Goal: Task Accomplishment & Management: Manage account settings

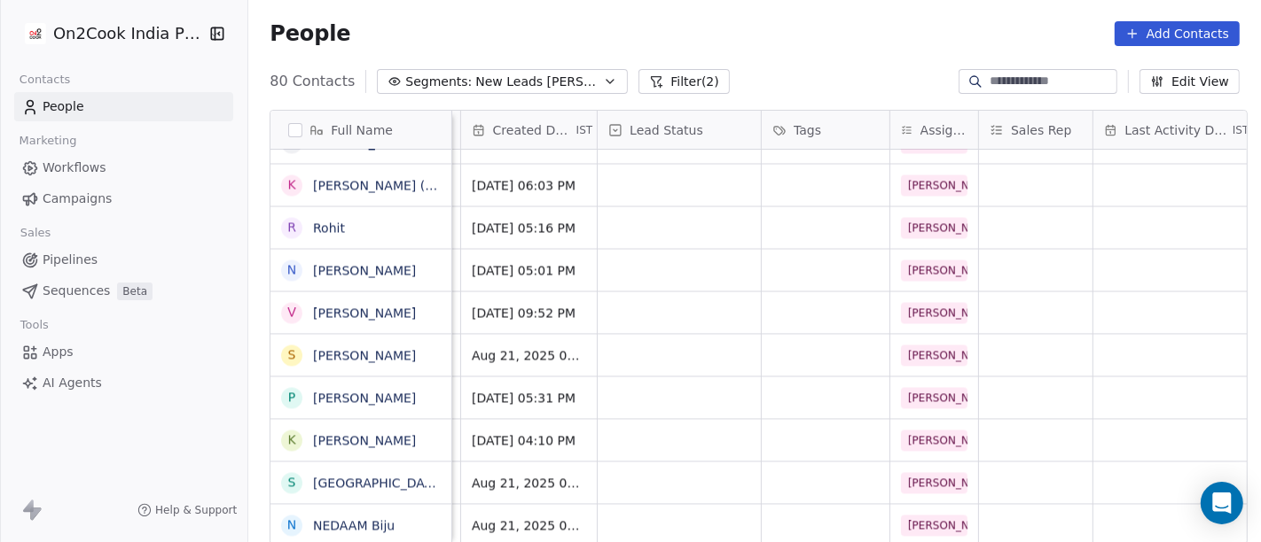
scroll to position [15, 0]
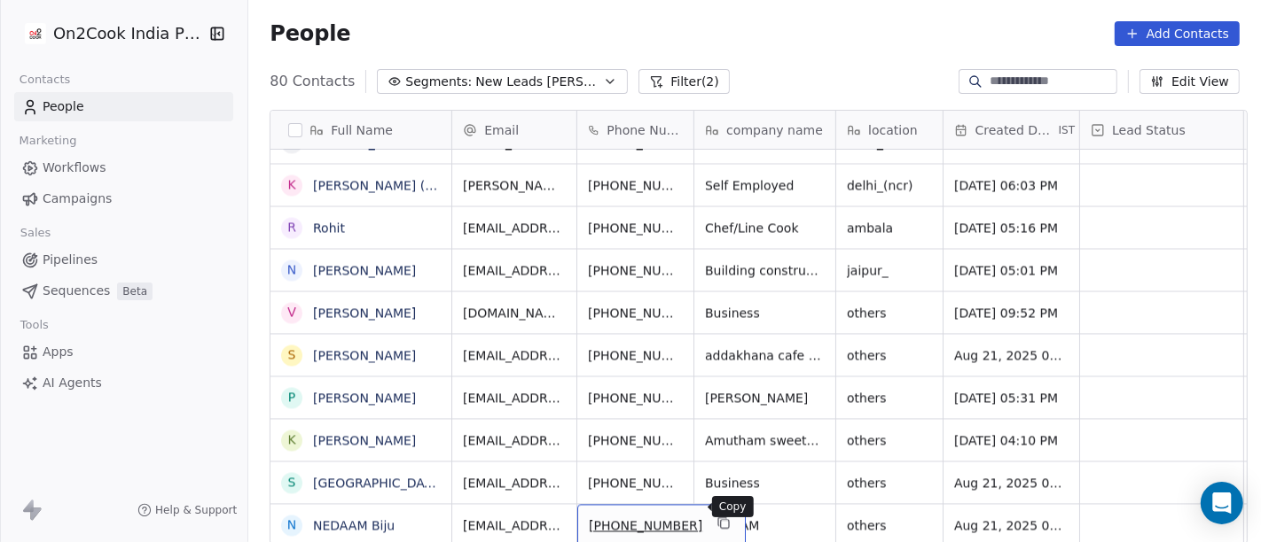
click at [721, 520] on icon "grid" at bounding box center [725, 524] width 8 height 8
click at [716, 516] on icon "grid" at bounding box center [723, 523] width 14 height 14
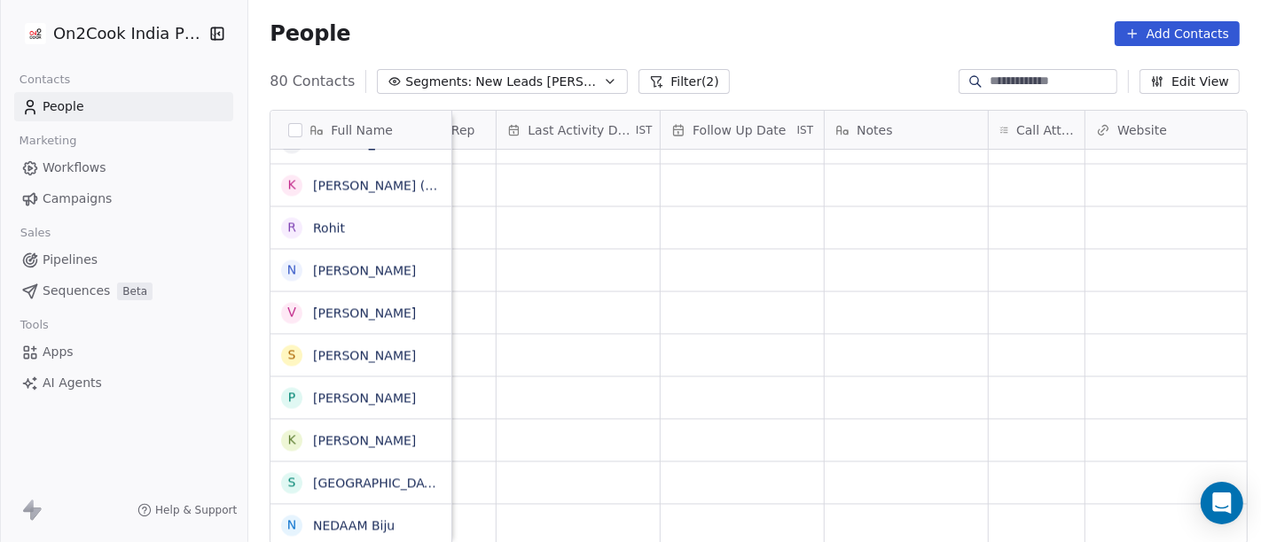
scroll to position [15, 1081]
click at [1035, 504] on div "grid" at bounding box center [1035, 525] width 96 height 42
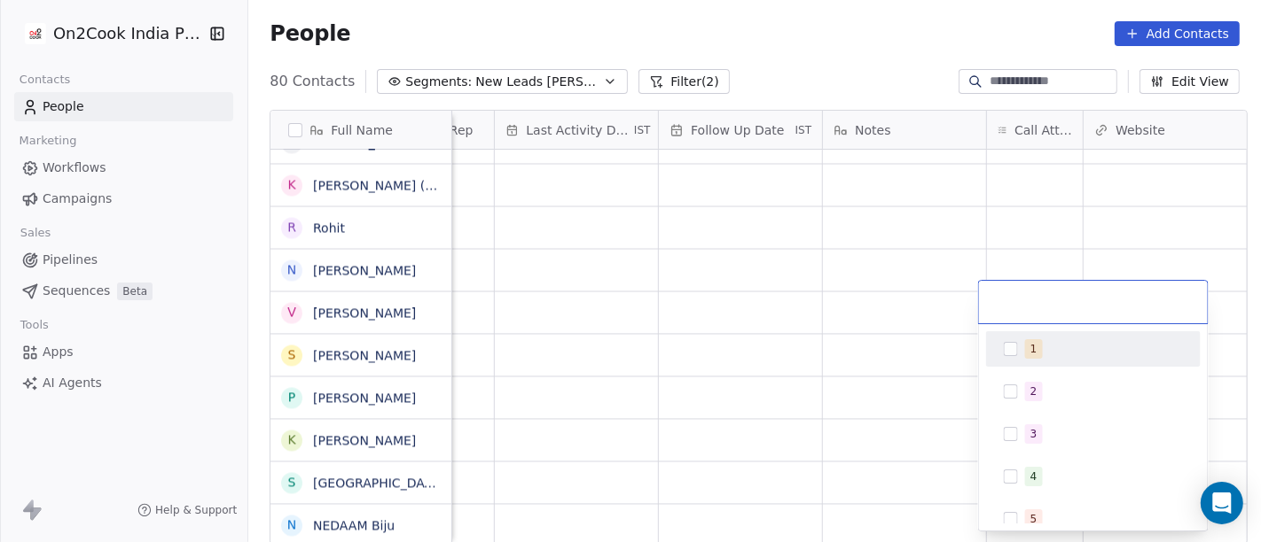
click at [1036, 337] on div "1" at bounding box center [1093, 349] width 200 height 28
click at [859, 317] on html "On2Cook India Pvt. Ltd. Contacts People Marketing Workflows Campaigns Sales Pip…" at bounding box center [630, 271] width 1261 height 542
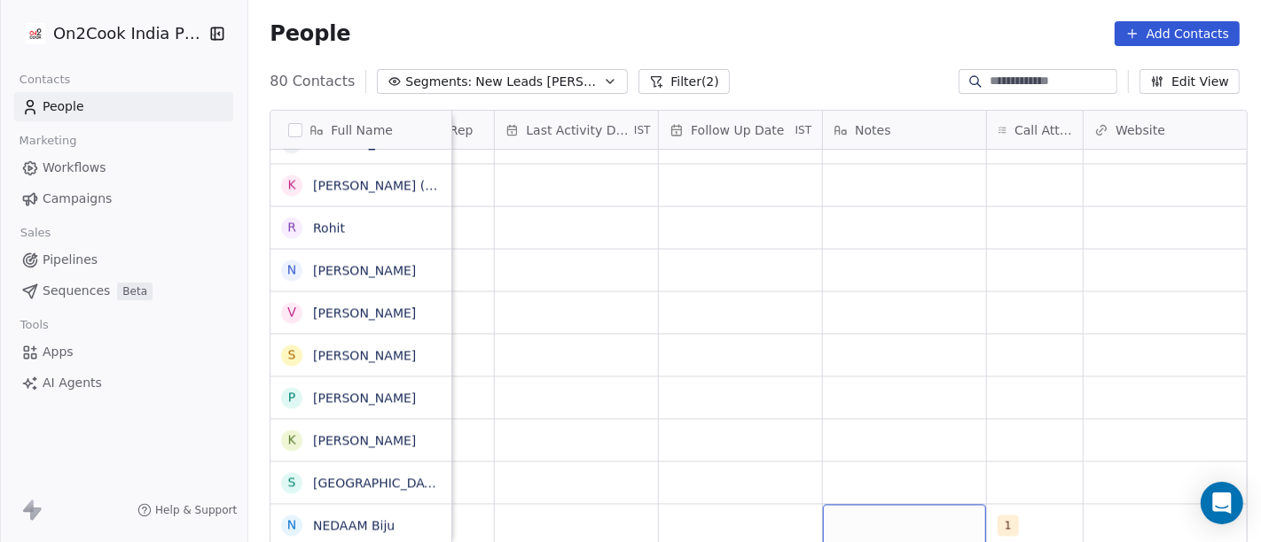
click at [887, 518] on div "grid" at bounding box center [904, 525] width 163 height 42
type textarea "**********"
click at [709, 355] on html "On2Cook India Pvt. Ltd. Contacts People Marketing Workflows Campaigns Sales Pip…" at bounding box center [630, 271] width 1261 height 542
click at [705, 504] on div "grid" at bounding box center [740, 525] width 163 height 42
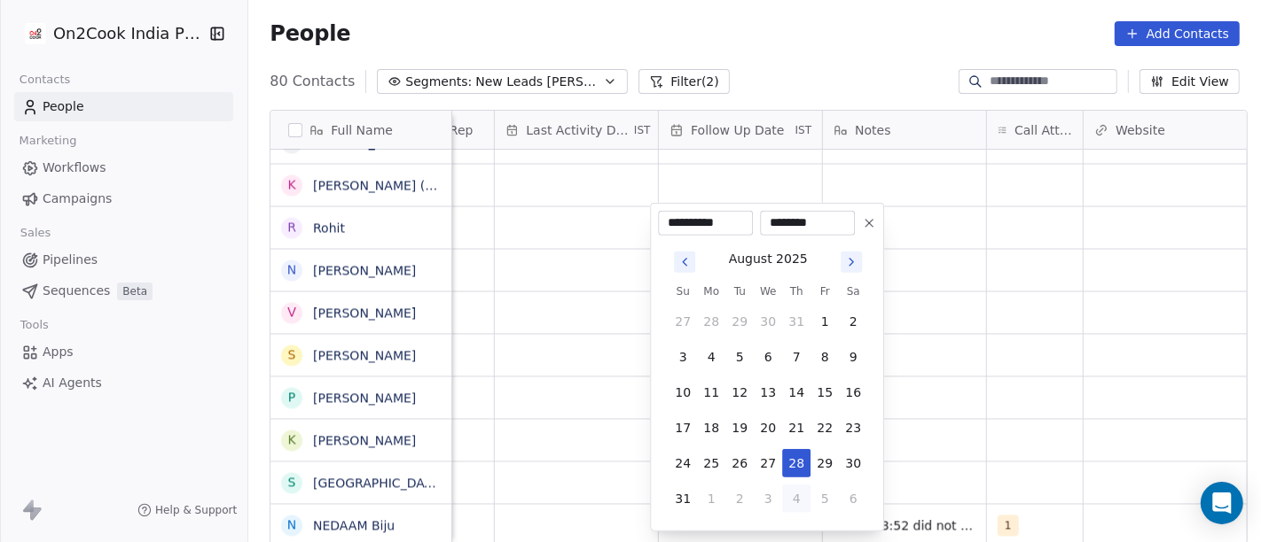
click at [792, 496] on button "4" at bounding box center [796, 499] width 28 height 28
type input "**********"
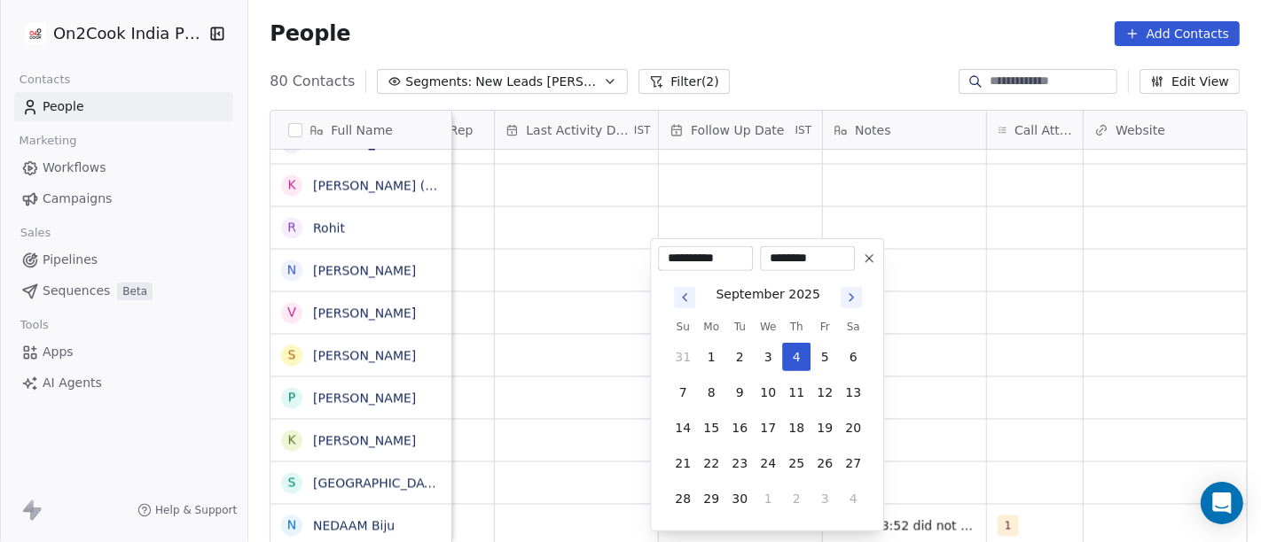
click at [995, 433] on html "On2Cook India Pvt. Ltd. Contacts People Marketing Workflows Campaigns Sales Pip…" at bounding box center [630, 271] width 1261 height 542
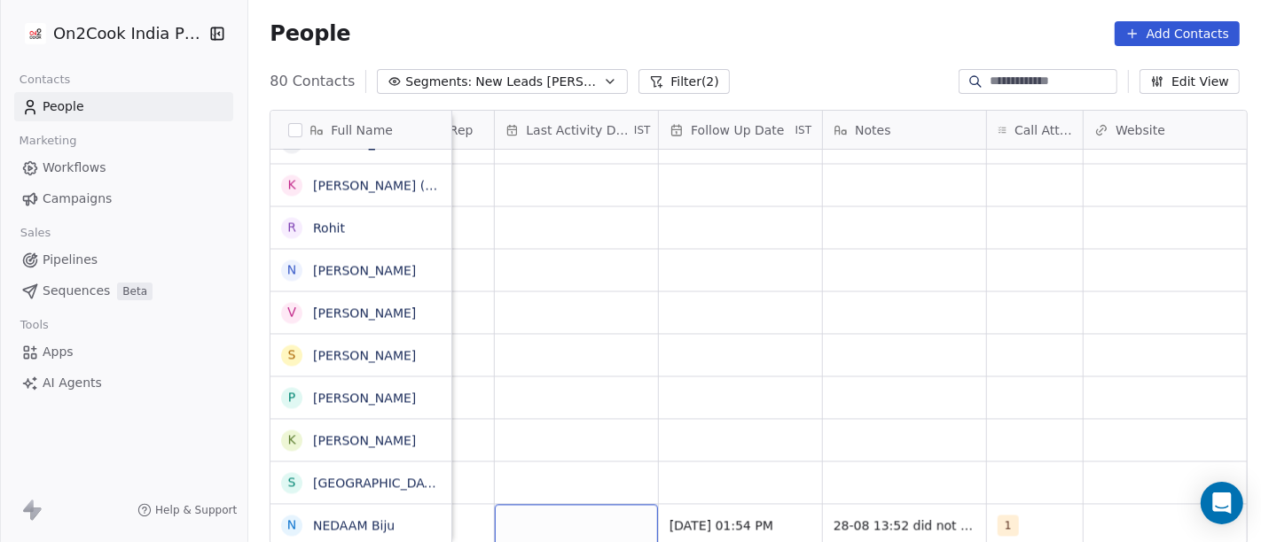
click at [589, 512] on div "grid" at bounding box center [576, 525] width 163 height 42
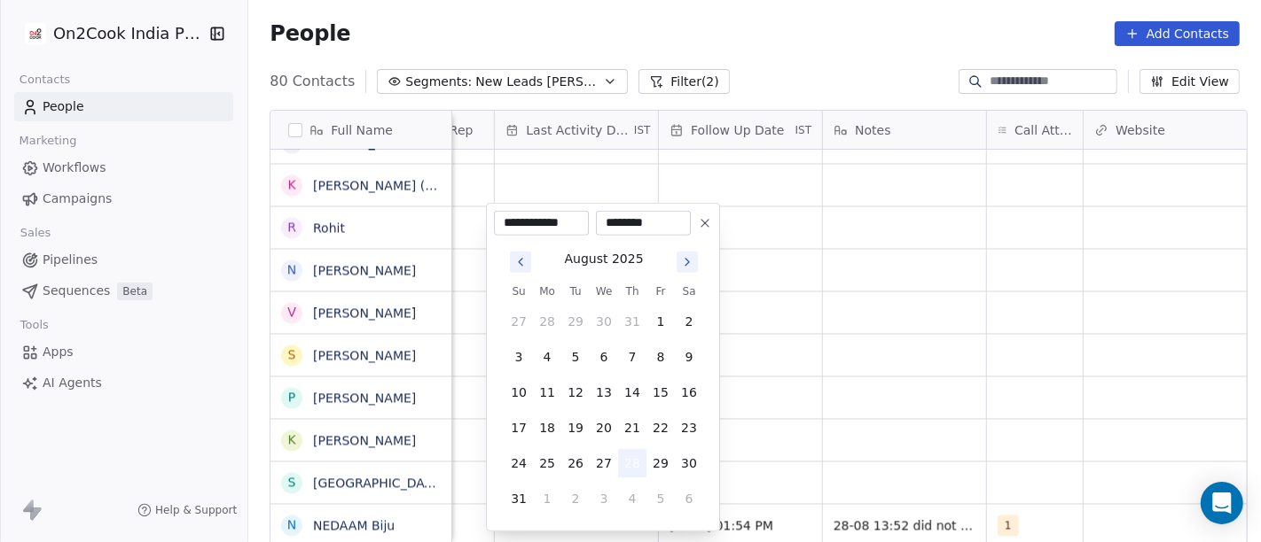
click at [639, 463] on button "28" at bounding box center [632, 463] width 28 height 28
click at [900, 418] on html "On2Cook India Pvt. Ltd. Contacts People Marketing Workflows Campaigns Sales Pip…" at bounding box center [630, 271] width 1261 height 542
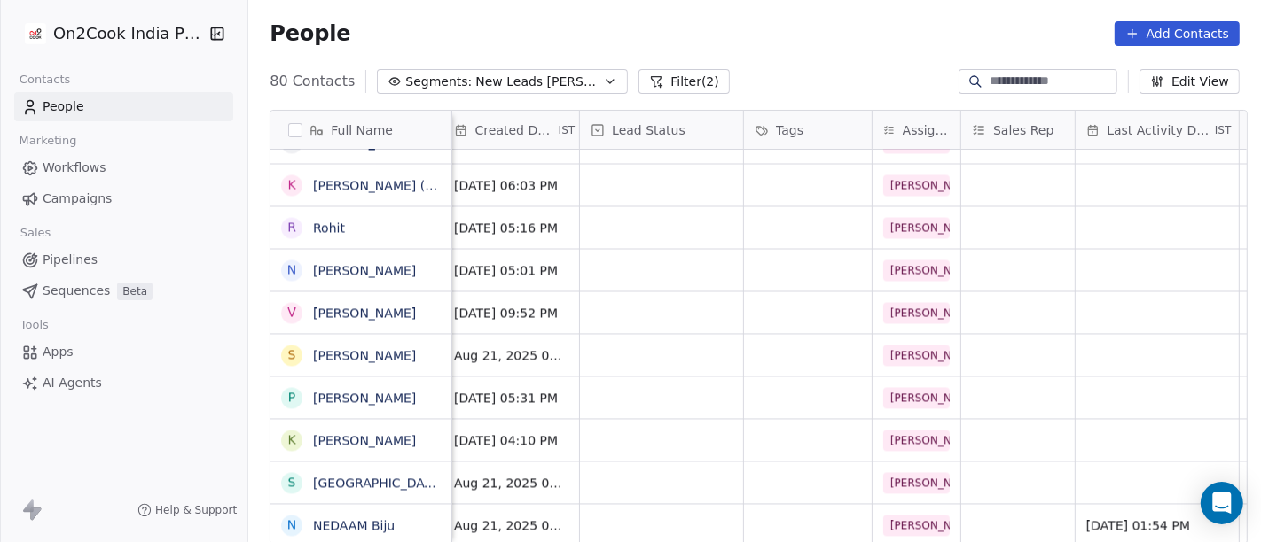
scroll to position [15, 494]
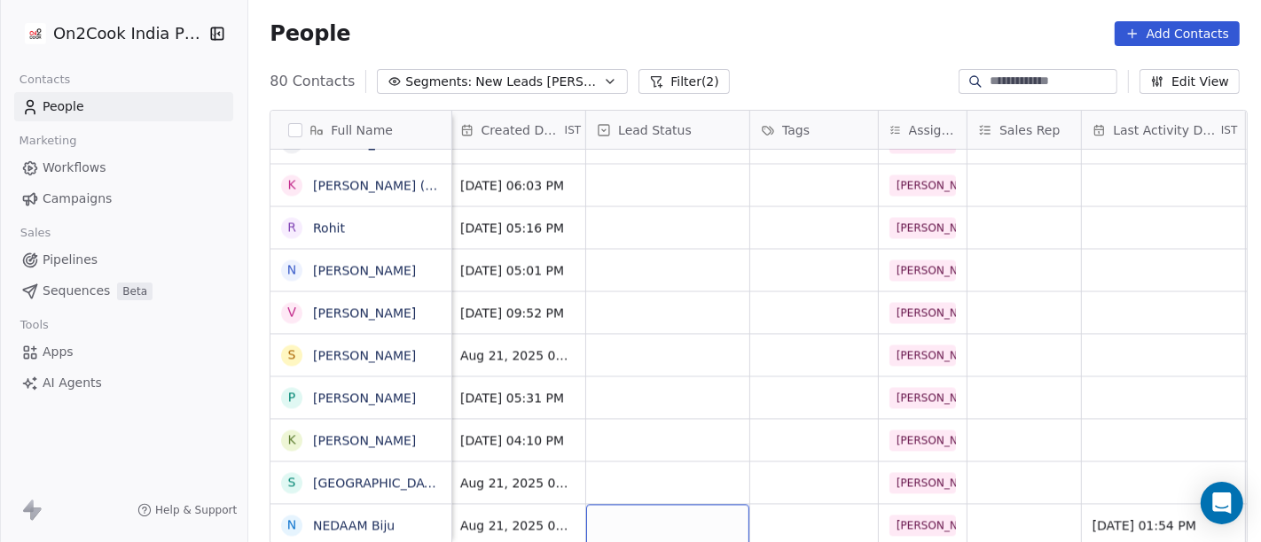
click at [686, 512] on div "grid" at bounding box center [667, 525] width 163 height 42
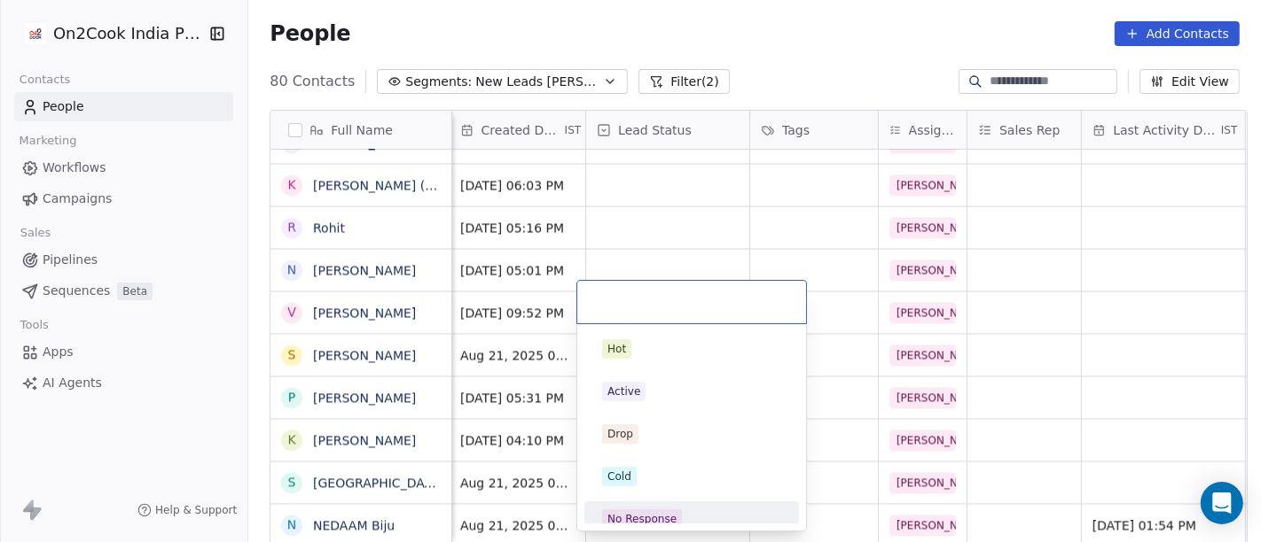
click at [675, 517] on span "No Response" at bounding box center [642, 520] width 80 height 20
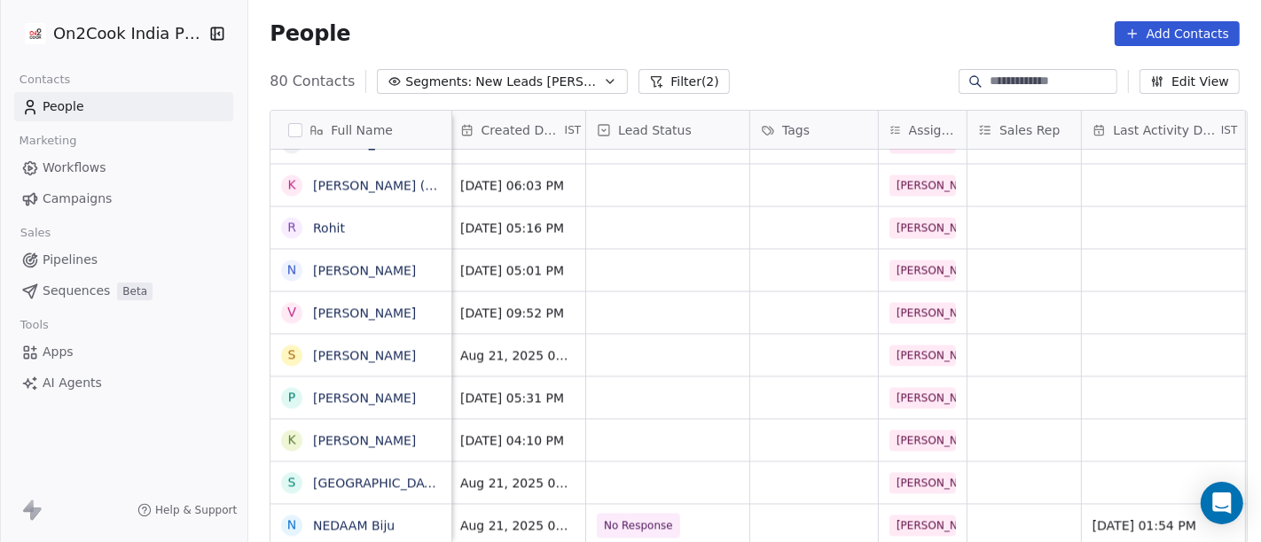
scroll to position [15, 0]
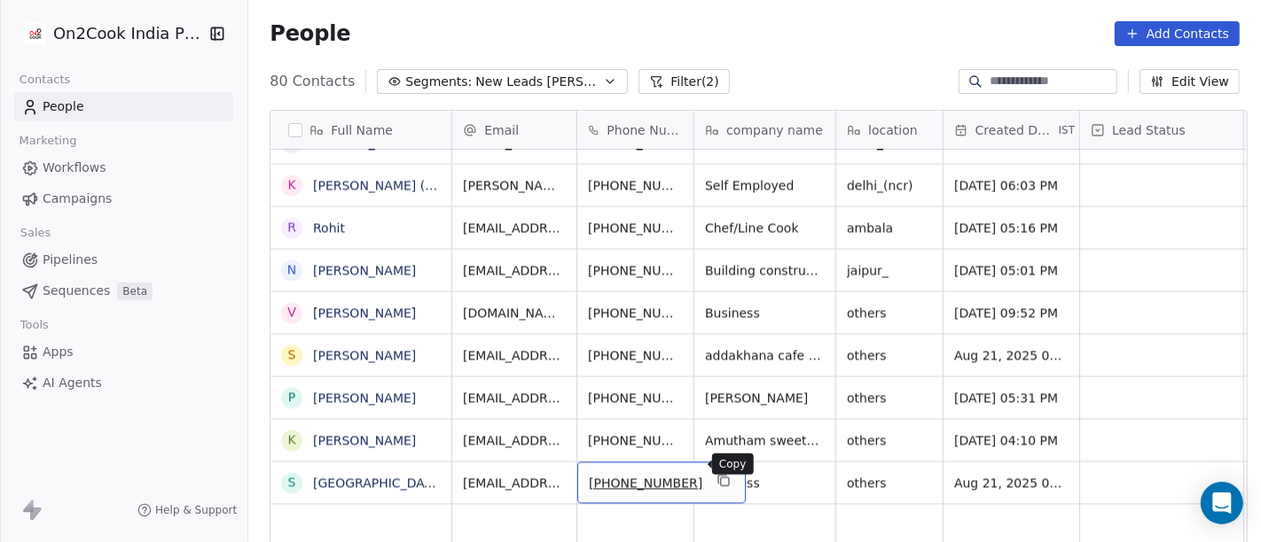
click at [716, 473] on icon "grid" at bounding box center [723, 480] width 14 height 14
click at [713, 470] on button "grid" at bounding box center [723, 480] width 21 height 21
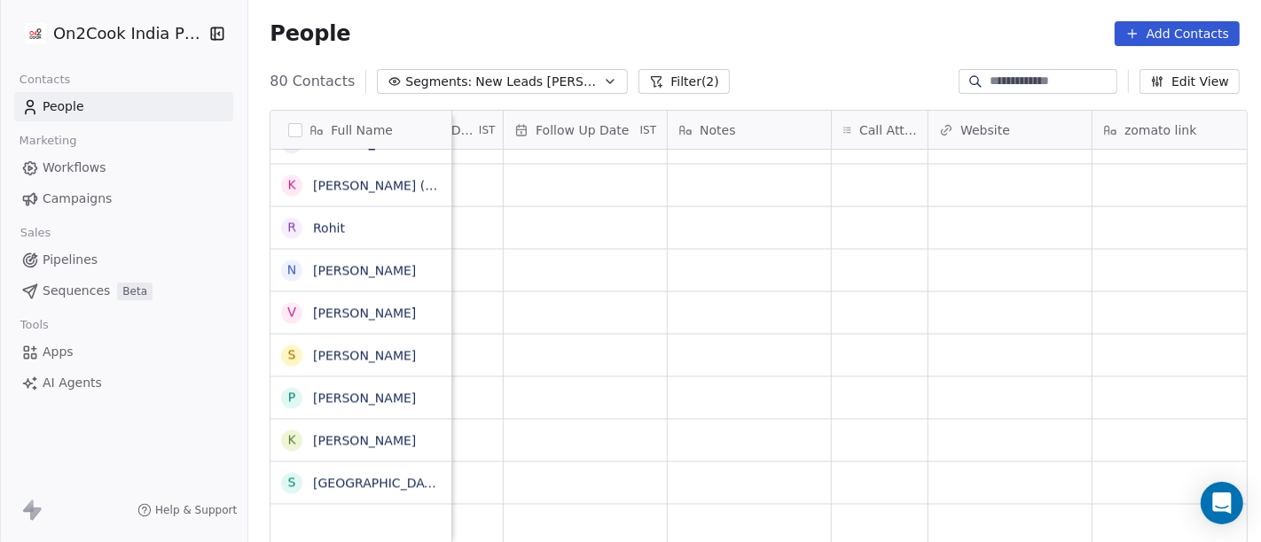
scroll to position [15, 1237]
click at [836, 462] on div "grid" at bounding box center [879, 483] width 96 height 42
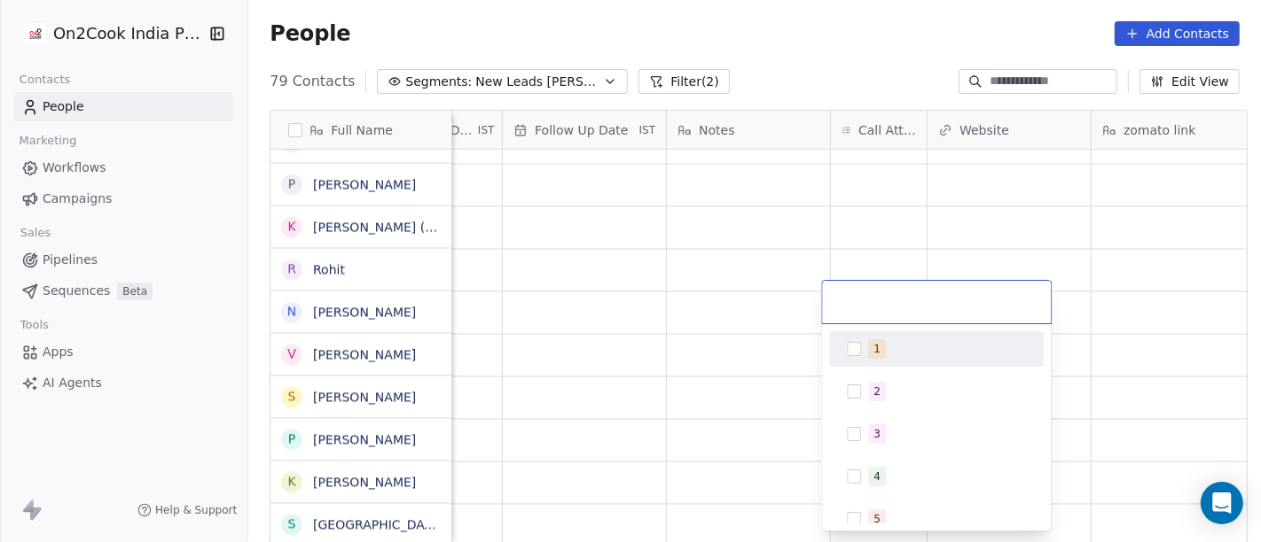
scroll to position [2965, 0]
click at [718, 350] on html "On2Cook India Pvt. Ltd. Contacts People Marketing Workflows Campaigns Sales Pip…" at bounding box center [630, 271] width 1261 height 542
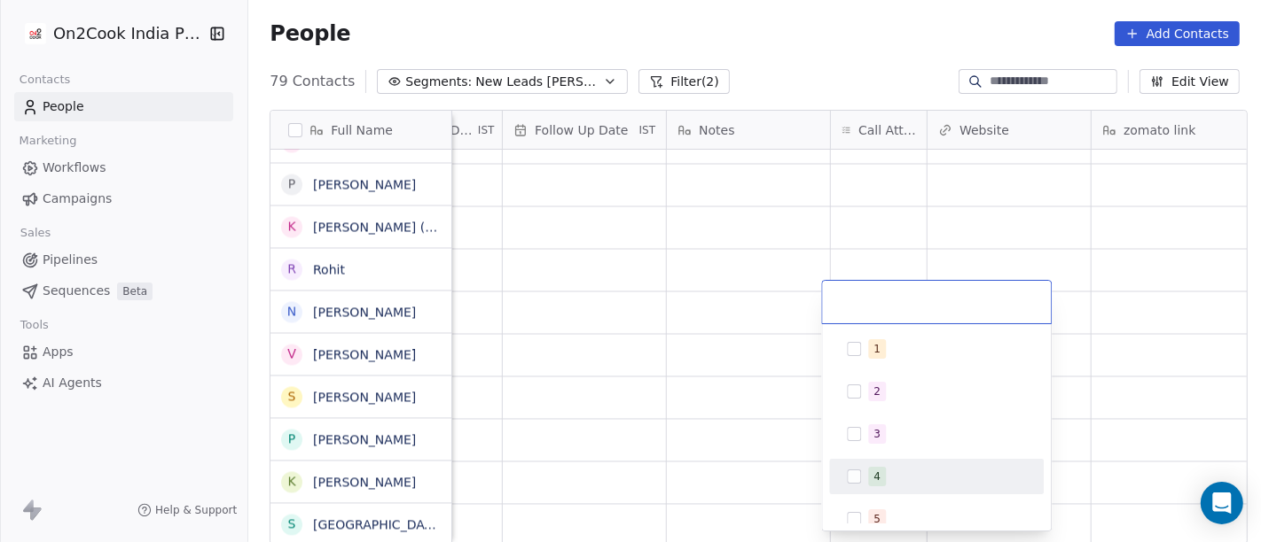
click at [694, 516] on html "On2Cook India Pvt. Ltd. Contacts People Marketing Workflows Campaigns Sales Pip…" at bounding box center [630, 271] width 1261 height 542
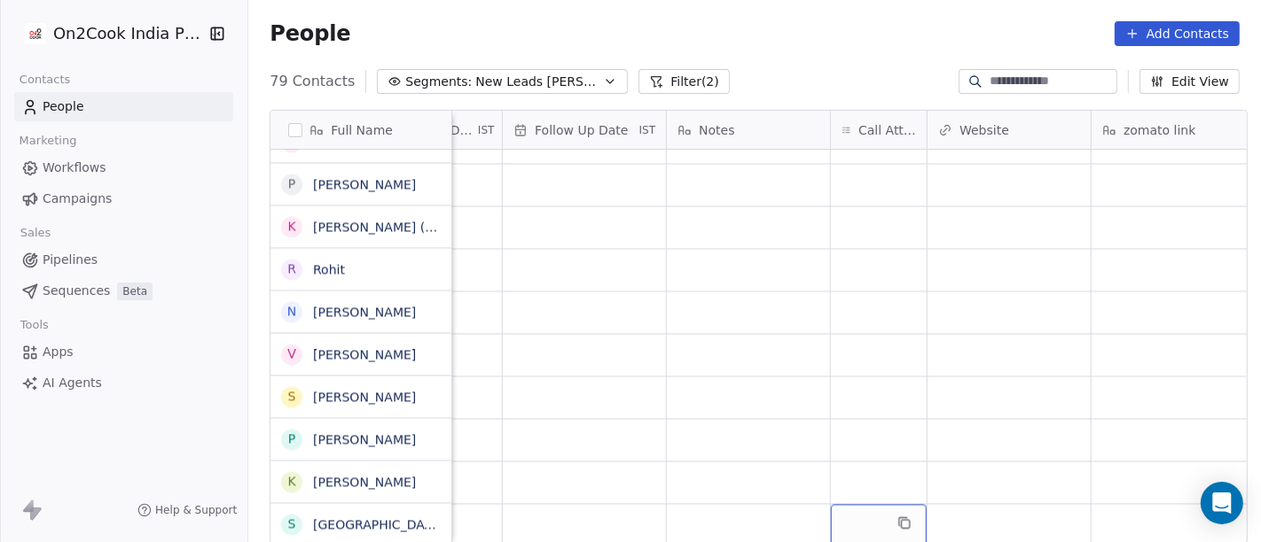
click at [865, 511] on div "grid" at bounding box center [879, 525] width 96 height 42
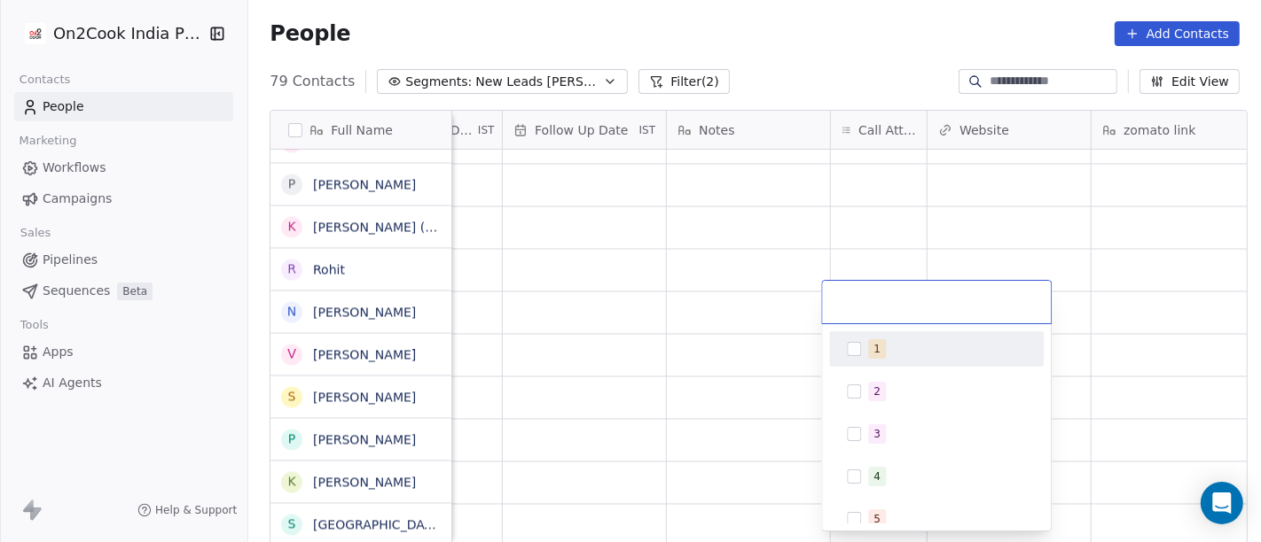
click at [894, 354] on div "1" at bounding box center [947, 350] width 158 height 20
click at [762, 344] on html "On2Cook India Pvt. Ltd. Contacts People Marketing Workflows Campaigns Sales Pip…" at bounding box center [630, 271] width 1261 height 542
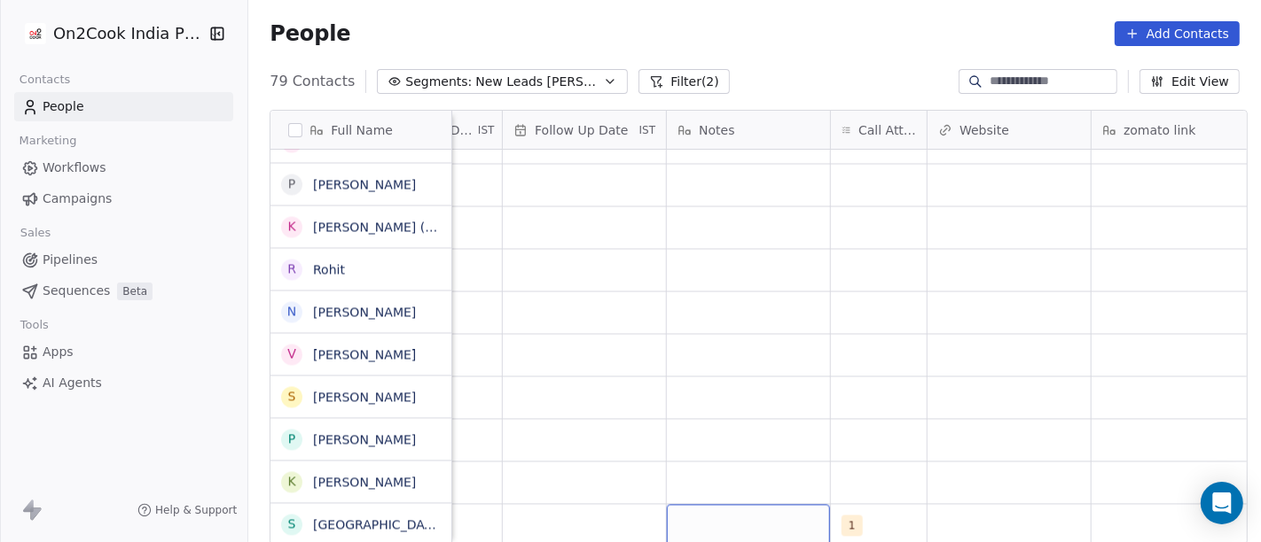
click at [729, 507] on div "grid" at bounding box center [748, 525] width 163 height 42
type textarea "**********"
click at [742, 361] on html "On2Cook India Pvt. Ltd. Contacts People Marketing Workflows Campaigns Sales Pip…" at bounding box center [630, 271] width 1261 height 542
click at [570, 504] on div "grid" at bounding box center [584, 525] width 163 height 42
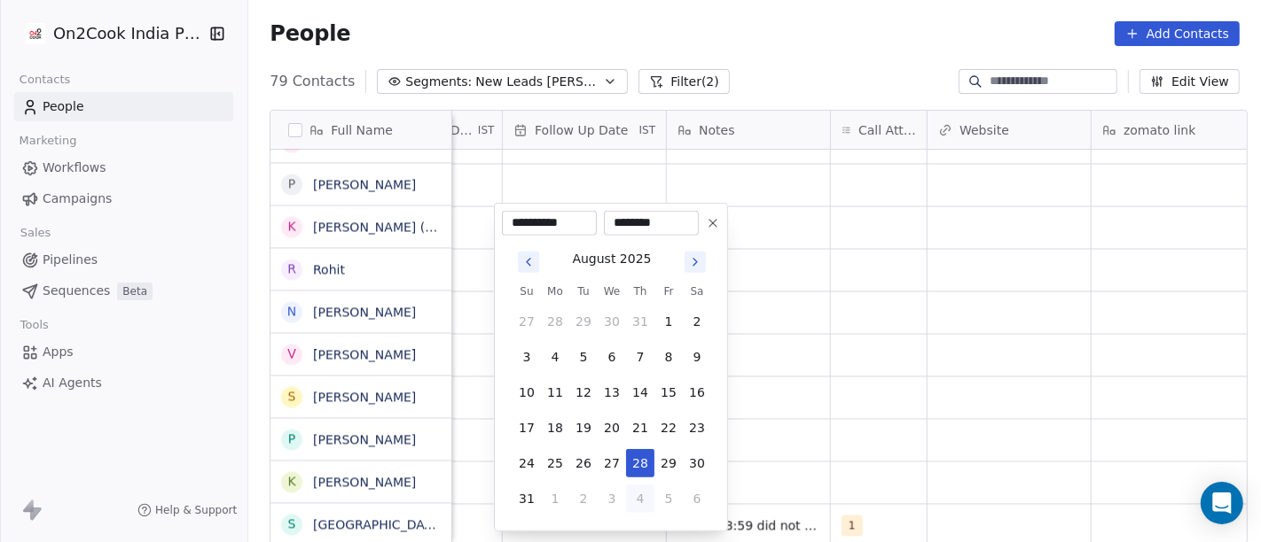
click at [637, 488] on button "4" at bounding box center [640, 499] width 28 height 28
type input "**********"
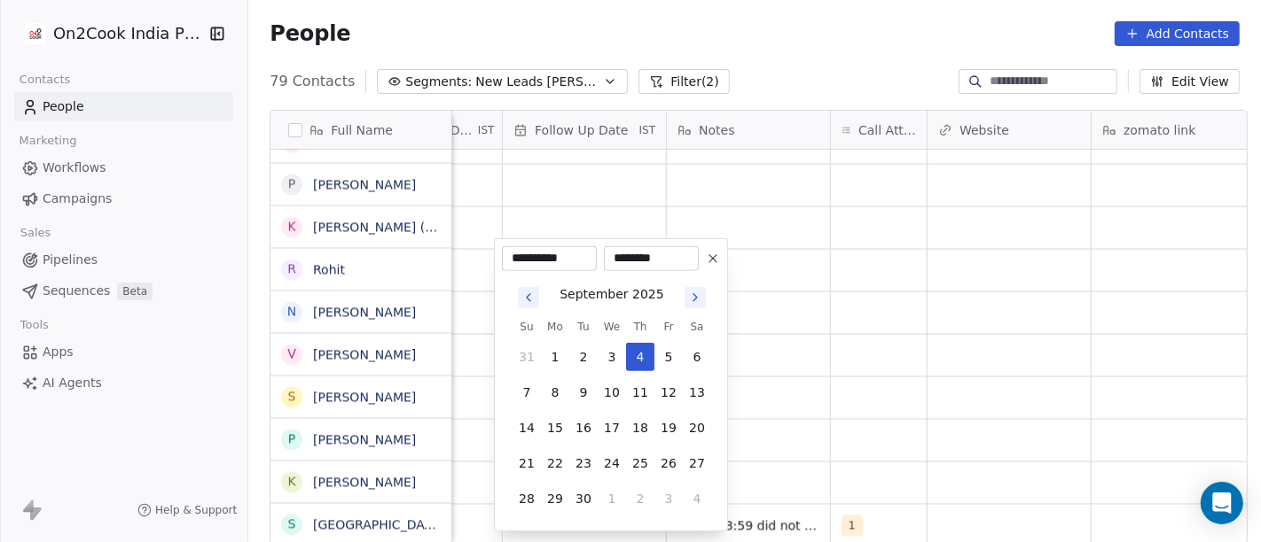
click at [800, 440] on html "On2Cook India Pvt. Ltd. Contacts People Marketing Workflows Campaigns Sales Pip…" at bounding box center [630, 271] width 1261 height 542
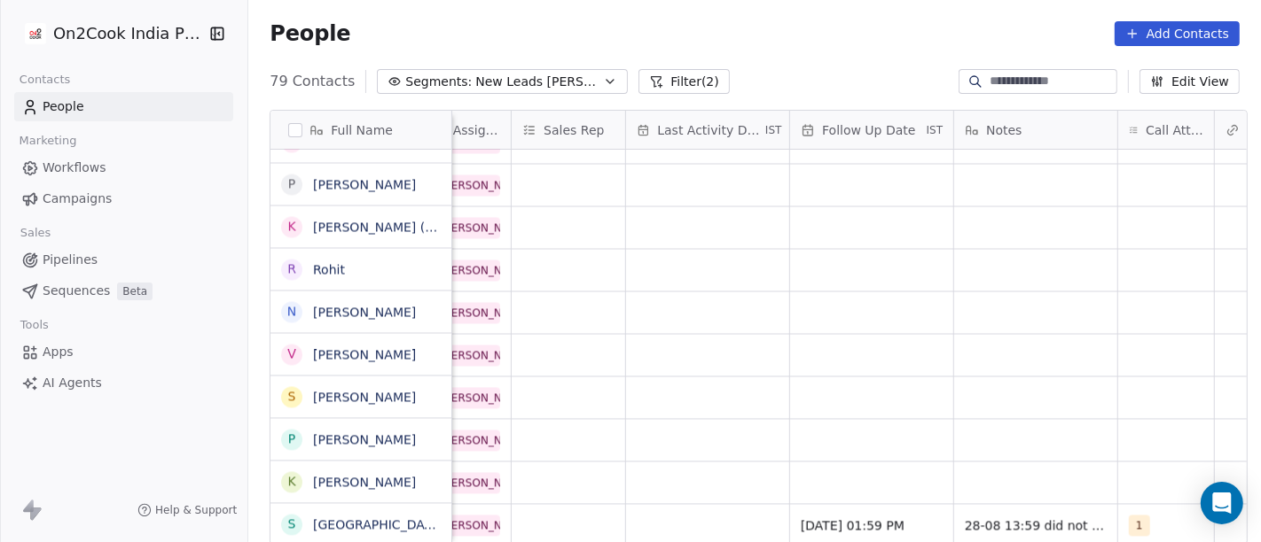
scroll to position [15, 947]
click at [739, 507] on div "grid" at bounding box center [709, 525] width 163 height 42
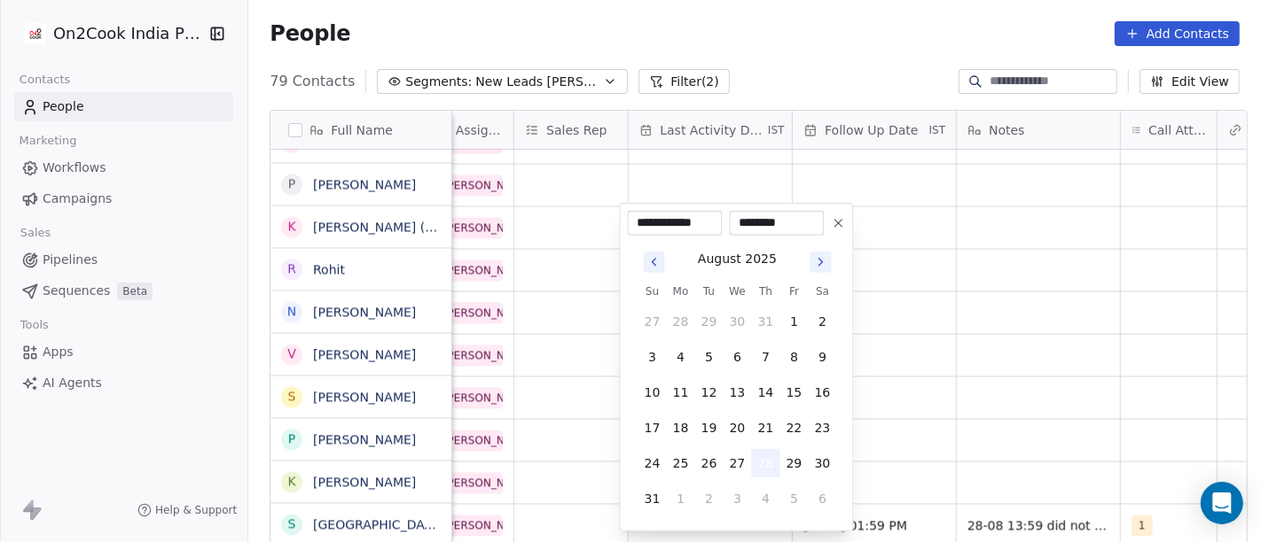
click at [758, 464] on button "28" at bounding box center [766, 463] width 28 height 28
click at [938, 432] on html "On2Cook India Pvt. Ltd. Contacts People Marketing Workflows Campaigns Sales Pip…" at bounding box center [630, 271] width 1261 height 542
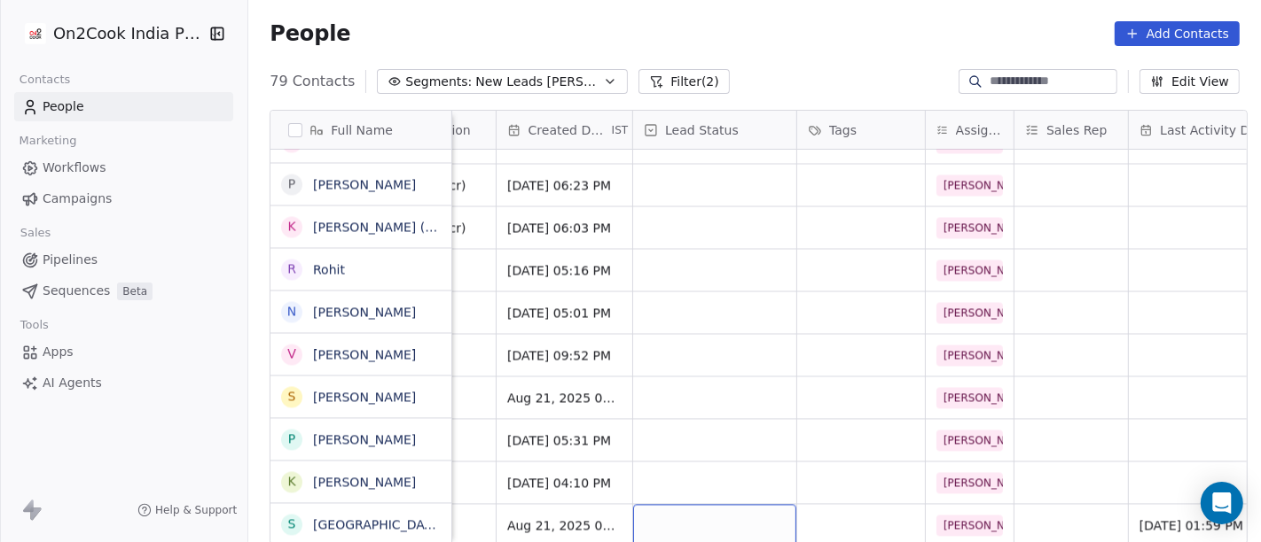
click at [678, 506] on div "grid" at bounding box center [714, 525] width 163 height 42
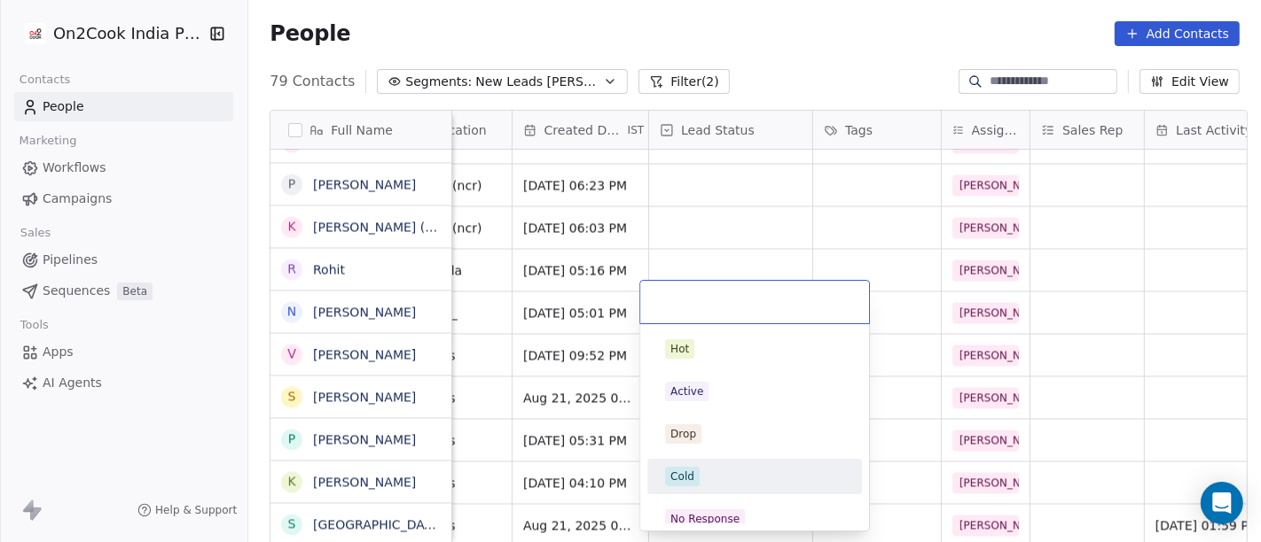
scroll to position [15, 430]
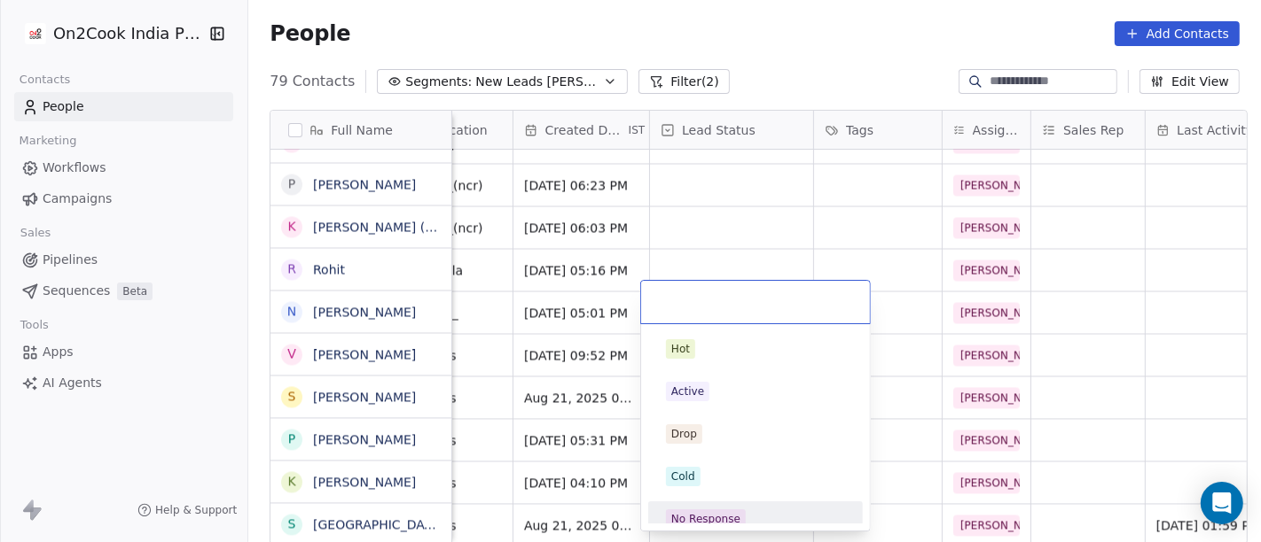
click at [718, 510] on span "No Response" at bounding box center [706, 520] width 80 height 20
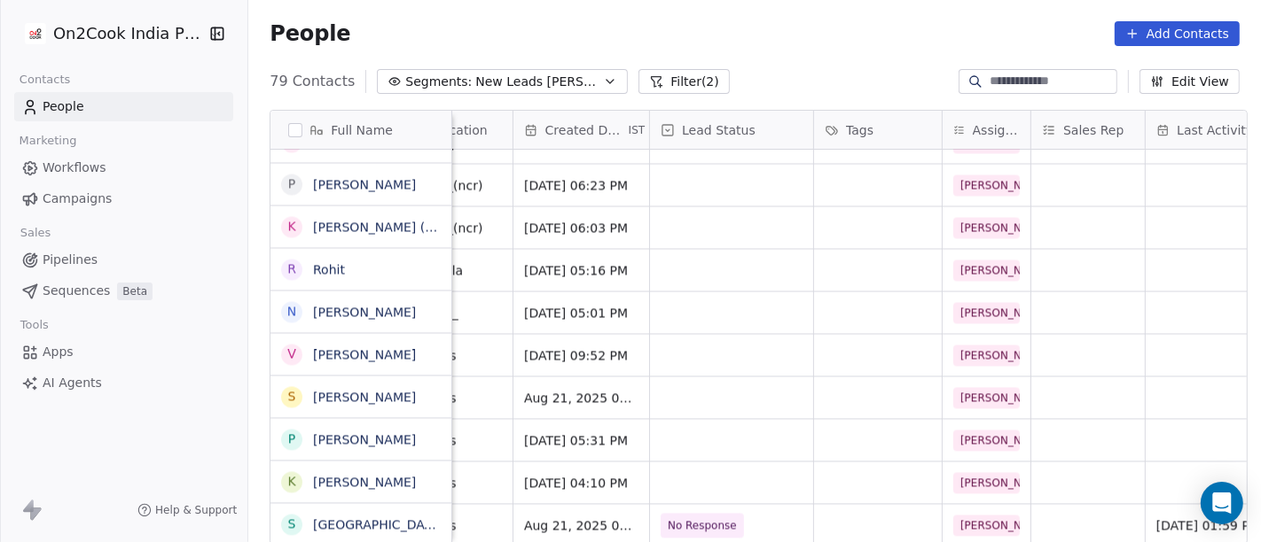
scroll to position [15, 0]
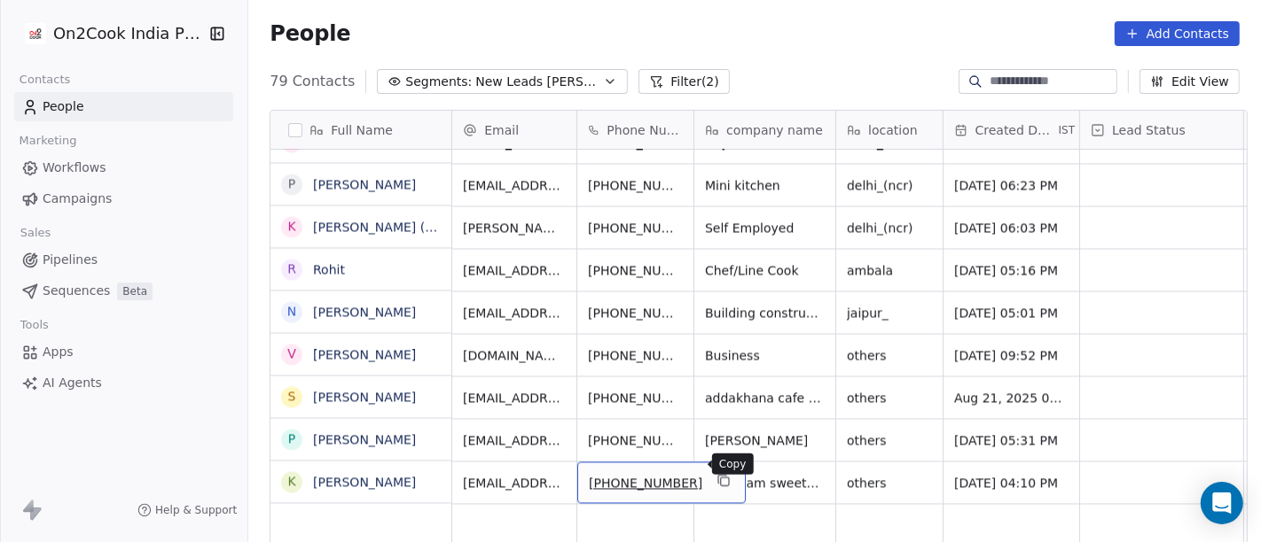
click at [713, 474] on button "grid" at bounding box center [723, 480] width 21 height 21
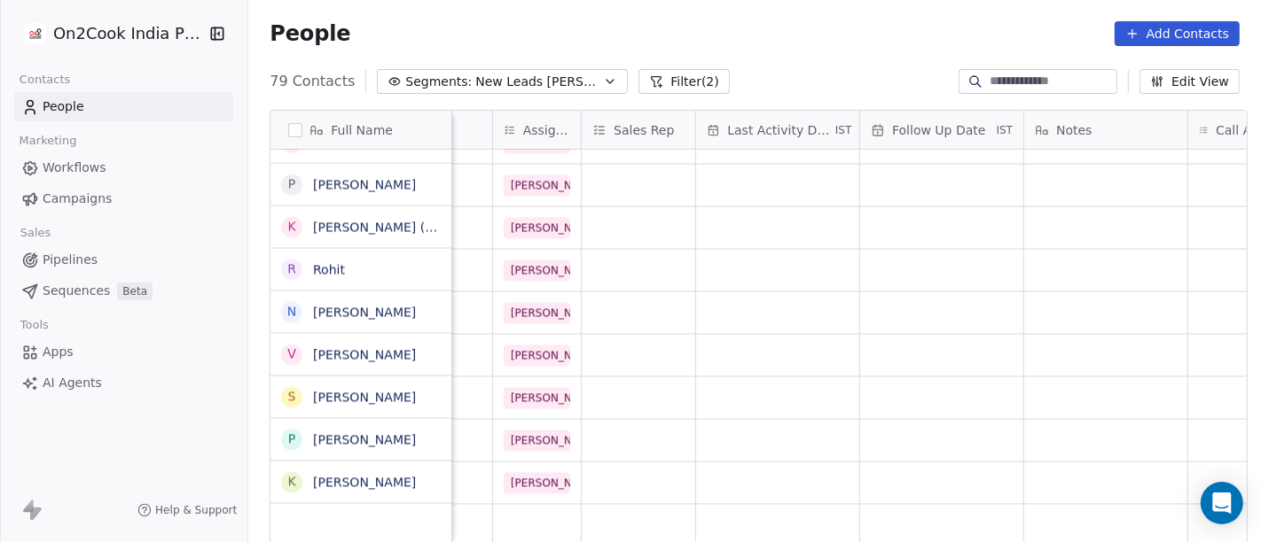
scroll to position [15, 1020]
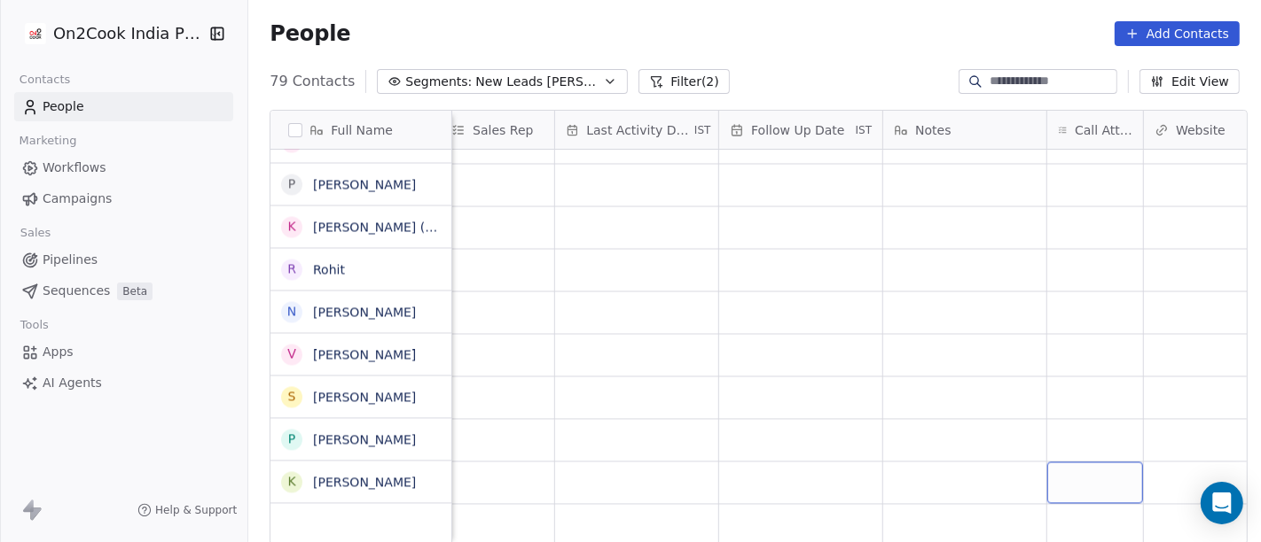
click at [1076, 470] on div "grid" at bounding box center [1095, 483] width 96 height 42
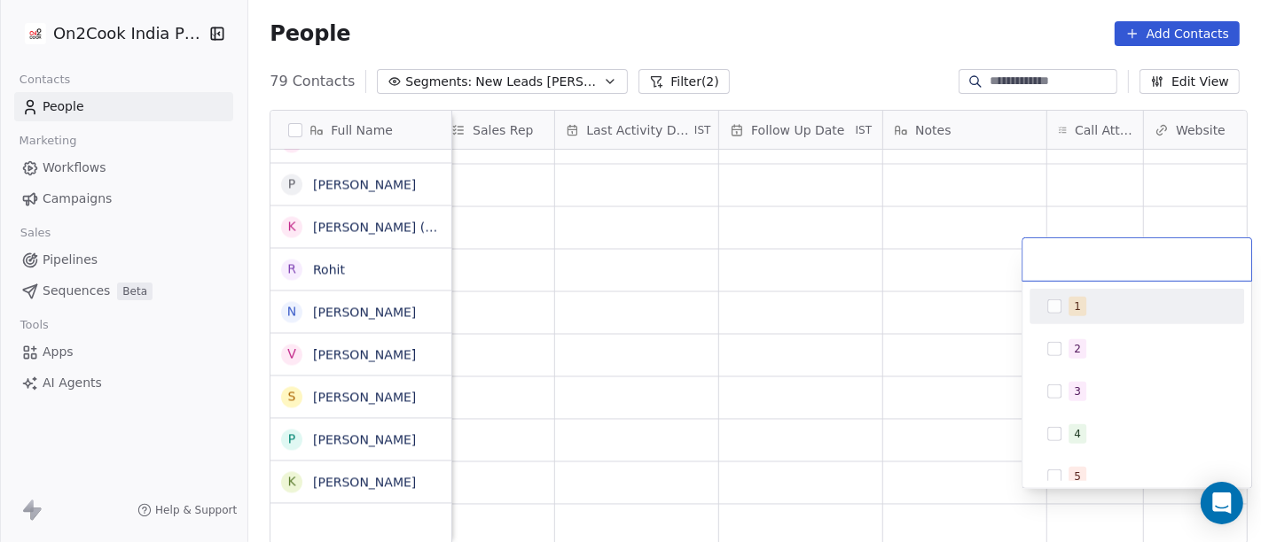
click at [1058, 302] on button "Suggestions" at bounding box center [1054, 307] width 14 height 14
click at [790, 309] on html "On2Cook India Pvt. Ltd. Contacts People Marketing Workflows Campaigns Sales Pip…" at bounding box center [630, 271] width 1261 height 542
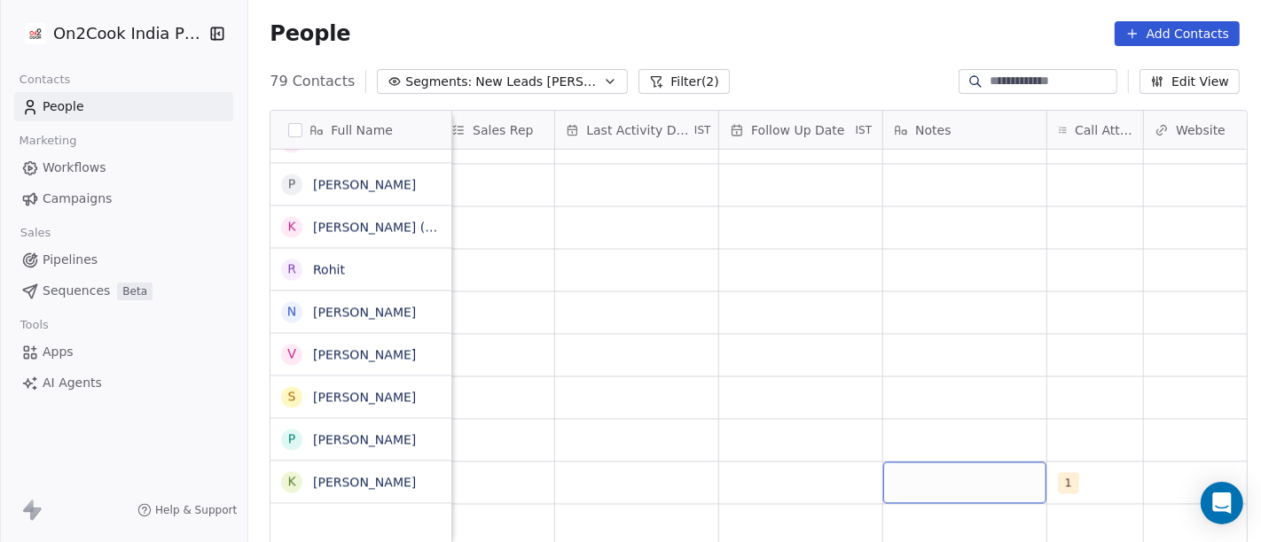
click at [911, 462] on div "grid" at bounding box center [964, 483] width 163 height 42
type textarea "**********"
click at [716, 391] on html "On2Cook India Pvt. Ltd. Contacts People Marketing Workflows Campaigns Sales Pip…" at bounding box center [630, 271] width 1261 height 542
click at [794, 469] on div "grid" at bounding box center [800, 483] width 163 height 42
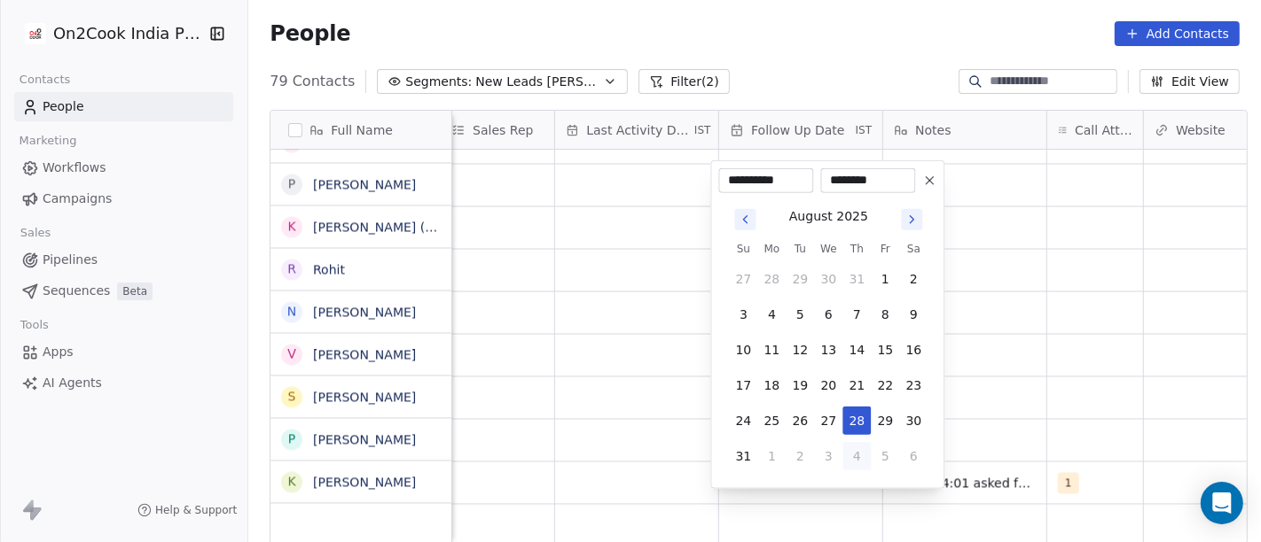
click at [863, 454] on button "4" at bounding box center [856, 456] width 28 height 28
type input "**********"
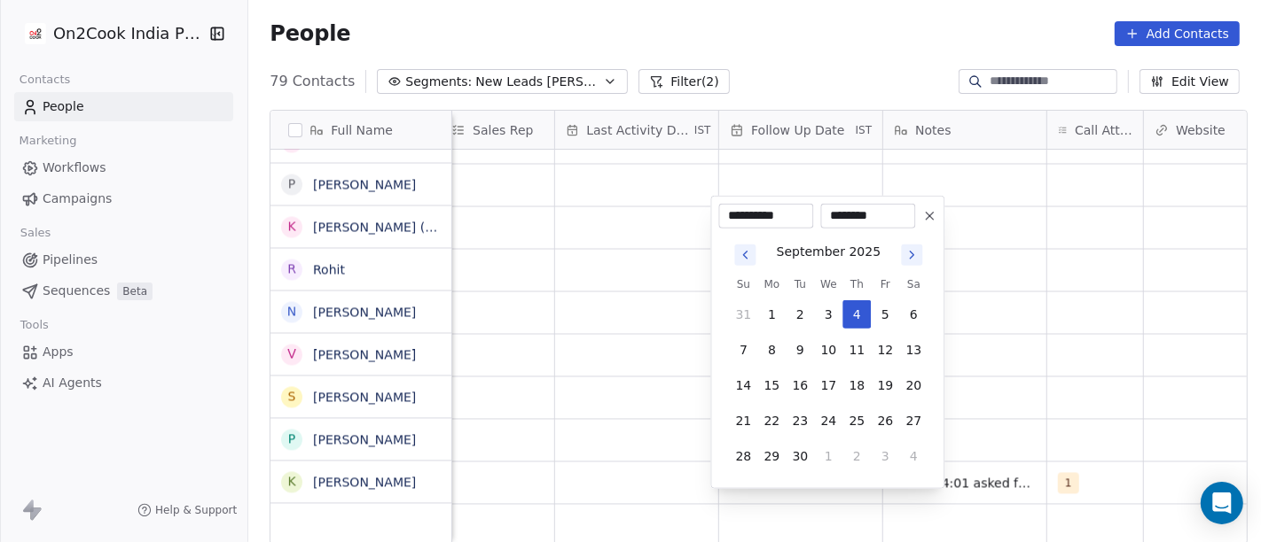
click at [1038, 348] on html "On2Cook India Pvt. Ltd. Contacts People Marketing Workflows Campaigns Sales Pip…" at bounding box center [630, 271] width 1261 height 542
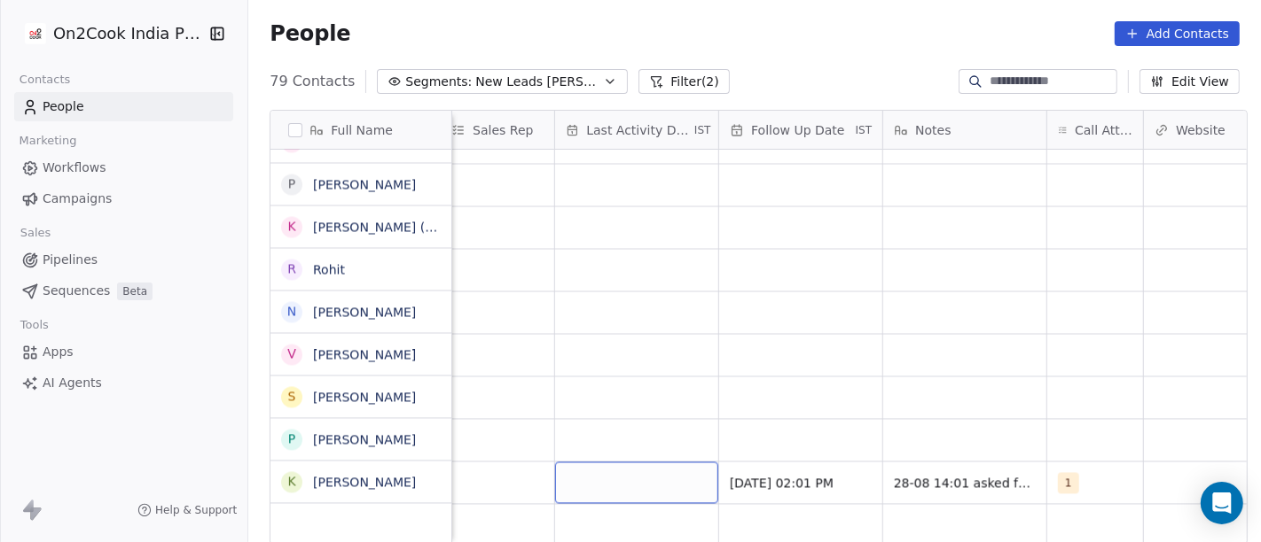
click at [612, 474] on div "grid" at bounding box center [636, 483] width 163 height 42
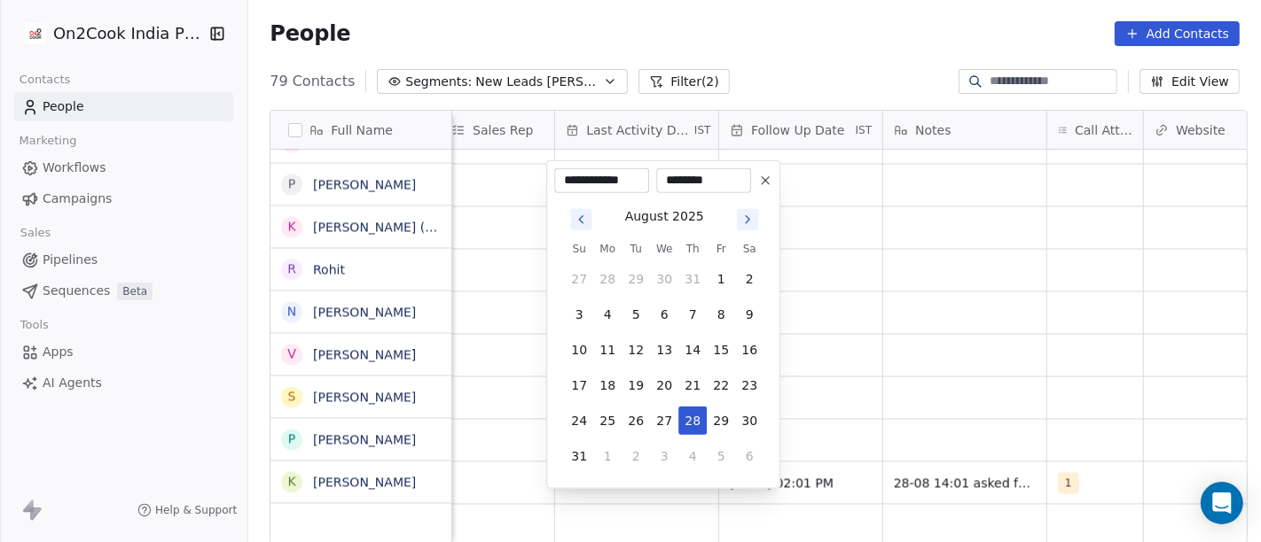
click at [692, 405] on tbody "27 28 29 30 31 1 2 3 4 5 6 7 8 9 10 11 12 13 14 15 16 17 18 19 20 21 22 23 24 2…" at bounding box center [664, 364] width 199 height 213
click at [994, 360] on html "On2Cook India Pvt. Ltd. Contacts People Marketing Workflows Campaigns Sales Pip…" at bounding box center [630, 271] width 1261 height 542
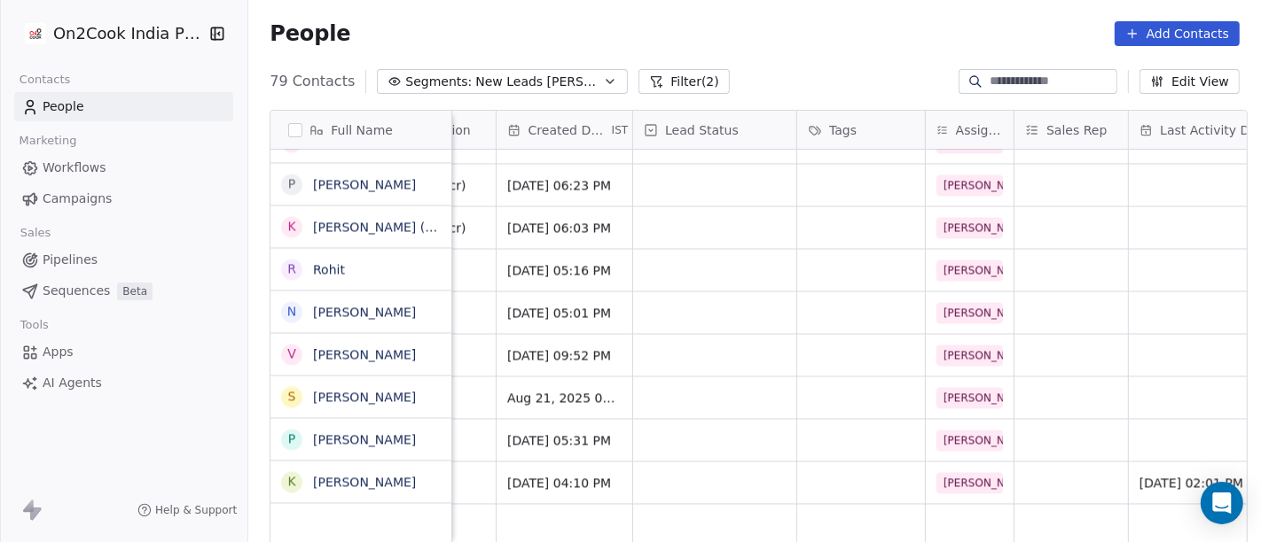
scroll to position [15, 441]
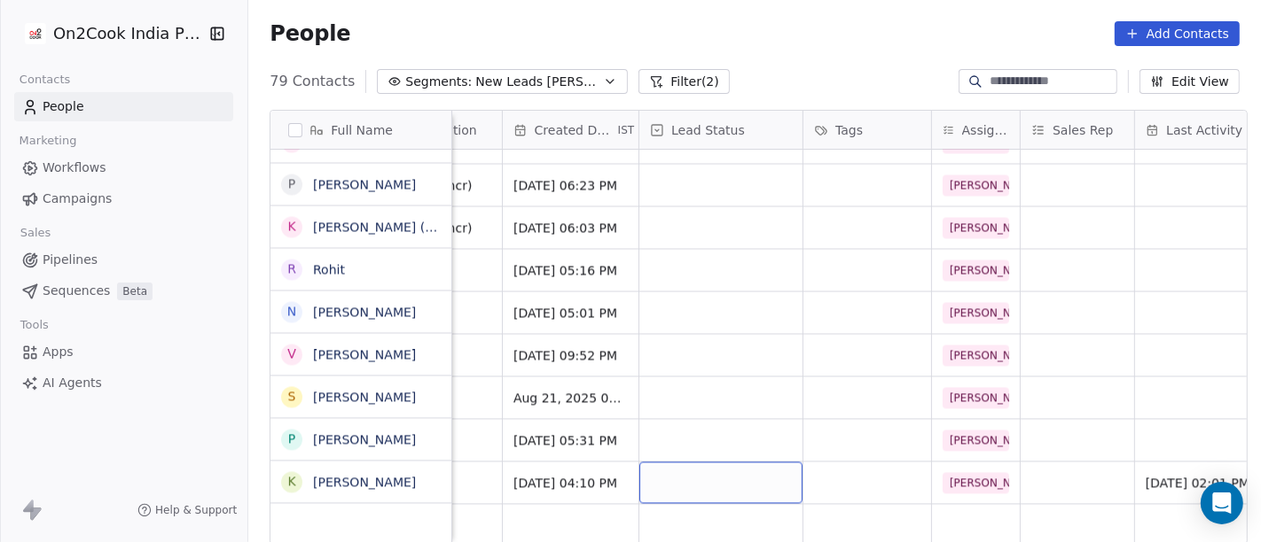
click at [699, 464] on div "grid" at bounding box center [720, 483] width 163 height 42
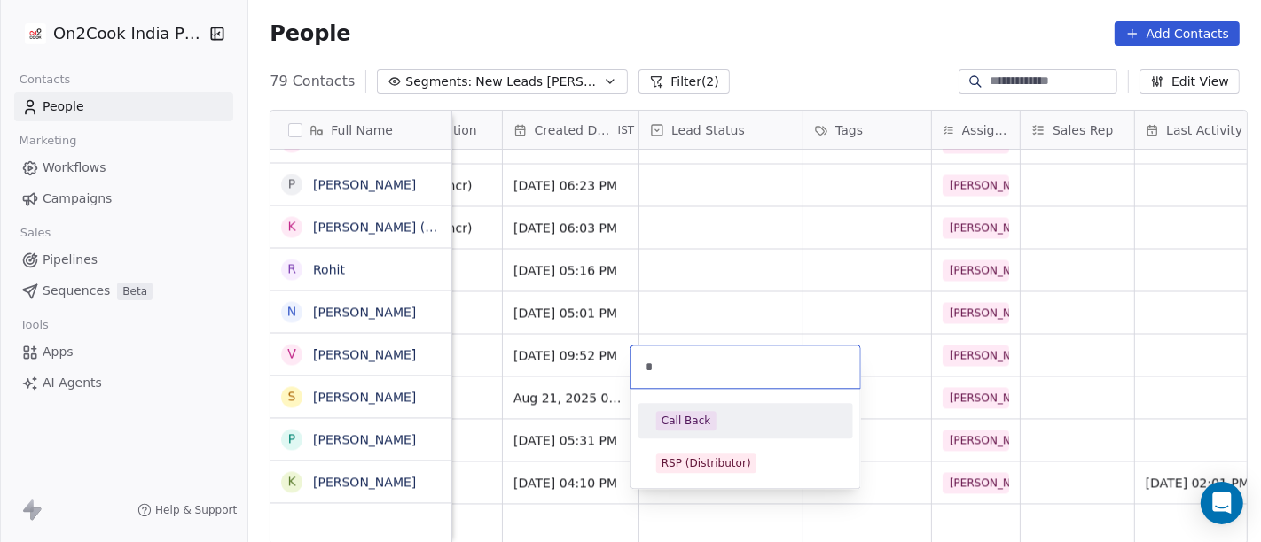
type input "*"
click at [727, 409] on div "Call Back" at bounding box center [745, 421] width 200 height 28
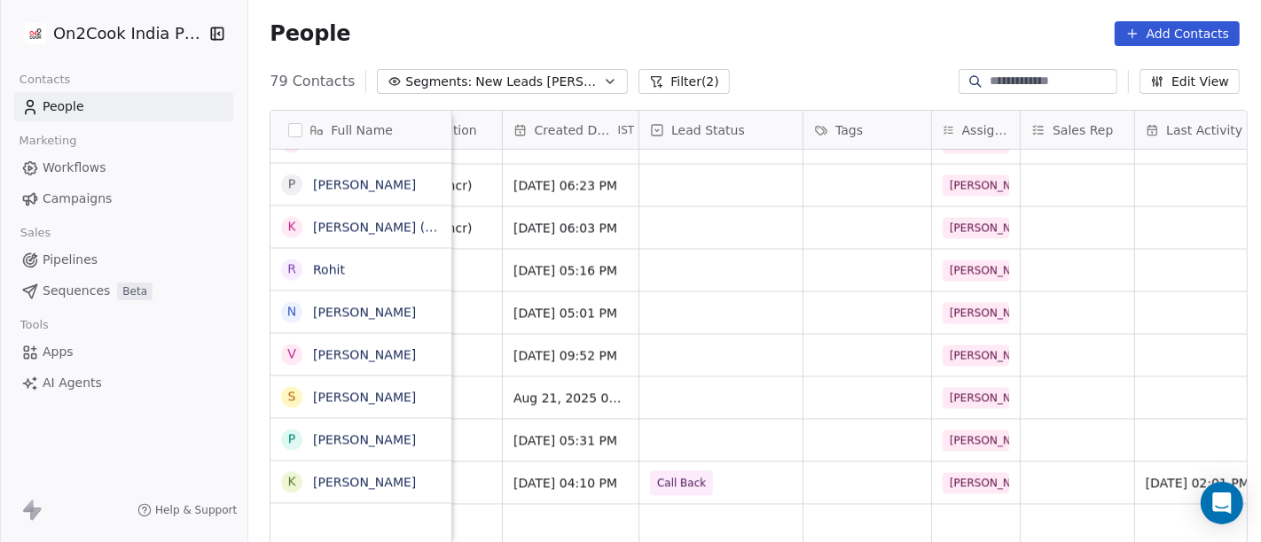
scroll to position [15, 0]
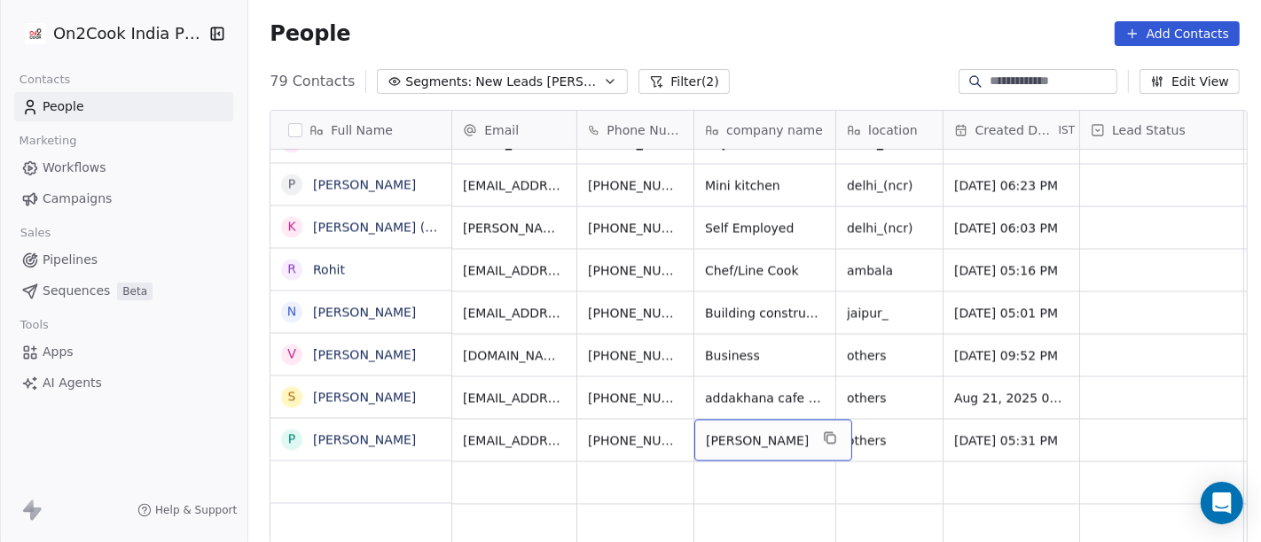
click at [772, 66] on div "People Add Contacts" at bounding box center [754, 33] width 1012 height 67
click at [741, 432] on span "Prashant kumar" at bounding box center [757, 441] width 103 height 18
click at [741, 422] on textarea "**********" at bounding box center [757, 431] width 141 height 55
type textarea "**********"
click at [858, 437] on html "On2Cook India Pvt. Ltd. Contacts People Marketing Workflows Campaigns Sales Pip…" at bounding box center [630, 271] width 1261 height 542
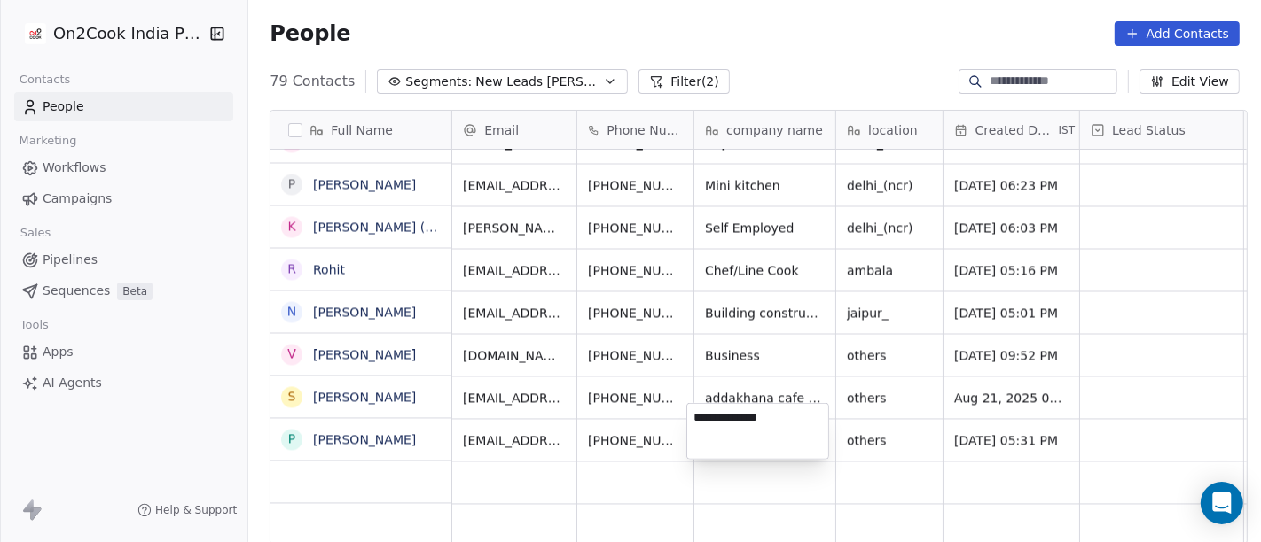
click at [877, 424] on html "On2Cook India Pvt. Ltd. Contacts People Marketing Workflows Campaigns Sales Pip…" at bounding box center [630, 271] width 1261 height 542
click at [877, 432] on span "others" at bounding box center [872, 441] width 51 height 18
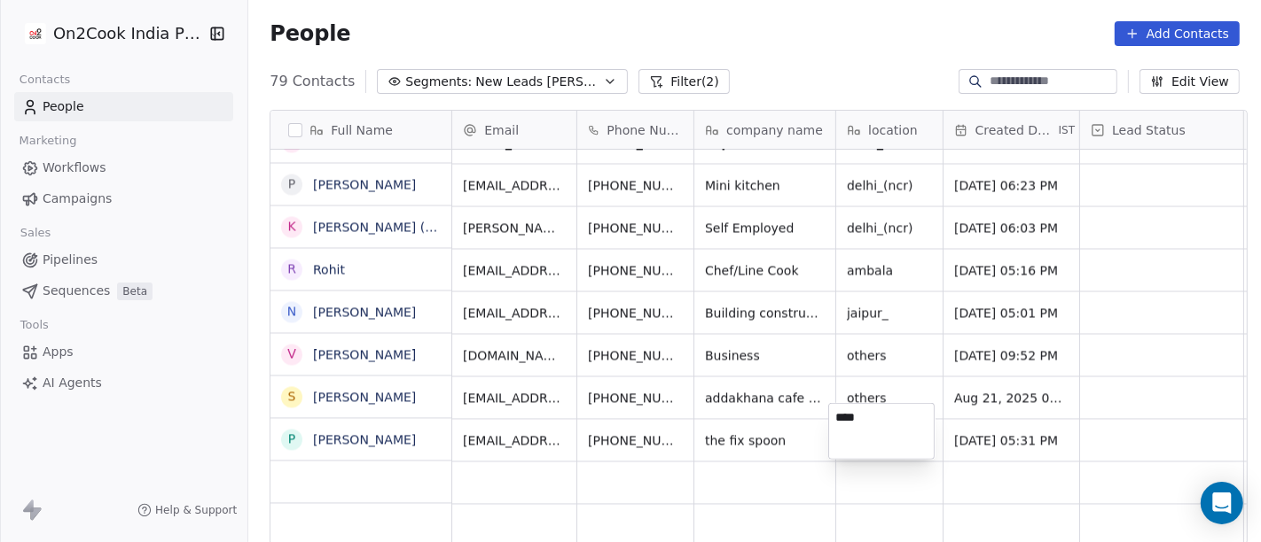
type textarea "*****"
click at [762, 357] on html "On2Cook India Pvt. Ltd. Contacts People Marketing Workflows Campaigns Sales Pip…" at bounding box center [630, 271] width 1261 height 542
click at [810, 435] on icon "grid" at bounding box center [814, 439] width 8 height 8
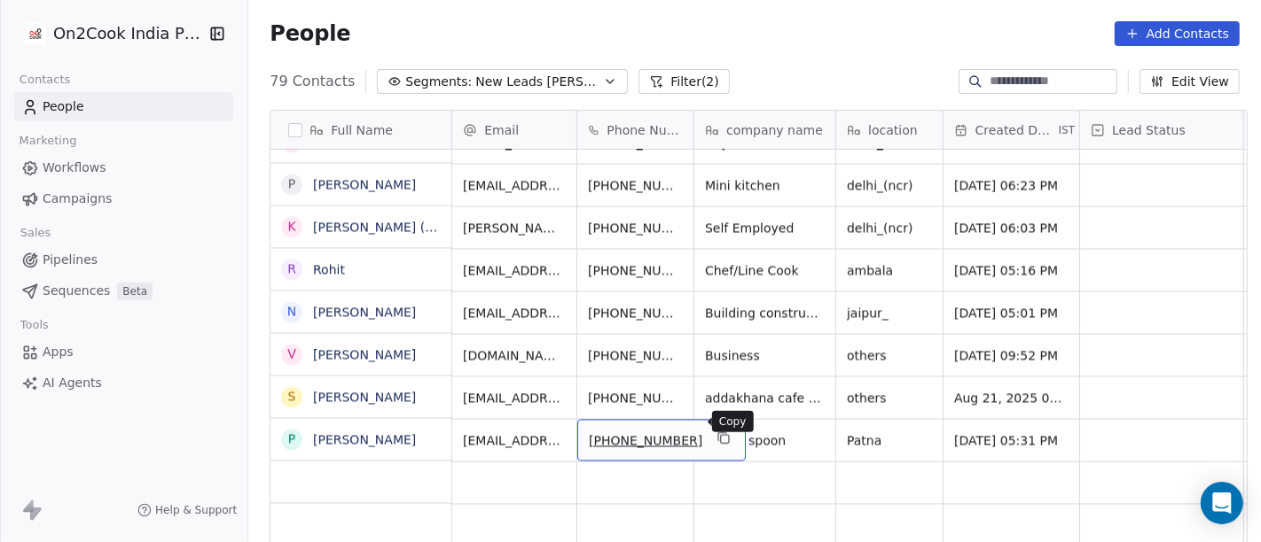
click at [713, 427] on button "grid" at bounding box center [723, 437] width 21 height 21
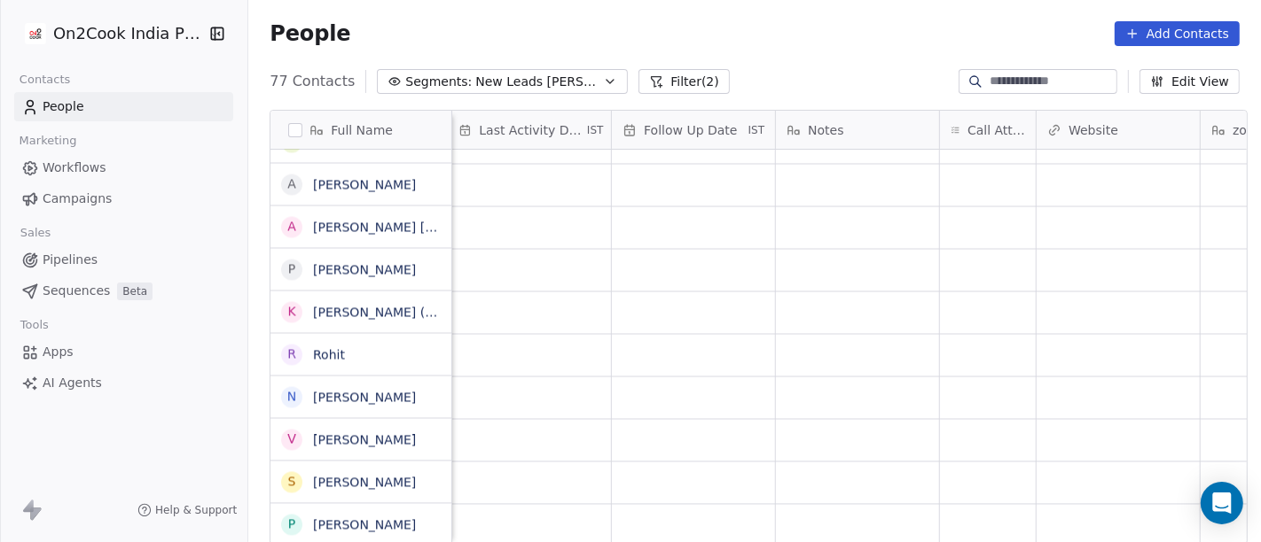
scroll to position [15, 1128]
click at [982, 504] on div "grid" at bounding box center [987, 525] width 96 height 42
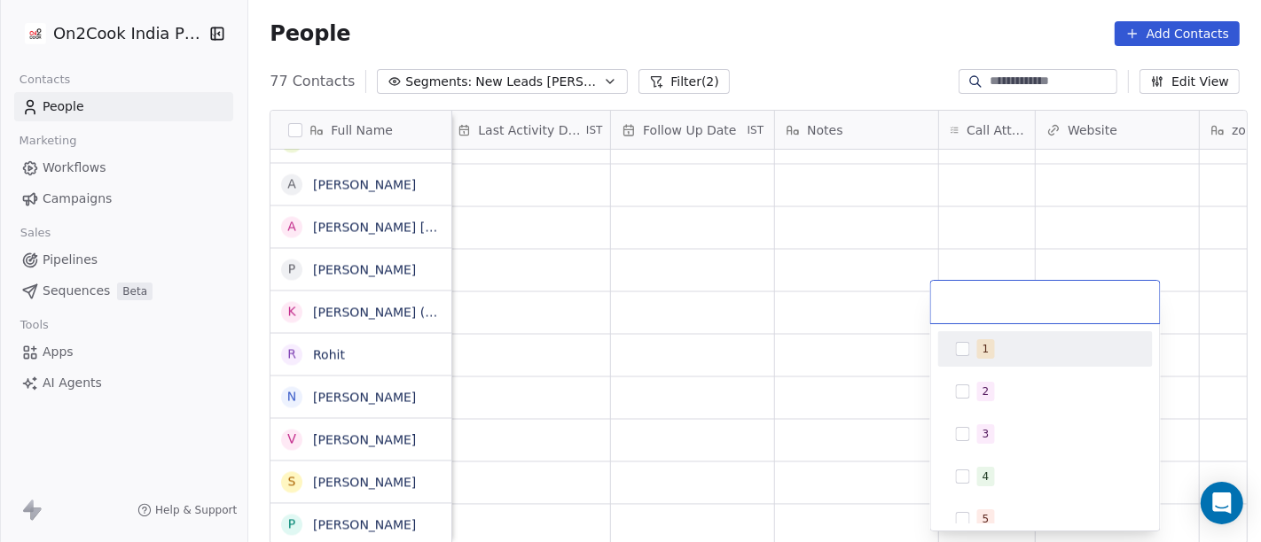
click at [988, 350] on span "1" at bounding box center [986, 350] width 18 height 20
click at [836, 271] on html "On2Cook India Pvt. Ltd. Contacts People Marketing Workflows Campaigns Sales Pip…" at bounding box center [630, 271] width 1261 height 542
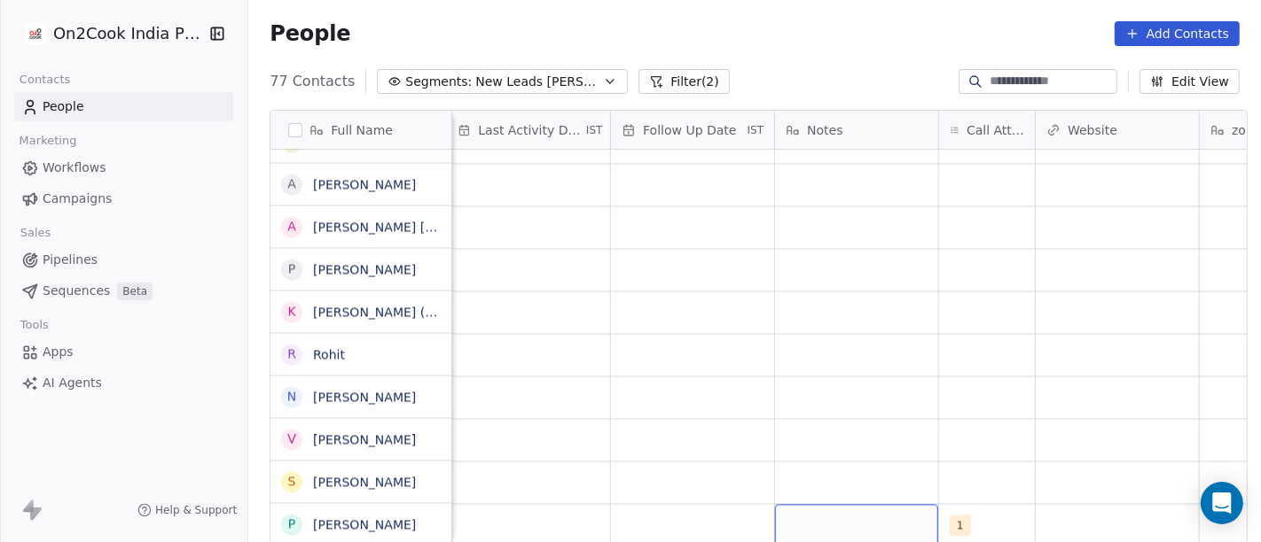
click at [884, 520] on div "grid" at bounding box center [856, 525] width 163 height 42
type textarea "**********"
click at [1001, 363] on html "On2Cook India Pvt. Ltd. Contacts People Marketing Workflows Campaigns Sales Pip…" at bounding box center [630, 271] width 1261 height 542
click at [662, 504] on div "grid" at bounding box center [692, 525] width 163 height 42
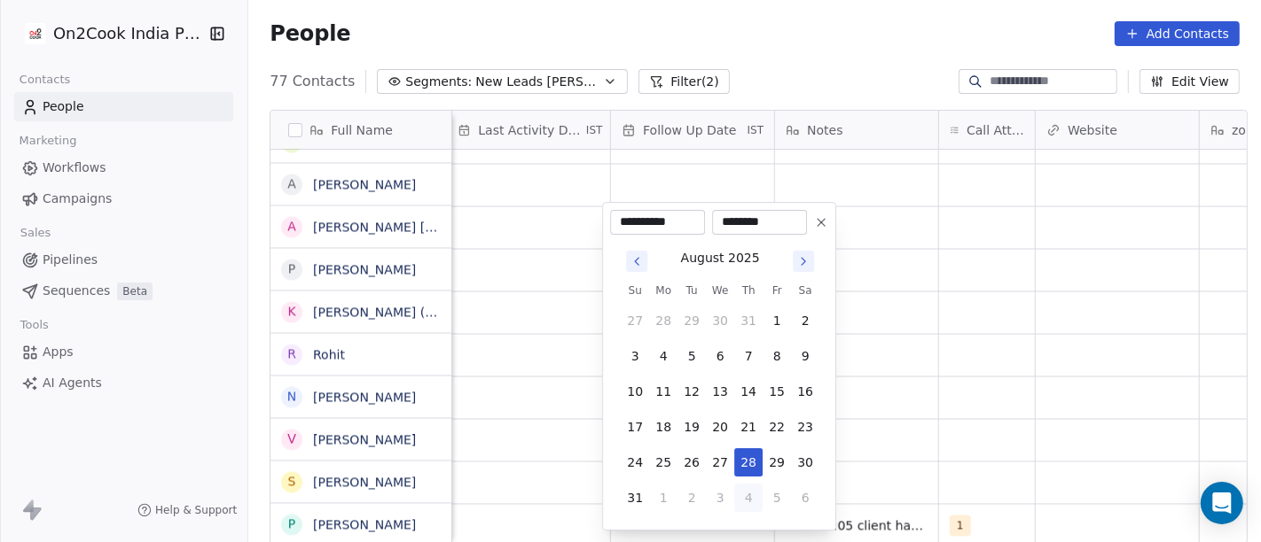
click at [751, 488] on button "4" at bounding box center [748, 498] width 28 height 28
type input "**********"
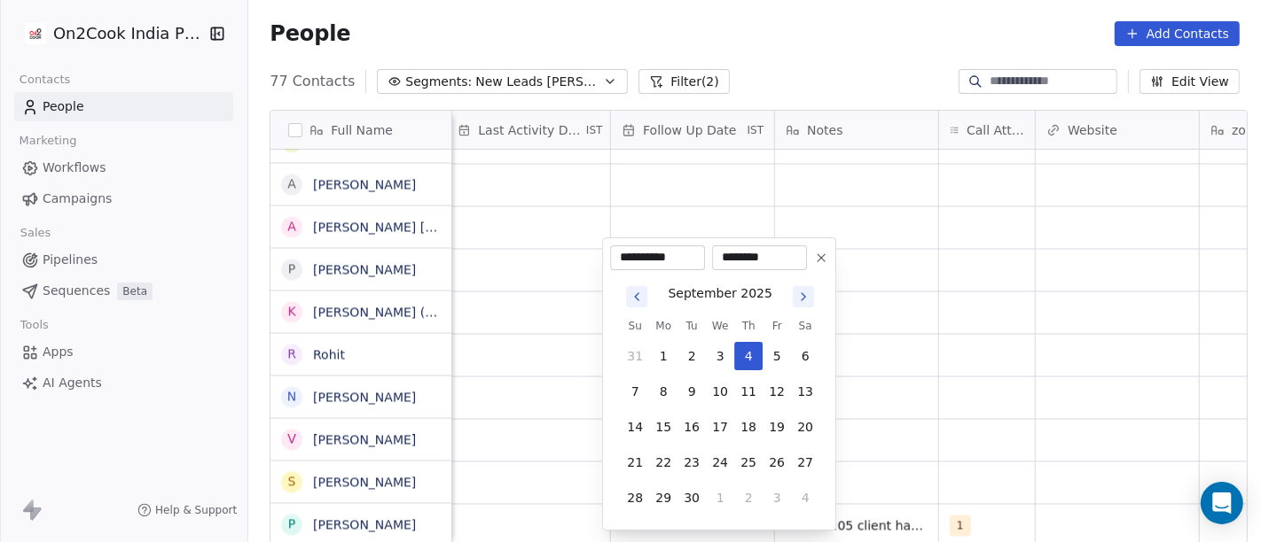
click at [900, 449] on html "On2Cook India Pvt. Ltd. Contacts People Marketing Workflows Campaigns Sales Pip…" at bounding box center [630, 271] width 1261 height 542
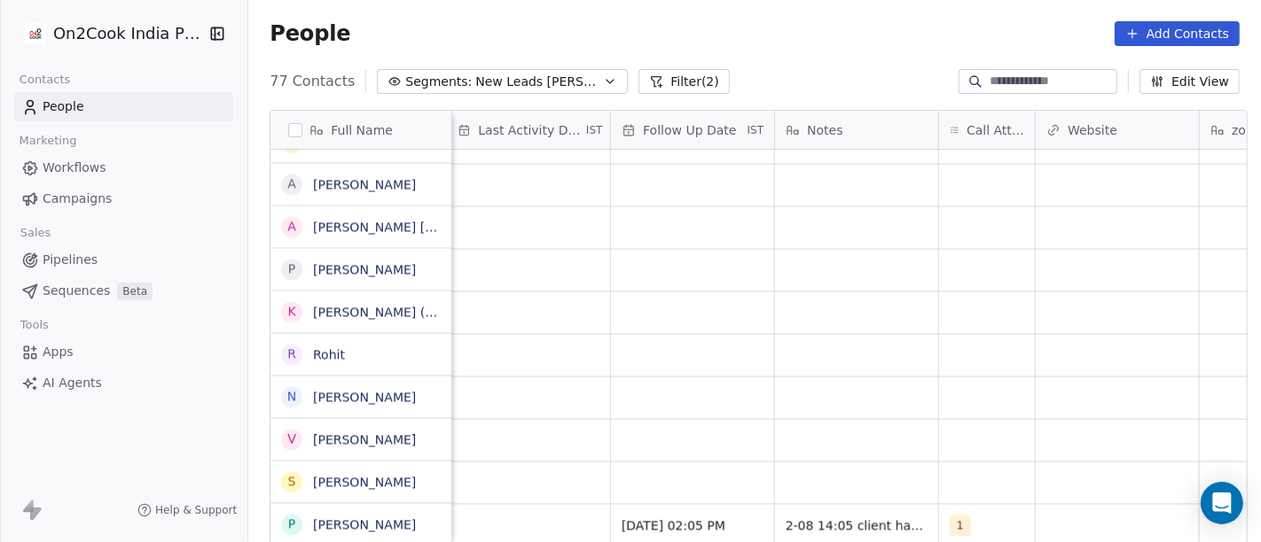
scroll to position [15, 1122]
click at [552, 514] on div "grid" at bounding box center [534, 525] width 163 height 42
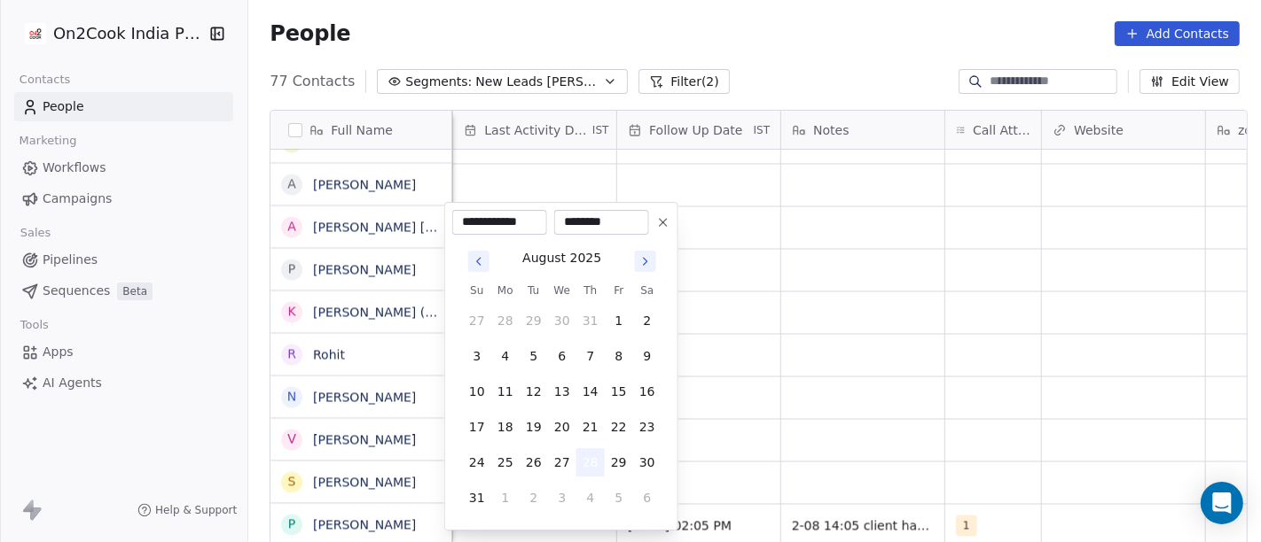
click at [596, 473] on button "28" at bounding box center [590, 463] width 28 height 28
click at [833, 438] on html "On2Cook India Pvt. Ltd. Contacts People Marketing Workflows Campaigns Sales Pip…" at bounding box center [630, 271] width 1261 height 542
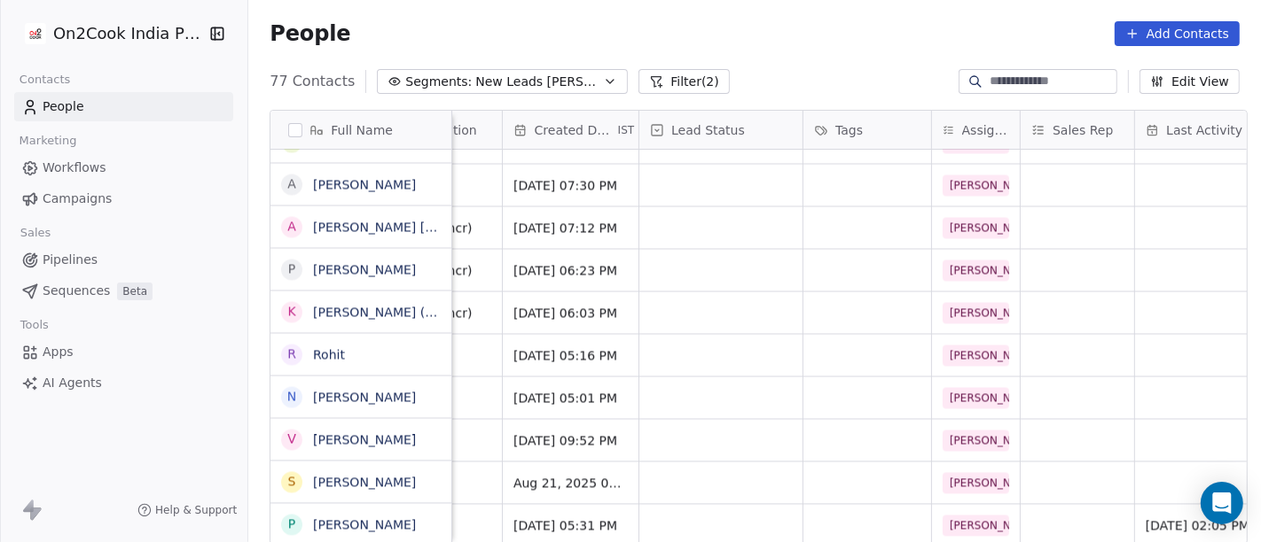
scroll to position [15, 439]
click at [681, 515] on div "grid" at bounding box center [722, 525] width 163 height 42
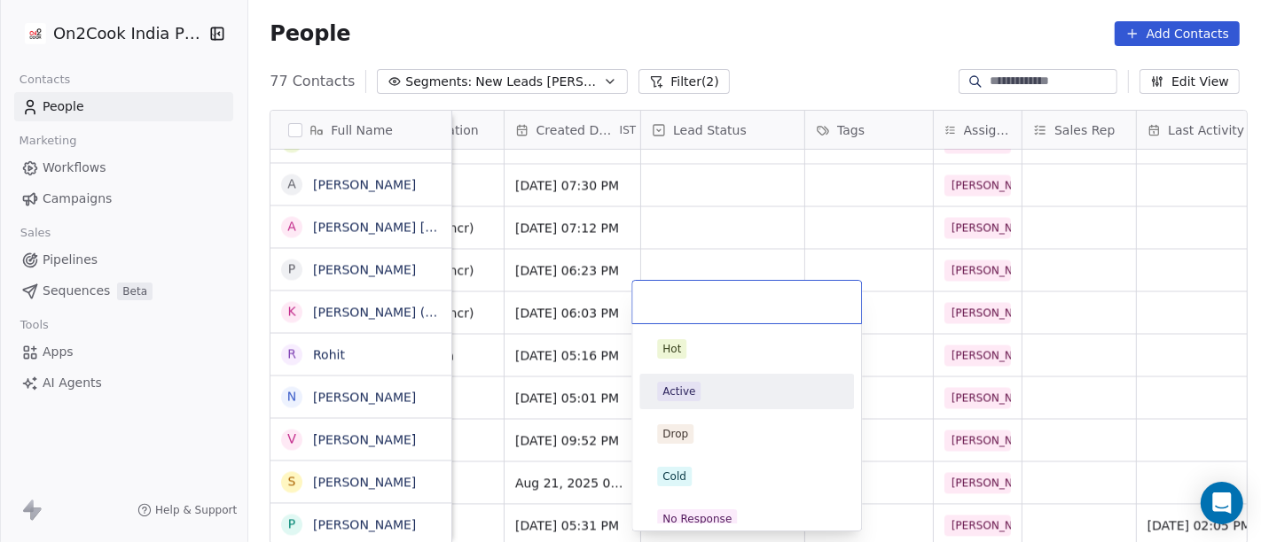
click at [687, 390] on div "Active" at bounding box center [678, 392] width 33 height 16
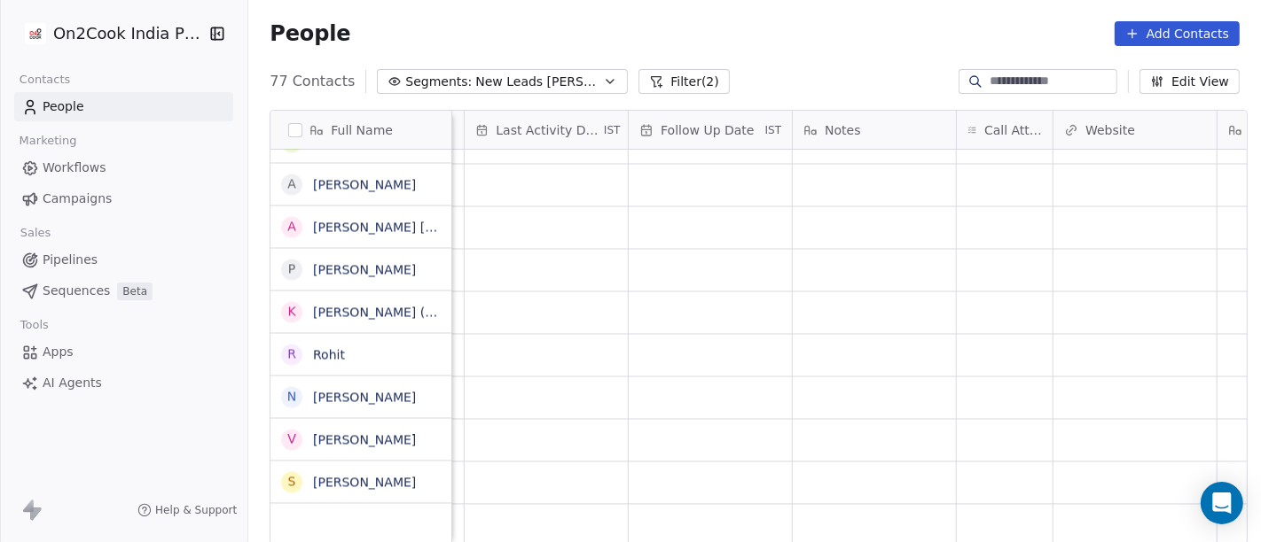
scroll to position [15, 1128]
click at [966, 462] on div "grid" at bounding box center [987, 483] width 96 height 42
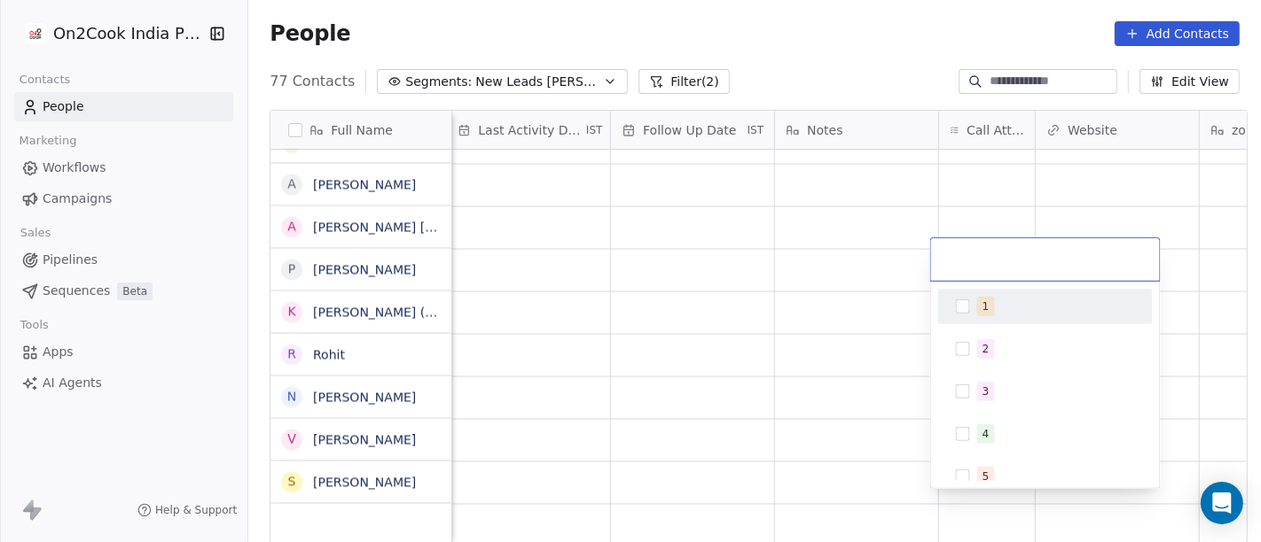
click at [987, 297] on span "1" at bounding box center [986, 307] width 18 height 20
click at [900, 249] on html "On2Cook India Pvt. Ltd. Contacts People Marketing Workflows Campaigns Sales Pip…" at bounding box center [630, 271] width 1261 height 542
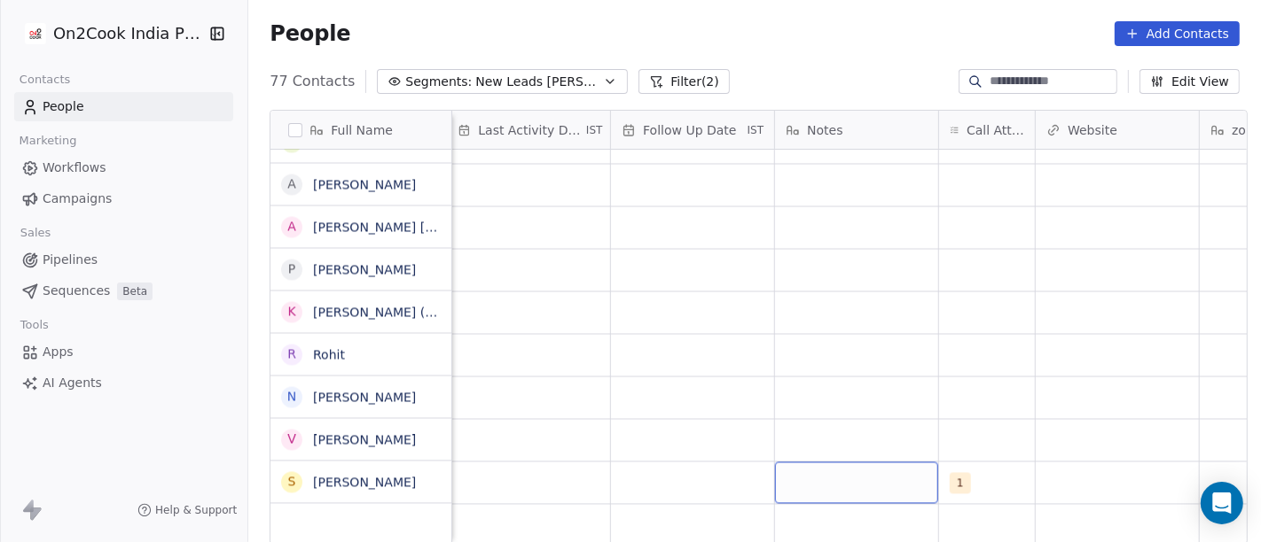
click at [854, 483] on div "grid" at bounding box center [856, 483] width 163 height 42
click at [886, 469] on textarea "**********" at bounding box center [847, 473] width 161 height 55
type textarea "**********"
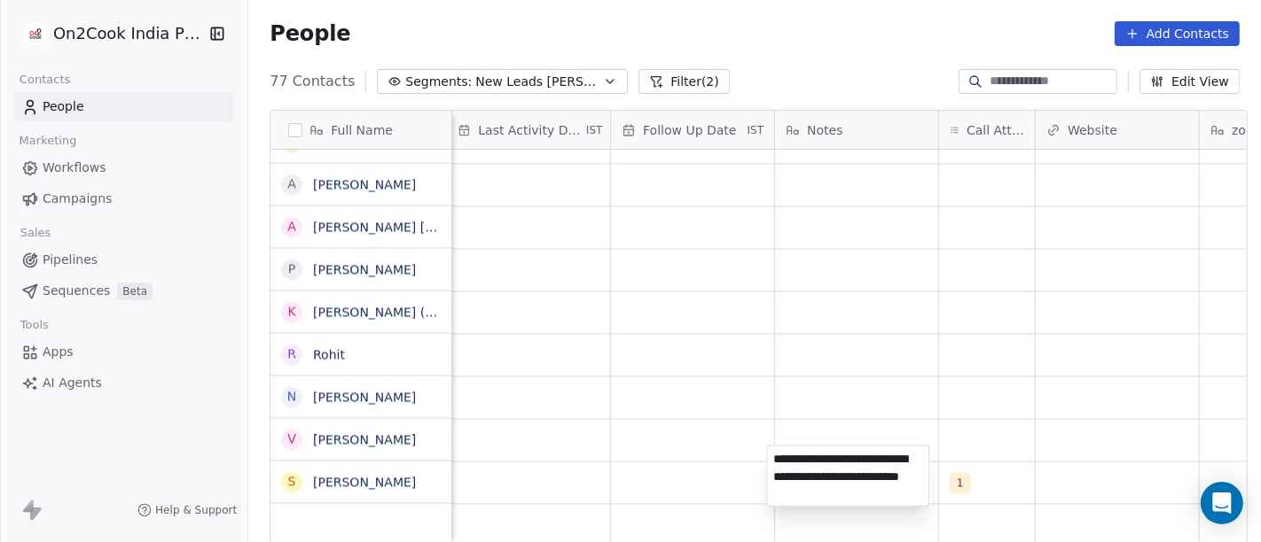
click at [925, 418] on html "On2Cook India Pvt. Ltd. Contacts People Marketing Workflows Campaigns Sales Pip…" at bounding box center [630, 271] width 1261 height 542
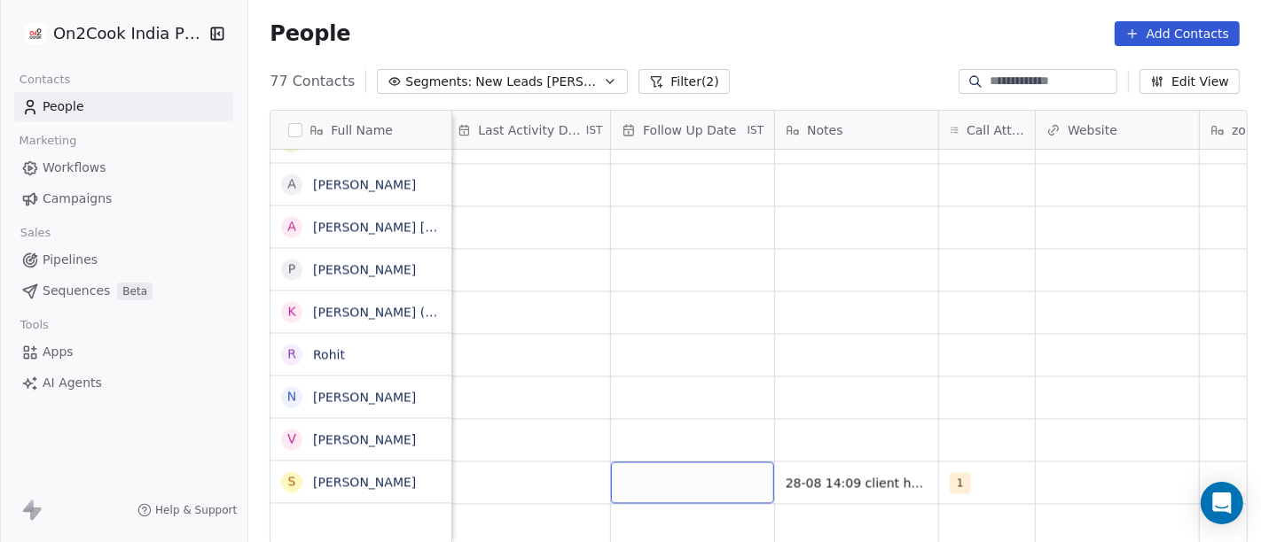
click at [675, 462] on div "grid" at bounding box center [692, 483] width 163 height 42
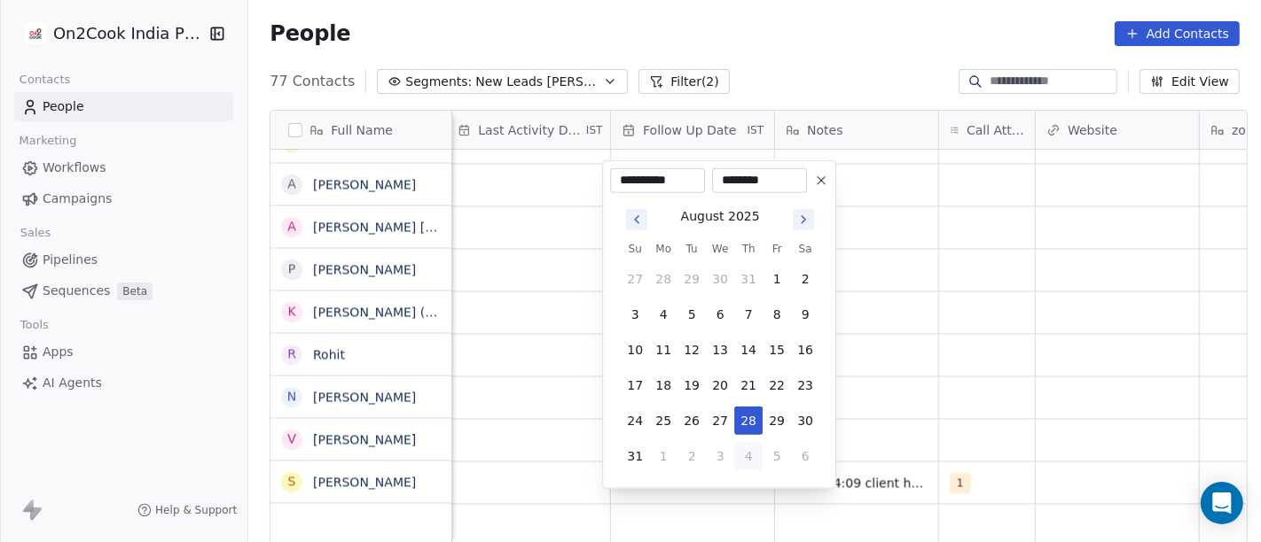
click at [747, 452] on button "4" at bounding box center [748, 456] width 28 height 28
type input "**********"
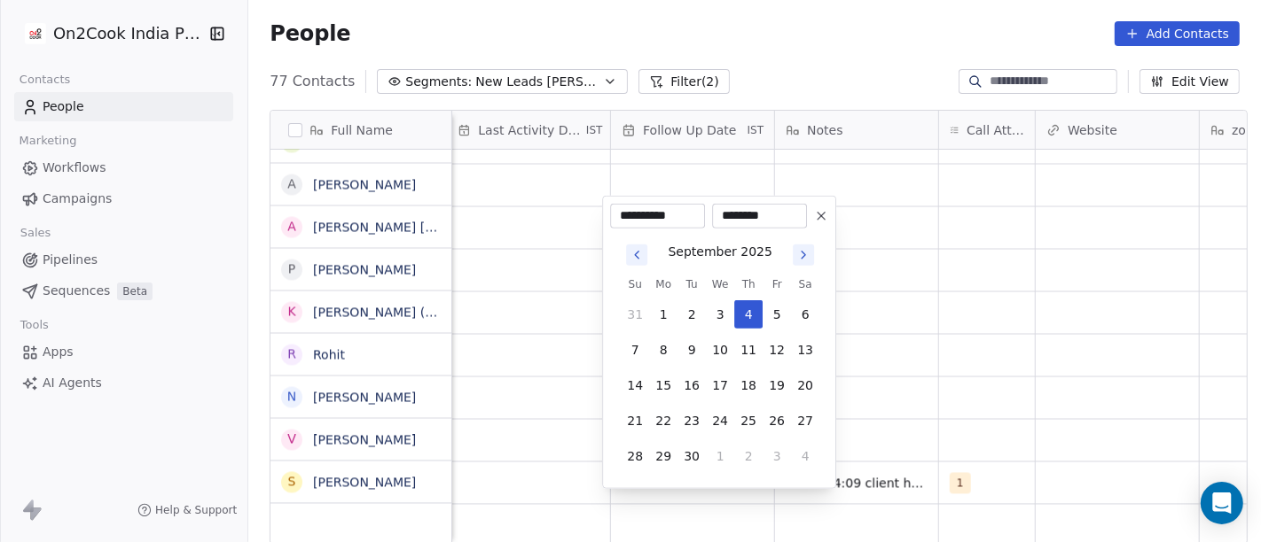
click at [929, 422] on html "On2Cook India Pvt. Ltd. Contacts People Marketing Workflows Campaigns Sales Pip…" at bounding box center [630, 271] width 1261 height 542
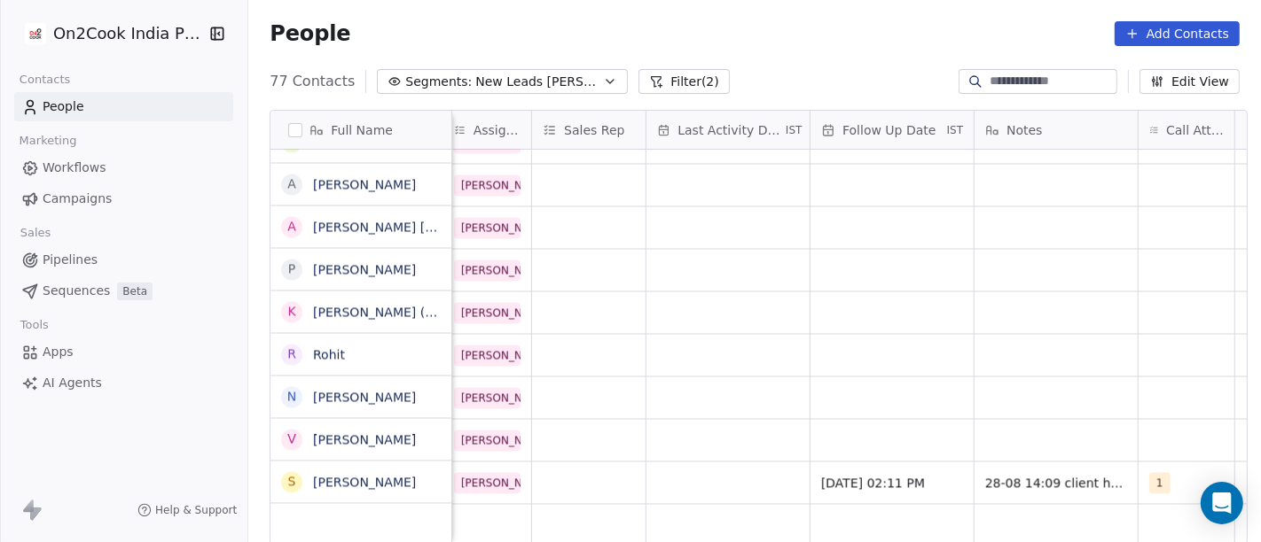
scroll to position [15, 927]
click at [691, 470] on div "grid" at bounding box center [729, 483] width 163 height 42
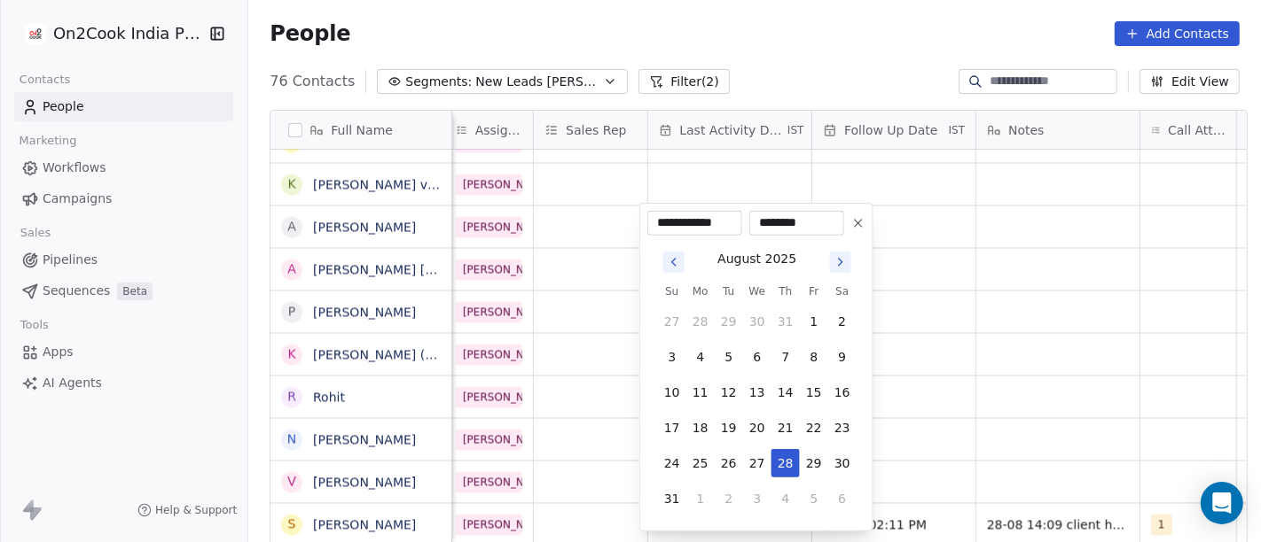
scroll to position [2837, 0]
click at [780, 462] on button "28" at bounding box center [785, 463] width 28 height 28
click at [1020, 439] on html "On2Cook India Pvt. Ltd. Contacts People Marketing Workflows Campaigns Sales Pip…" at bounding box center [630, 271] width 1261 height 542
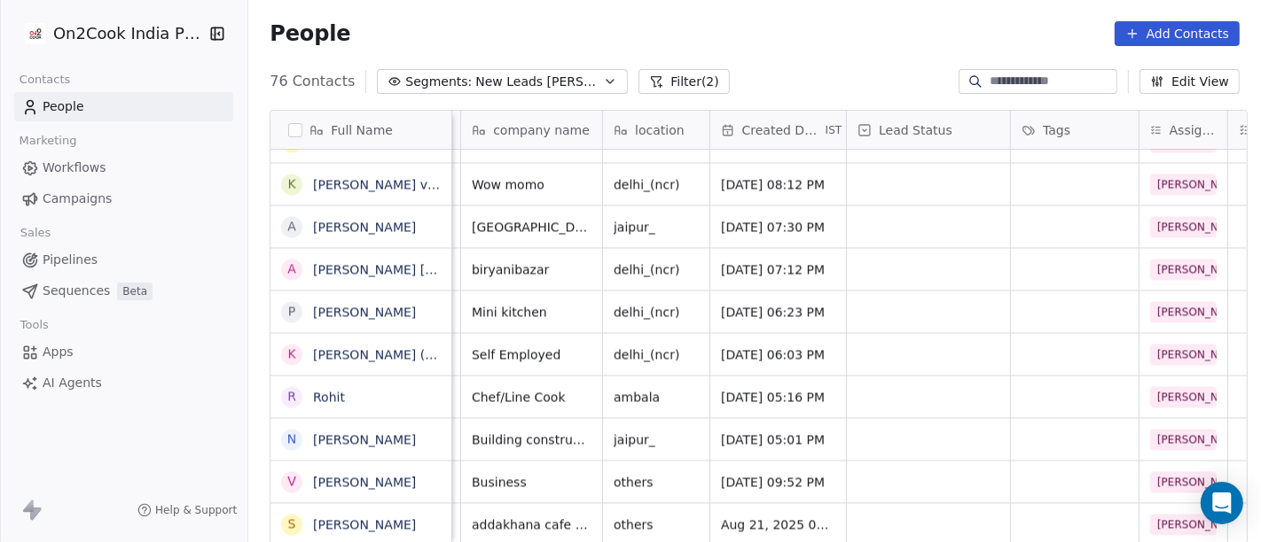
scroll to position [15, 0]
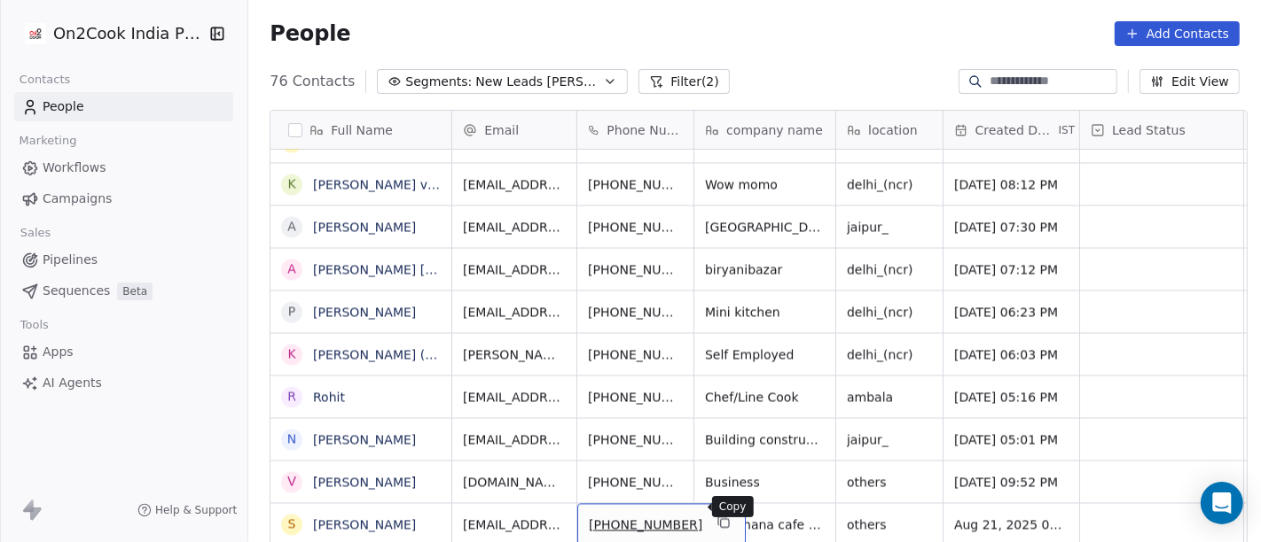
click at [716, 516] on icon "grid" at bounding box center [723, 523] width 14 height 14
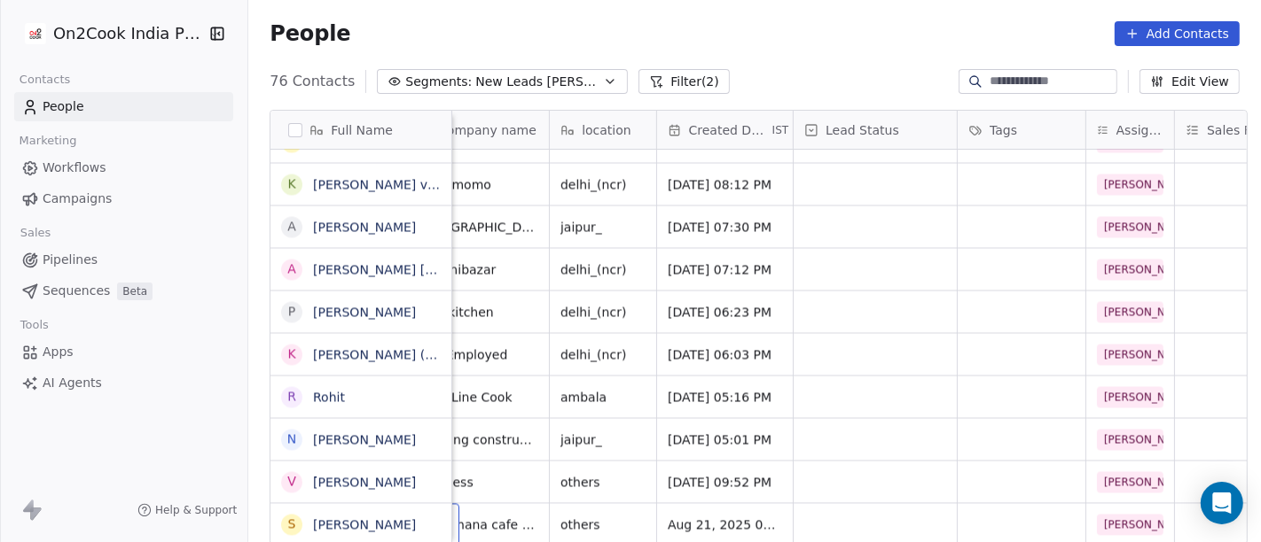
scroll to position [15, 287]
click at [881, 506] on div "grid" at bounding box center [873, 525] width 163 height 42
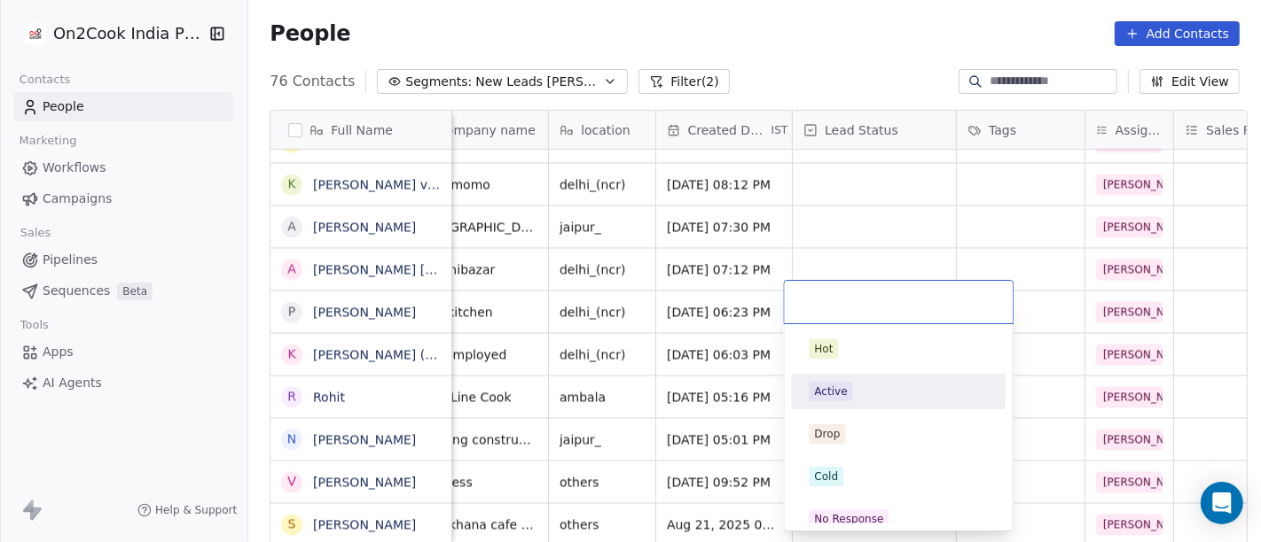
click at [849, 392] on span "Active" at bounding box center [829, 392] width 43 height 20
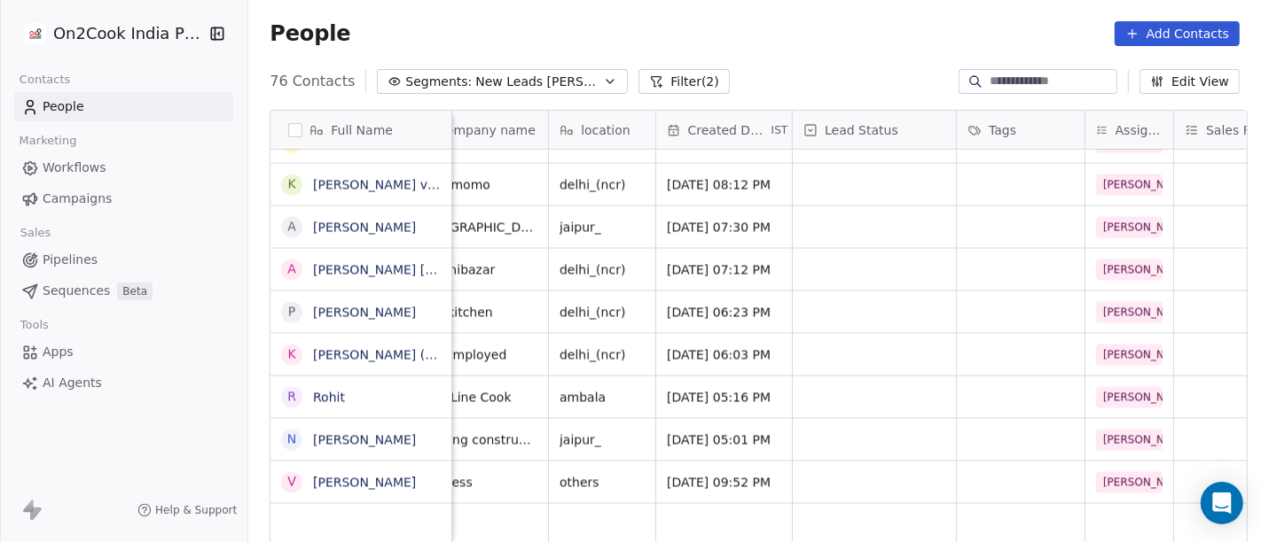
scroll to position [15, 0]
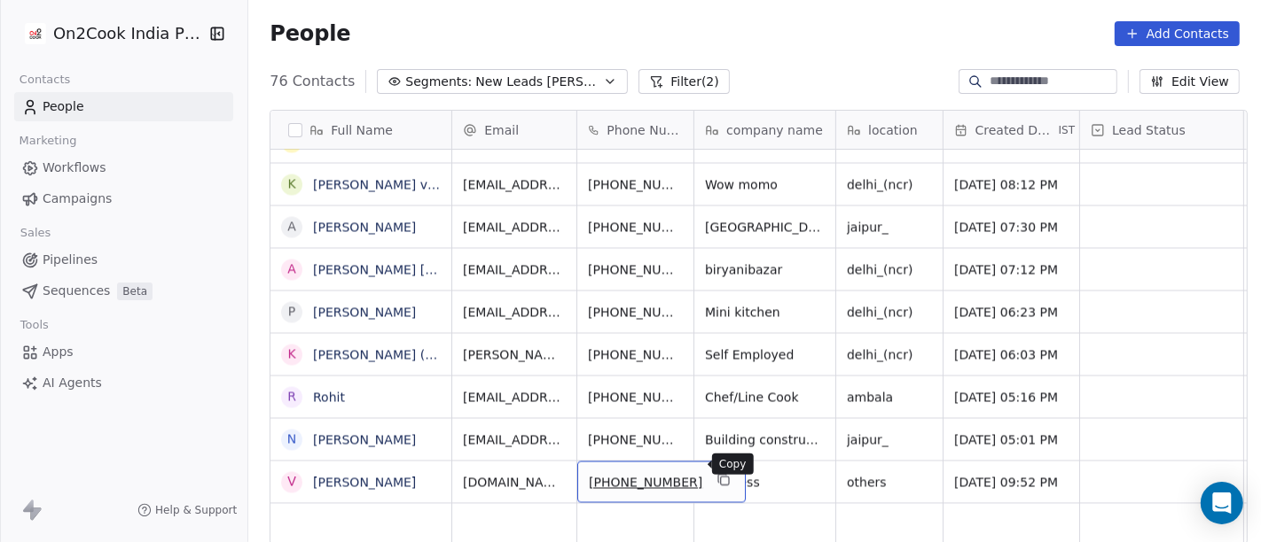
click at [716, 473] on icon "grid" at bounding box center [723, 480] width 14 height 14
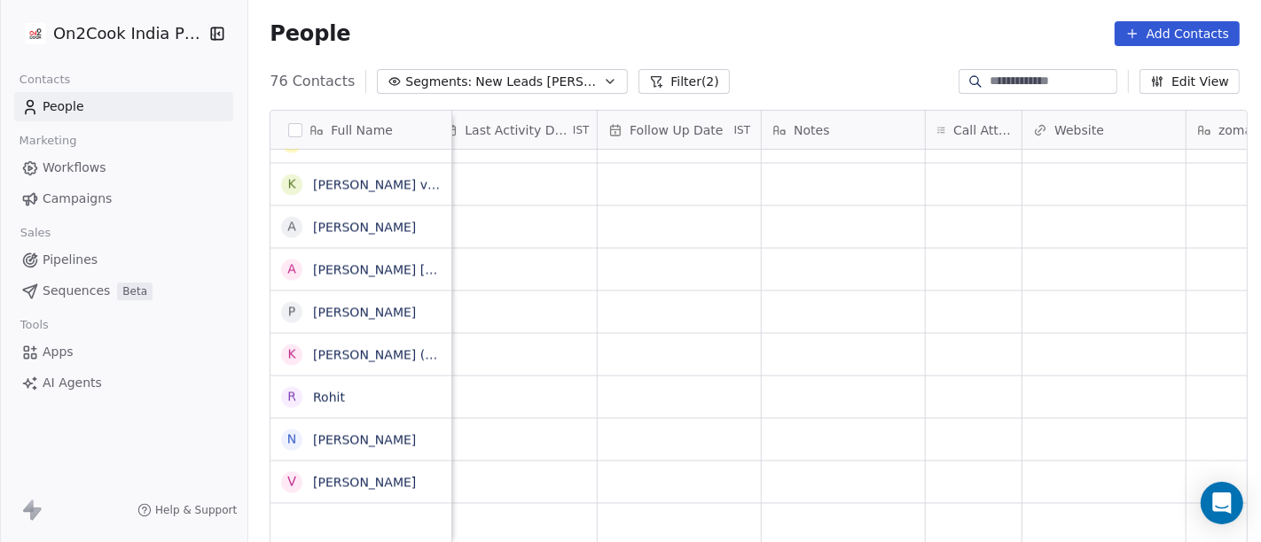
scroll to position [15, 1153]
click at [914, 462] on div "grid" at bounding box center [962, 483] width 96 height 42
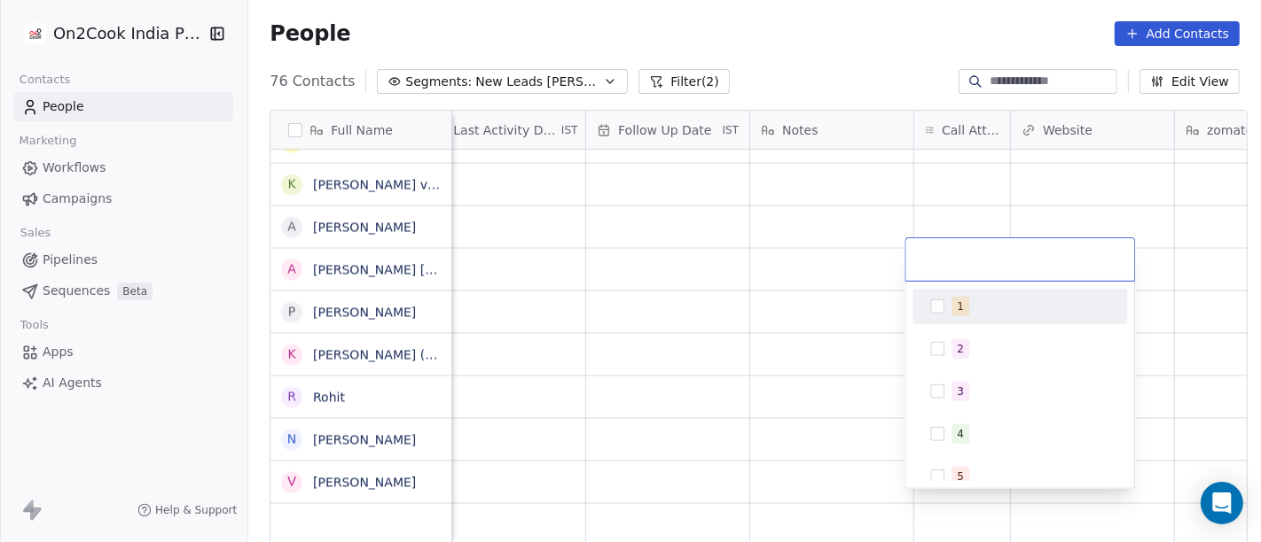
click at [941, 303] on button "Suggestions" at bounding box center [937, 307] width 14 height 14
click at [795, 248] on html "On2Cook India Pvt. Ltd. Contacts People Marketing Workflows Campaigns Sales Pip…" at bounding box center [630, 271] width 1261 height 542
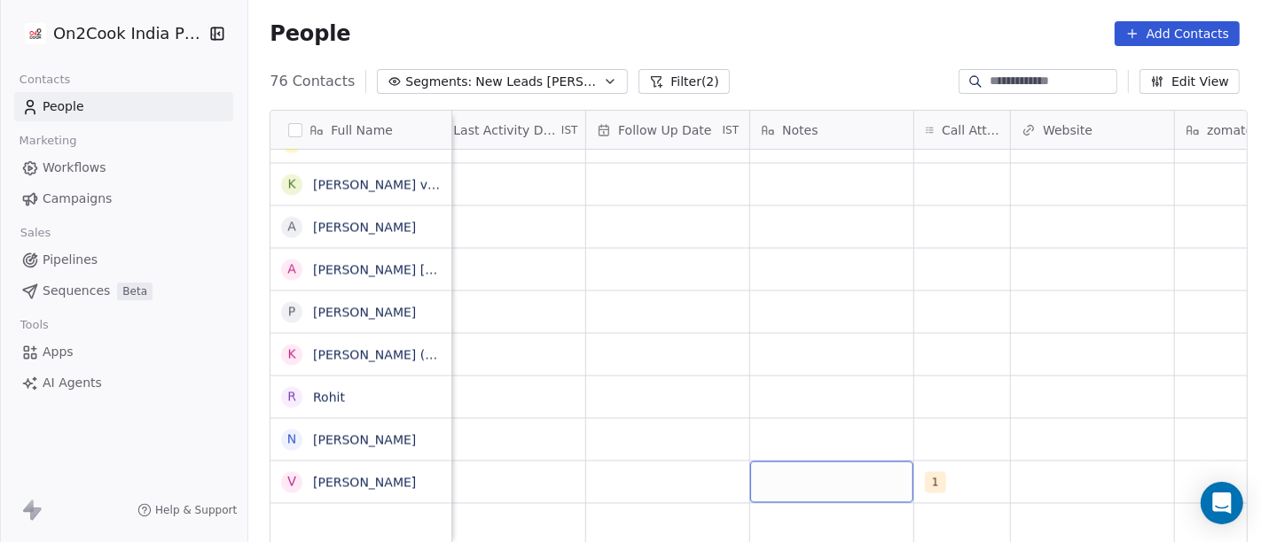
click at [820, 466] on div "grid" at bounding box center [831, 483] width 163 height 42
type textarea "**********"
click at [674, 469] on html "On2Cook India Pvt. Ltd. Contacts People Marketing Workflows Campaigns Sales Pip…" at bounding box center [630, 271] width 1261 height 542
click at [821, 474] on span "28-08 14:14" at bounding box center [815, 483] width 108 height 18
type textarea "**********"
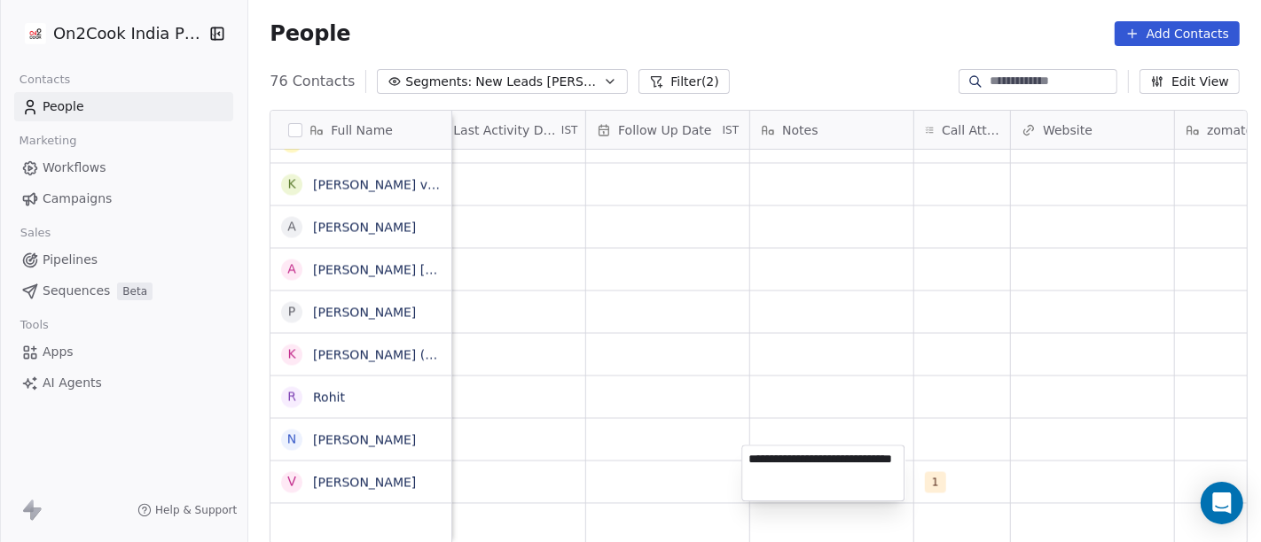
click at [769, 381] on html "On2Cook India Pvt. Ltd. Contacts People Marketing Workflows Campaigns Sales Pip…" at bounding box center [630, 271] width 1261 height 542
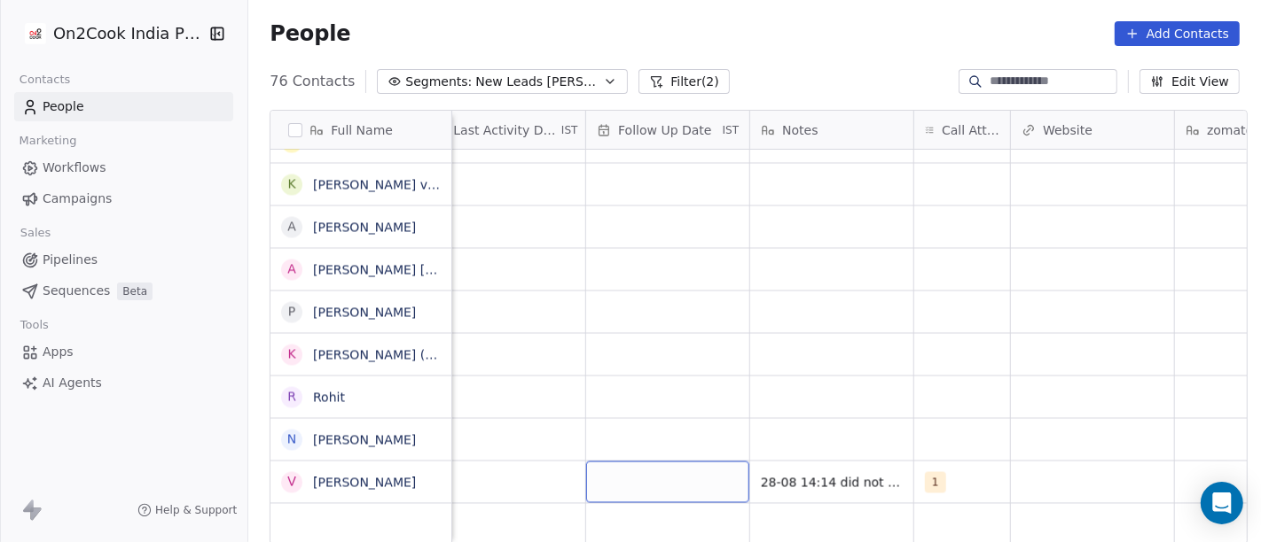
click at [608, 462] on div "grid" at bounding box center [667, 483] width 163 height 42
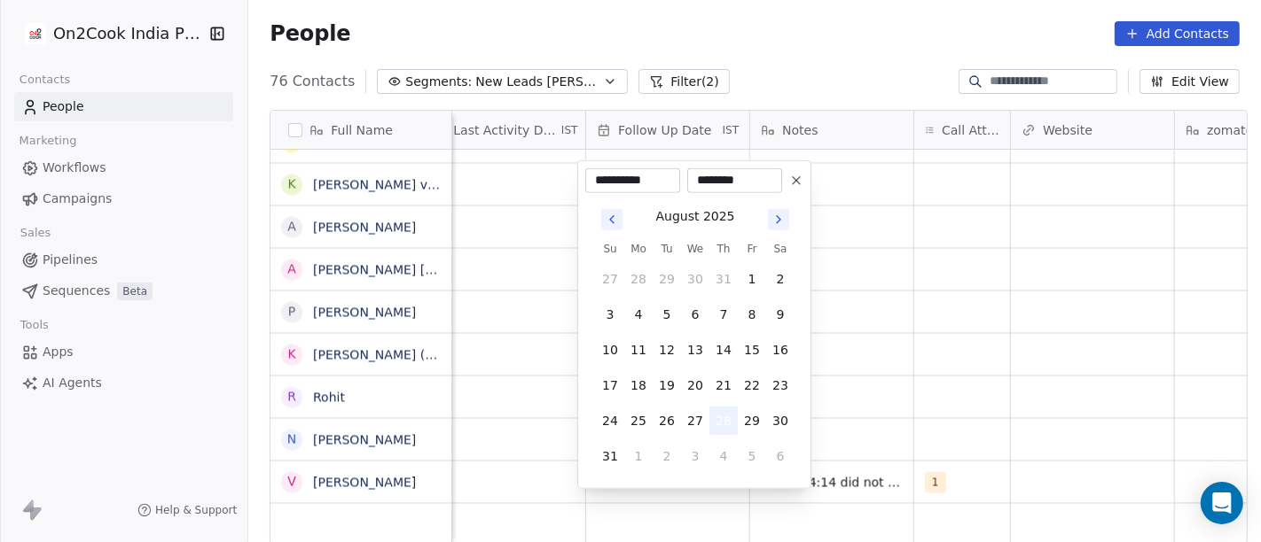
click at [716, 415] on button "28" at bounding box center [723, 421] width 28 height 28
click at [720, 457] on button "4" at bounding box center [723, 456] width 28 height 28
type input "**********"
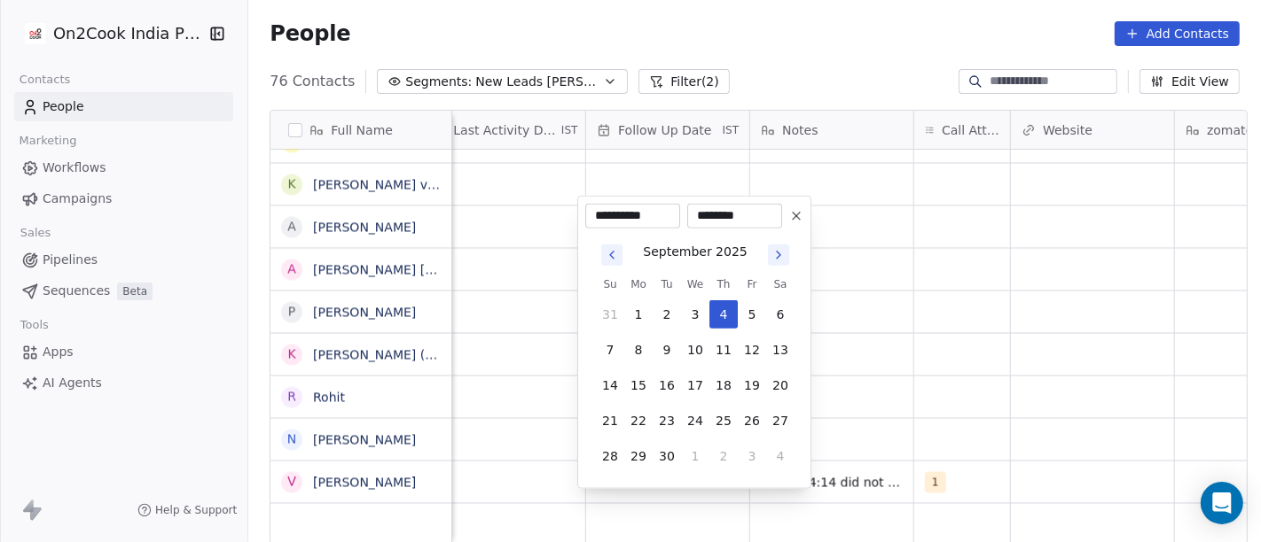
click at [878, 400] on html "On2Cook India Pvt. Ltd. Contacts People Marketing Workflows Campaigns Sales Pip…" at bounding box center [630, 271] width 1261 height 542
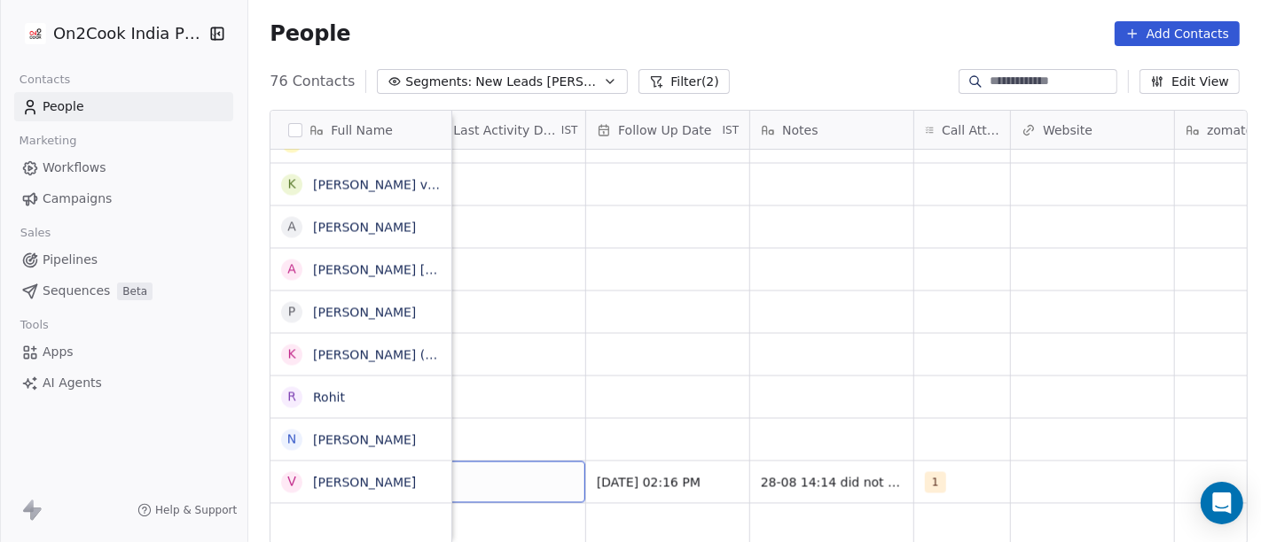
scroll to position [15, 1122]
click at [502, 462] on div "grid" at bounding box center [534, 483] width 163 height 42
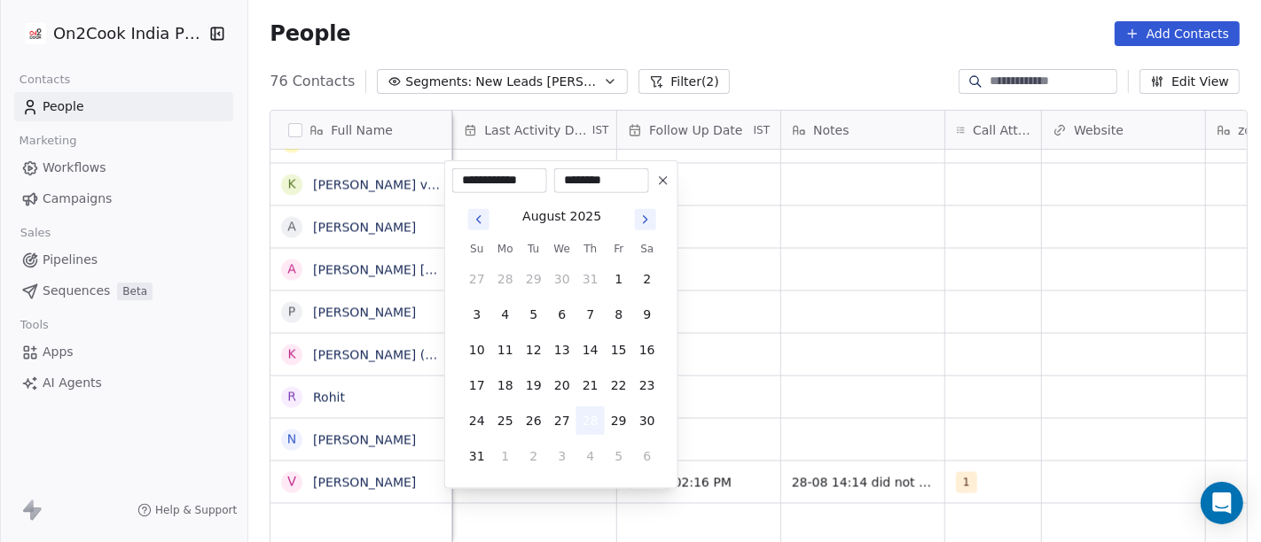
click at [580, 414] on button "28" at bounding box center [590, 421] width 28 height 28
click at [858, 411] on html "On2Cook India Pvt. Ltd. Contacts People Marketing Workflows Campaigns Sales Pip…" at bounding box center [630, 271] width 1261 height 542
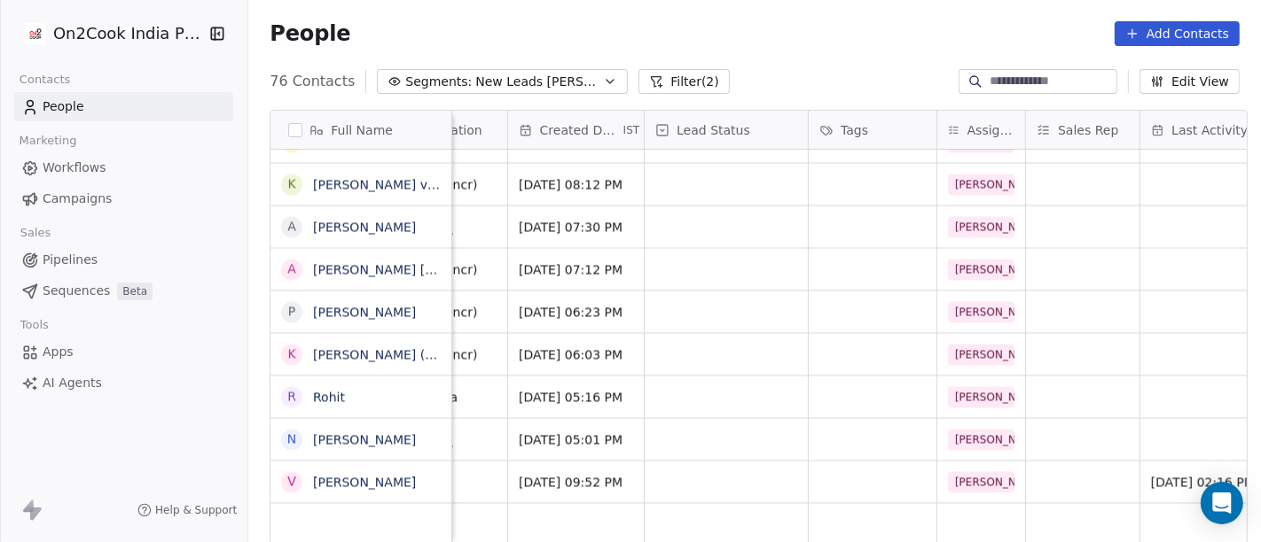
scroll to position [15, 433]
click at [701, 474] on div "grid" at bounding box center [728, 483] width 163 height 42
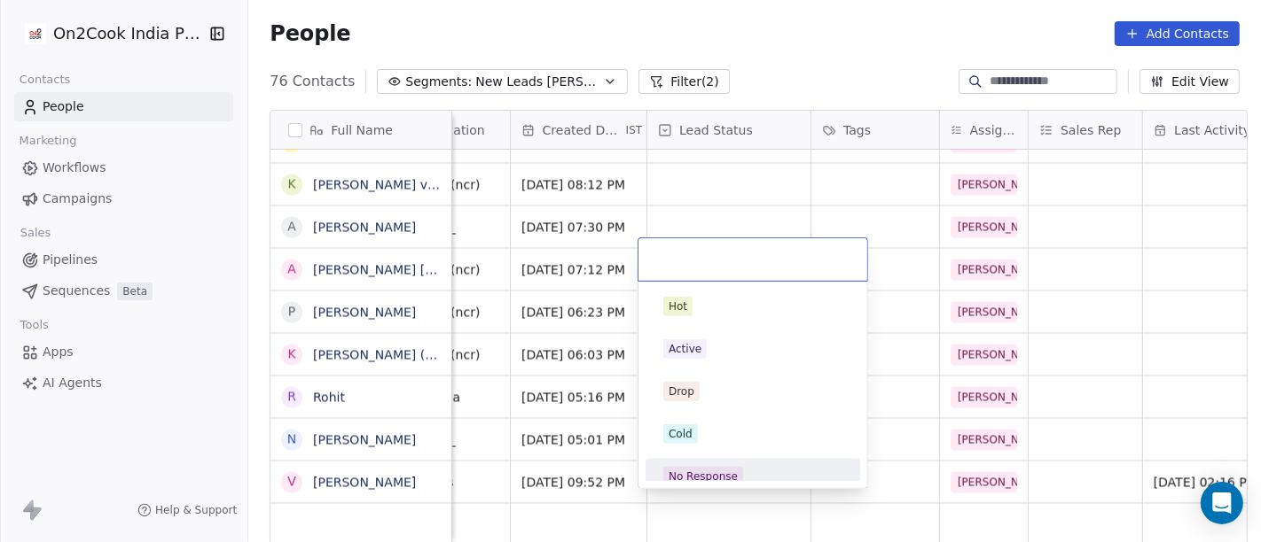
click at [714, 470] on div "No Response" at bounding box center [702, 477] width 69 height 16
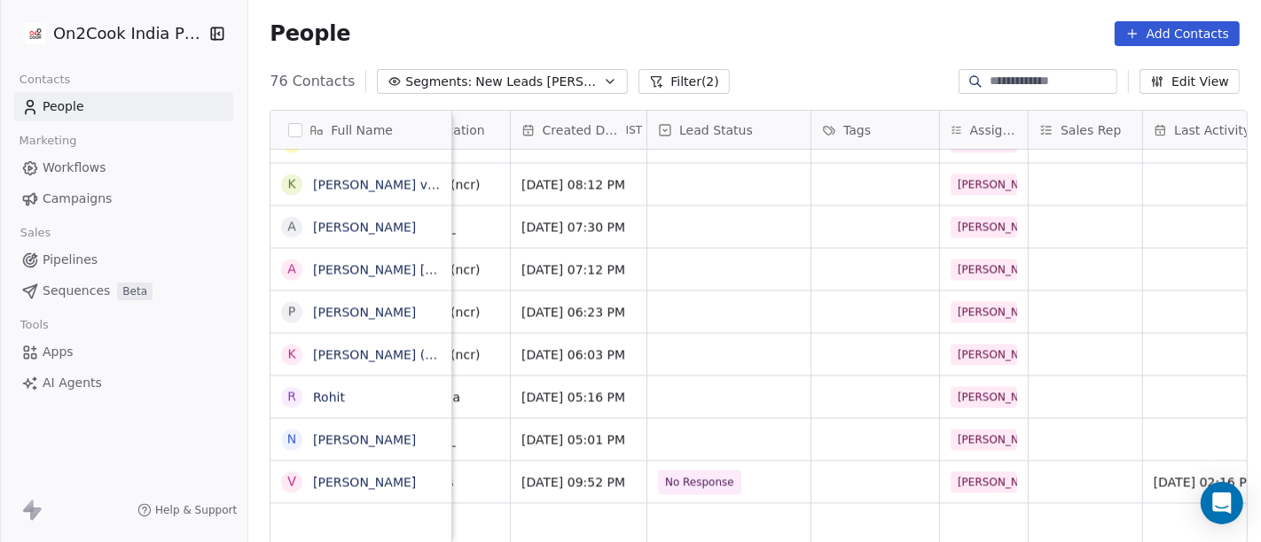
scroll to position [15, 0]
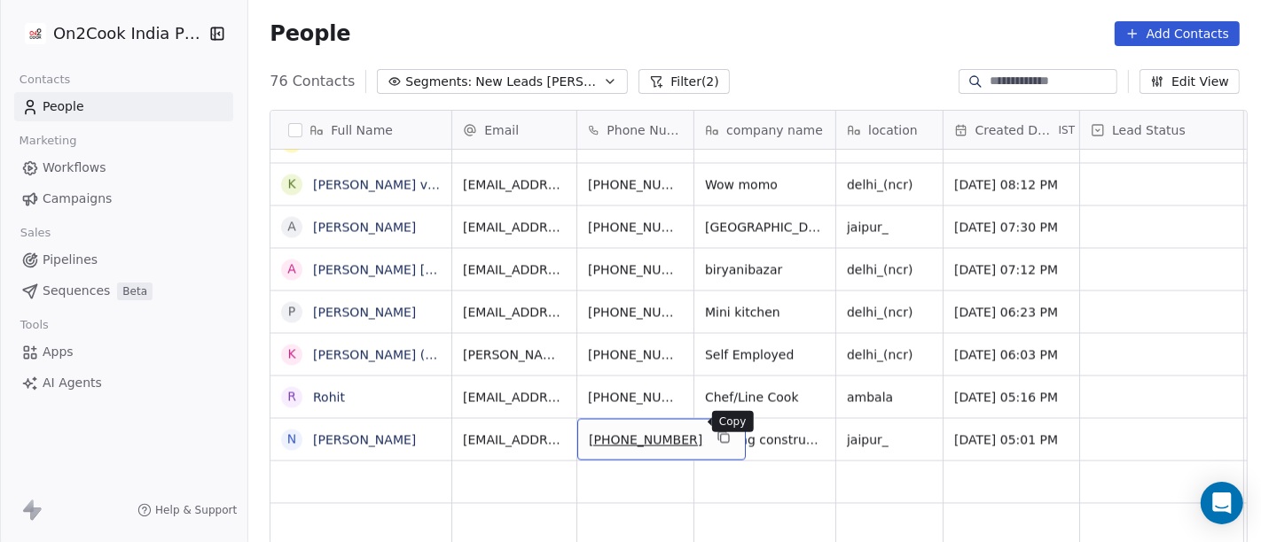
click at [721, 435] on icon "grid" at bounding box center [725, 439] width 8 height 8
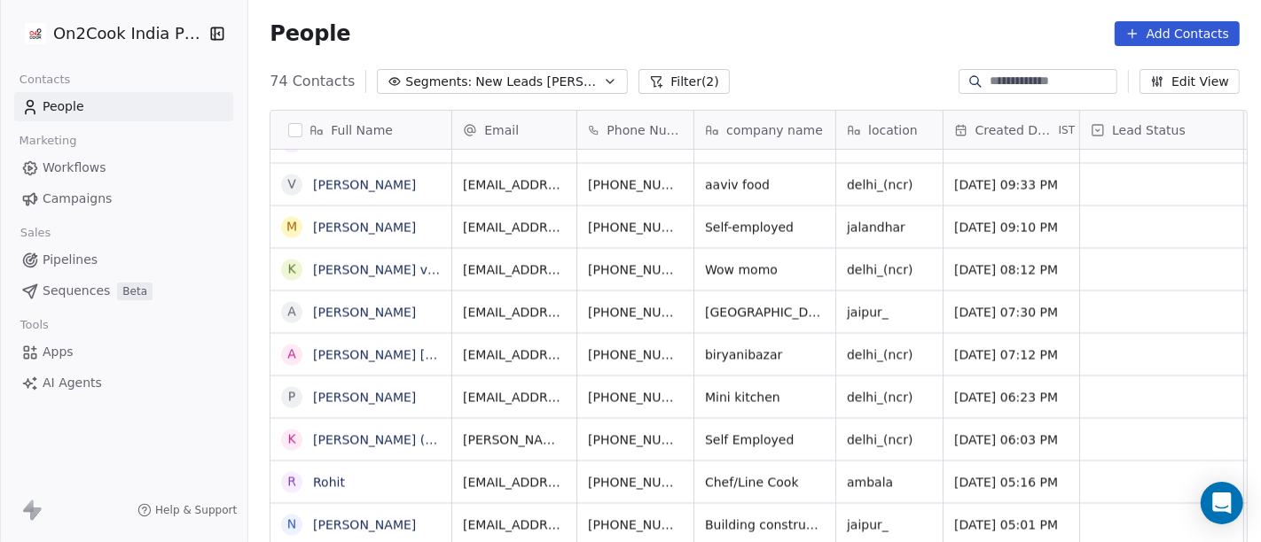
scroll to position [2752, 0]
click at [727, 25] on div "People Add Contacts" at bounding box center [754, 33] width 970 height 25
click at [781, 51] on div "People Add Contacts" at bounding box center [754, 33] width 1012 height 67
click at [816, 33] on div "People Add Contacts" at bounding box center [754, 33] width 970 height 25
click at [761, 517] on span "Building construction/Hotelier" at bounding box center [798, 526] width 184 height 18
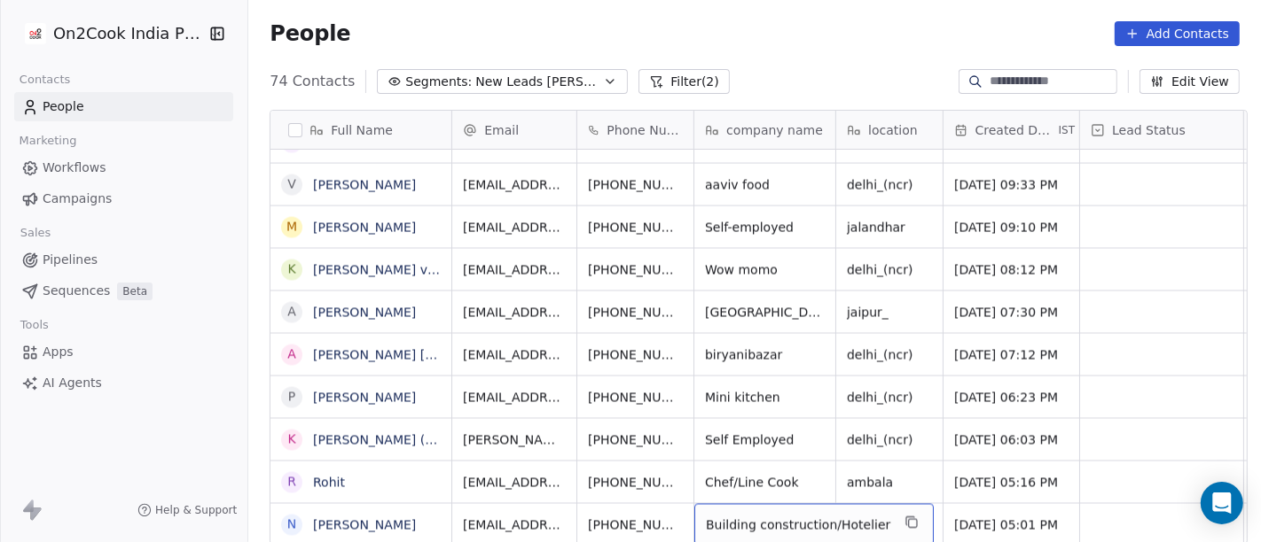
click at [761, 517] on span "Building construction/Hotelier" at bounding box center [798, 526] width 184 height 18
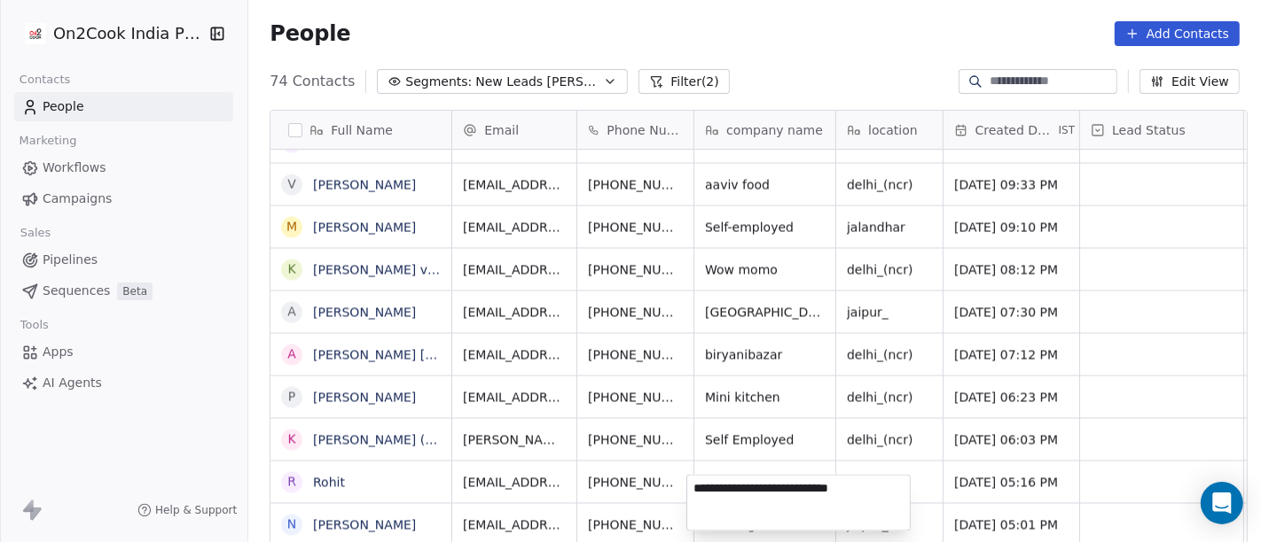
click at [761, 511] on textarea "**********" at bounding box center [798, 503] width 222 height 55
click at [753, 70] on html "On2Cook India Pvt. Ltd. Contacts People Marketing Workflows Campaigns Sales Pip…" at bounding box center [630, 271] width 1261 height 542
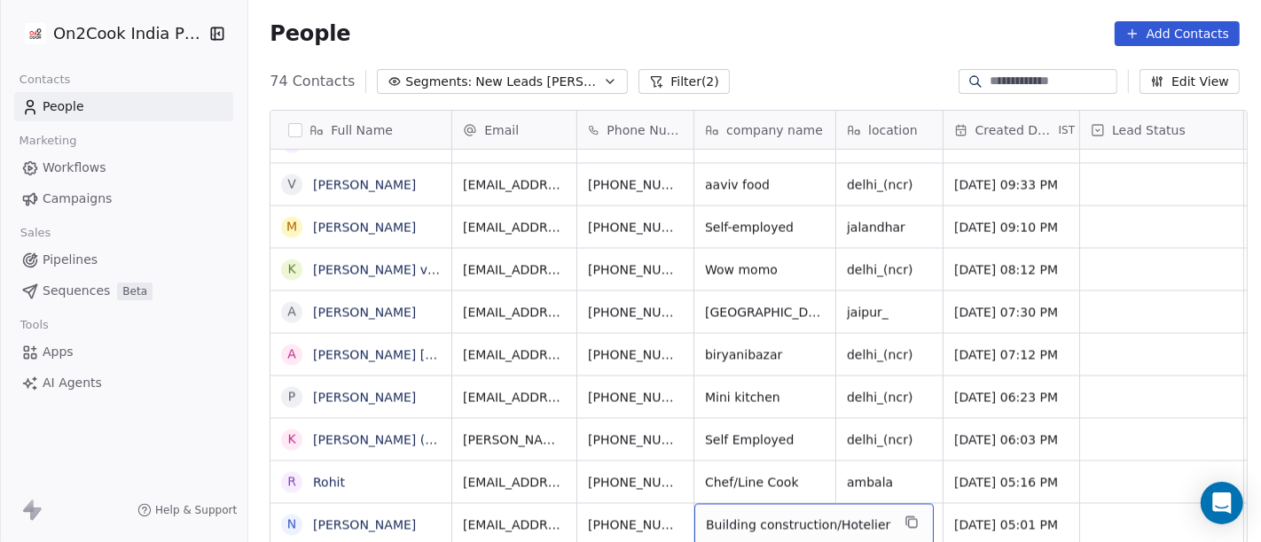
click at [743, 517] on span "Building construction/Hotelier" at bounding box center [798, 526] width 184 height 18
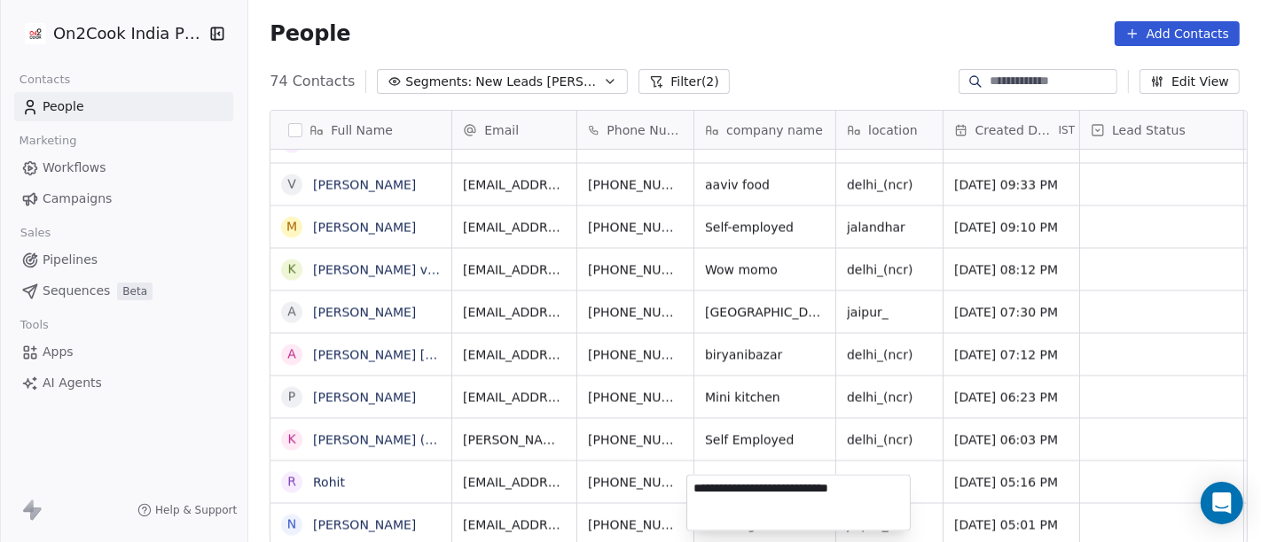
click at [743, 507] on textarea "**********" at bounding box center [798, 503] width 222 height 55
click at [757, 490] on textarea "**********" at bounding box center [798, 503] width 222 height 55
type textarea "**********"
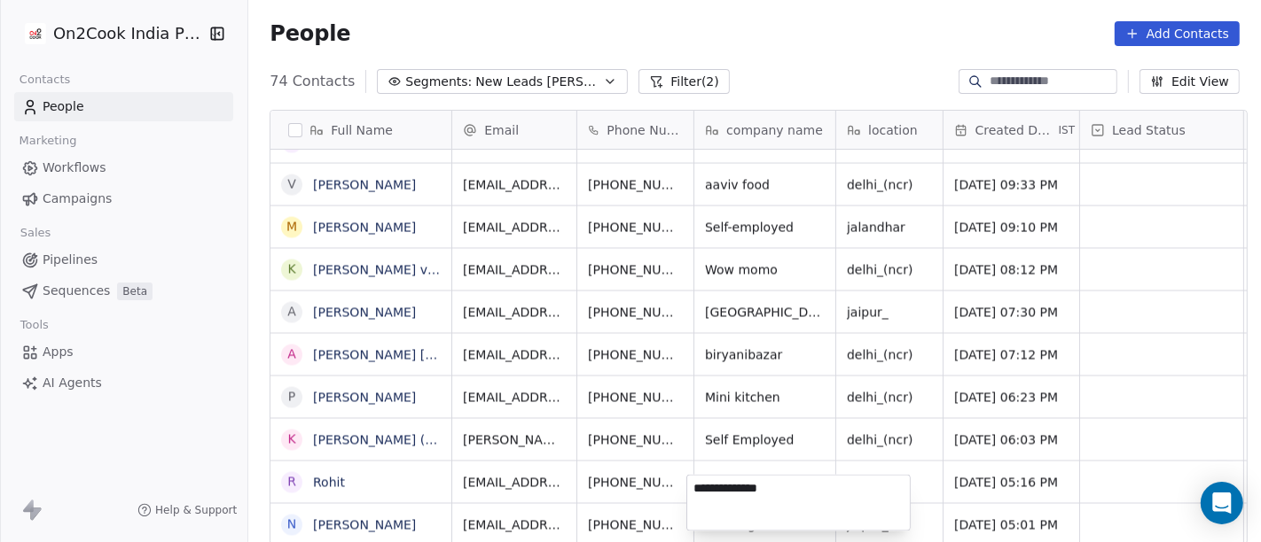
click at [775, 375] on html "On2Cook India Pvt. Ltd. Contacts People Marketing Workflows Campaigns Sales Pip…" at bounding box center [630, 271] width 1261 height 542
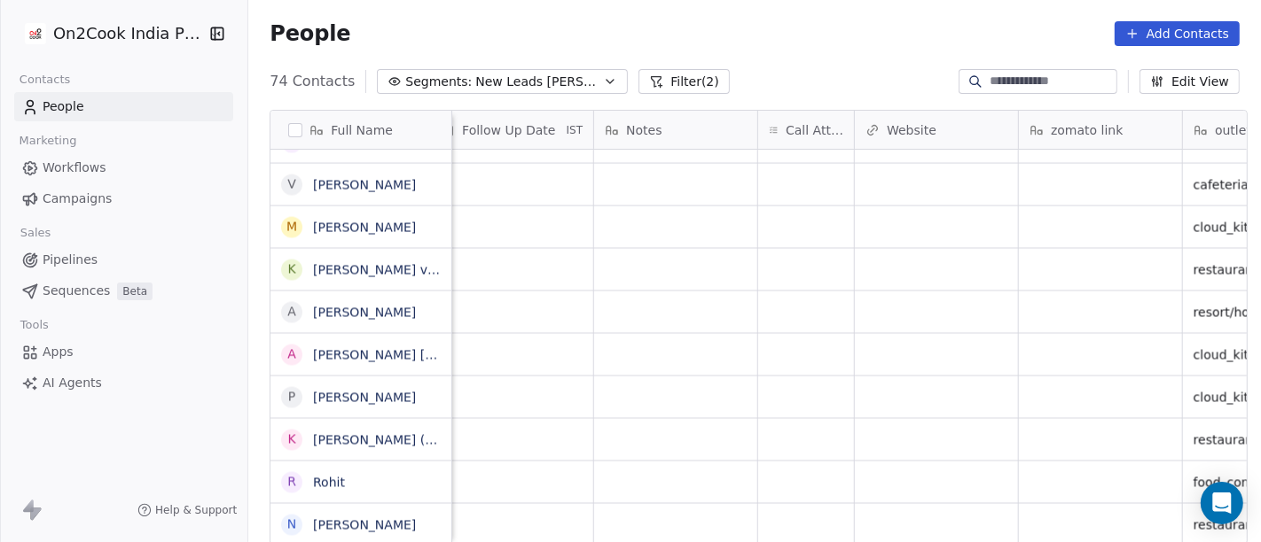
scroll to position [14, 1315]
click at [1038, 504] on div "grid" at bounding box center [1093, 525] width 163 height 42
click at [1038, 500] on textarea at bounding box center [1084, 503] width 161 height 55
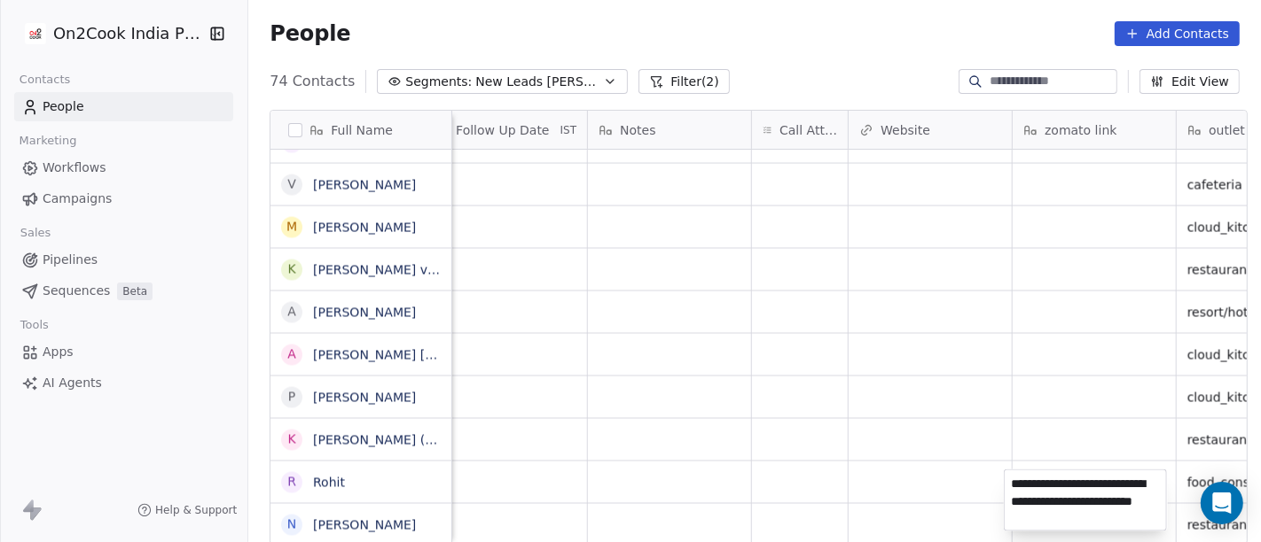
type textarea "**********"
click at [924, 505] on html "On2Cook India Pvt. Ltd. Contacts People Marketing Workflows Campaigns Sales Pip…" at bounding box center [630, 271] width 1261 height 542
click at [869, 501] on html "On2Cook India Pvt. Ltd. Contacts People Marketing Workflows Campaigns Sales Pip…" at bounding box center [630, 271] width 1261 height 542
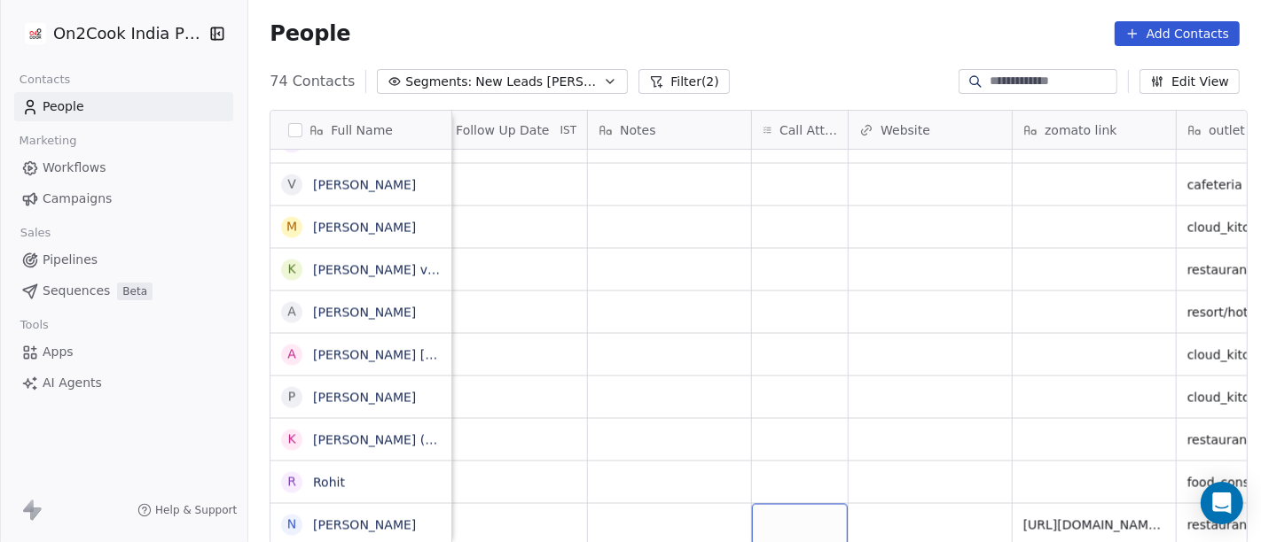
click at [802, 504] on div "grid" at bounding box center [800, 525] width 96 height 42
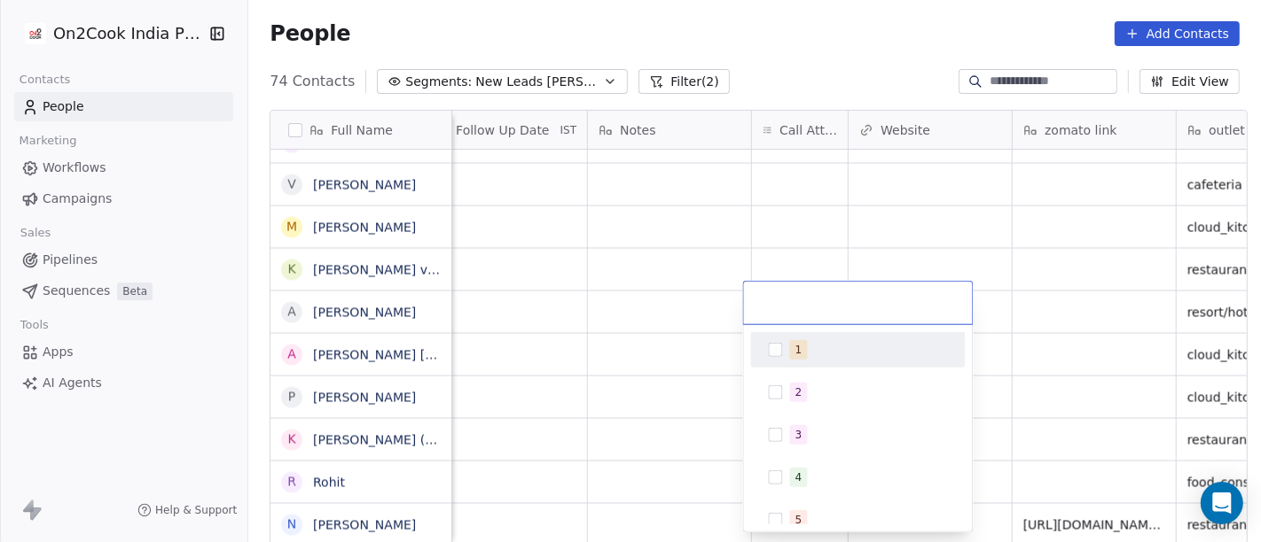
click at [821, 355] on div "1" at bounding box center [869, 350] width 158 height 20
click at [687, 319] on html "On2Cook India Pvt. Ltd. Contacts People Marketing Workflows Campaigns Sales Pip…" at bounding box center [630, 271] width 1261 height 542
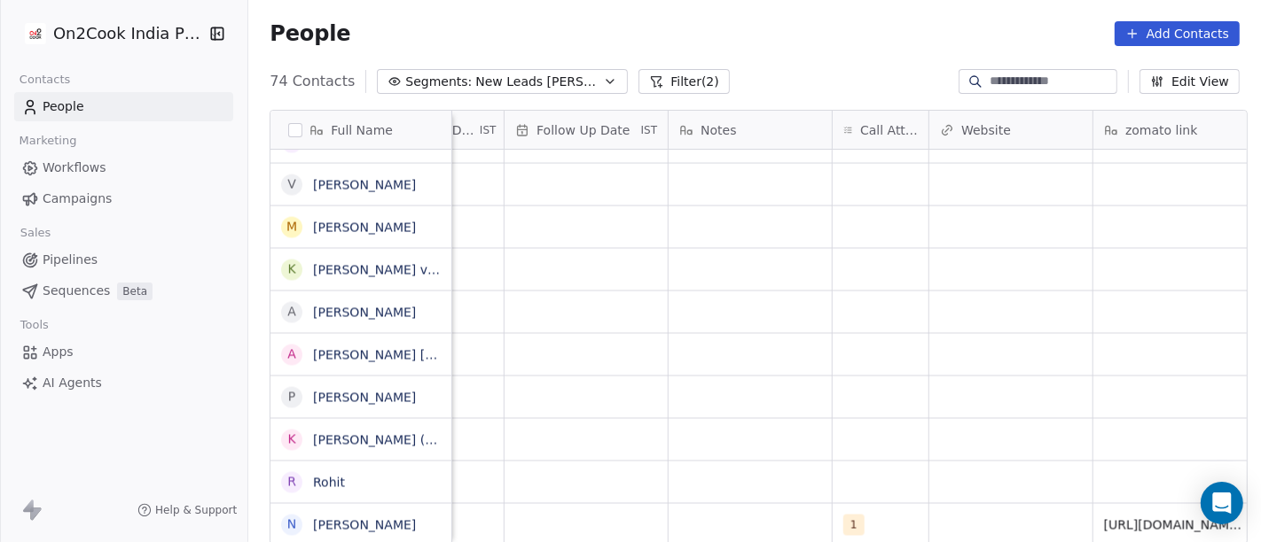
scroll to position [15, 1232]
click at [754, 510] on div "grid" at bounding box center [752, 525] width 163 height 42
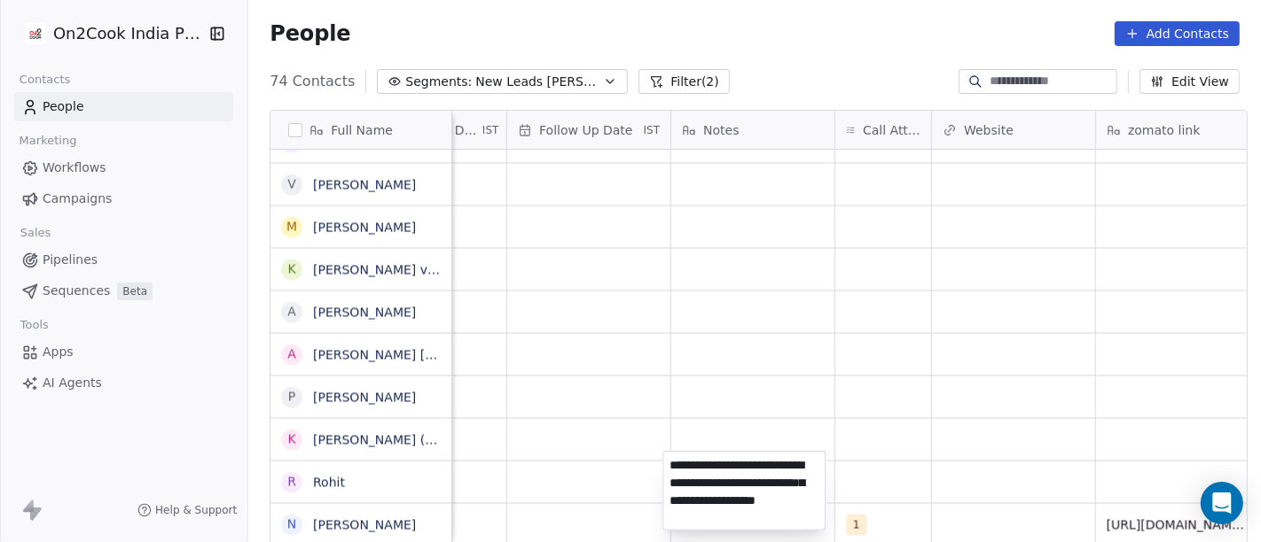
type textarea "**********"
click at [823, 403] on html "On2Cook India Pvt. Ltd. Contacts People Marketing Workflows Campaigns Sales Pip…" at bounding box center [630, 271] width 1261 height 542
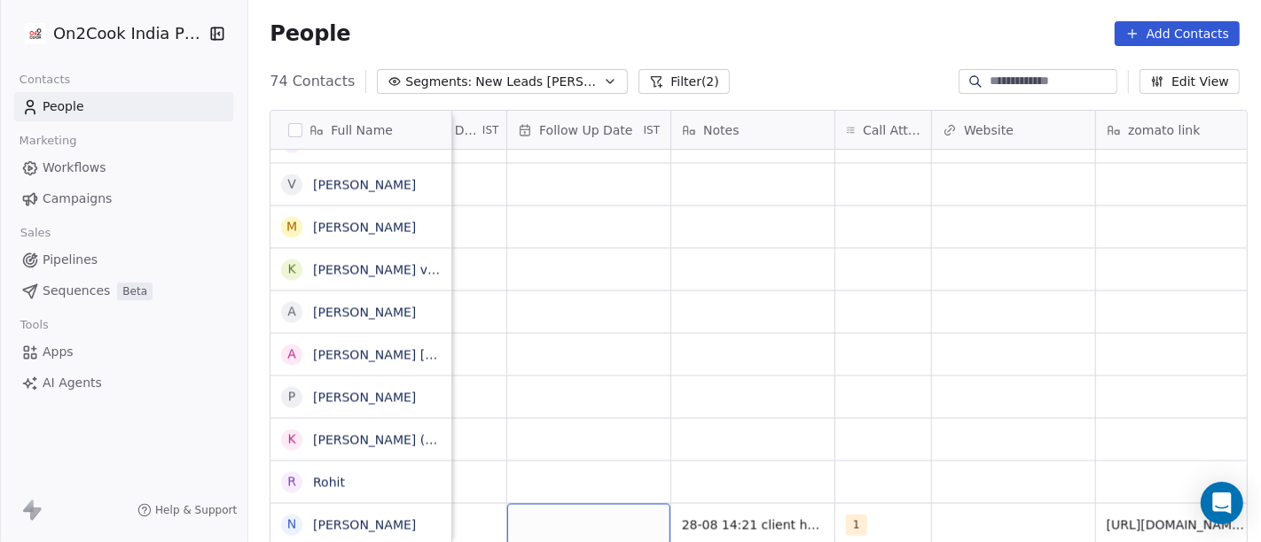
click at [582, 504] on div "grid" at bounding box center [588, 525] width 163 height 42
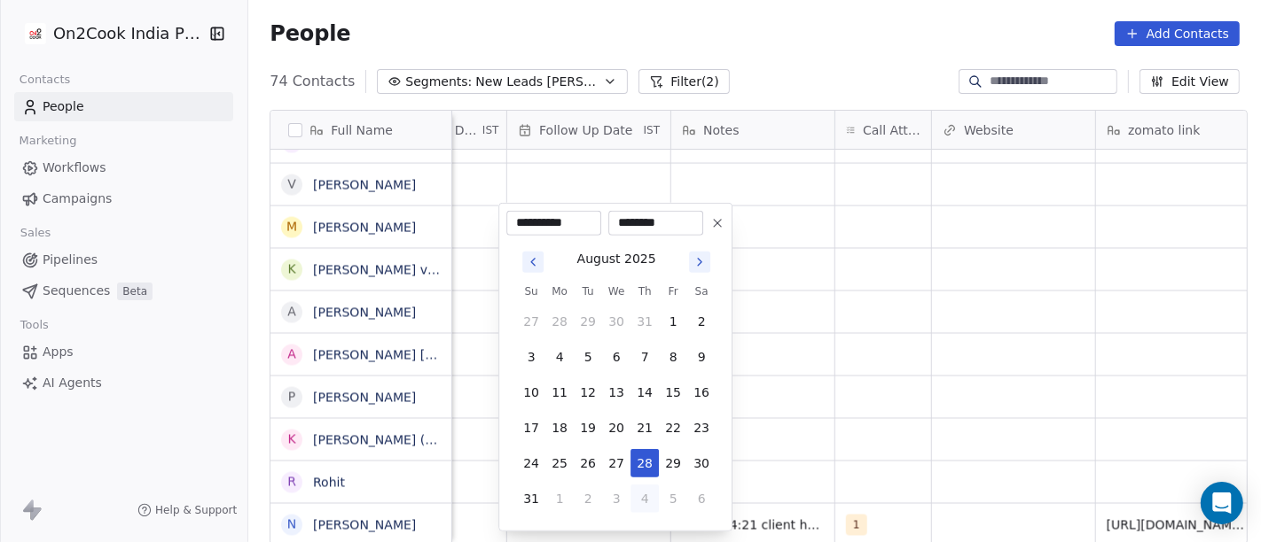
click at [643, 497] on button "4" at bounding box center [644, 499] width 28 height 28
type input "**********"
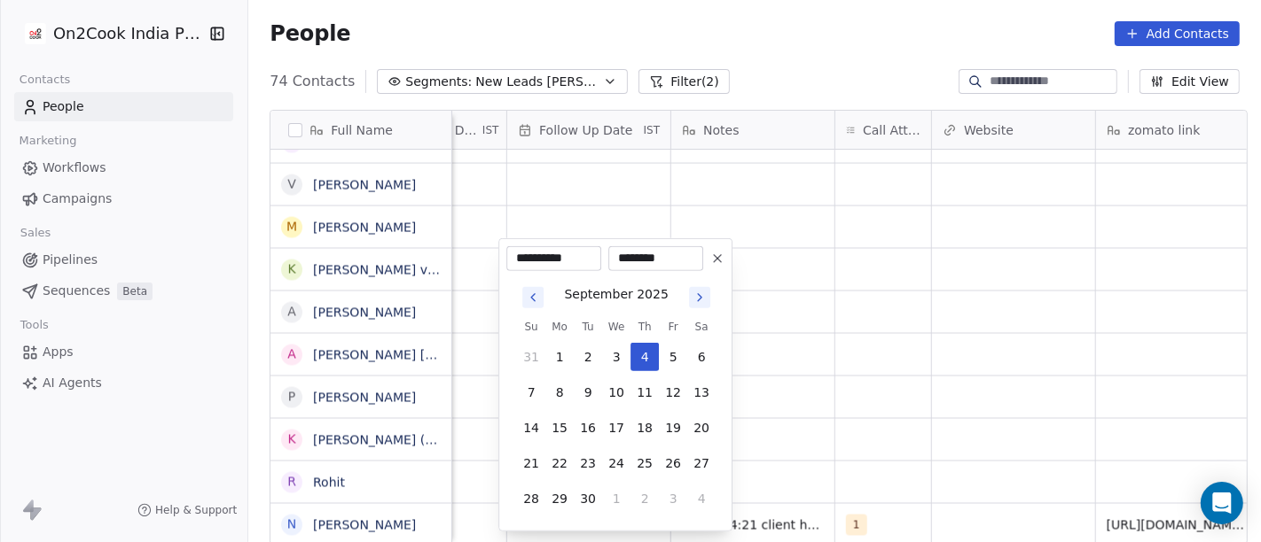
click at [886, 382] on html "On2Cook India Pvt. Ltd. Contacts People Marketing Workflows Campaigns Sales Pip…" at bounding box center [630, 271] width 1261 height 542
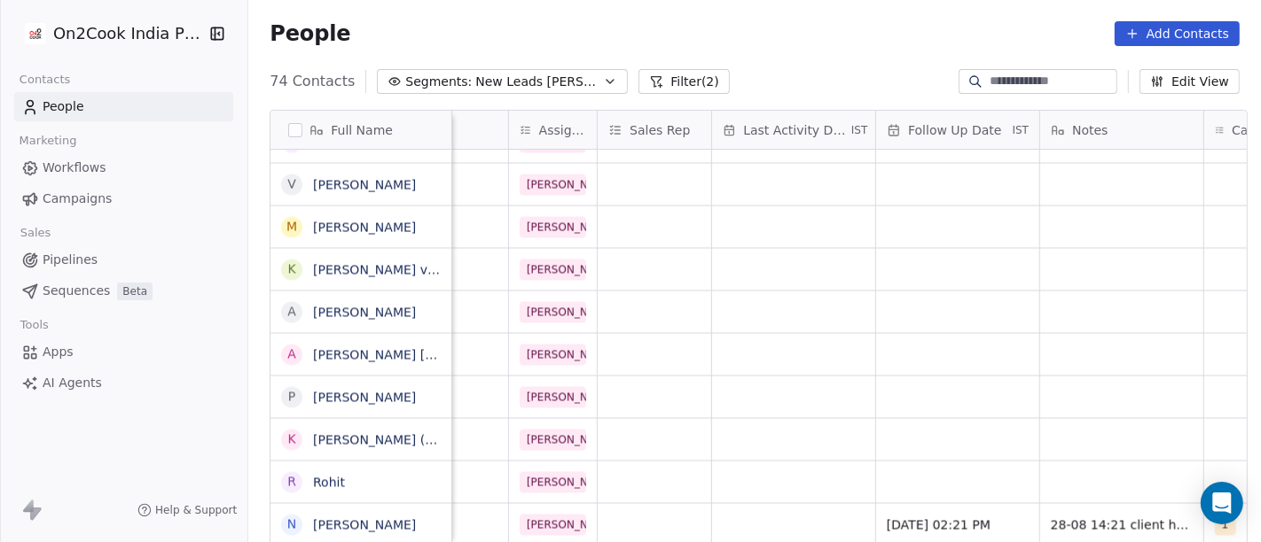
scroll to position [15, 862]
click at [782, 516] on div "grid" at bounding box center [794, 525] width 163 height 42
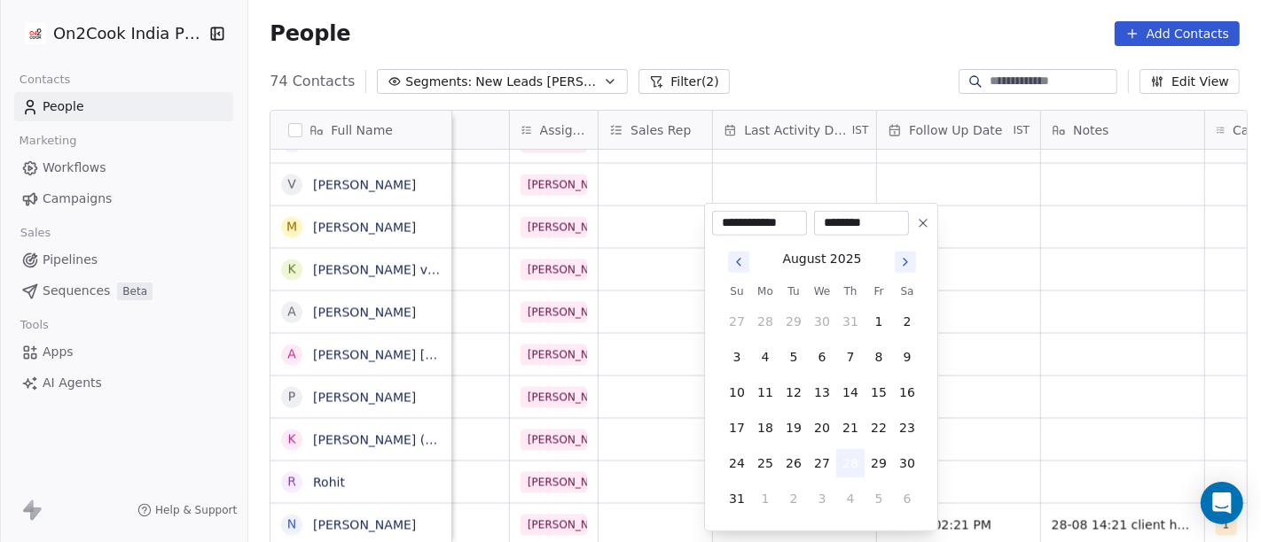
click at [845, 457] on button "28" at bounding box center [850, 463] width 28 height 28
click at [1112, 422] on html "On2Cook India Pvt. Ltd. Contacts People Marketing Workflows Campaigns Sales Pip…" at bounding box center [630, 271] width 1261 height 542
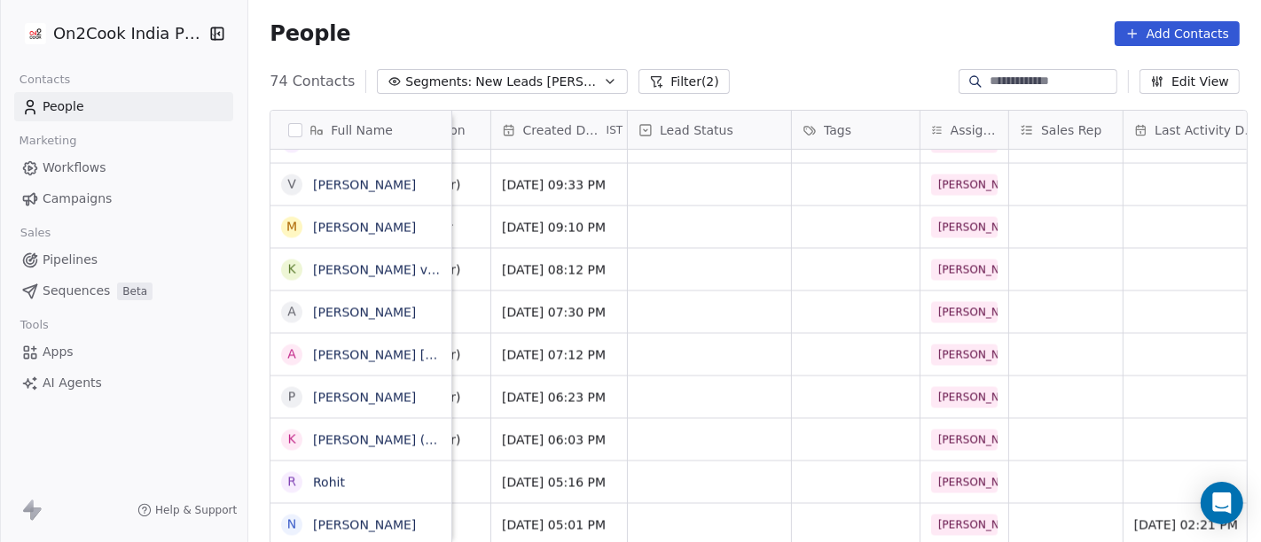
scroll to position [15, 450]
click at [687, 504] on div "grid" at bounding box center [710, 525] width 163 height 42
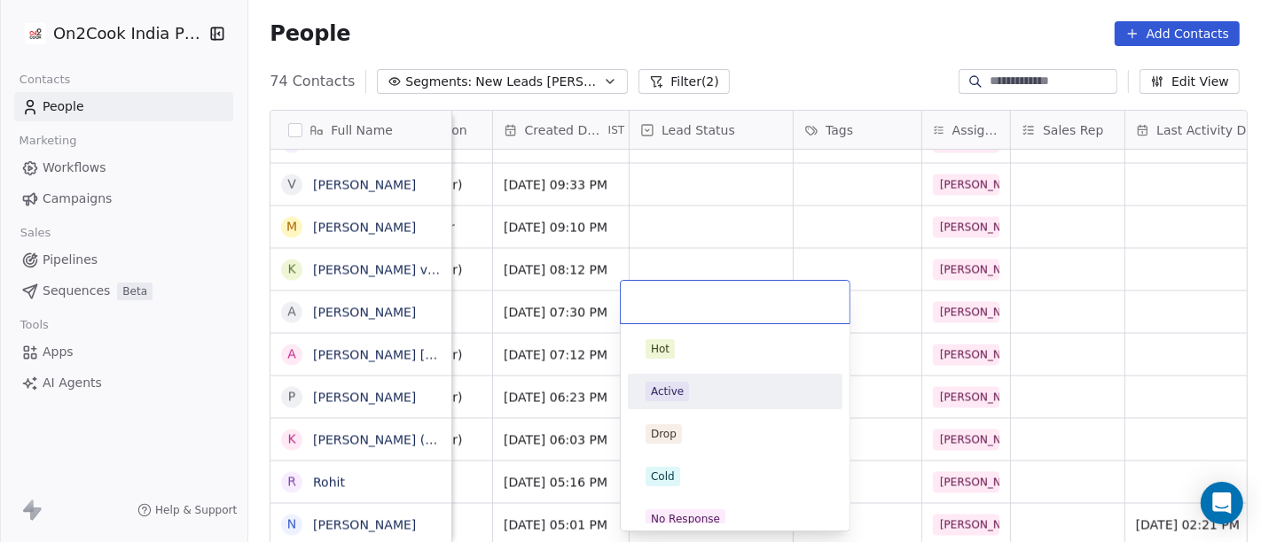
click at [704, 393] on div "Active" at bounding box center [734, 392] width 179 height 20
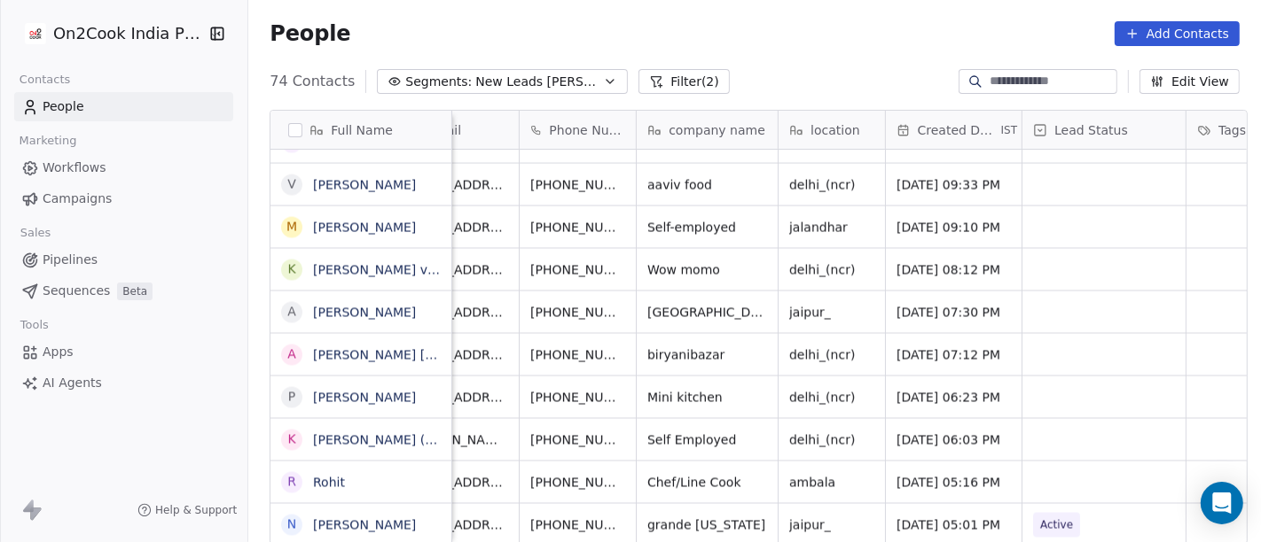
scroll to position [15, 0]
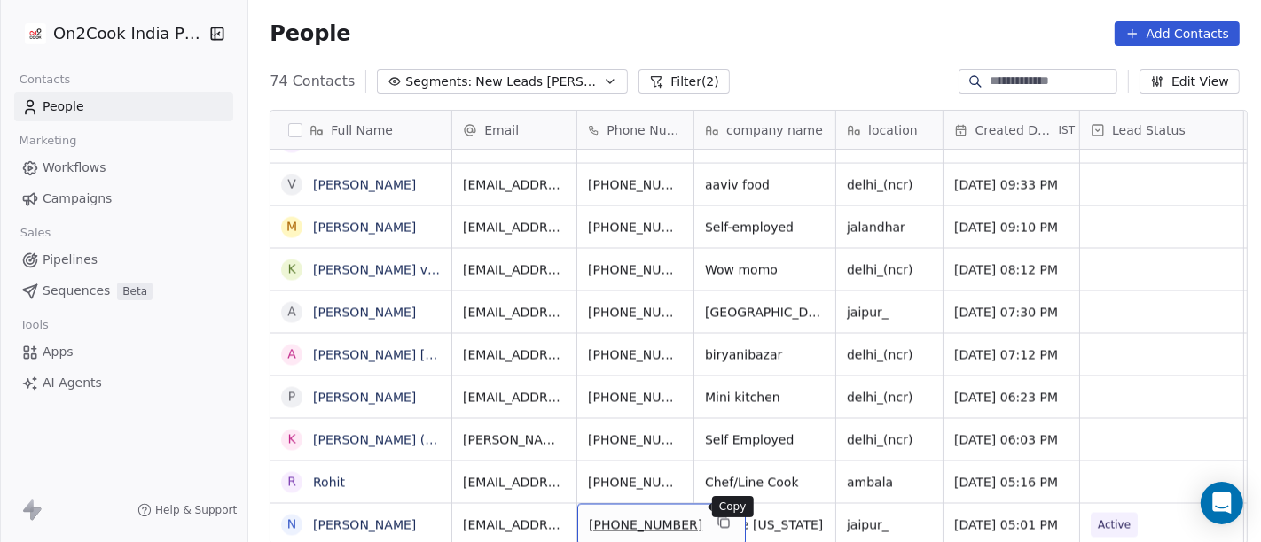
click at [716, 516] on icon "grid" at bounding box center [723, 523] width 14 height 14
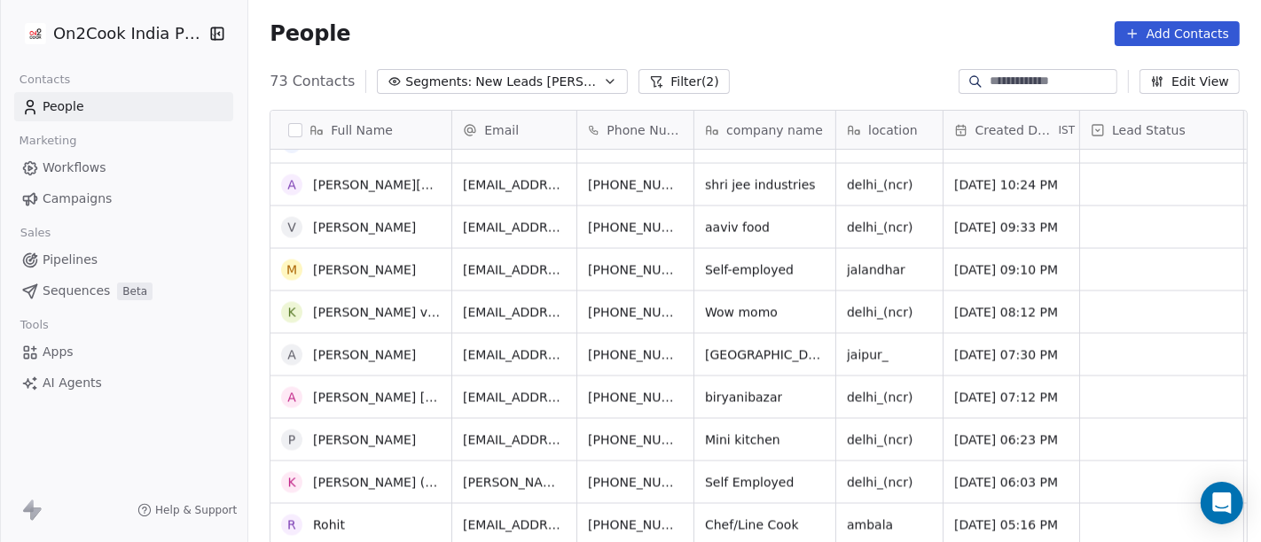
scroll to position [2710, 0]
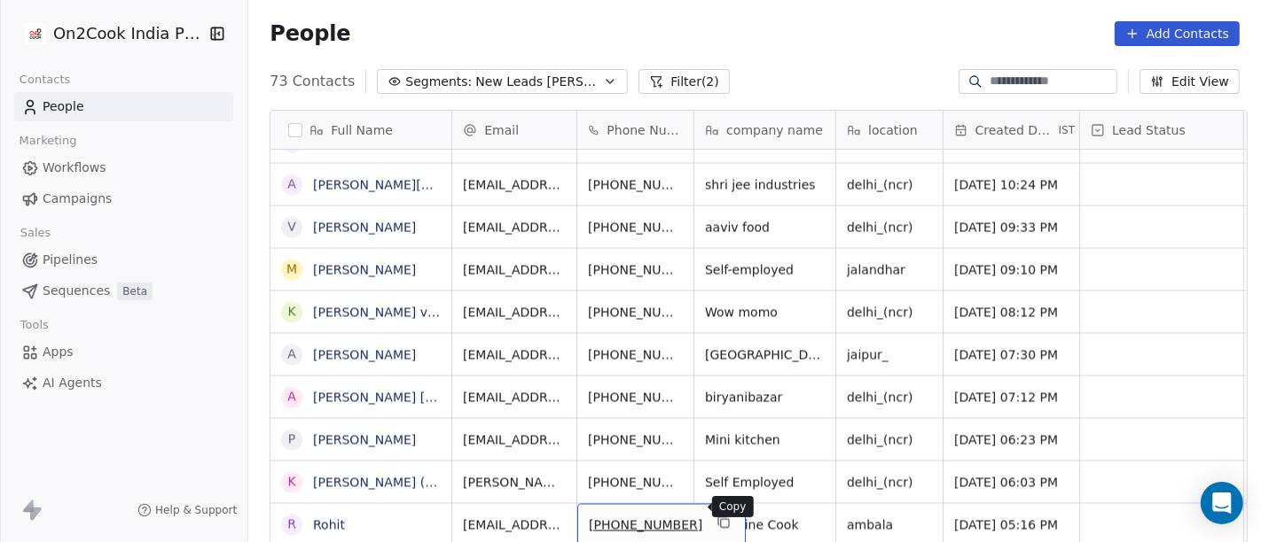
click at [716, 516] on icon "grid" at bounding box center [723, 523] width 14 height 14
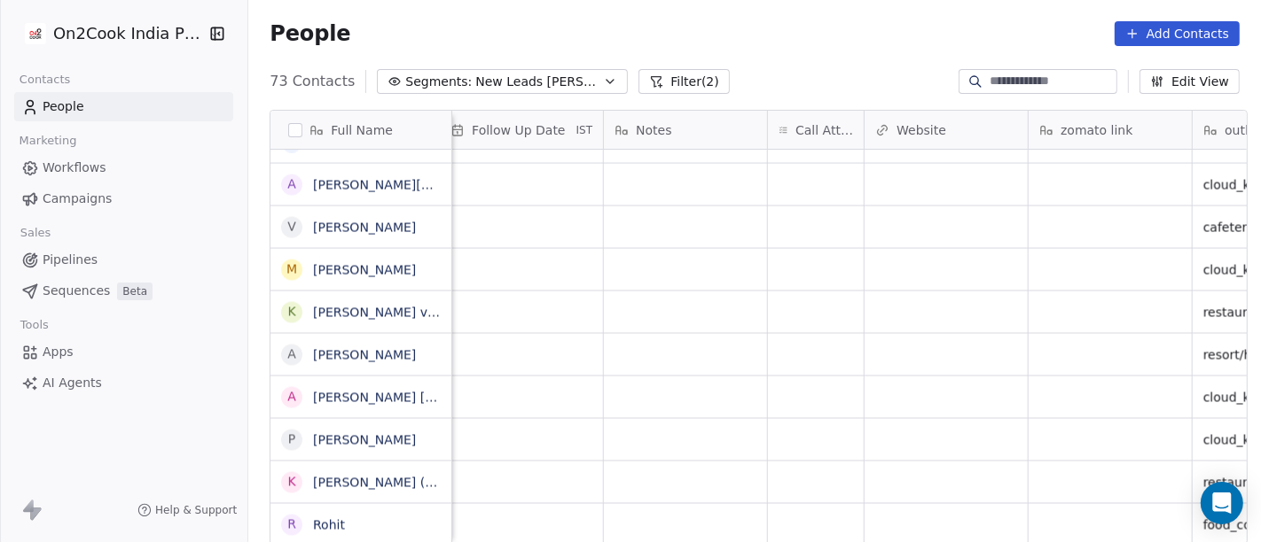
scroll to position [15, 1294]
click at [828, 506] on div "grid" at bounding box center [821, 525] width 96 height 42
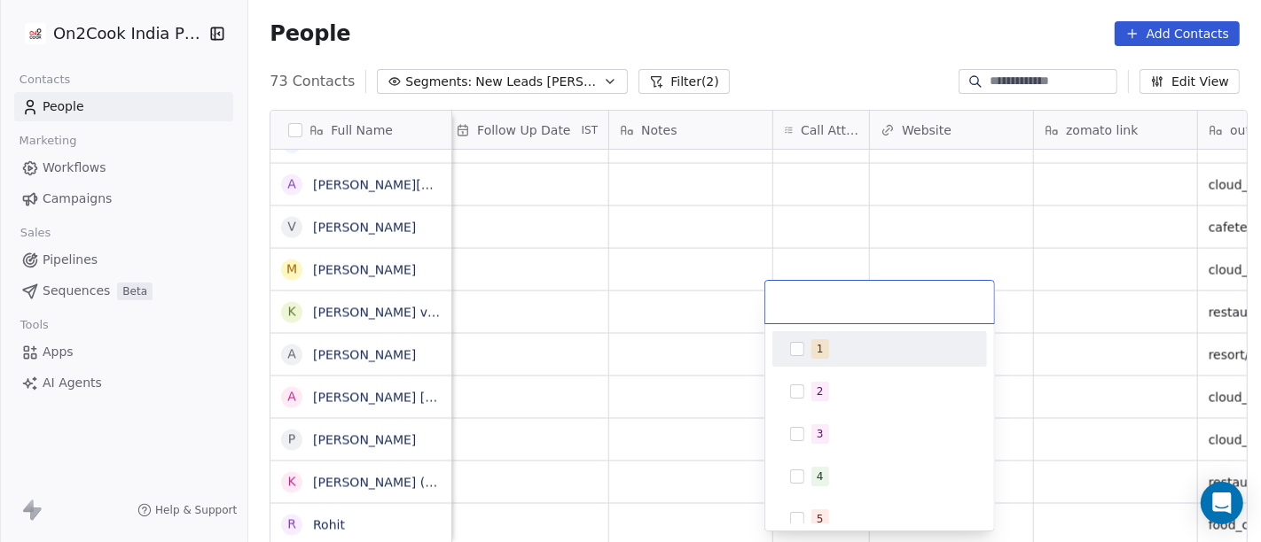
click at [831, 349] on div "1" at bounding box center [890, 350] width 158 height 20
click at [708, 298] on html "On2Cook India Pvt. Ltd. Contacts People Marketing Workflows Campaigns Sales Pip…" at bounding box center [630, 271] width 1261 height 542
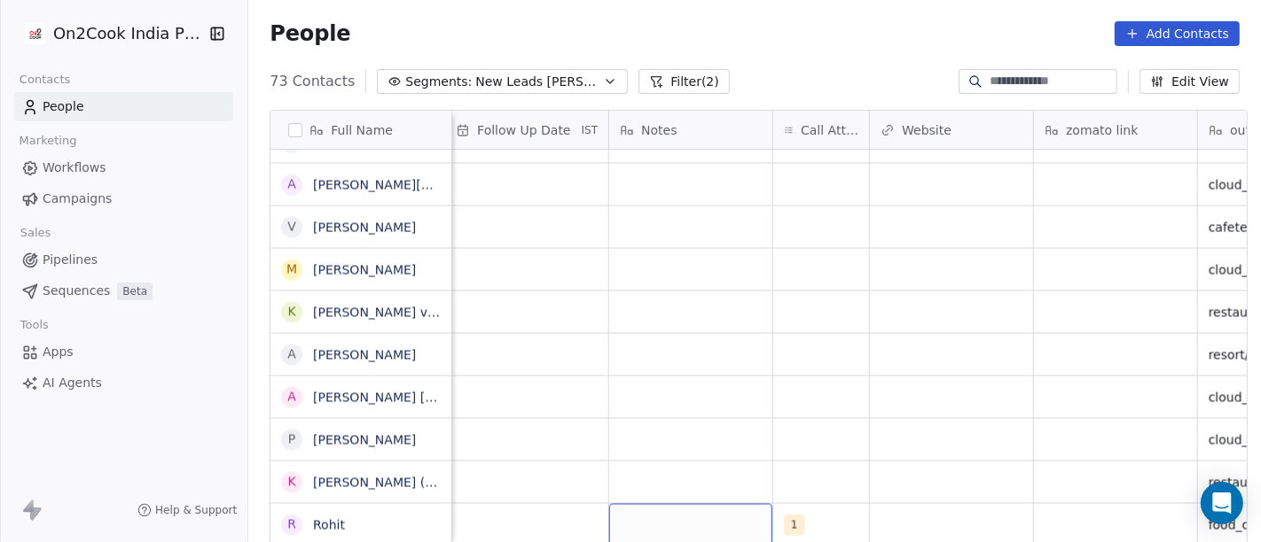
click at [732, 520] on div "grid" at bounding box center [690, 525] width 163 height 42
type textarea "**********"
click at [818, 414] on html "On2Cook India Pvt. Ltd. Contacts People Marketing Workflows Campaigns Sales Pip…" at bounding box center [630, 271] width 1261 height 542
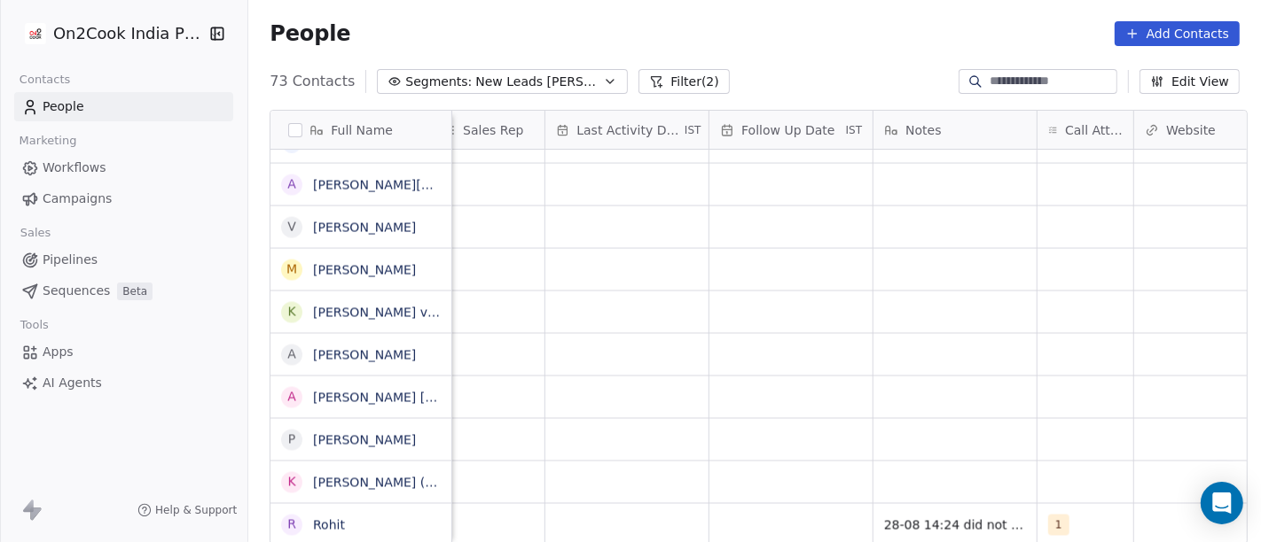
scroll to position [15, 1021]
click at [776, 518] on div "grid" at bounding box center [799, 525] width 163 height 42
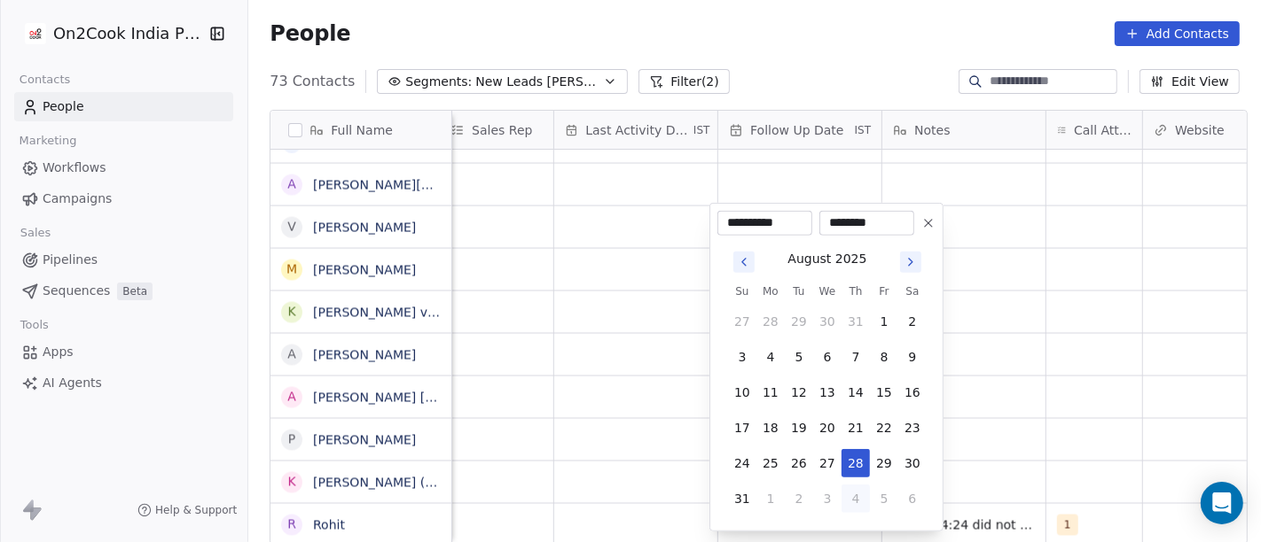
click at [862, 498] on button "4" at bounding box center [855, 499] width 28 height 28
type input "**********"
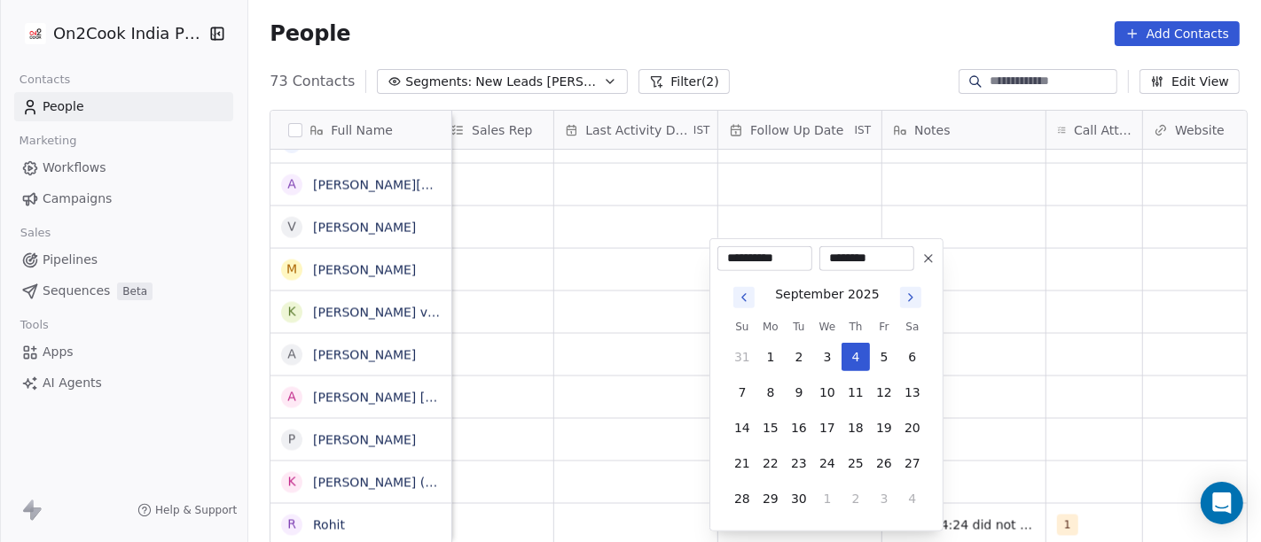
click at [1069, 411] on html "On2Cook India Pvt. Ltd. Contacts People Marketing Workflows Campaigns Sales Pip…" at bounding box center [630, 271] width 1261 height 542
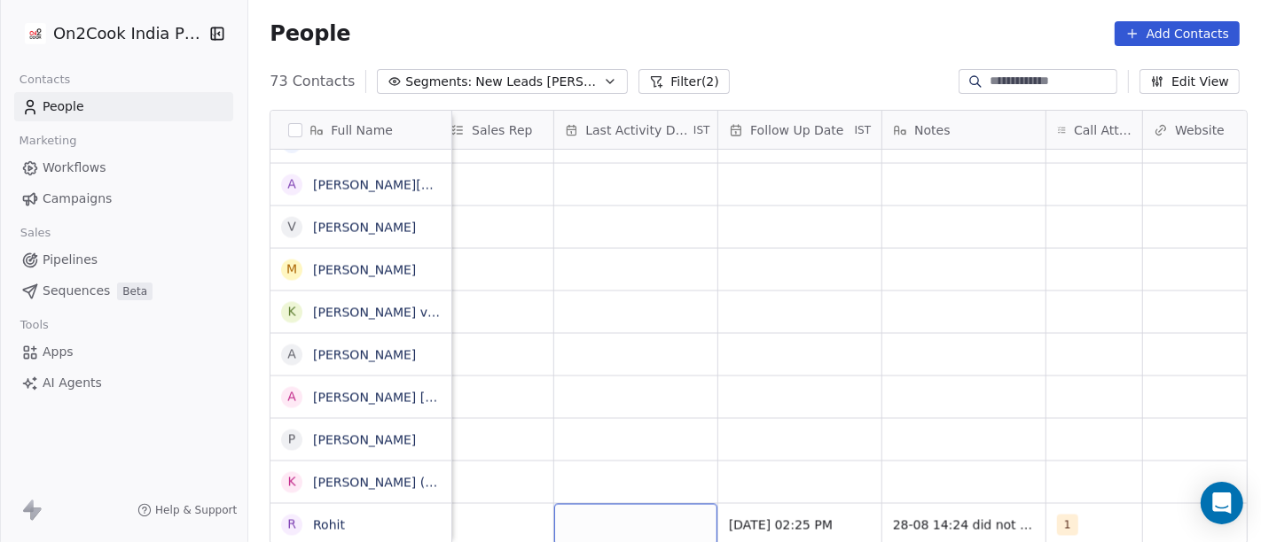
click at [660, 504] on div "grid" at bounding box center [635, 525] width 163 height 42
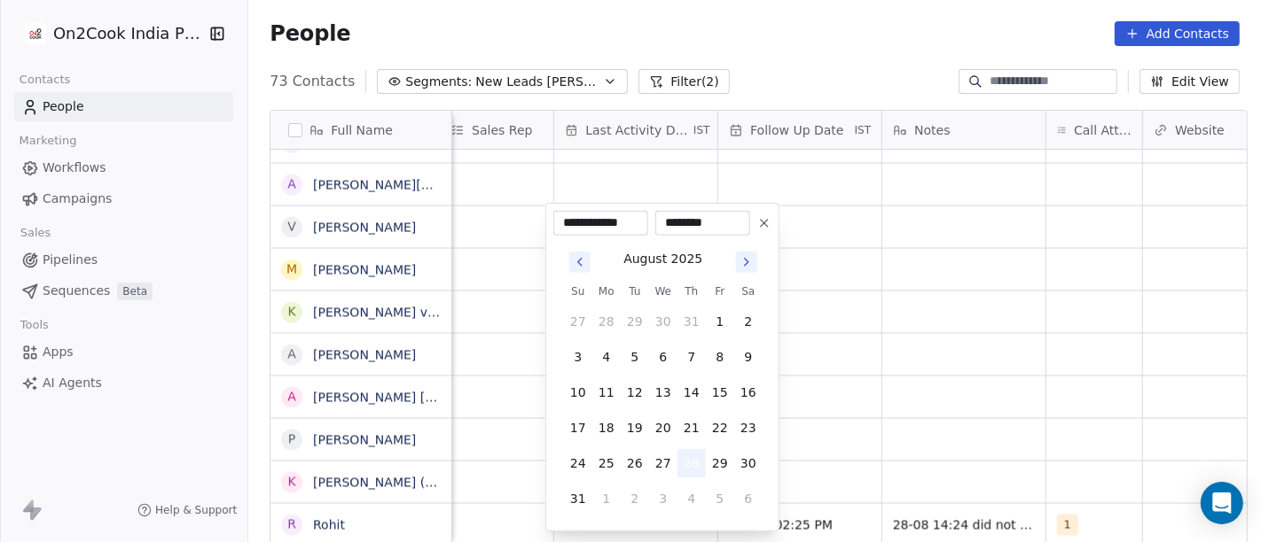
click at [693, 461] on button "28" at bounding box center [691, 463] width 28 height 28
click at [932, 420] on html "On2Cook India Pvt. Ltd. Contacts People Marketing Workflows Campaigns Sales Pip…" at bounding box center [630, 271] width 1261 height 542
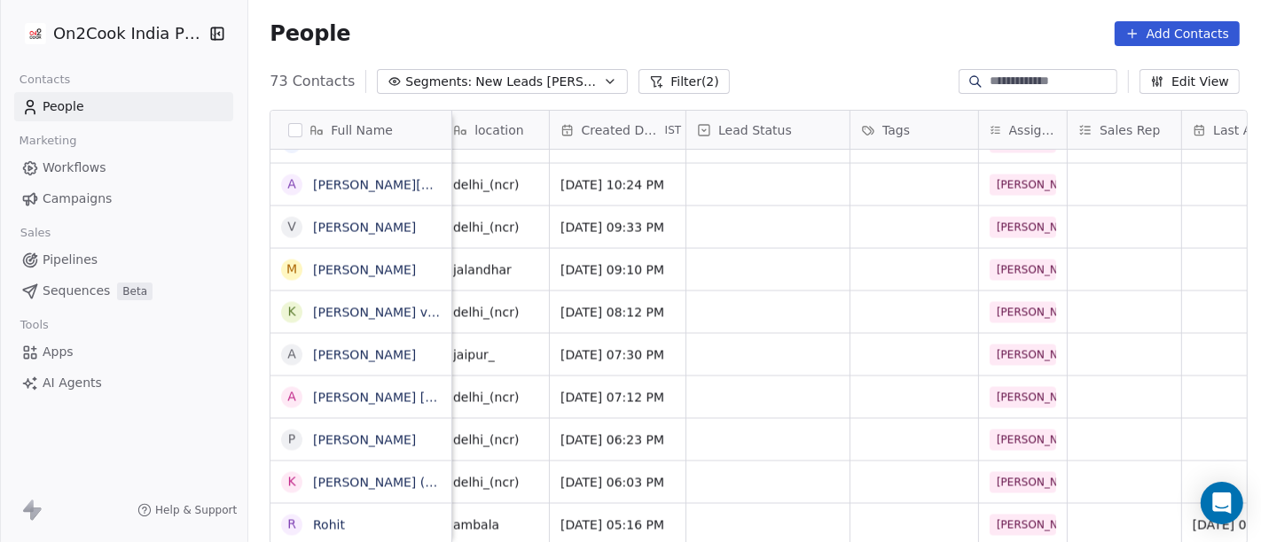
scroll to position [15, 384]
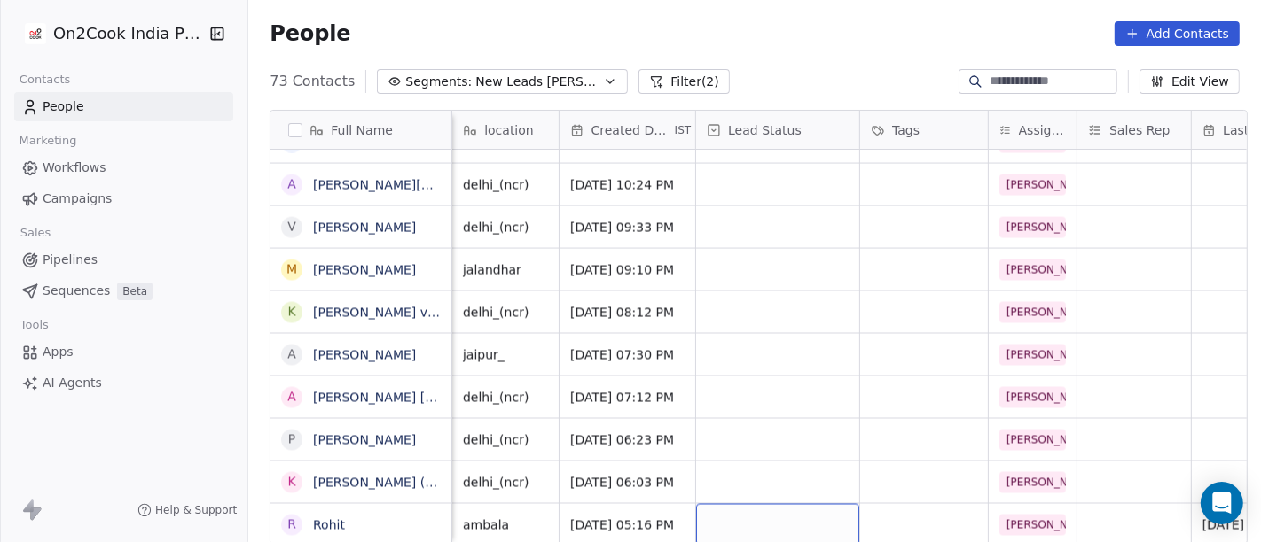
click at [707, 515] on div "grid" at bounding box center [777, 525] width 163 height 42
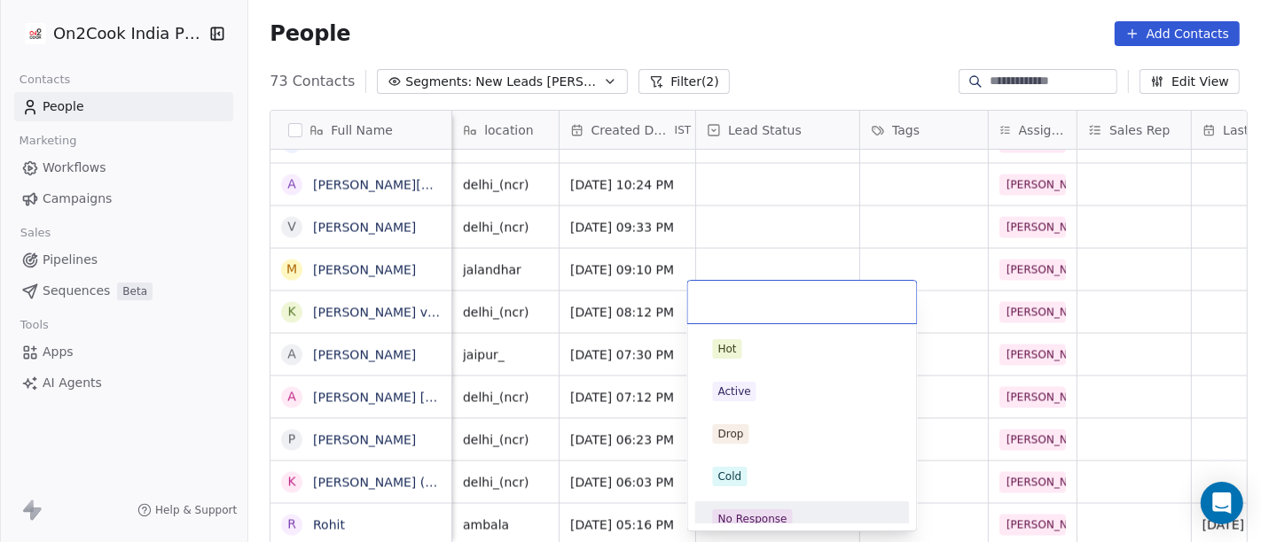
click at [757, 512] on div "No Response" at bounding box center [752, 519] width 69 height 16
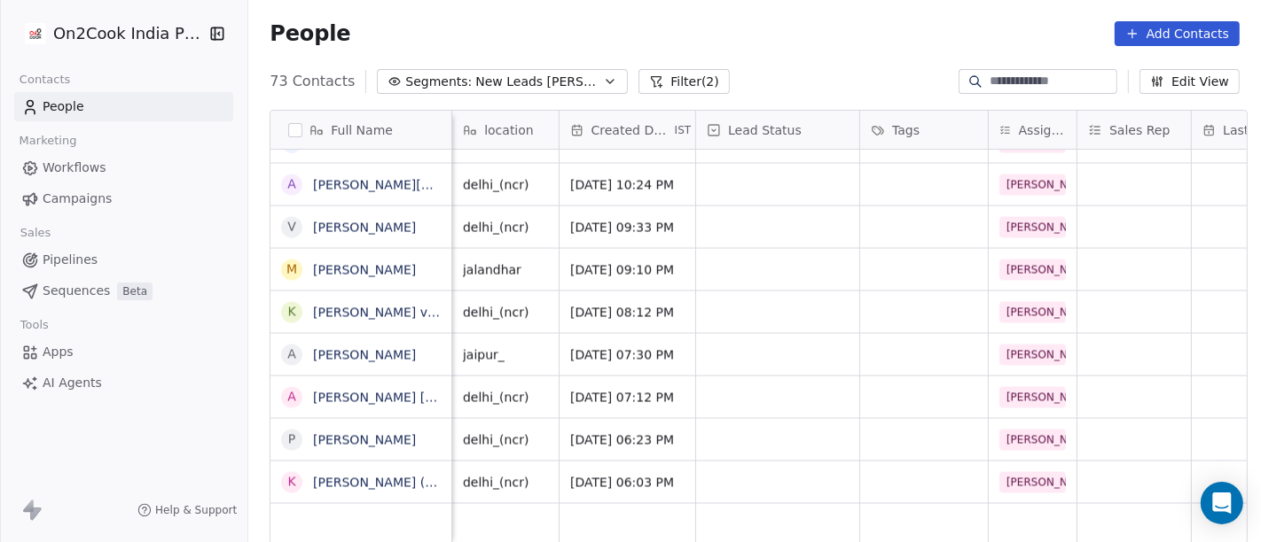
scroll to position [15, 0]
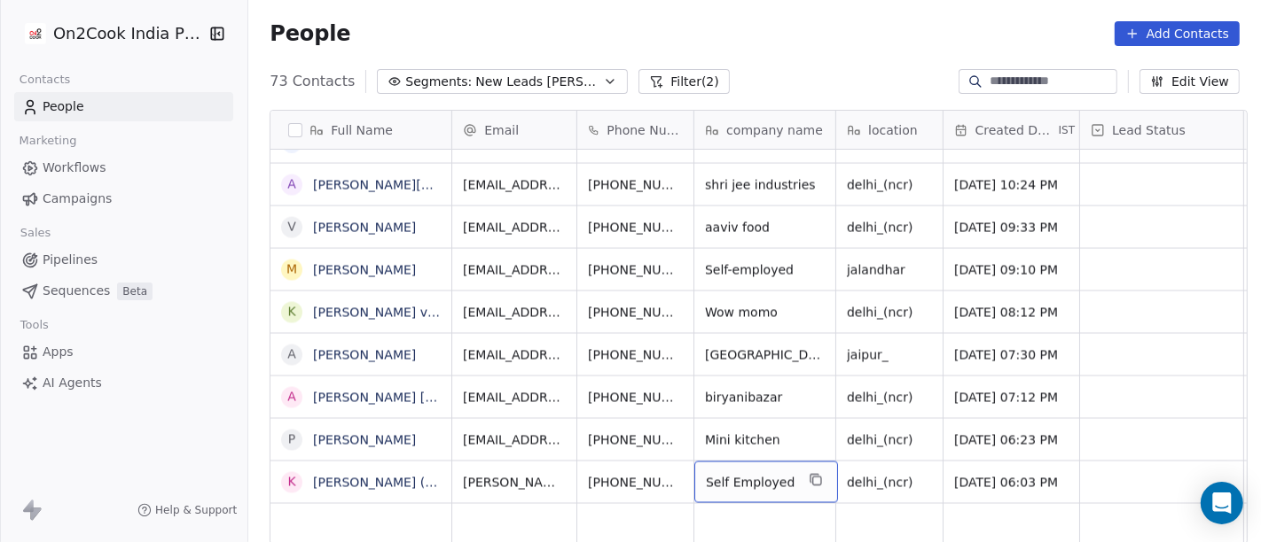
click at [722, 474] on span "Self Employed" at bounding box center [750, 483] width 89 height 18
type textarea "**********"
click at [888, 454] on html "On2Cook India Pvt. Ltd. Contacts People Marketing Workflows Campaigns Sales Pip…" at bounding box center [630, 271] width 1261 height 542
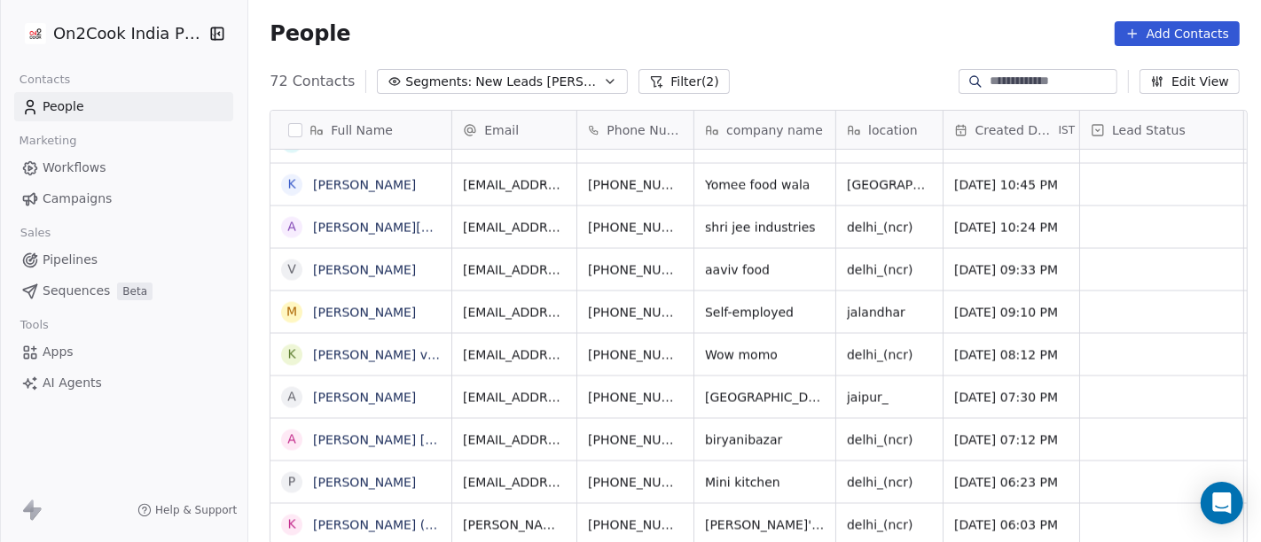
scroll to position [2667, 0]
click at [853, 504] on div "delhi_(ncr)" at bounding box center [896, 525] width 121 height 42
type textarea "********"
click at [808, 30] on html "On2Cook India Pvt. Ltd. Contacts People Marketing Workflows Campaigns Sales Pip…" at bounding box center [630, 271] width 1261 height 542
click at [774, 47] on html "On2Cook India Pvt. Ltd. Contacts People Marketing Workflows Campaigns Sales Pip…" at bounding box center [630, 271] width 1261 height 542
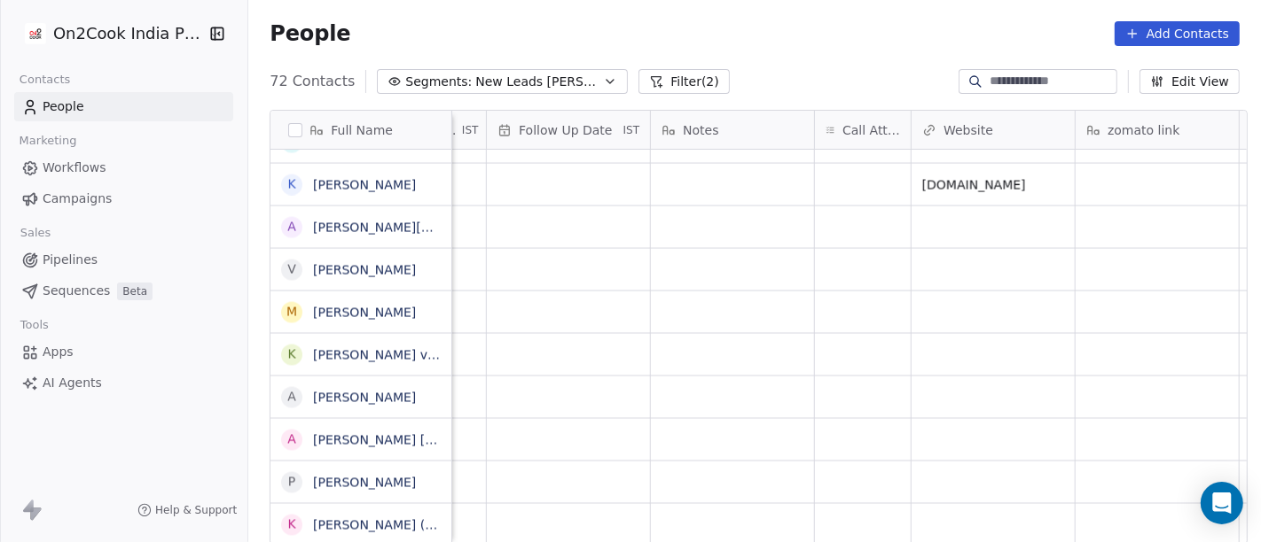
scroll to position [15, 1254]
click at [846, 523] on div "grid" at bounding box center [861, 525] width 96 height 42
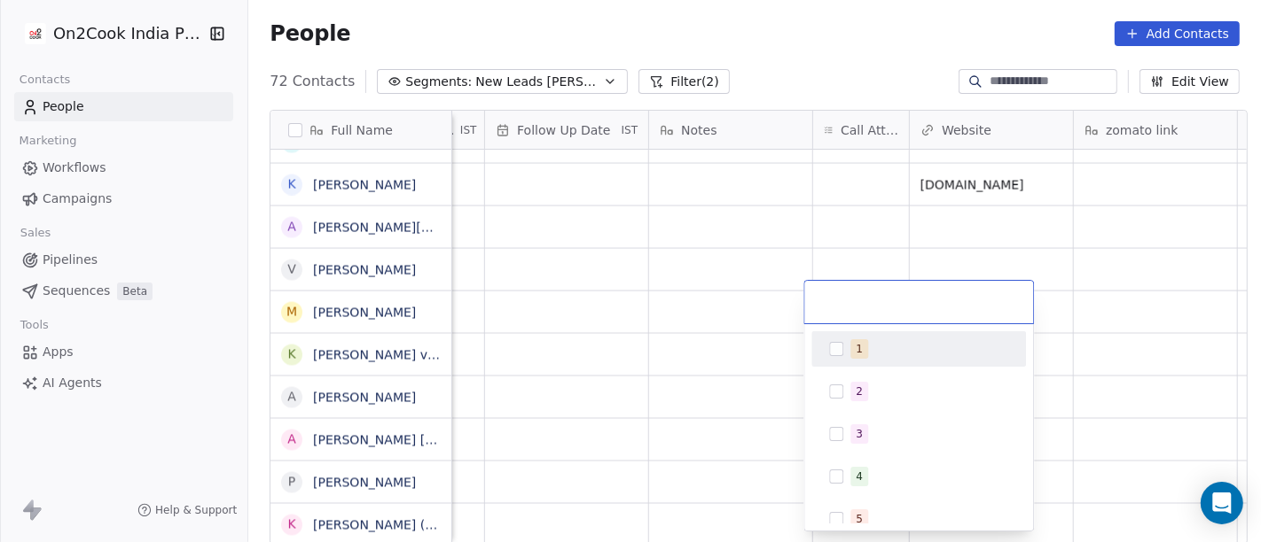
click at [850, 343] on span "1" at bounding box center [859, 350] width 18 height 20
click at [678, 294] on html "On2Cook India Pvt. Ltd. Contacts People Marketing Workflows Campaigns Sales Pip…" at bounding box center [630, 271] width 1261 height 542
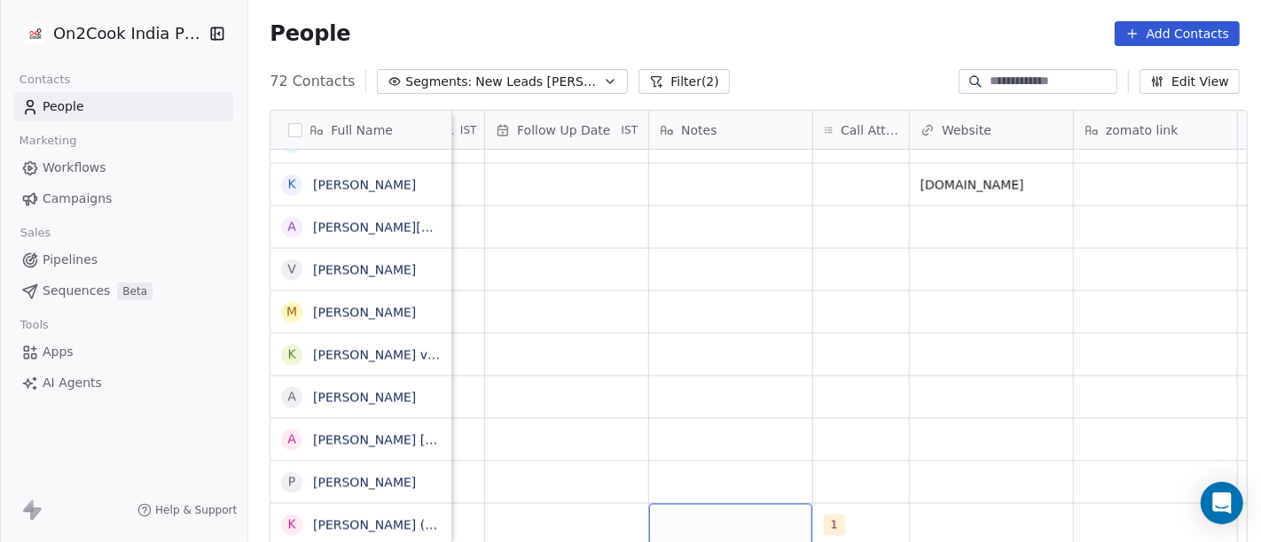
click at [711, 515] on div "grid" at bounding box center [730, 525] width 163 height 42
type textarea "**********"
click at [694, 294] on html "On2Cook India Pvt. Ltd. Contacts People Marketing Workflows Campaigns Sales Pip…" at bounding box center [630, 271] width 1261 height 542
click at [600, 522] on div "grid" at bounding box center [566, 525] width 163 height 42
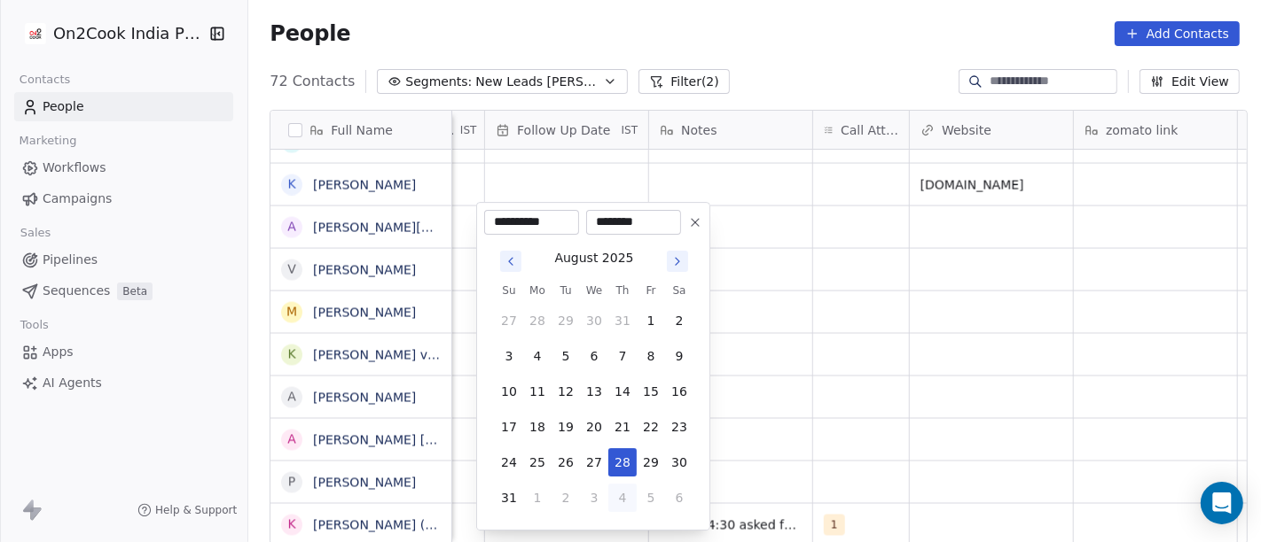
click at [615, 505] on button "4" at bounding box center [622, 498] width 28 height 28
type input "**********"
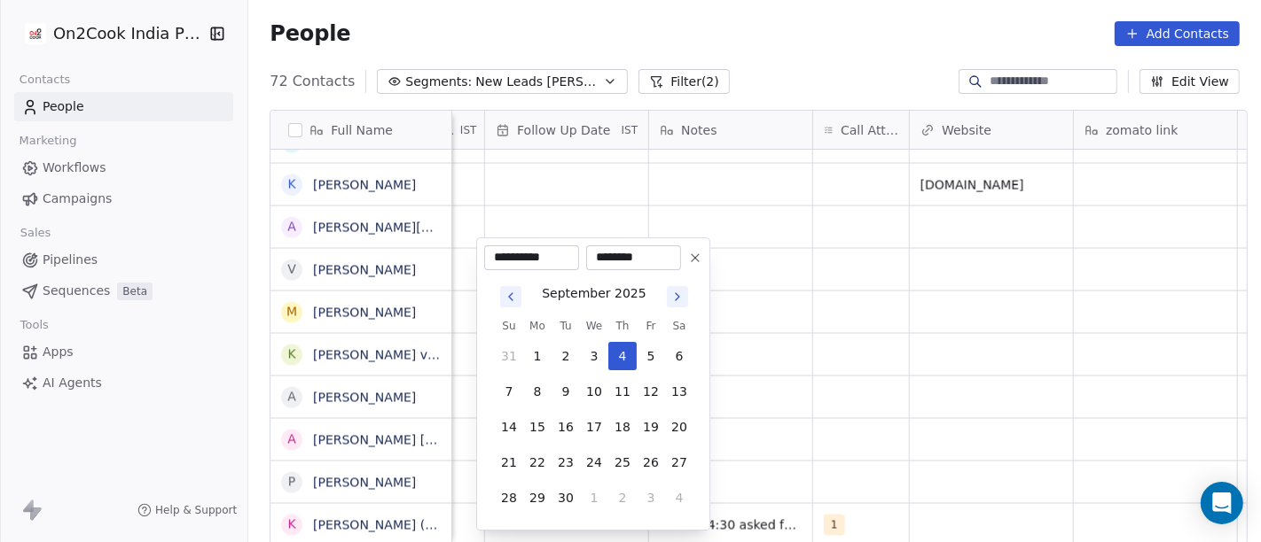
click at [797, 475] on html "On2Cook India Pvt. Ltd. Contacts People Marketing Workflows Campaigns Sales Pip…" at bounding box center [630, 271] width 1261 height 542
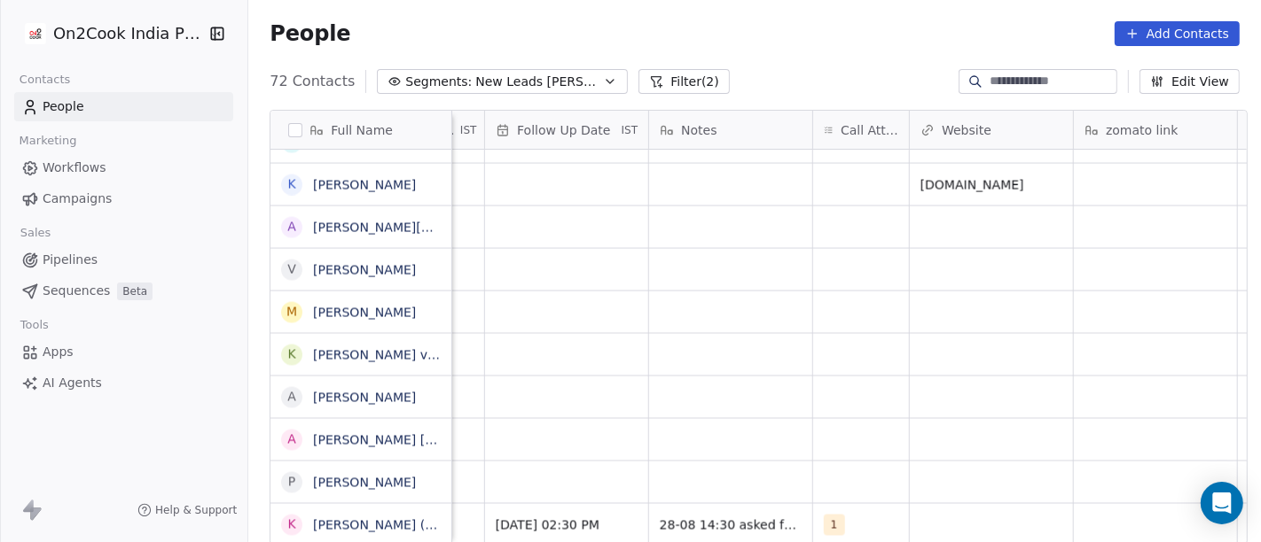
scroll to position [15, 909]
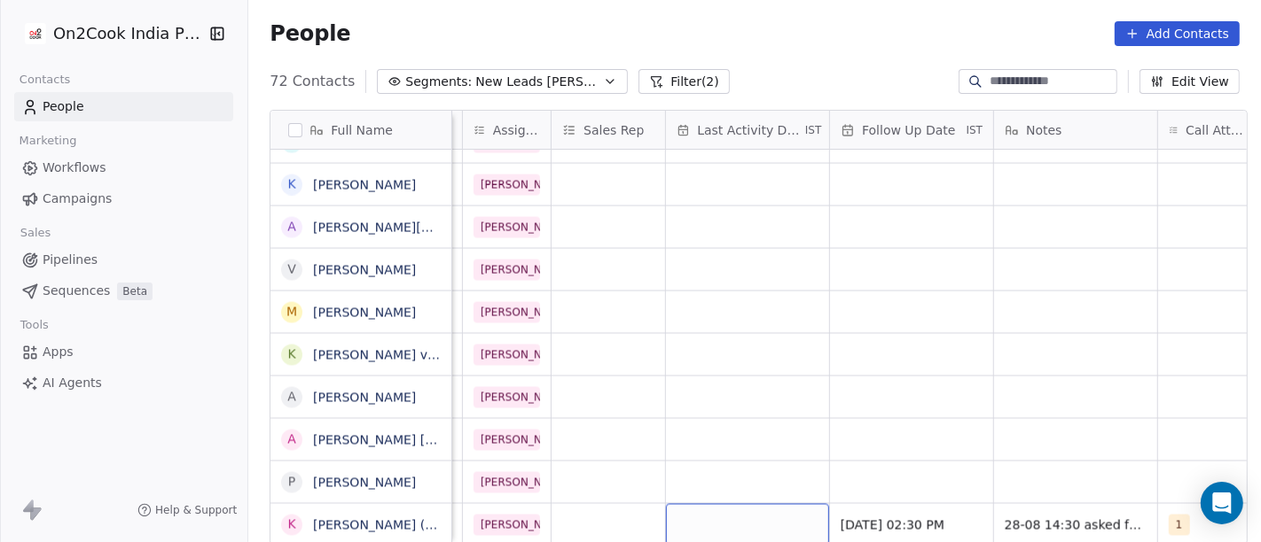
click at [684, 509] on div "grid" at bounding box center [747, 525] width 163 height 42
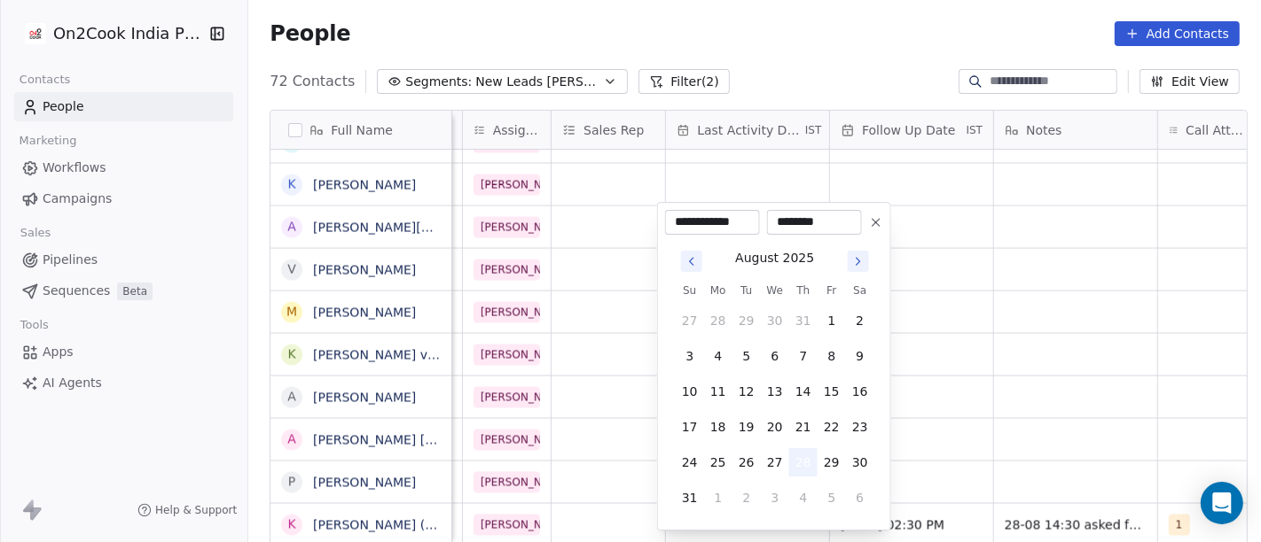
click at [792, 466] on button "28" at bounding box center [803, 463] width 28 height 28
click at [1000, 445] on html "On2Cook India Pvt. Ltd. Contacts People Marketing Workflows Campaigns Sales Pip…" at bounding box center [630, 271] width 1261 height 542
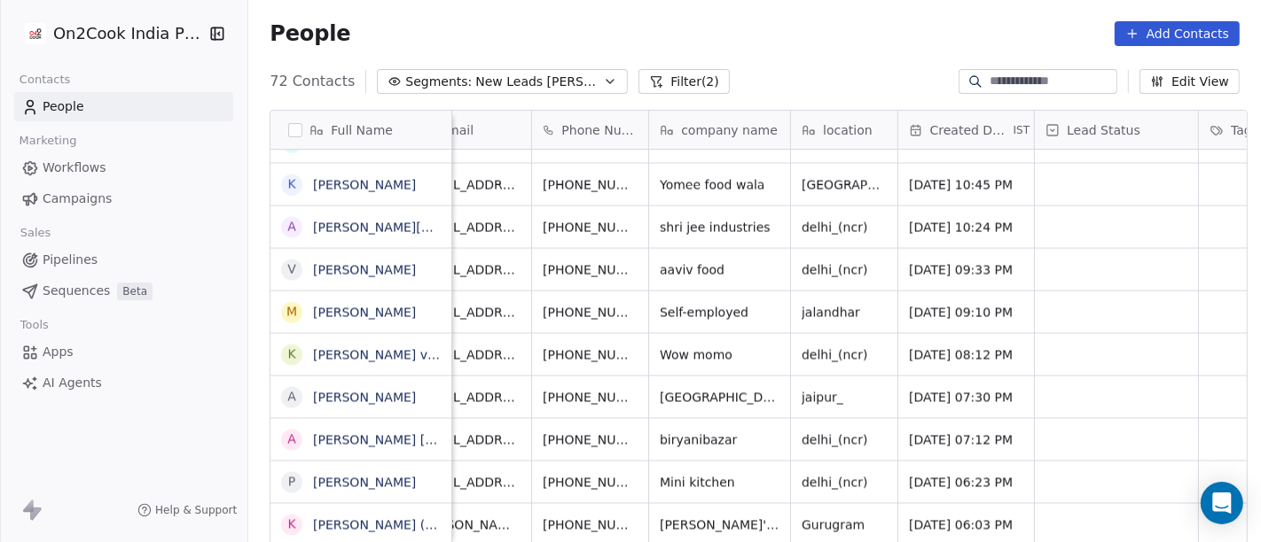
scroll to position [15, 44]
click at [672, 516] on icon "grid" at bounding box center [679, 523] width 14 height 14
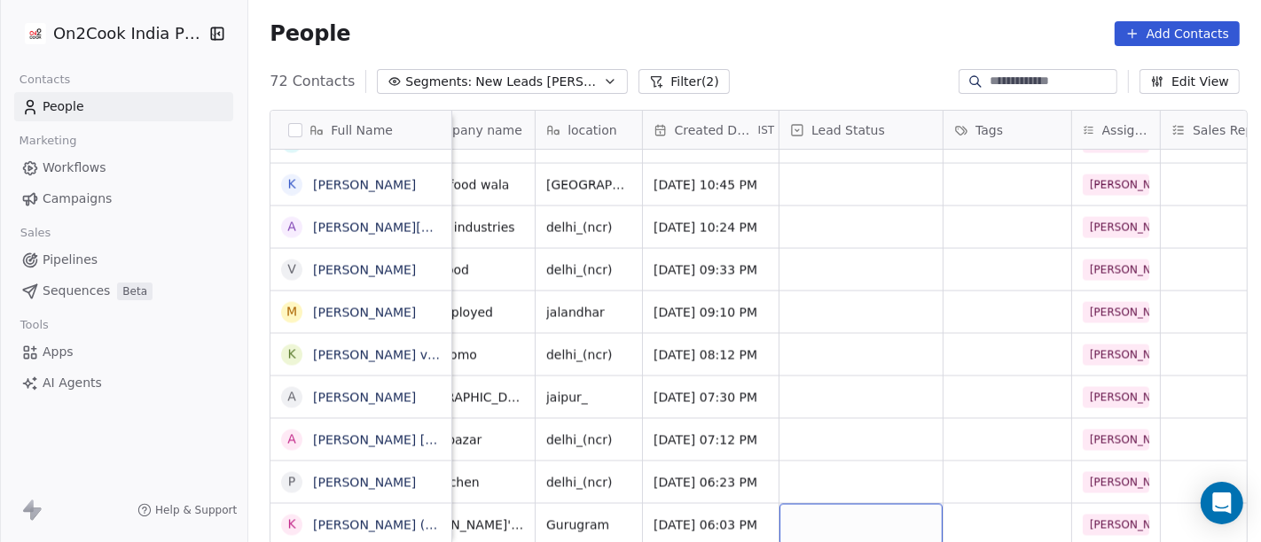
click at [825, 508] on div "grid" at bounding box center [860, 525] width 163 height 42
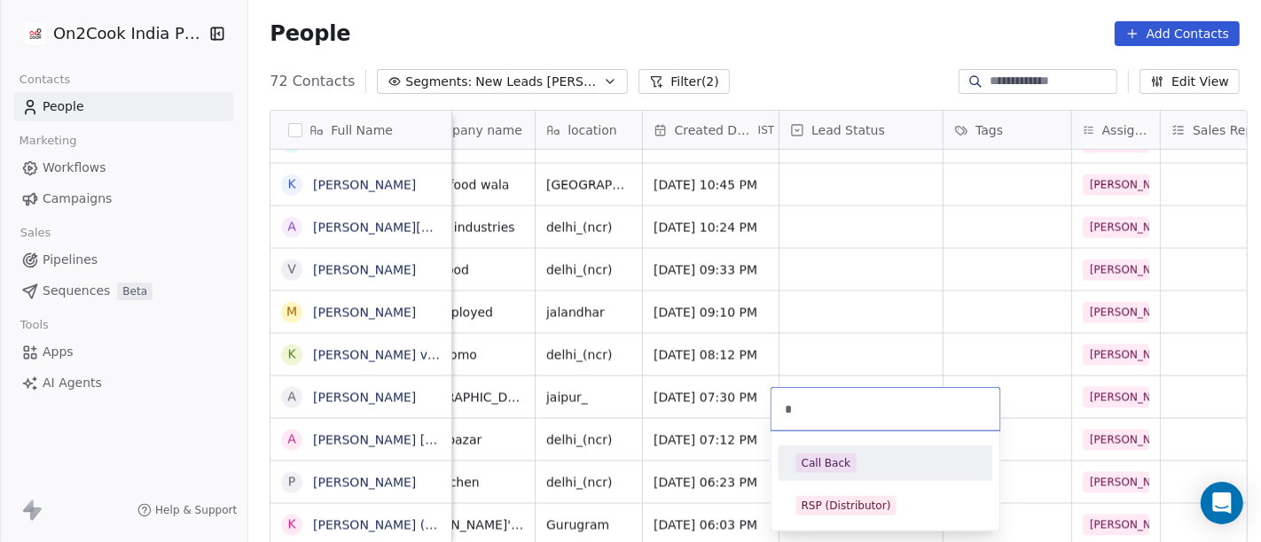
type input "*"
click at [855, 464] on div "Call Back" at bounding box center [885, 464] width 179 height 20
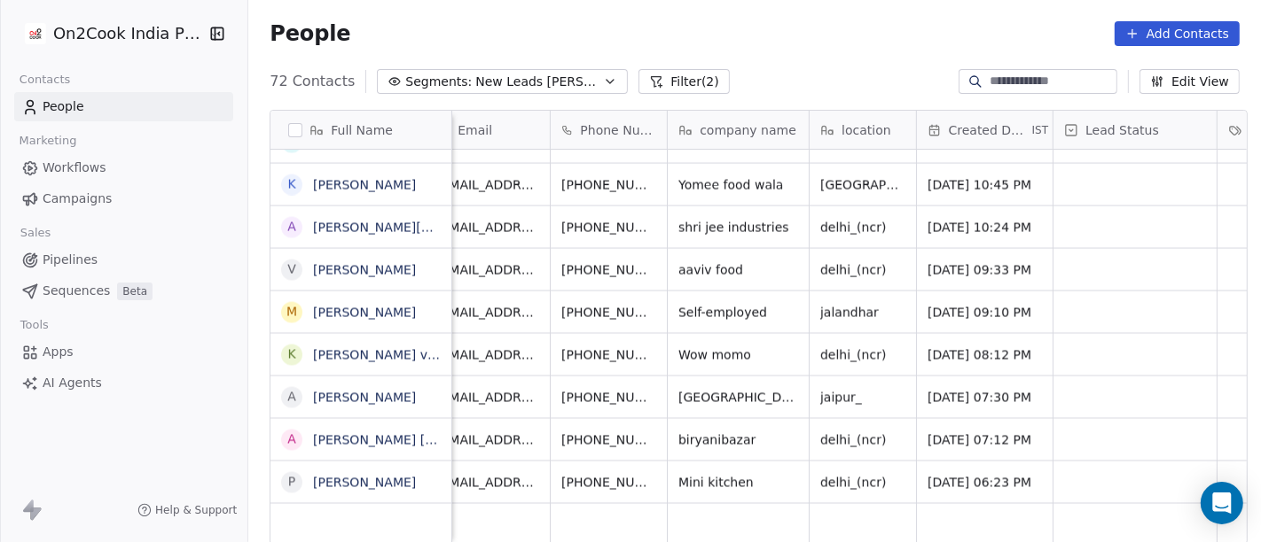
scroll to position [15, 0]
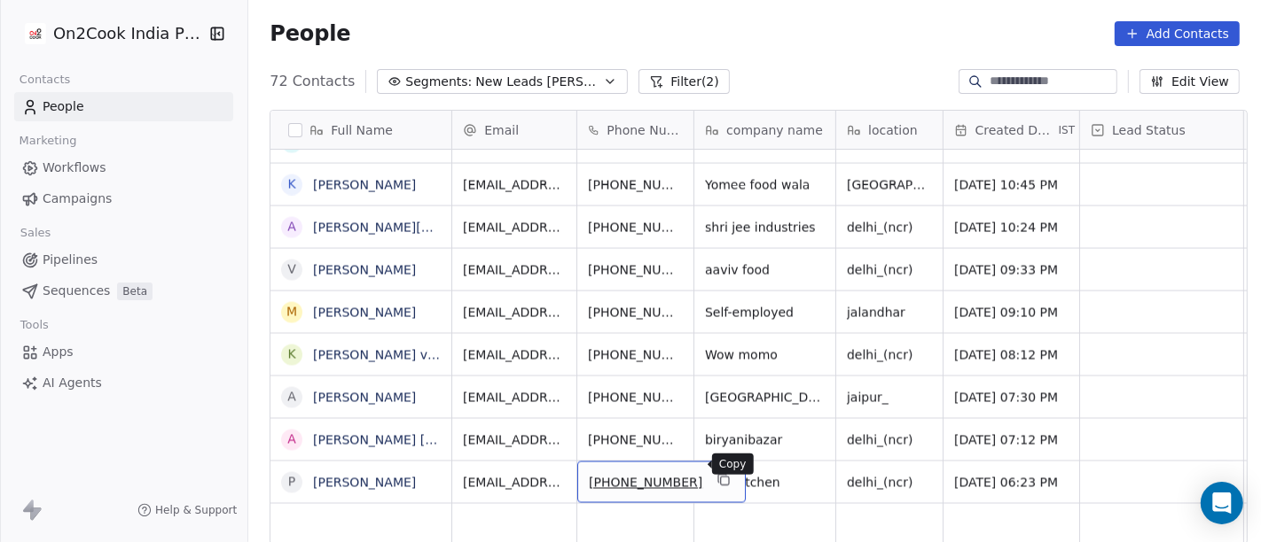
click at [721, 478] on icon "grid" at bounding box center [725, 482] width 8 height 8
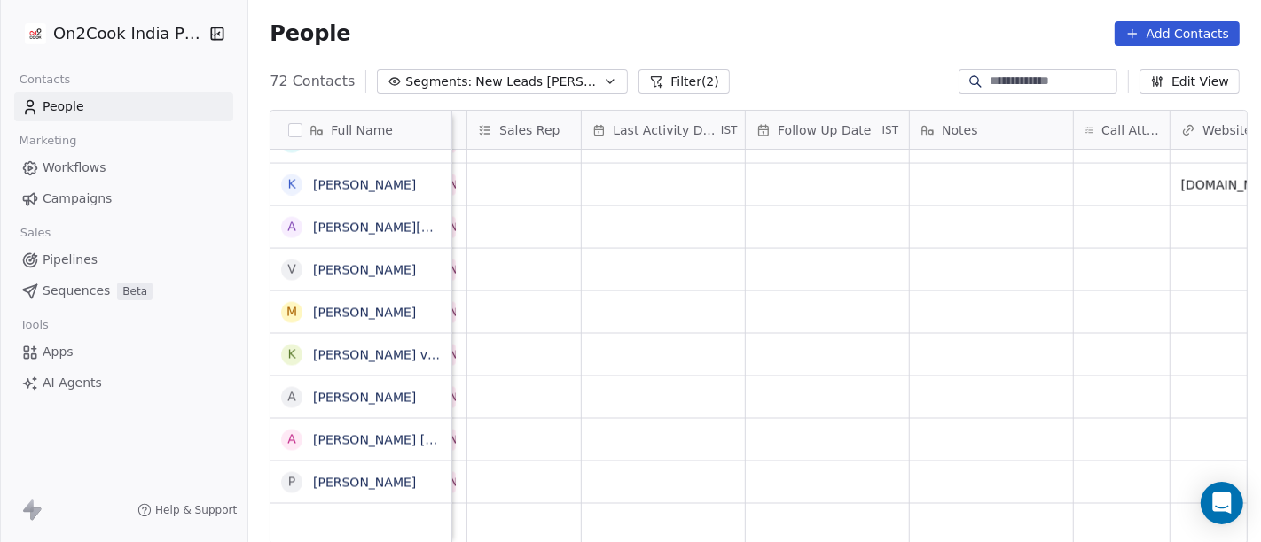
scroll to position [15, 1011]
click at [1101, 478] on div "grid" at bounding box center [1105, 483] width 96 height 42
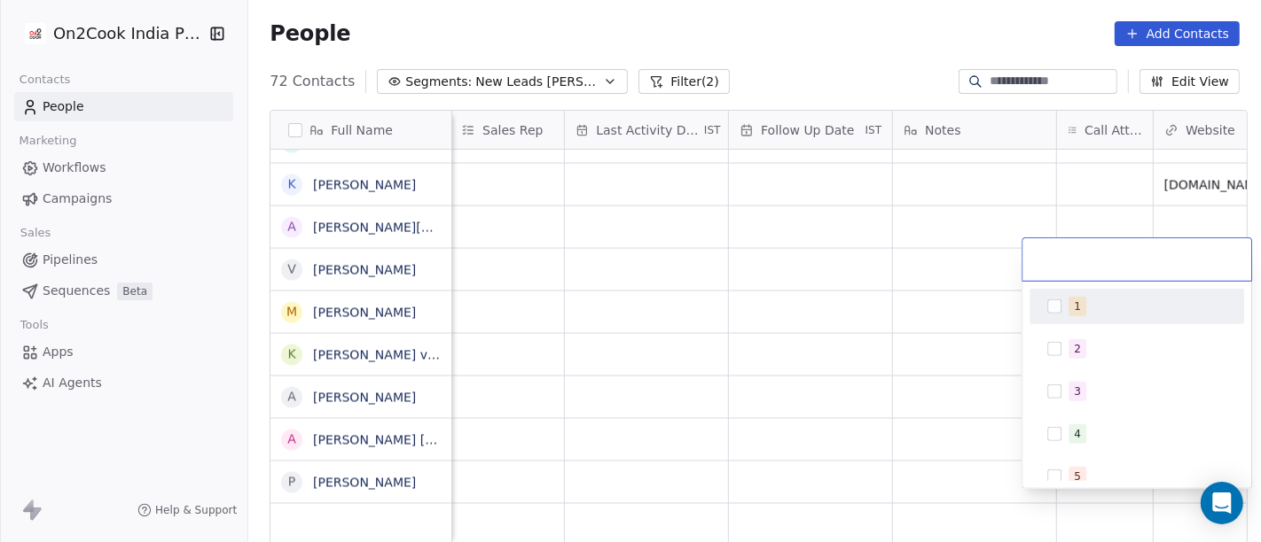
click at [1084, 303] on div "1" at bounding box center [1147, 307] width 158 height 20
click at [836, 208] on html "On2Cook India Pvt. Ltd. Contacts People Marketing Workflows Campaigns Sales Pip…" at bounding box center [630, 271] width 1261 height 542
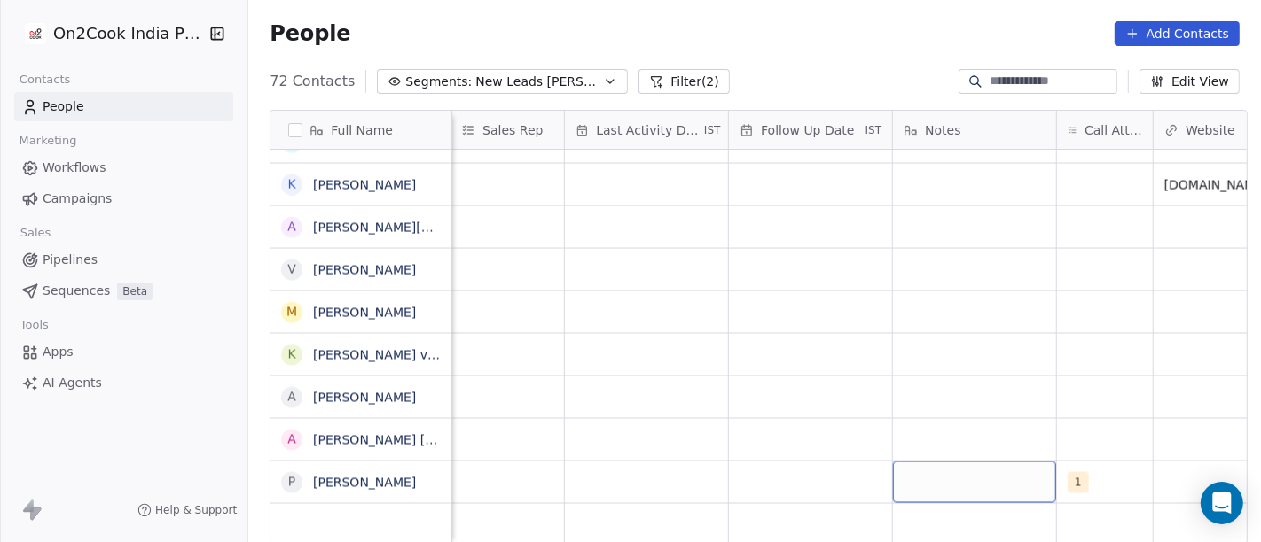
click at [952, 462] on div "grid" at bounding box center [974, 483] width 163 height 42
type textarea "**********"
click at [858, 304] on html "On2Cook India Pvt. Ltd. Contacts People Marketing Workflows Campaigns Sales Pip…" at bounding box center [630, 271] width 1261 height 542
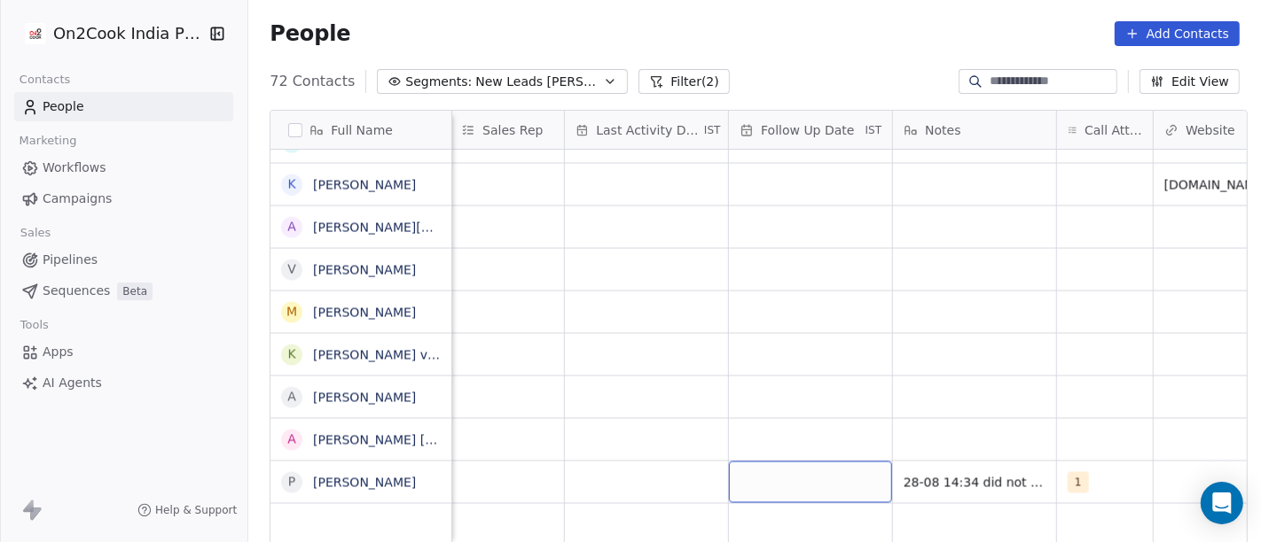
click at [807, 484] on div "grid" at bounding box center [810, 483] width 163 height 42
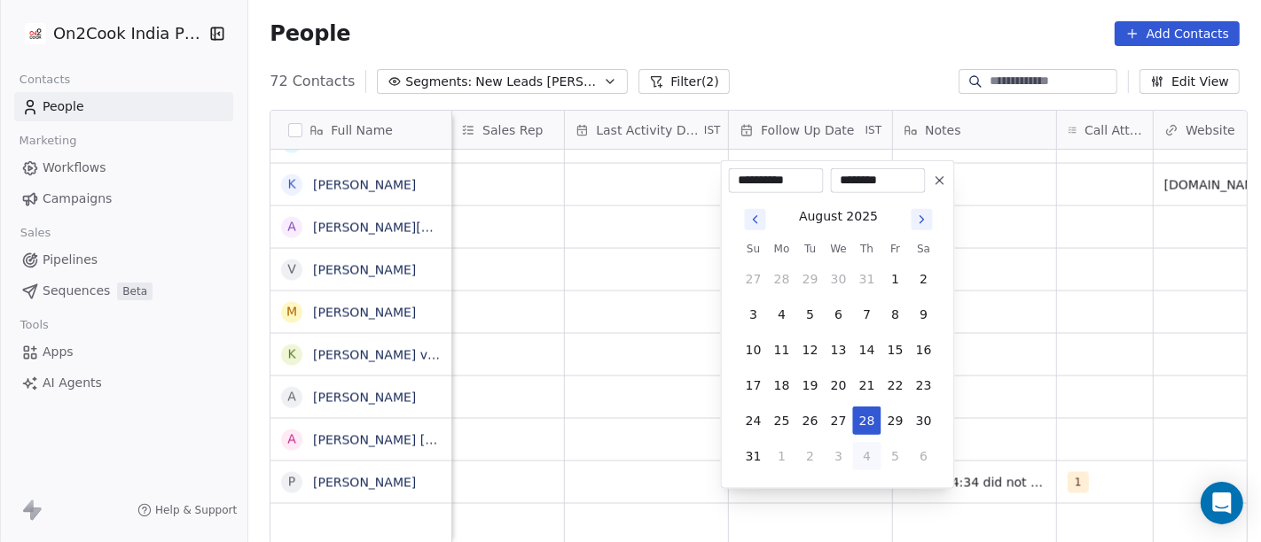
click at [866, 457] on button "4" at bounding box center [867, 456] width 28 height 28
type input "**********"
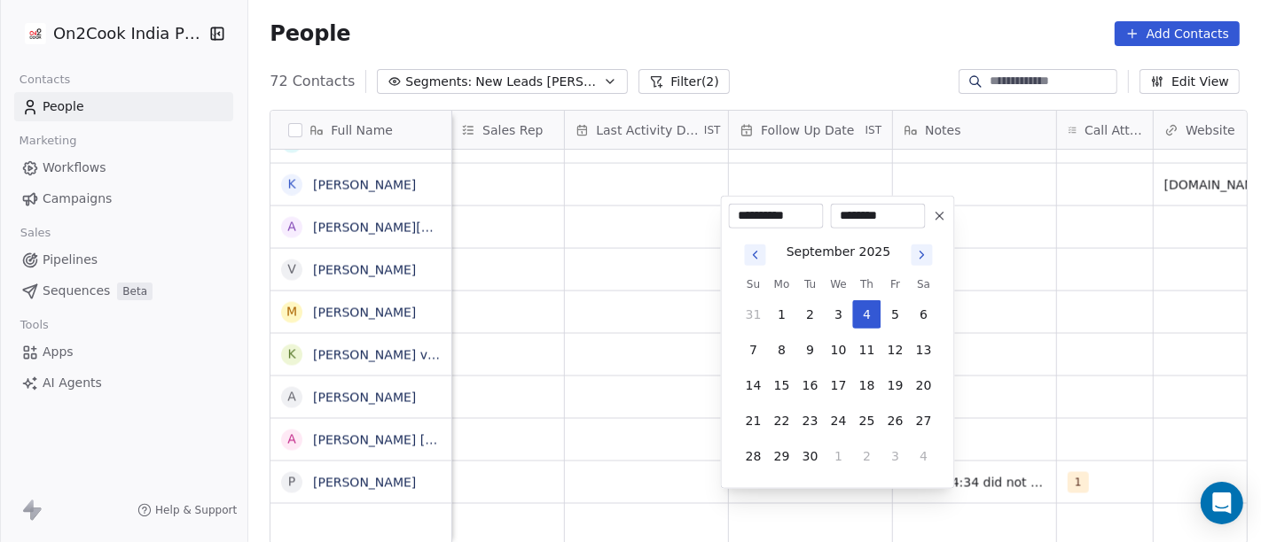
click at [1001, 409] on html "On2Cook India Pvt. Ltd. Contacts People Marketing Workflows Campaigns Sales Pip…" at bounding box center [630, 271] width 1261 height 542
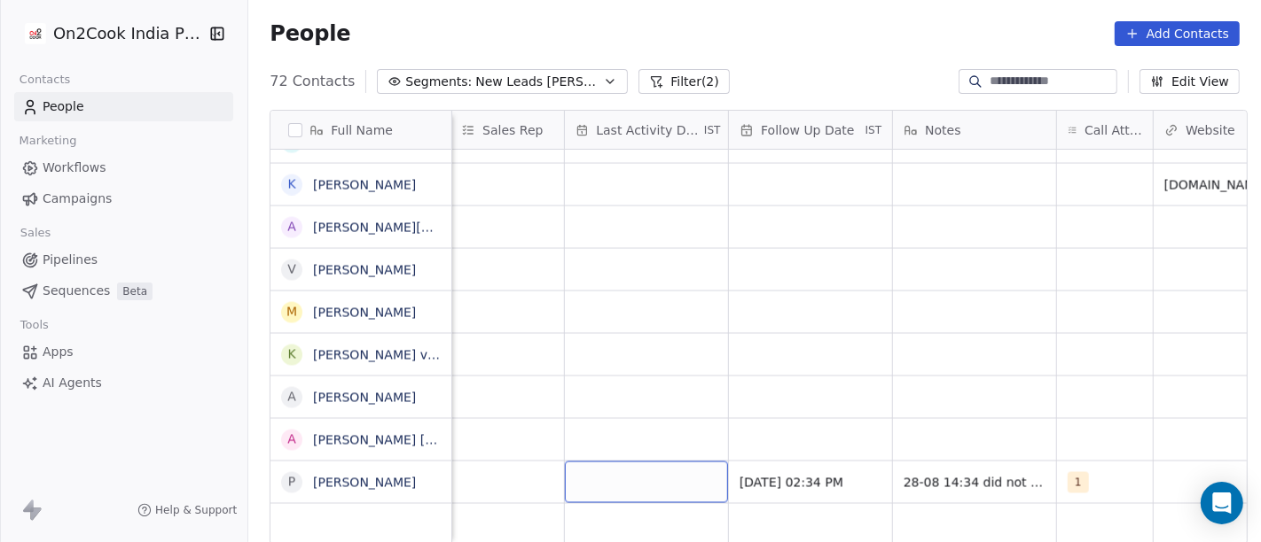
click at [698, 462] on div "grid" at bounding box center [646, 483] width 163 height 42
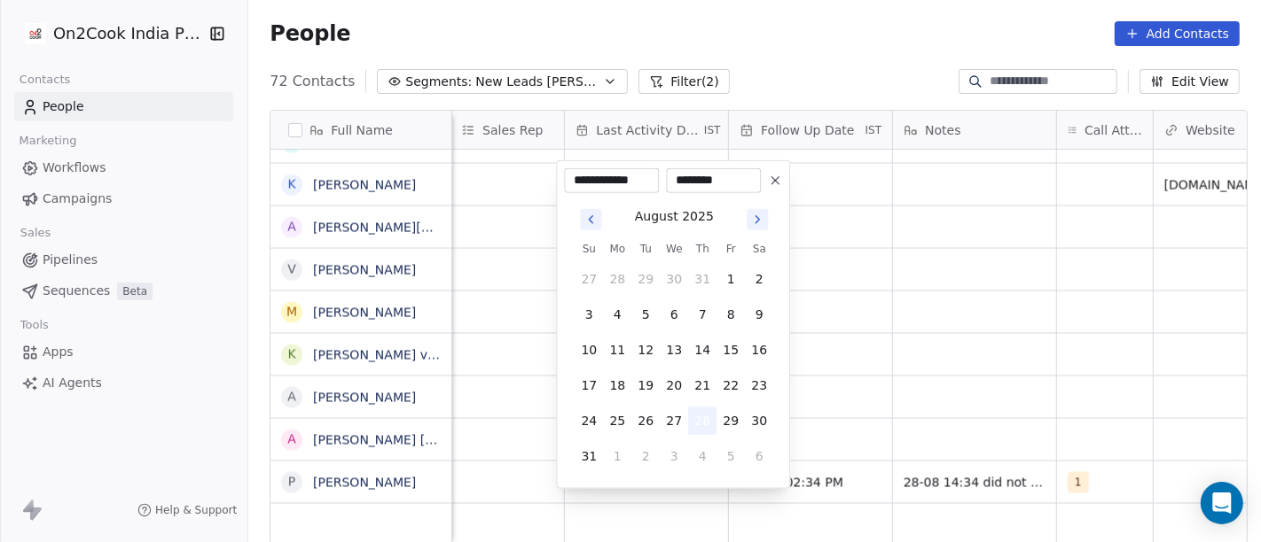
click at [701, 416] on button "28" at bounding box center [702, 421] width 28 height 28
click at [858, 401] on html "On2Cook India Pvt. Ltd. Contacts People Marketing Workflows Campaigns Sales Pip…" at bounding box center [630, 271] width 1261 height 542
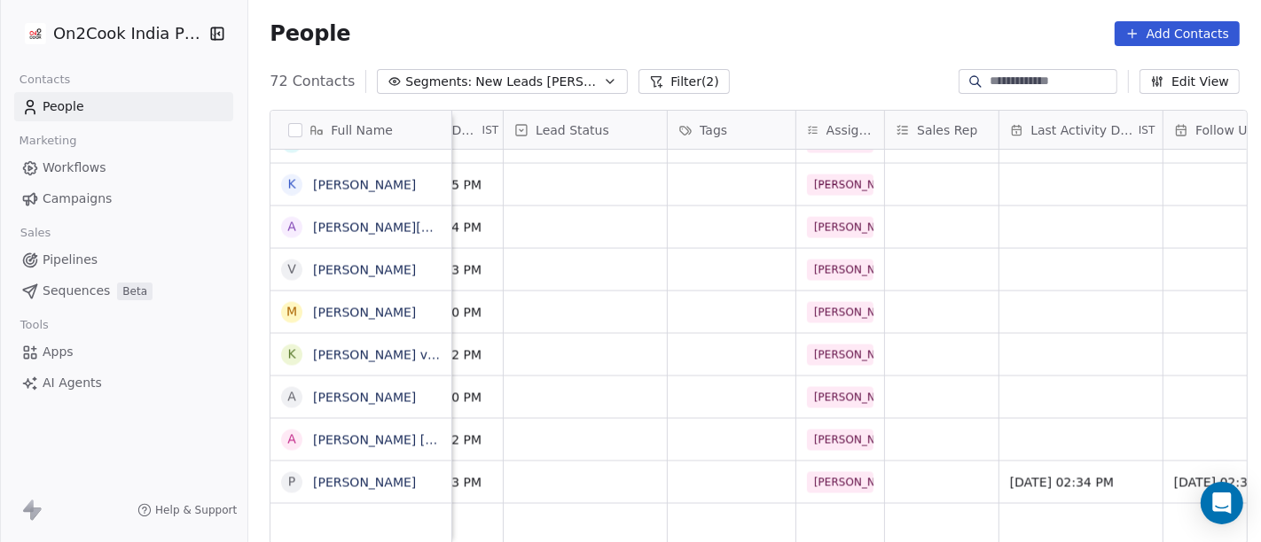
scroll to position [15, 571]
click at [605, 462] on div "grid" at bounding box center [590, 483] width 163 height 42
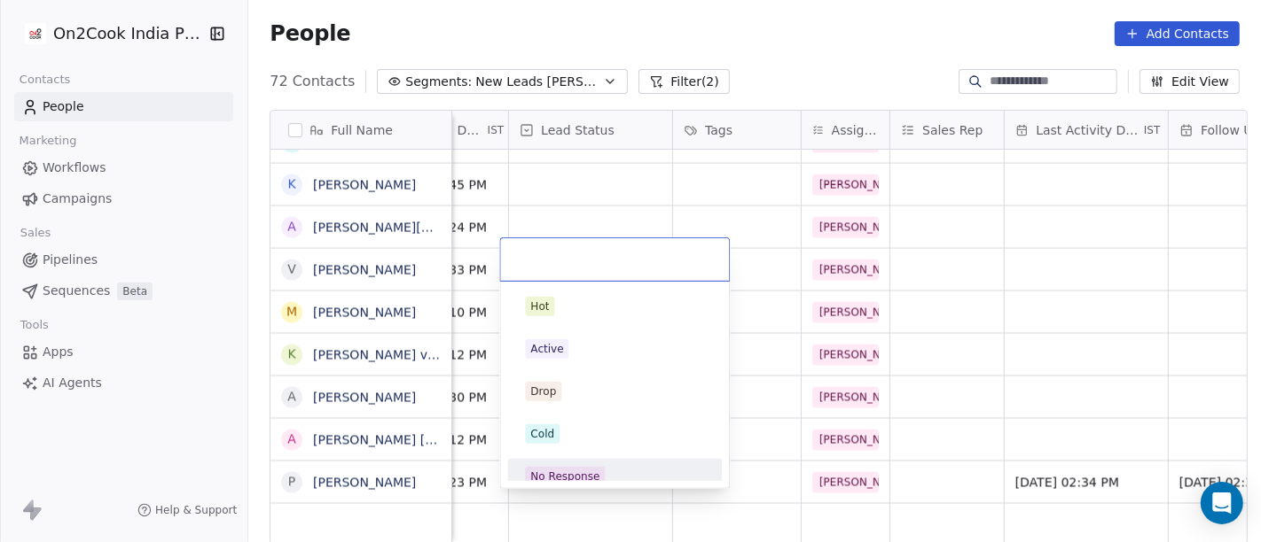
click at [585, 471] on body "On2Cook India Pvt. Ltd. Contacts People Marketing Workflows Campaigns Sales Pip…" at bounding box center [630, 271] width 1261 height 542
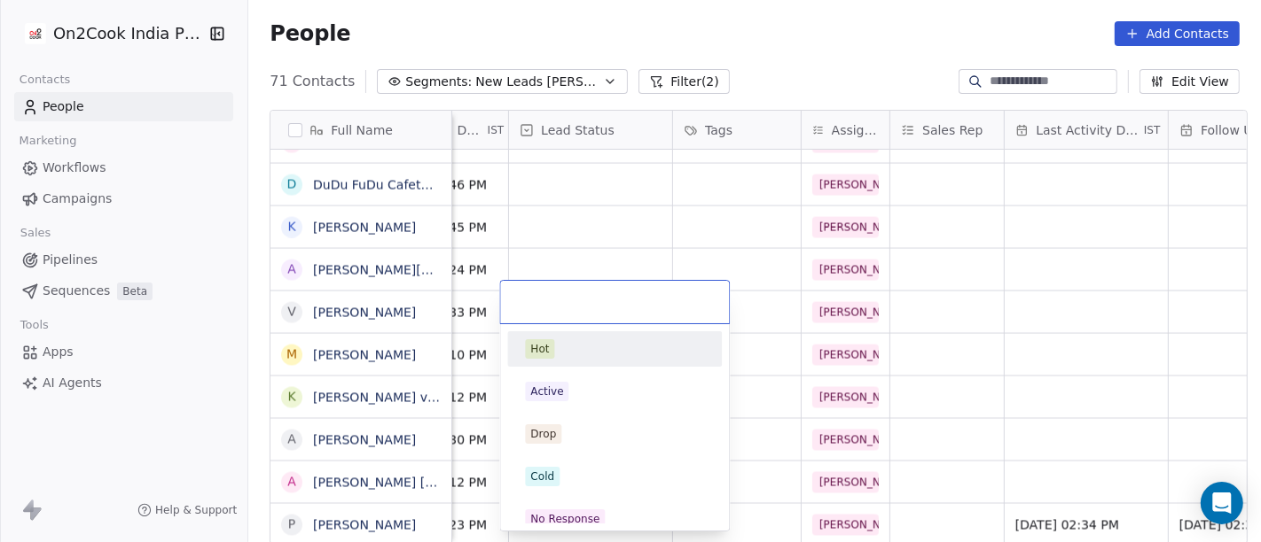
scroll to position [2625, 0]
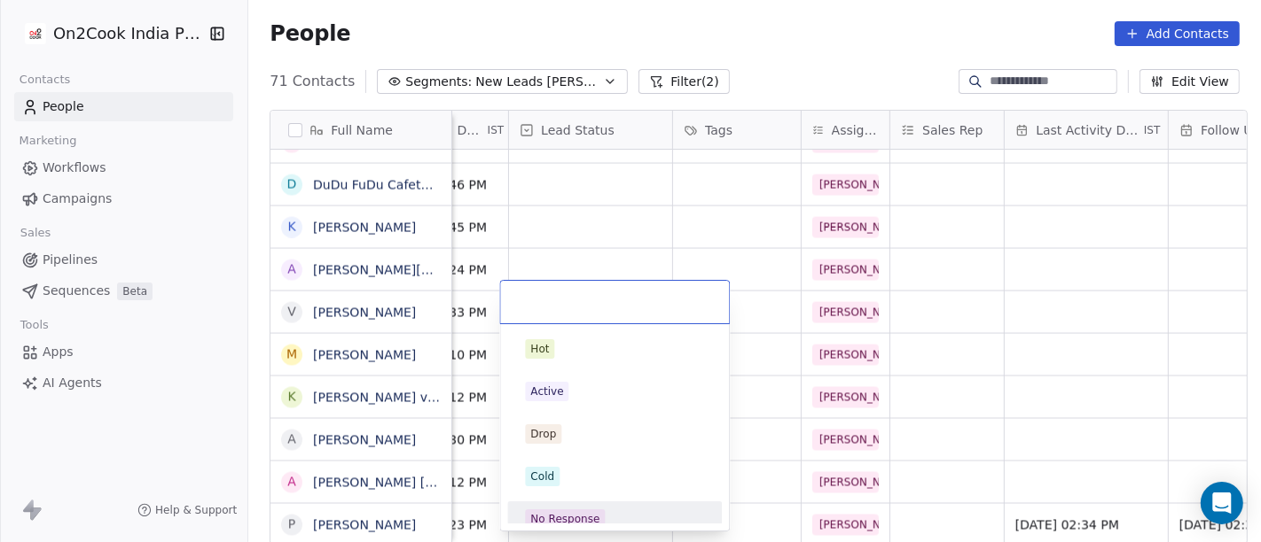
click at [603, 519] on div "No Response" at bounding box center [614, 520] width 179 height 20
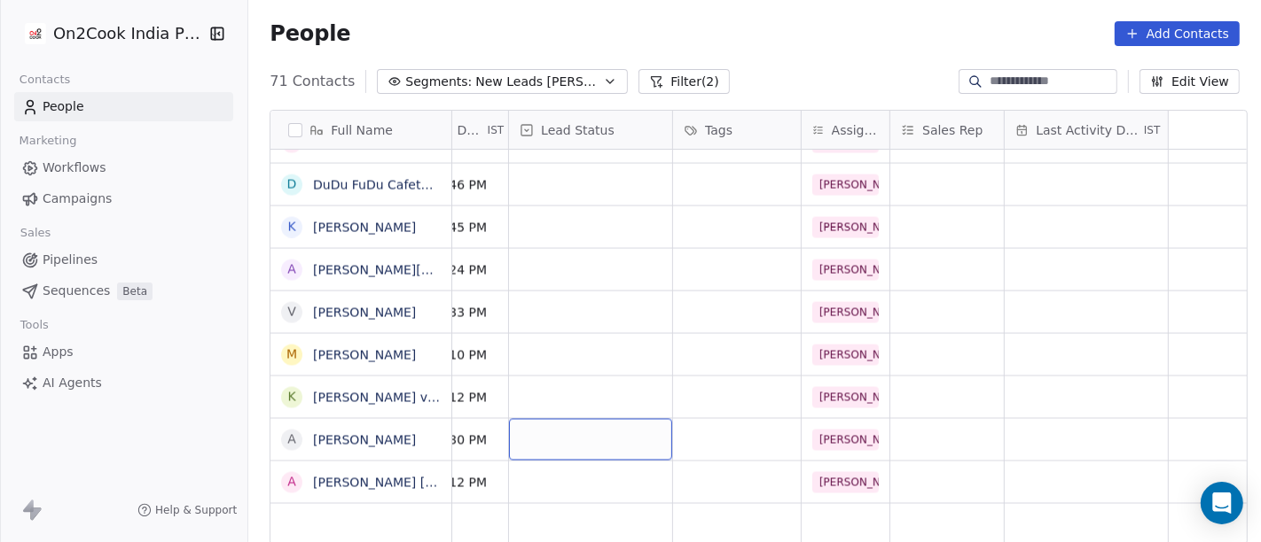
scroll to position [15, 0]
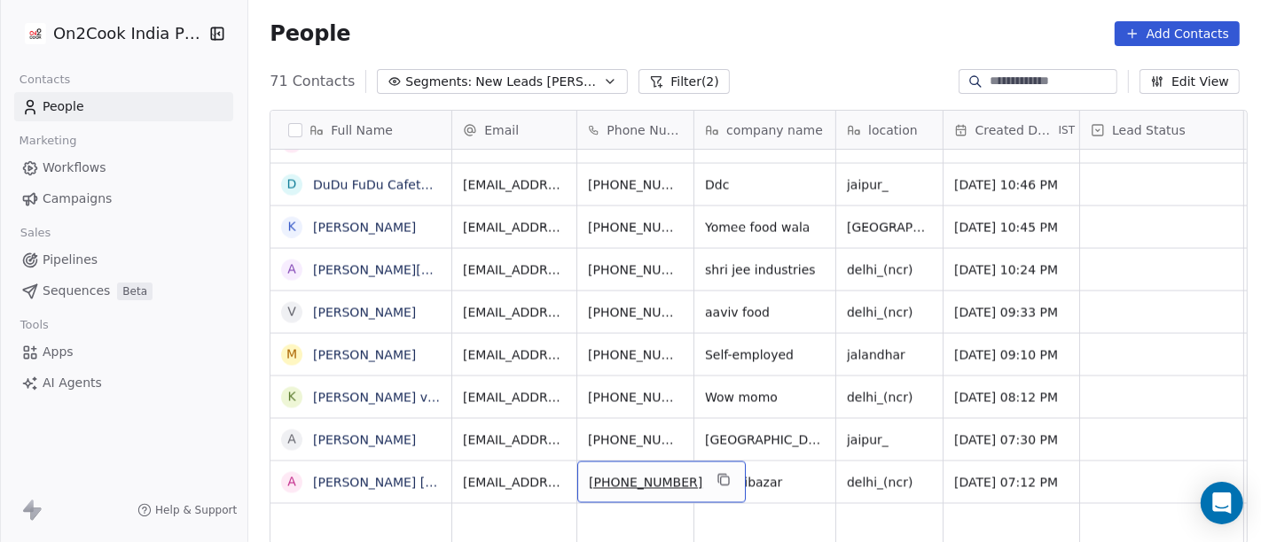
click at [716, 473] on icon "grid" at bounding box center [723, 480] width 14 height 14
drag, startPoint x: 705, startPoint y: 452, endPoint x: 691, endPoint y: 459, distance: 15.1
click at [705, 462] on div "+918377888858" at bounding box center [661, 483] width 168 height 42
click at [716, 473] on icon "grid" at bounding box center [723, 480] width 14 height 14
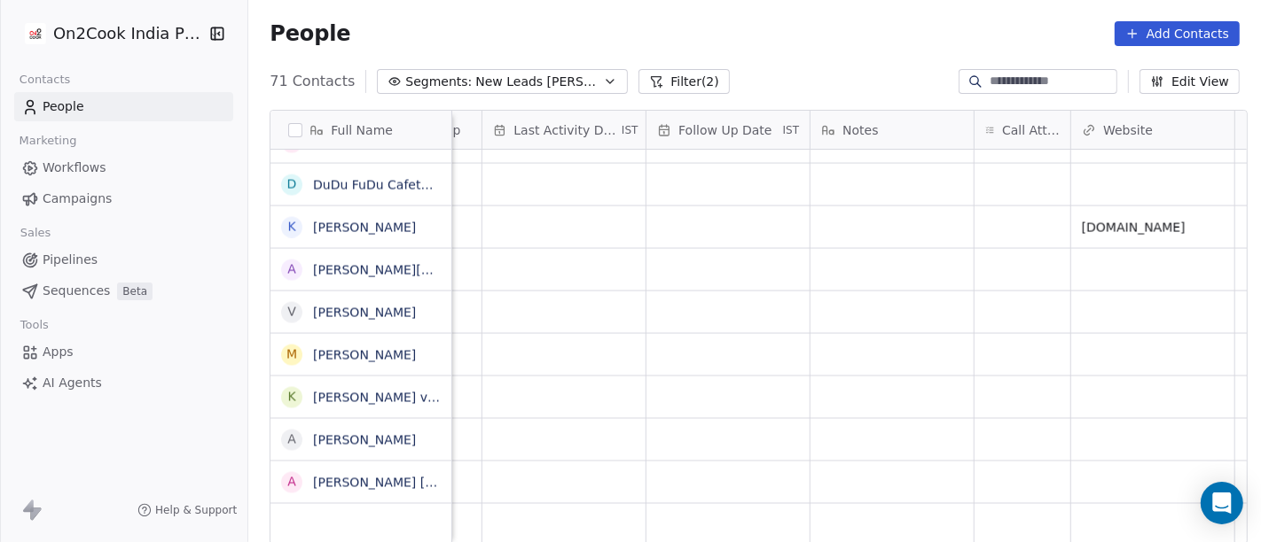
scroll to position [15, 1120]
click at [980, 475] on div "grid" at bounding box center [995, 483] width 96 height 42
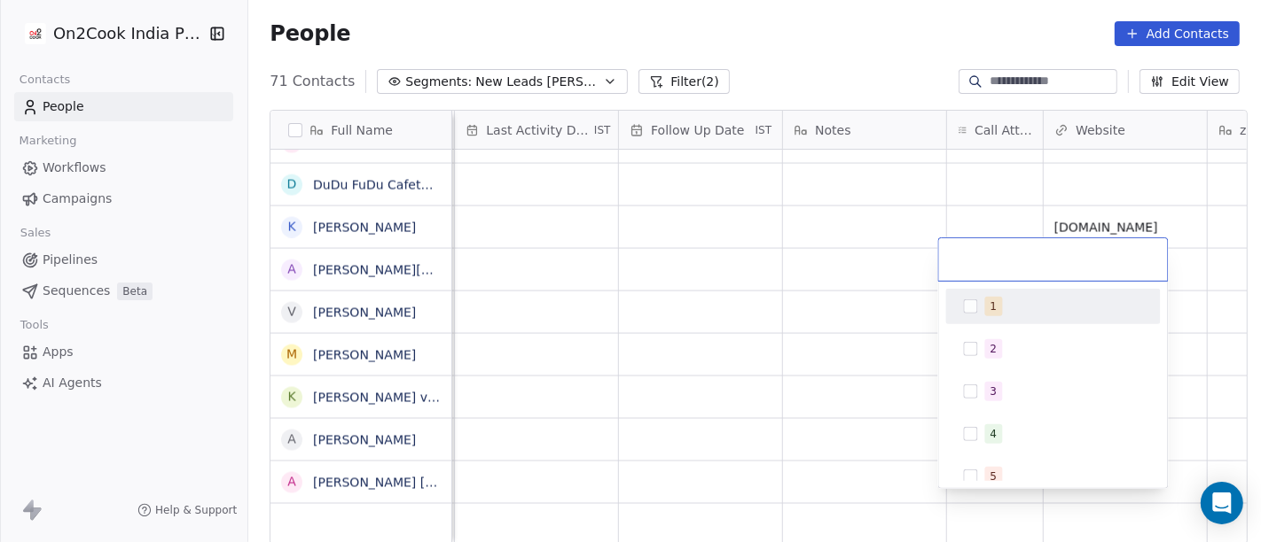
click at [966, 309] on button "Suggestions" at bounding box center [971, 307] width 14 height 14
click at [833, 289] on html "On2Cook India Pvt. Ltd. Contacts People Marketing Workflows Campaigns Sales Pip…" at bounding box center [630, 271] width 1261 height 542
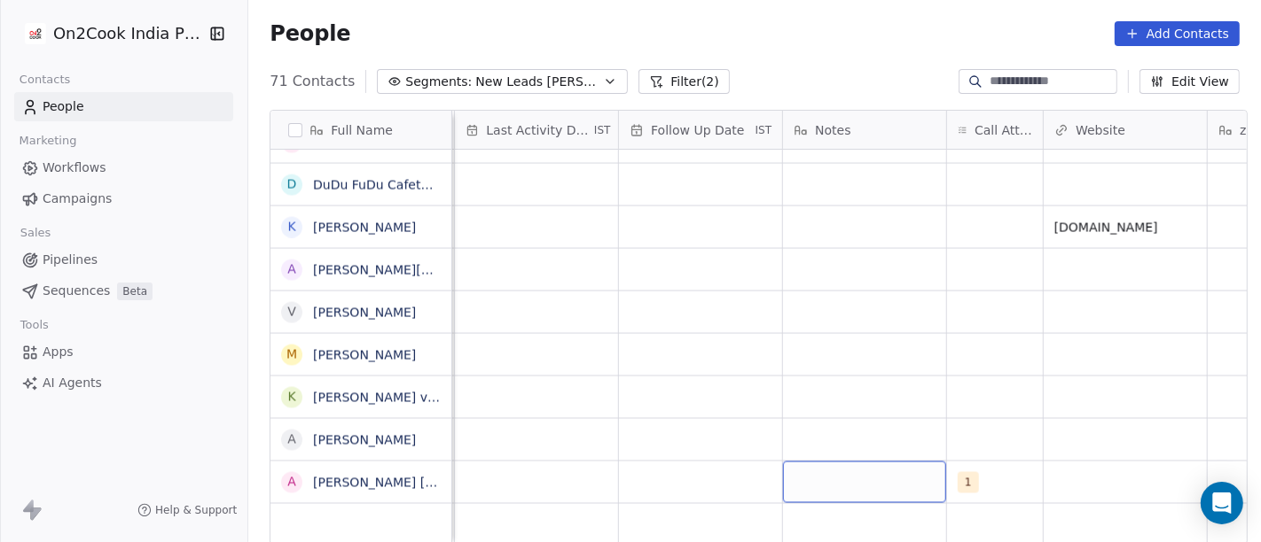
click at [819, 471] on div "grid" at bounding box center [864, 483] width 163 height 42
type textarea "**********"
click at [818, 396] on html "On2Cook India Pvt. Ltd. Contacts People Marketing Workflows Campaigns Sales Pip…" at bounding box center [630, 271] width 1261 height 542
click at [647, 504] on div "grid" at bounding box center [701, 525] width 164 height 42
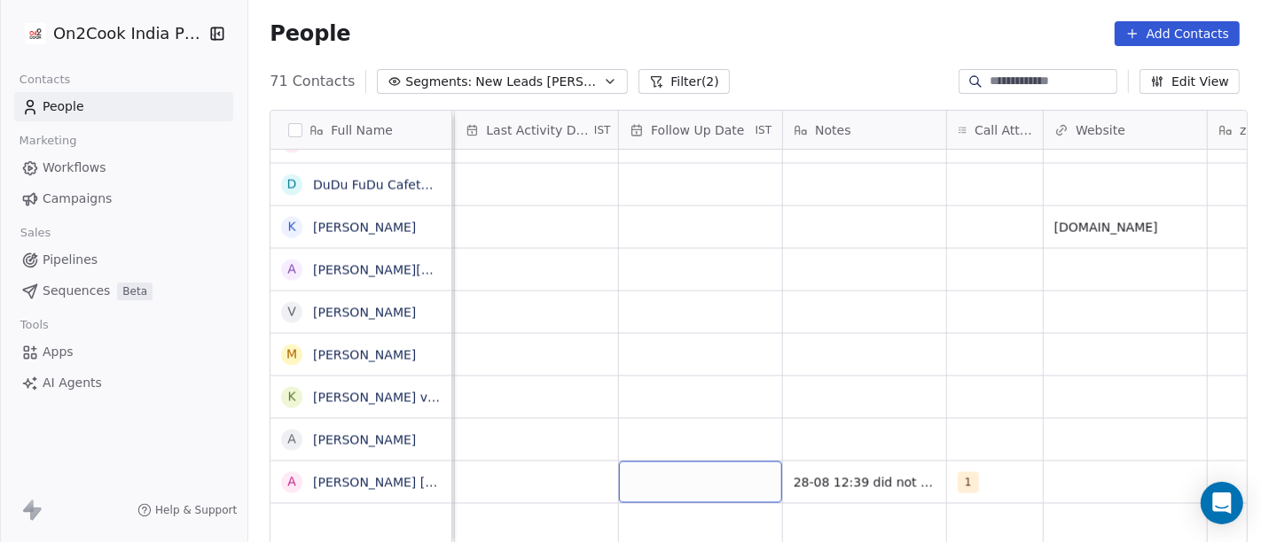
click at [658, 470] on div "grid" at bounding box center [700, 483] width 163 height 42
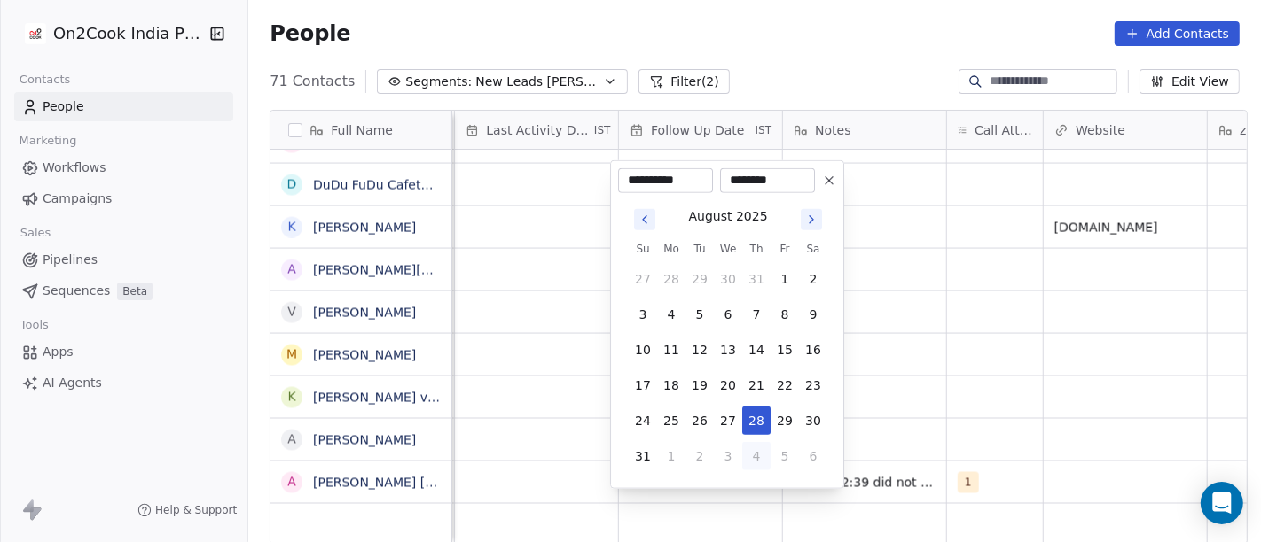
click at [749, 452] on button "4" at bounding box center [756, 456] width 28 height 28
type input "**********"
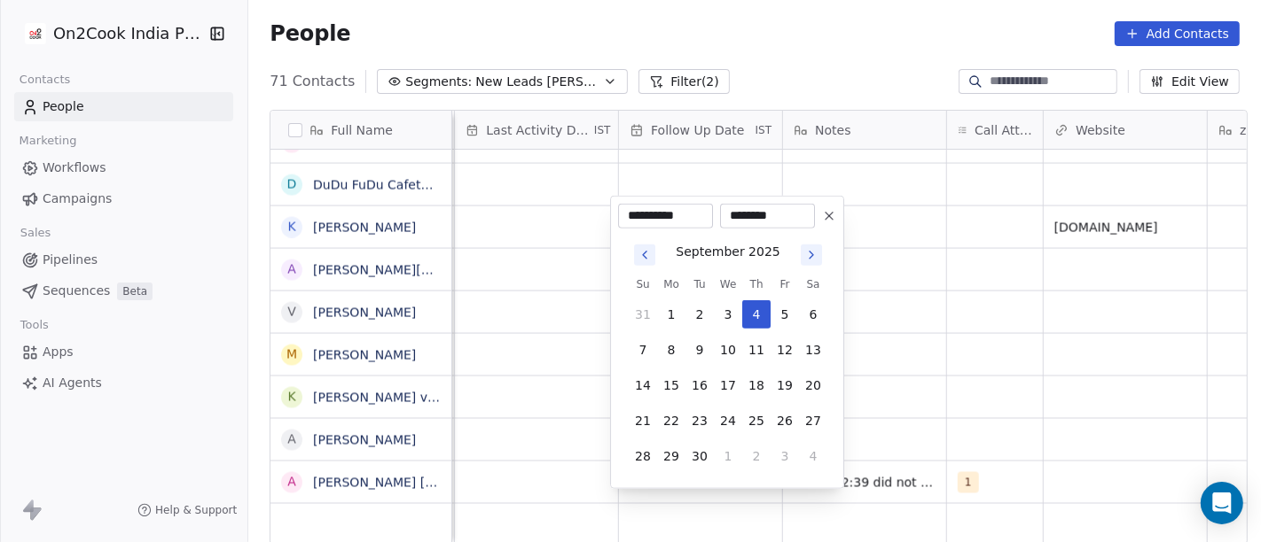
click at [1058, 383] on html "On2Cook India Pvt. Ltd. Contacts People Marketing Workflows Campaigns Sales Pip…" at bounding box center [630, 271] width 1261 height 542
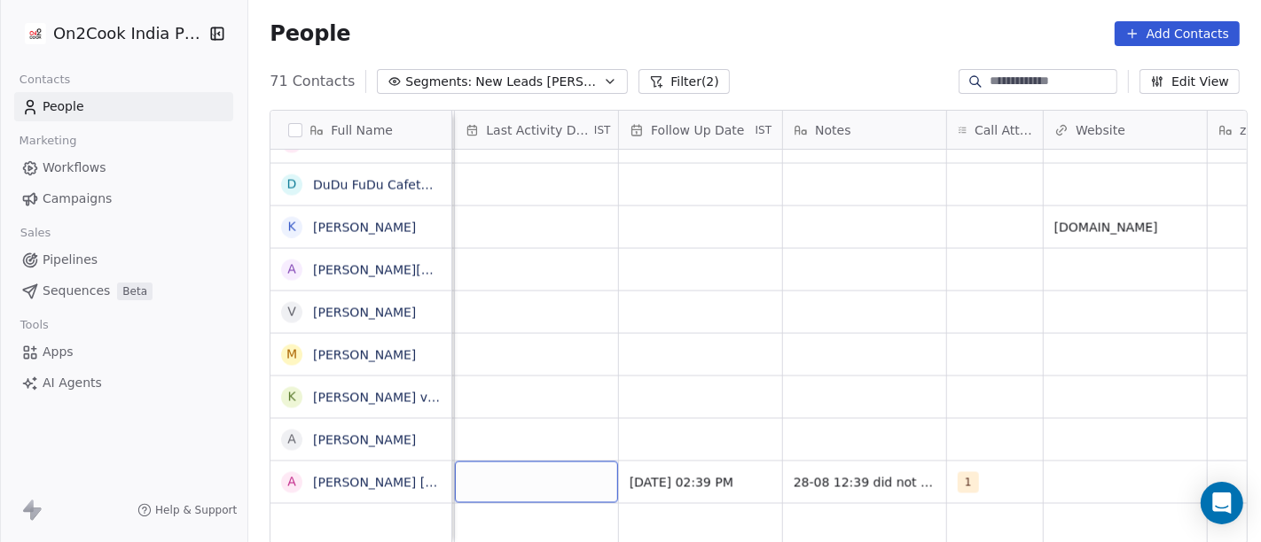
click at [542, 474] on div "grid" at bounding box center [536, 483] width 163 height 42
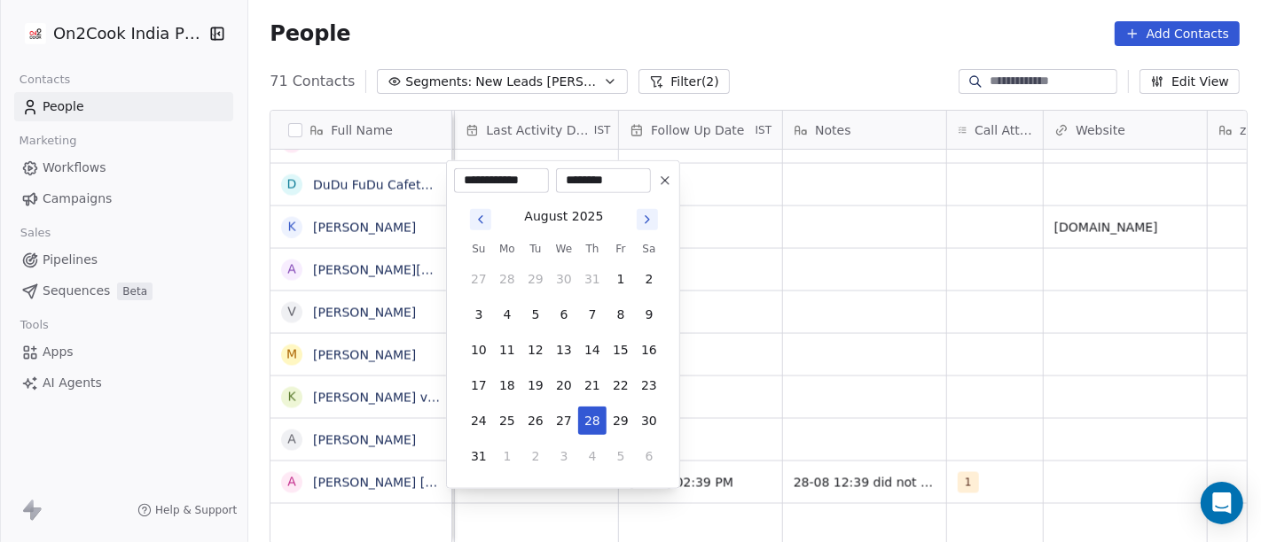
click at [1027, 369] on html "On2Cook India Pvt. Ltd. Contacts People Marketing Workflows Campaigns Sales Pip…" at bounding box center [630, 271] width 1261 height 542
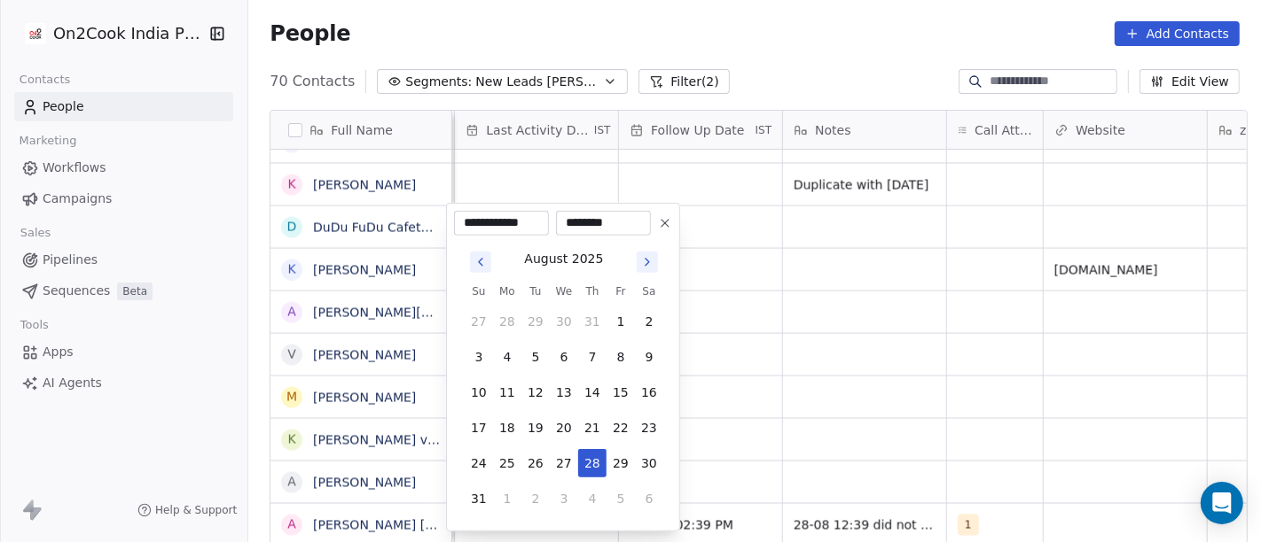
scroll to position [2582, 0]
click at [667, 227] on icon at bounding box center [665, 223] width 14 height 14
type input "**********"
type input "********"
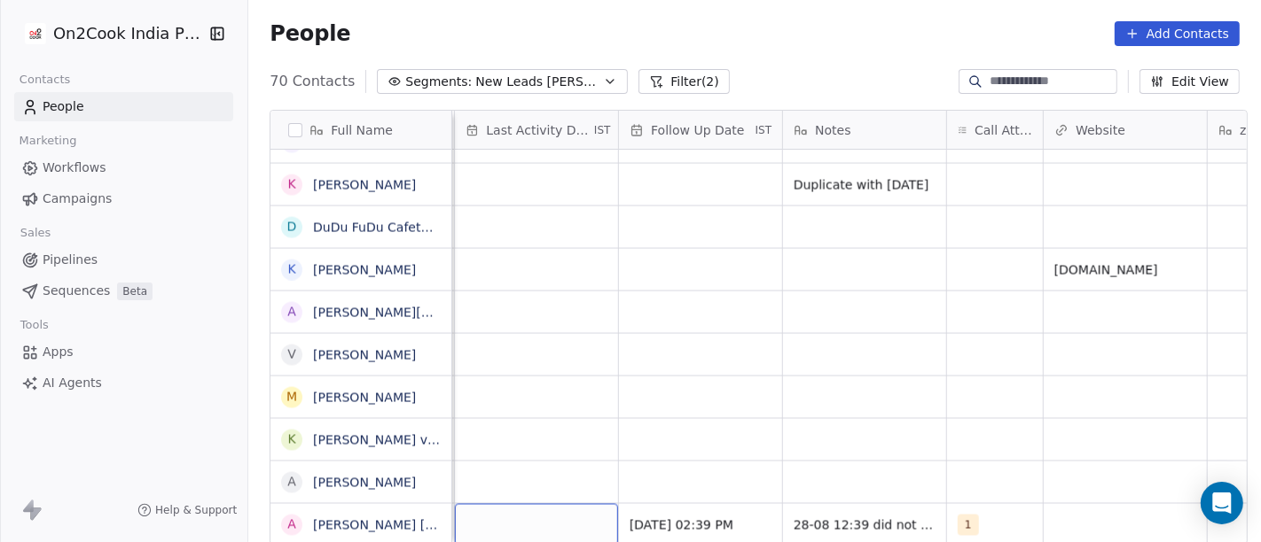
click at [477, 520] on div "grid" at bounding box center [536, 525] width 163 height 42
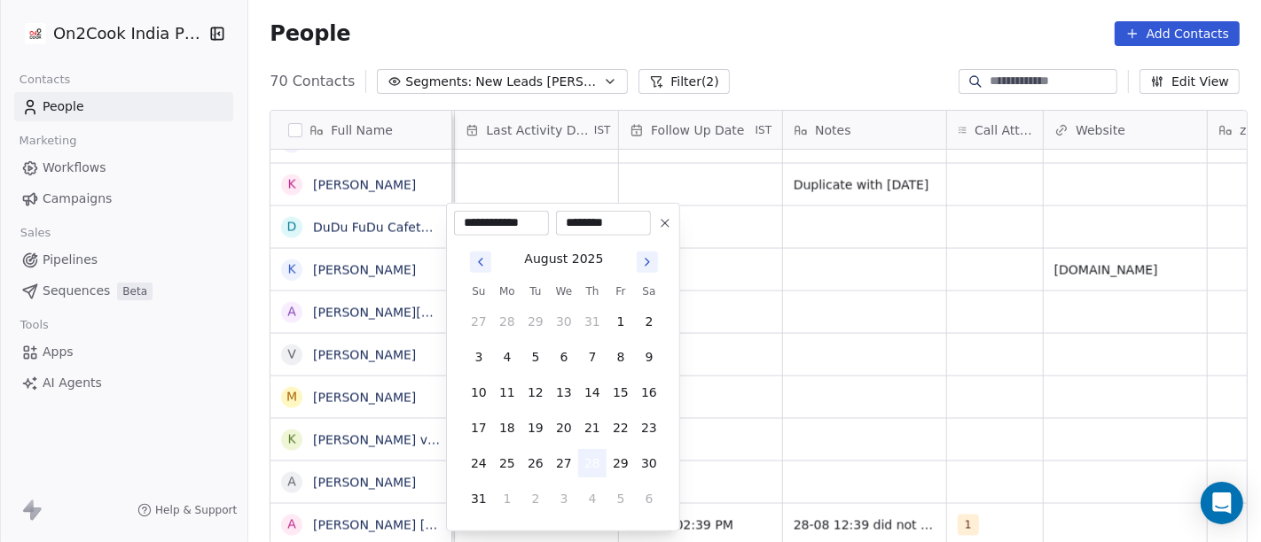
click at [592, 461] on button "28" at bounding box center [592, 463] width 28 height 28
click at [935, 405] on html "On2Cook India Pvt. Ltd. Contacts People Marketing Workflows Campaigns Sales Pip…" at bounding box center [630, 271] width 1261 height 542
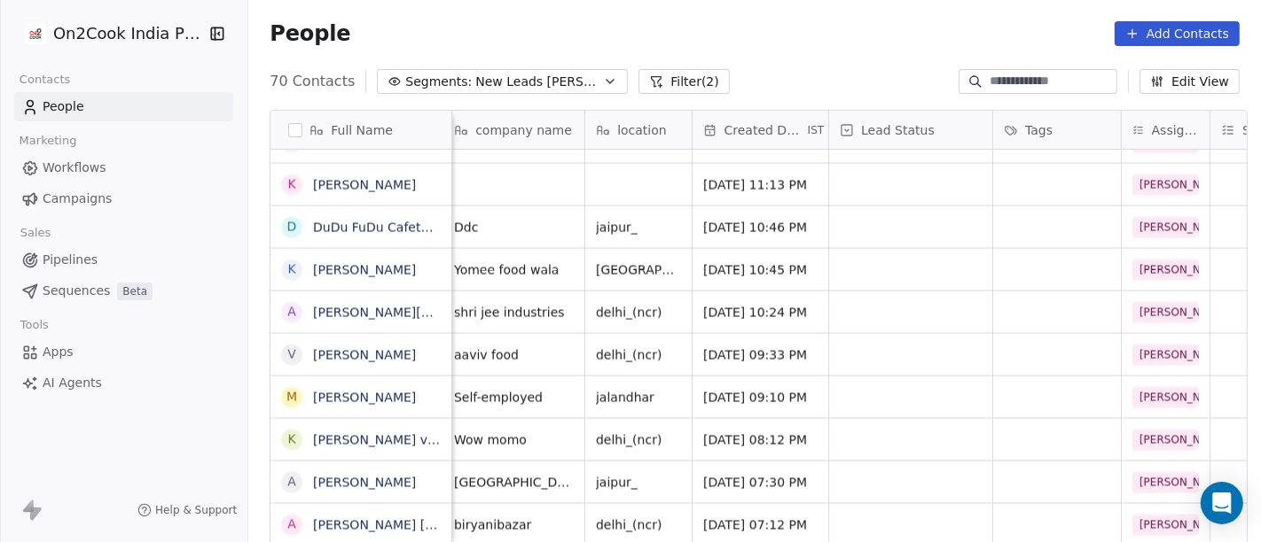
scroll to position [15, 252]
click at [861, 504] on div "grid" at bounding box center [909, 525] width 163 height 42
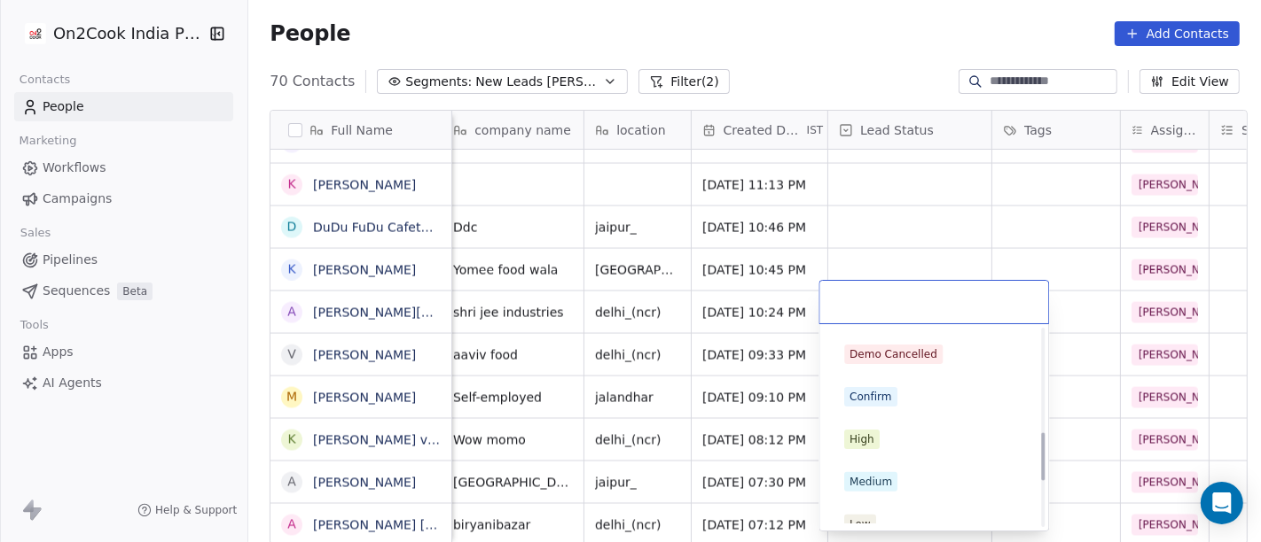
scroll to position [0, 0]
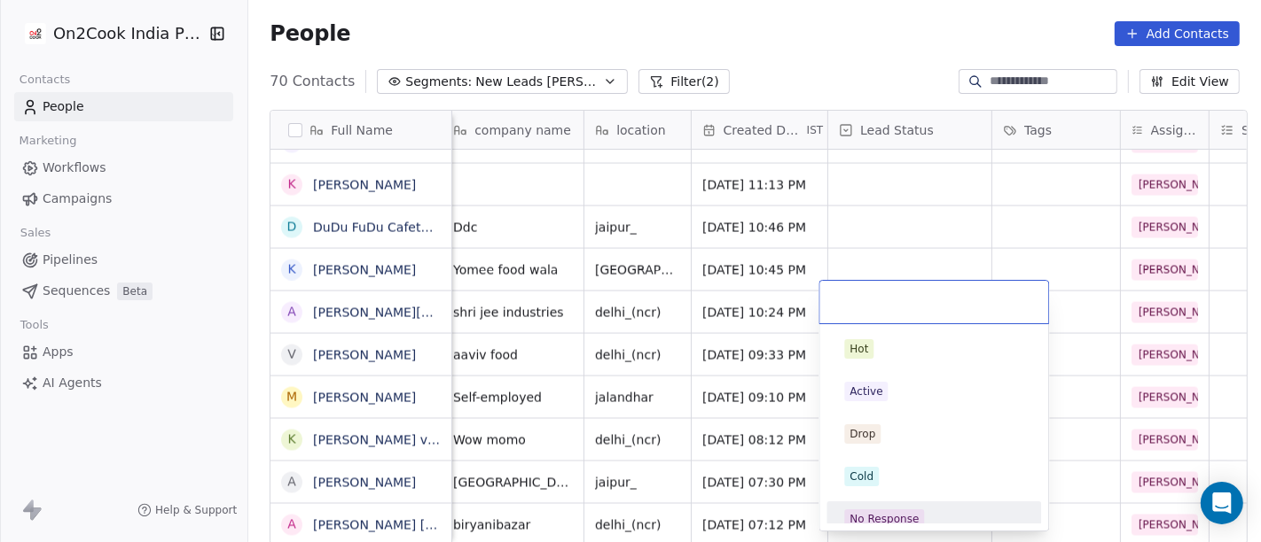
click at [878, 518] on div "No Response" at bounding box center [883, 519] width 69 height 16
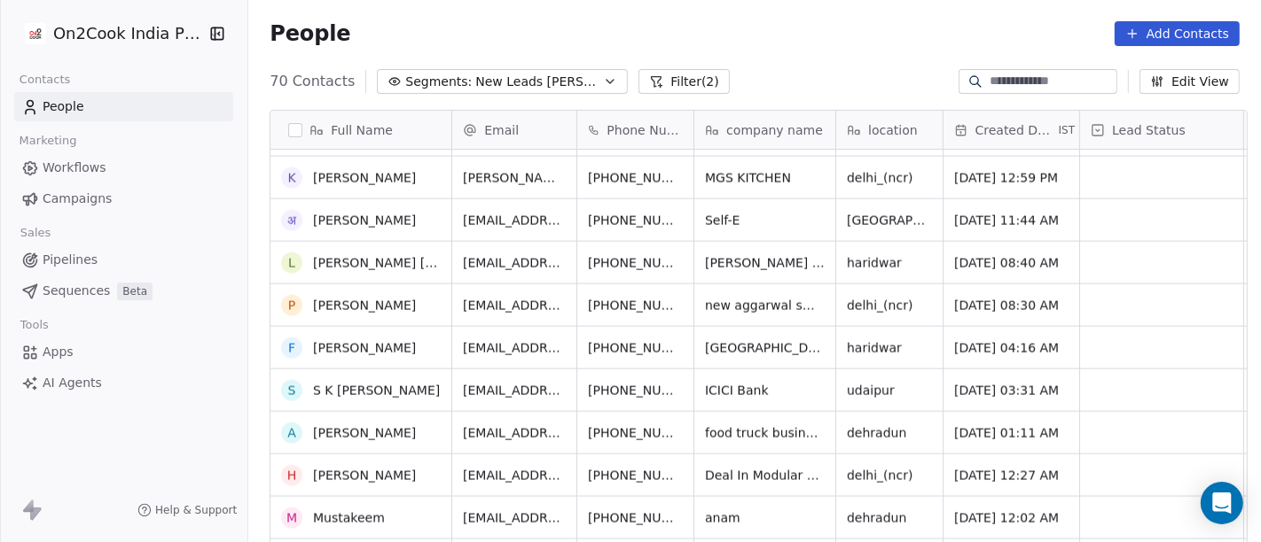
scroll to position [2582, 0]
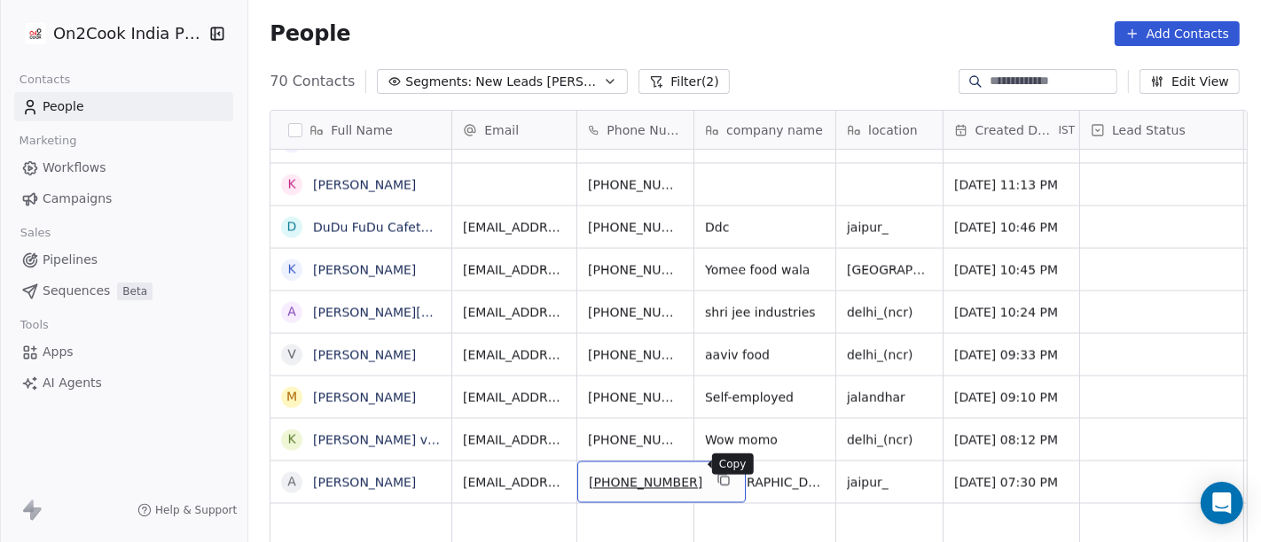
click at [716, 473] on icon "grid" at bounding box center [723, 480] width 14 height 14
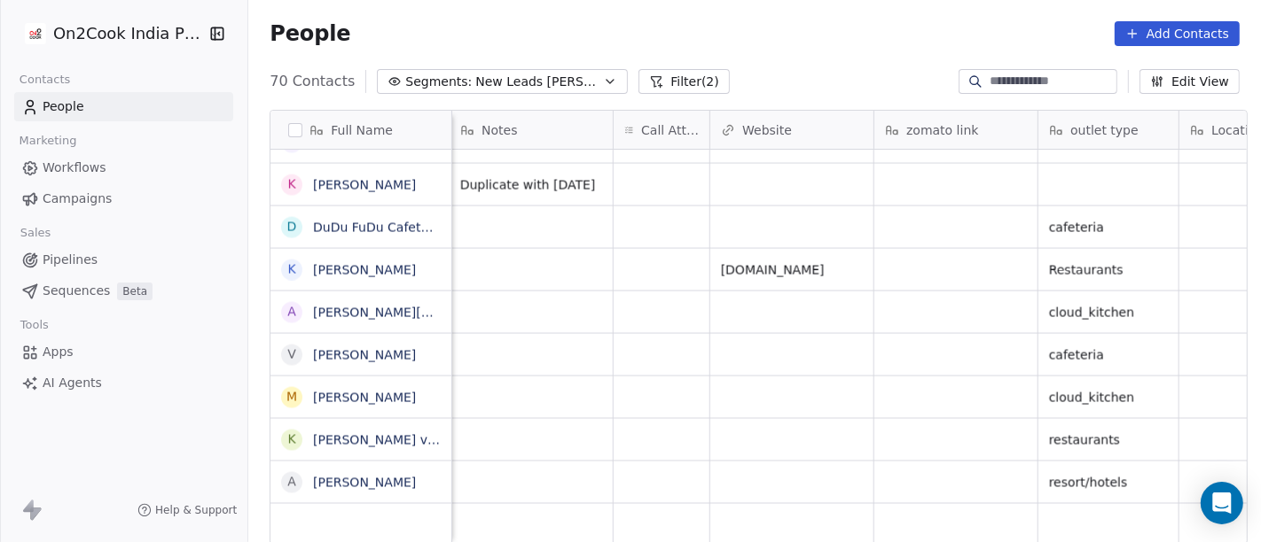
scroll to position [15, 1453]
click at [651, 464] on div "grid" at bounding box center [662, 483] width 96 height 42
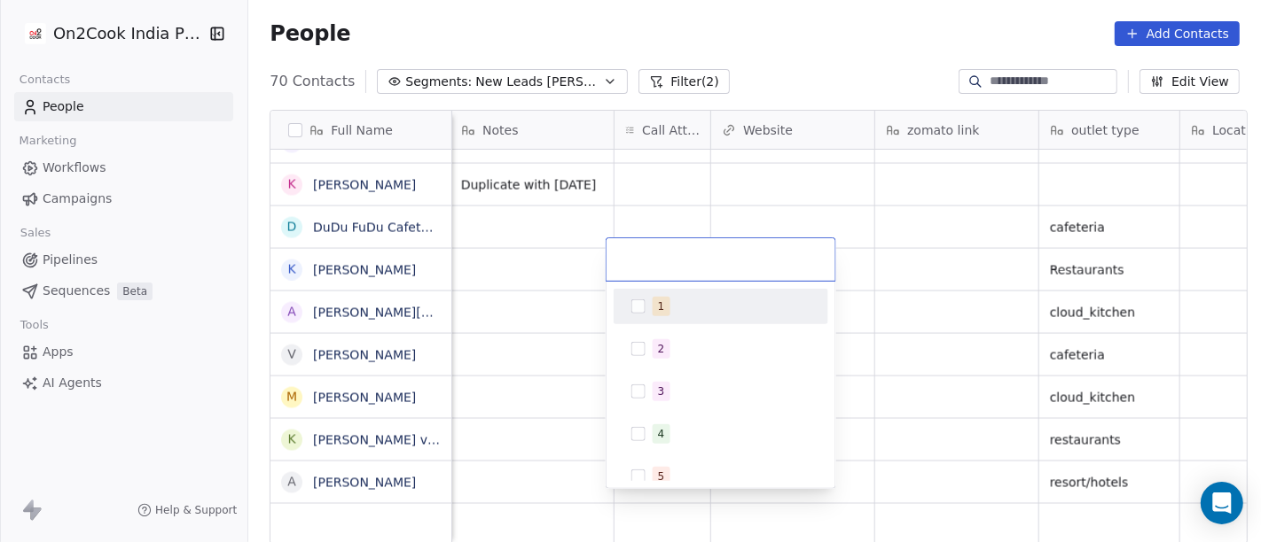
click at [665, 302] on span "1" at bounding box center [661, 307] width 18 height 20
click at [480, 340] on html "On2Cook India Pvt. Ltd. Contacts People Marketing Workflows Campaigns Sales Pip…" at bounding box center [630, 271] width 1261 height 542
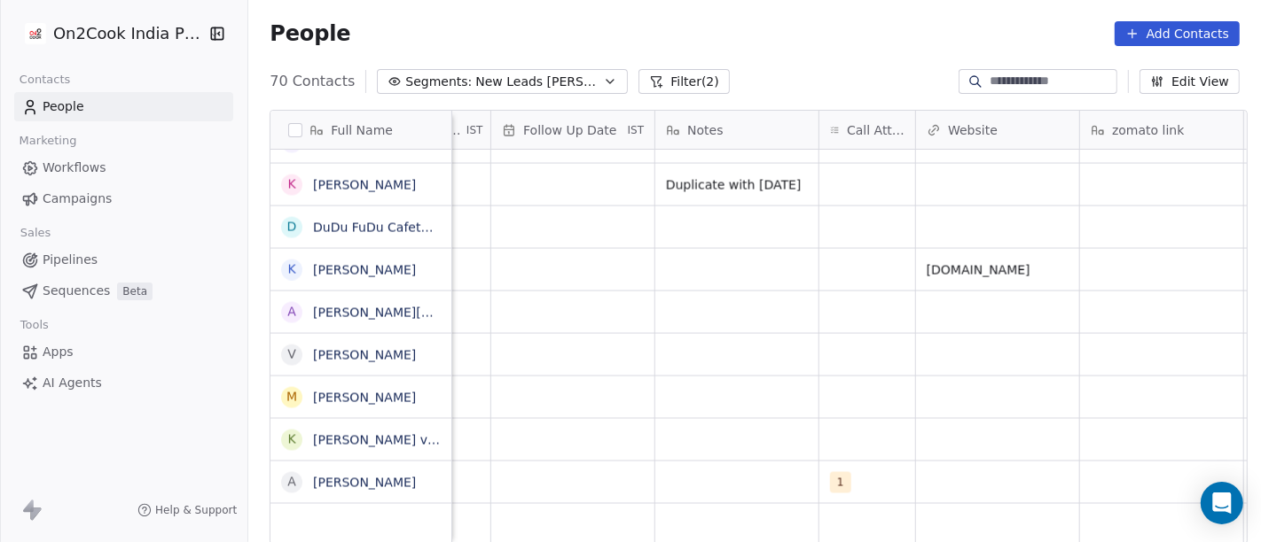
scroll to position [15, 1248]
click at [730, 470] on div "grid" at bounding box center [736, 483] width 163 height 42
type textarea "**********"
click at [816, 418] on html "On2Cook India Pvt. Ltd. Contacts People Marketing Workflows Campaigns Sales Pip…" at bounding box center [630, 271] width 1261 height 542
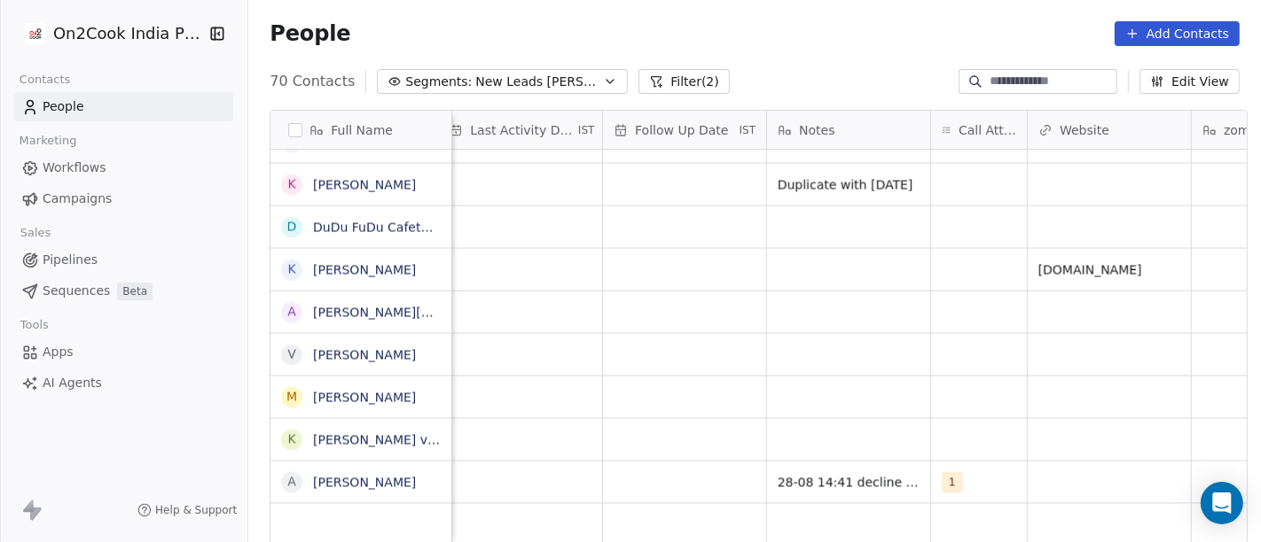
scroll to position [15, 1119]
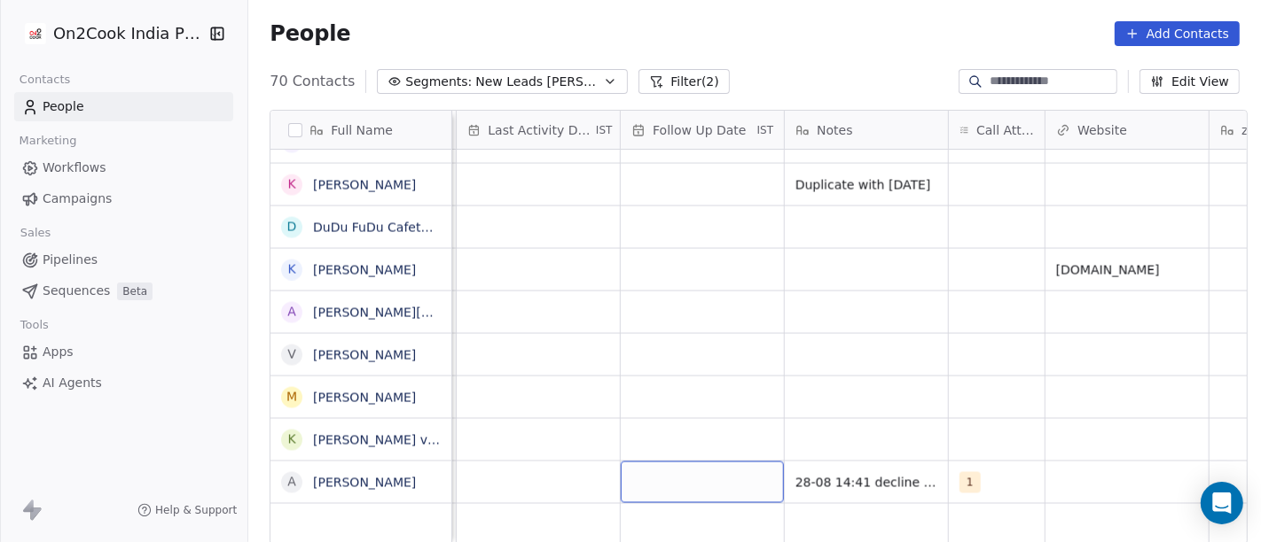
click at [650, 464] on div "grid" at bounding box center [702, 483] width 163 height 42
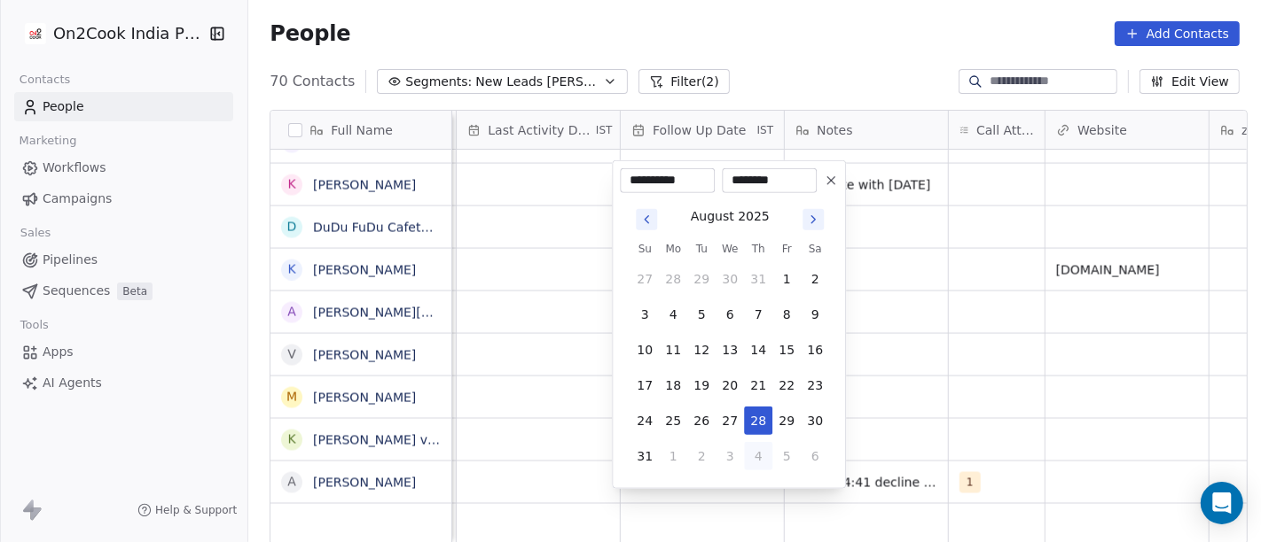
click at [756, 453] on button "4" at bounding box center [758, 456] width 28 height 28
type input "**********"
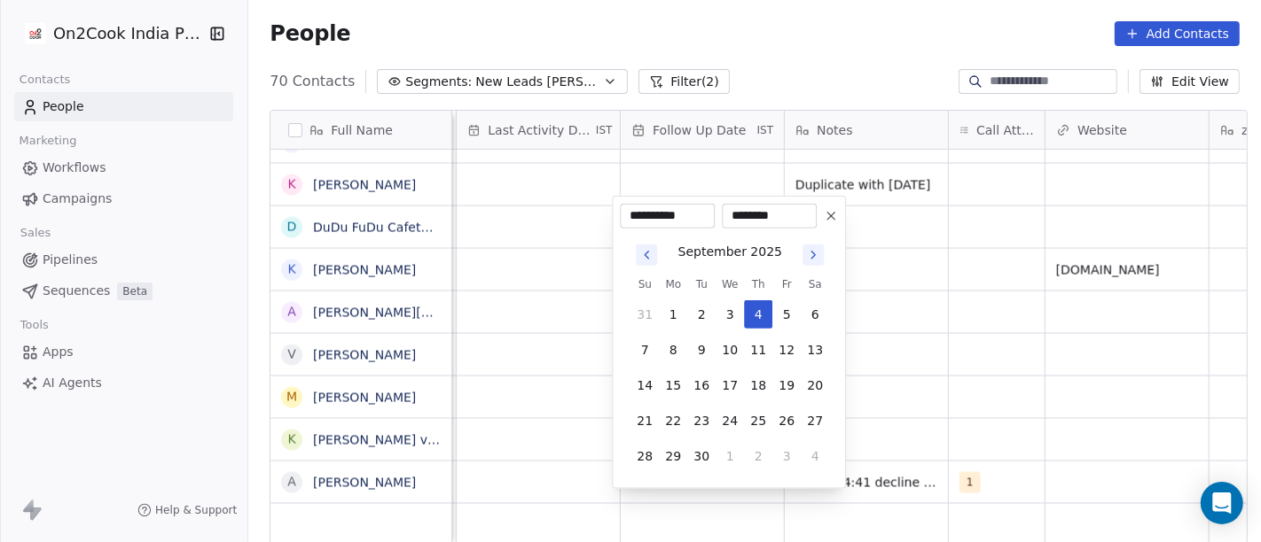
click at [894, 417] on html "On2Cook India Pvt. Ltd. Contacts People Marketing Workflows Campaigns Sales Pip…" at bounding box center [630, 271] width 1261 height 542
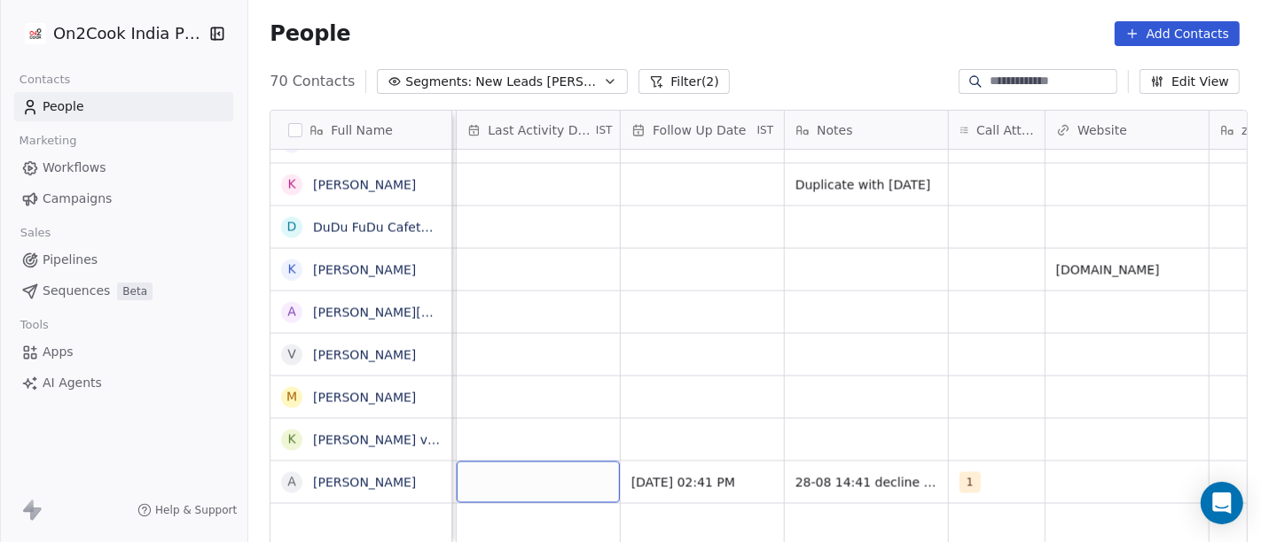
click at [550, 477] on div "grid" at bounding box center [538, 483] width 163 height 42
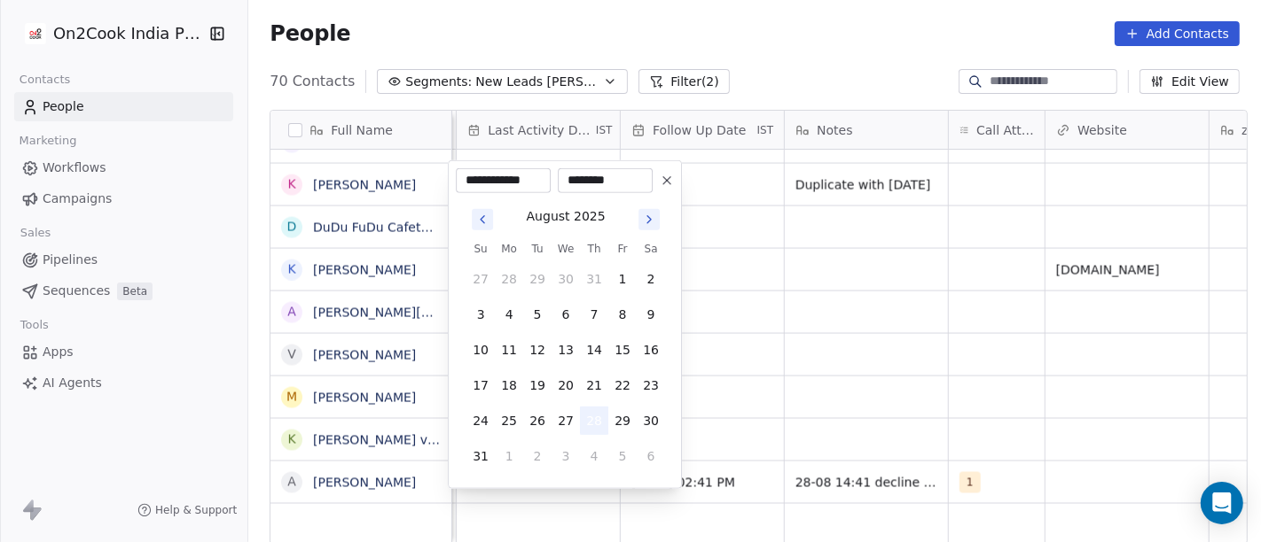
click at [585, 424] on button "28" at bounding box center [594, 421] width 28 height 28
click at [805, 421] on html "On2Cook India Pvt. Ltd. Contacts People Marketing Workflows Campaigns Sales Pip…" at bounding box center [630, 271] width 1261 height 542
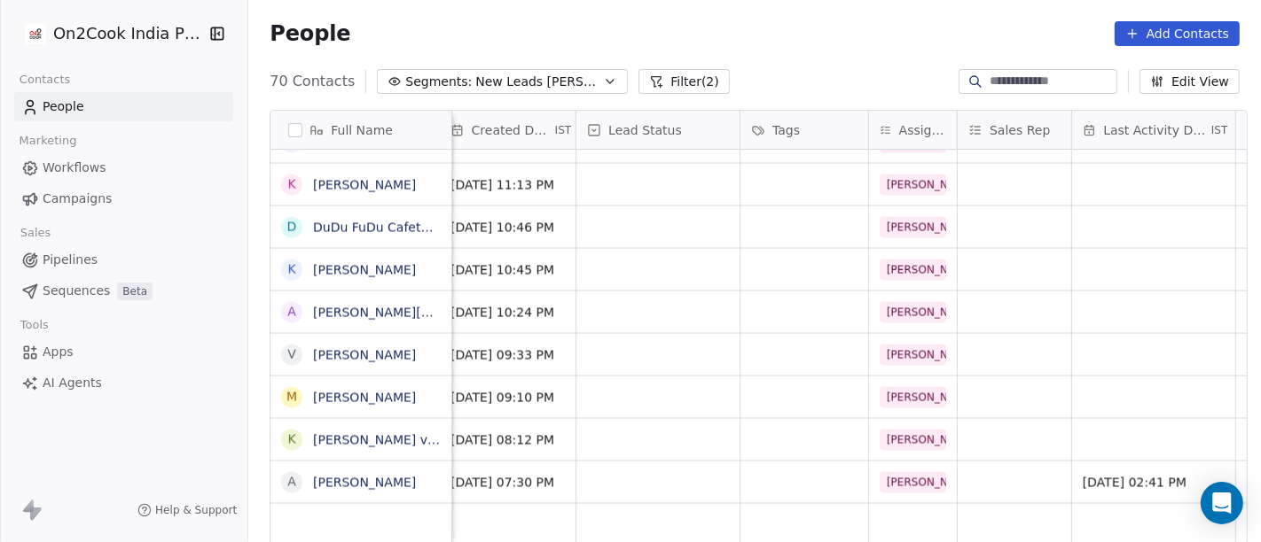
scroll to position [15, 468]
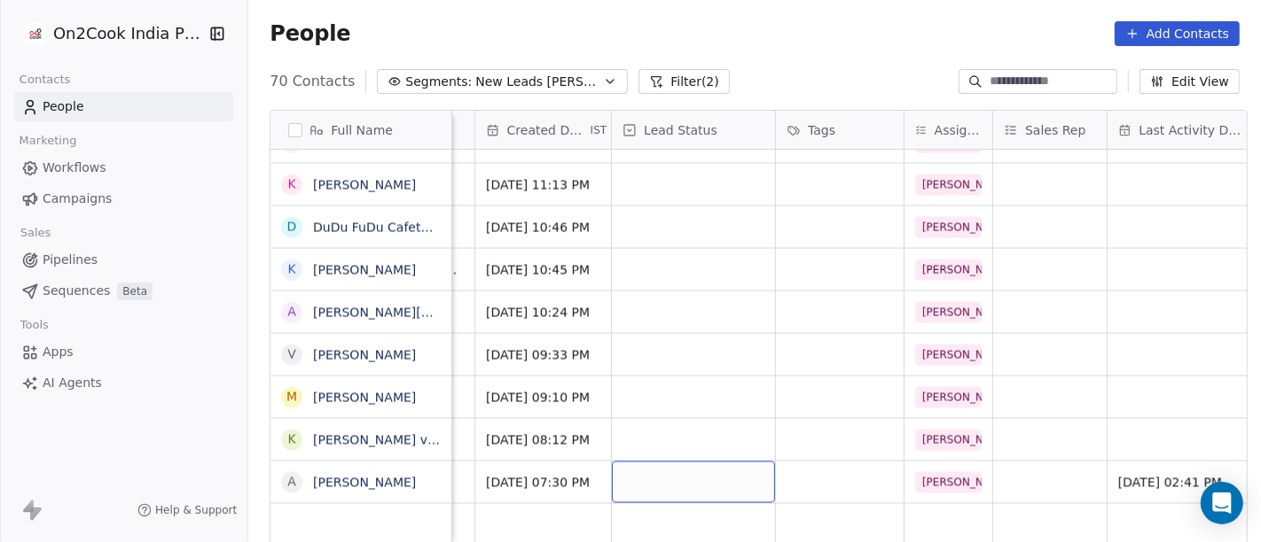
click at [638, 462] on div "grid" at bounding box center [693, 483] width 163 height 42
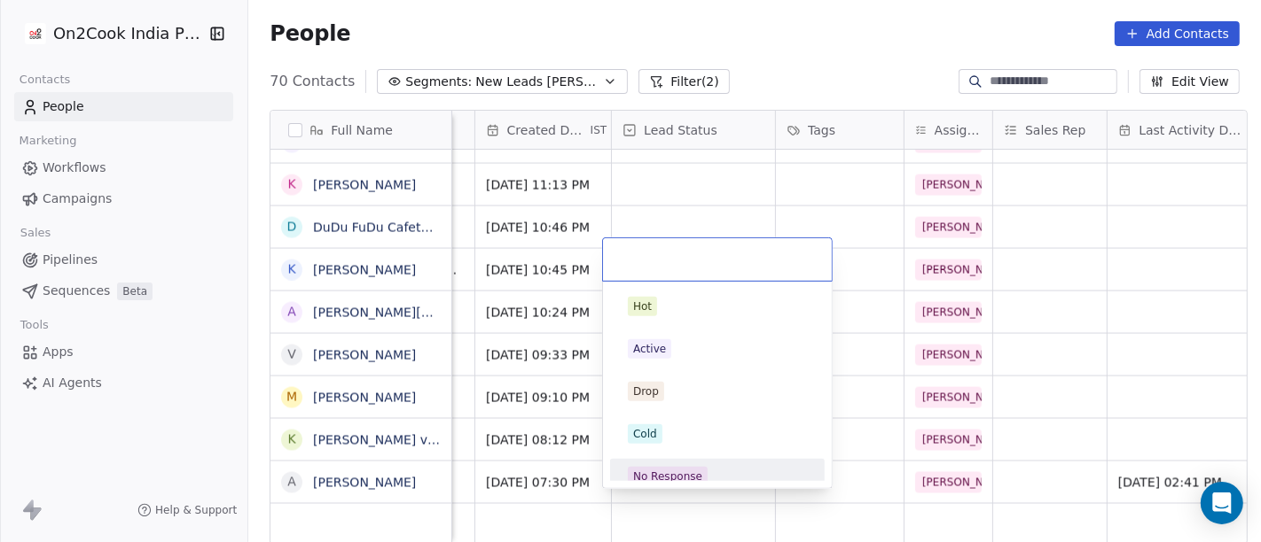
click at [675, 477] on div "No Response" at bounding box center [667, 477] width 69 height 16
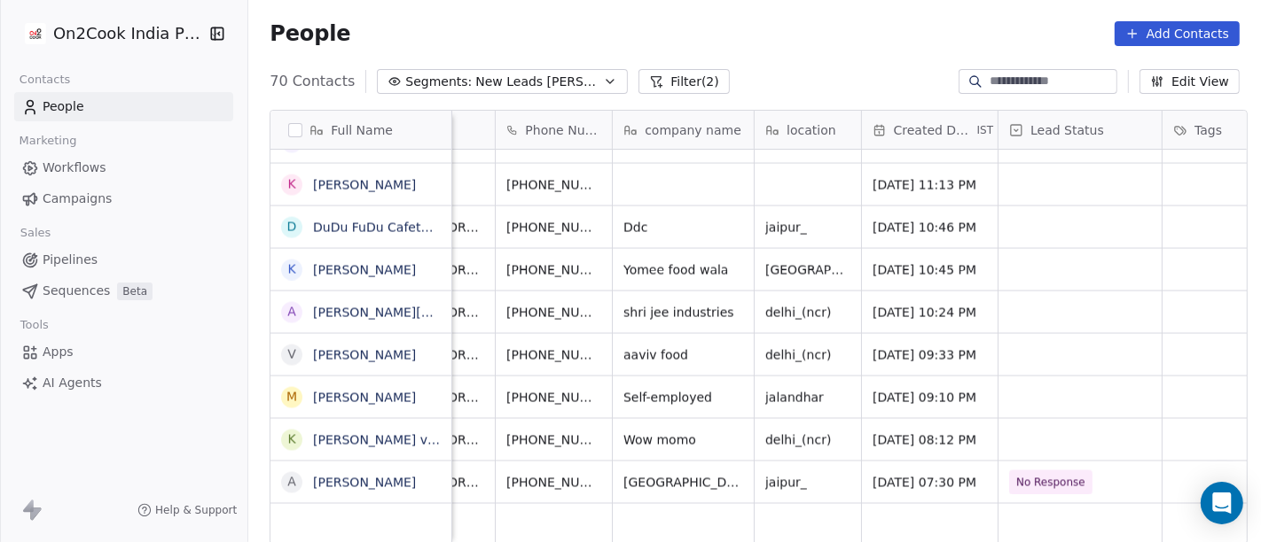
scroll to position [15, 76]
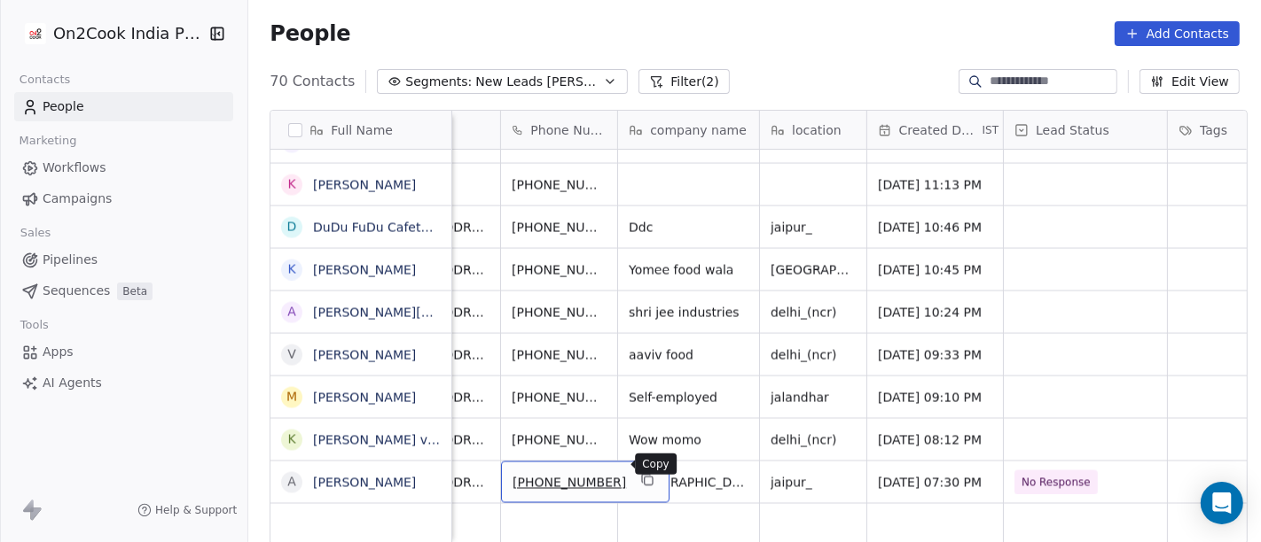
click at [640, 473] on icon "grid" at bounding box center [647, 480] width 14 height 14
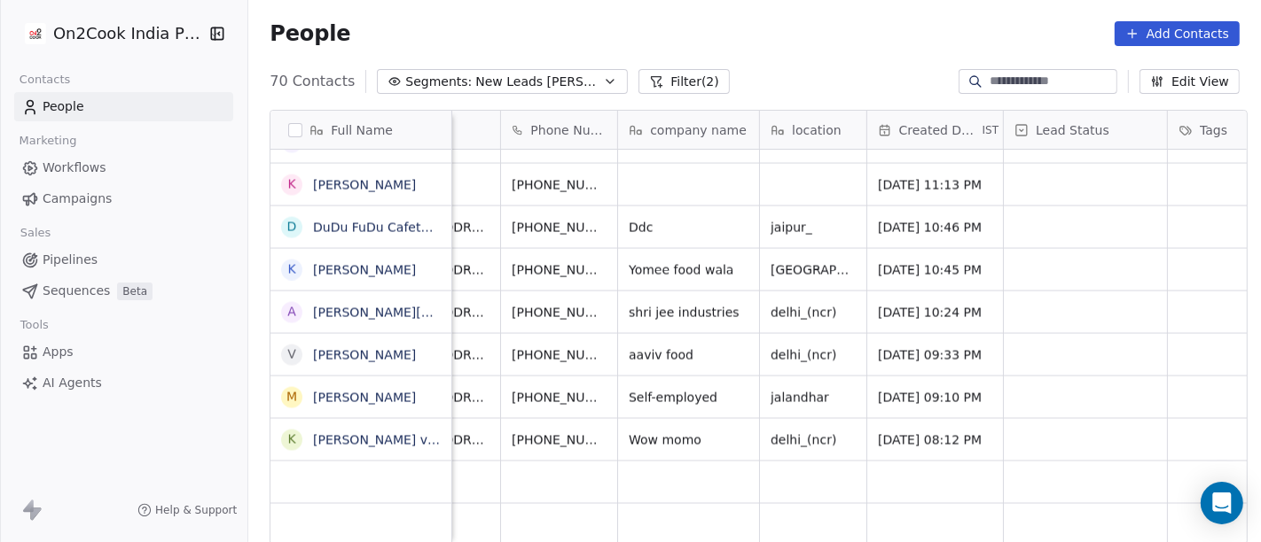
scroll to position [15, 0]
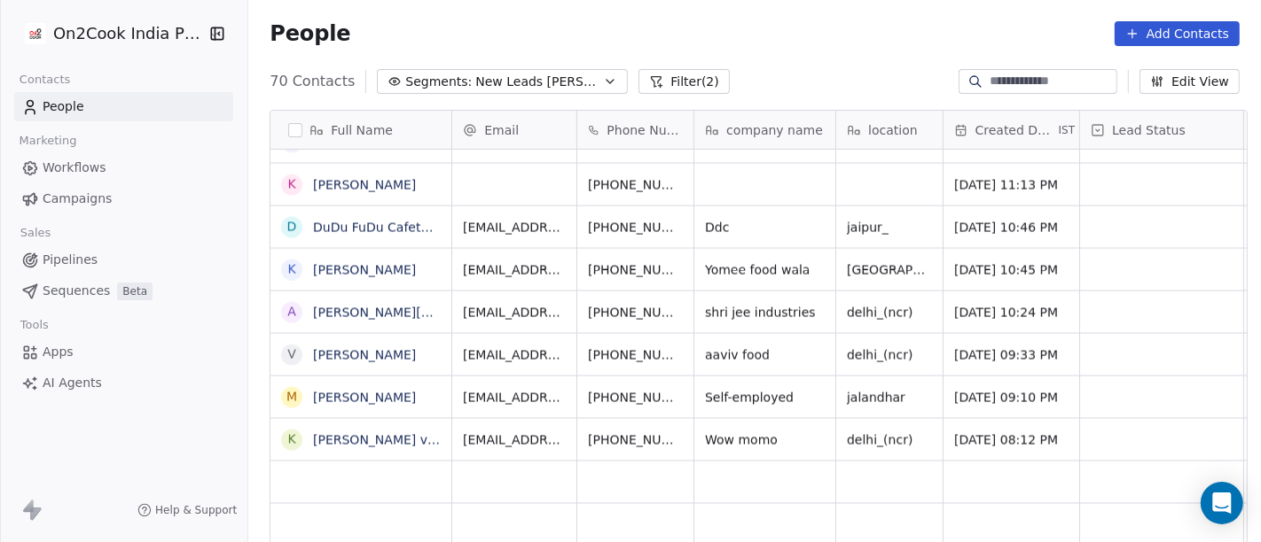
click at [534, 77] on span "New Leads [PERSON_NAME]" at bounding box center [537, 82] width 124 height 19
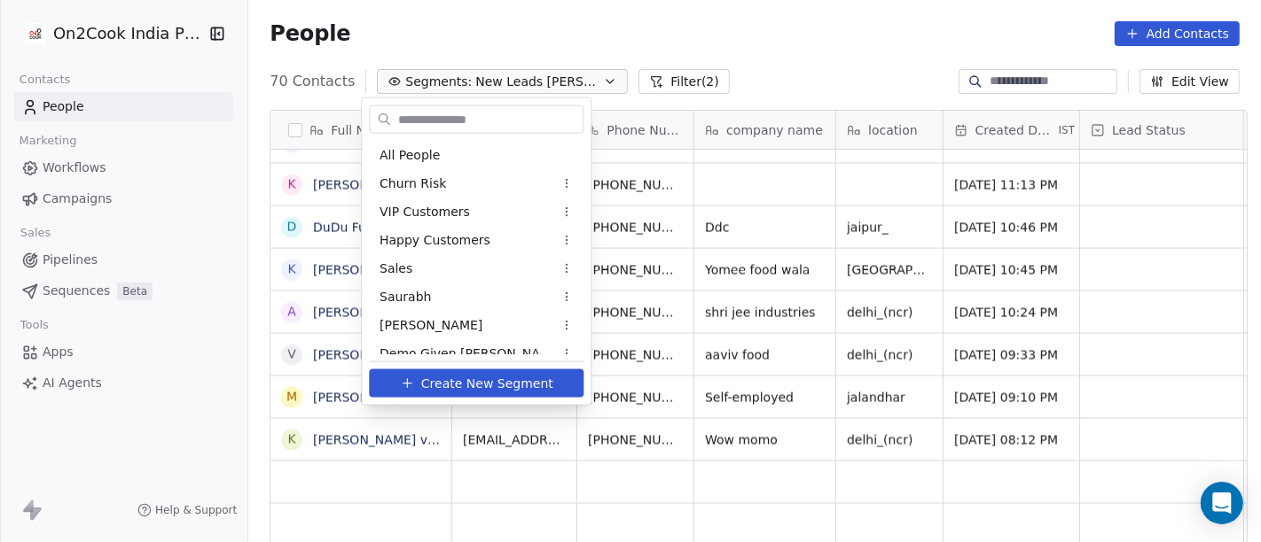
scroll to position [296, 0]
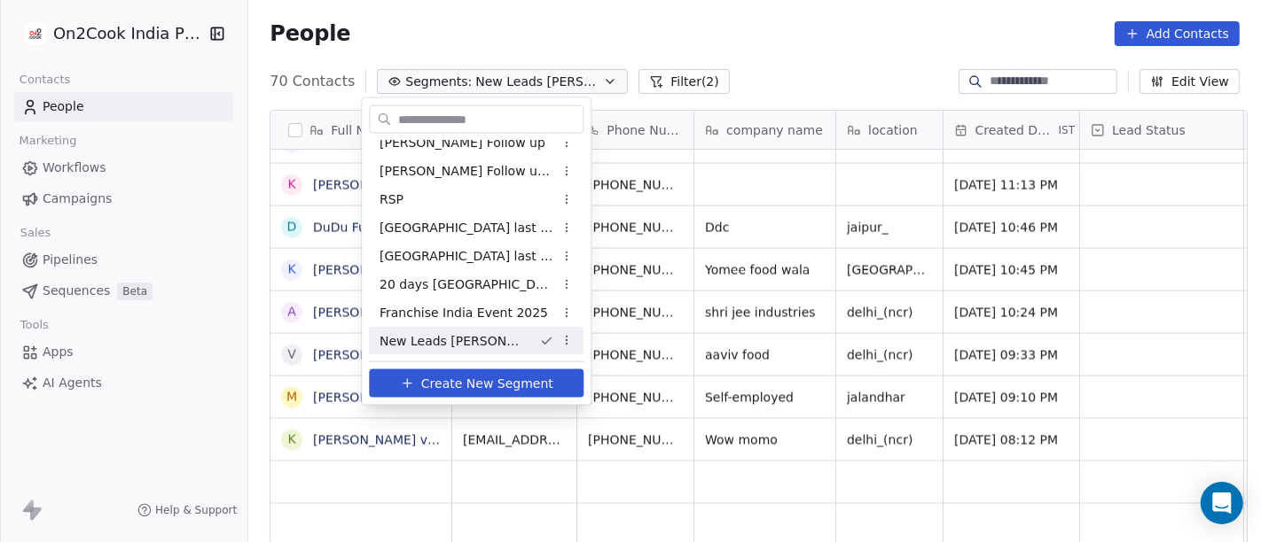
click at [406, 452] on html "On2Cook India Pvt. Ltd. Contacts People Marketing Workflows Campaigns Sales Pip…" at bounding box center [630, 271] width 1261 height 542
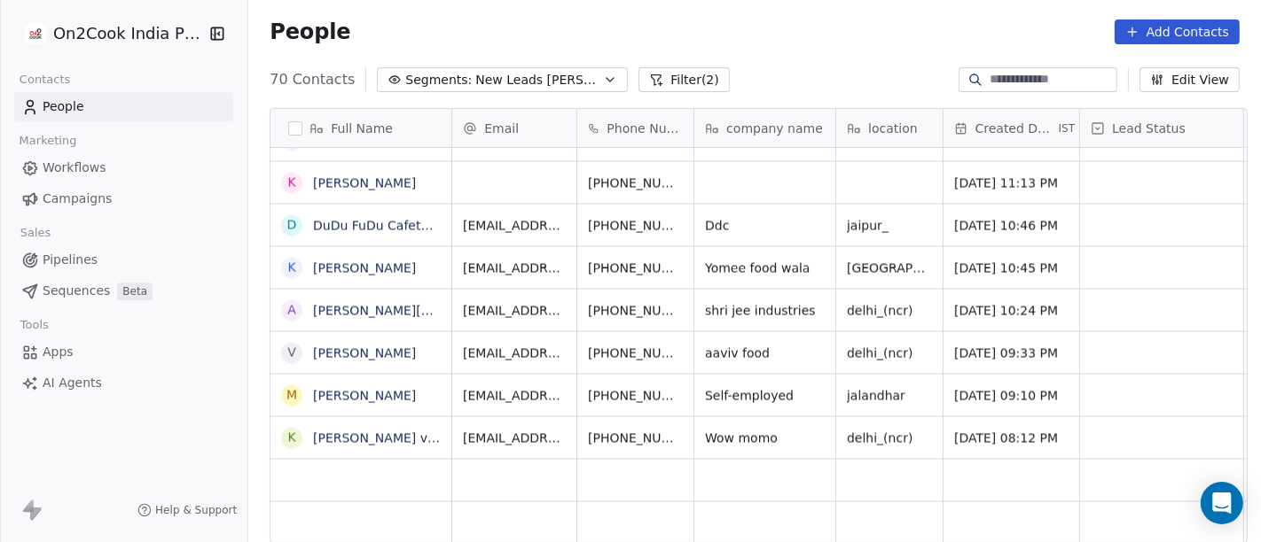
click at [332, 436] on link "Karm vir singh" at bounding box center [428, 439] width 230 height 14
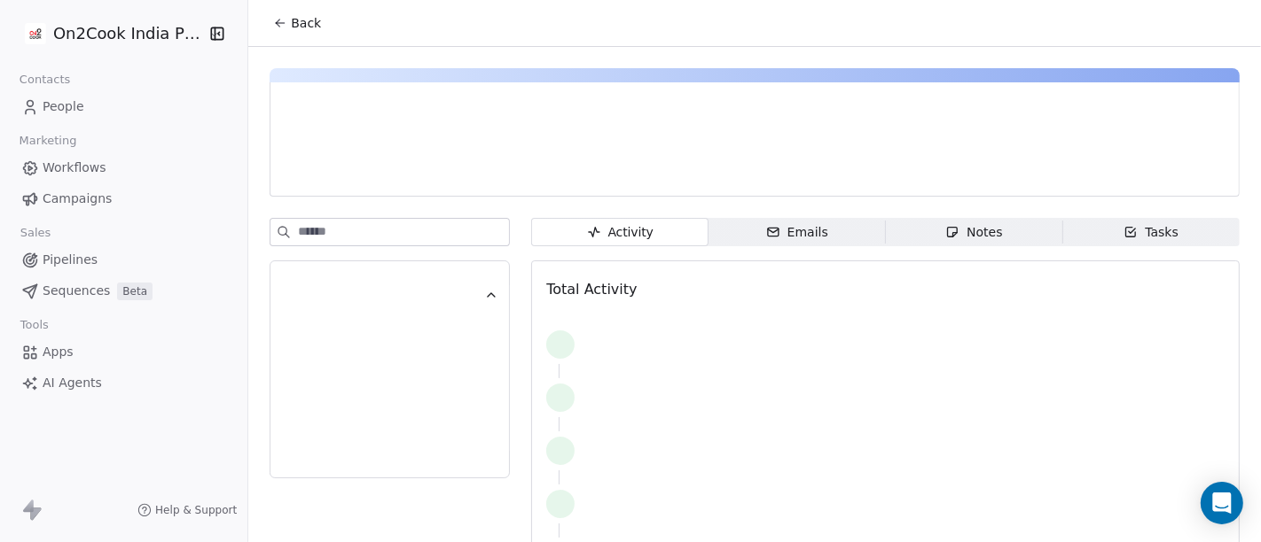
click at [273, 28] on icon at bounding box center [280, 23] width 14 height 14
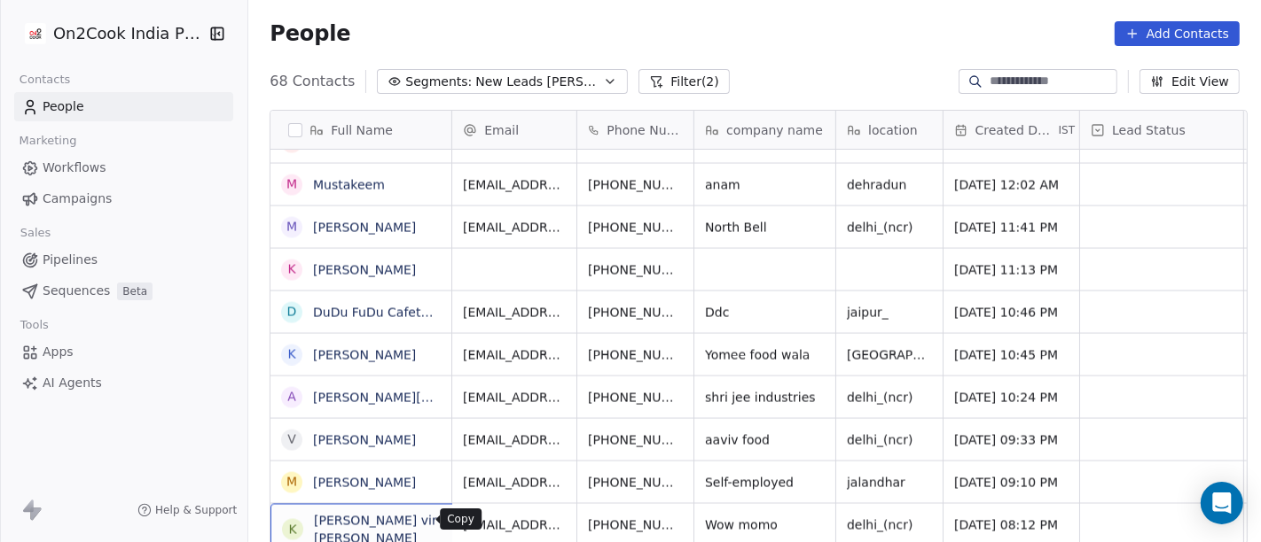
scroll to position [2, 0]
click at [507, 515] on icon "grid" at bounding box center [514, 521] width 14 height 14
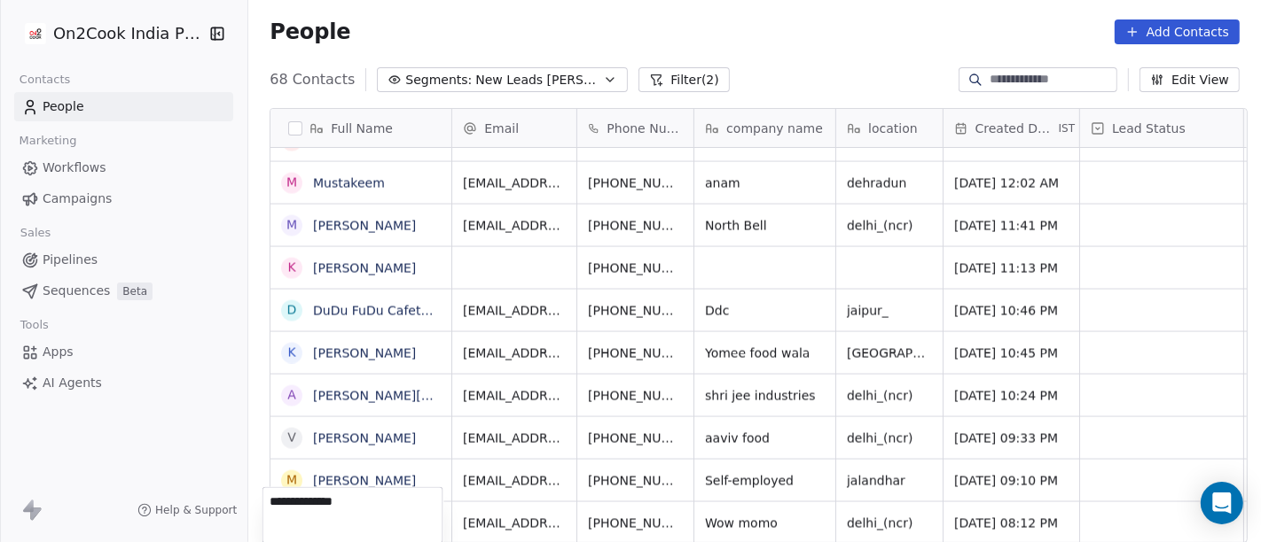
click at [305, 492] on textarea "**********" at bounding box center [352, 515] width 179 height 55
type textarea "**********"
click at [384, 503] on textarea "**********" at bounding box center [352, 515] width 179 height 55
click at [503, 478] on html "On2Cook India Pvt. Ltd. Contacts People Marketing Workflows Campaigns Sales Pip…" at bounding box center [630, 271] width 1261 height 542
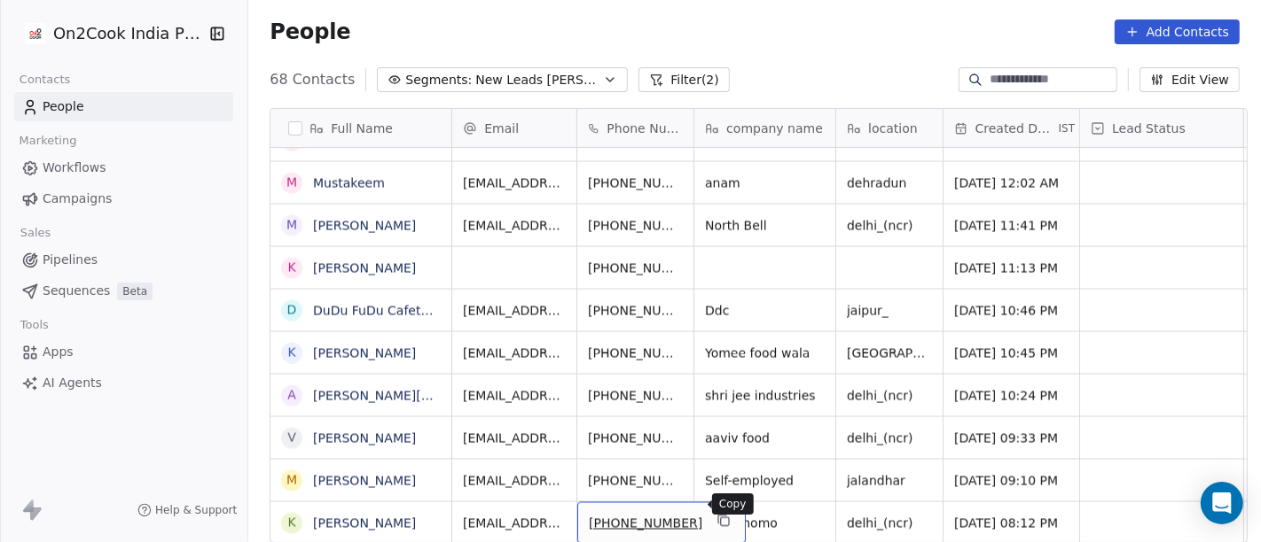
click at [721, 519] on icon "grid" at bounding box center [725, 523] width 8 height 8
click at [713, 512] on button "grid" at bounding box center [723, 521] width 21 height 21
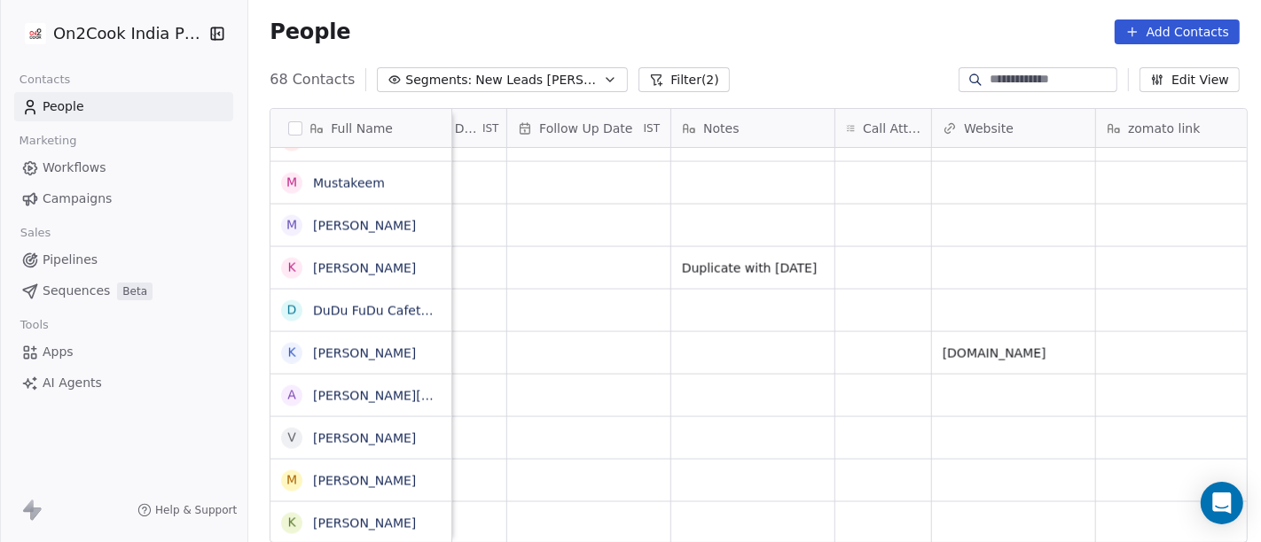
scroll to position [15, 1385]
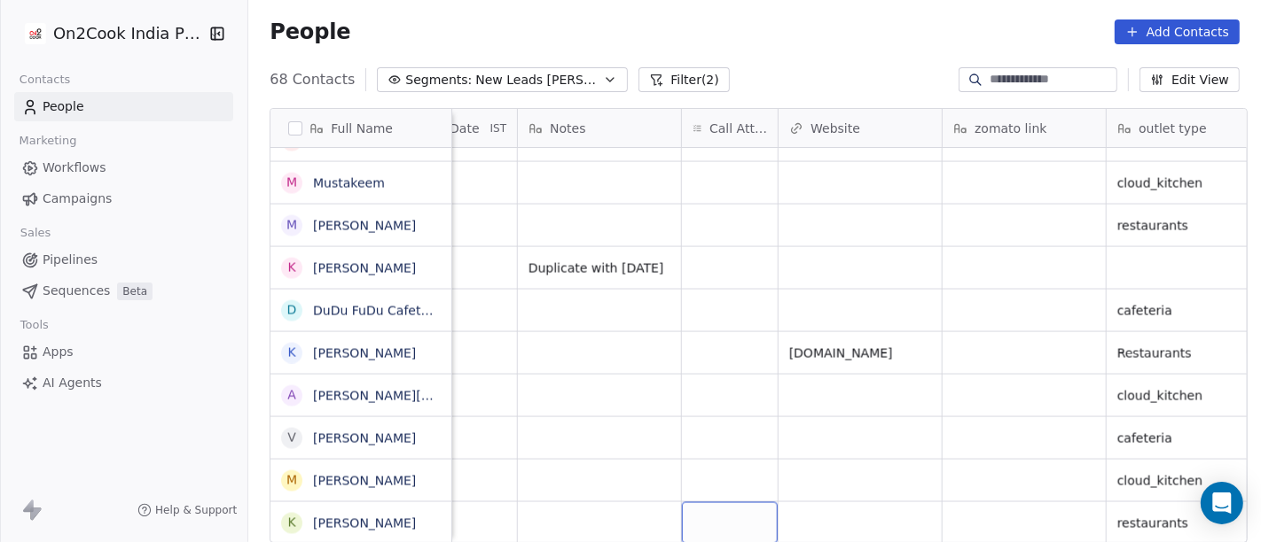
click at [727, 510] on div "grid" at bounding box center [730, 524] width 96 height 42
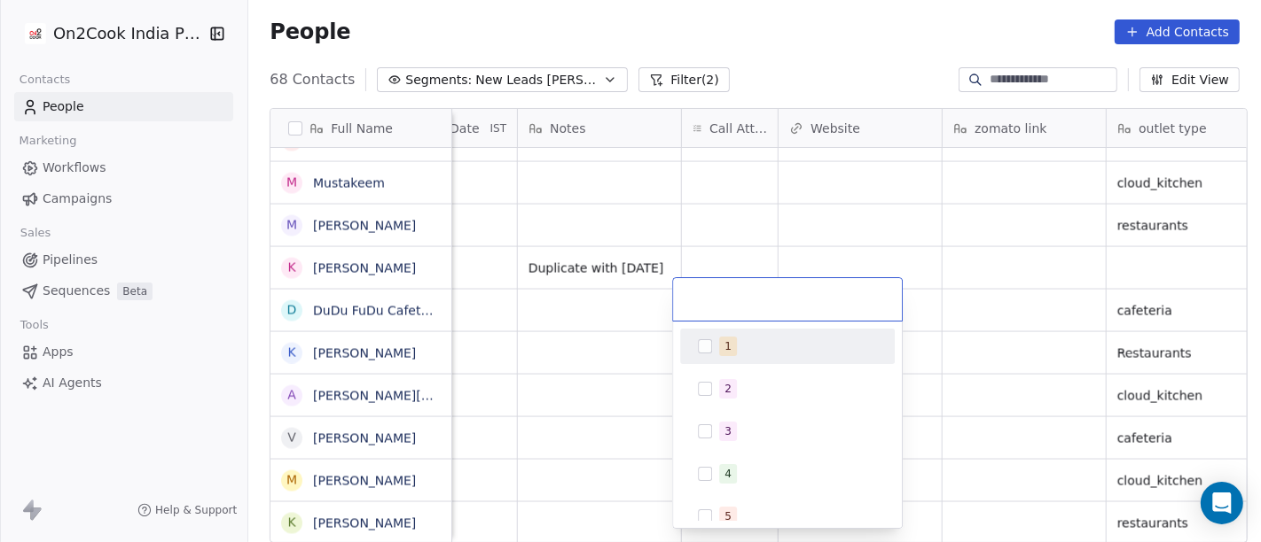
click at [734, 346] on div "1" at bounding box center [798, 347] width 158 height 20
click at [674, 285] on div "1" at bounding box center [787, 299] width 229 height 43
click at [613, 434] on html "On2Cook India Pvt. Ltd. Contacts People Marketing Workflows Campaigns Sales Pip…" at bounding box center [630, 271] width 1261 height 542
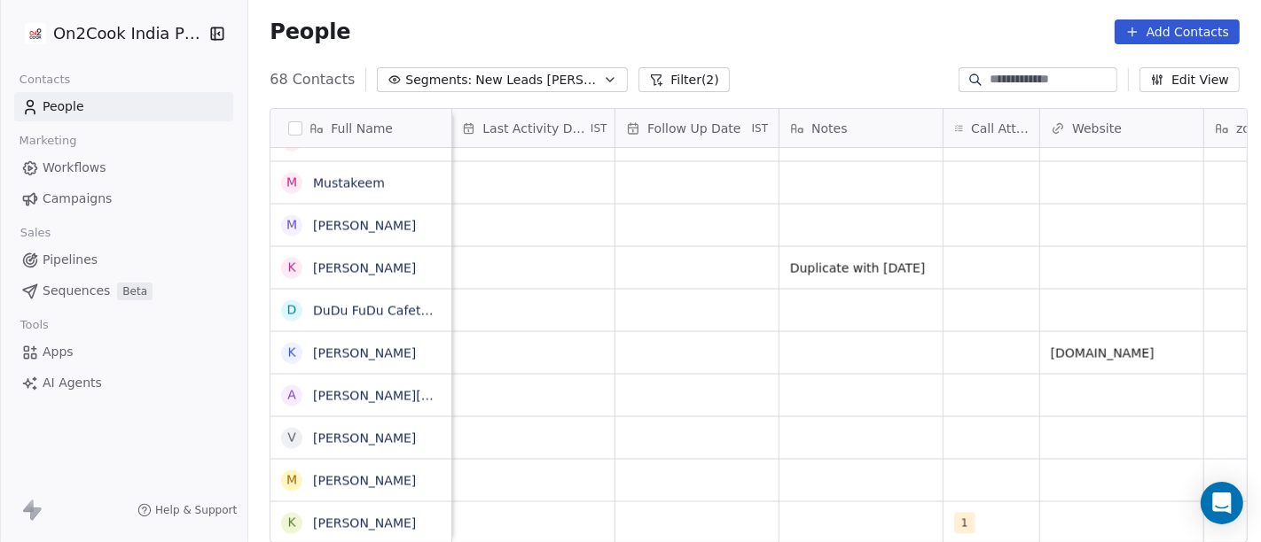
scroll to position [15, 1124]
click at [813, 512] on div "grid" at bounding box center [860, 524] width 163 height 42
type textarea "**********"
click at [677, 261] on html "On2Cook India Pvt. Ltd. Contacts People Marketing Workflows Campaigns Sales Pip…" at bounding box center [630, 271] width 1261 height 542
click at [644, 512] on div "grid" at bounding box center [696, 524] width 163 height 42
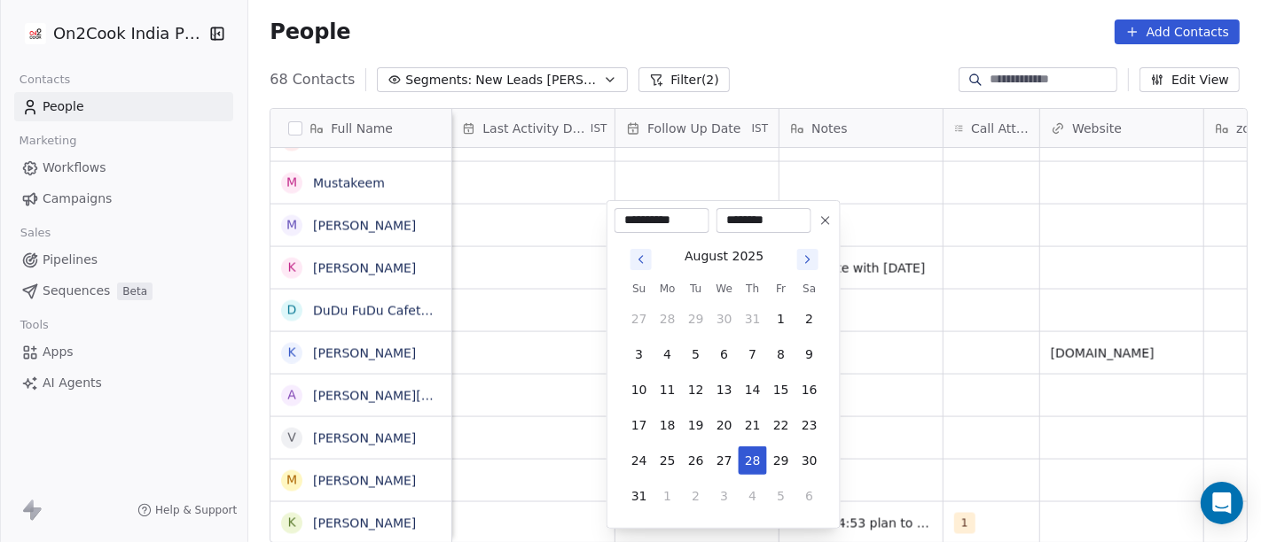
click at [823, 217] on icon at bounding box center [825, 221] width 14 height 14
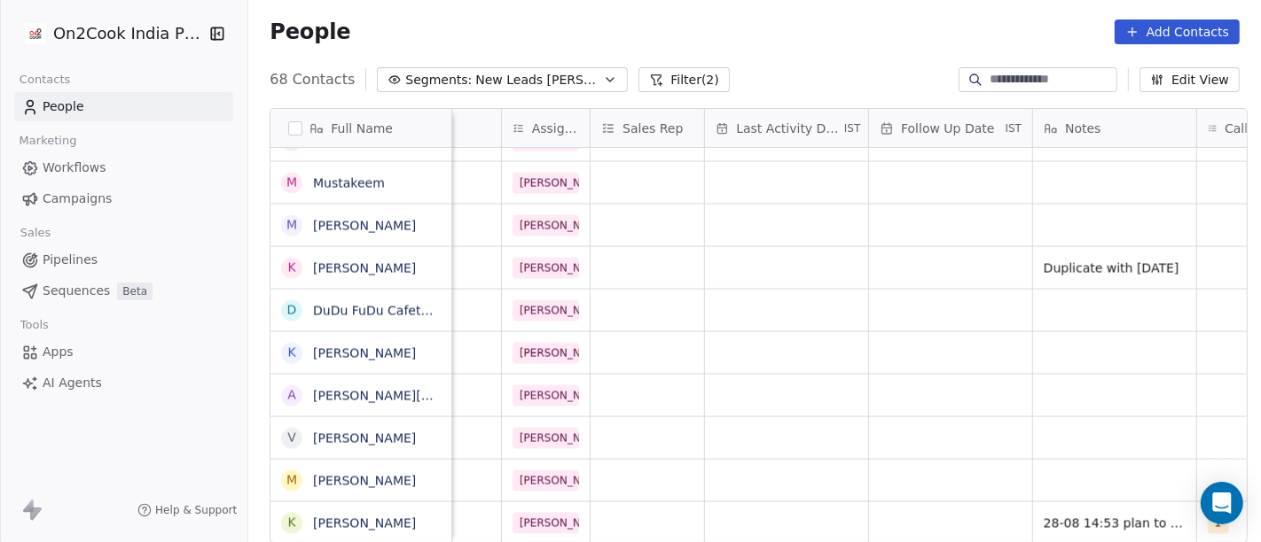
scroll to position [15, 871]
click at [796, 512] on div "grid" at bounding box center [785, 524] width 163 height 42
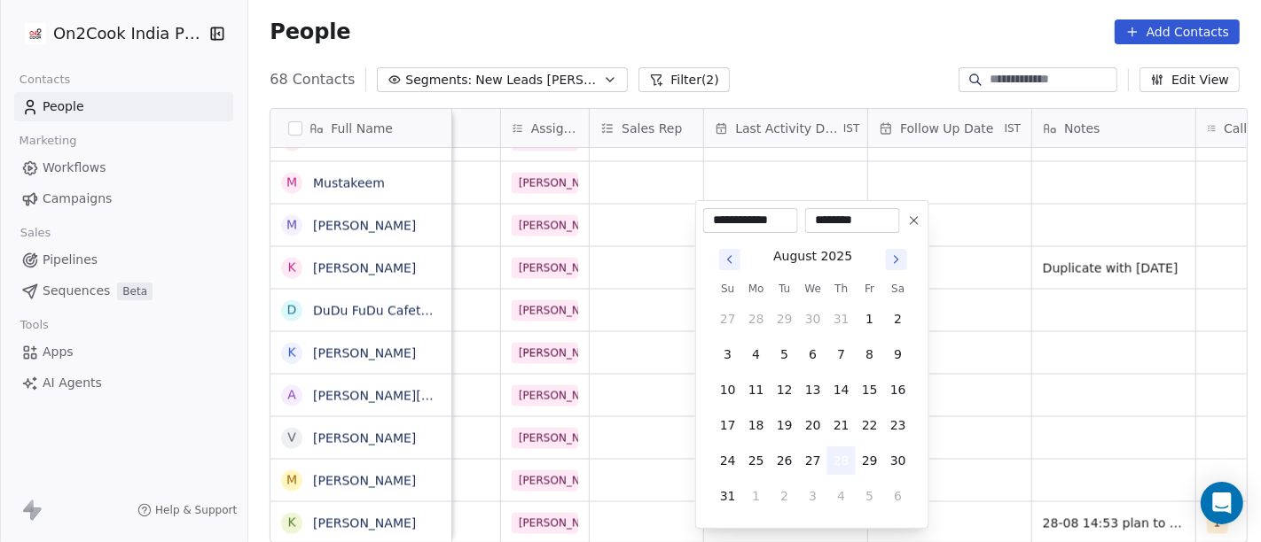
click at [836, 465] on button "28" at bounding box center [841, 461] width 28 height 28
click at [1027, 426] on html "On2Cook India Pvt. Ltd. Contacts People Marketing Workflows Campaigns Sales Pip…" at bounding box center [630, 271] width 1261 height 542
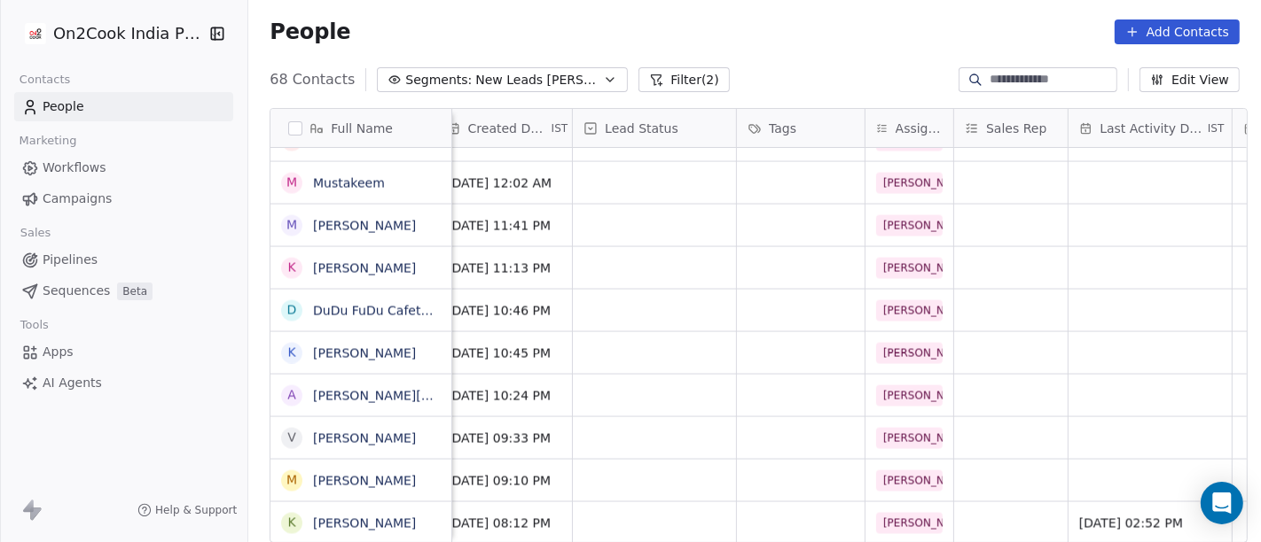
scroll to position [15, 503]
click at [671, 510] on div "grid" at bounding box center [657, 524] width 163 height 42
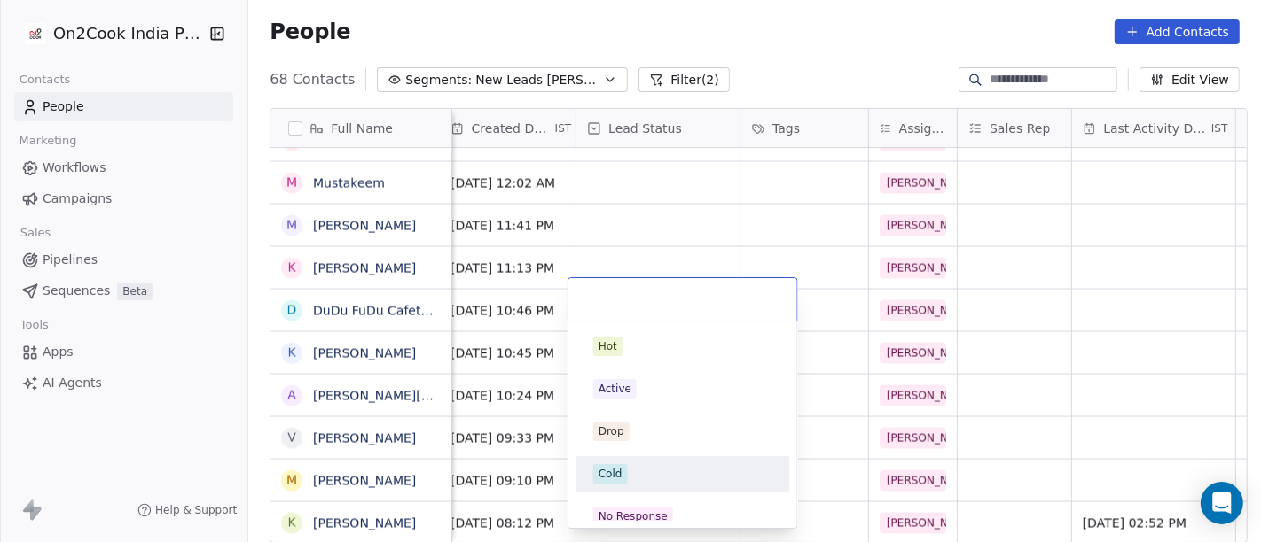
click at [625, 465] on span "Cold" at bounding box center [610, 474] width 35 height 20
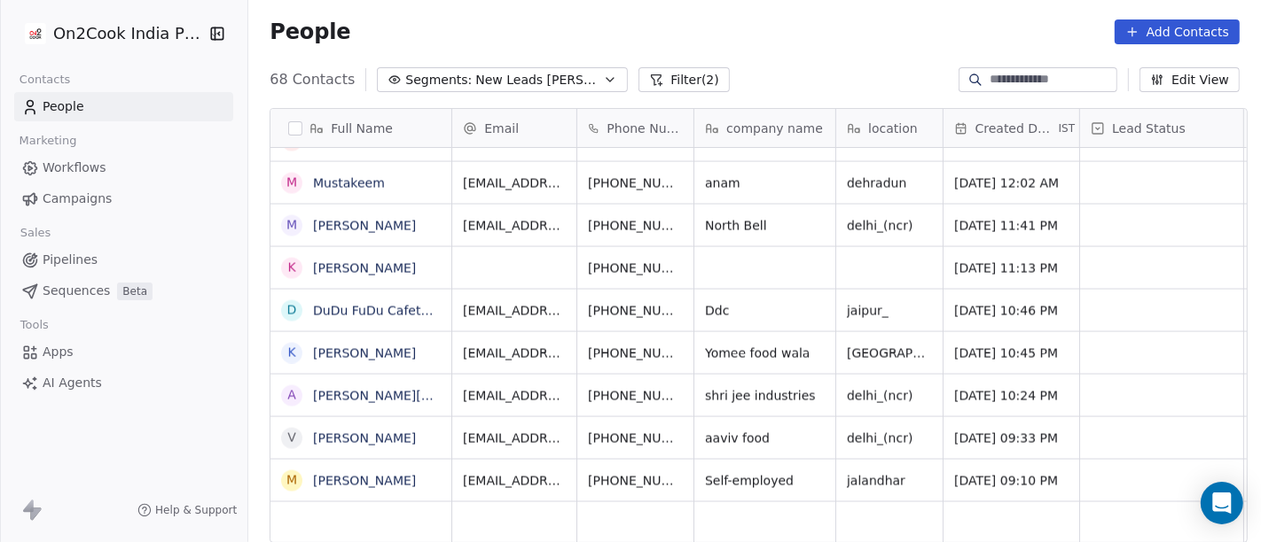
scroll to position [0, 0]
click at [432, 268] on icon "grid" at bounding box center [439, 266] width 14 height 14
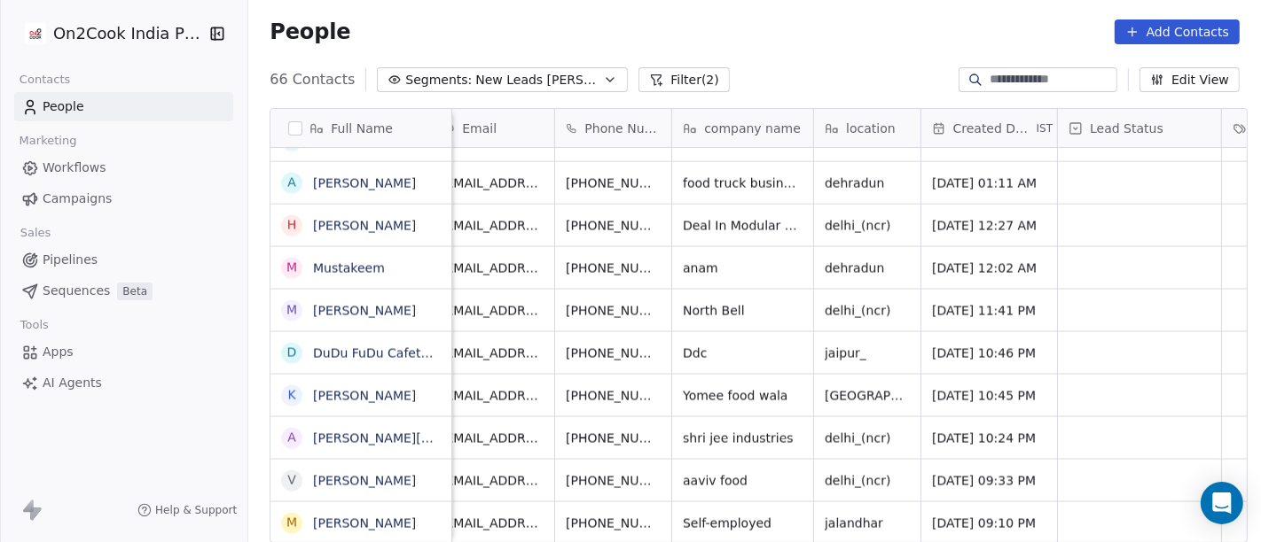
scroll to position [15, 0]
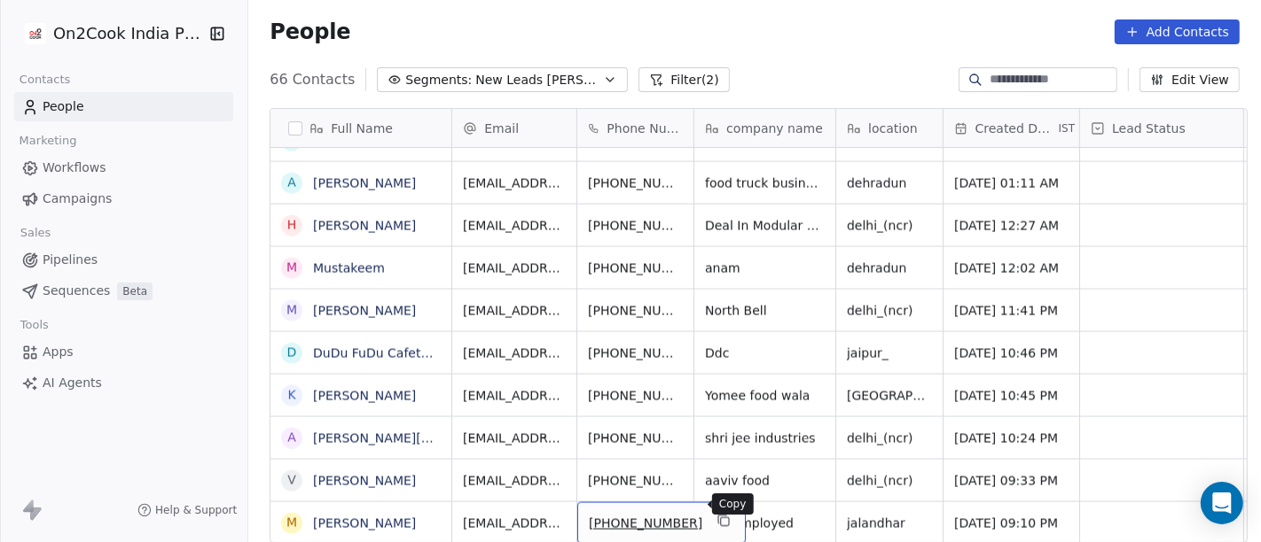
click at [718, 516] on icon "grid" at bounding box center [722, 520] width 8 height 8
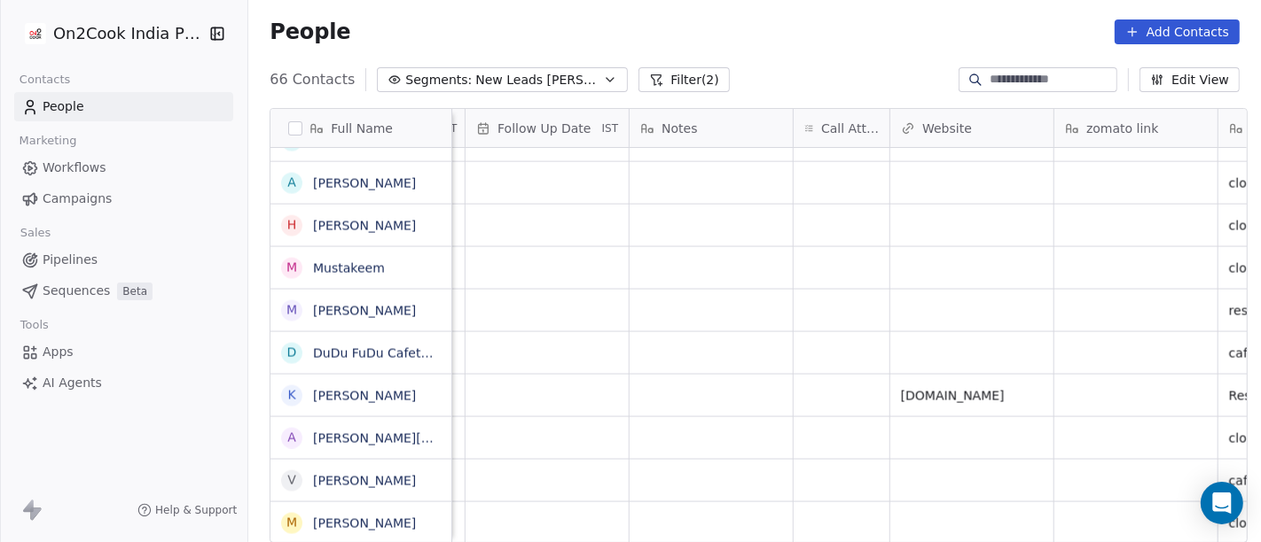
scroll to position [15, 1272]
click at [852, 503] on div "grid" at bounding box center [843, 524] width 96 height 42
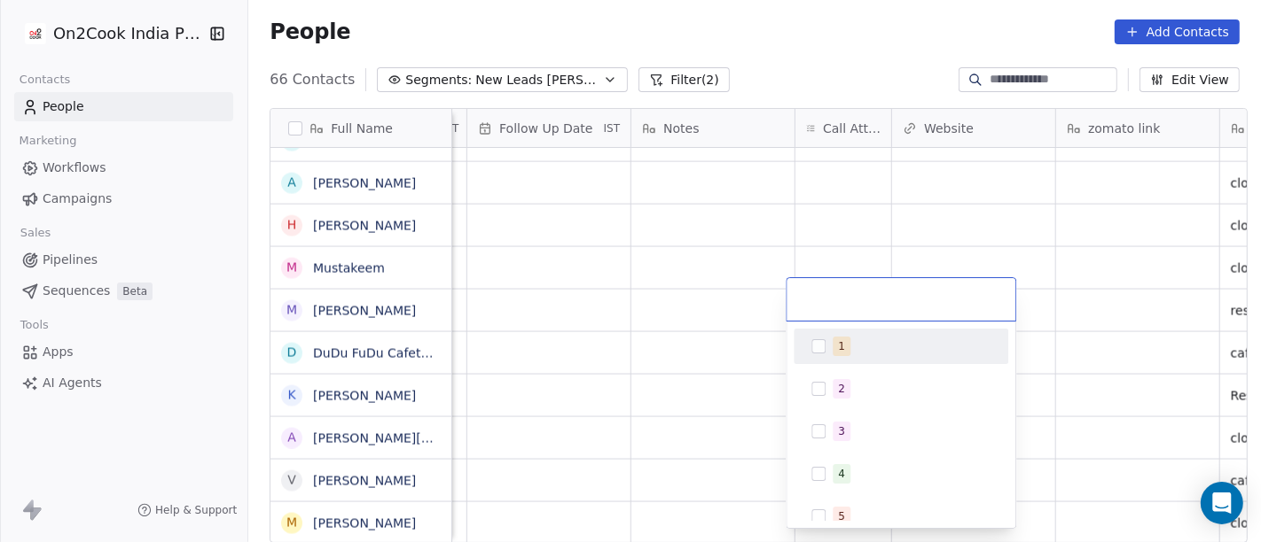
click at [864, 353] on div "1" at bounding box center [911, 347] width 158 height 20
click at [651, 297] on html "On2Cook India Pvt. Ltd. Contacts People Marketing Workflows Campaigns Sales Pip…" at bounding box center [630, 271] width 1261 height 542
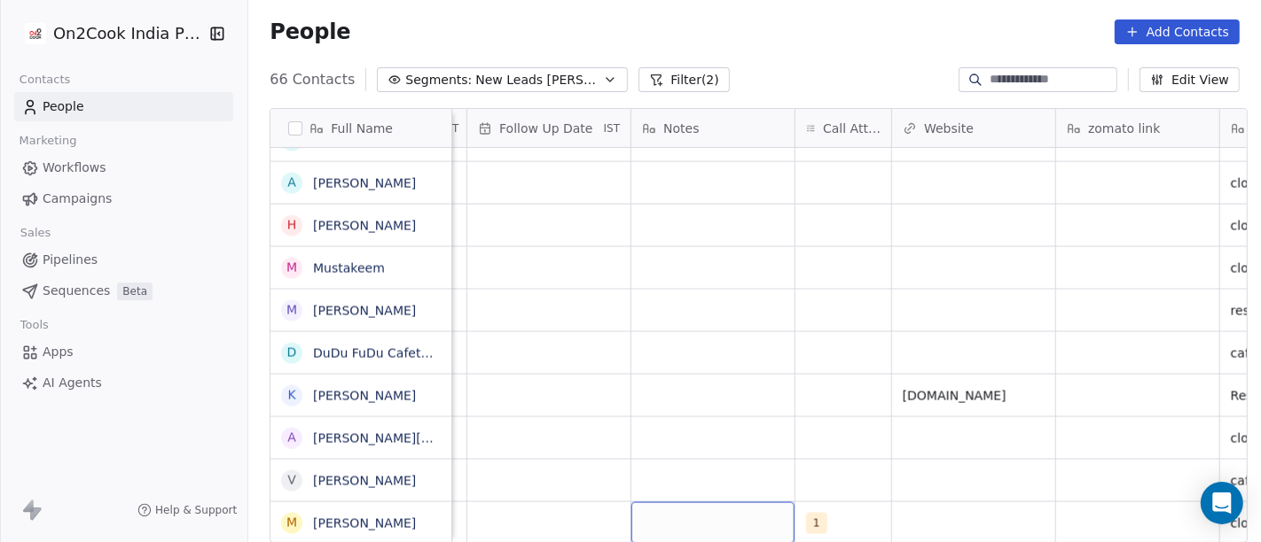
click at [689, 503] on div "grid" at bounding box center [712, 524] width 163 height 42
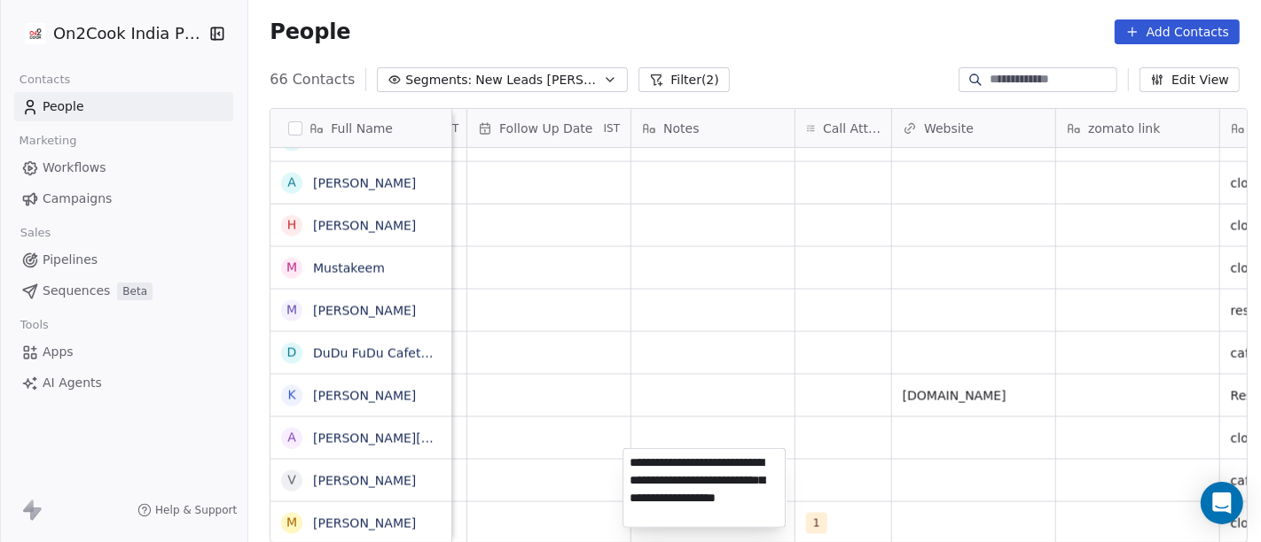
type textarea "**********"
click at [708, 412] on html "On2Cook India Pvt. Ltd. Contacts People Marketing Workflows Campaigns Sales Pip…" at bounding box center [630, 271] width 1261 height 542
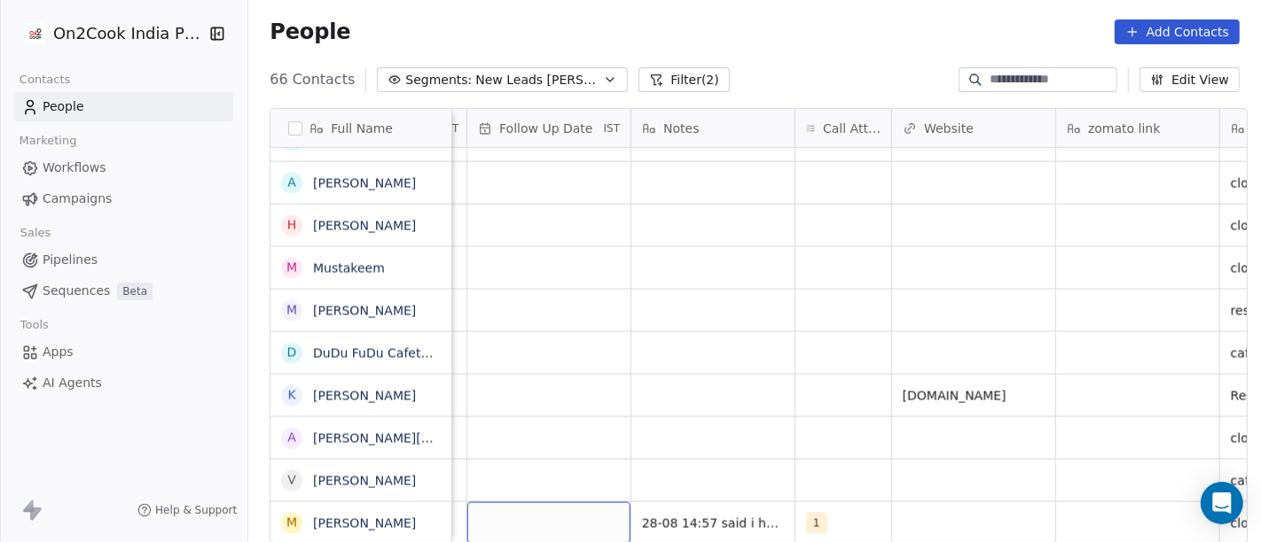
click at [554, 503] on div "grid" at bounding box center [548, 524] width 163 height 42
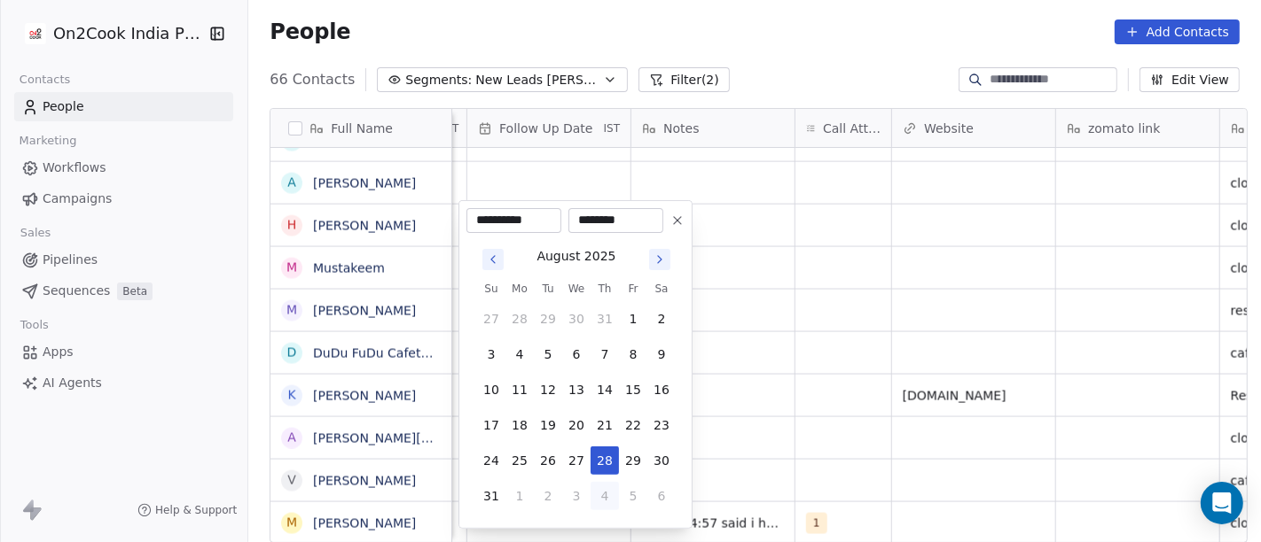
click at [613, 489] on button "4" at bounding box center [604, 496] width 28 height 28
type input "**********"
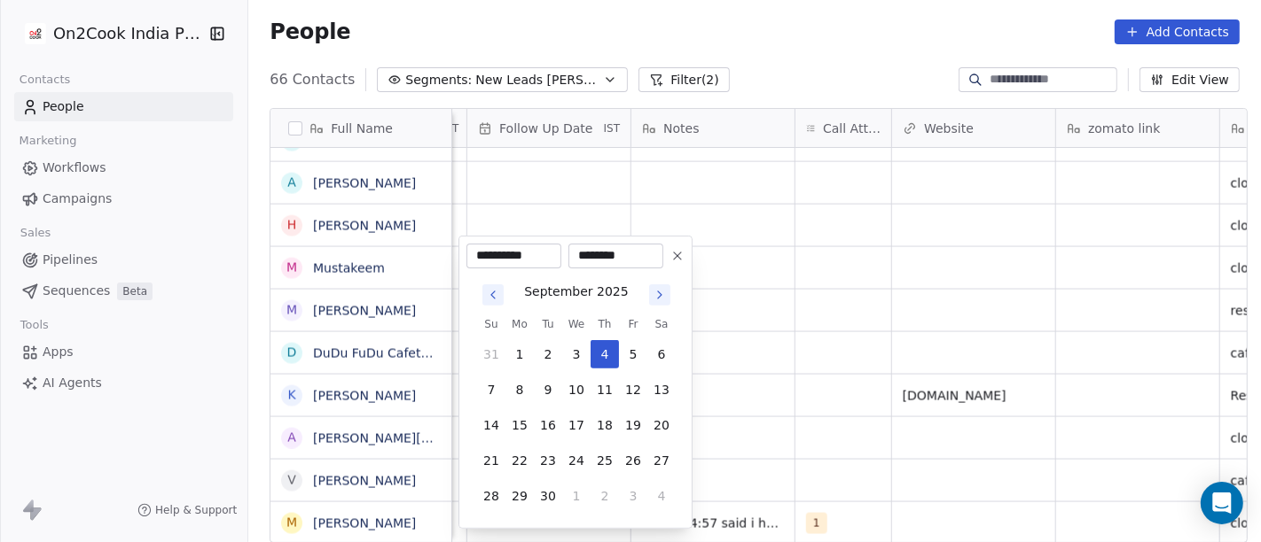
click at [780, 439] on html "On2Cook India Pvt. Ltd. Contacts People Marketing Workflows Campaigns Sales Pip…" at bounding box center [630, 271] width 1261 height 542
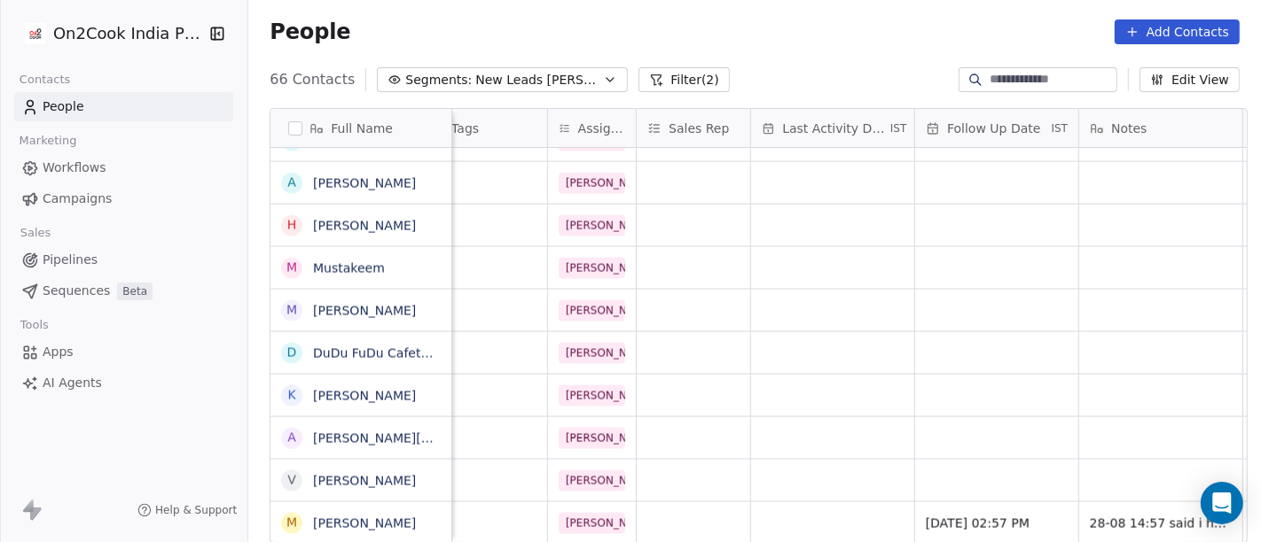
scroll to position [15, 824]
click at [847, 511] on div "grid" at bounding box center [832, 524] width 163 height 42
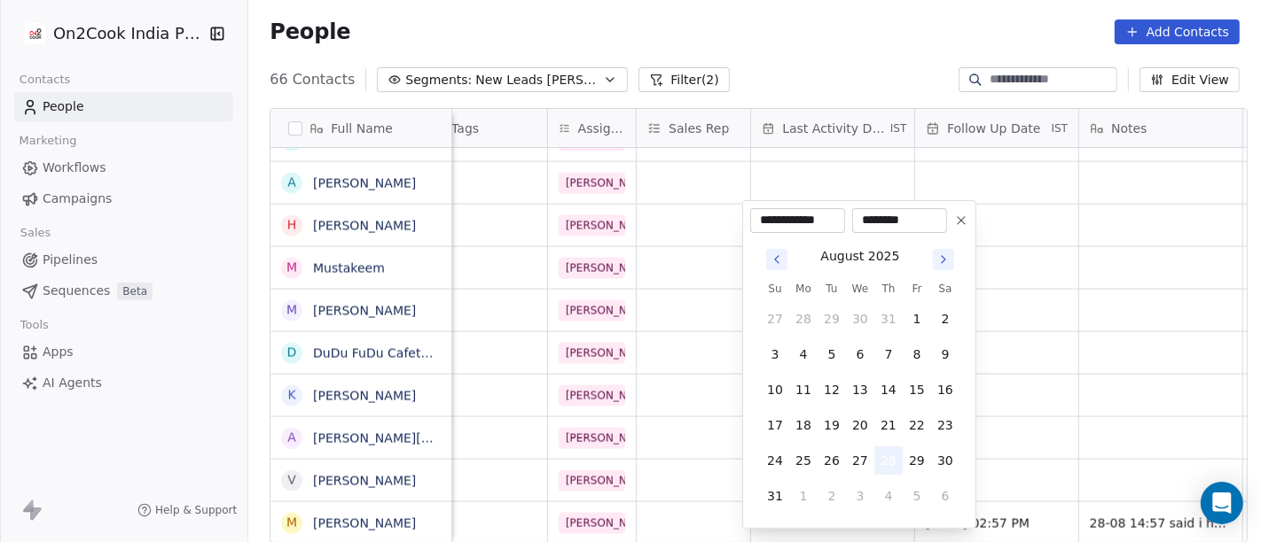
click at [884, 451] on button "28" at bounding box center [888, 461] width 28 height 28
click at [1060, 397] on html "On2Cook India Pvt. Ltd. Contacts People Marketing Workflows Campaigns Sales Pip…" at bounding box center [630, 271] width 1261 height 542
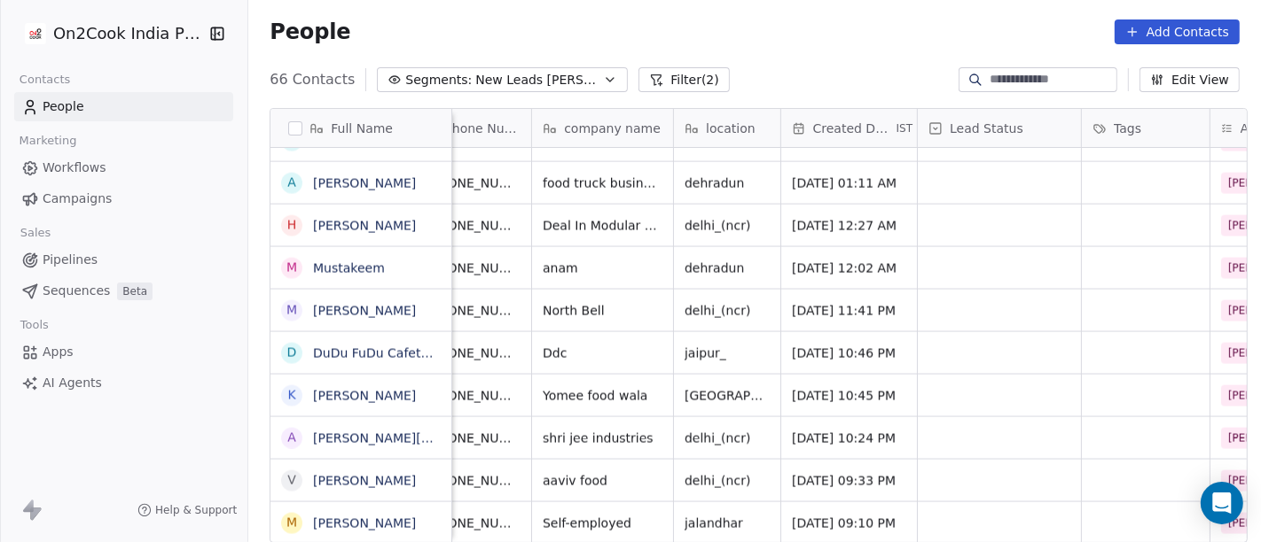
scroll to position [15, 155]
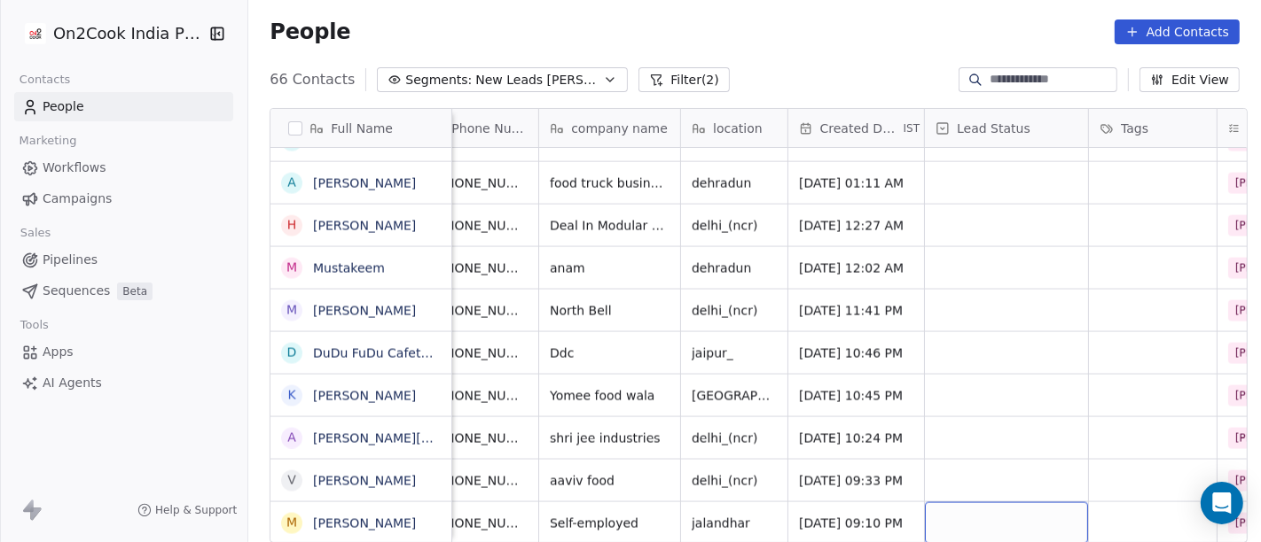
click at [1020, 503] on div "grid" at bounding box center [1006, 524] width 163 height 42
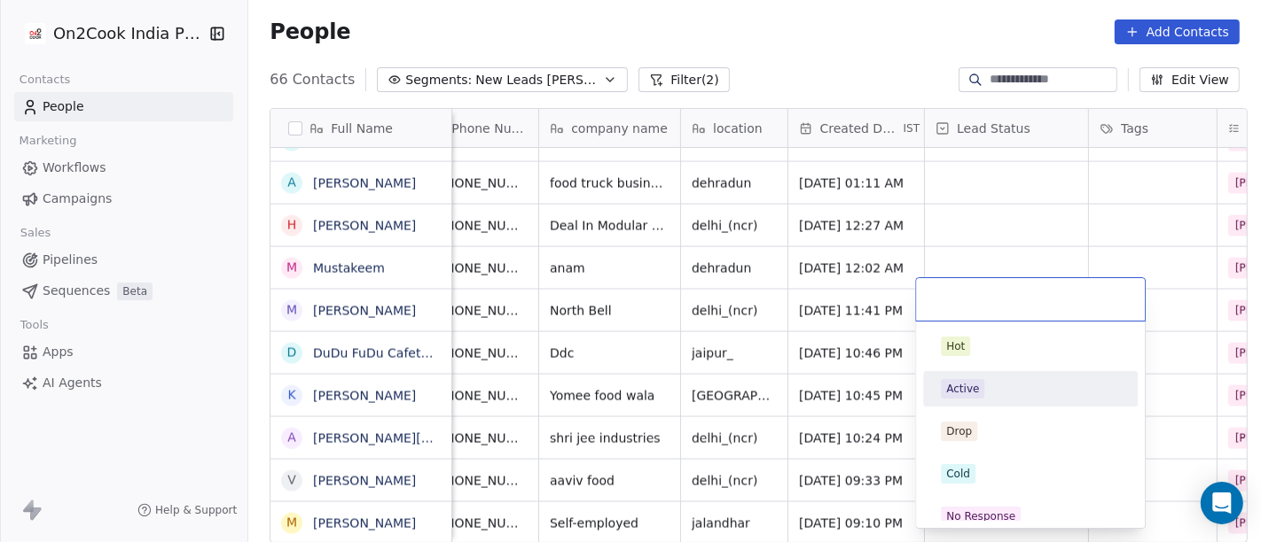
click at [987, 377] on div "Active" at bounding box center [1030, 389] width 200 height 28
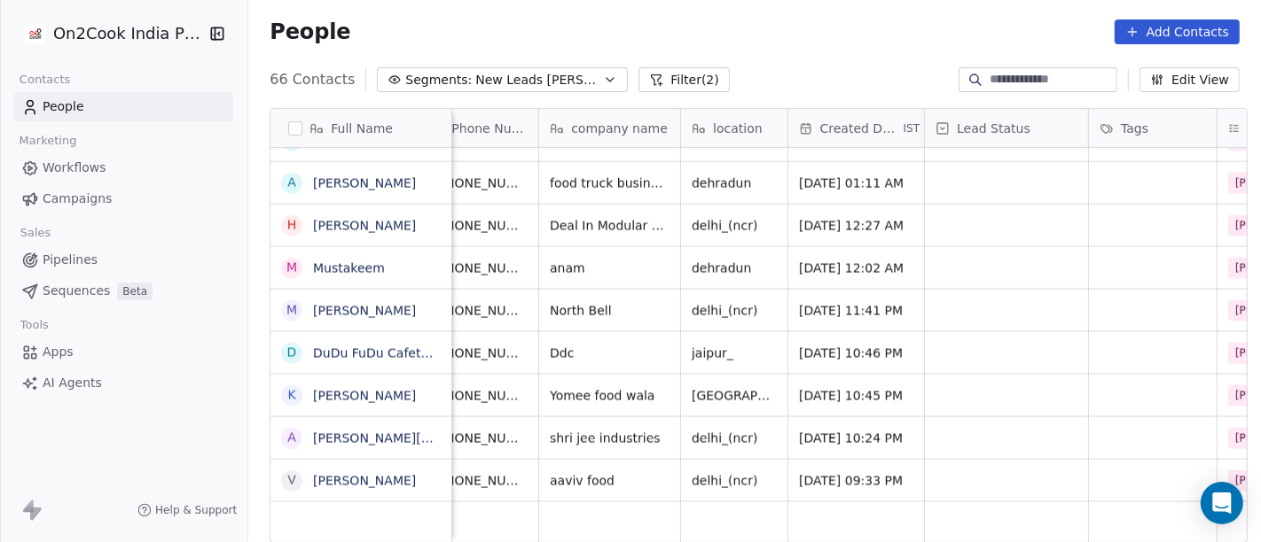
scroll to position [15, 0]
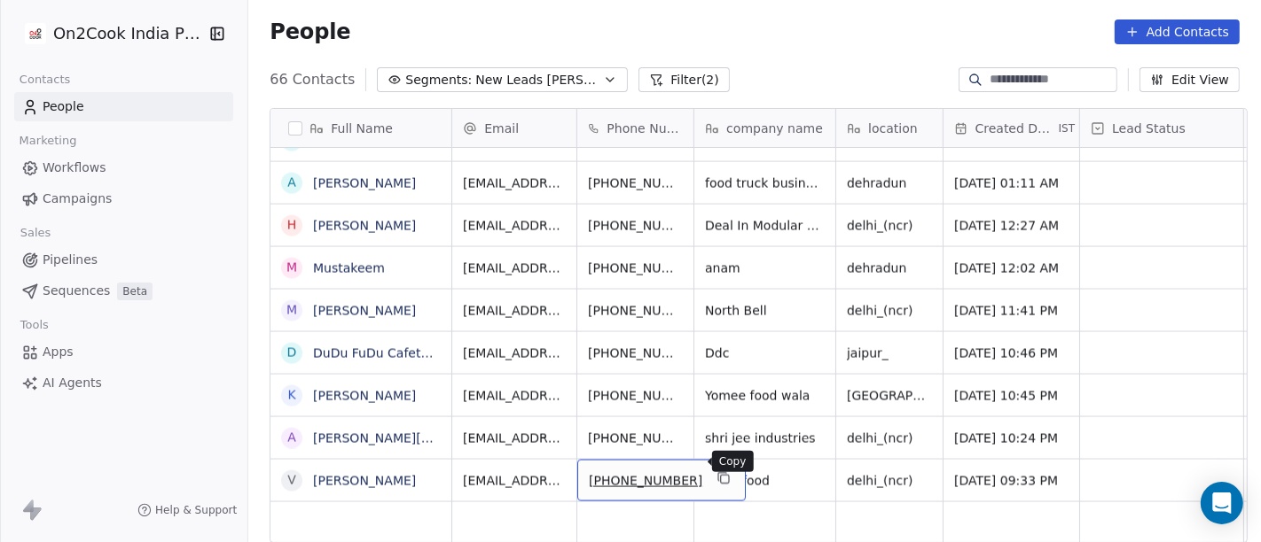
click at [713, 468] on button "grid" at bounding box center [723, 478] width 21 height 21
click at [713, 469] on button "grid" at bounding box center [723, 478] width 21 height 21
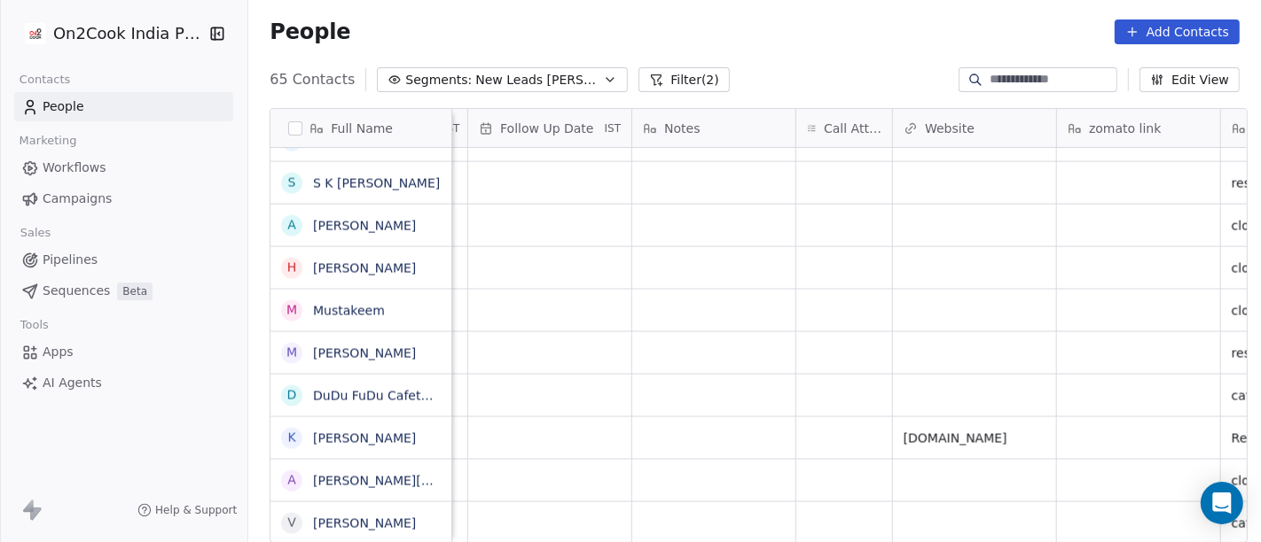
scroll to position [15, 1274]
click at [827, 522] on div "grid" at bounding box center [841, 524] width 96 height 42
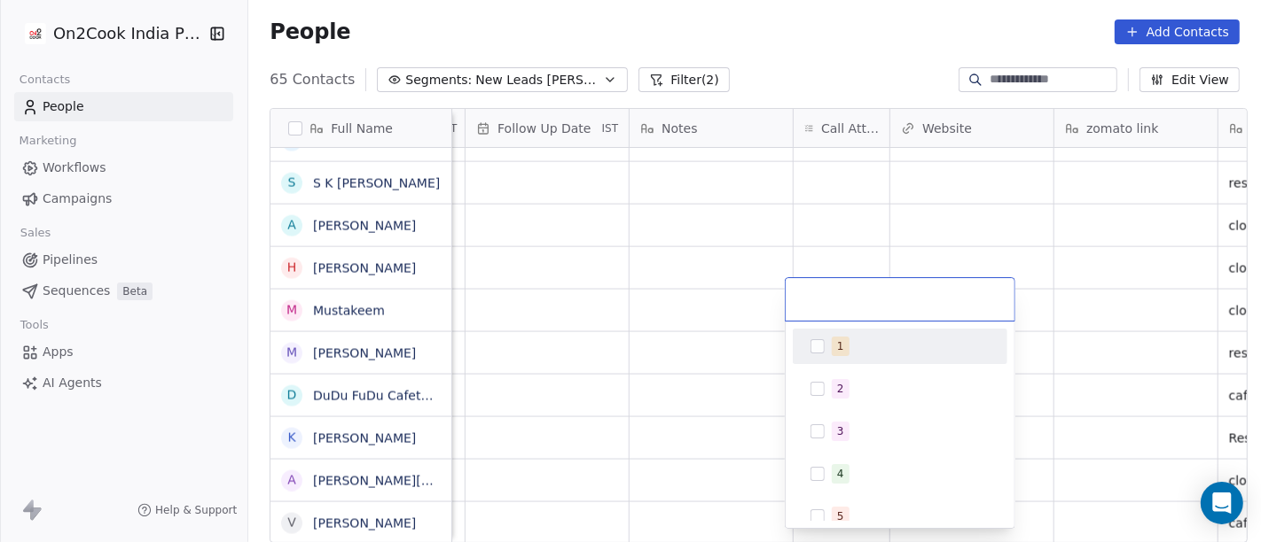
click at [839, 352] on div "1" at bounding box center [840, 347] width 7 height 16
click at [723, 204] on html "On2Cook India Pvt. Ltd. Contacts People Marketing Workflows Campaigns Sales Pip…" at bounding box center [630, 271] width 1261 height 542
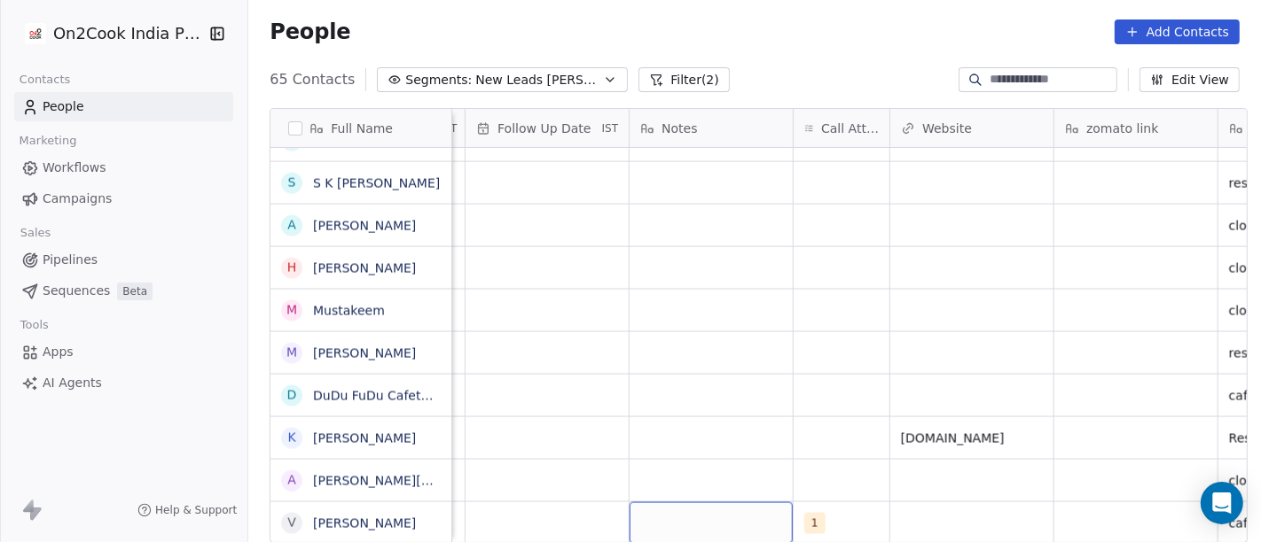
click at [720, 504] on div "grid" at bounding box center [710, 524] width 163 height 42
type textarea "**********"
click at [784, 424] on html "On2Cook India Pvt. Ltd. Contacts People Marketing Workflows Campaigns Sales Pip…" at bounding box center [630, 271] width 1261 height 542
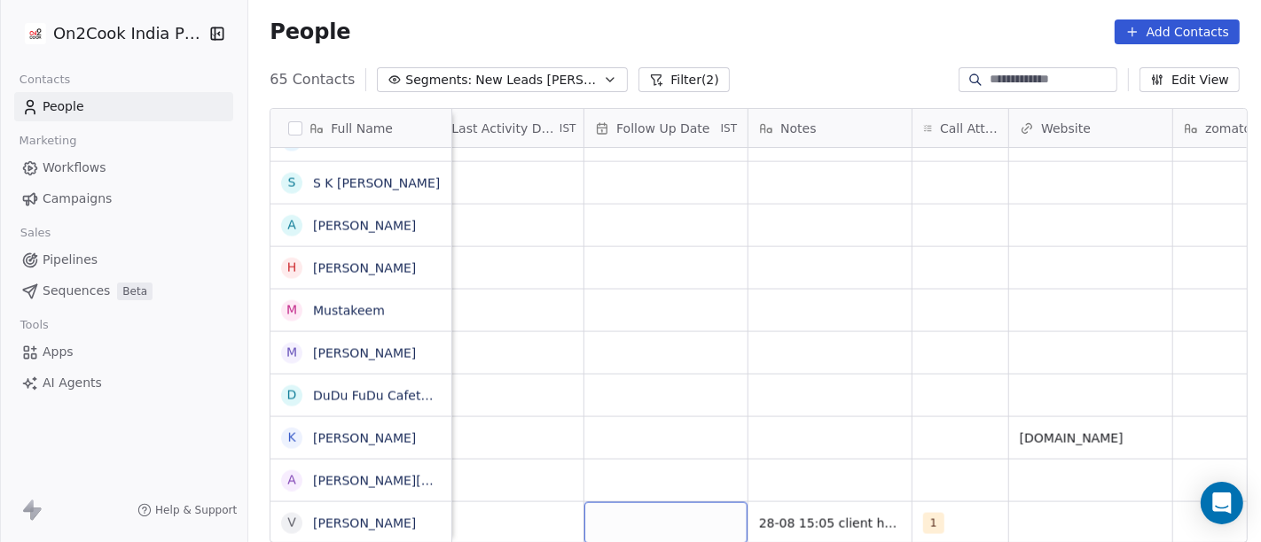
click at [663, 513] on div "grid" at bounding box center [665, 524] width 163 height 42
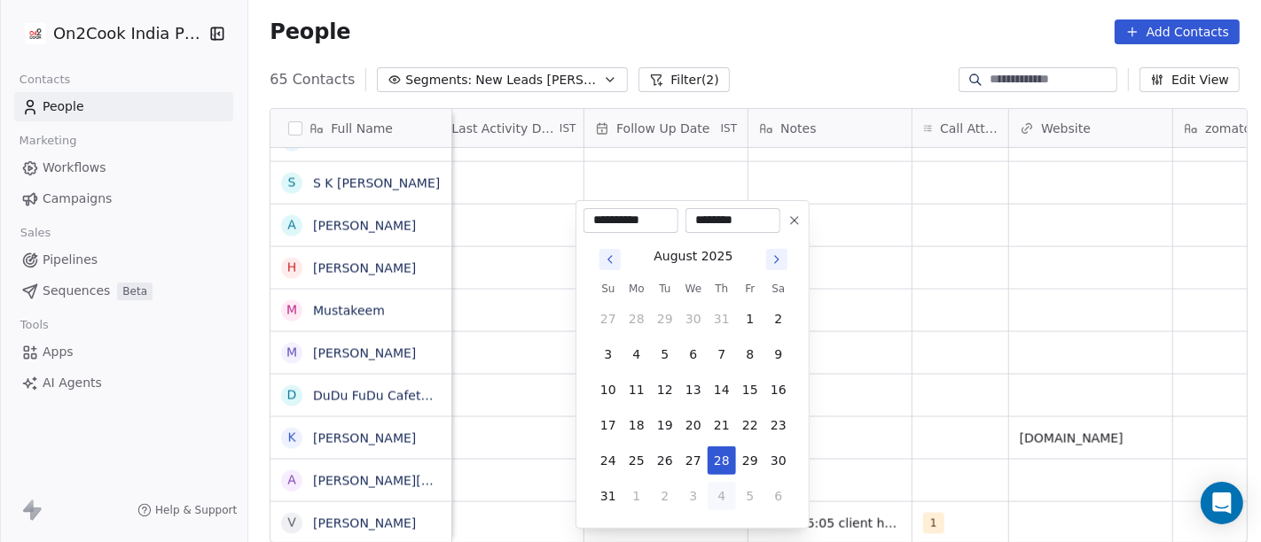
click at [723, 492] on button "4" at bounding box center [721, 496] width 28 height 28
type input "**********"
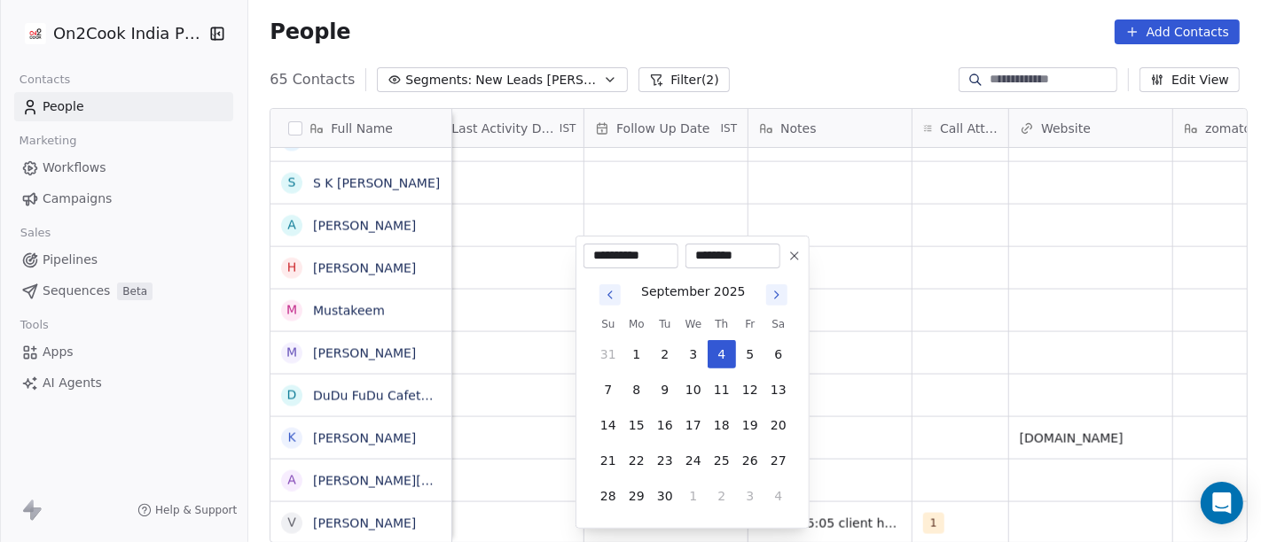
click at [873, 379] on html "On2Cook India Pvt. Ltd. Contacts People Marketing Workflows Campaigns Sales Pip…" at bounding box center [630, 271] width 1261 height 542
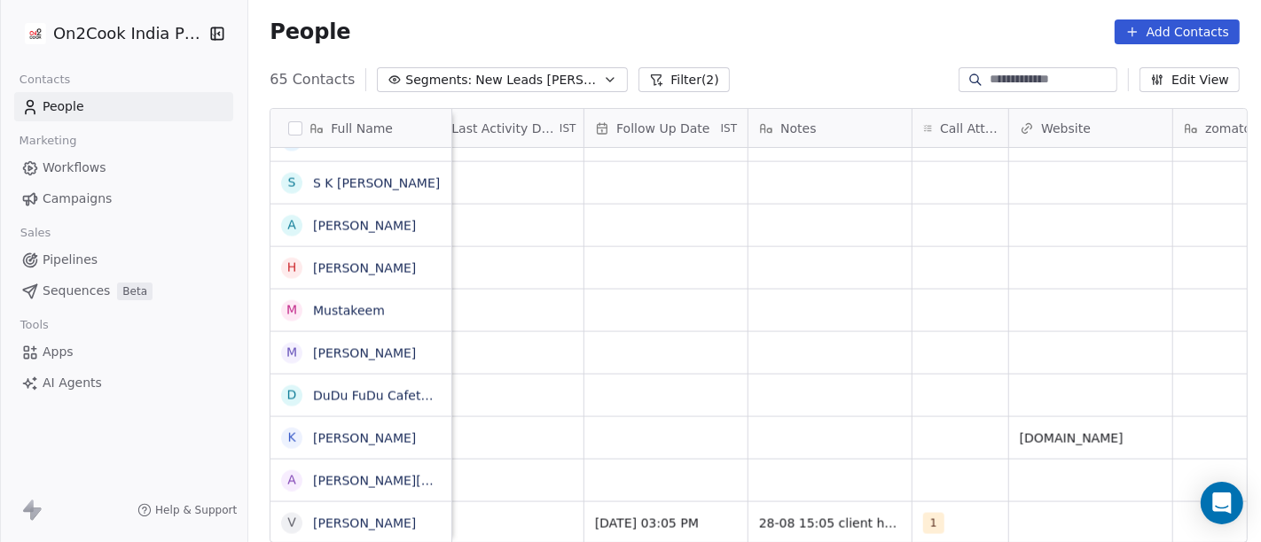
scroll to position [15, 1122]
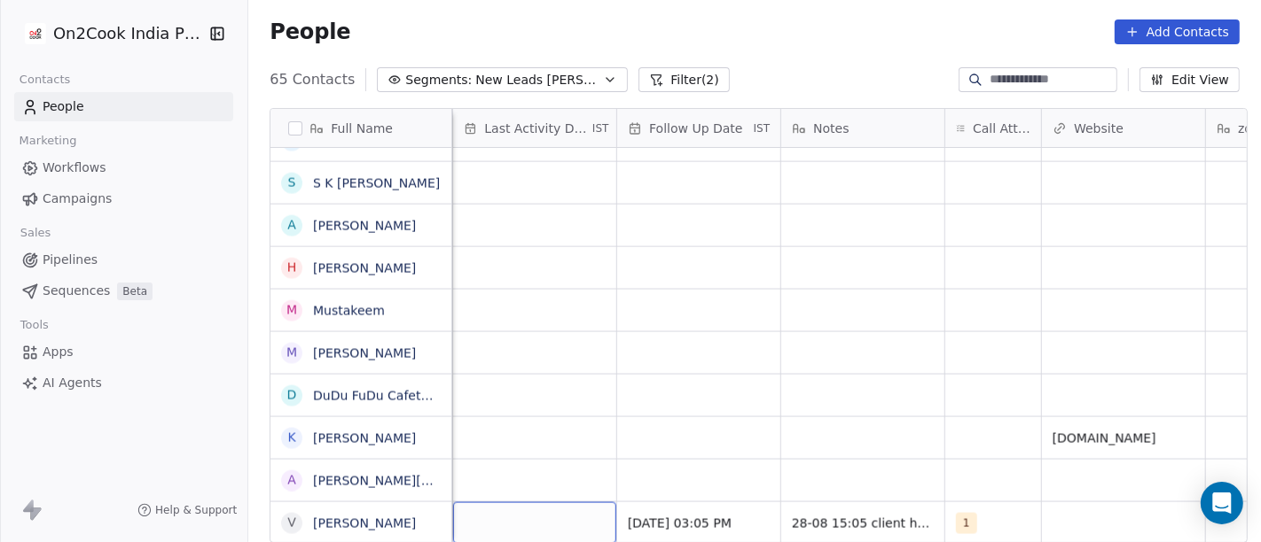
click at [539, 503] on div "grid" at bounding box center [534, 524] width 163 height 42
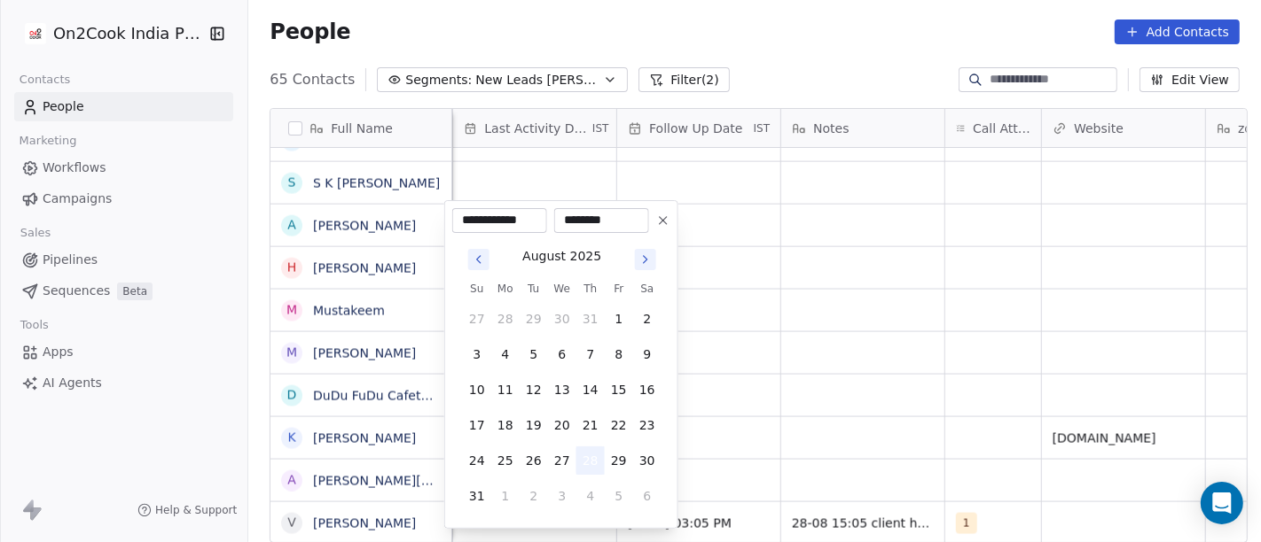
click at [589, 457] on button "28" at bounding box center [590, 461] width 28 height 28
click at [851, 410] on html "On2Cook India Pvt. Ltd. Contacts People Marketing Workflows Campaigns Sales Pip…" at bounding box center [630, 271] width 1261 height 542
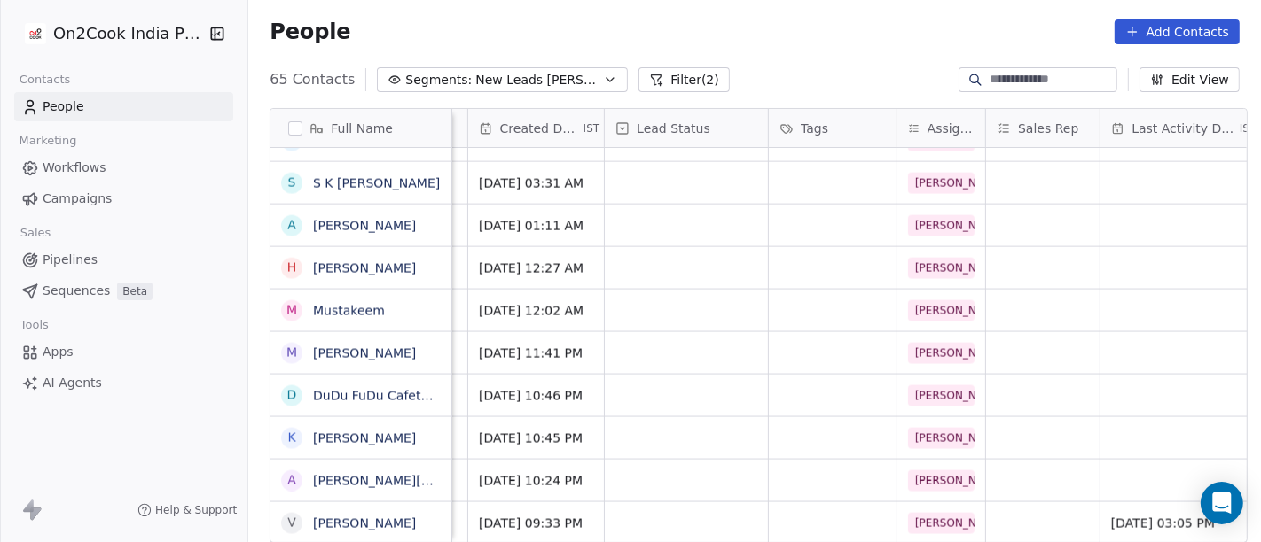
scroll to position [15, 474]
click at [607, 503] on div "grid" at bounding box center [686, 524] width 163 height 42
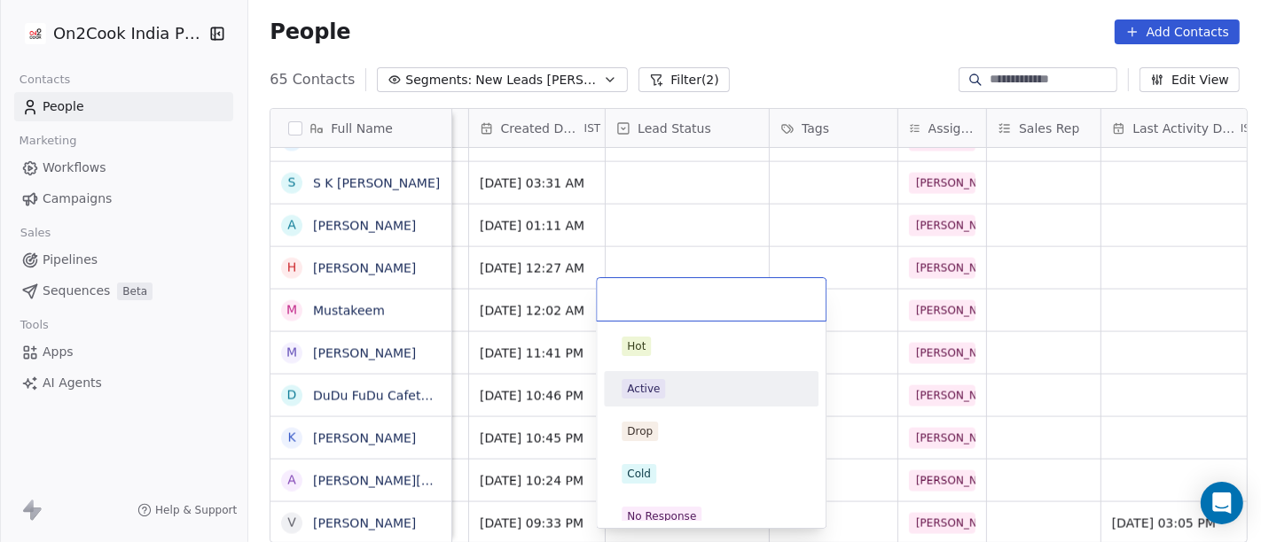
drag, startPoint x: 694, startPoint y: 510, endPoint x: 703, endPoint y: 399, distance: 111.2
click at [703, 399] on div "Active" at bounding box center [711, 389] width 200 height 28
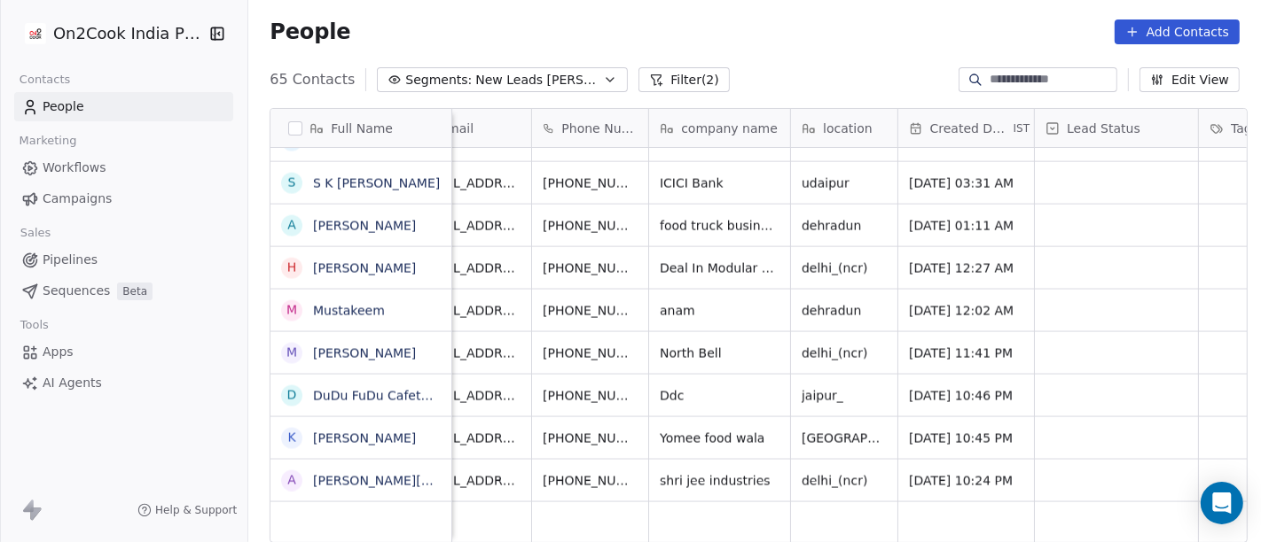
scroll to position [15, 0]
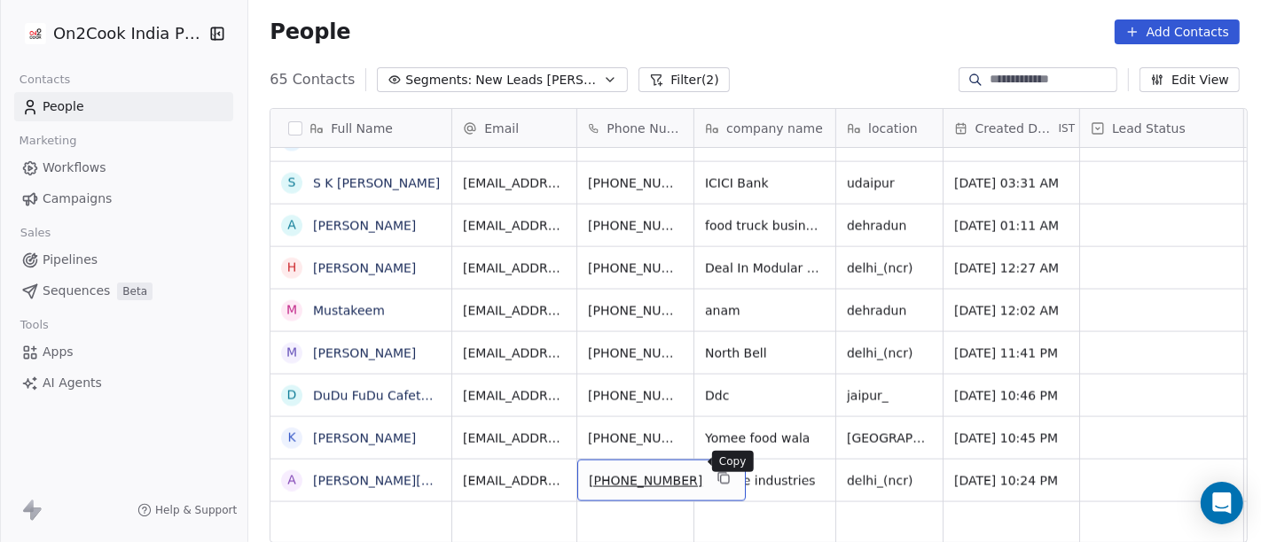
click at [716, 472] on icon "grid" at bounding box center [723, 479] width 14 height 14
click at [721, 476] on icon "grid" at bounding box center [725, 480] width 8 height 8
click at [713, 468] on button "grid" at bounding box center [723, 478] width 21 height 21
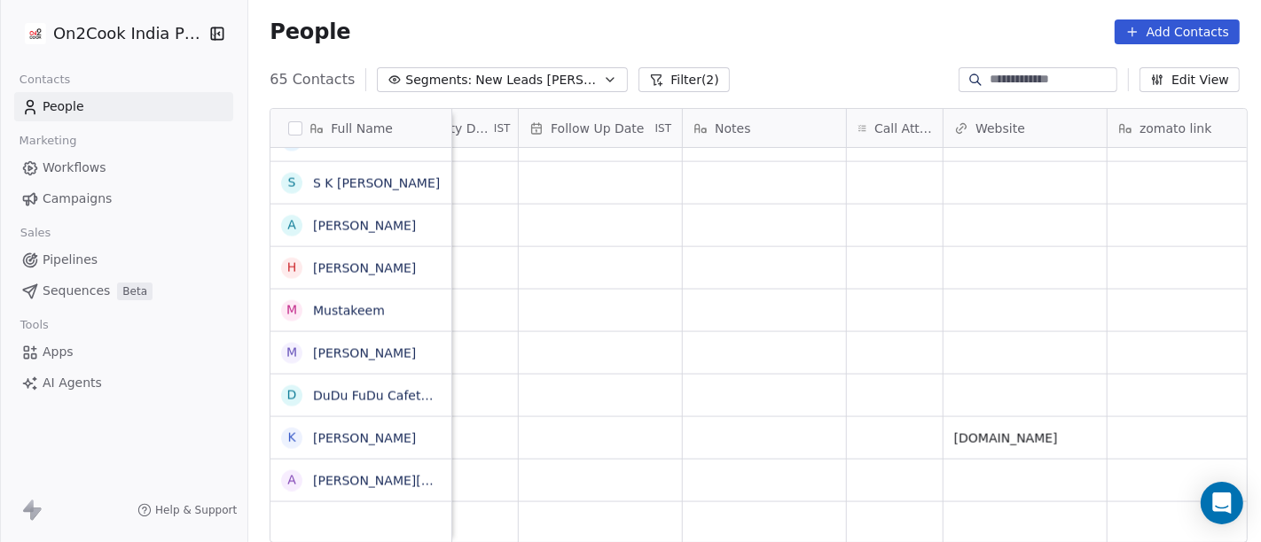
scroll to position [15, 1223]
click at [917, 472] on div "grid" at bounding box center [892, 481] width 96 height 42
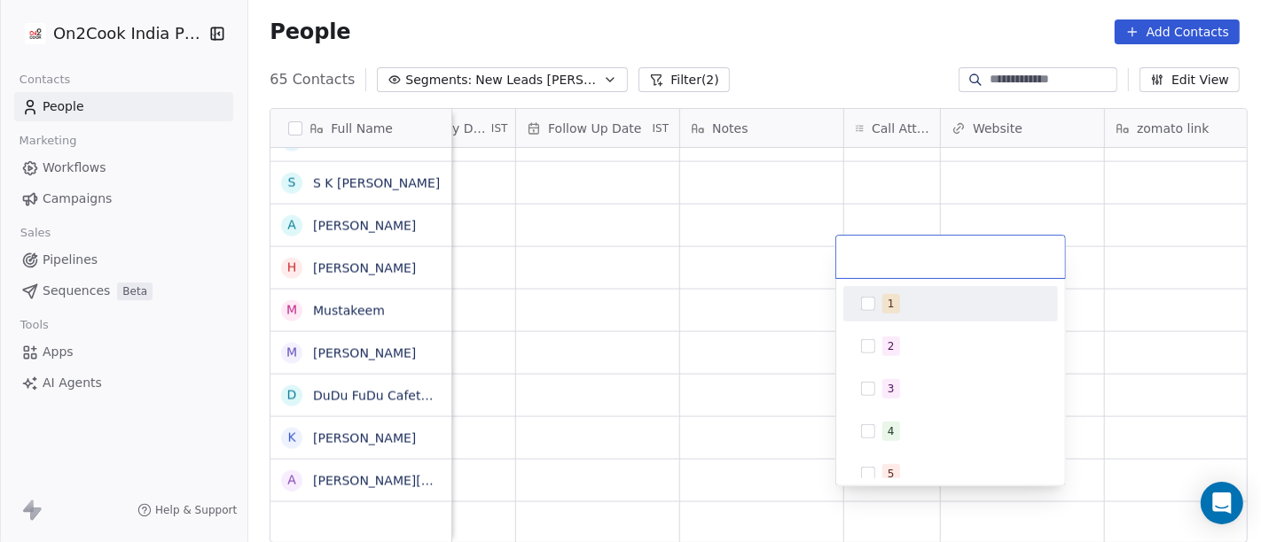
click at [908, 308] on div "1" at bounding box center [961, 304] width 158 height 20
click at [782, 187] on html "On2Cook India Pvt. Ltd. Contacts People Marketing Workflows Campaigns Sales Pip…" at bounding box center [630, 271] width 1261 height 542
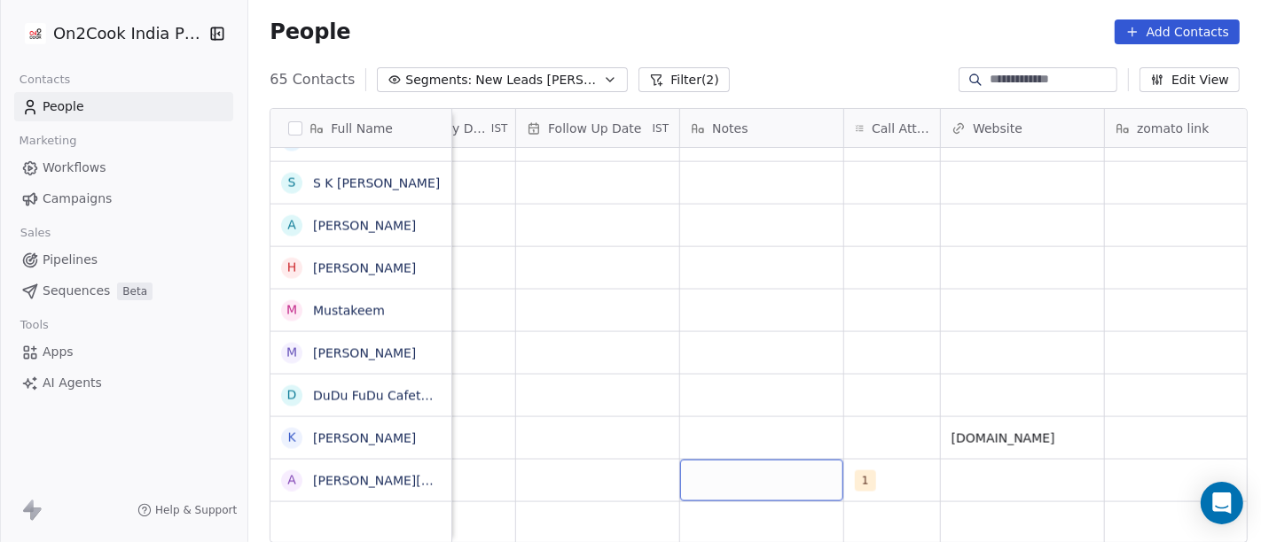
click at [717, 460] on div "grid" at bounding box center [761, 481] width 163 height 42
type textarea "**"
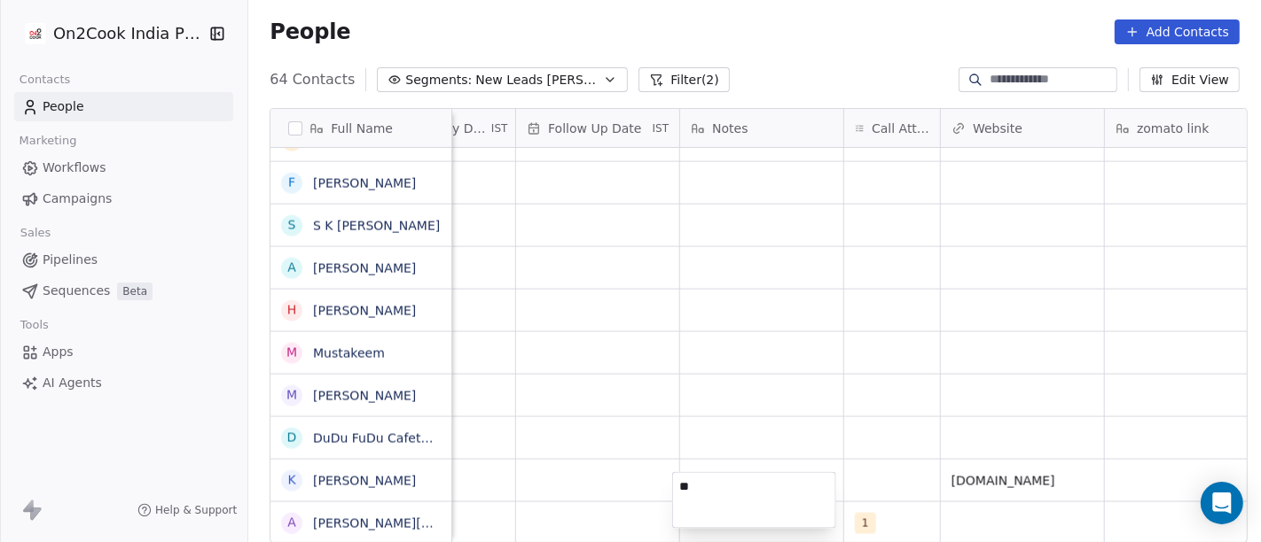
scroll to position [2327, 0]
type textarea "*"
click at [625, 467] on html "On2Cook India Pvt. Ltd. Contacts People Marketing Workflows Campaigns Sales Pip…" at bounding box center [630, 271] width 1261 height 542
click at [730, 511] on div "grid" at bounding box center [761, 524] width 163 height 42
click at [730, 511] on textarea at bounding box center [753, 500] width 161 height 55
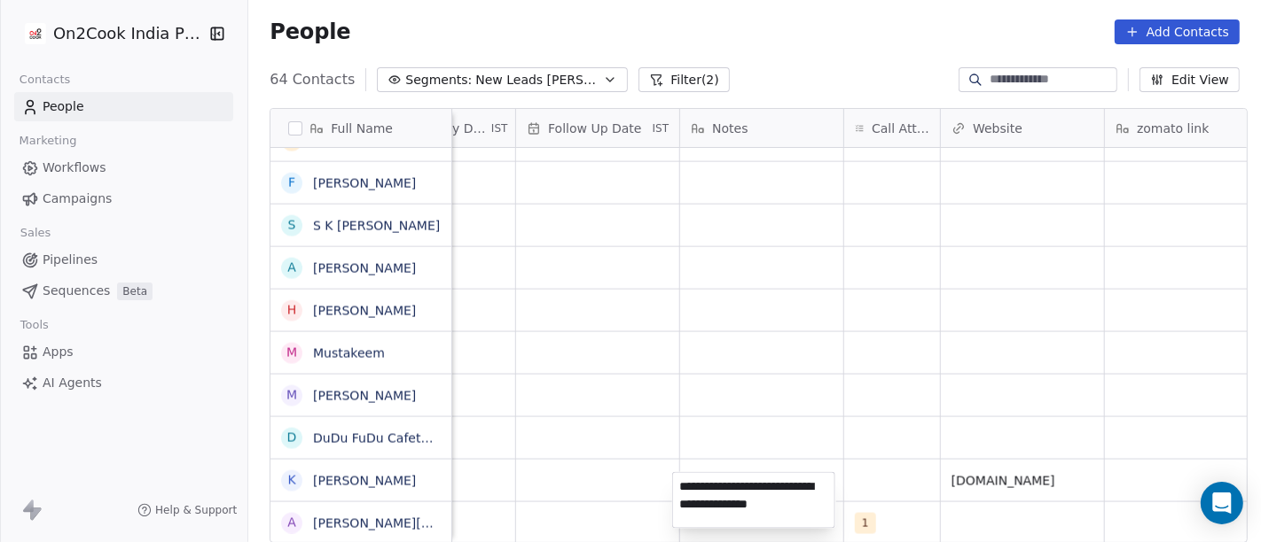
type textarea "**********"
click at [626, 278] on html "On2Cook India Pvt. Ltd. Contacts People Marketing Workflows Campaigns Sales Pip…" at bounding box center [630, 271] width 1261 height 542
click at [557, 516] on html "On2Cook India Pvt. Ltd. Contacts People Marketing Workflows Campaigns Sales Pip…" at bounding box center [630, 271] width 1261 height 542
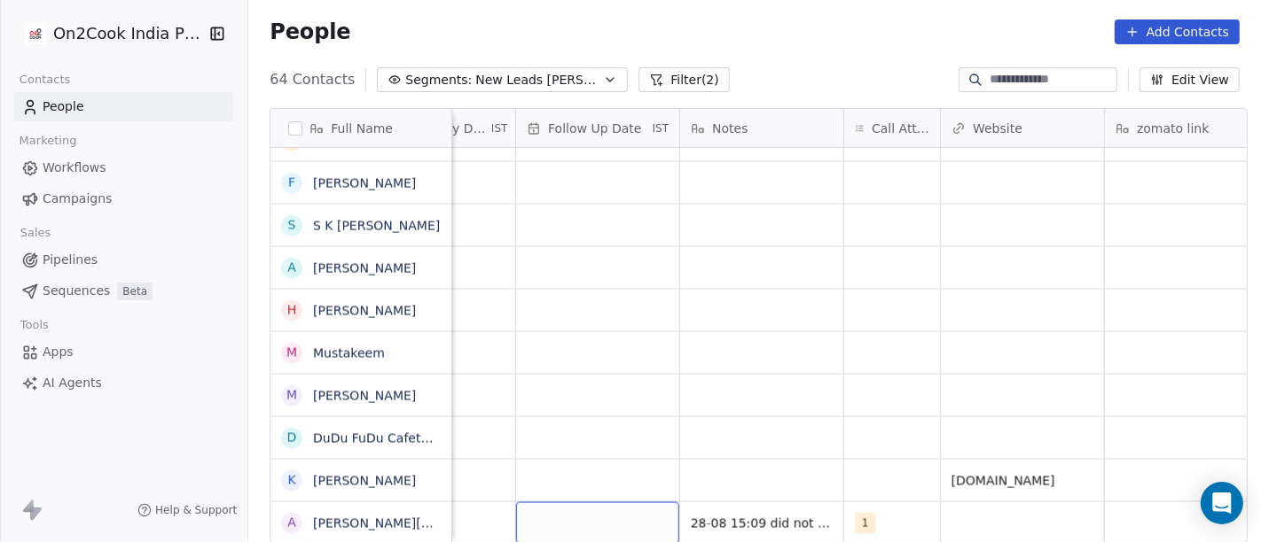
click at [554, 518] on div "grid" at bounding box center [597, 524] width 163 height 42
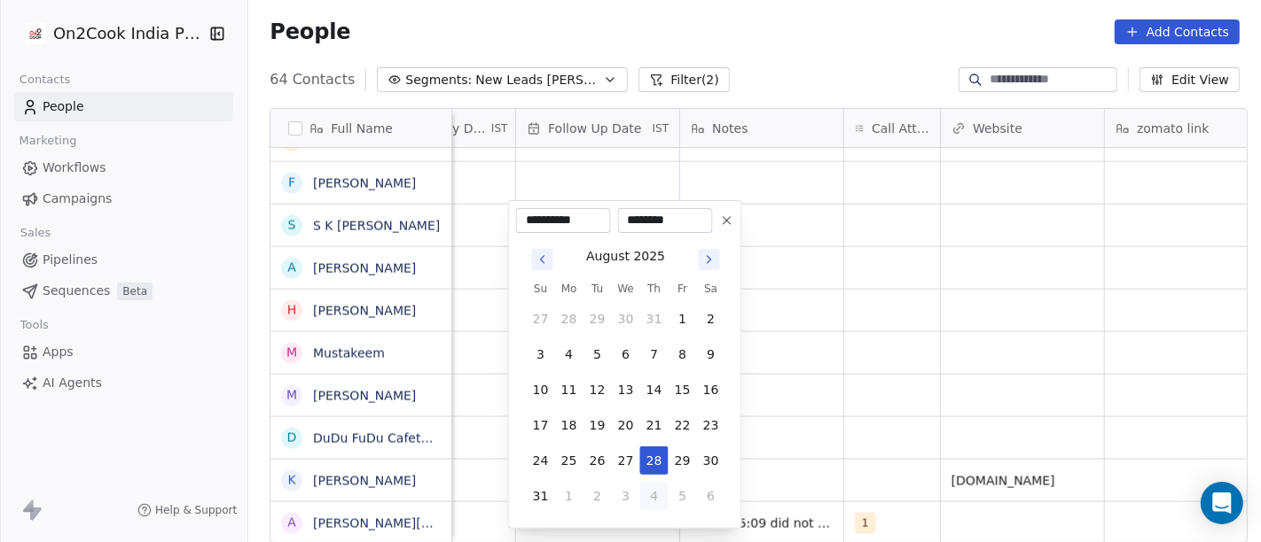
click at [644, 501] on button "4" at bounding box center [654, 496] width 28 height 28
type input "**********"
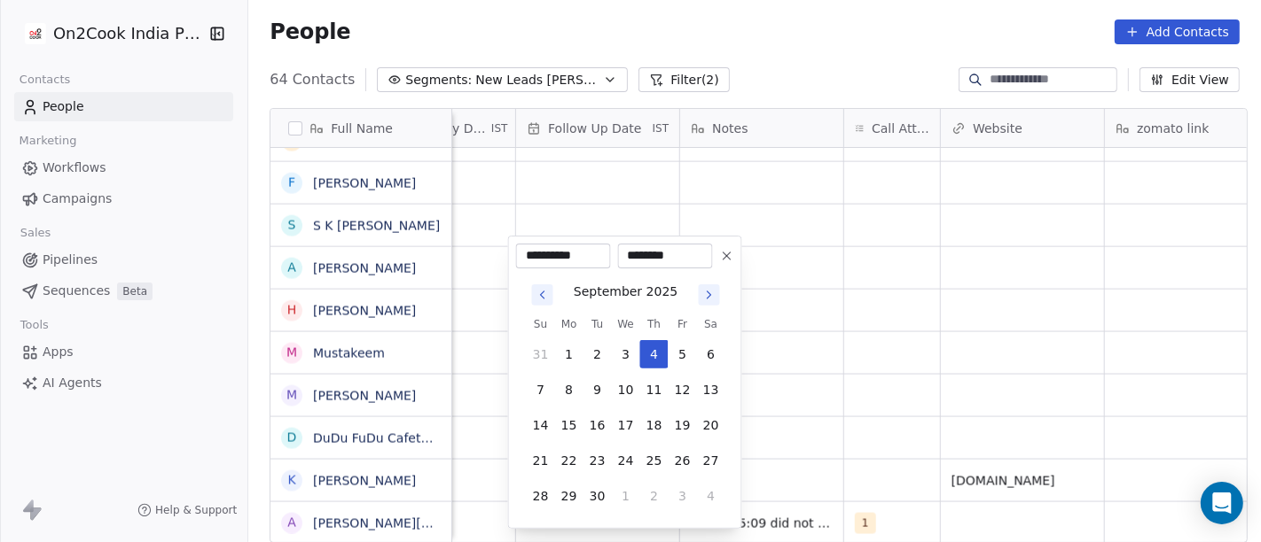
click at [776, 411] on html "On2Cook India Pvt. Ltd. Contacts People Marketing Workflows Campaigns Sales Pip…" at bounding box center [630, 271] width 1261 height 542
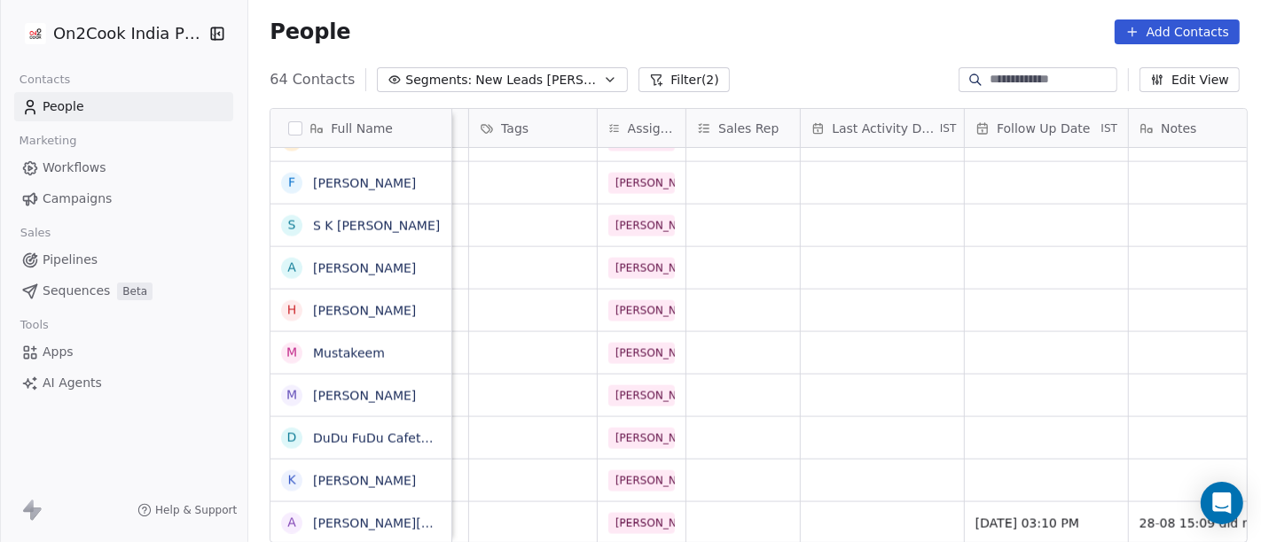
scroll to position [15, 757]
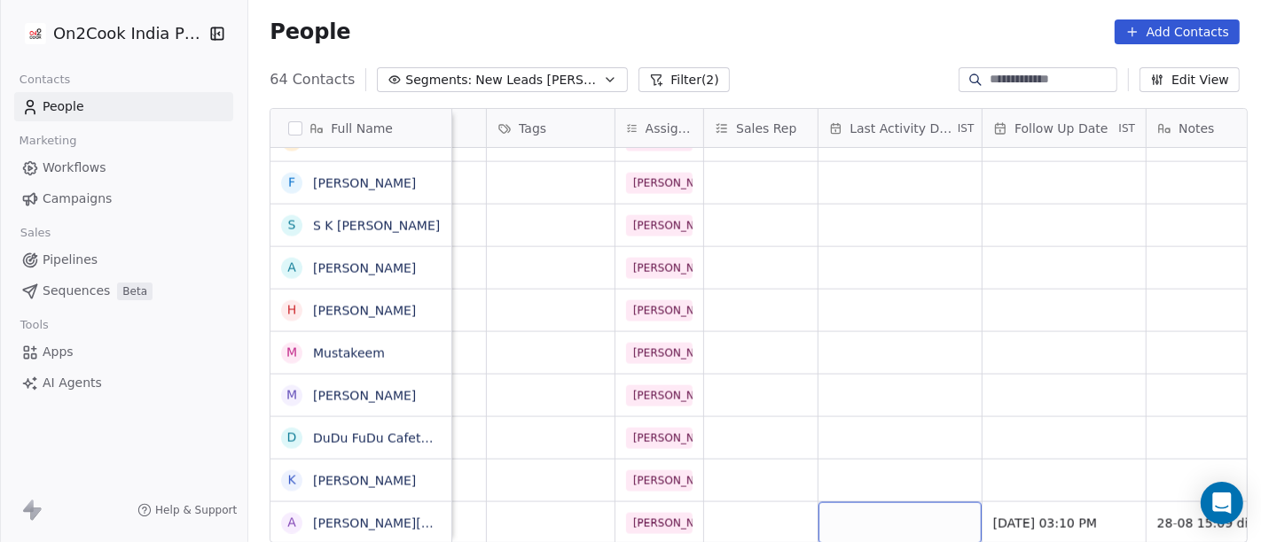
click at [863, 512] on div "grid" at bounding box center [899, 524] width 163 height 42
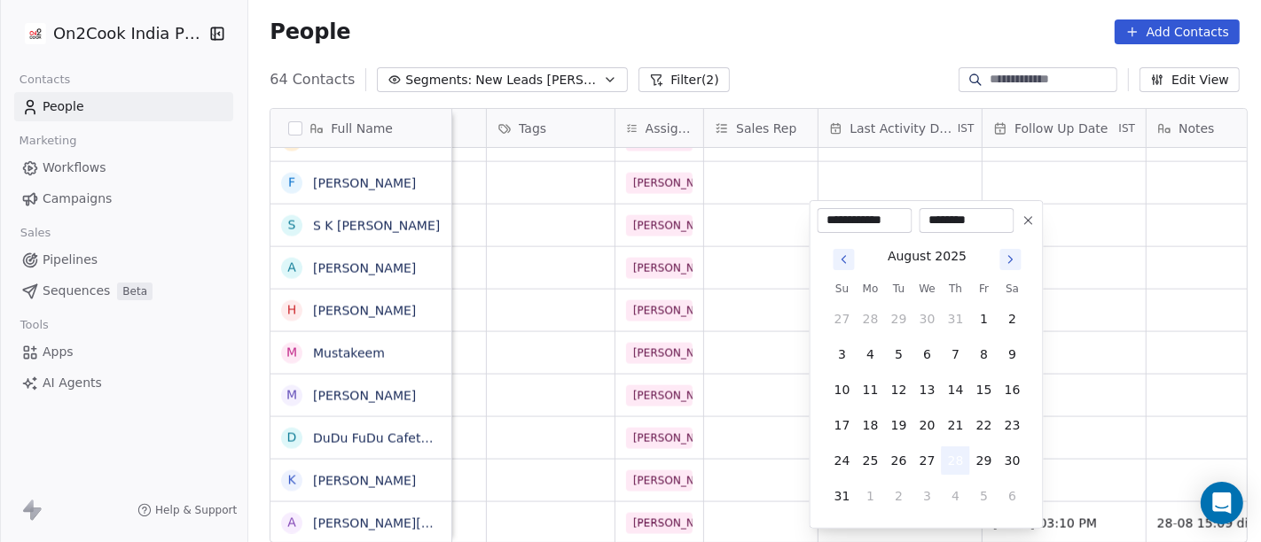
click at [960, 457] on button "28" at bounding box center [955, 461] width 28 height 28
click at [1068, 403] on html "On2Cook India Pvt. Ltd. Contacts People Marketing Workflows Campaigns Sales Pip…" at bounding box center [630, 271] width 1261 height 542
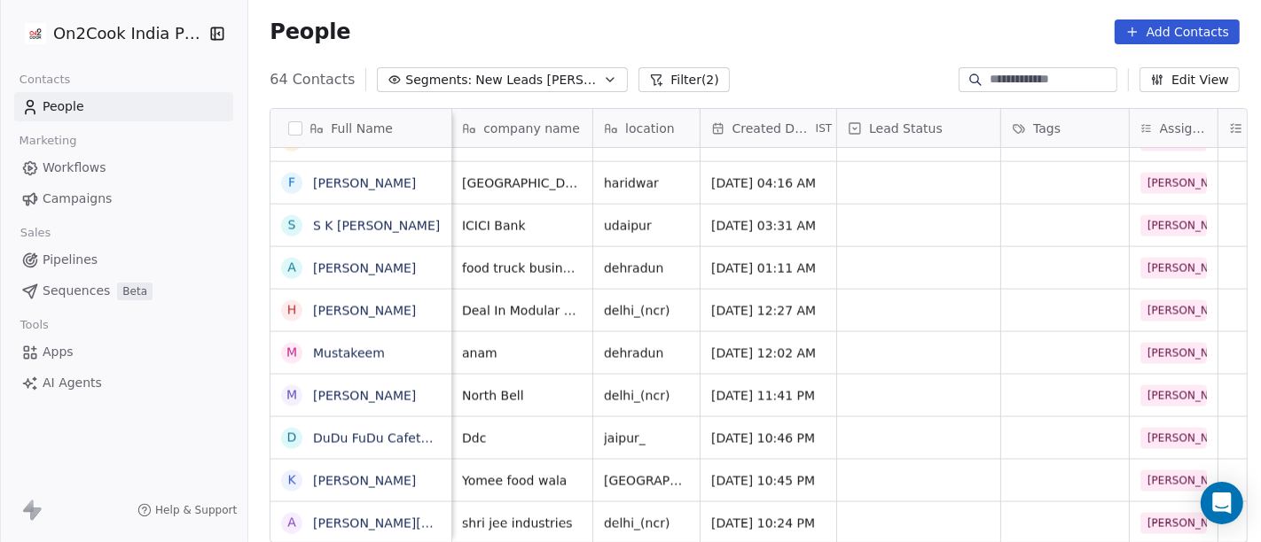
scroll to position [15, 239]
click at [869, 503] on div "grid" at bounding box center [921, 524] width 163 height 42
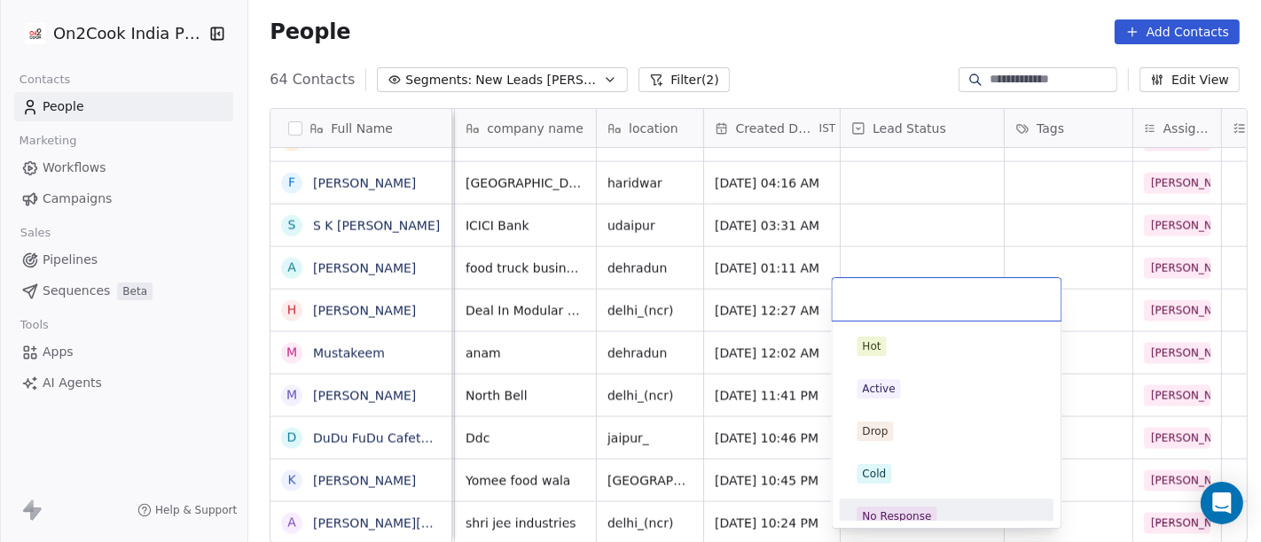
click at [923, 509] on div "No Response" at bounding box center [896, 517] width 69 height 16
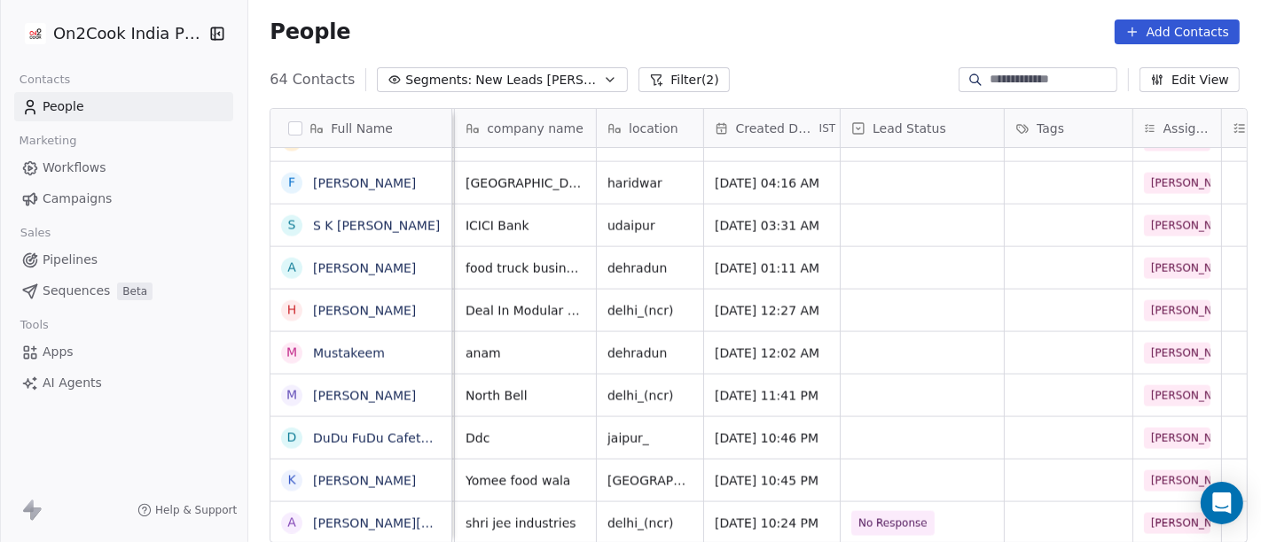
scroll to position [15, 0]
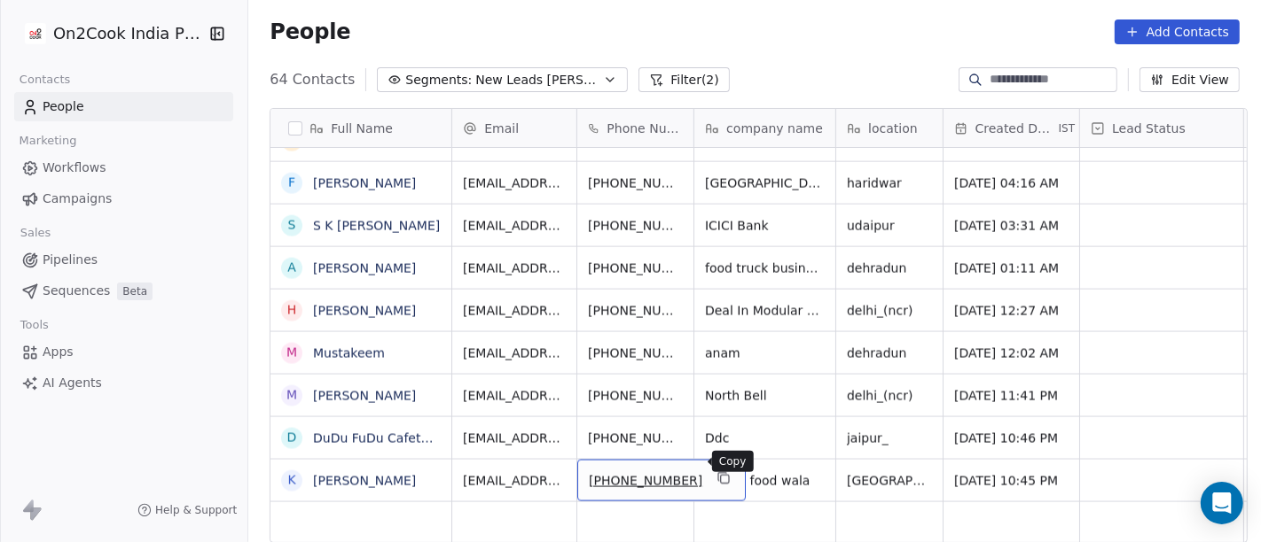
click at [716, 472] on icon "grid" at bounding box center [723, 479] width 14 height 14
click at [713, 468] on button "grid" at bounding box center [723, 478] width 21 height 21
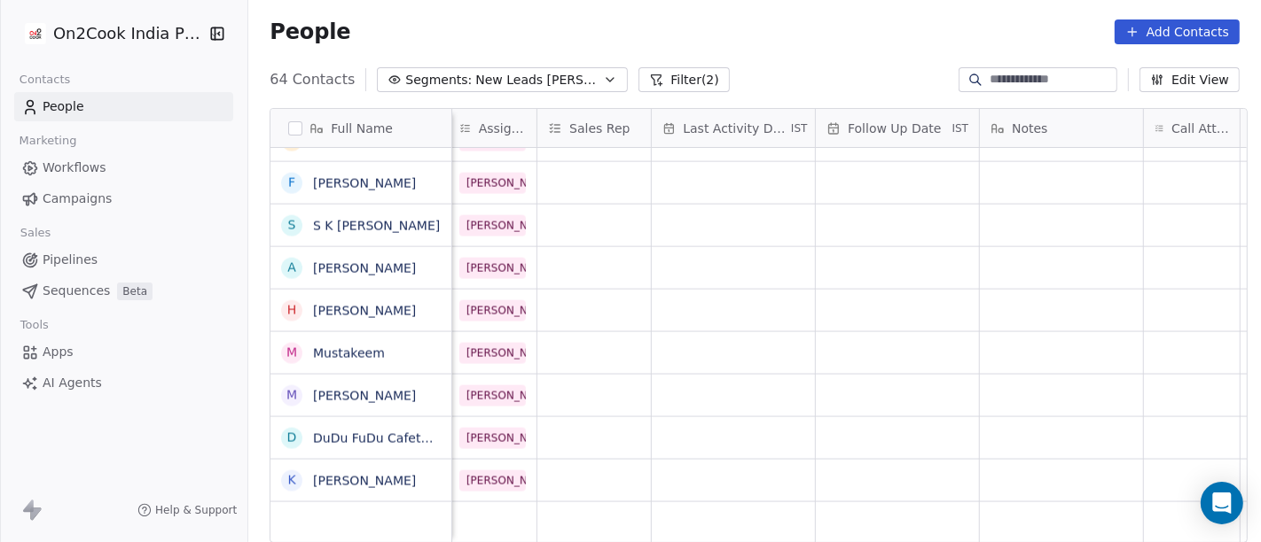
scroll to position [15, 1050]
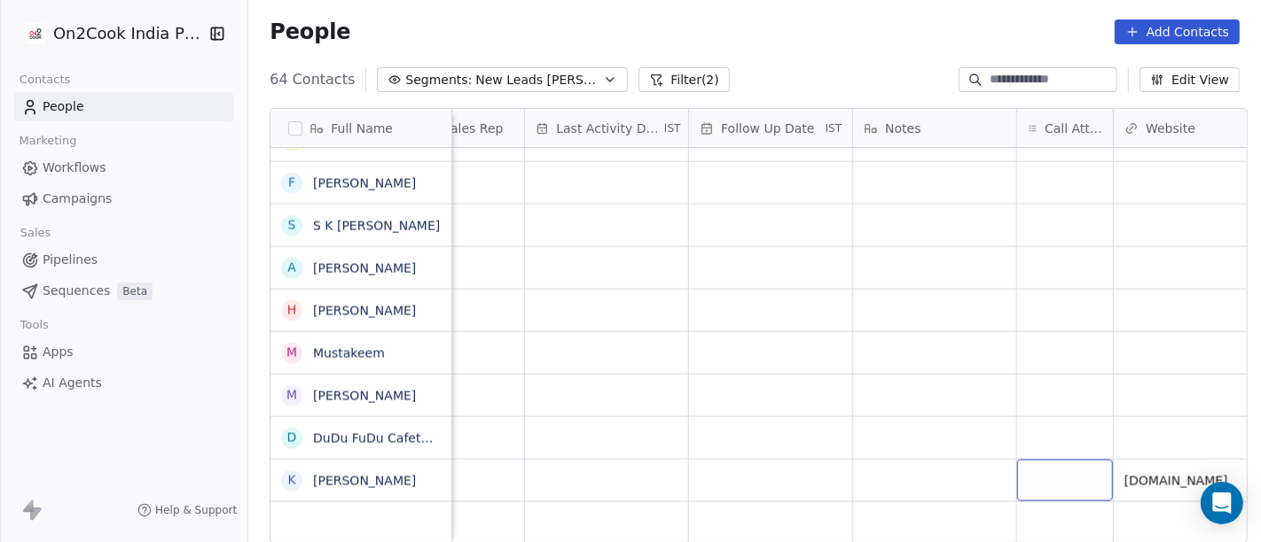
click at [1035, 464] on div "grid" at bounding box center [1065, 481] width 96 height 42
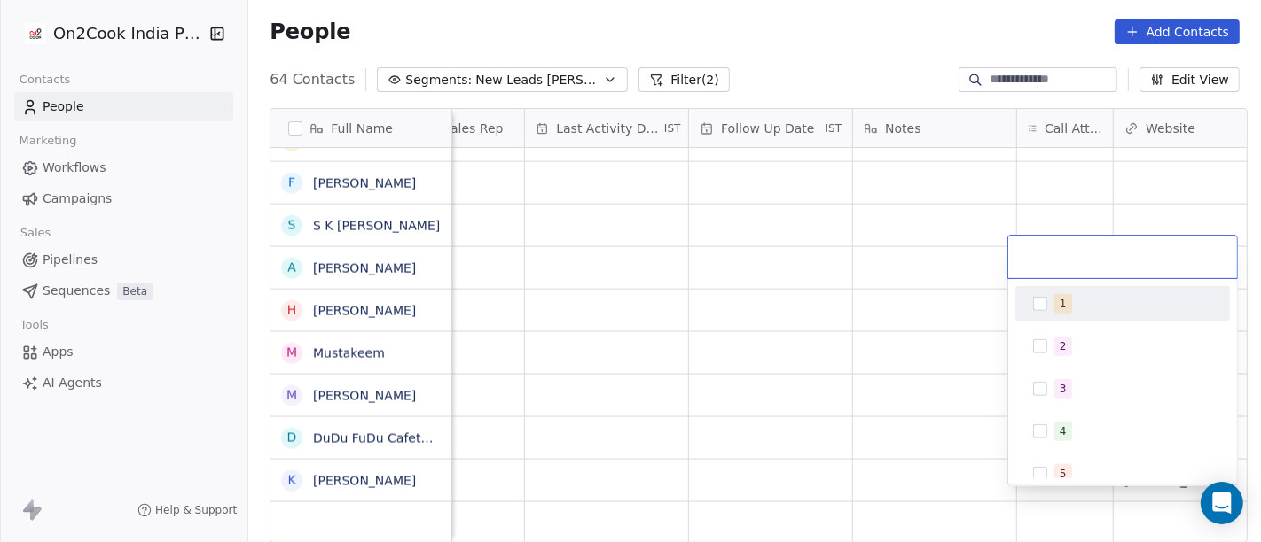
click at [1063, 294] on span "1" at bounding box center [1063, 304] width 18 height 20
click at [939, 275] on html "On2Cook India Pvt. Ltd. Contacts People Marketing Workflows Campaigns Sales Pip…" at bounding box center [630, 271] width 1261 height 542
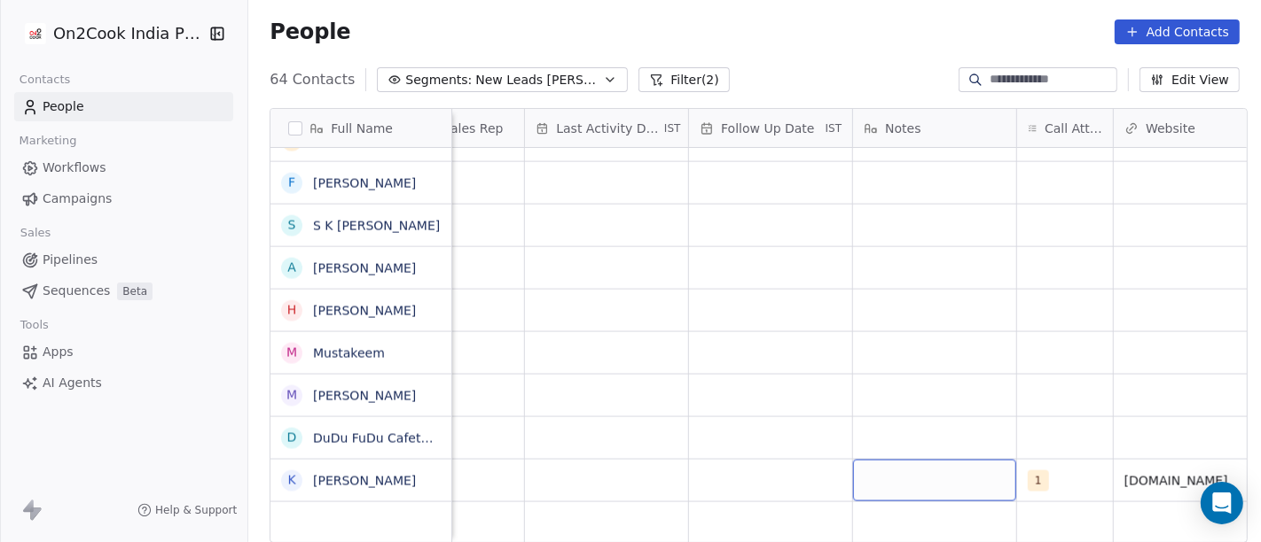
click at [964, 470] on div "grid" at bounding box center [934, 481] width 163 height 42
type textarea "**********"
click at [907, 350] on html "On2Cook India Pvt. Ltd. Contacts People Marketing Workflows Campaigns Sales Pip…" at bounding box center [630, 271] width 1261 height 542
click at [790, 461] on div "grid" at bounding box center [770, 481] width 163 height 42
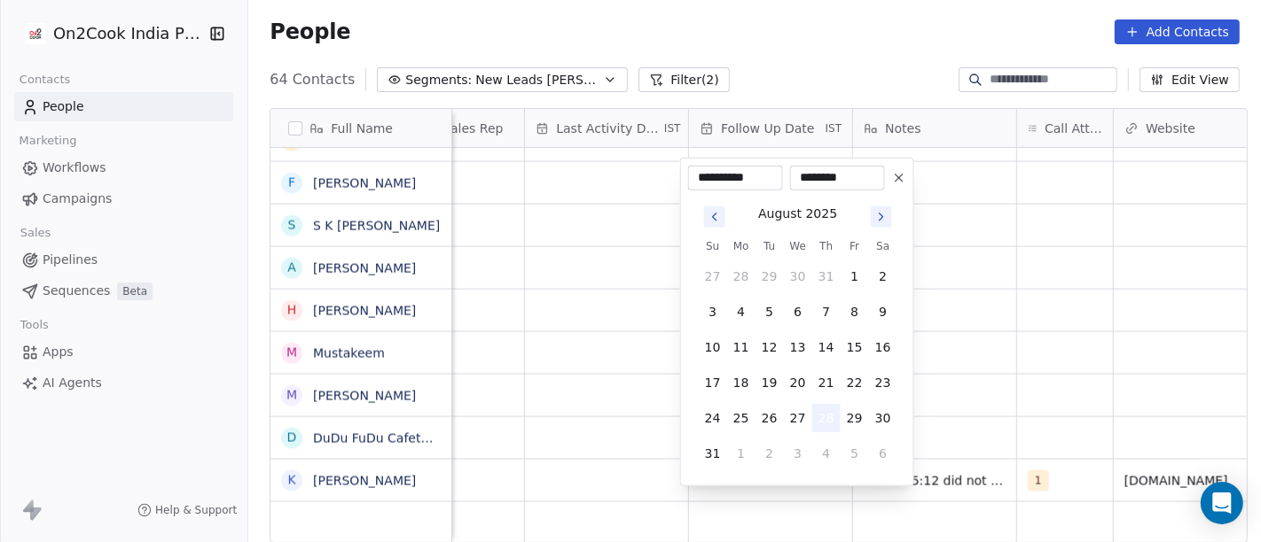
click at [823, 406] on button "28" at bounding box center [826, 418] width 28 height 28
click at [993, 346] on html "On2Cook India Pvt. Ltd. Contacts People Marketing Workflows Campaigns Sales Pip…" at bounding box center [630, 271] width 1261 height 542
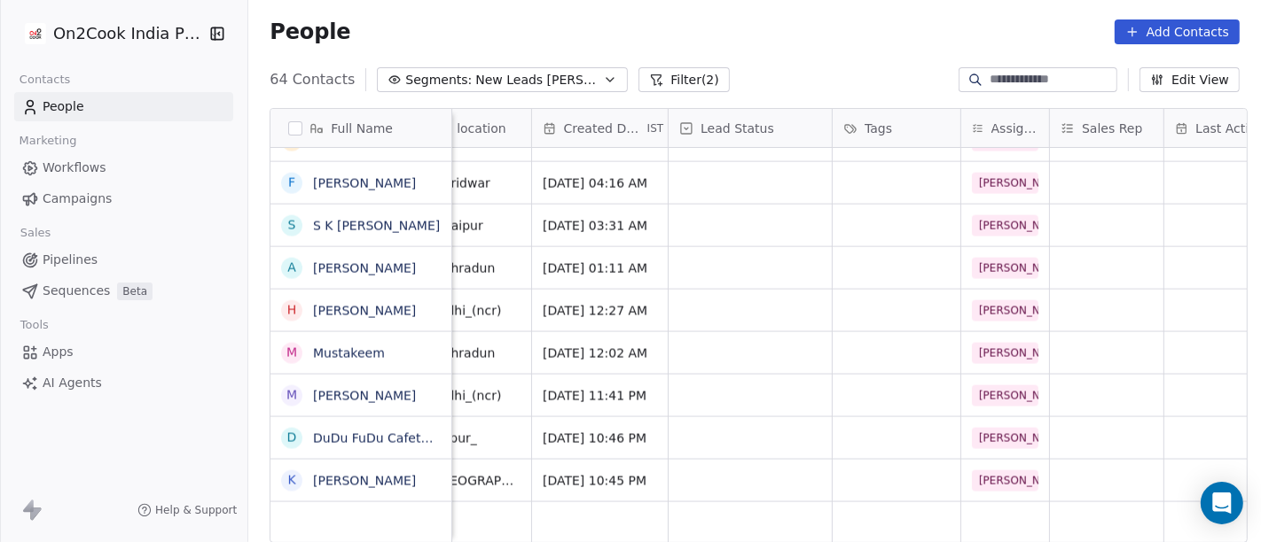
scroll to position [15, 410]
click at [689, 460] on div "grid" at bounding box center [751, 481] width 163 height 42
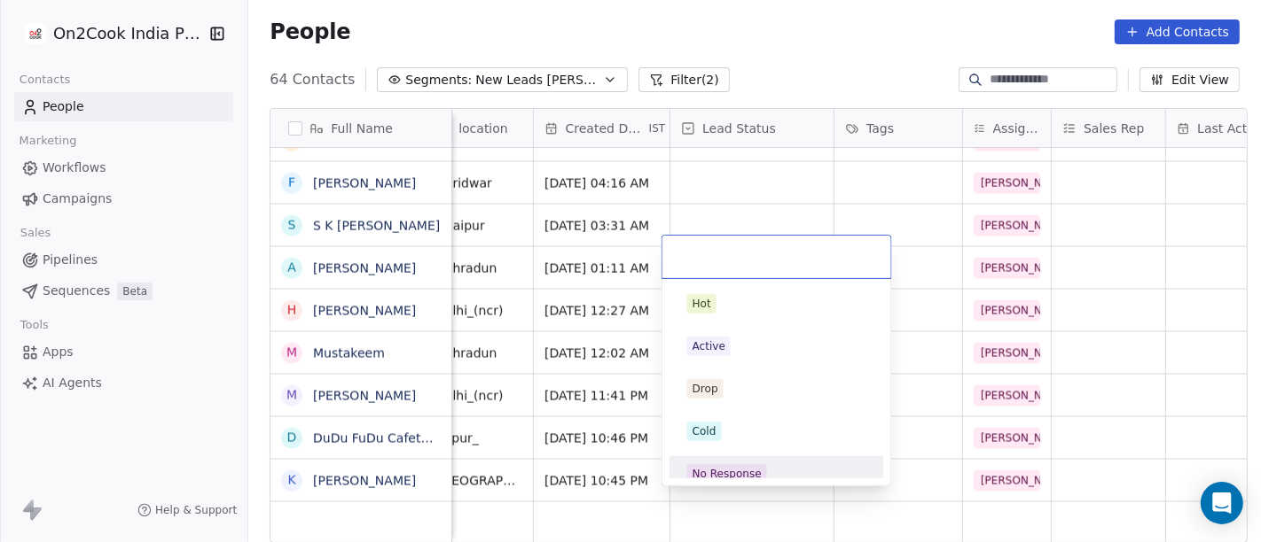
click at [739, 462] on div "No Response" at bounding box center [776, 474] width 200 height 28
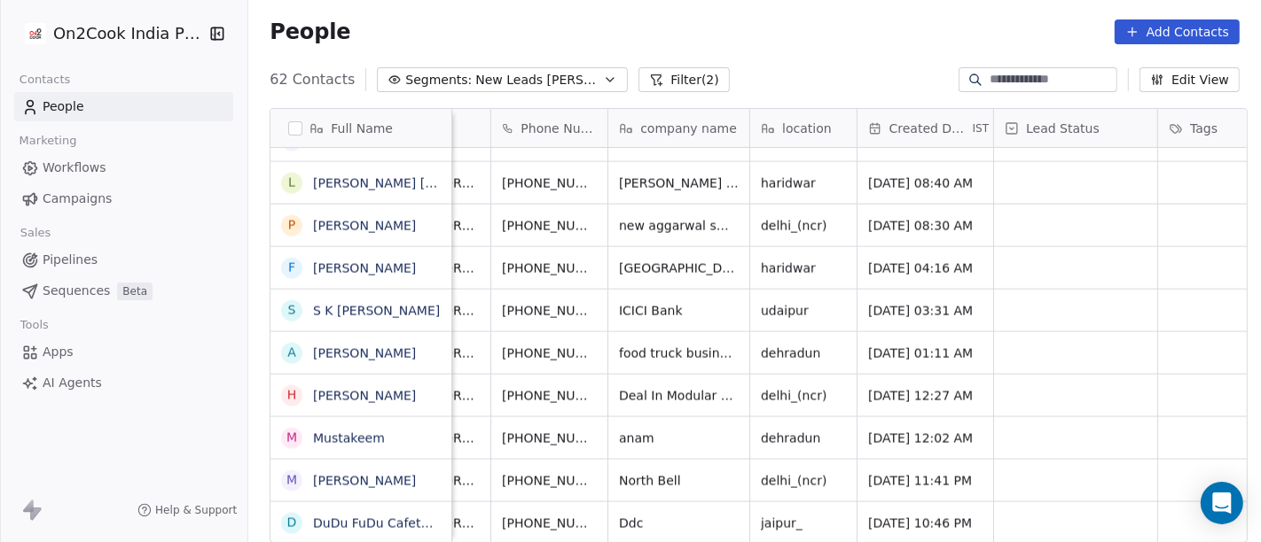
scroll to position [15, 0]
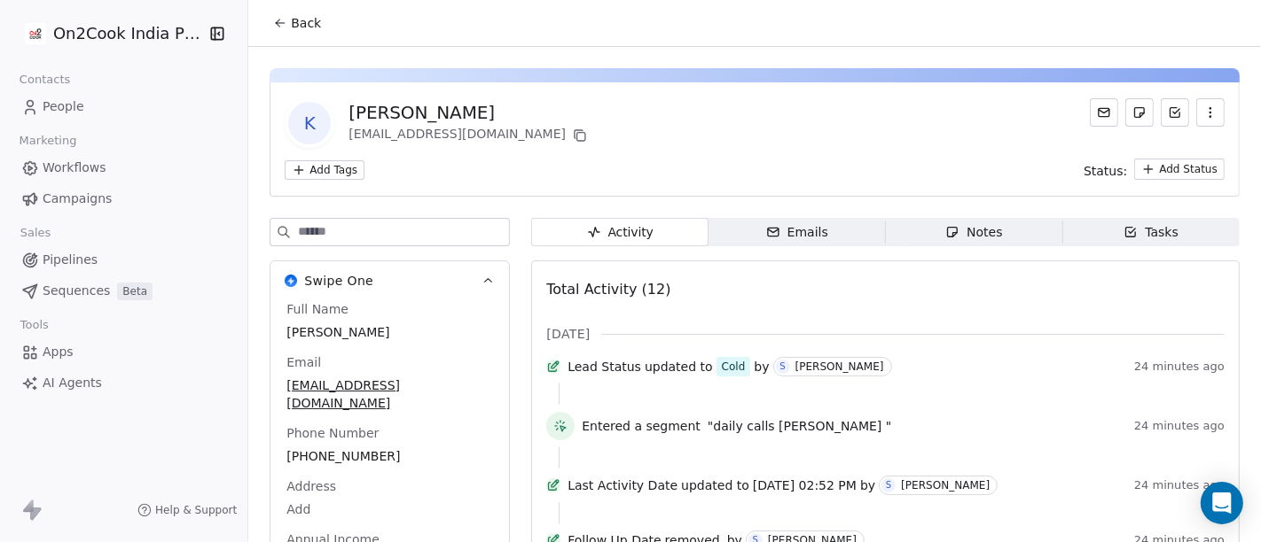
click at [299, 24] on span "Back" at bounding box center [306, 23] width 30 height 18
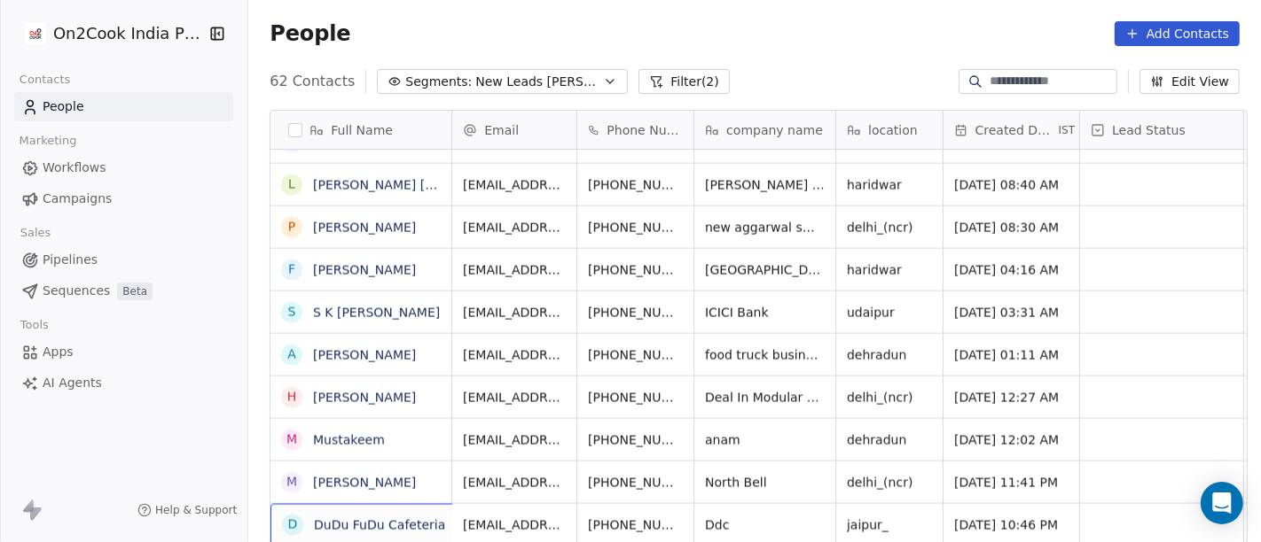
scroll to position [2, 0]
click at [457, 520] on button "grid" at bounding box center [467, 521] width 21 height 21
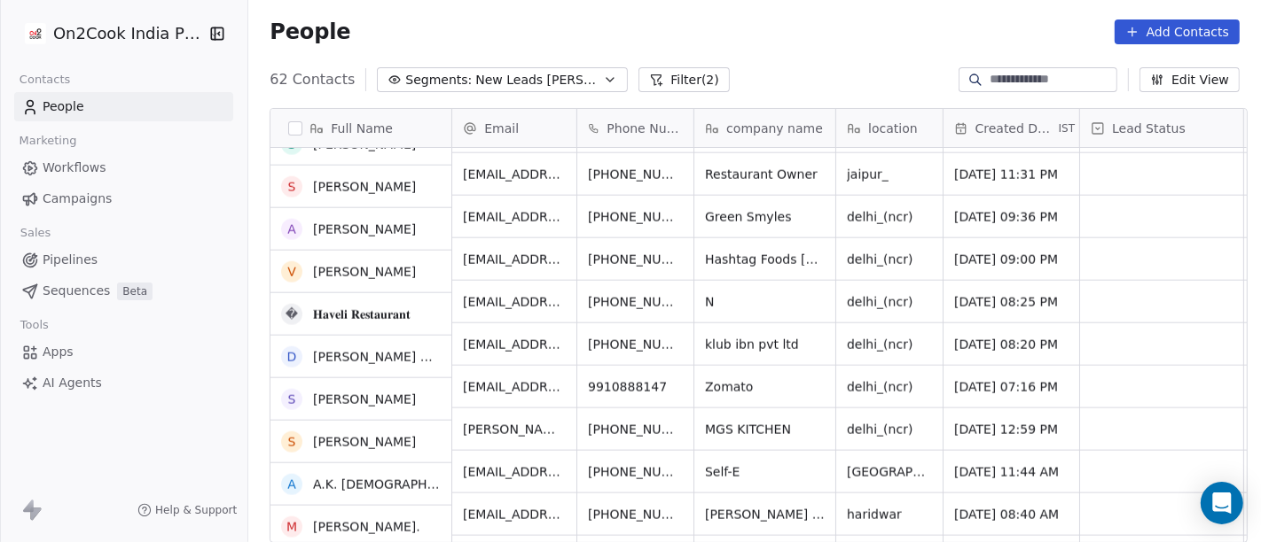
scroll to position [2242, 0]
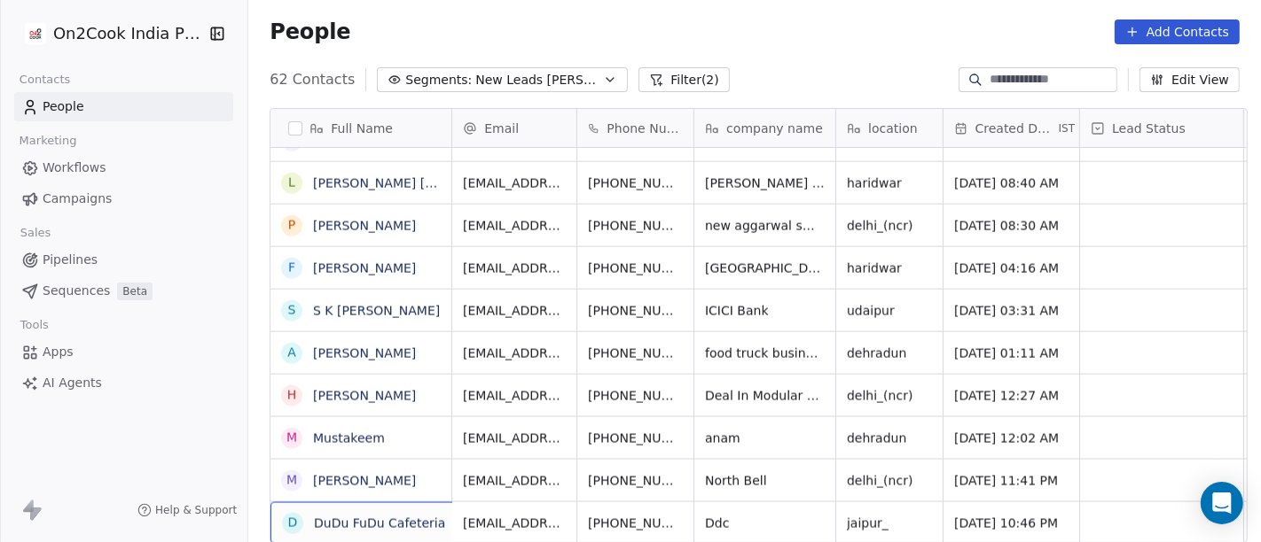
click at [433, 515] on div "D DuDu FuDu Cafeteria" at bounding box center [379, 524] width 218 height 42
click at [433, 515] on textarea "**********" at bounding box center [366, 515] width 207 height 55
click at [748, 512] on html "On2Cook India Pvt. Ltd. Contacts People Marketing Workflows Campaigns Sales Pip…" at bounding box center [630, 271] width 1261 height 542
click at [748, 515] on span "Ddc" at bounding box center [749, 524] width 86 height 18
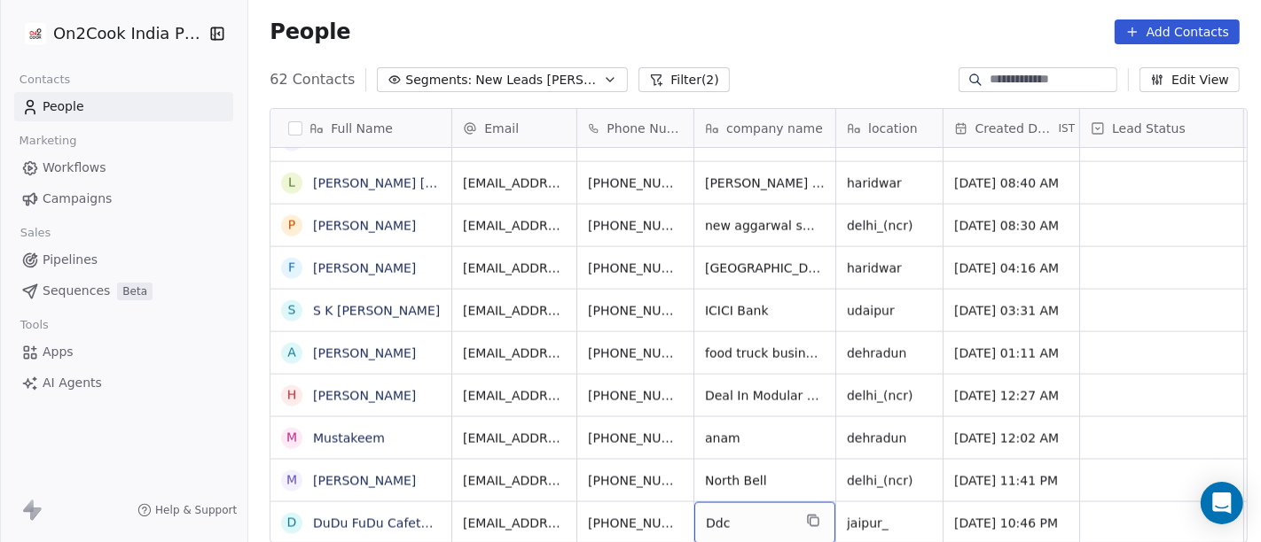
click at [748, 515] on span "Ddc" at bounding box center [749, 524] width 86 height 18
click at [730, 515] on span "Ddc" at bounding box center [749, 524] width 86 height 18
type textarea "**********"
click at [890, 25] on html "On2Cook India Pvt. Ltd. Contacts People Marketing Workflows Campaigns Sales Pip…" at bounding box center [630, 271] width 1261 height 542
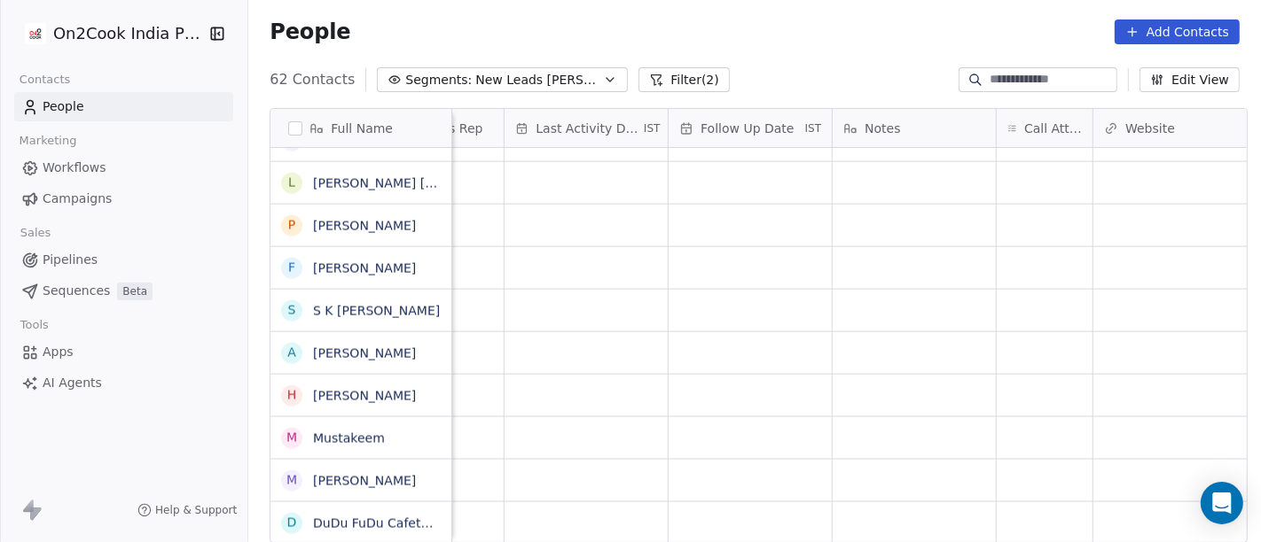
scroll to position [15, 1079]
click at [1003, 505] on div "grid" at bounding box center [1036, 524] width 96 height 42
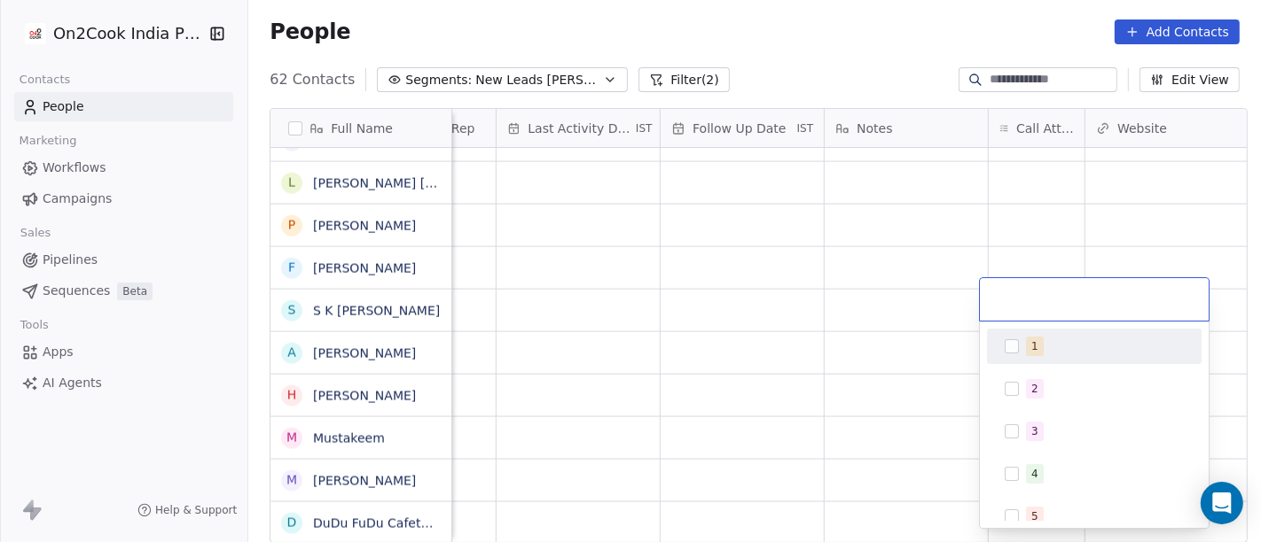
click at [1019, 339] on div "1" at bounding box center [1094, 346] width 200 height 28
click at [881, 312] on html "On2Cook India Pvt. Ltd. Contacts People Marketing Workflows Campaigns Sales Pip…" at bounding box center [630, 271] width 1261 height 542
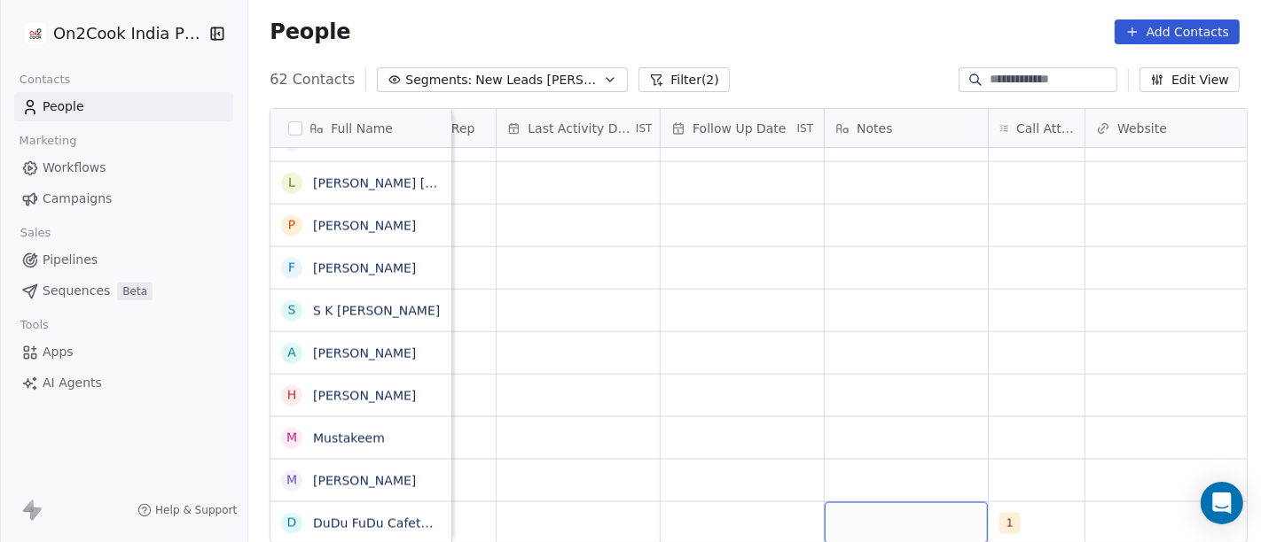
click at [896, 503] on div "grid" at bounding box center [905, 524] width 163 height 42
type textarea "**********"
click at [839, 435] on html "On2Cook India Pvt. Ltd. Contacts People Marketing Workflows Campaigns Sales Pip…" at bounding box center [630, 271] width 1261 height 542
click at [746, 503] on div "grid" at bounding box center [741, 524] width 163 height 42
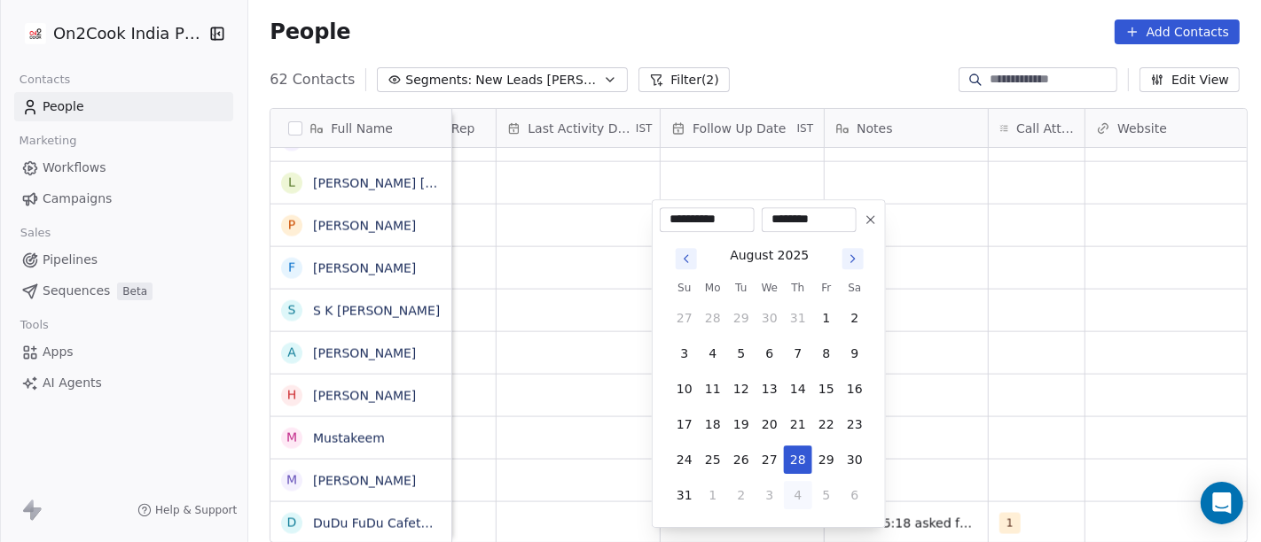
click at [798, 489] on button "4" at bounding box center [798, 495] width 28 height 28
type input "**********"
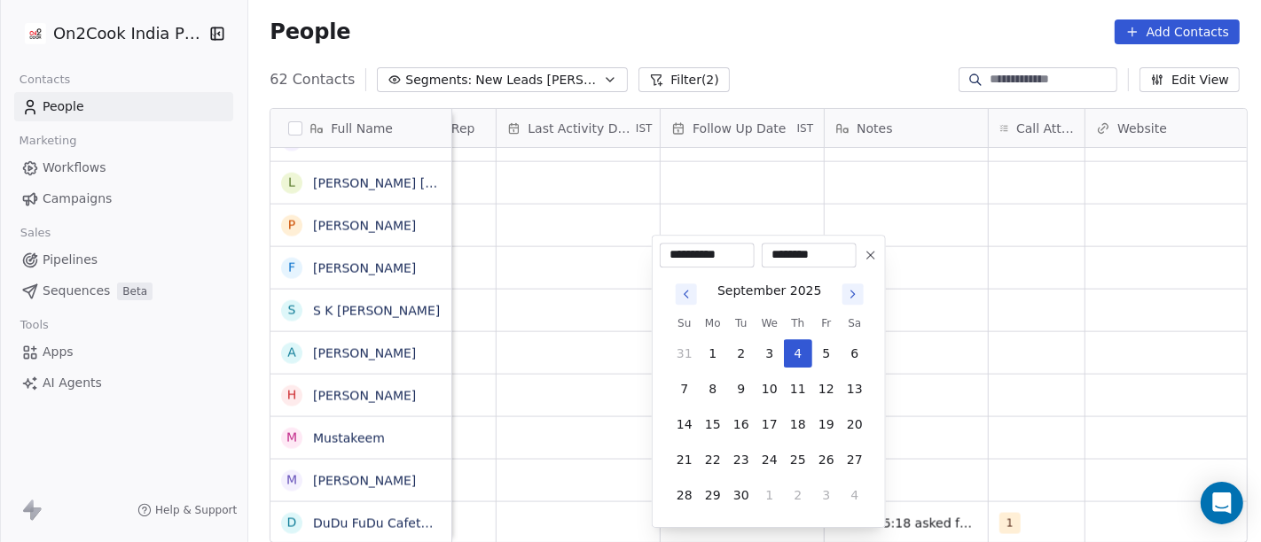
click at [1047, 436] on html "On2Cook India Pvt. Ltd. Contacts People Marketing Workflows Campaigns Sales Pip…" at bounding box center [630, 271] width 1261 height 542
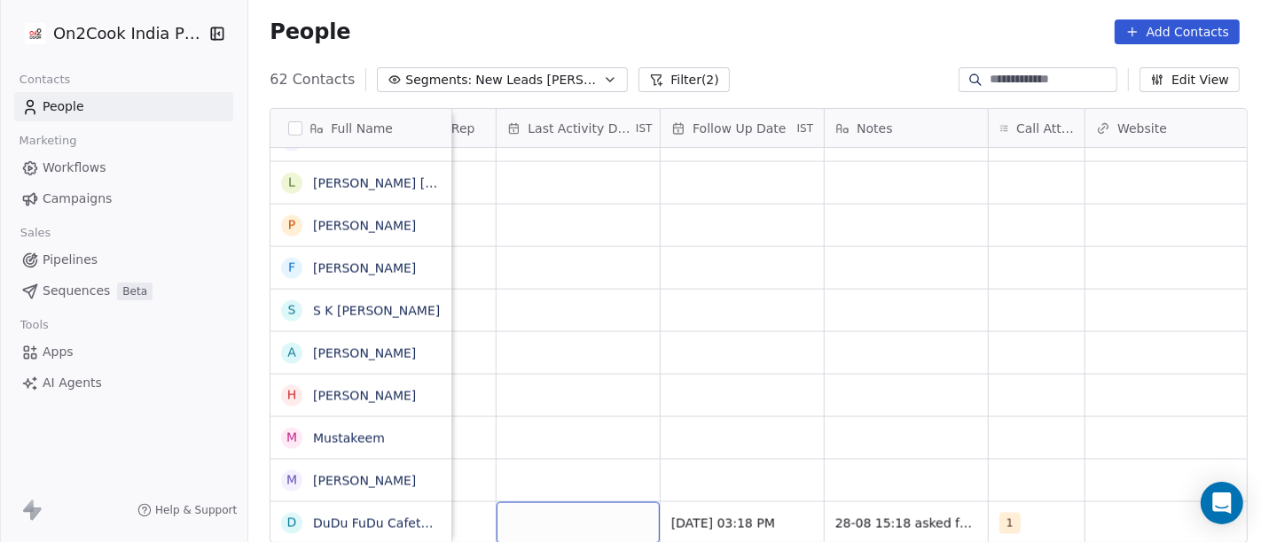
click at [551, 512] on div "grid" at bounding box center [577, 524] width 163 height 42
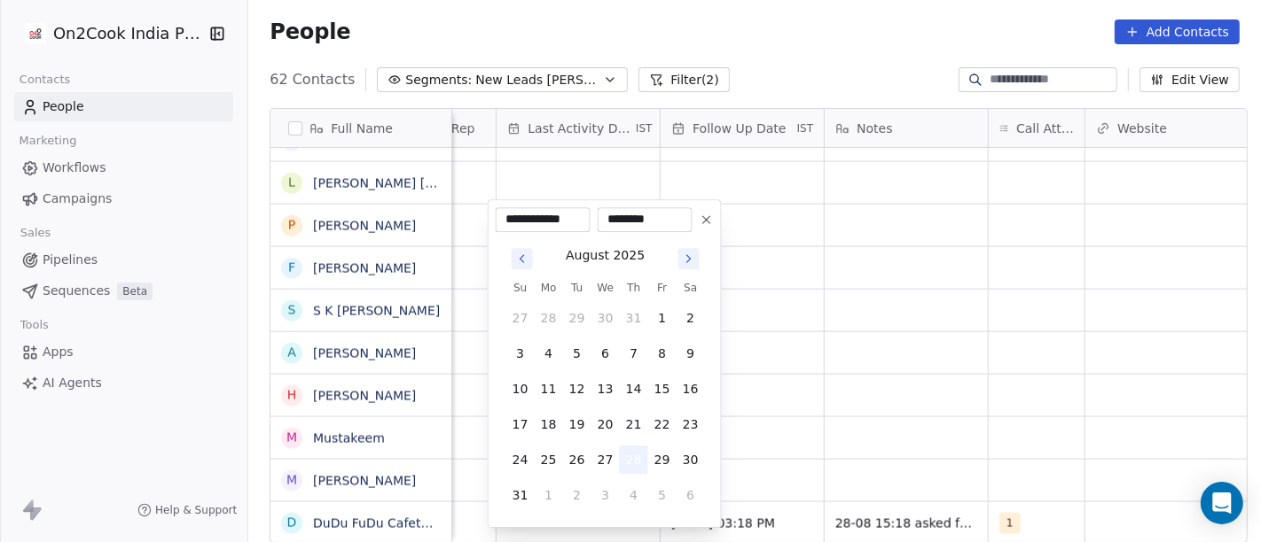
click at [642, 456] on button "28" at bounding box center [634, 460] width 28 height 28
click at [863, 422] on html "On2Cook India Pvt. Ltd. Contacts People Marketing Workflows Campaigns Sales Pip…" at bounding box center [630, 271] width 1261 height 542
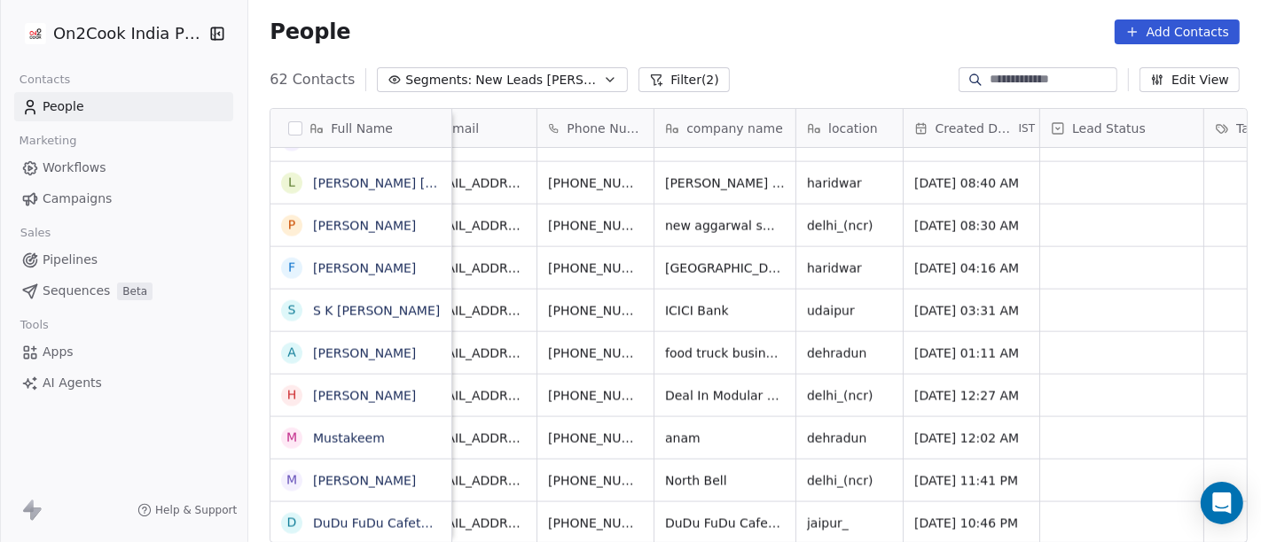
scroll to position [15, 41]
click at [663, 503] on div "+919680207811" at bounding box center [620, 524] width 168 height 42
click at [675, 514] on icon "grid" at bounding box center [682, 521] width 14 height 14
click at [1056, 504] on div "grid" at bounding box center [1120, 524] width 163 height 42
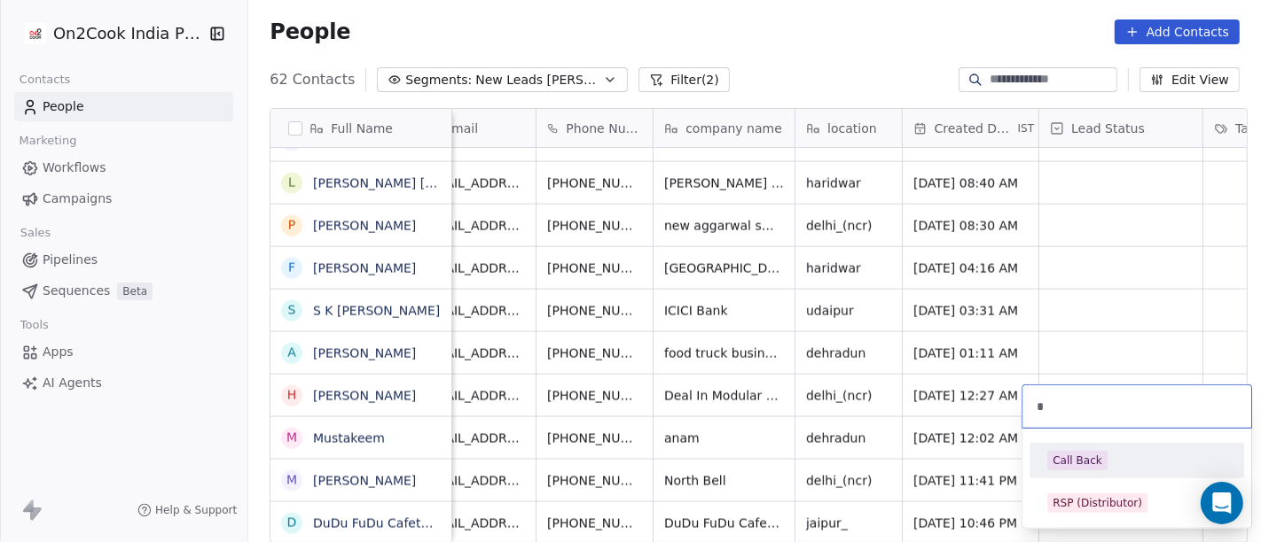
type input "*"
click at [1078, 447] on div "Call Back" at bounding box center [1136, 461] width 200 height 28
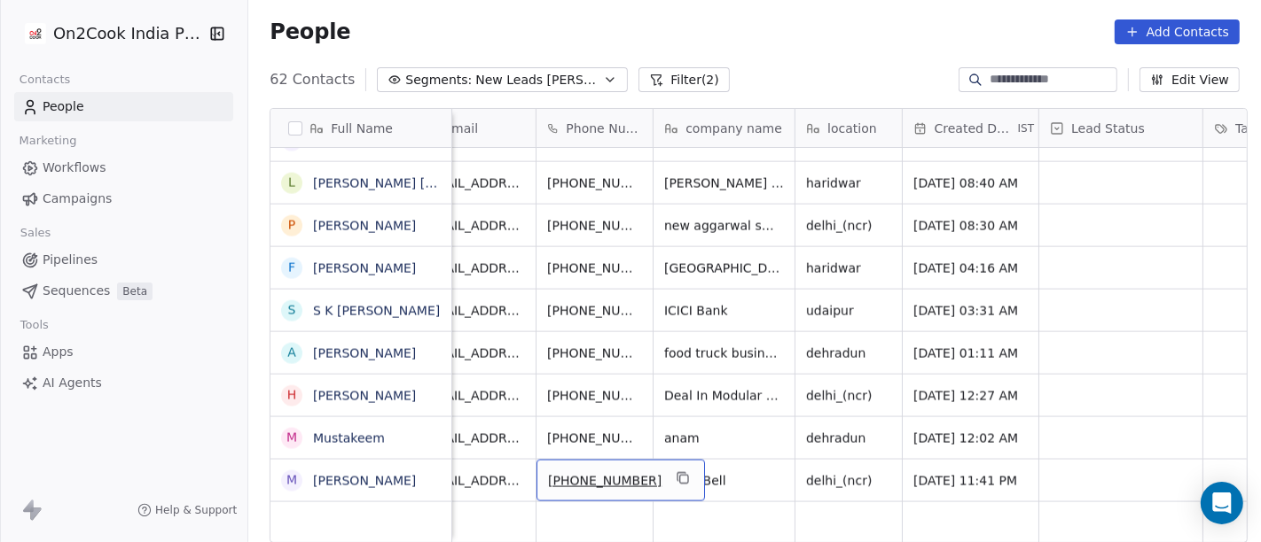
click at [666, 462] on div "+919999700634" at bounding box center [620, 481] width 168 height 42
click at [675, 472] on icon "grid" at bounding box center [682, 479] width 14 height 14
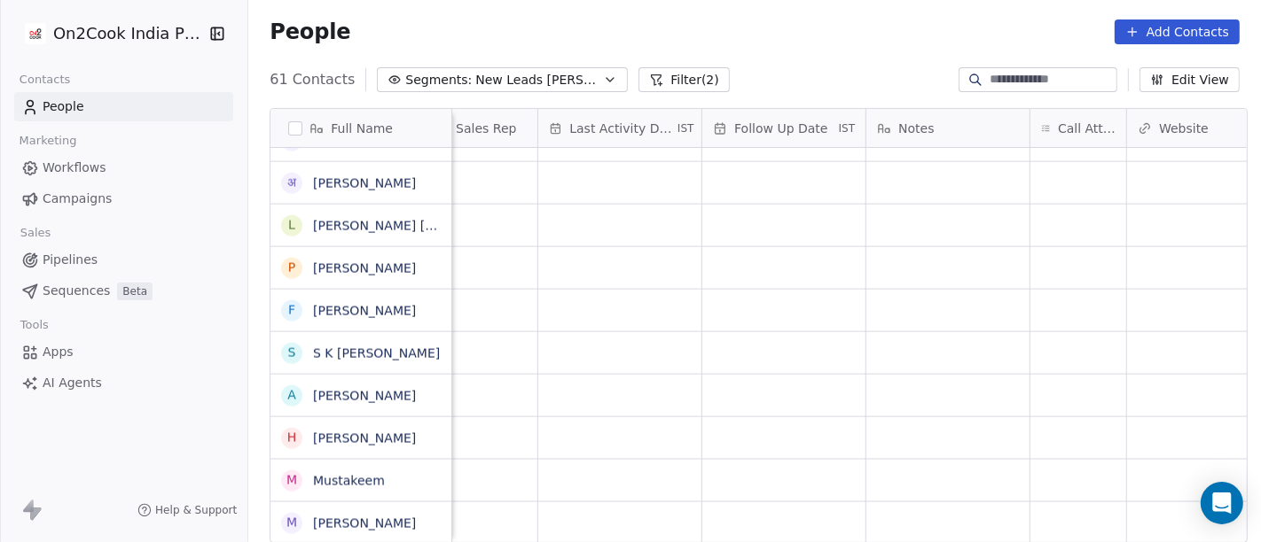
scroll to position [14, 1076]
click at [1011, 503] on div "grid" at bounding box center [1039, 524] width 96 height 42
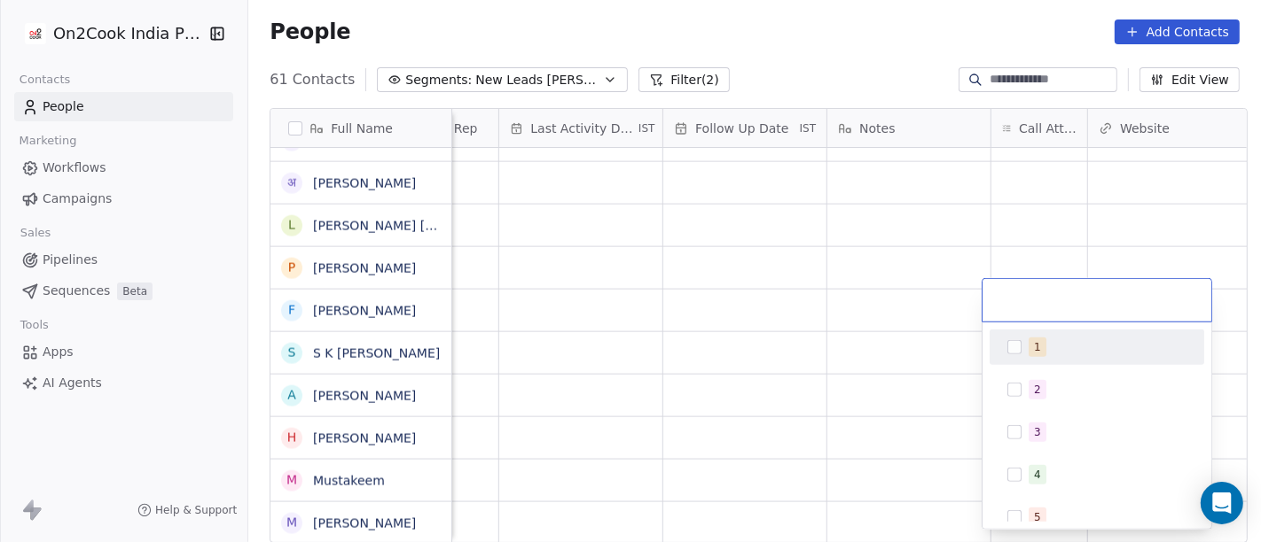
click at [1045, 343] on div "1" at bounding box center [1107, 348] width 158 height 20
click at [899, 277] on html "On2Cook India Pvt. Ltd. Contacts People Marketing Workflows Campaigns Sales Pip…" at bounding box center [630, 271] width 1261 height 542
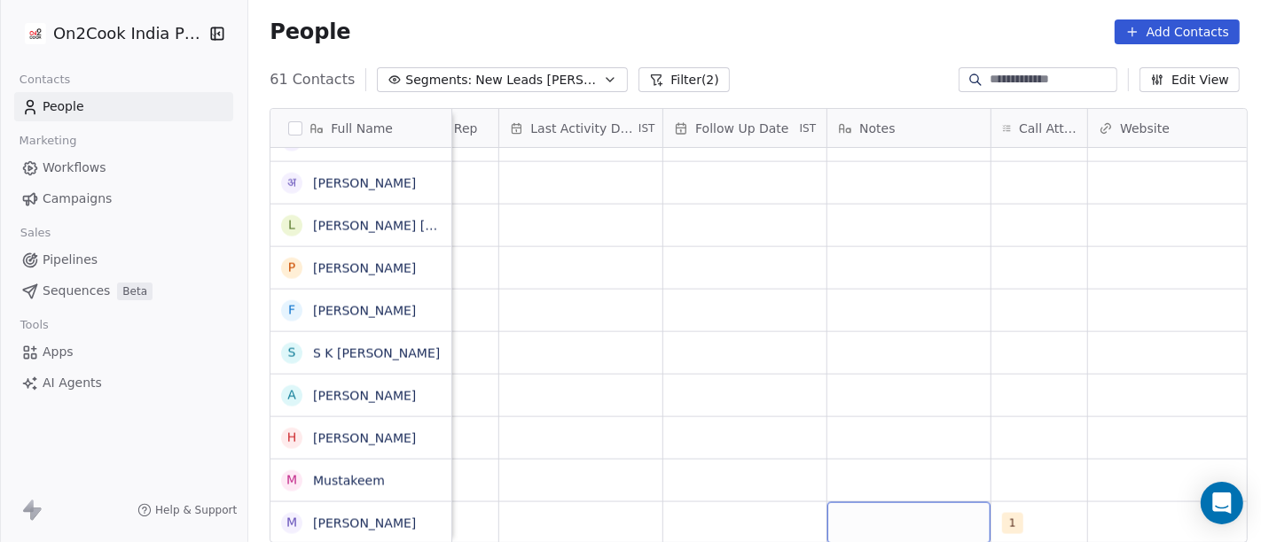
click at [900, 508] on div "grid" at bounding box center [908, 524] width 163 height 42
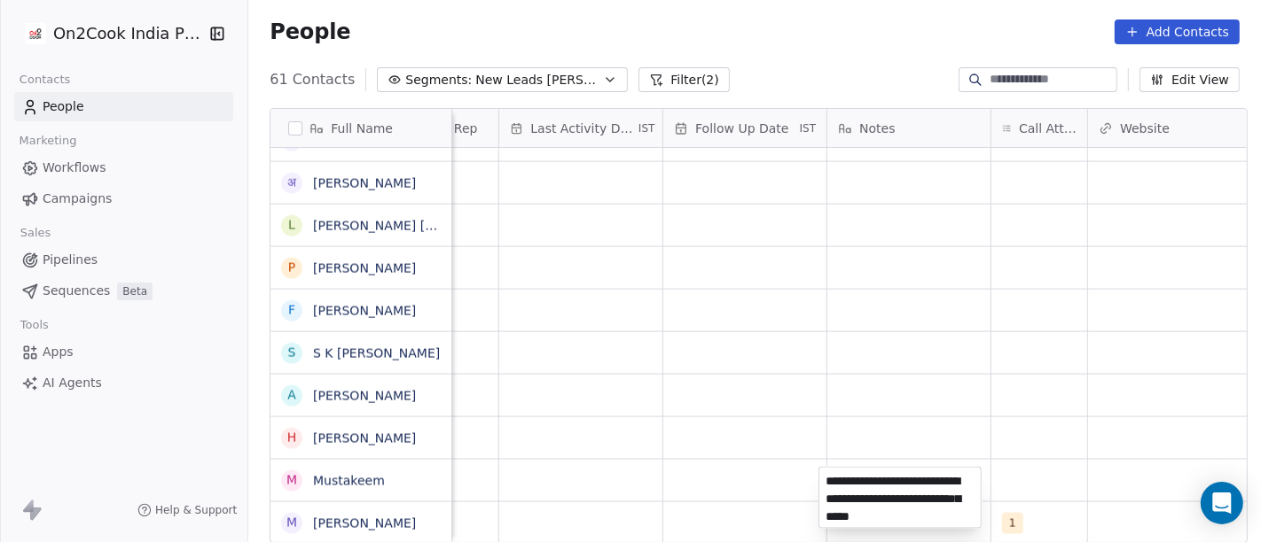
type textarea "**********"
click at [641, 349] on html "On2Cook India Pvt. Ltd. Contacts People Marketing Workflows Campaigns Sales Pip…" at bounding box center [630, 271] width 1261 height 542
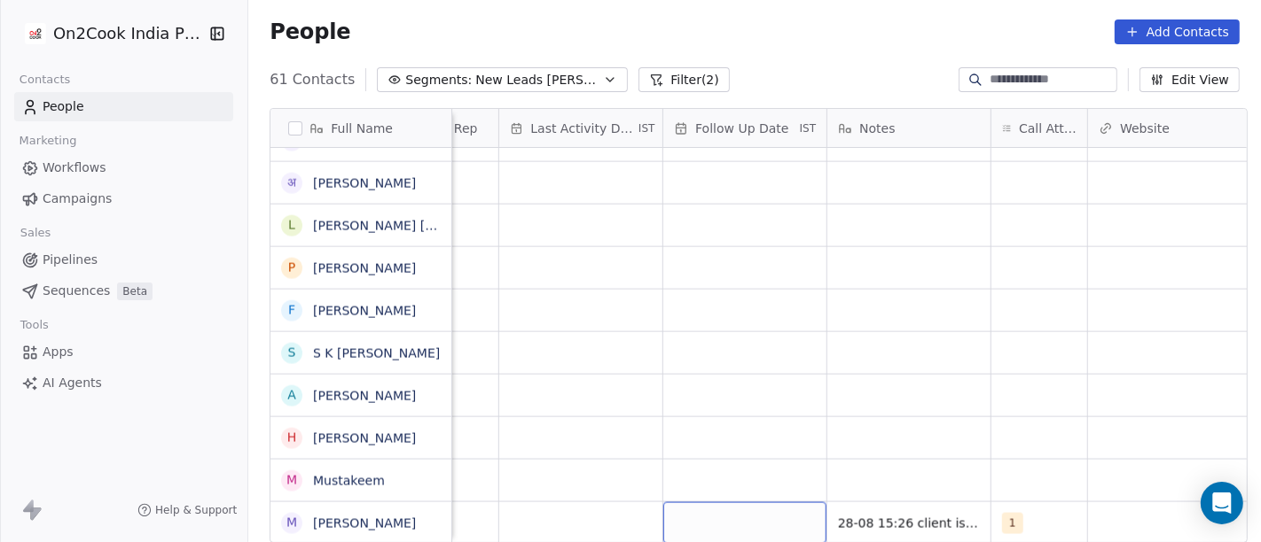
click at [756, 503] on div "grid" at bounding box center [744, 524] width 163 height 42
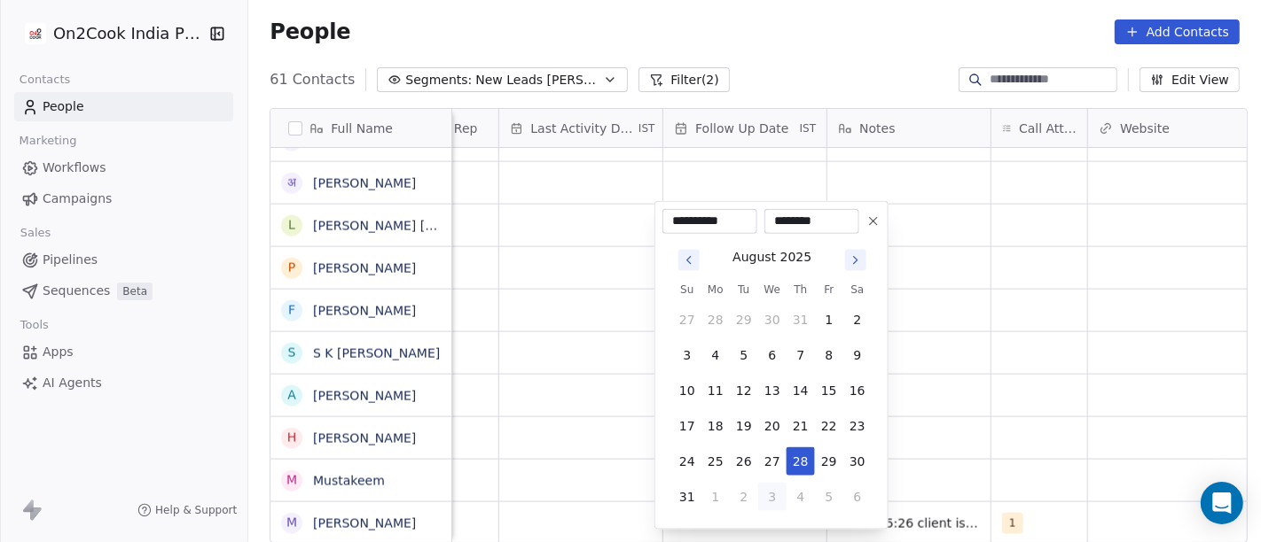
click at [784, 496] on button "3" at bounding box center [772, 497] width 28 height 28
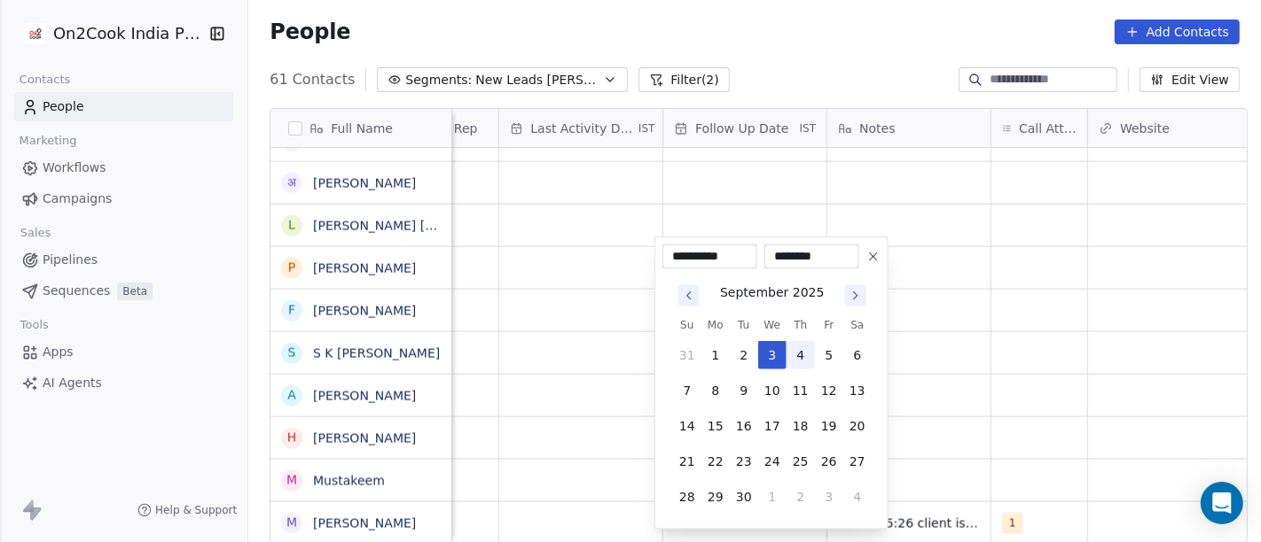
click at [792, 366] on button "4" at bounding box center [800, 355] width 28 height 28
type input "**********"
click at [987, 332] on html "On2Cook India Pvt. Ltd. Contacts People Marketing Workflows Campaigns Sales Pip…" at bounding box center [630, 271] width 1261 height 542
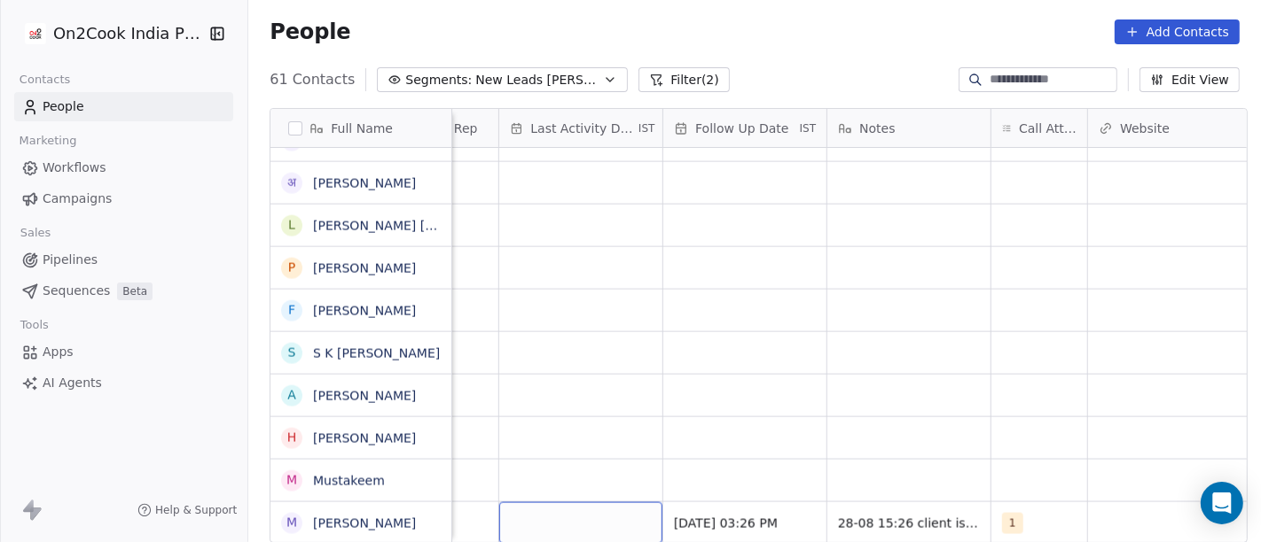
click at [588, 503] on div "grid" at bounding box center [580, 524] width 163 height 42
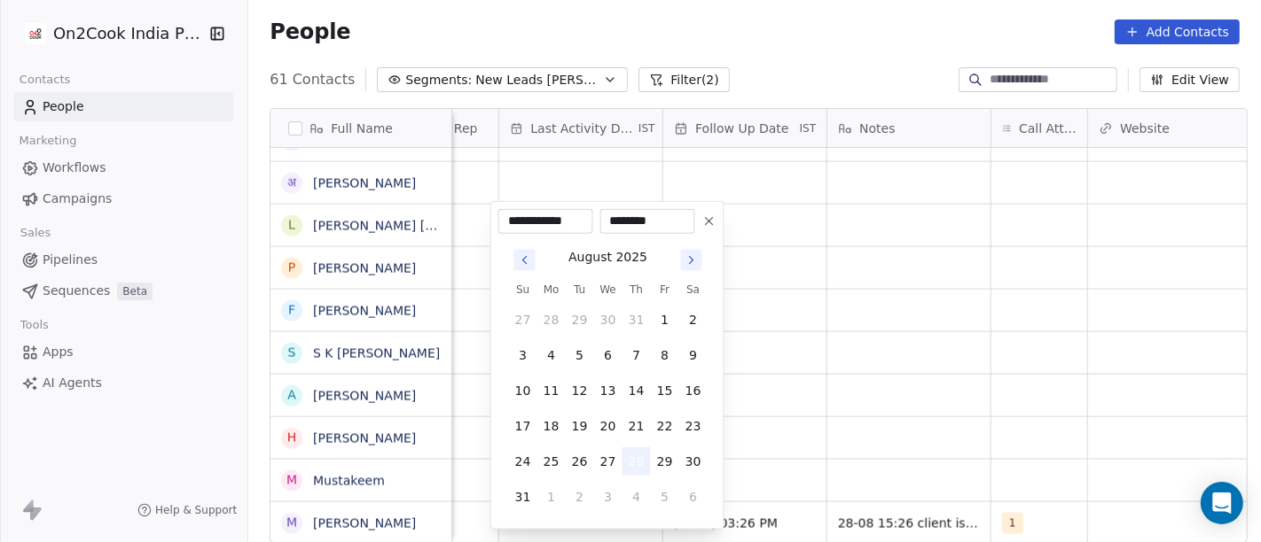
click at [638, 468] on button "28" at bounding box center [636, 462] width 28 height 28
click at [795, 424] on html "On2Cook India Pvt. Ltd. Contacts People Marketing Workflows Campaigns Sales Pip…" at bounding box center [630, 271] width 1261 height 542
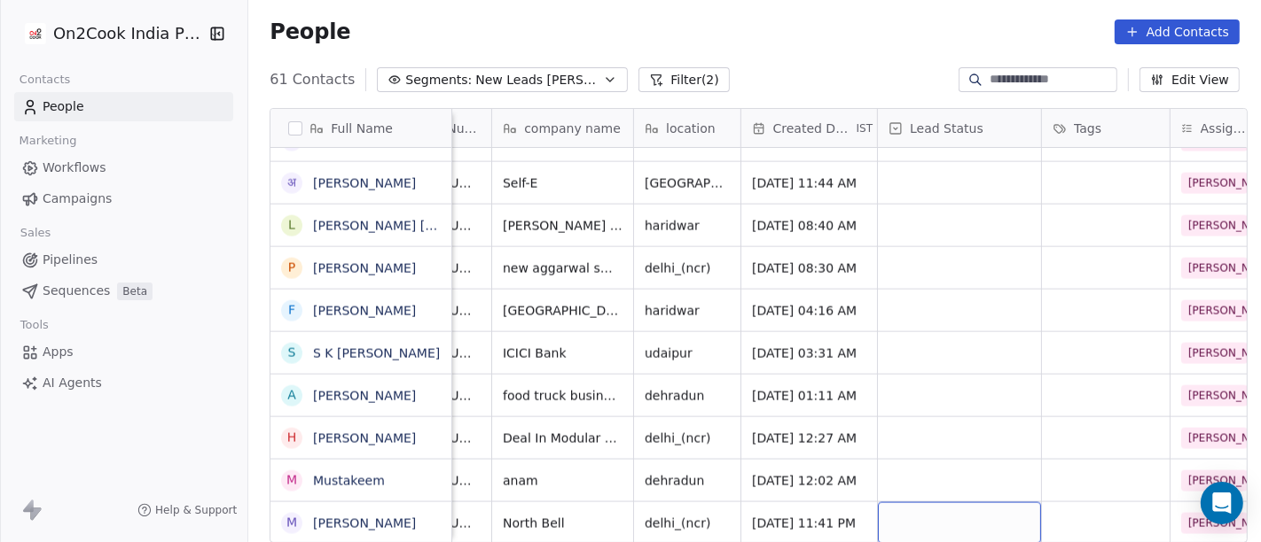
scroll to position [15, 200]
click at [949, 503] on div "grid" at bounding box center [960, 524] width 163 height 42
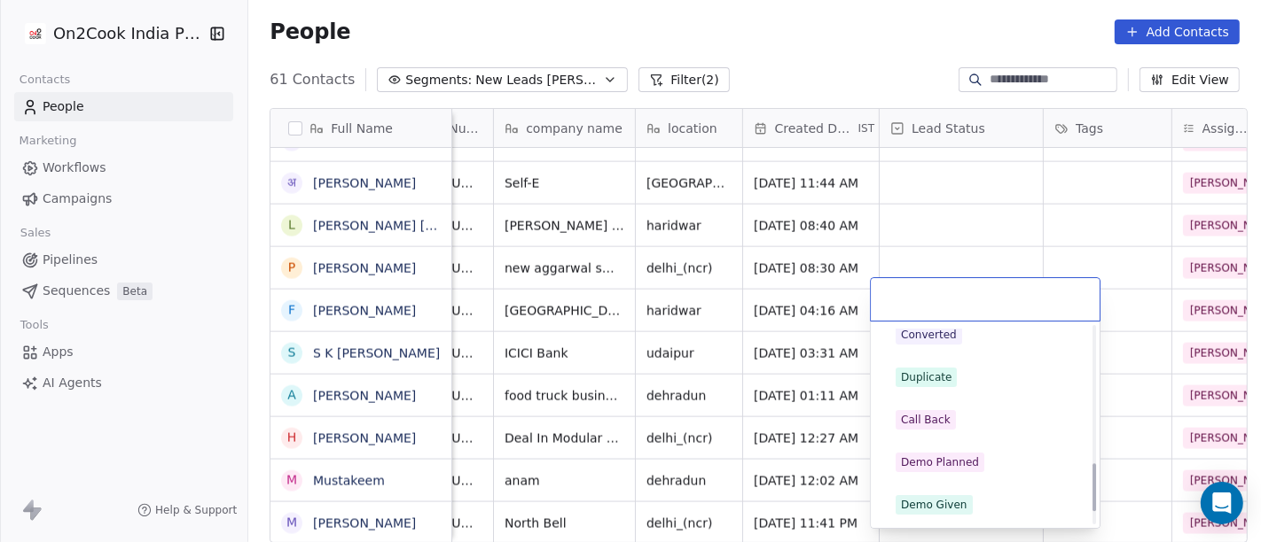
scroll to position [0, 0]
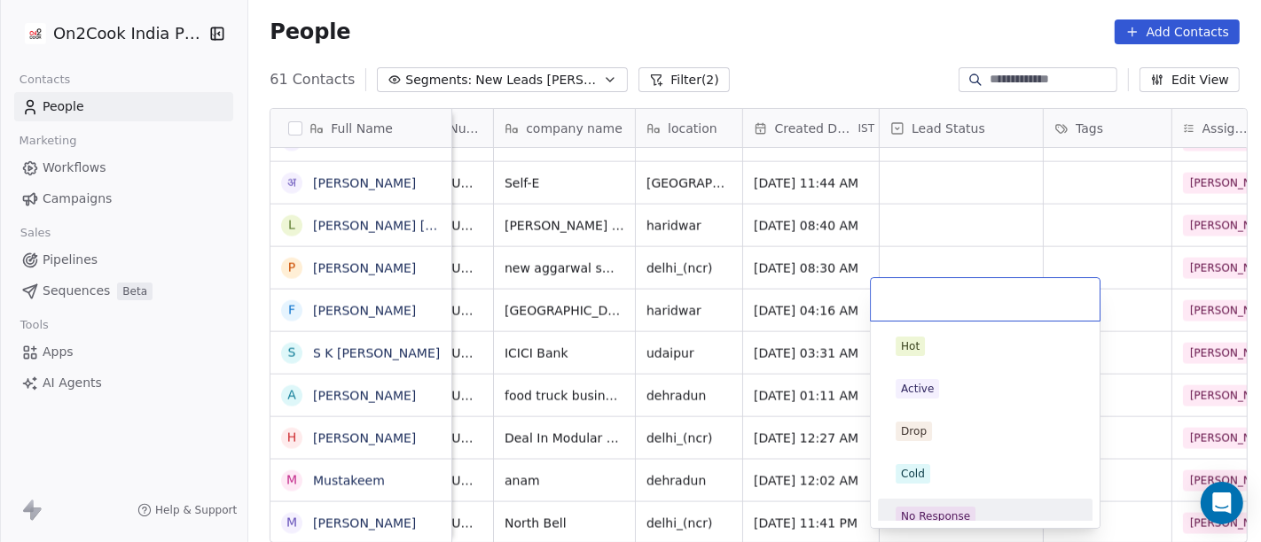
click at [968, 516] on span "No Response" at bounding box center [935, 517] width 80 height 20
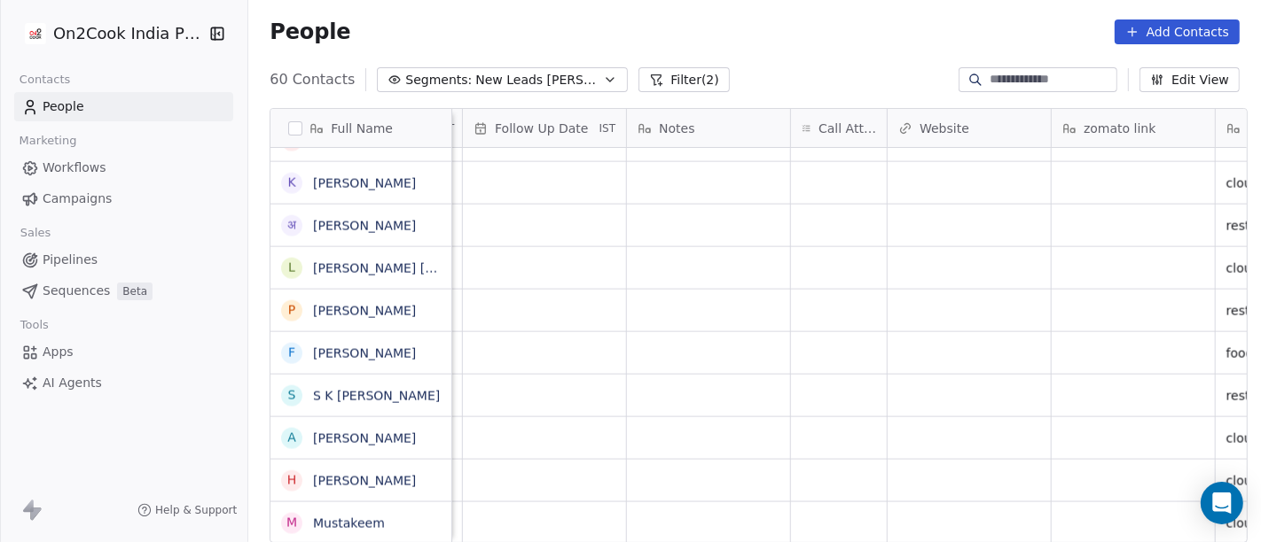
scroll to position [15, 1274]
click at [825, 516] on div "grid" at bounding box center [841, 524] width 96 height 42
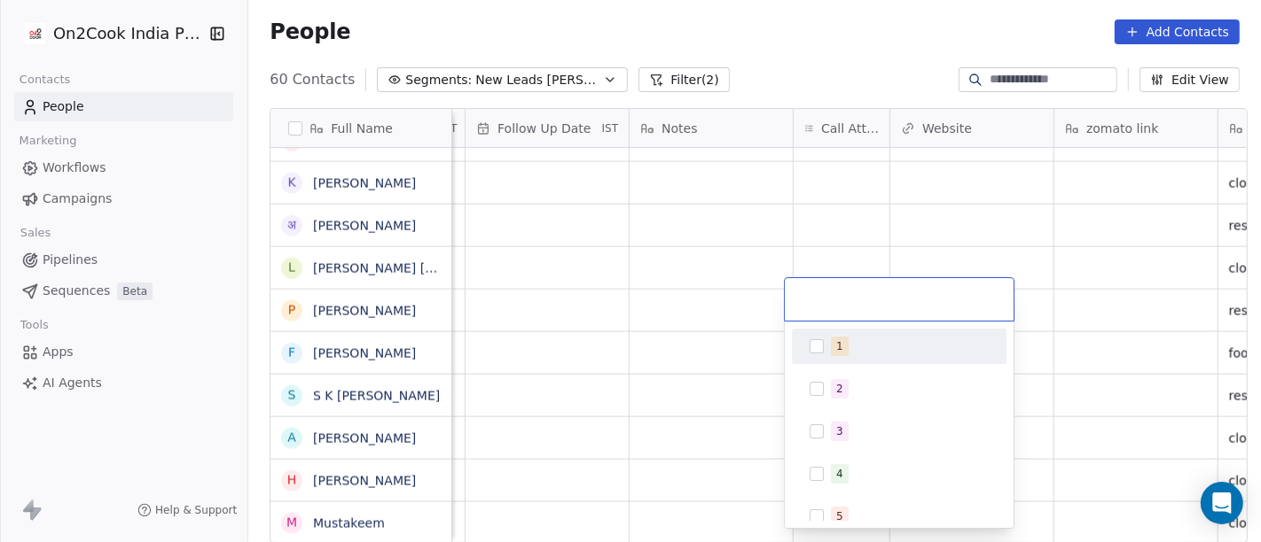
click at [816, 345] on button "Suggestions" at bounding box center [816, 347] width 14 height 14
click at [697, 421] on html "On2Cook India Pvt. Ltd. Contacts People Marketing Workflows Campaigns Sales Pip…" at bounding box center [630, 271] width 1261 height 542
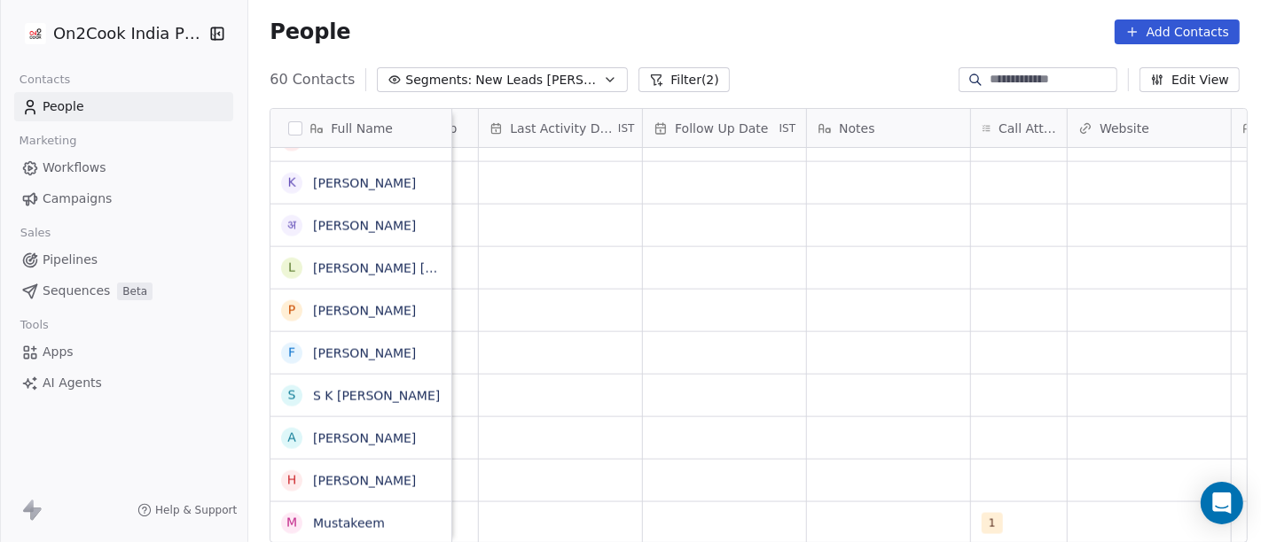
scroll to position [15, 1095]
click at [704, 503] on div "grid" at bounding box center [725, 524] width 163 height 42
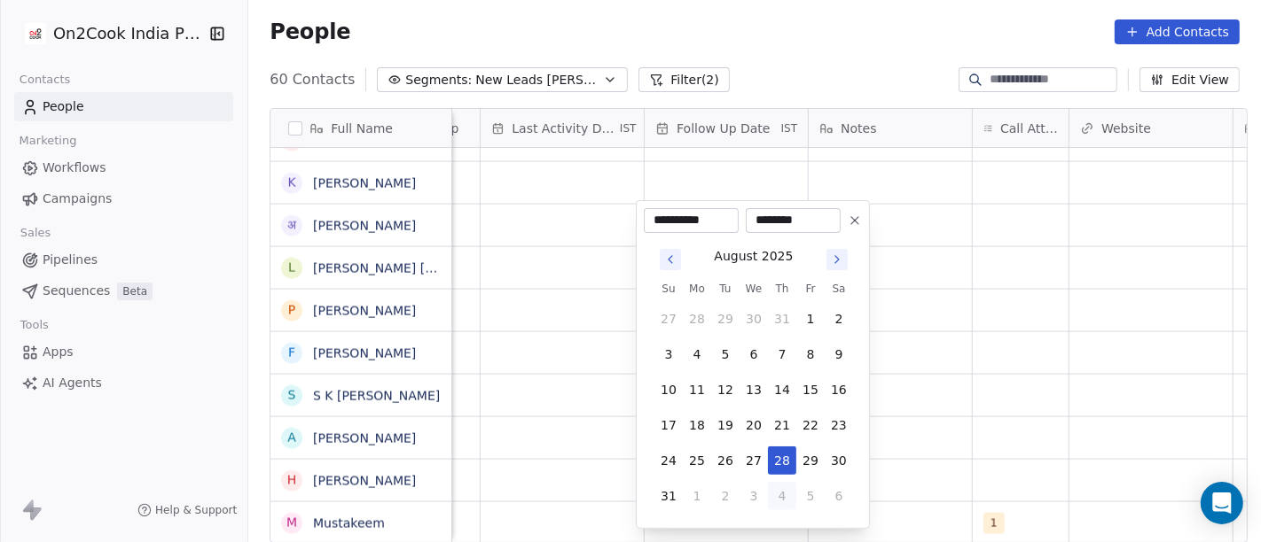
click at [784, 496] on button "4" at bounding box center [782, 496] width 28 height 28
type input "**********"
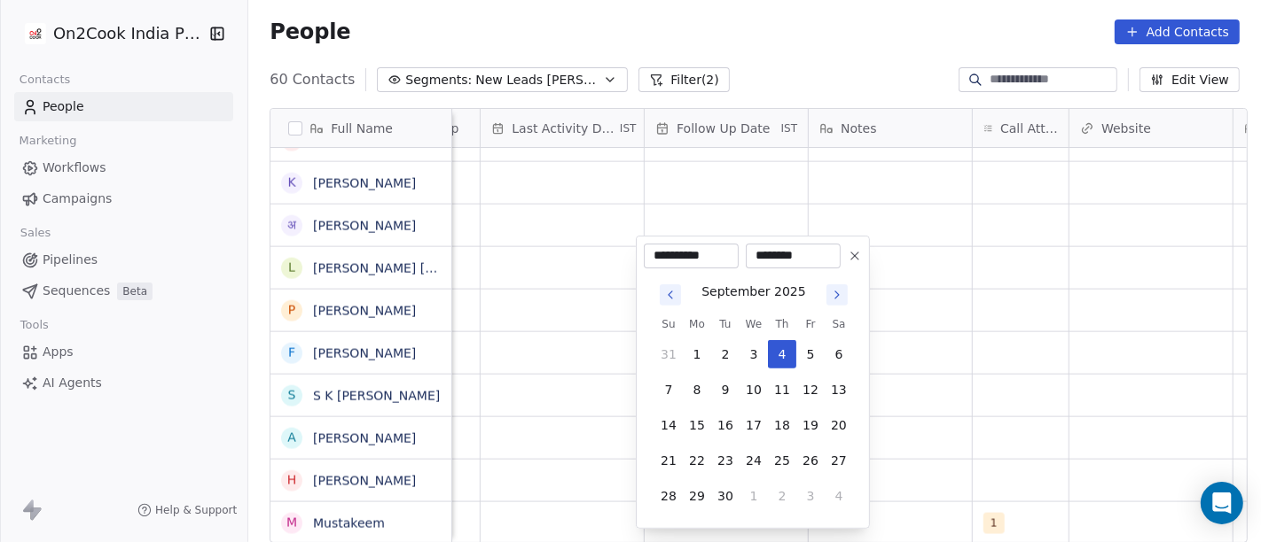
click at [901, 466] on html "On2Cook India Pvt. Ltd. Contacts People Marketing Workflows Campaigns Sales Pip…" at bounding box center [630, 271] width 1261 height 542
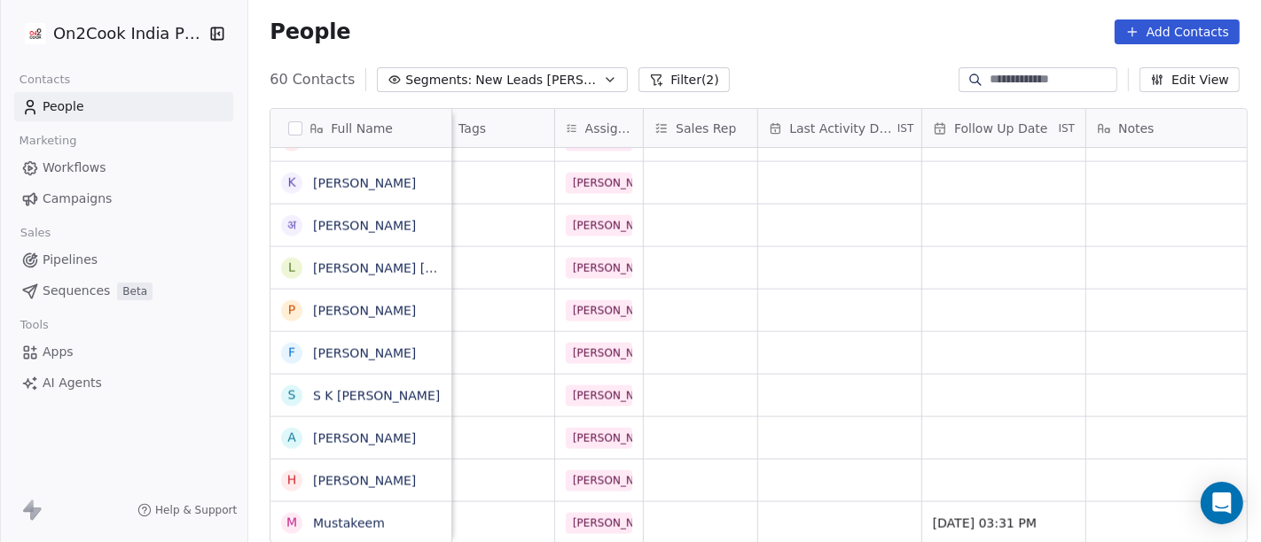
scroll to position [15, 810]
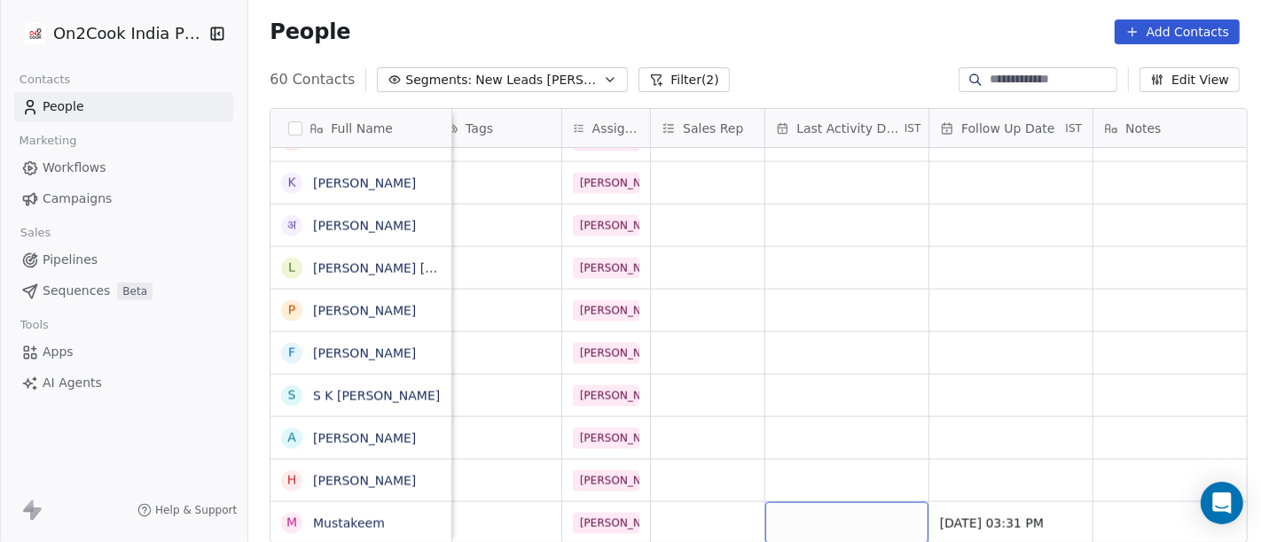
click at [832, 503] on div "grid" at bounding box center [846, 524] width 163 height 42
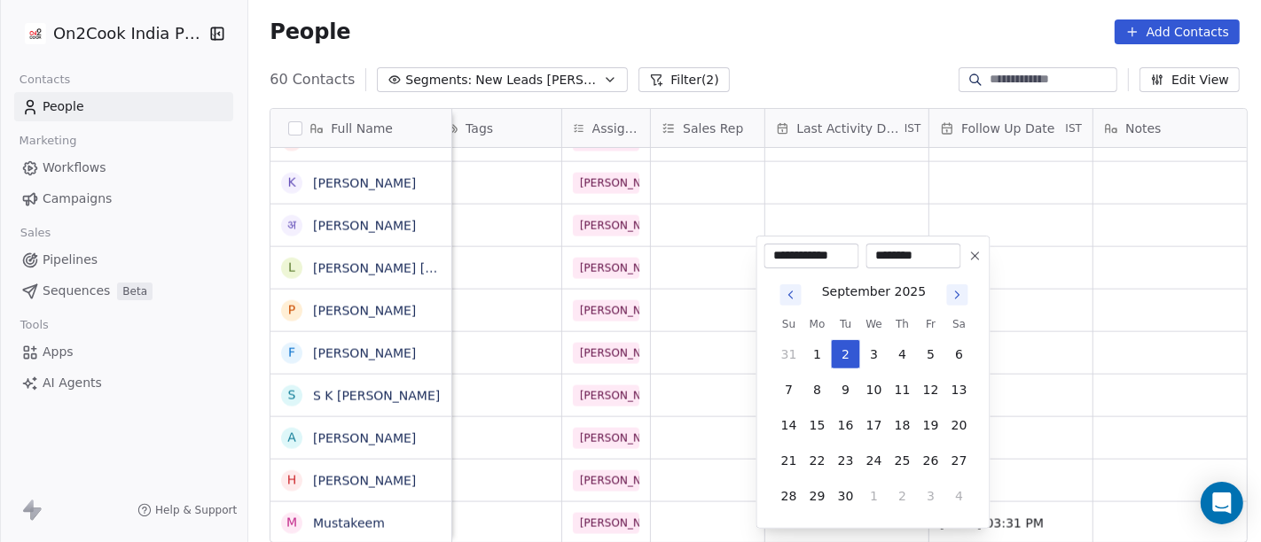
click at [784, 294] on icon "Go to previous month" at bounding box center [791, 295] width 14 height 14
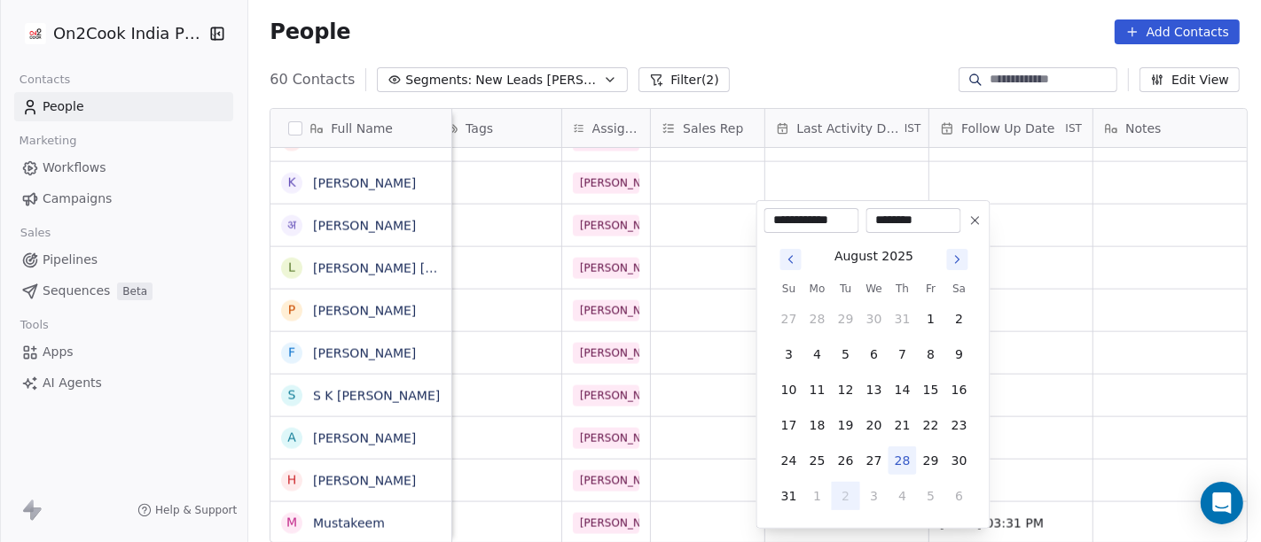
click at [909, 454] on button "28" at bounding box center [902, 461] width 28 height 28
type input "**********"
click at [1028, 436] on html "On2Cook India Pvt. Ltd. Contacts People Marketing Workflows Campaigns Sales Pip…" at bounding box center [630, 271] width 1261 height 542
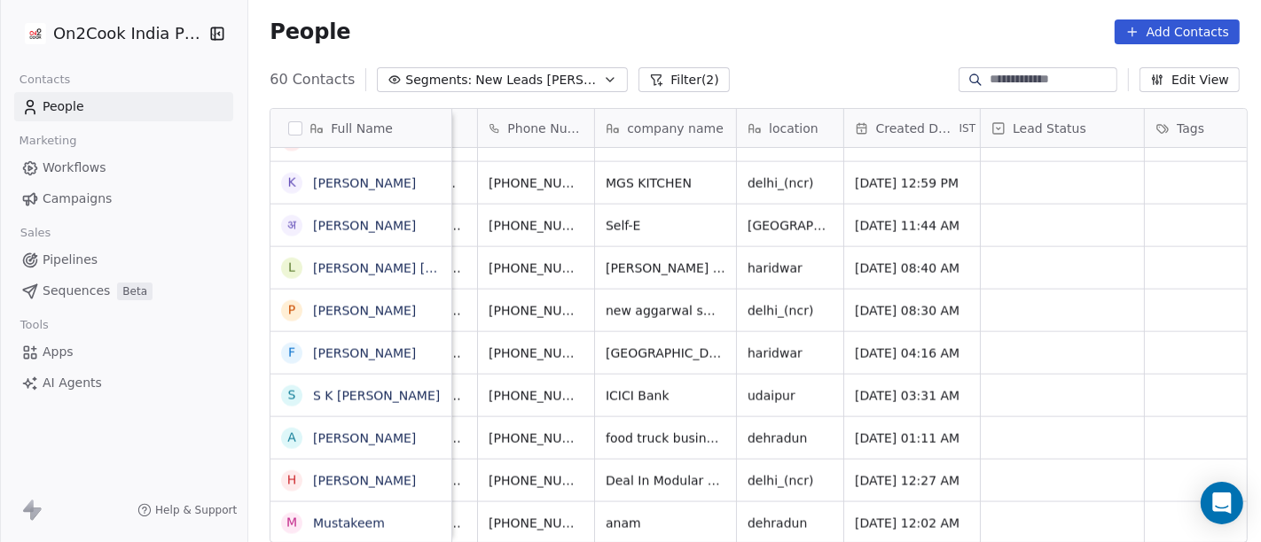
scroll to position [15, 0]
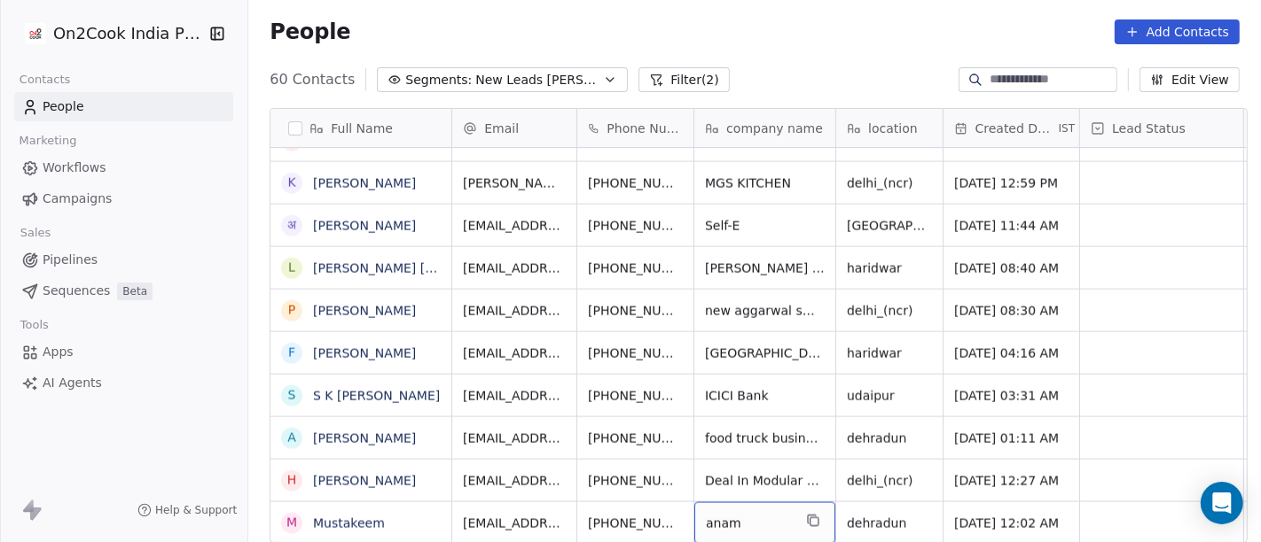
click at [752, 511] on div "anam" at bounding box center [764, 524] width 141 height 42
click at [752, 510] on textarea "****" at bounding box center [756, 499] width 139 height 55
type textarea "**********"
click at [891, 433] on html "On2Cook India Pvt. Ltd. Contacts People Marketing Workflows Campaigns Sales Pip…" at bounding box center [630, 271] width 1261 height 542
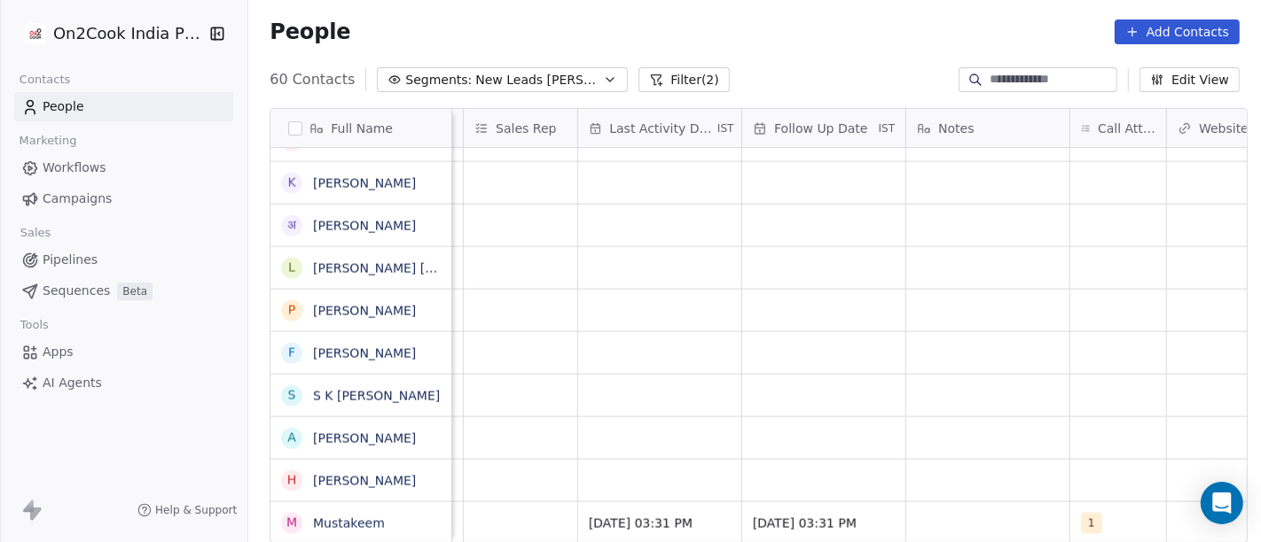
scroll to position [15, 1002]
click at [982, 503] on div "grid" at bounding box center [983, 524] width 163 height 42
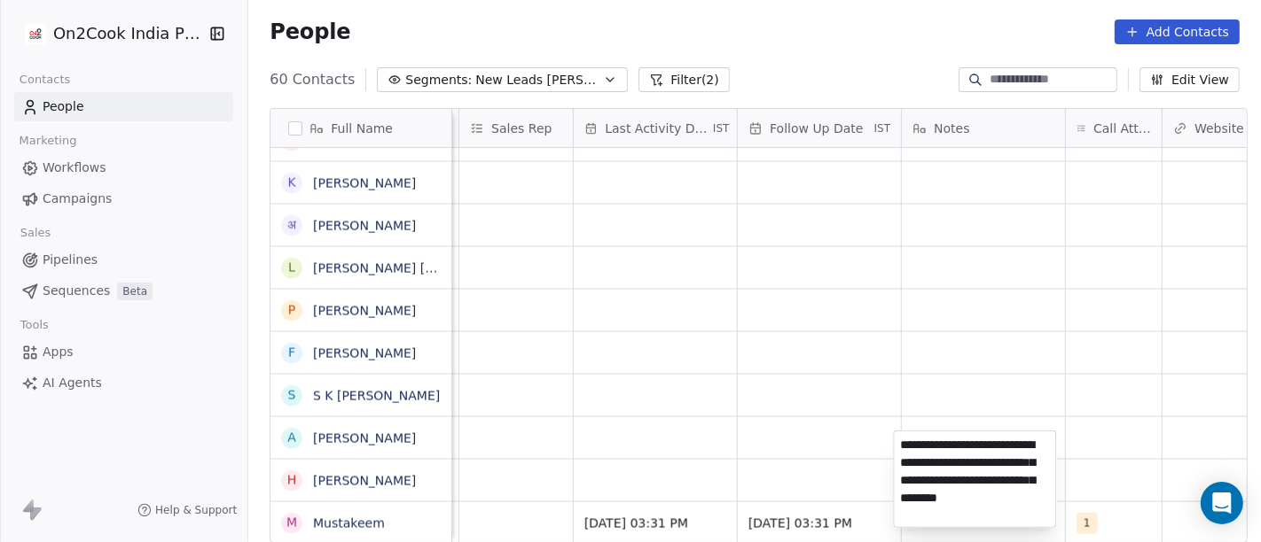
type textarea "**********"
click at [870, 335] on html "On2Cook India Pvt. Ltd. Contacts People Marketing Workflows Campaigns Sales Pip…" at bounding box center [630, 271] width 1261 height 542
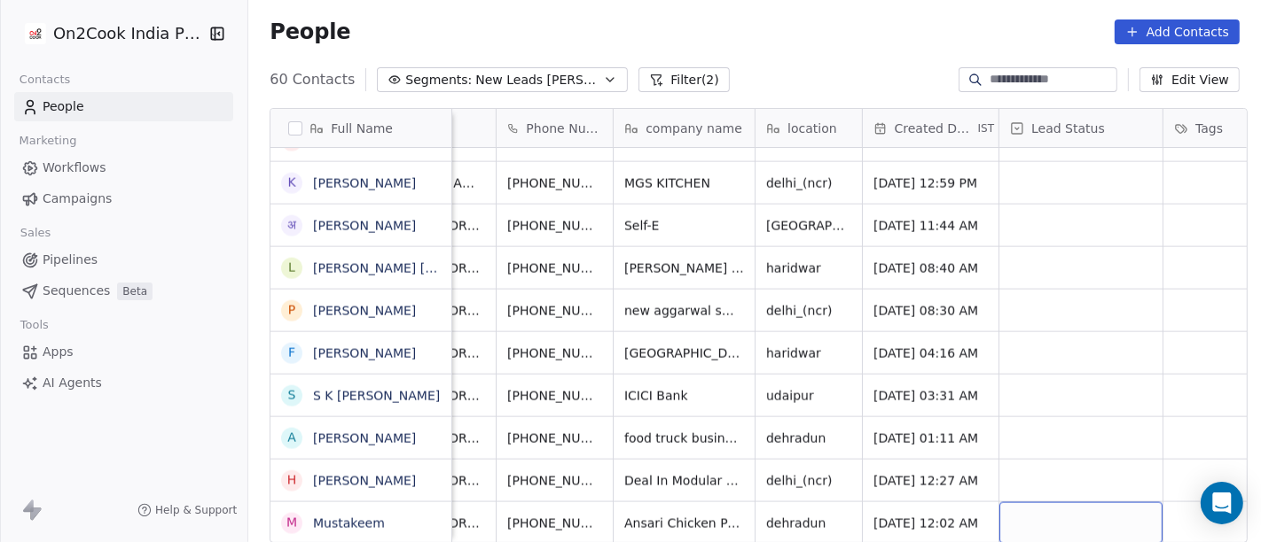
scroll to position [15, 55]
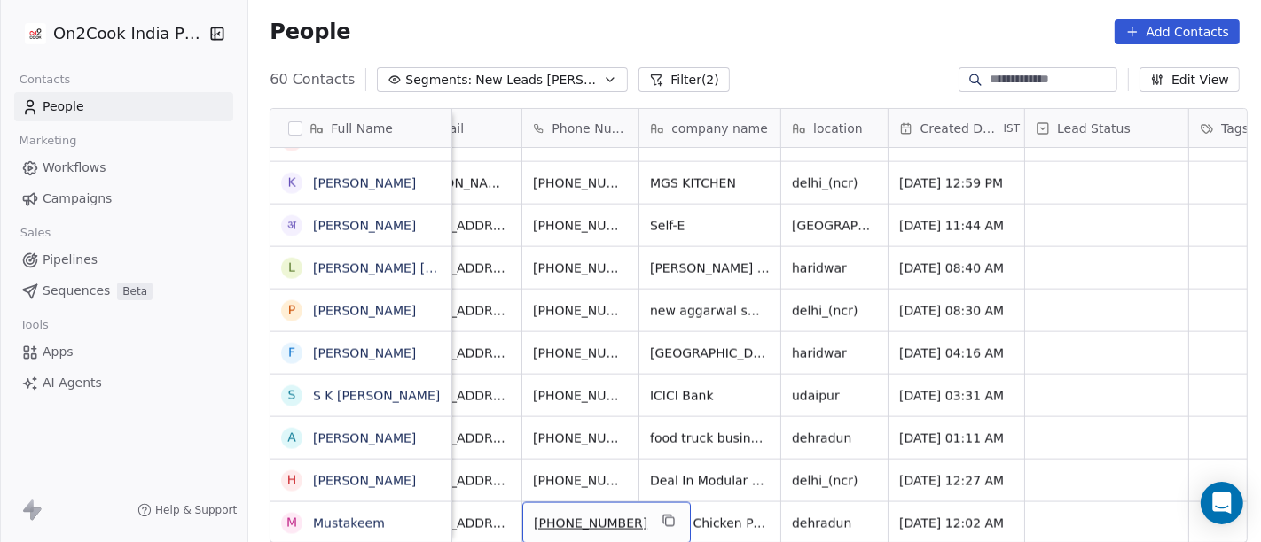
click at [642, 515] on div "+919557900575" at bounding box center [606, 524] width 168 height 42
click at [658, 512] on button "grid" at bounding box center [668, 521] width 21 height 21
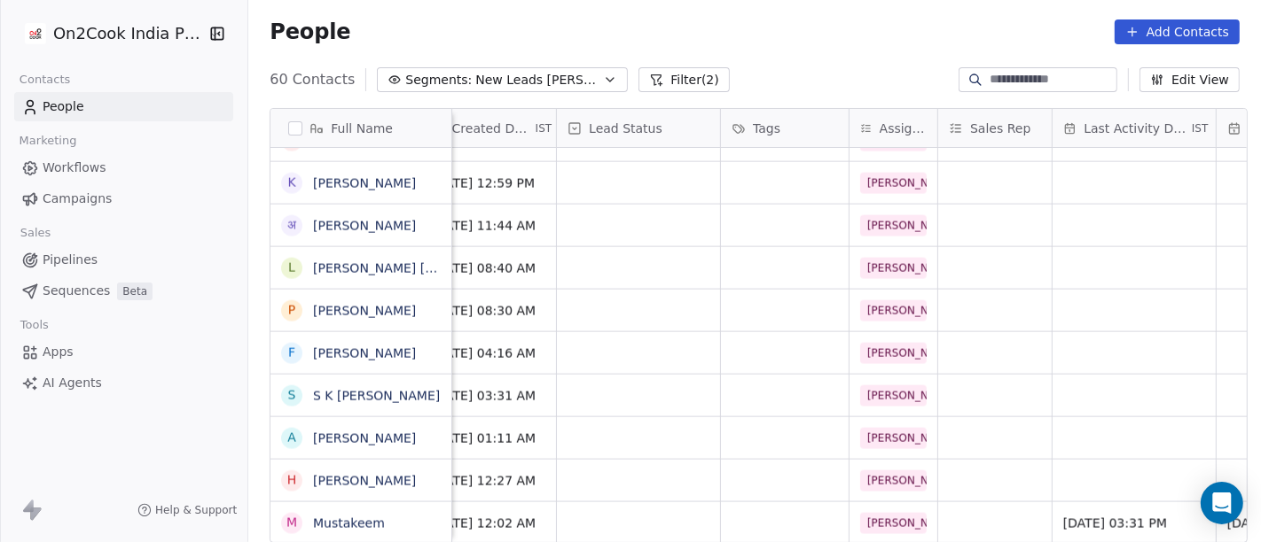
scroll to position [11, 468]
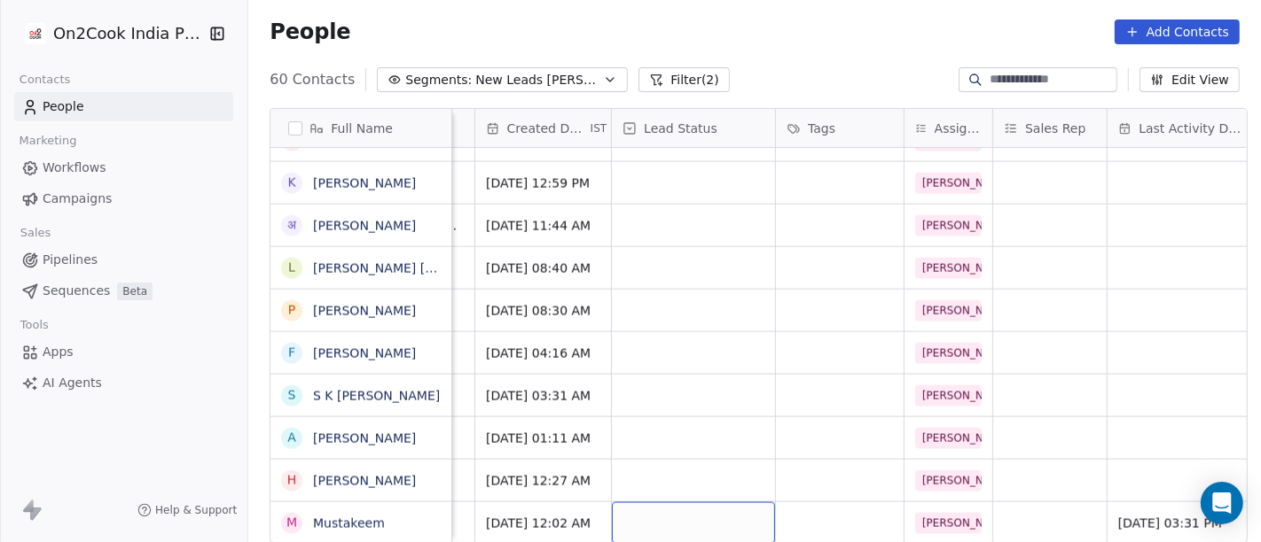
click at [699, 503] on div "grid" at bounding box center [693, 524] width 163 height 42
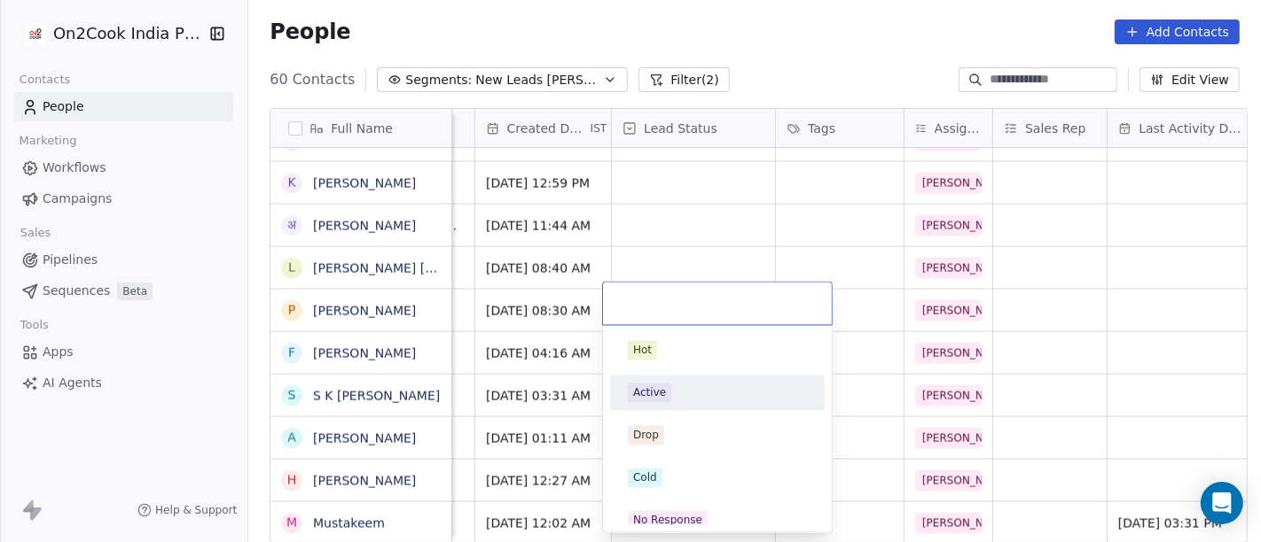
click at [712, 384] on div "Active" at bounding box center [717, 394] width 179 height 20
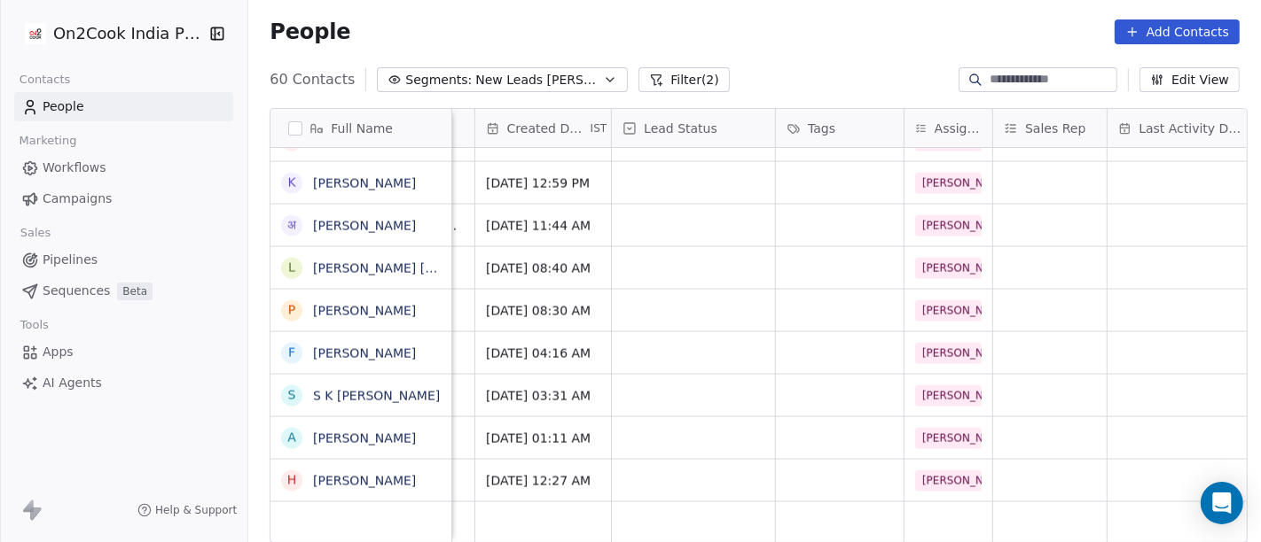
scroll to position [15, 0]
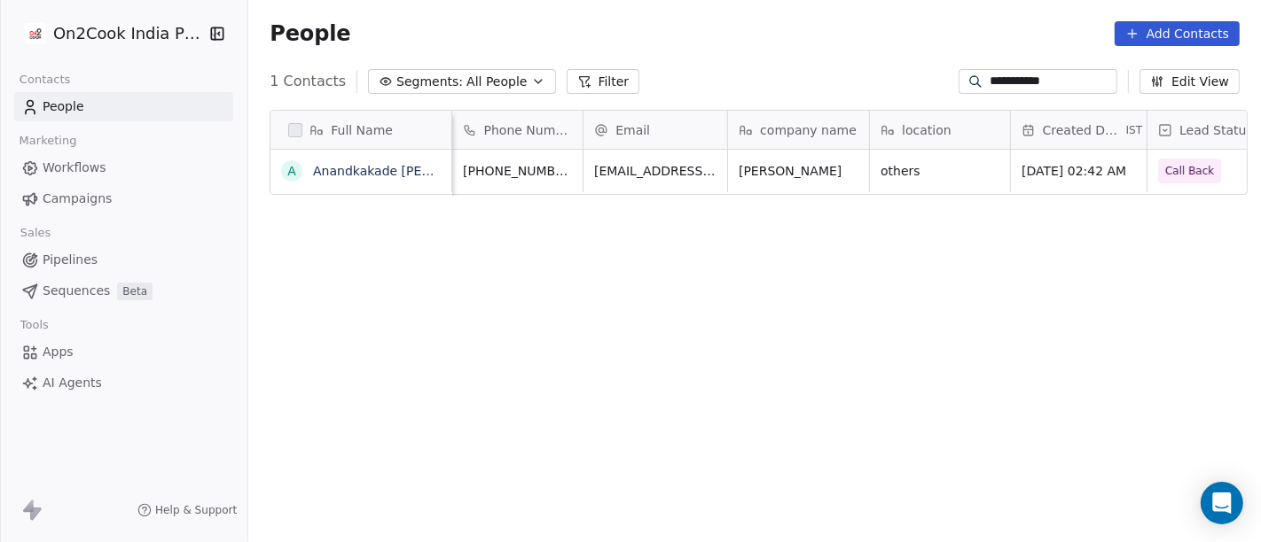
scroll to position [463, 1005]
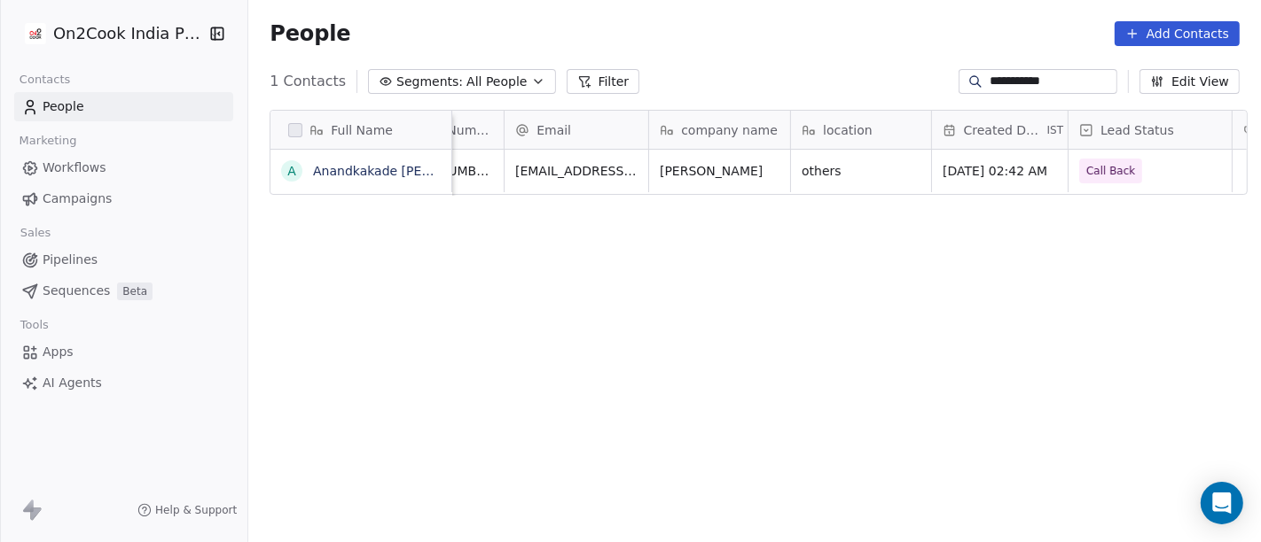
click at [1001, 74] on input "**********" at bounding box center [1051, 82] width 124 height 18
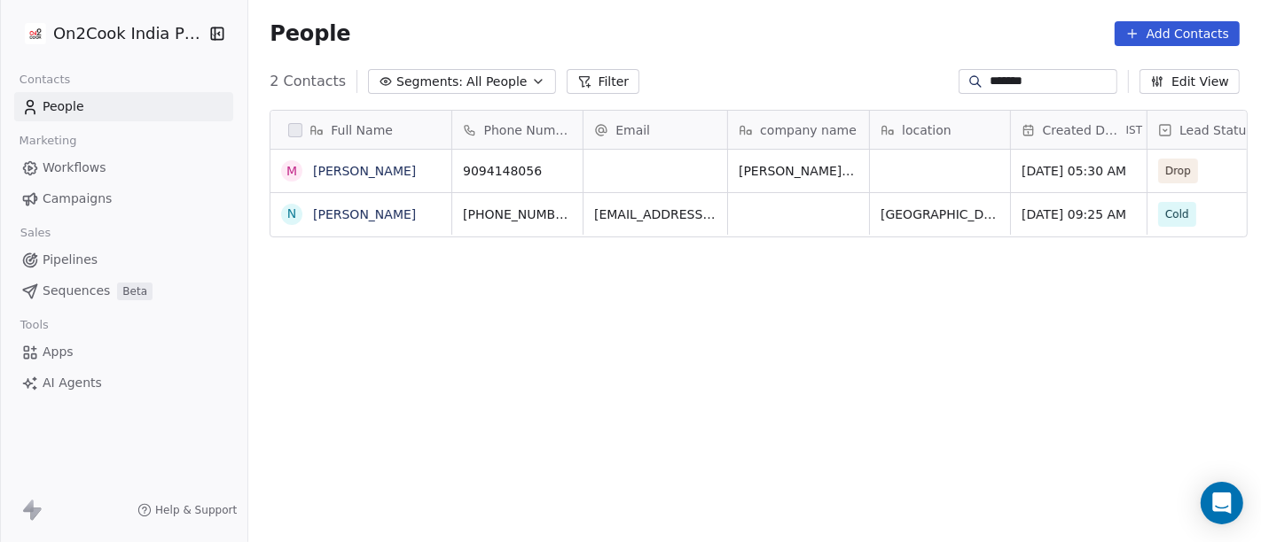
scroll to position [0, 0]
click at [1032, 83] on input "*******" at bounding box center [1051, 82] width 124 height 18
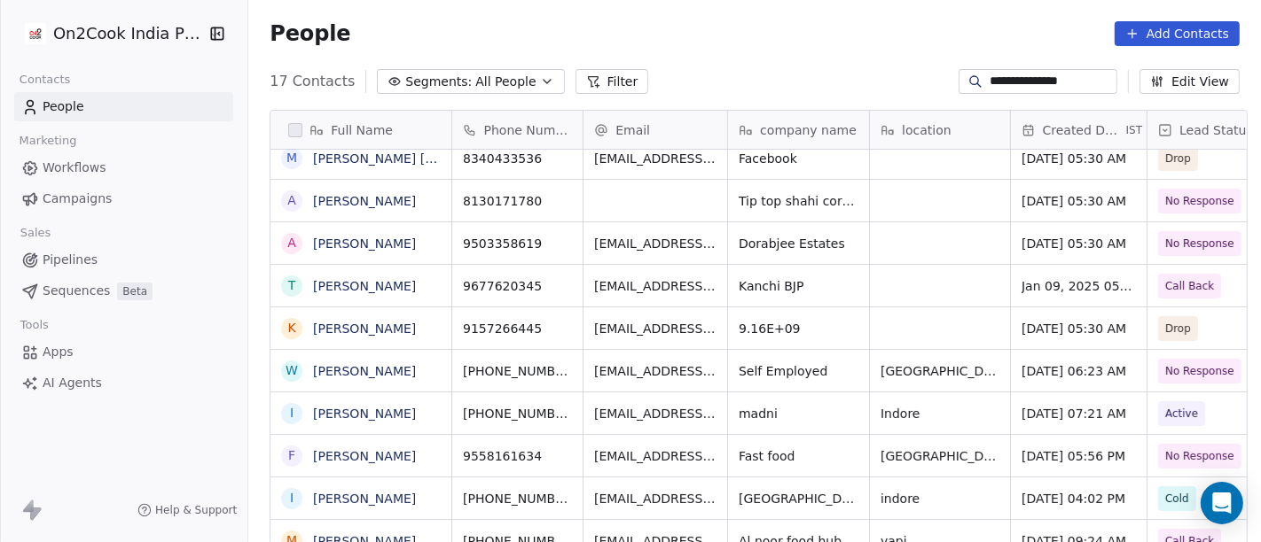
click at [1038, 77] on input "**********" at bounding box center [1051, 82] width 124 height 18
paste input
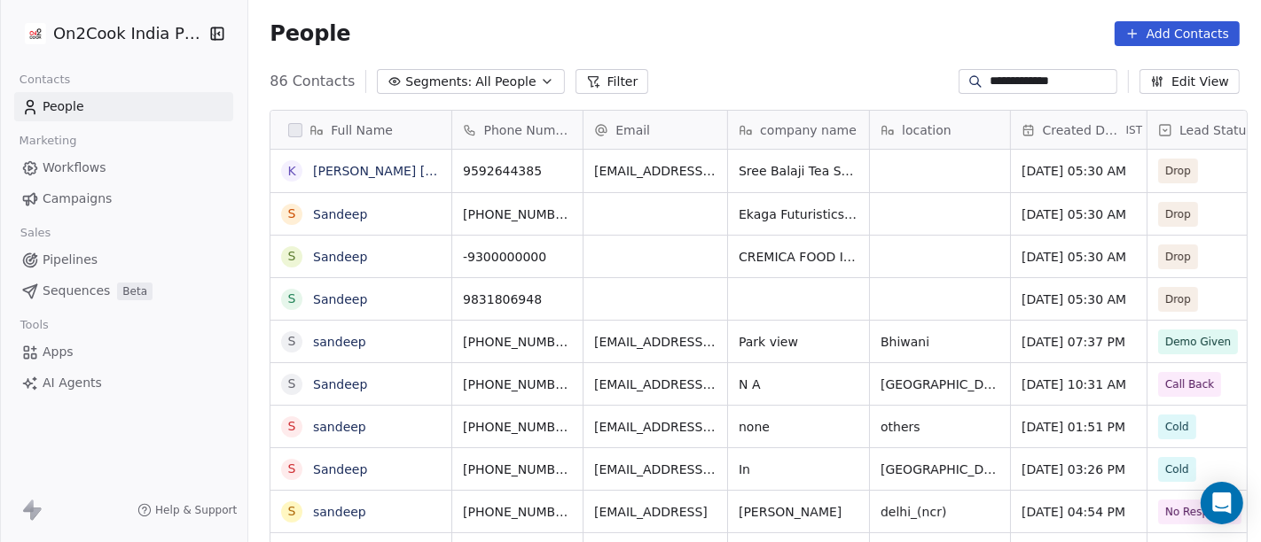
type input "**********"
click at [1060, 78] on input "**********" at bounding box center [1051, 82] width 124 height 18
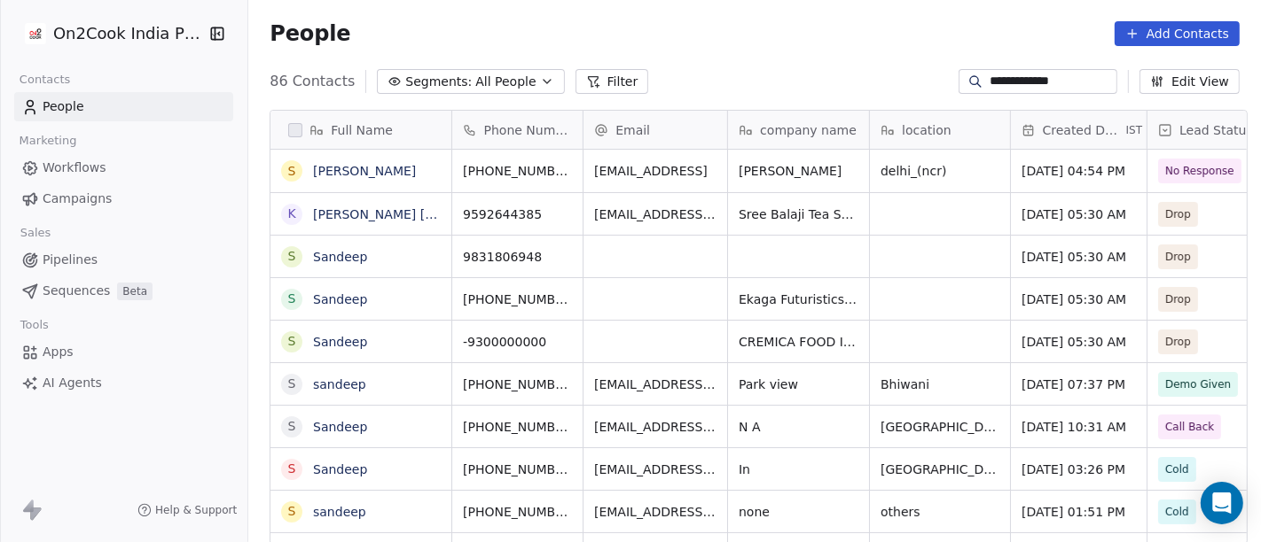
click at [954, 15] on div "People Add Contacts" at bounding box center [754, 33] width 1012 height 67
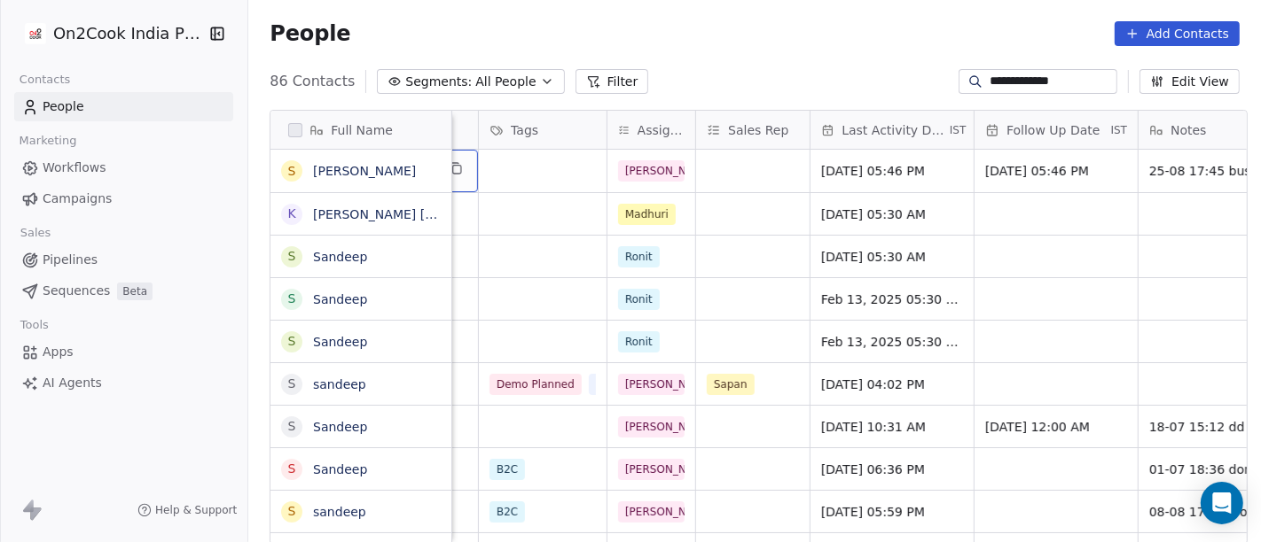
scroll to position [0, 943]
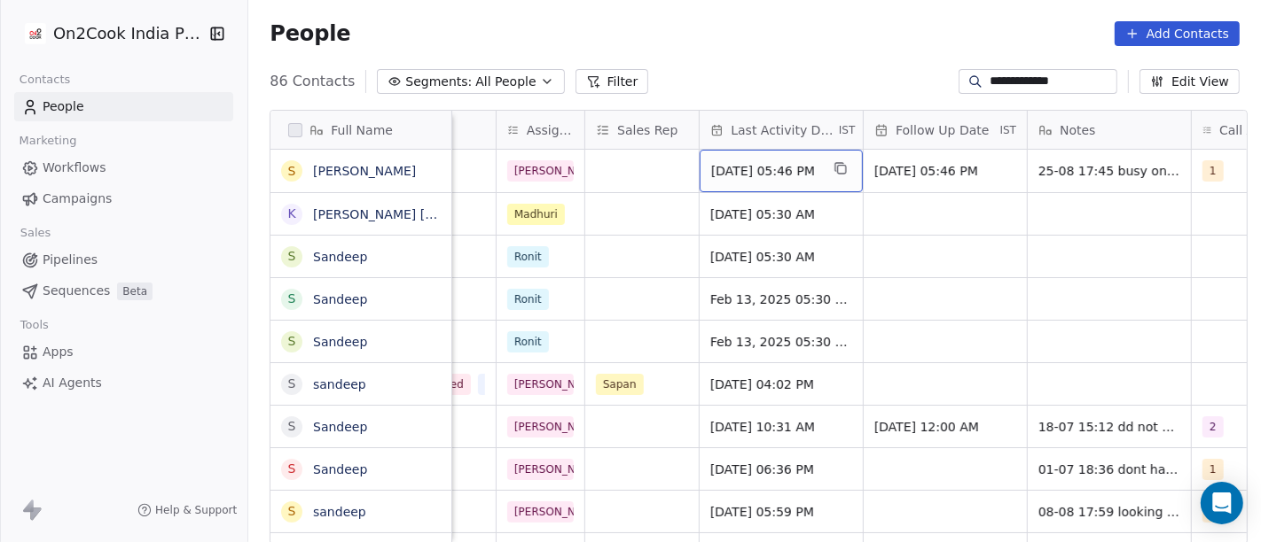
click at [761, 171] on span "Aug 25, 2025 05:46 PM" at bounding box center [765, 171] width 108 height 18
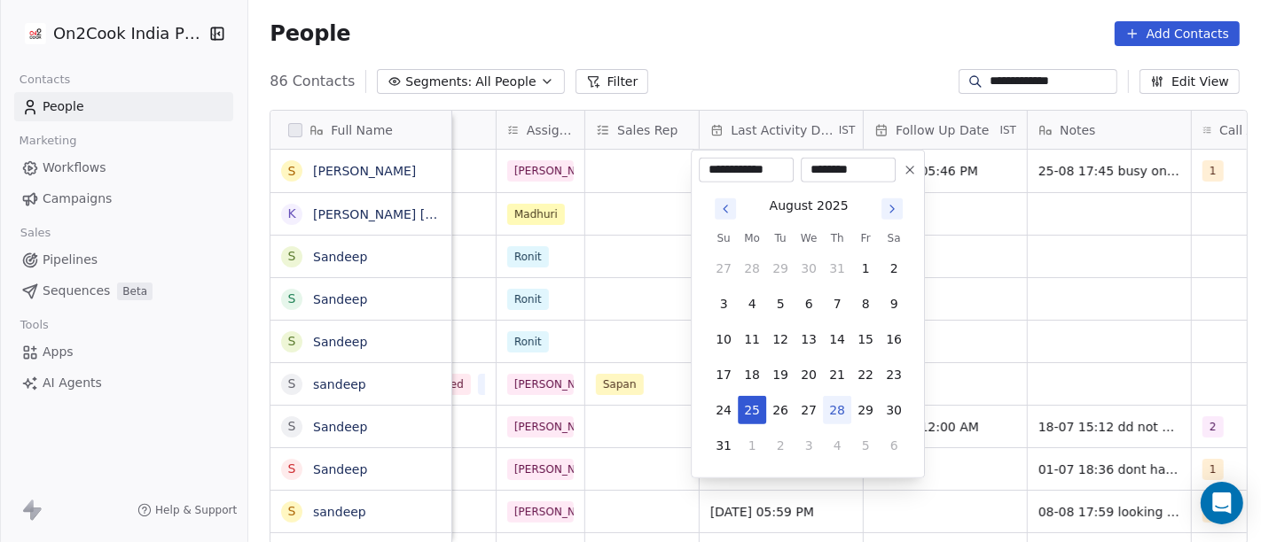
click at [833, 405] on button "28" at bounding box center [837, 410] width 28 height 28
type input "**********"
click at [781, 37] on html "**********" at bounding box center [630, 271] width 1261 height 542
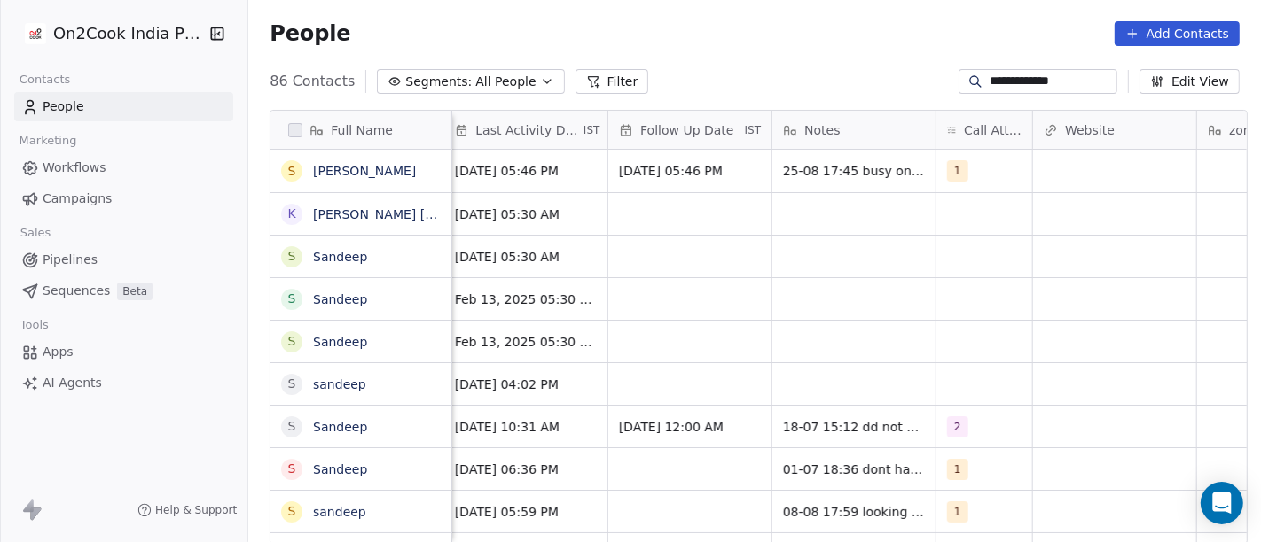
scroll to position [0, 1199]
click at [956, 168] on span "1" at bounding box center [957, 170] width 21 height 21
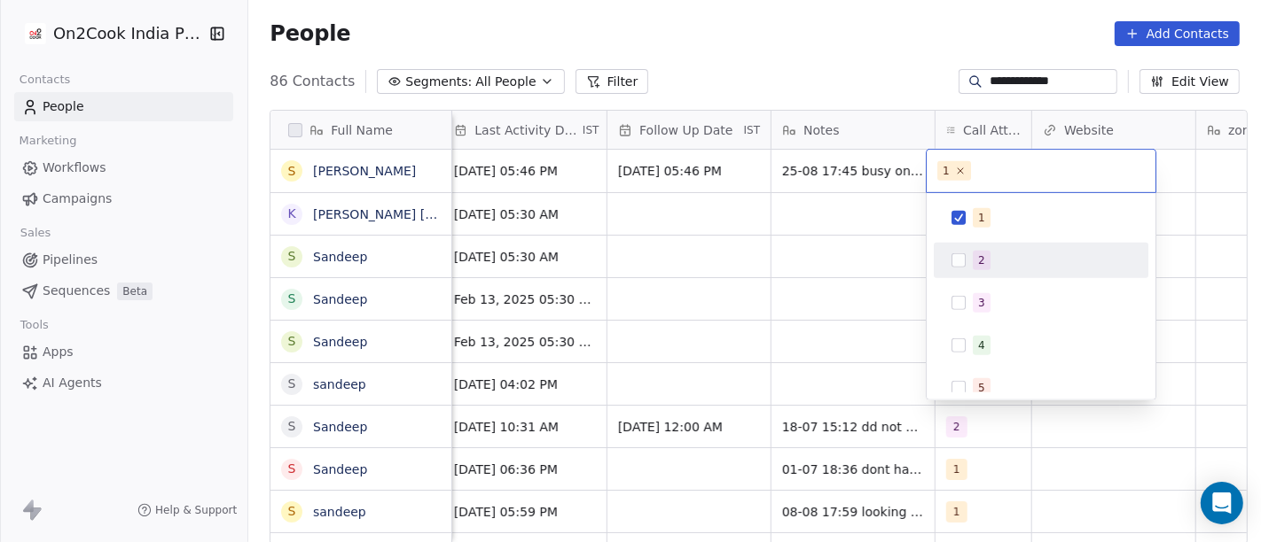
click at [987, 275] on div "2" at bounding box center [1040, 260] width 215 height 35
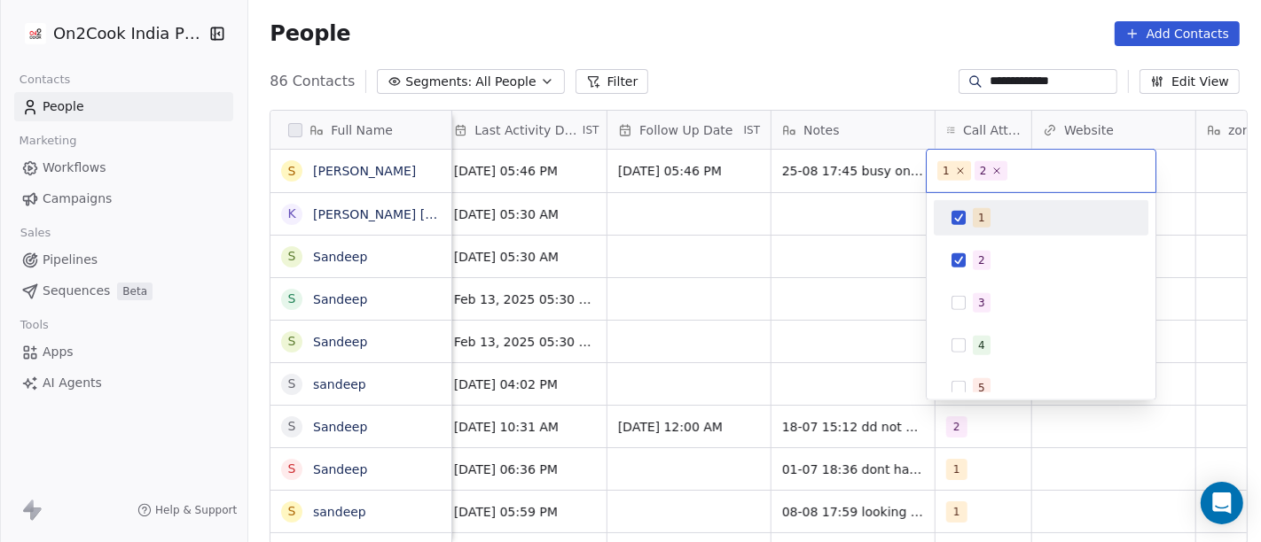
click at [972, 221] on span "1" at bounding box center [981, 218] width 18 height 20
click at [838, 39] on html "**********" at bounding box center [630, 271] width 1261 height 542
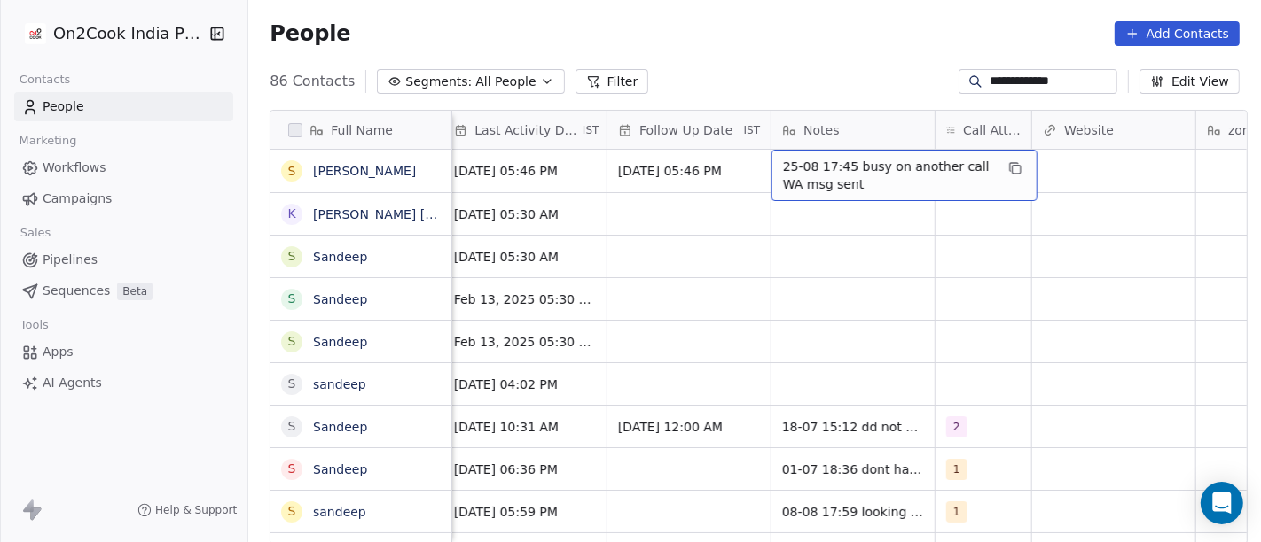
click at [825, 160] on span "25-08 17:45 busy on another call WA msg sent" at bounding box center [888, 175] width 211 height 35
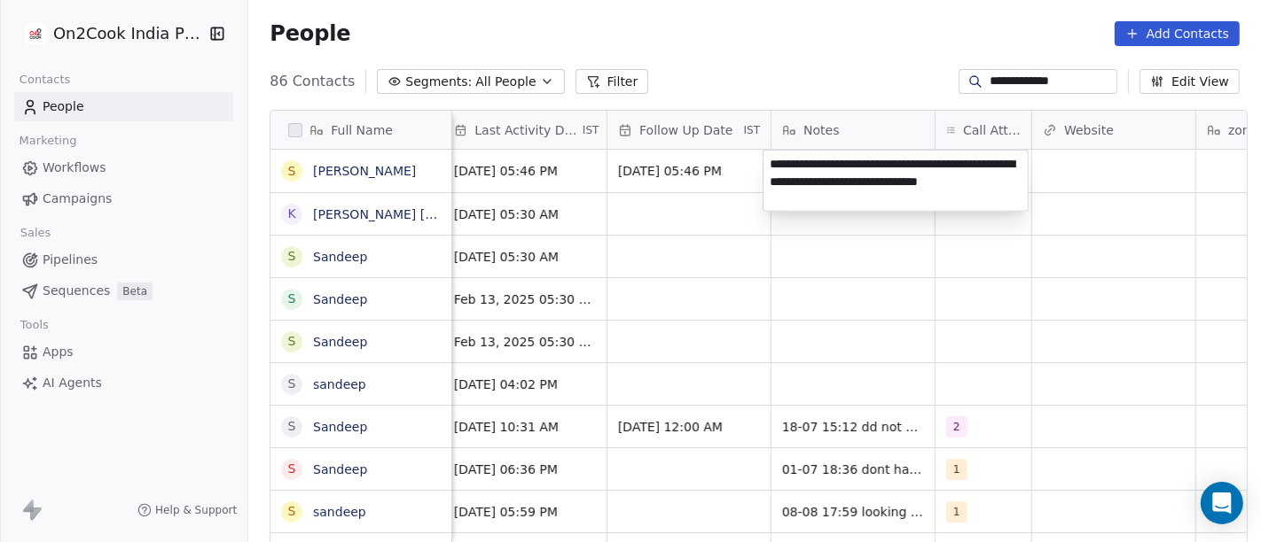
type textarea "**********"
click at [778, 35] on html "**********" at bounding box center [630, 271] width 1261 height 542
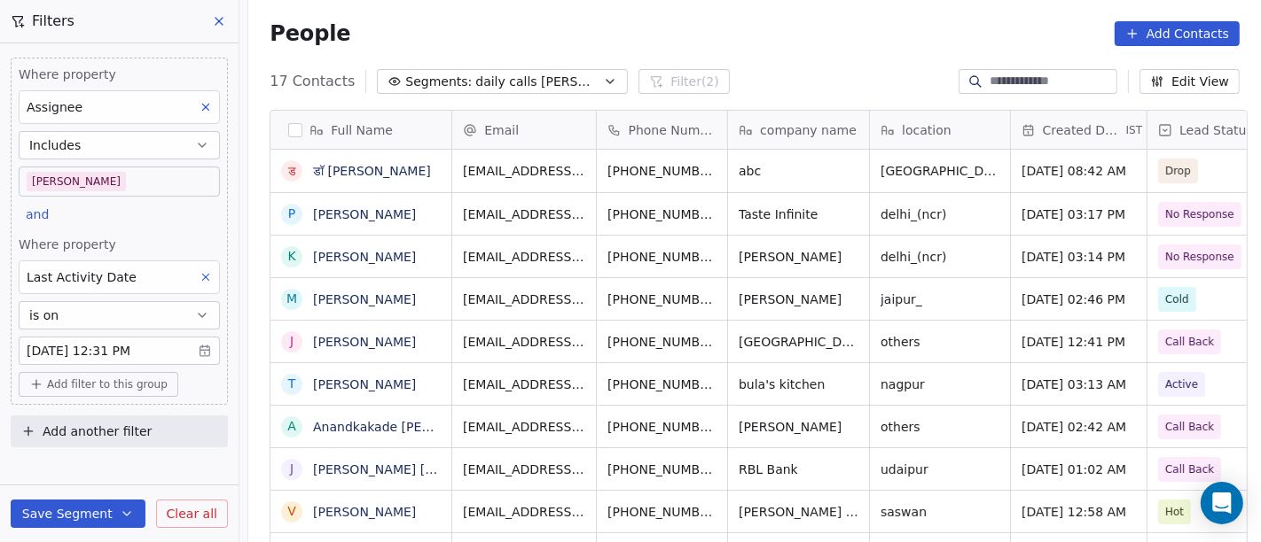
scroll to position [463, 1005]
click at [102, 332] on div "Where property Last Activity Date is on Aug 28, 2025 12:31 PM" at bounding box center [119, 300] width 201 height 129
click at [110, 345] on body "On2Cook India Pvt. Ltd. Contacts People Marketing Workflows Campaigns Sales Pip…" at bounding box center [630, 271] width 1261 height 542
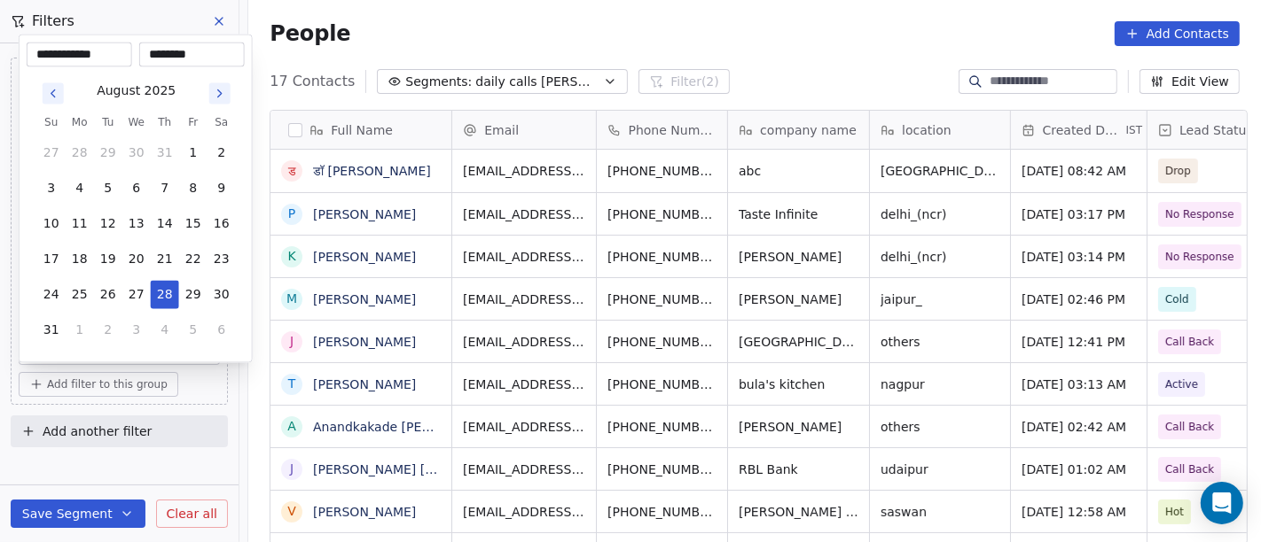
click at [53, 91] on icon "Go to previous month" at bounding box center [53, 94] width 14 height 14
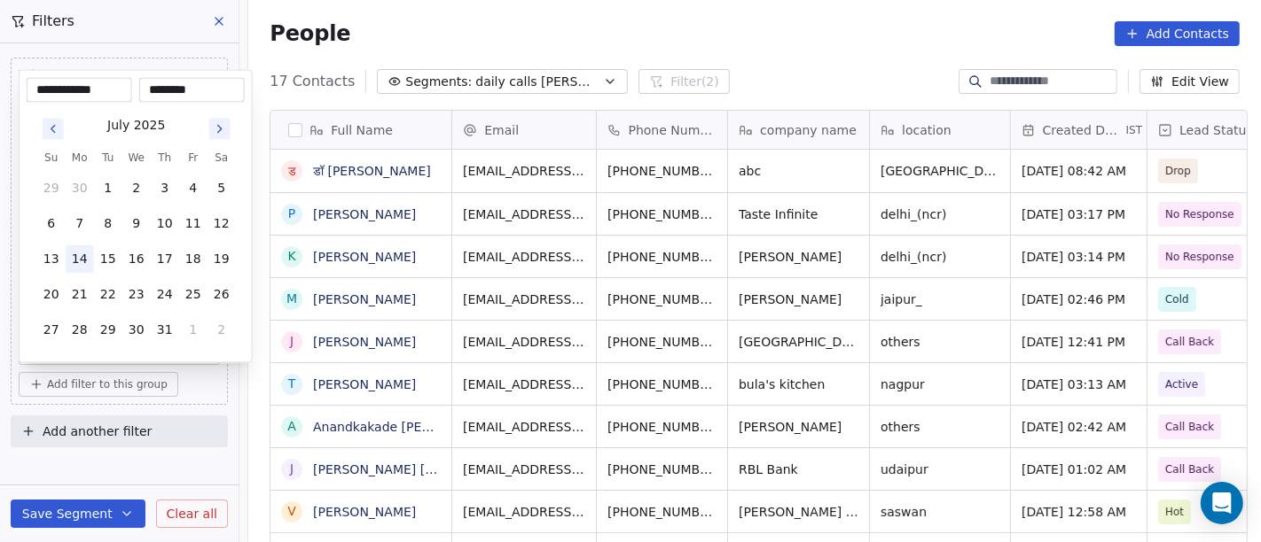
click at [78, 252] on button "14" at bounding box center [80, 260] width 28 height 28
type input "**********"
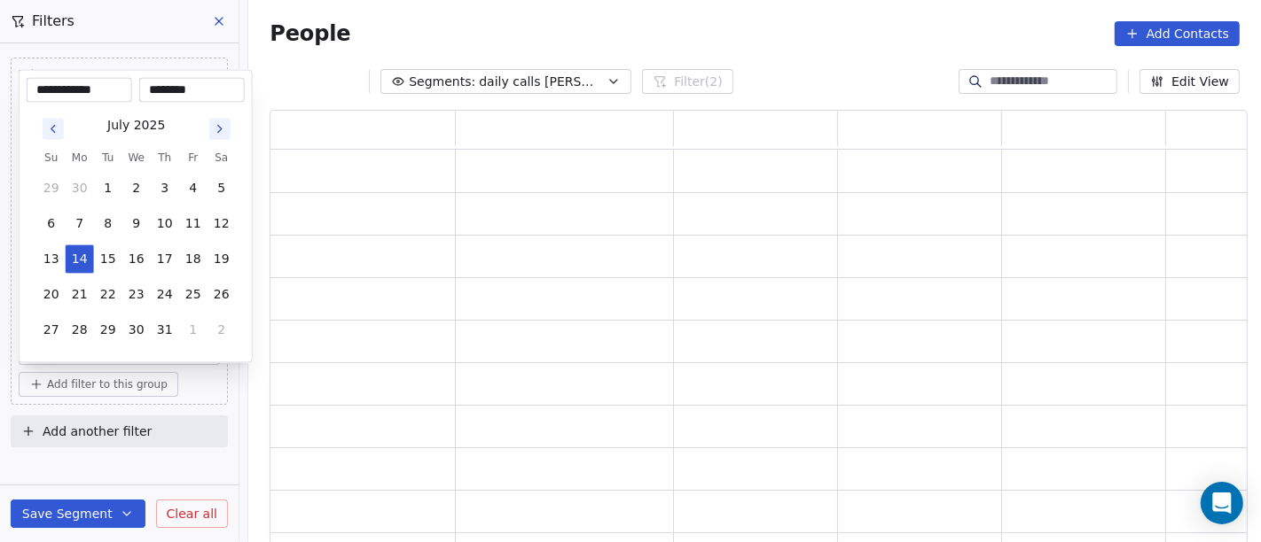
click at [683, 62] on html "**********" at bounding box center [630, 271] width 1261 height 542
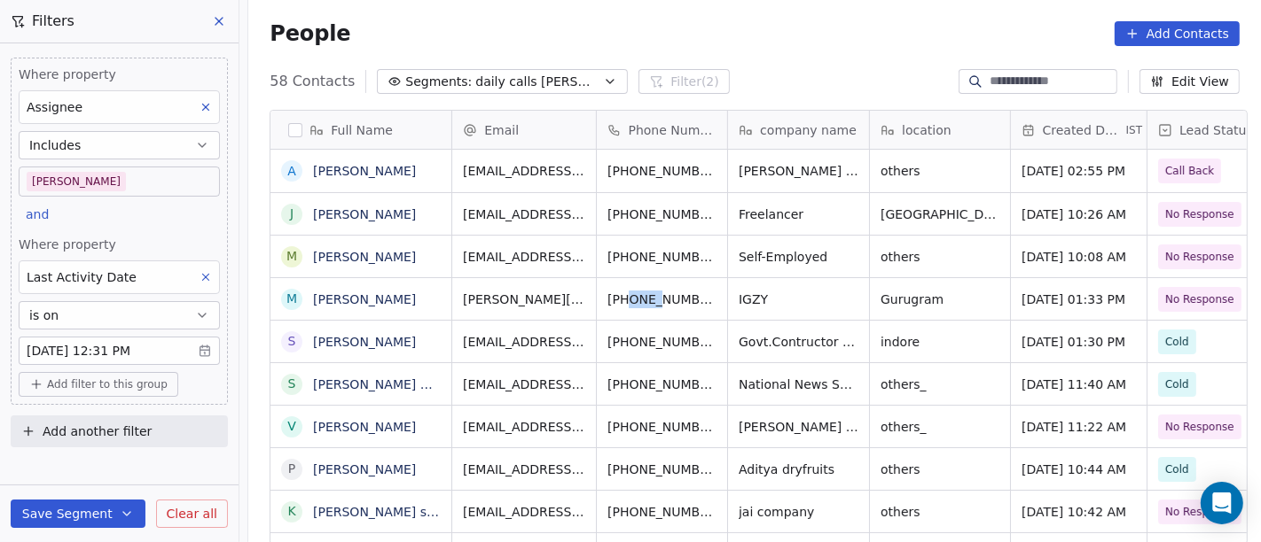
scroll to position [2, 0]
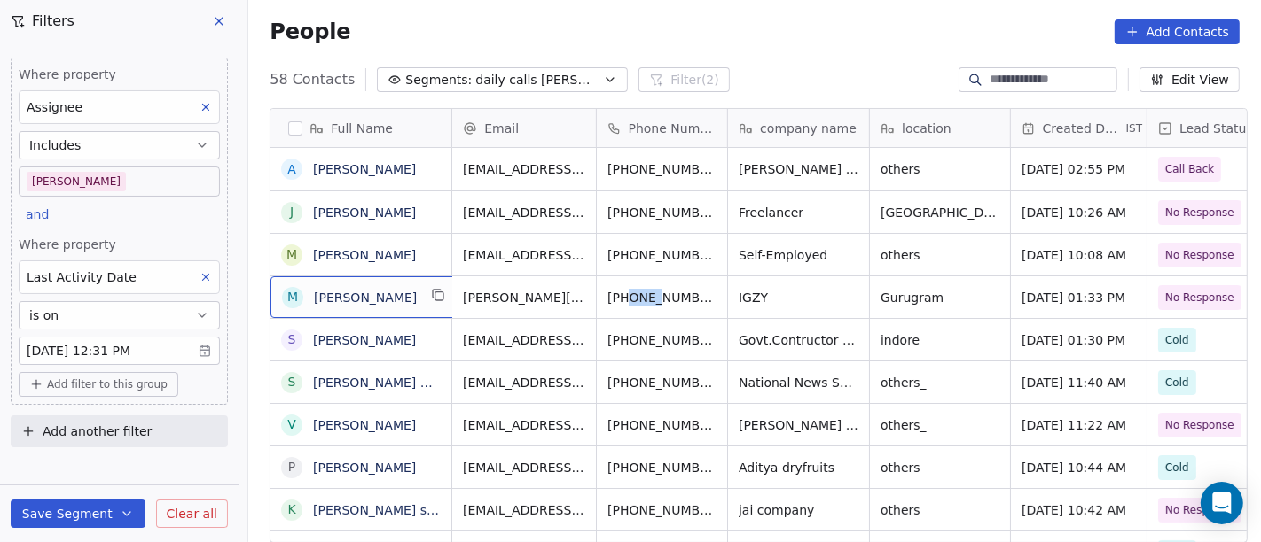
click at [431, 308] on div "M MOhammad Nausahd" at bounding box center [365, 298] width 190 height 42
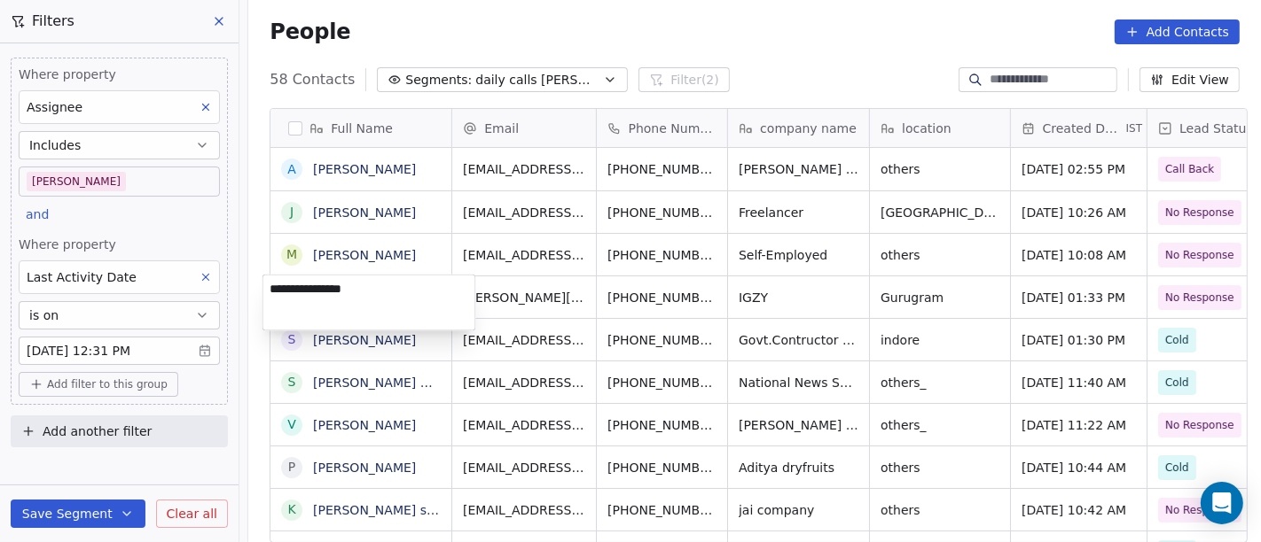
click at [431, 308] on textarea "**********" at bounding box center [369, 303] width 212 height 55
click at [610, 289] on html "On2Cook India Pvt. Ltd. Contacts People Marketing Workflows Campaigns Sales Pip…" at bounding box center [630, 271] width 1261 height 542
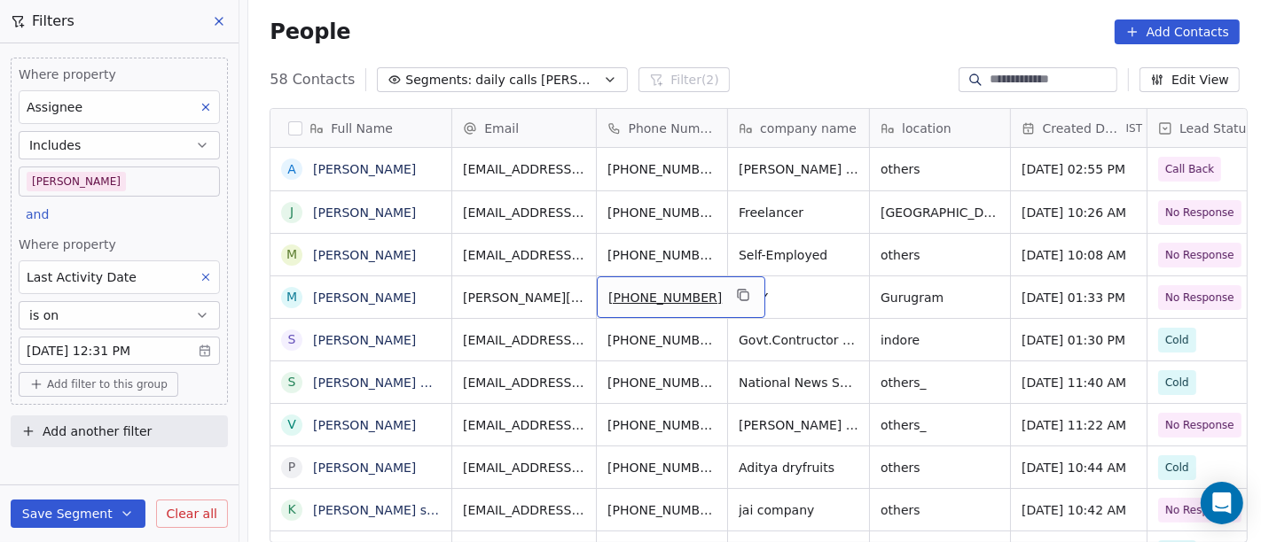
click at [665, 293] on span "+919717202002" at bounding box center [664, 298] width 113 height 18
click at [619, 295] on input "**********" at bounding box center [661, 296] width 139 height 35
type input "**********"
click at [831, 292] on html "On2Cook India Pvt. Ltd. Contacts People Marketing Workflows Campaigns Sales Pip…" at bounding box center [630, 271] width 1261 height 542
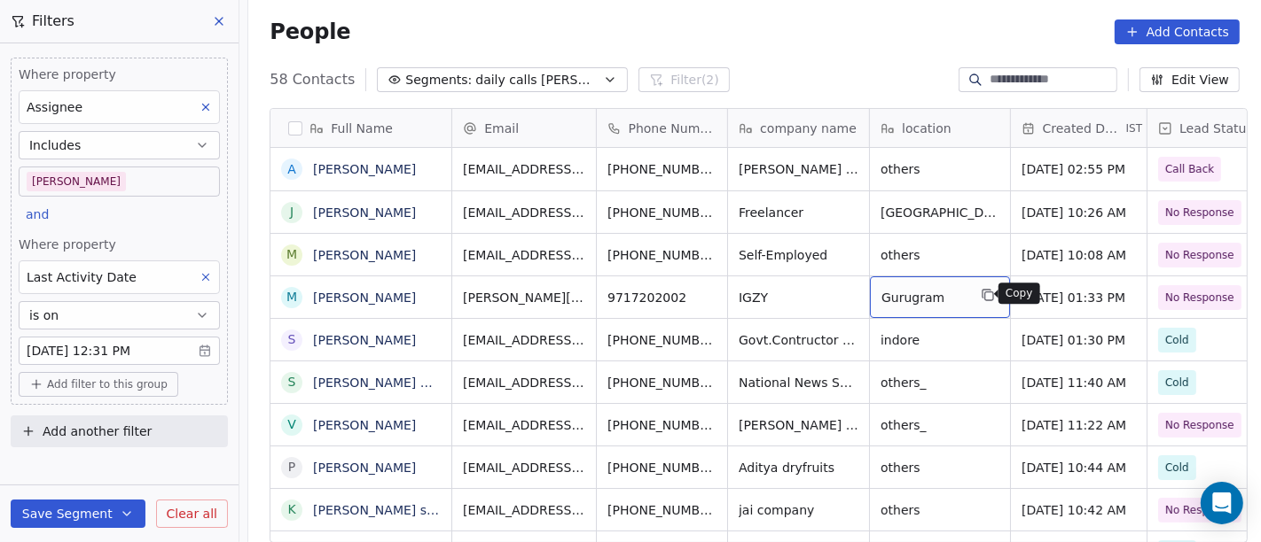
click at [984, 290] on icon "grid" at bounding box center [987, 295] width 14 height 14
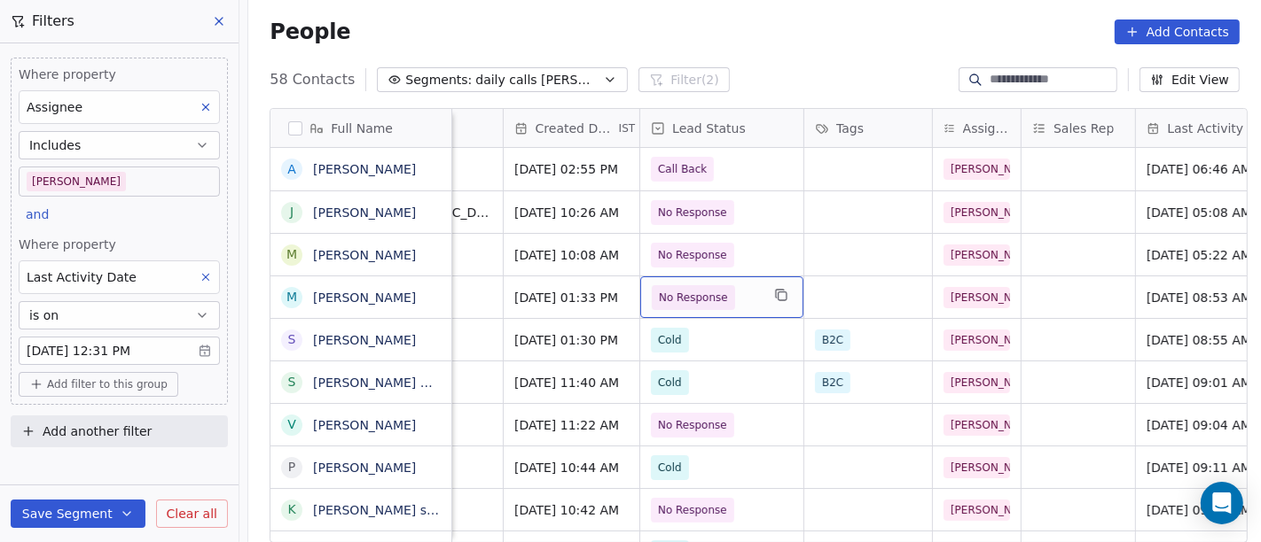
click at [754, 288] on div "No Response" at bounding box center [721, 298] width 163 height 42
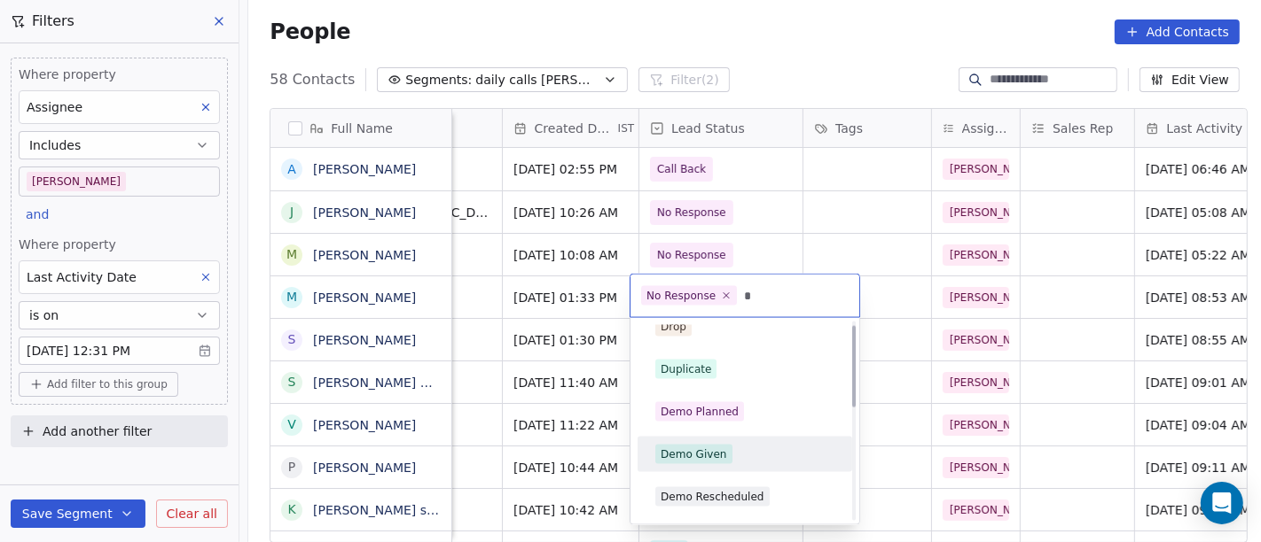
scroll to position [0, 0]
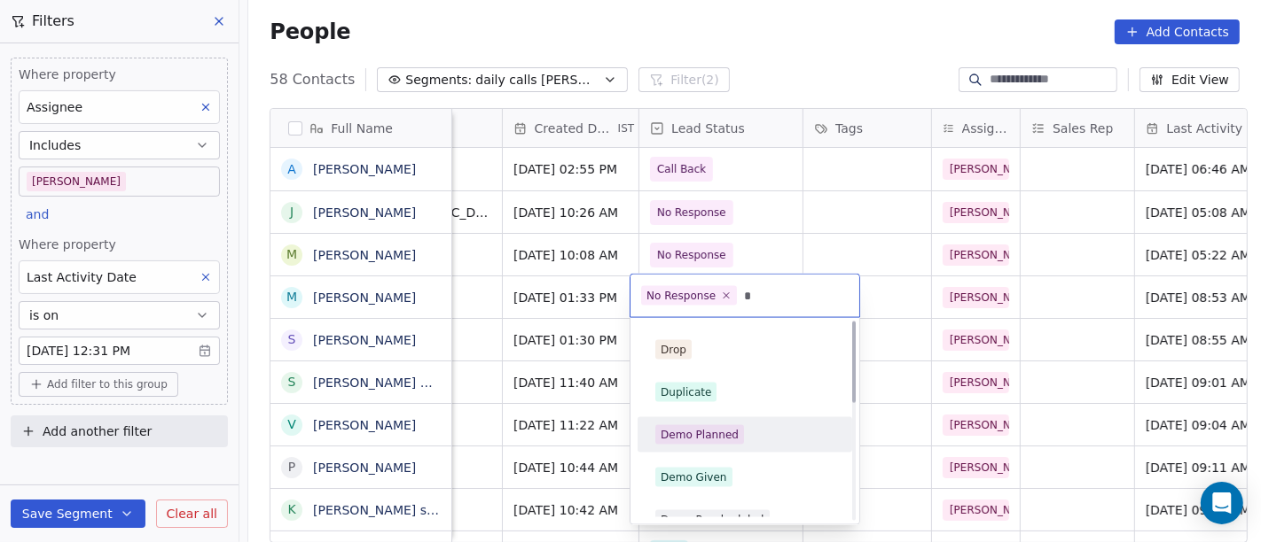
type input "*"
click at [741, 441] on div "Demo Planned" at bounding box center [744, 435] width 179 height 20
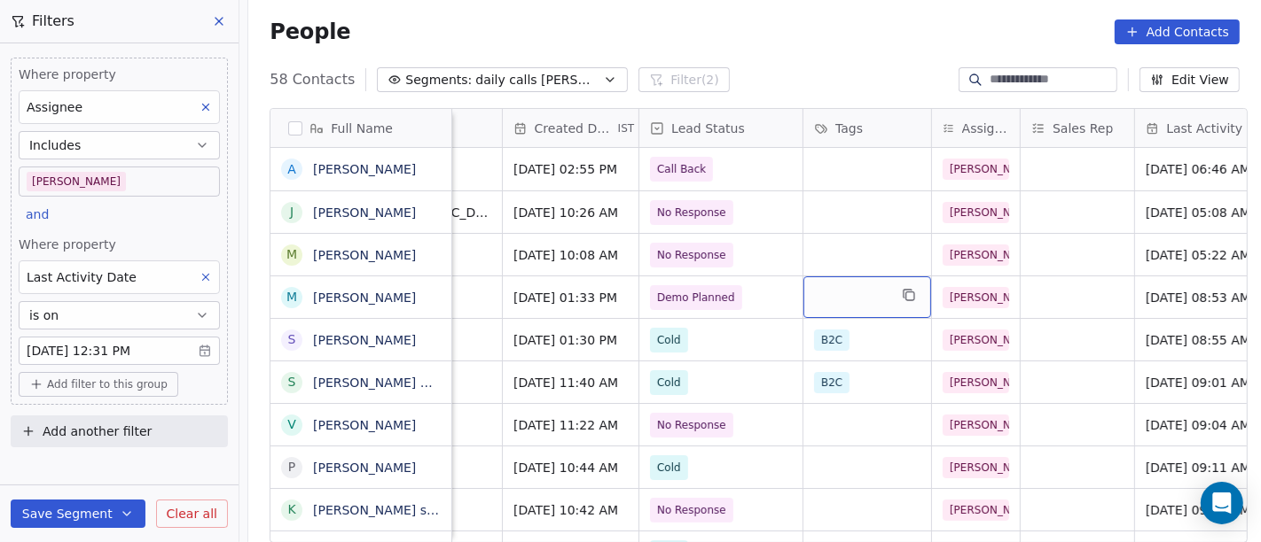
click at [853, 307] on div "grid" at bounding box center [867, 298] width 128 height 42
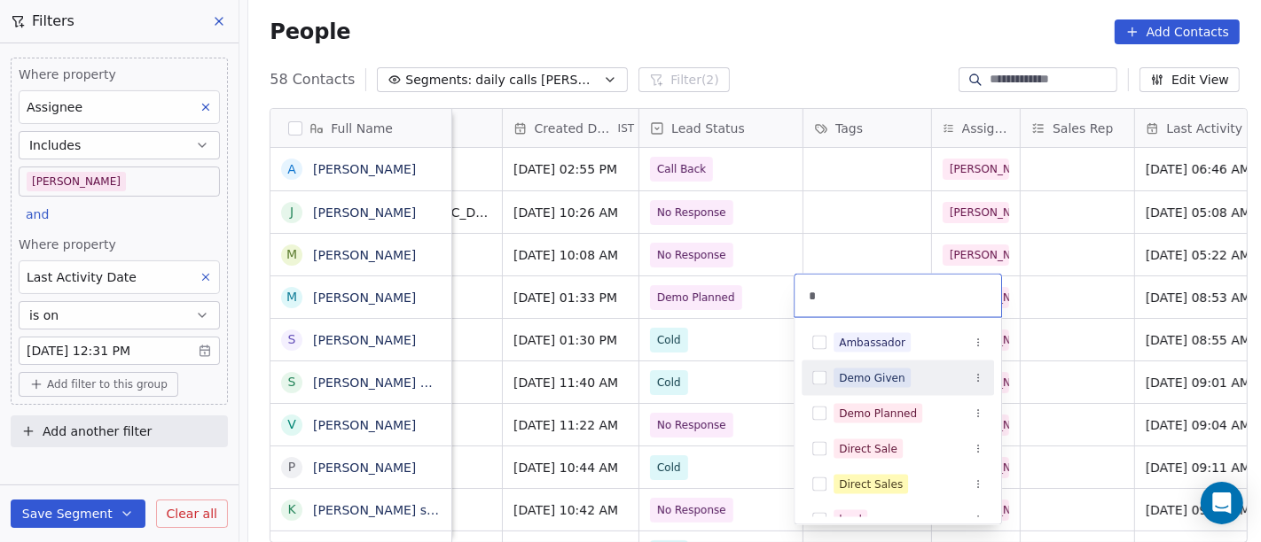
type input "*"
click at [882, 364] on div "Demo Given" at bounding box center [897, 378] width 192 height 28
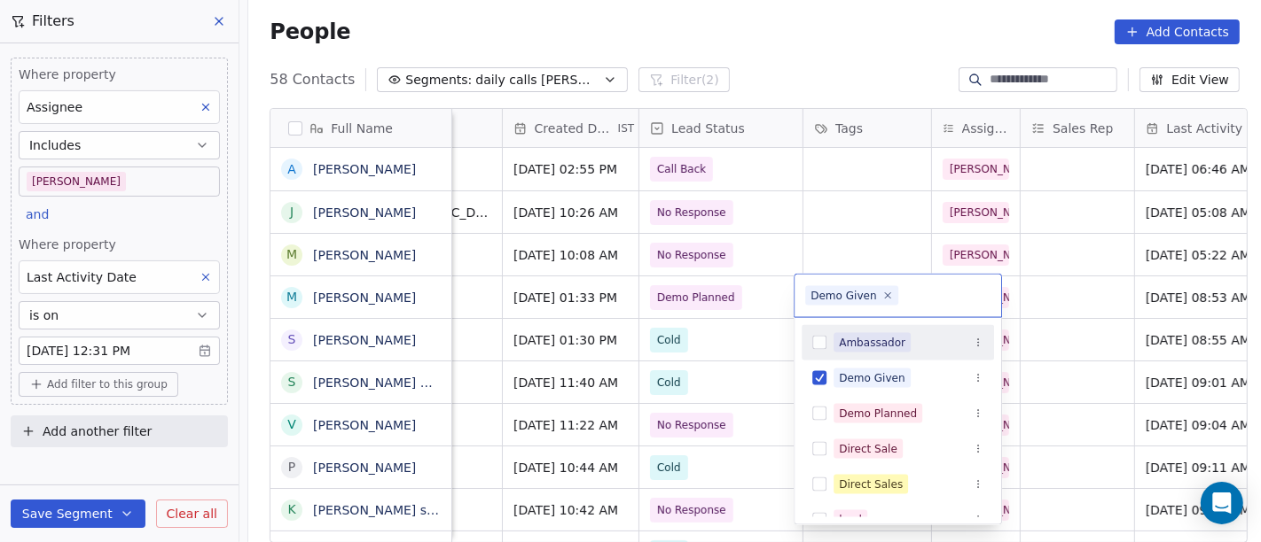
click at [733, 283] on html "On2Cook India Pvt. Ltd. Contacts People Marketing Workflows Campaigns Sales Pip…" at bounding box center [630, 271] width 1261 height 542
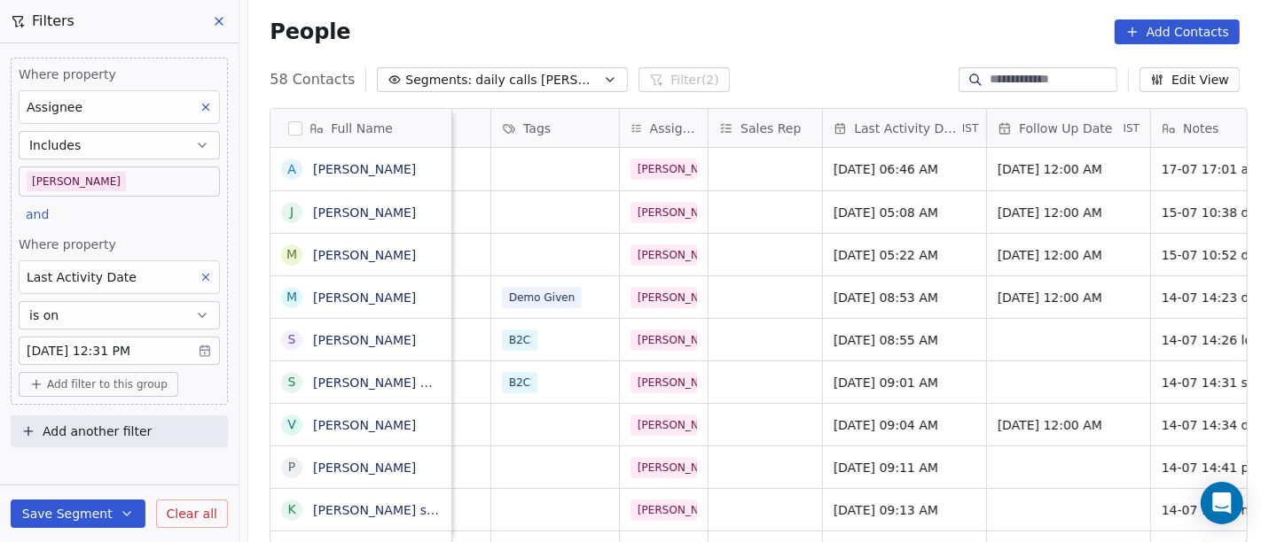
scroll to position [0, 821]
click at [753, 310] on div "grid" at bounding box center [763, 298] width 113 height 42
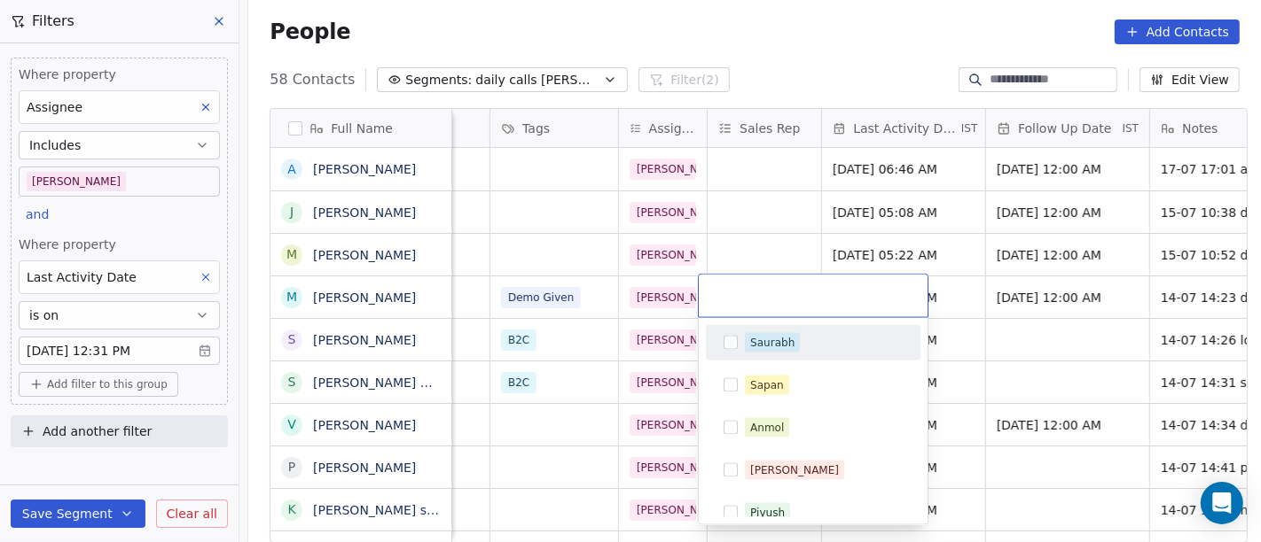
click at [777, 345] on div "Saurabh" at bounding box center [772, 343] width 44 height 16
click at [737, 246] on html "On2Cook India Pvt. Ltd. Contacts People Marketing Workflows Campaigns Sales Pip…" at bounding box center [630, 271] width 1261 height 542
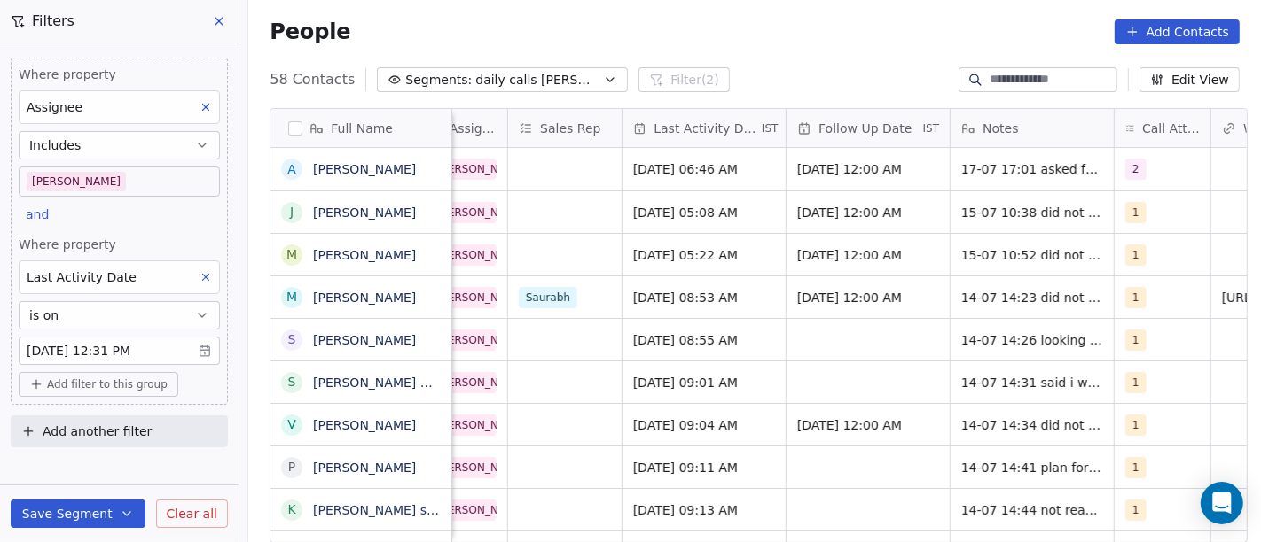
scroll to position [0, 1023]
click at [667, 295] on span "Jul 14, 2025 08:53 AM" at bounding box center [685, 298] width 108 height 18
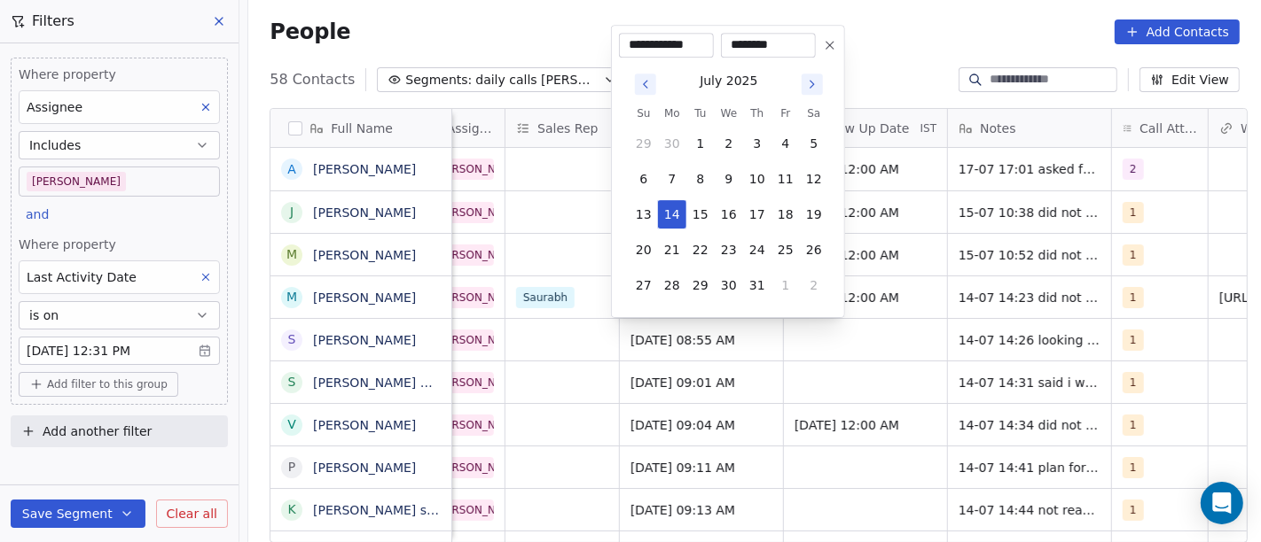
click at [878, 60] on html "On2Cook India Pvt. Ltd. Contacts People Marketing Workflows Campaigns Sales Pip…" at bounding box center [630, 271] width 1261 height 542
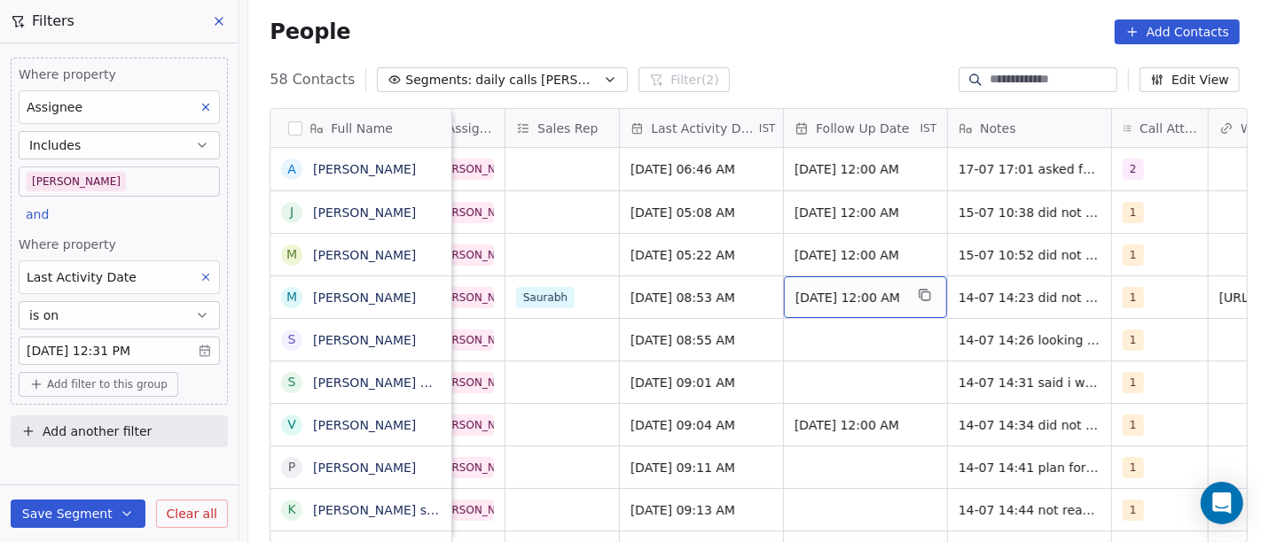
click at [797, 301] on span "21/07/2025 12:00 AM" at bounding box center [849, 298] width 108 height 18
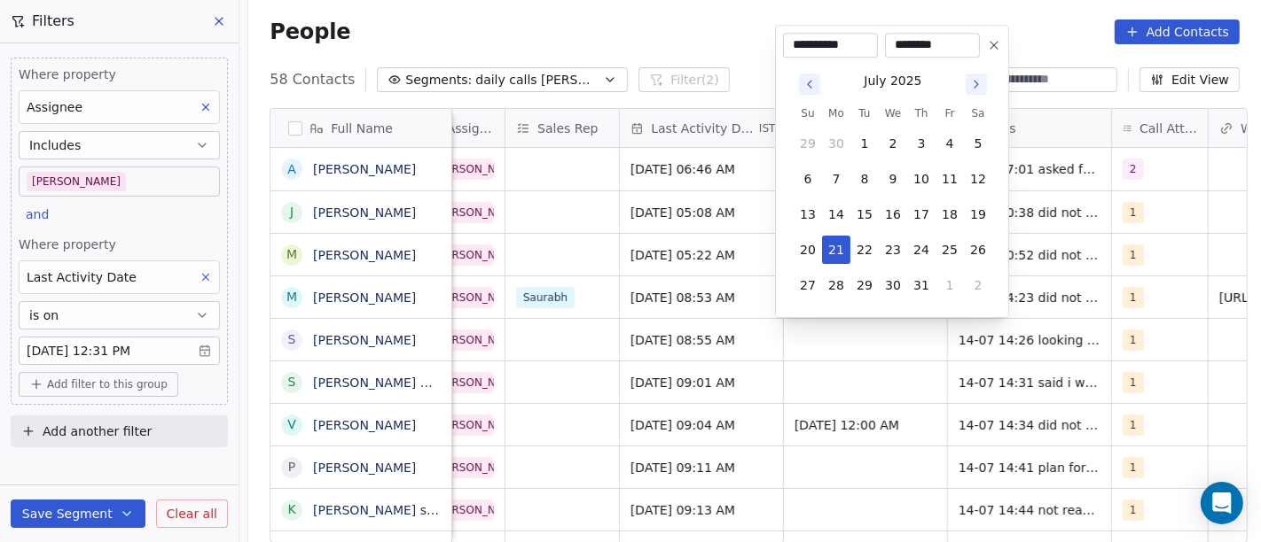
click at [976, 82] on icon "Go to next month" at bounding box center [976, 84] width 4 height 7
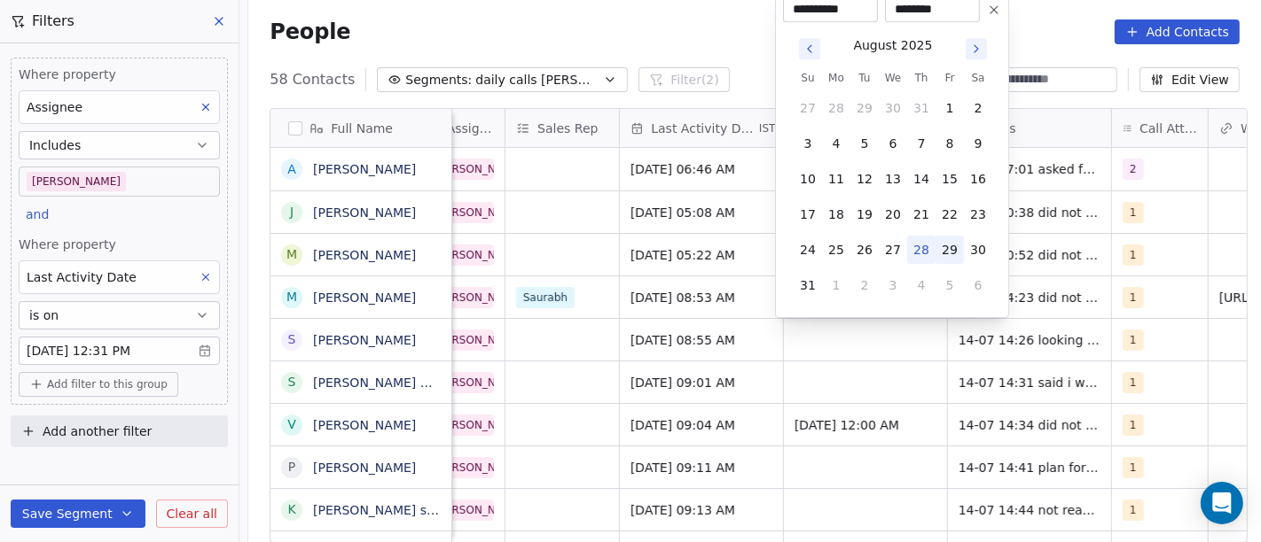
click at [956, 242] on button "29" at bounding box center [949, 250] width 28 height 28
type input "**********"
click at [722, 36] on html "On2Cook India Pvt. Ltd. Contacts People Marketing Workflows Campaigns Sales Pip…" at bounding box center [630, 271] width 1261 height 542
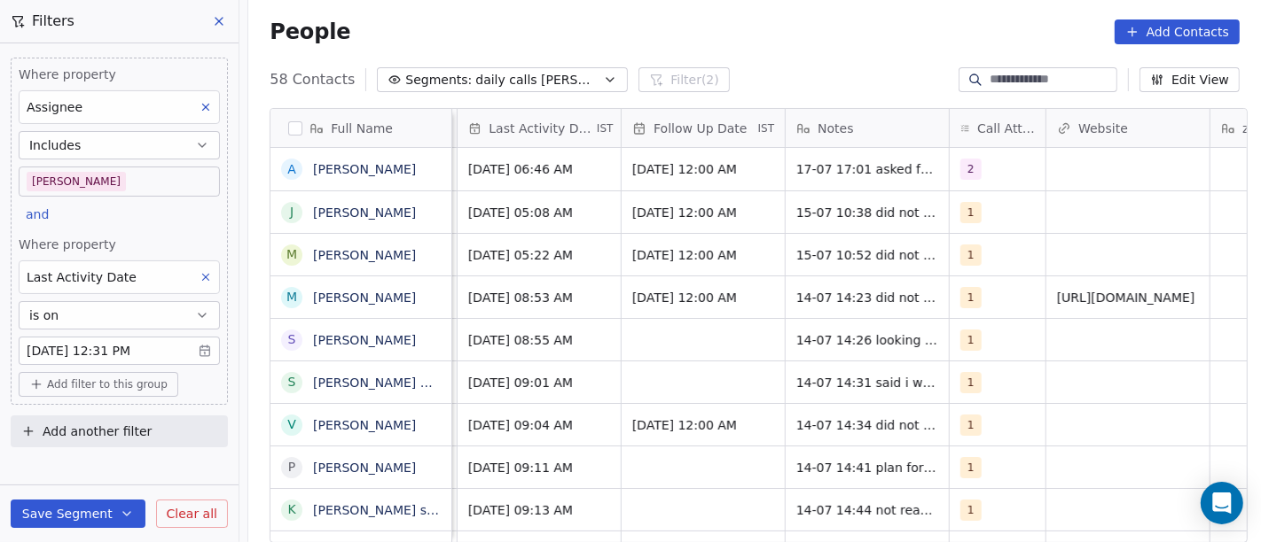
scroll to position [0, 1187]
click at [959, 293] on span "1" at bounding box center [969, 297] width 21 height 21
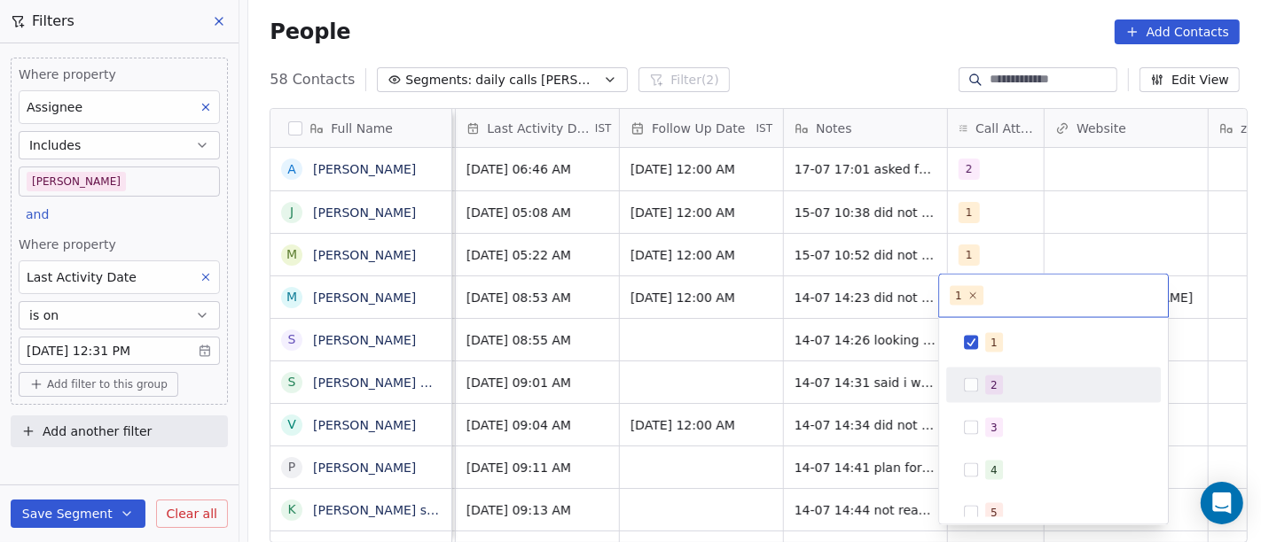
click at [1003, 379] on div "2" at bounding box center [1064, 386] width 158 height 20
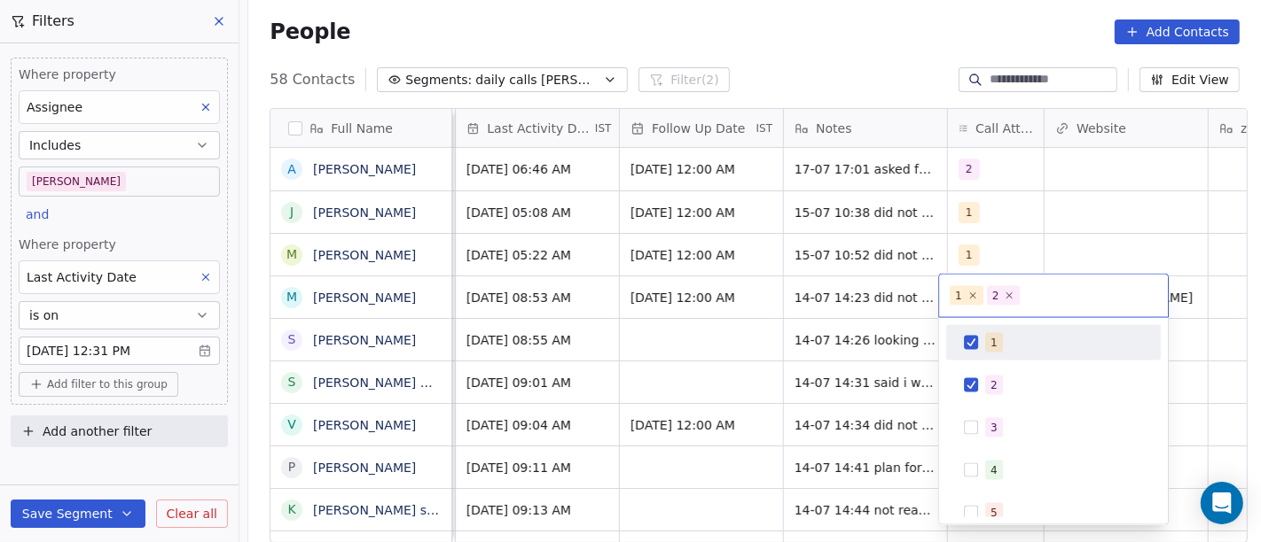
click at [993, 338] on div "1" at bounding box center [993, 343] width 7 height 16
click at [1028, 202] on html "On2Cook India Pvt. Ltd. Contacts People Marketing Workflows Campaigns Sales Pip…" at bounding box center [630, 271] width 1261 height 542
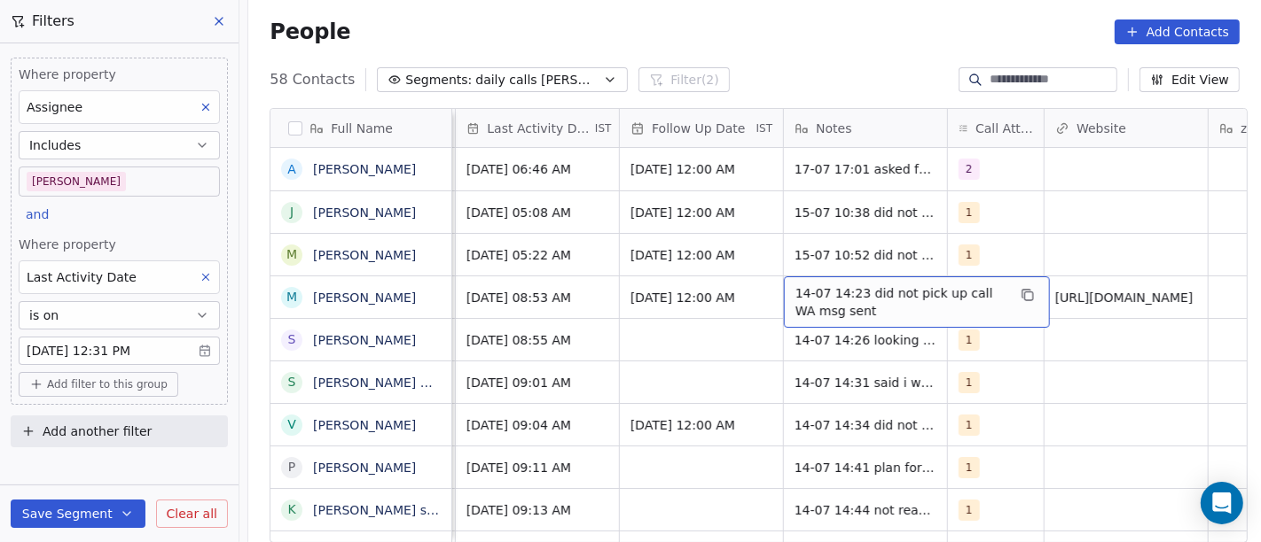
click at [862, 282] on div "14-07 14:23 did not pick up call WA msg sent" at bounding box center [917, 302] width 266 height 51
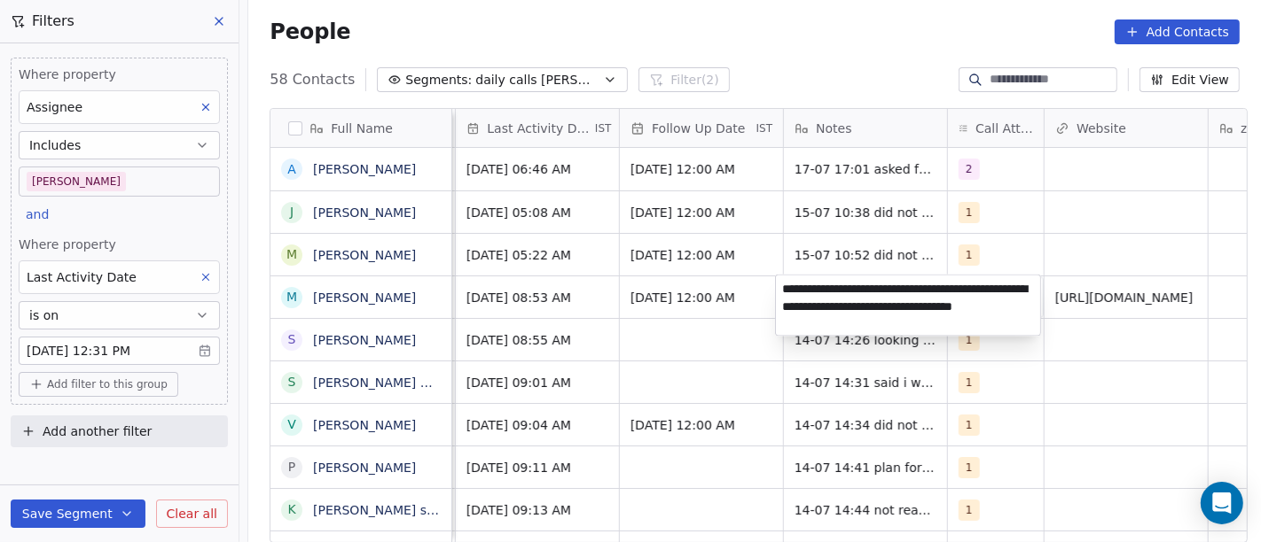
type textarea "**********"
click at [1088, 412] on html "On2Cook India Pvt. Ltd. Contacts People Marketing Workflows Campaigns Sales Pip…" at bounding box center [630, 271] width 1261 height 542
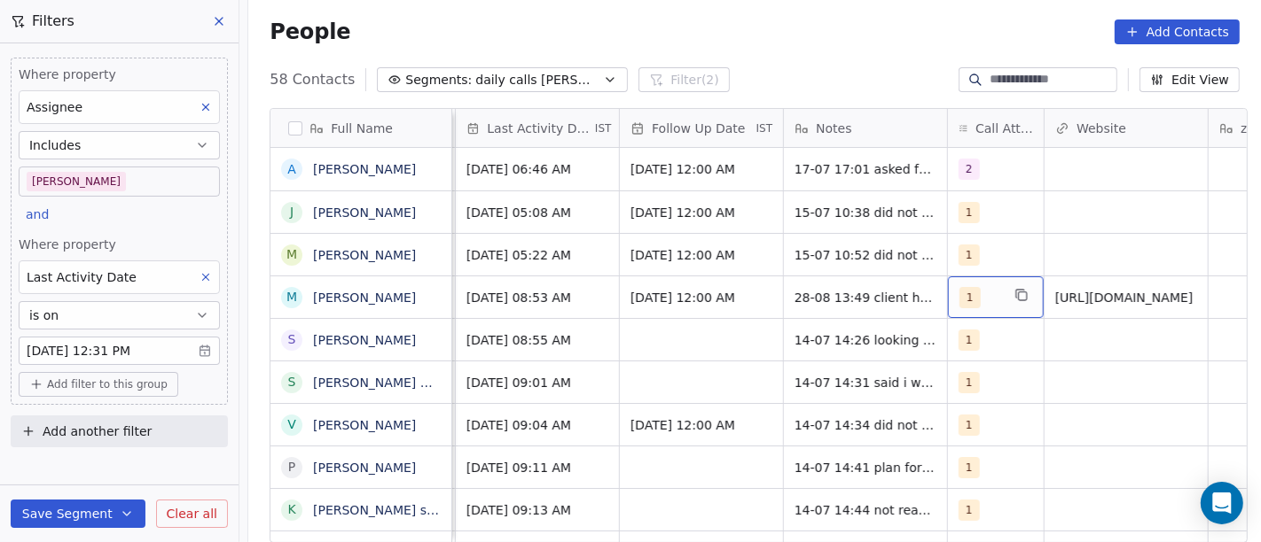
click at [959, 305] on span "1" at bounding box center [969, 297] width 21 height 21
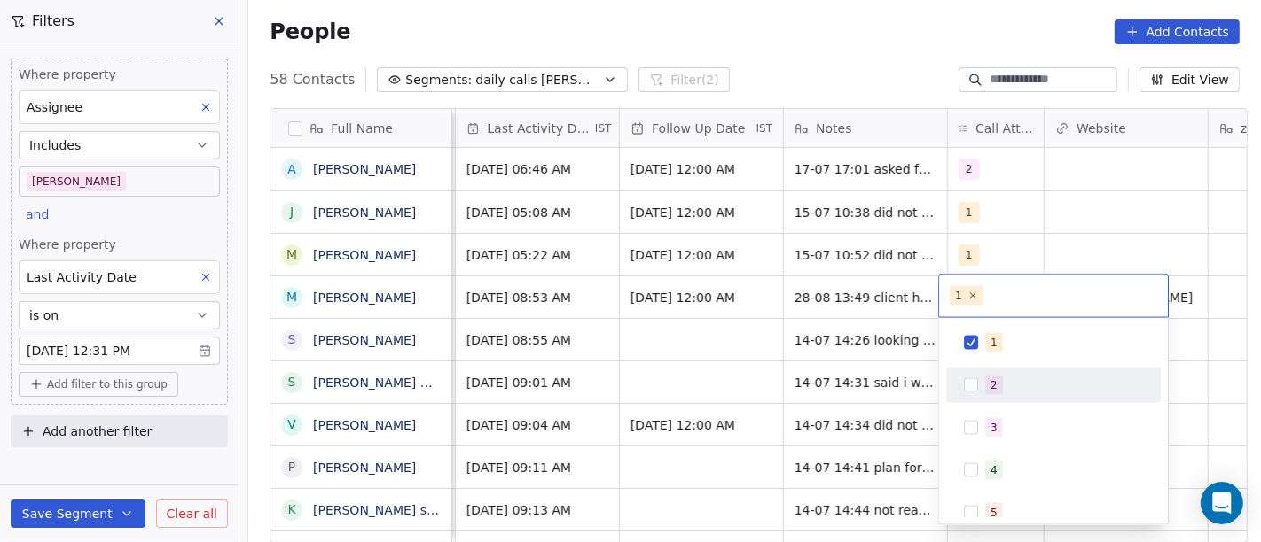
click at [1011, 383] on div "2" at bounding box center [1064, 386] width 158 height 20
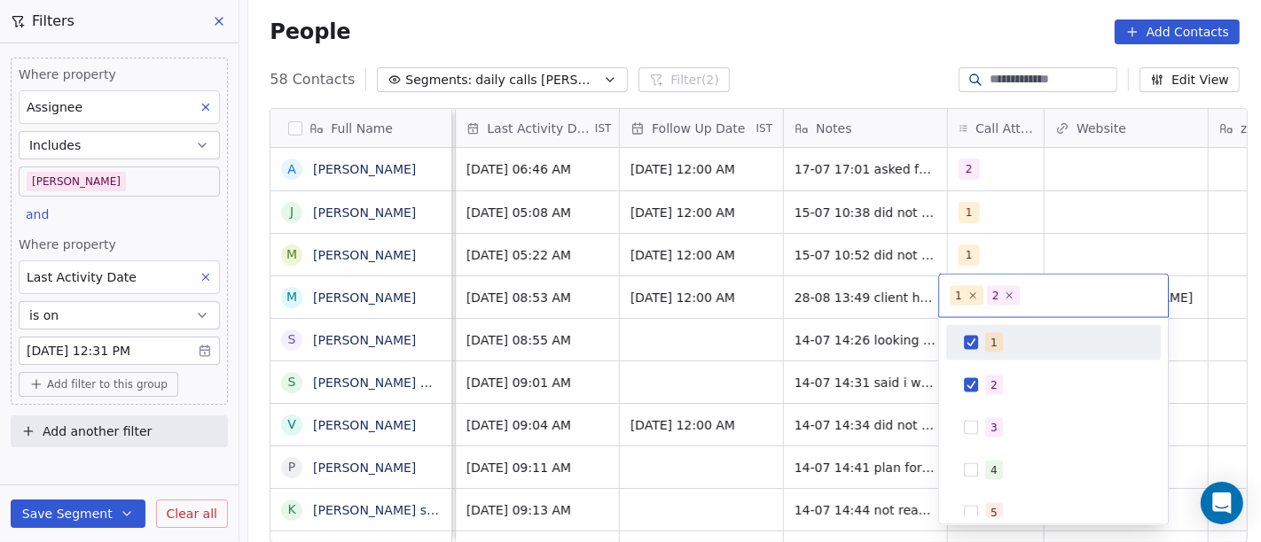
click at [1005, 340] on div "1" at bounding box center [1064, 343] width 158 height 20
click at [1090, 229] on html "On2Cook India Pvt. Ltd. Contacts People Marketing Workflows Campaigns Sales Pip…" at bounding box center [630, 271] width 1261 height 542
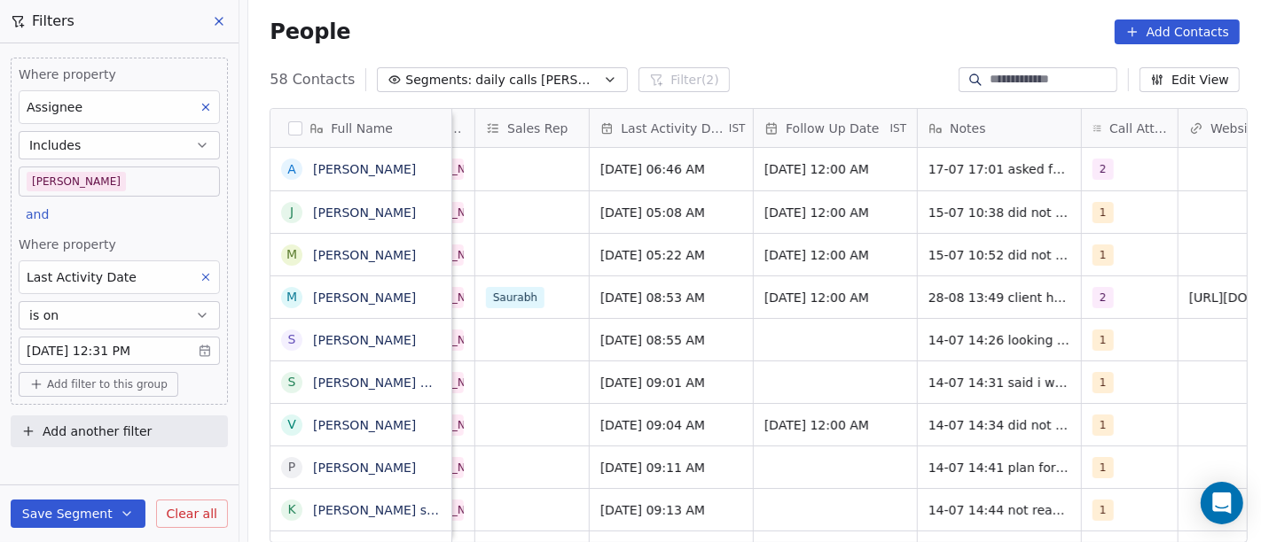
scroll to position [0, 1124]
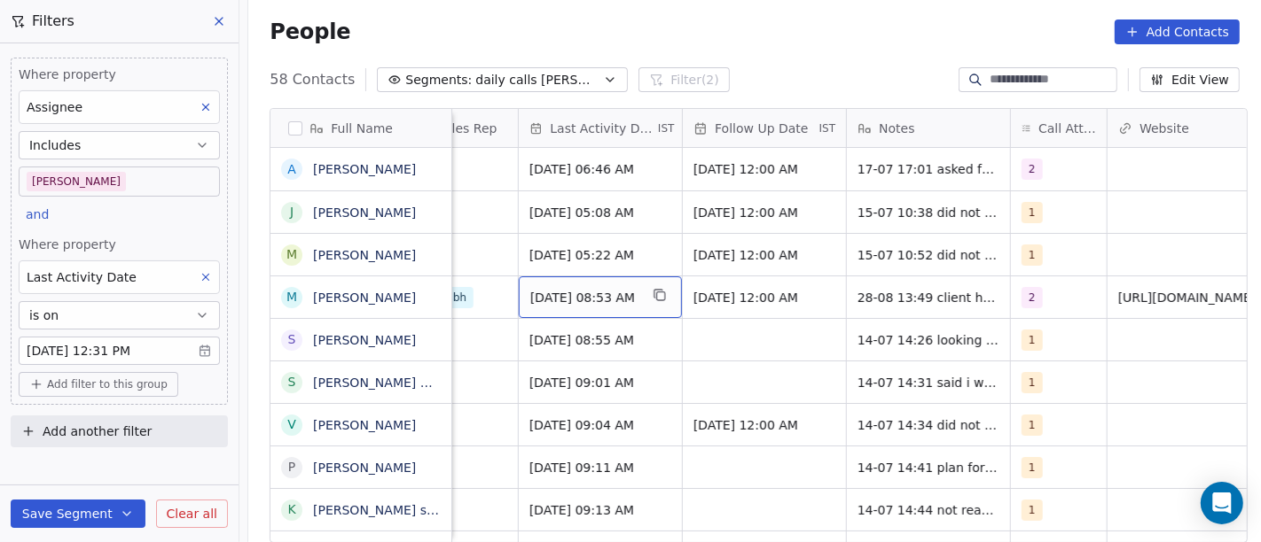
click at [589, 301] on span "Jul 14, 2025 08:53 AM" at bounding box center [584, 298] width 108 height 18
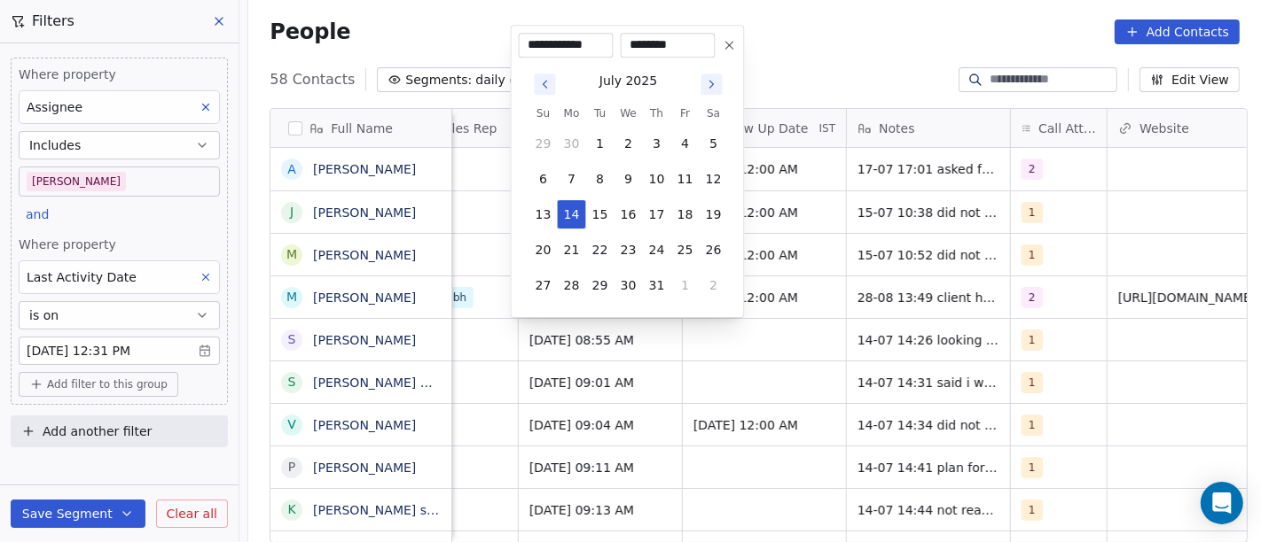
click at [709, 83] on icon "Go to next month" at bounding box center [712, 84] width 14 height 14
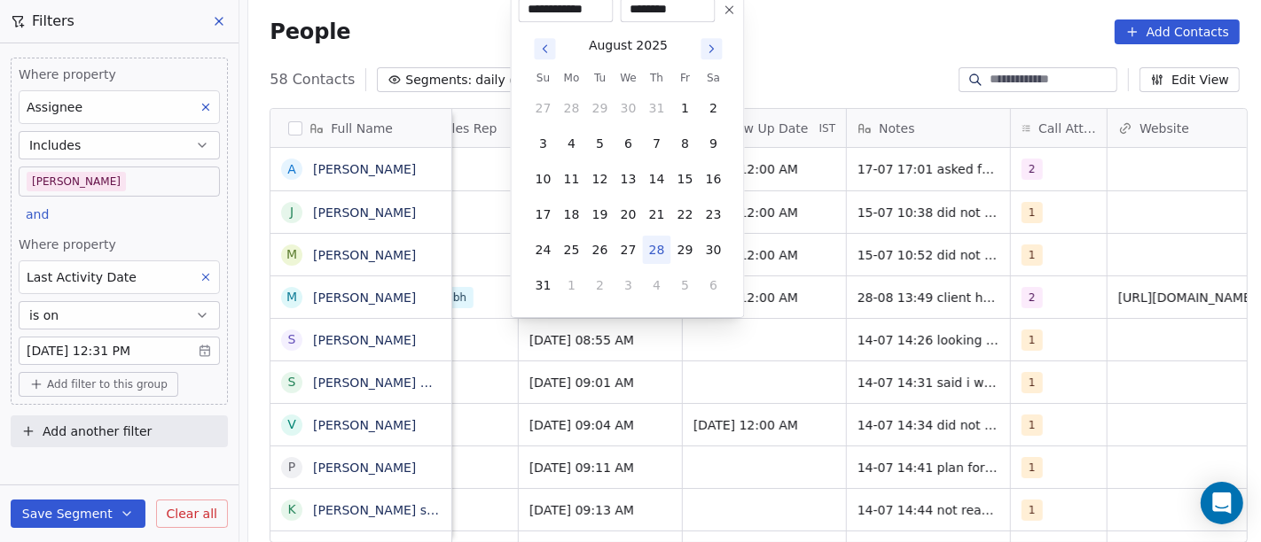
click at [656, 242] on button "28" at bounding box center [657, 250] width 28 height 28
type input "**********"
click at [909, 23] on html "On2Cook India Pvt. Ltd. Contacts People Marketing Workflows Campaigns Sales Pip…" at bounding box center [630, 271] width 1261 height 542
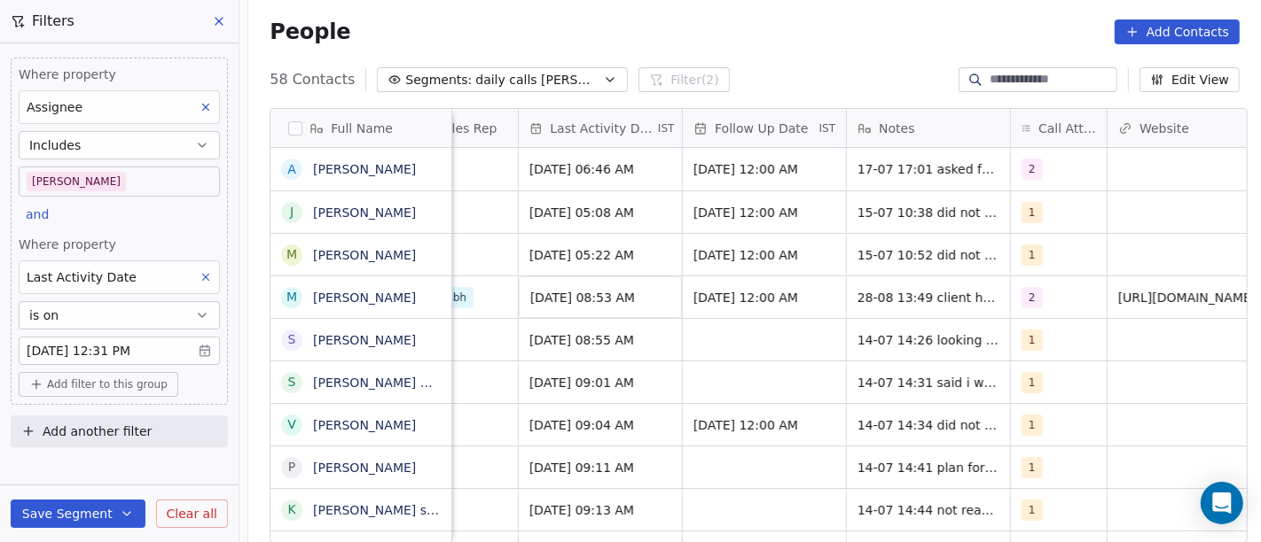
click at [119, 348] on body "On2Cook India Pvt. Ltd. Contacts People Marketing Workflows Campaigns Sales Pip…" at bounding box center [630, 271] width 1261 height 542
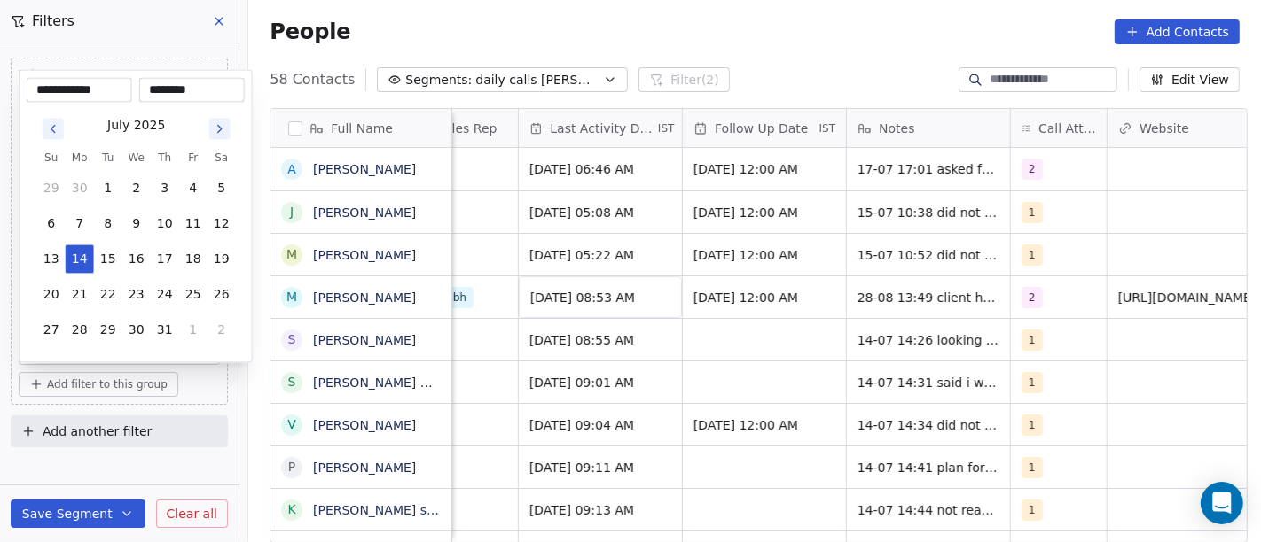
click at [222, 129] on icon "Go to next month" at bounding box center [220, 129] width 14 height 14
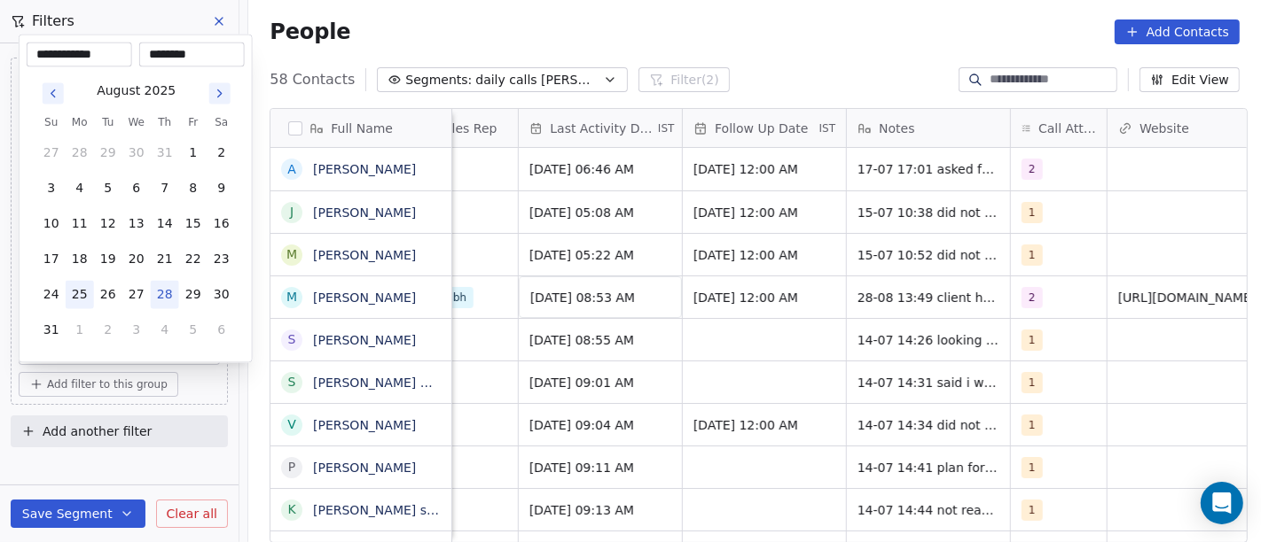
click at [79, 287] on button "25" at bounding box center [80, 295] width 28 height 28
type input "**********"
click at [693, 41] on html "On2Cook India Pvt. Ltd. Contacts People Marketing Workflows Campaigns Sales Pip…" at bounding box center [630, 271] width 1261 height 542
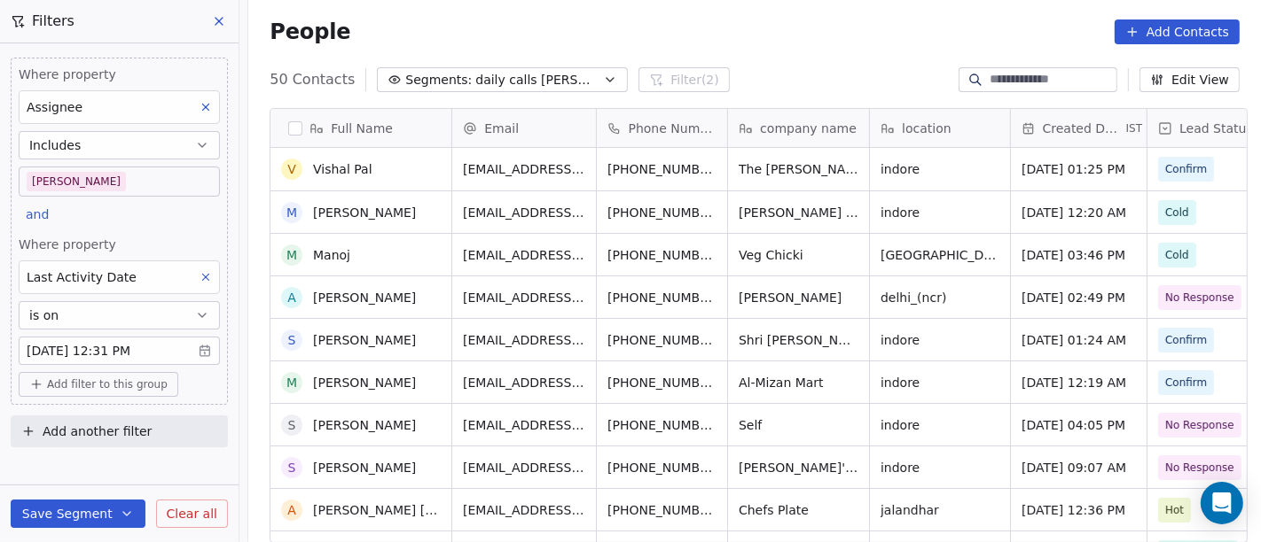
scroll to position [547, 0]
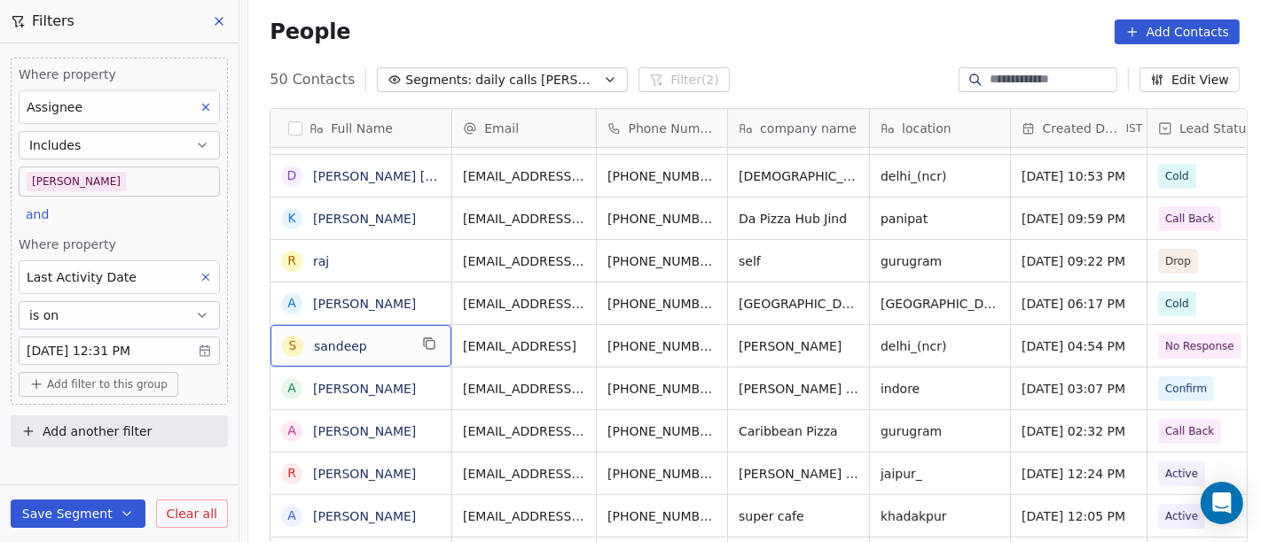
click at [390, 339] on span "sandeep" at bounding box center [361, 347] width 94 height 18
click at [390, 339] on textarea "*******" at bounding box center [352, 351] width 179 height 55
type textarea "**********"
click at [455, 263] on html "On2Cook India Pvt. Ltd. Contacts People Marketing Workflows Campaigns Sales Pip…" at bounding box center [630, 271] width 1261 height 542
click at [600, 430] on html "On2Cook India Pvt. Ltd. Contacts People Marketing Workflows Campaigns Sales Pip…" at bounding box center [630, 271] width 1261 height 542
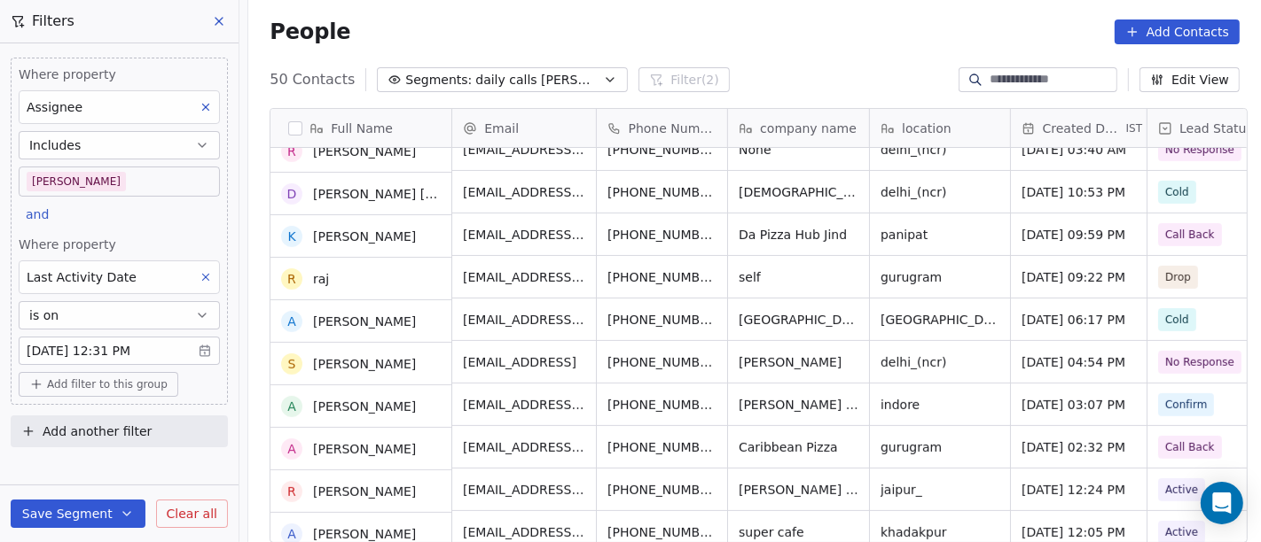
scroll to position [531, 0]
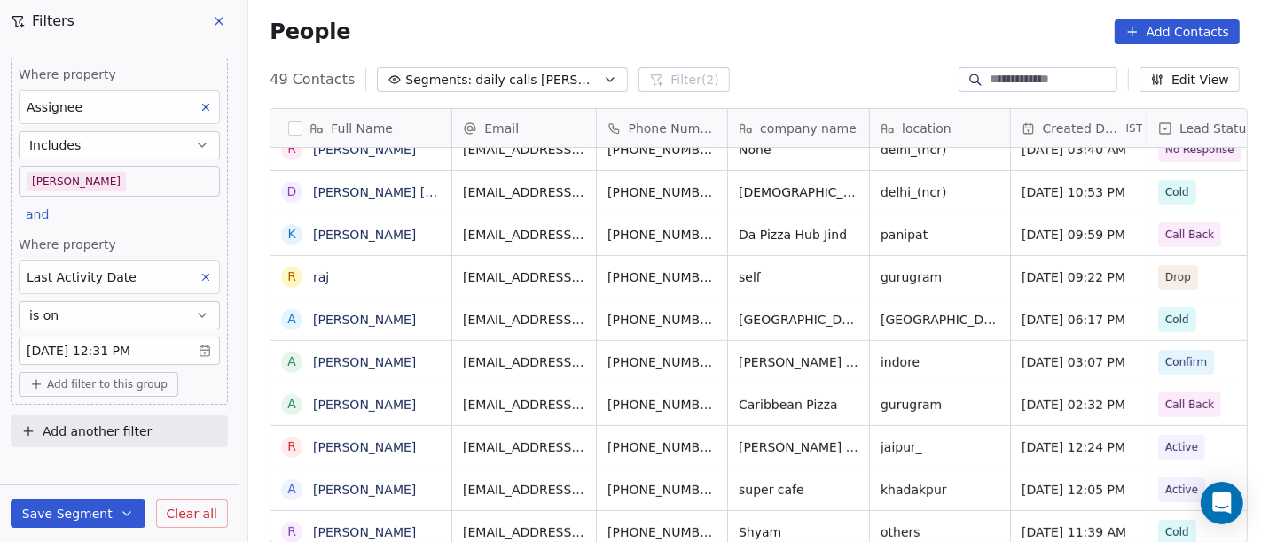
click at [117, 344] on body "On2Cook India Pvt. Ltd. Contacts People Marketing Workflows Campaigns Sales Pip…" at bounding box center [630, 271] width 1261 height 542
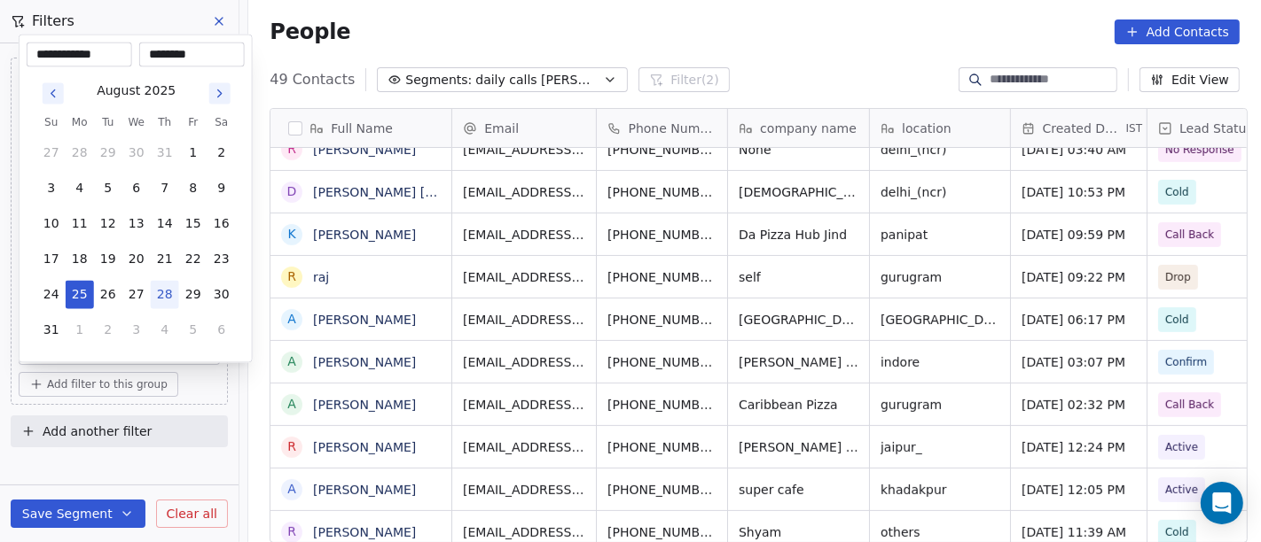
click at [172, 293] on button "28" at bounding box center [165, 295] width 28 height 28
type input "**********"
click at [760, 42] on html "On2Cook India Pvt. Ltd. Contacts People Marketing Workflows Campaigns Sales Pip…" at bounding box center [630, 271] width 1261 height 542
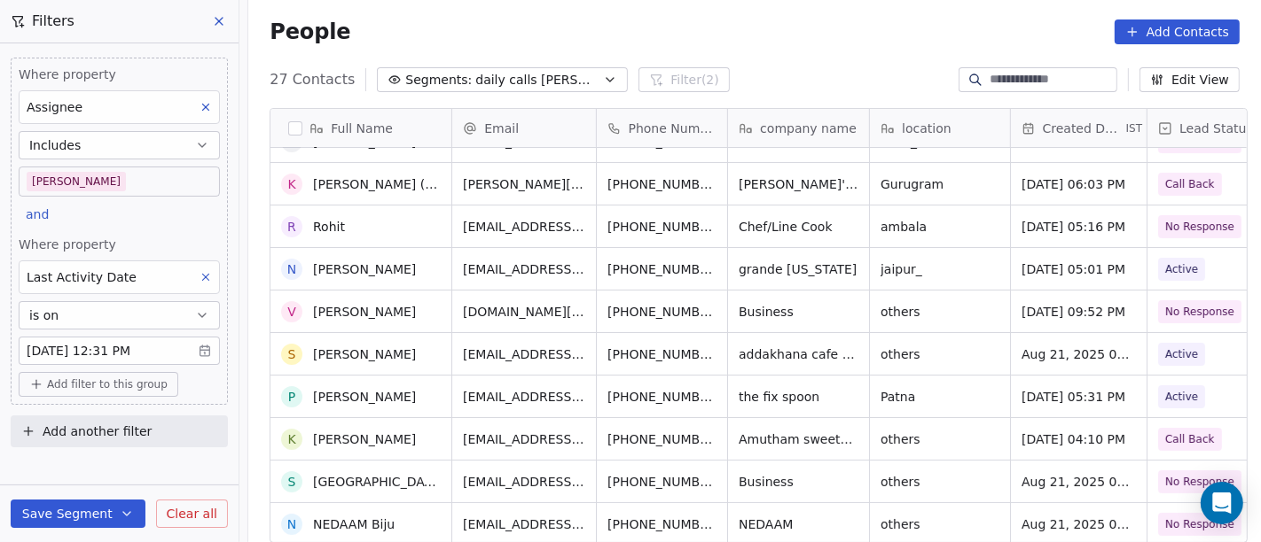
scroll to position [63, 0]
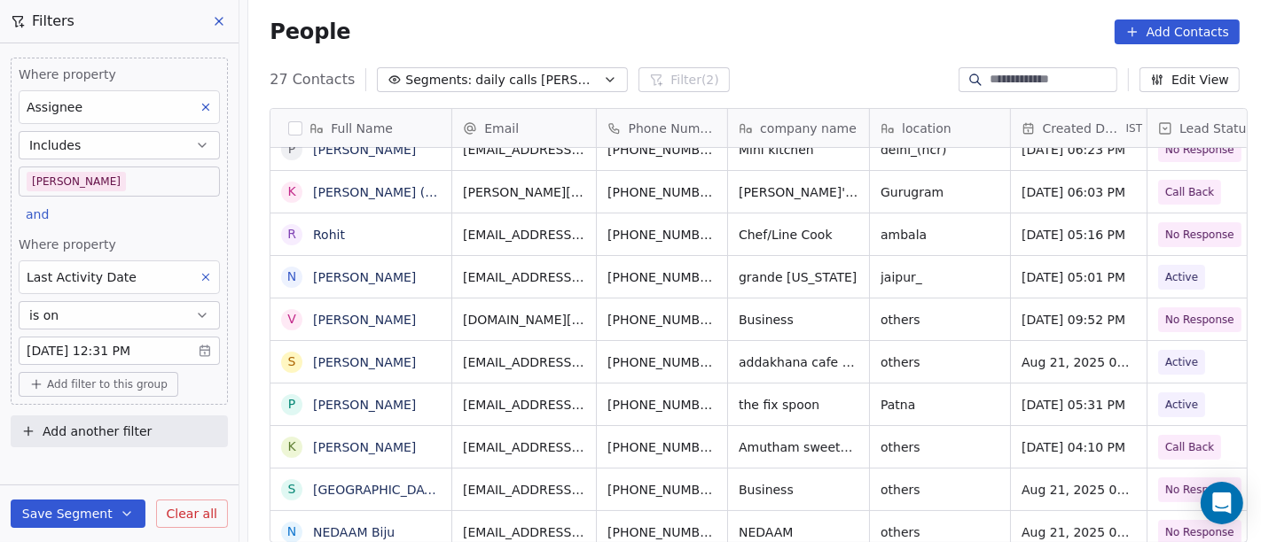
click at [798, 57] on div "People Add Contacts" at bounding box center [754, 31] width 1012 height 67
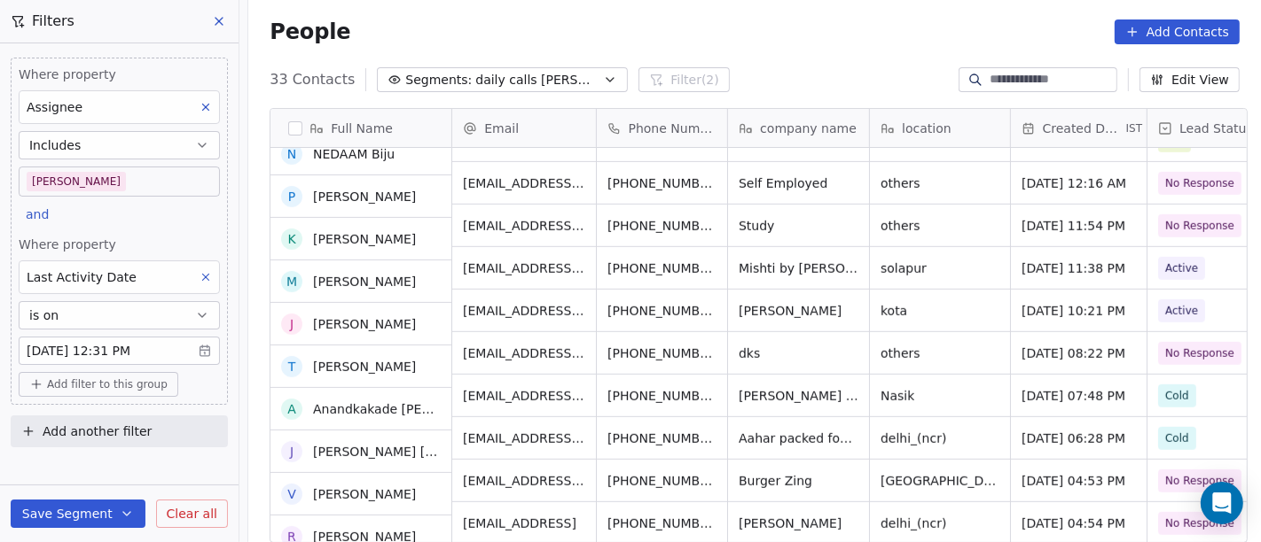
scroll to position [1008, 0]
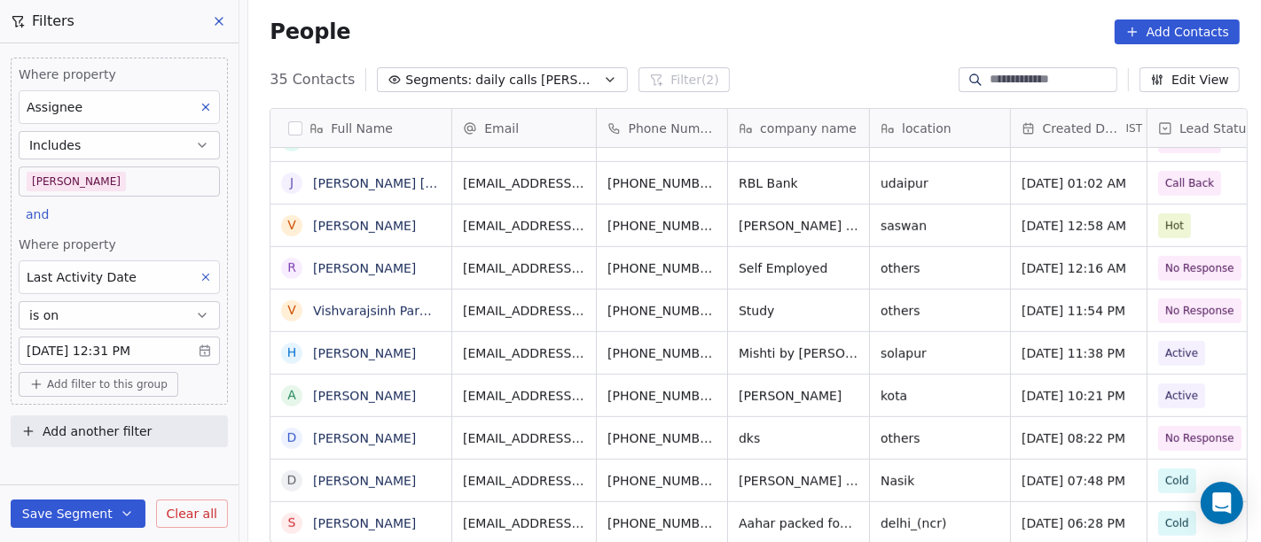
click at [769, 39] on div "People Add Contacts" at bounding box center [754, 32] width 970 height 25
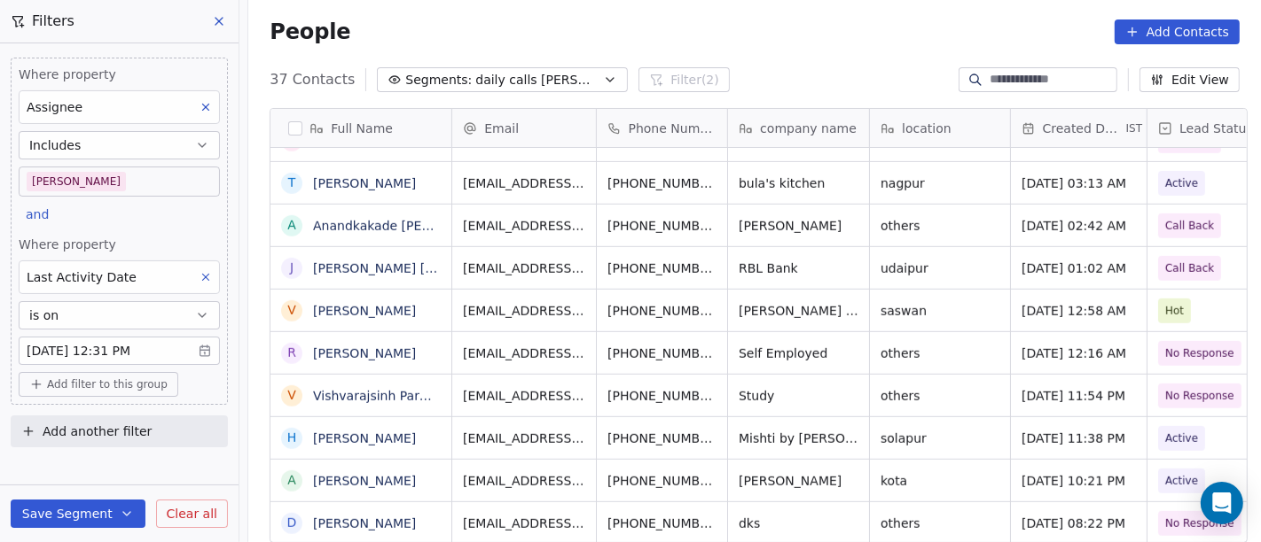
click at [734, 49] on div "People Add Contacts" at bounding box center [754, 31] width 1012 height 67
click at [126, 183] on body "On2Cook India Pvt. Ltd. Contacts People Marketing Workflows Campaigns Sales Pip…" at bounding box center [630, 271] width 1261 height 542
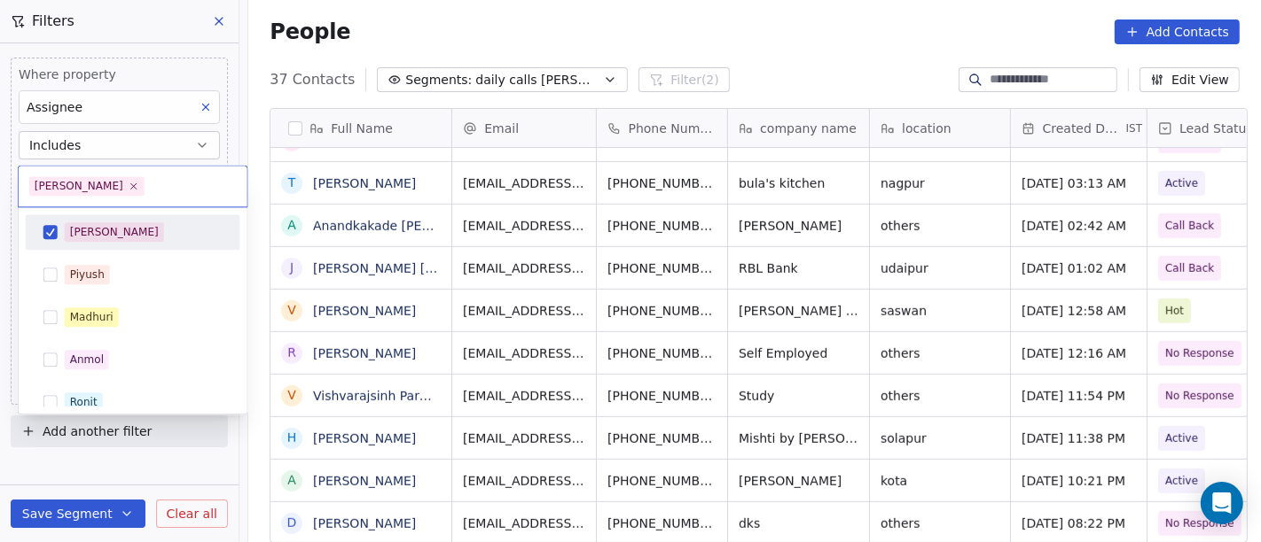
click at [139, 223] on div "[PERSON_NAME]" at bounding box center [144, 232] width 158 height 20
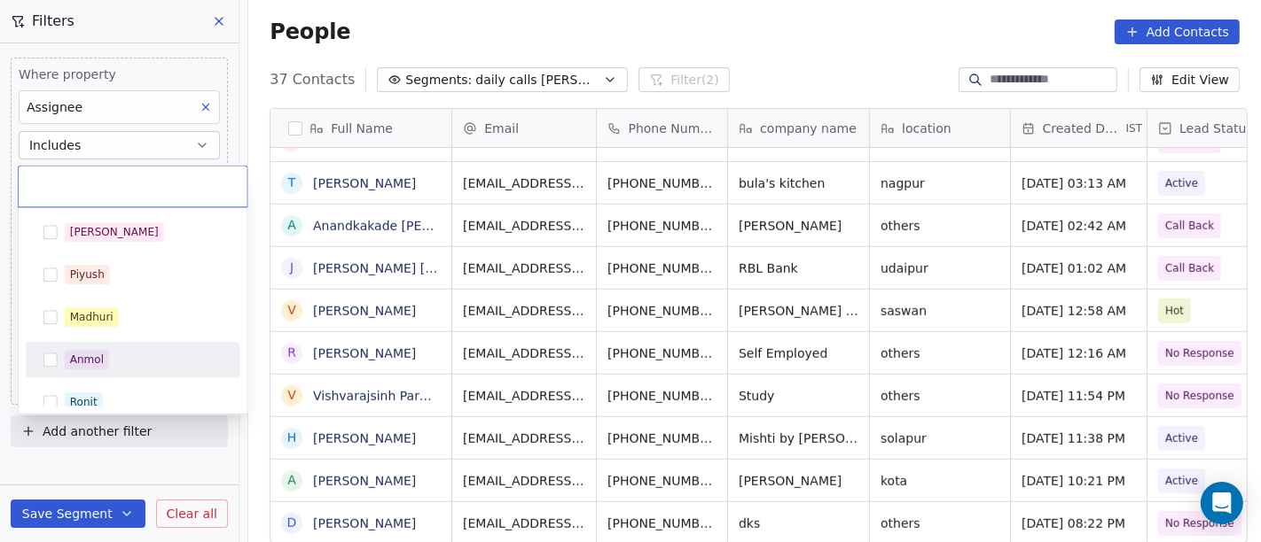
click at [174, 373] on div "Anmol" at bounding box center [133, 359] width 215 height 35
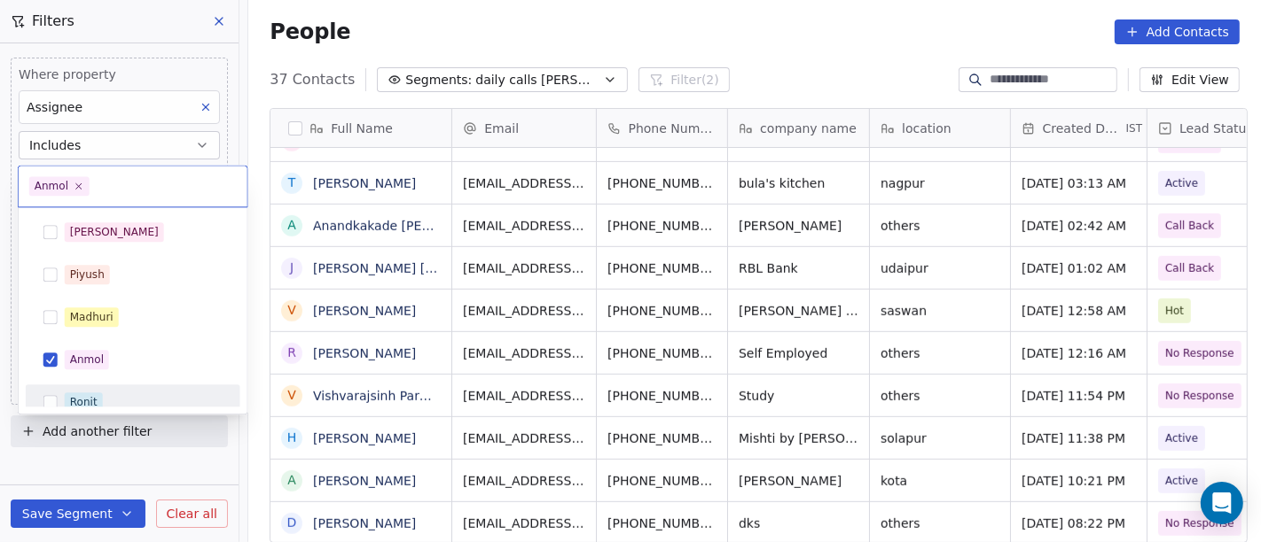
click at [171, 399] on div "Ronit" at bounding box center [144, 403] width 158 height 20
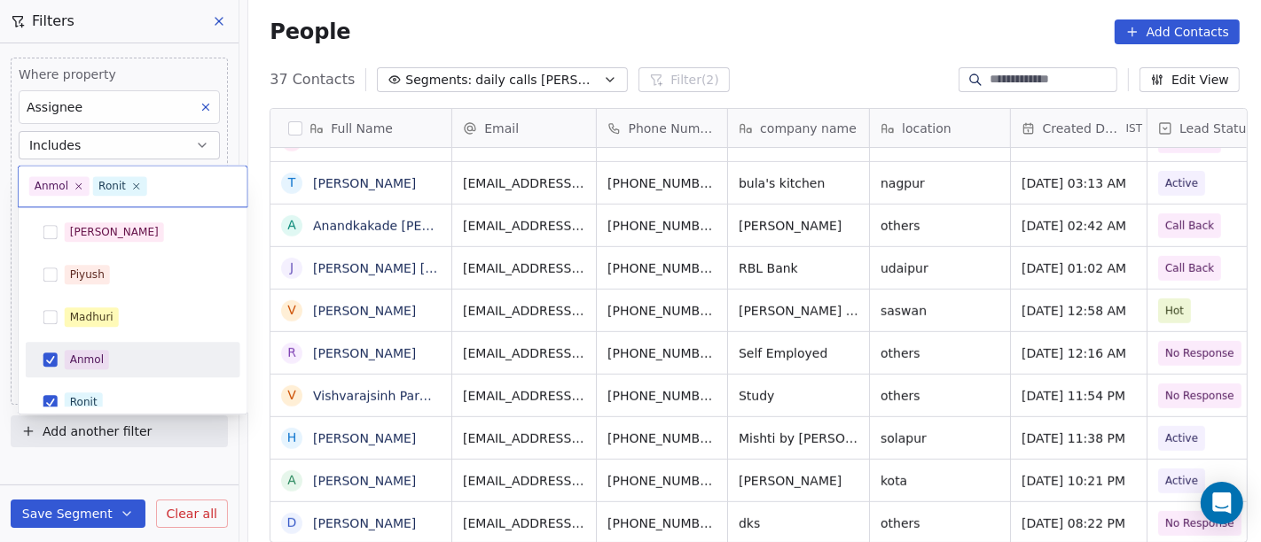
click at [141, 355] on div "Anmol" at bounding box center [144, 360] width 158 height 20
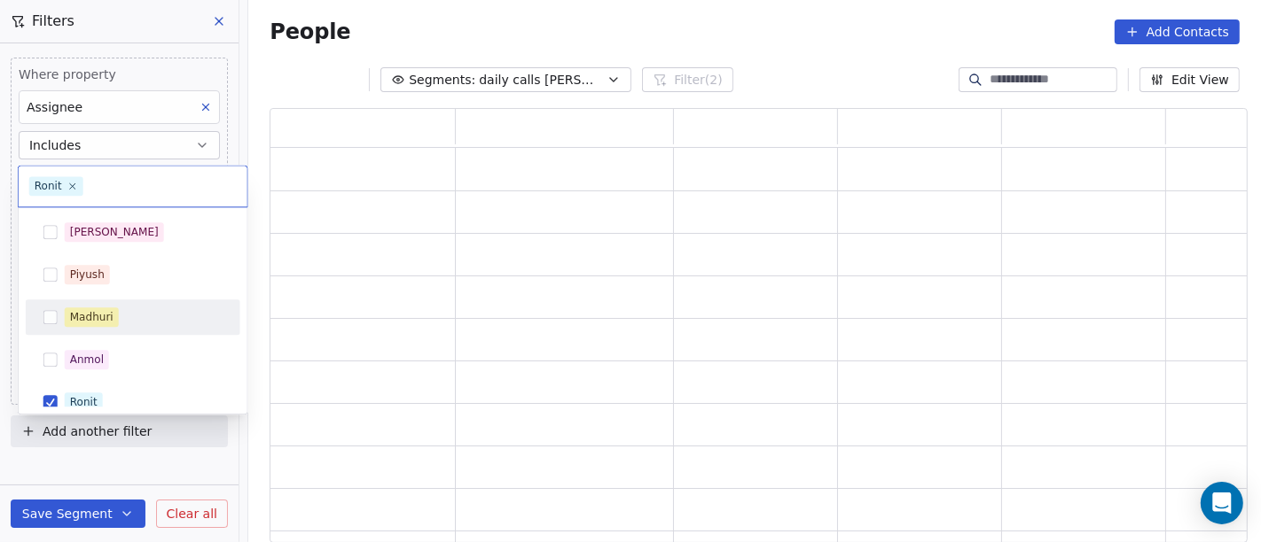
click at [625, 24] on html "On2Cook India Pvt. Ltd. Contacts People Marketing Workflows Campaigns Sales Pip…" at bounding box center [630, 271] width 1261 height 542
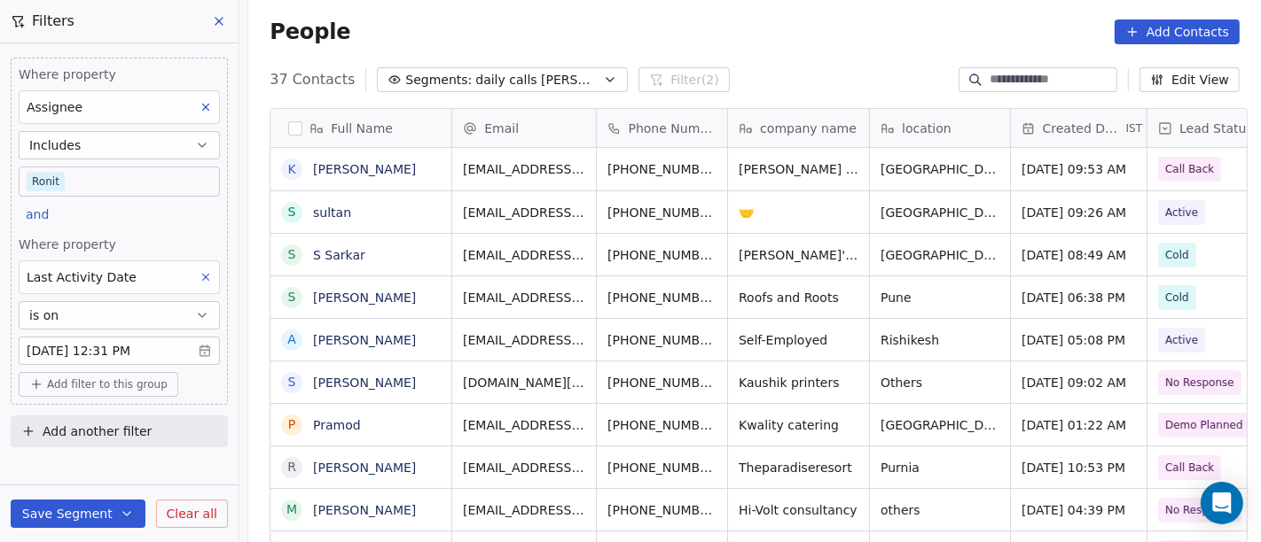
scroll to position [463, 1005]
click at [157, 183] on body "On2Cook India Pvt. Ltd. Contacts People Marketing Workflows Campaigns Sales Pip…" at bounding box center [630, 271] width 1261 height 542
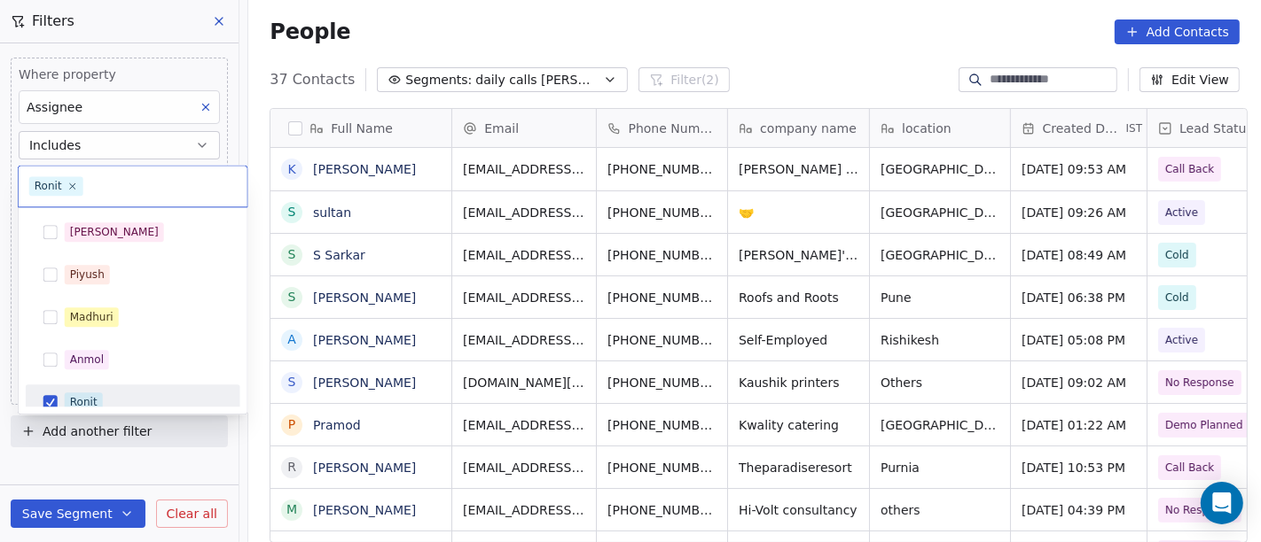
scroll to position [12, 0]
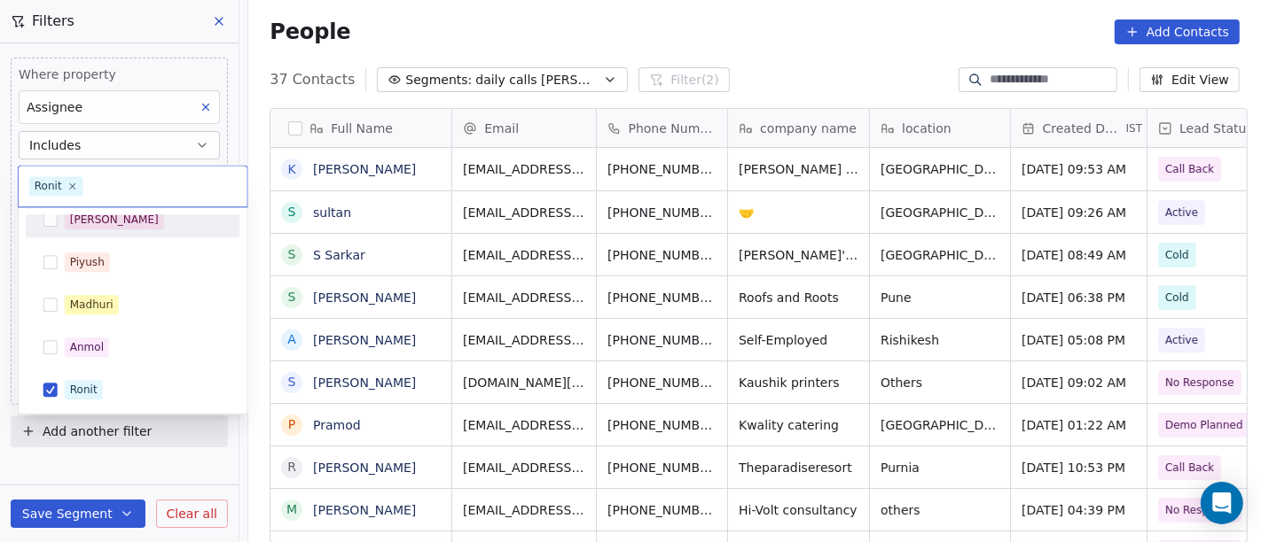
click at [161, 219] on div "[PERSON_NAME]" at bounding box center [144, 220] width 158 height 20
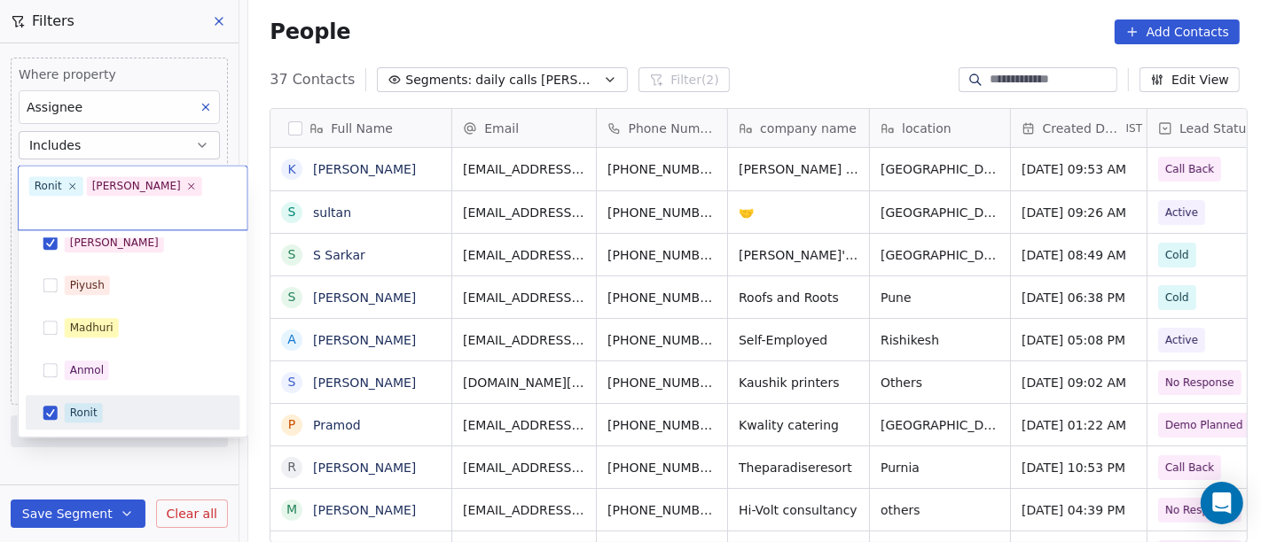
click at [146, 403] on div "Ronit" at bounding box center [144, 413] width 158 height 20
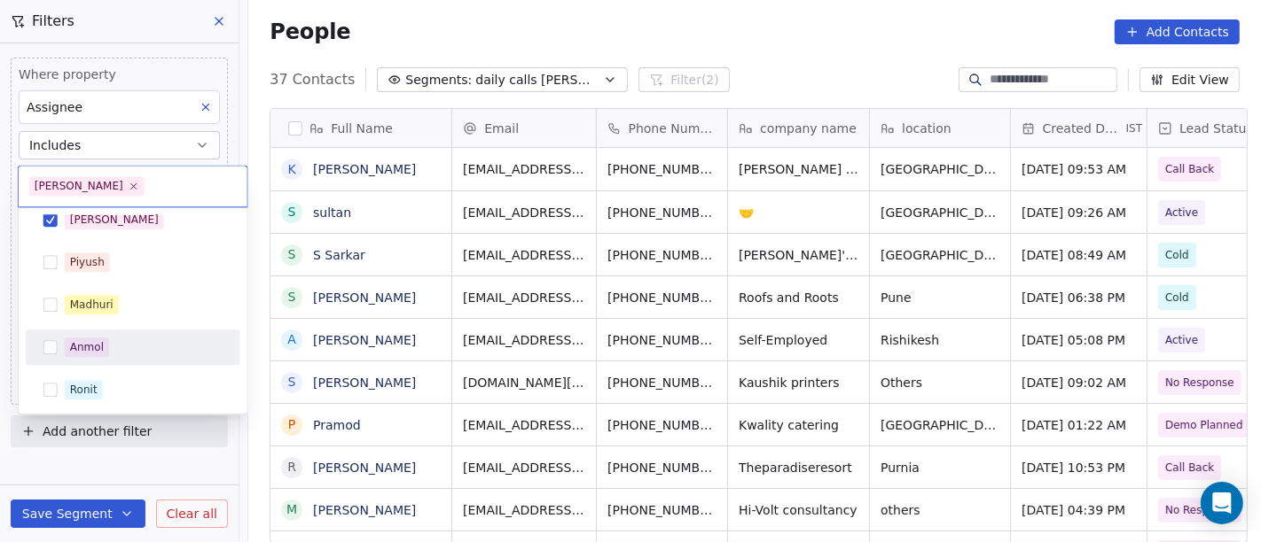
click at [597, 28] on html "On2Cook India Pvt. Ltd. Contacts People Marketing Workflows Campaigns Sales Pip…" at bounding box center [630, 271] width 1261 height 542
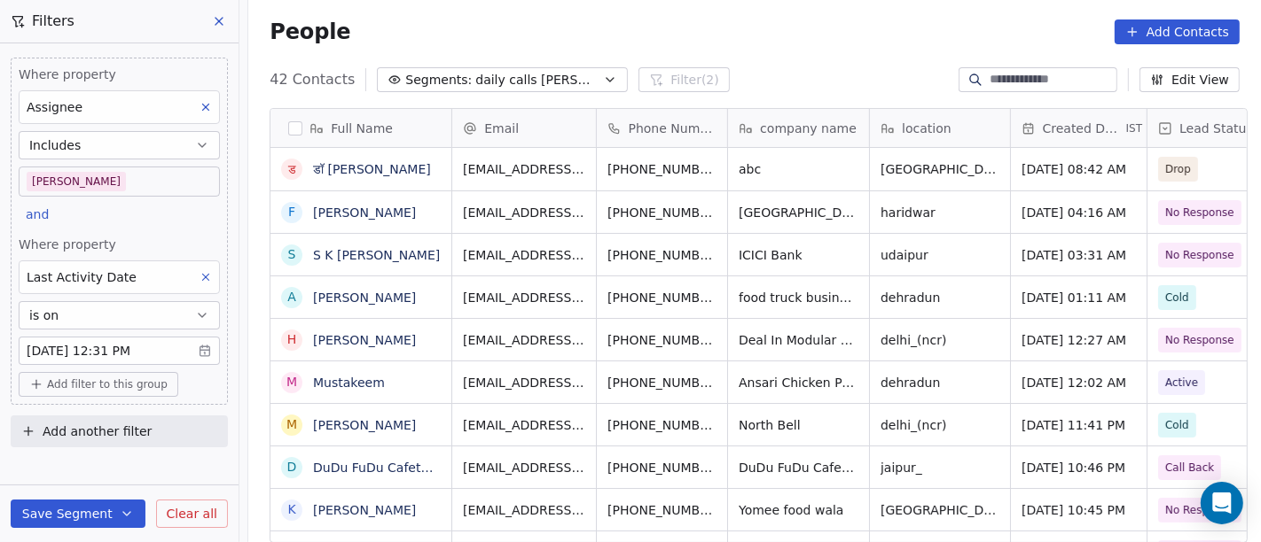
click at [779, 49] on div "People Add Contacts" at bounding box center [754, 31] width 1012 height 67
click at [126, 176] on body "On2Cook India Pvt. Ltd. Contacts People Marketing Workflows Campaigns Sales Pip…" at bounding box center [630, 271] width 1261 height 542
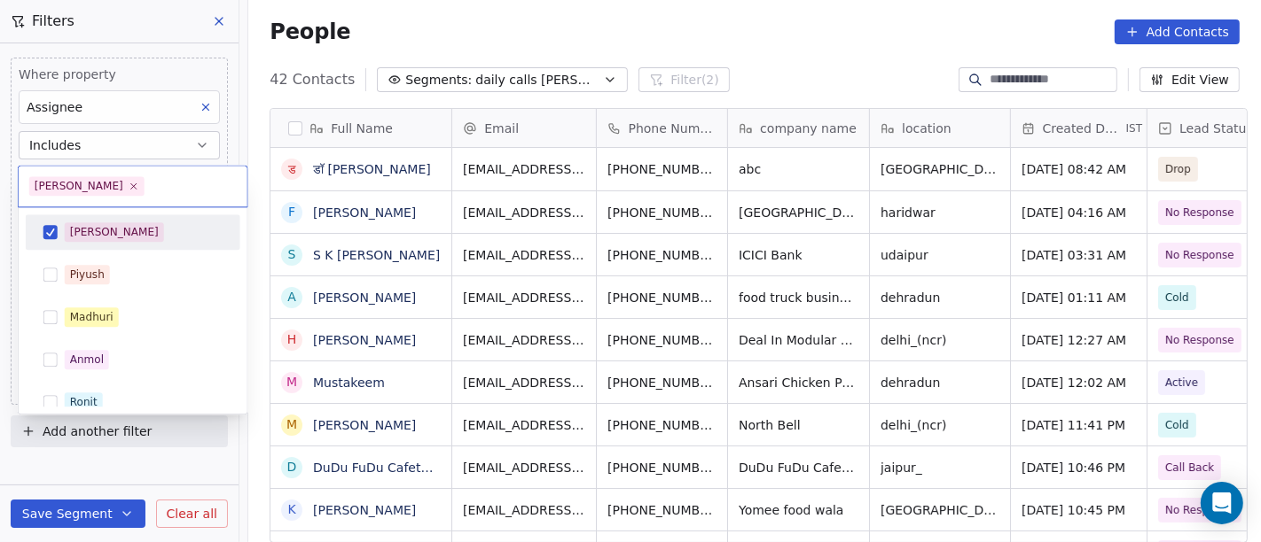
click at [133, 224] on div "[PERSON_NAME]" at bounding box center [144, 232] width 158 height 20
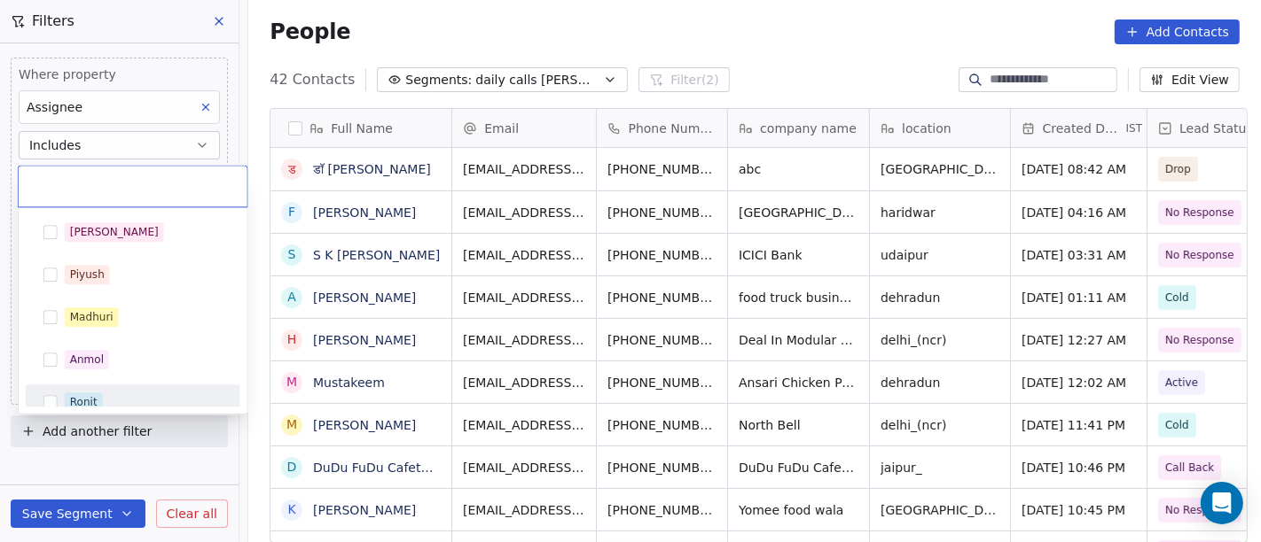
click at [157, 386] on div "Ronit" at bounding box center [133, 402] width 215 height 35
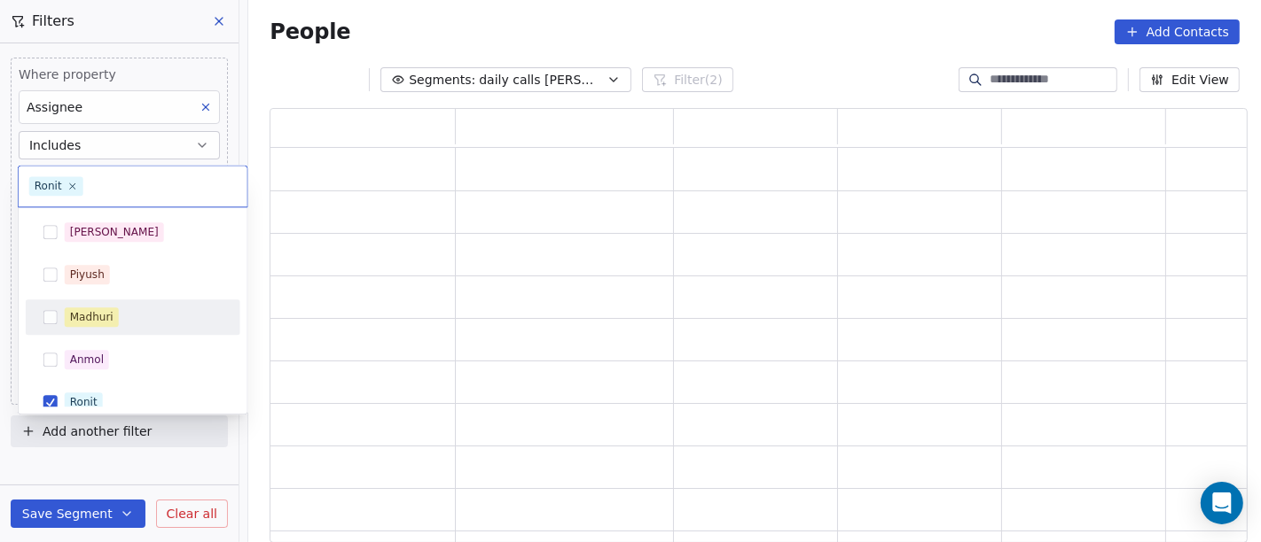
click at [603, 32] on html "On2Cook India Pvt. Ltd. Contacts People Marketing Workflows Campaigns Sales Pip…" at bounding box center [630, 271] width 1261 height 542
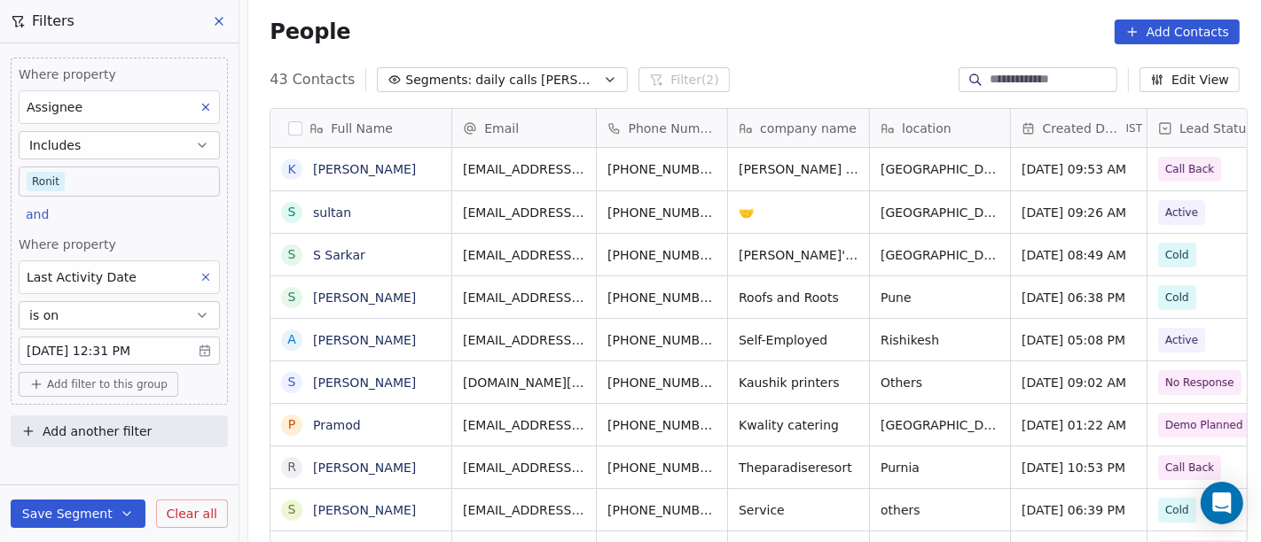
scroll to position [463, 1005]
click at [155, 182] on body "On2Cook India Pvt. Ltd. Contacts People Marketing Workflows Campaigns Sales Pip…" at bounding box center [630, 271] width 1261 height 542
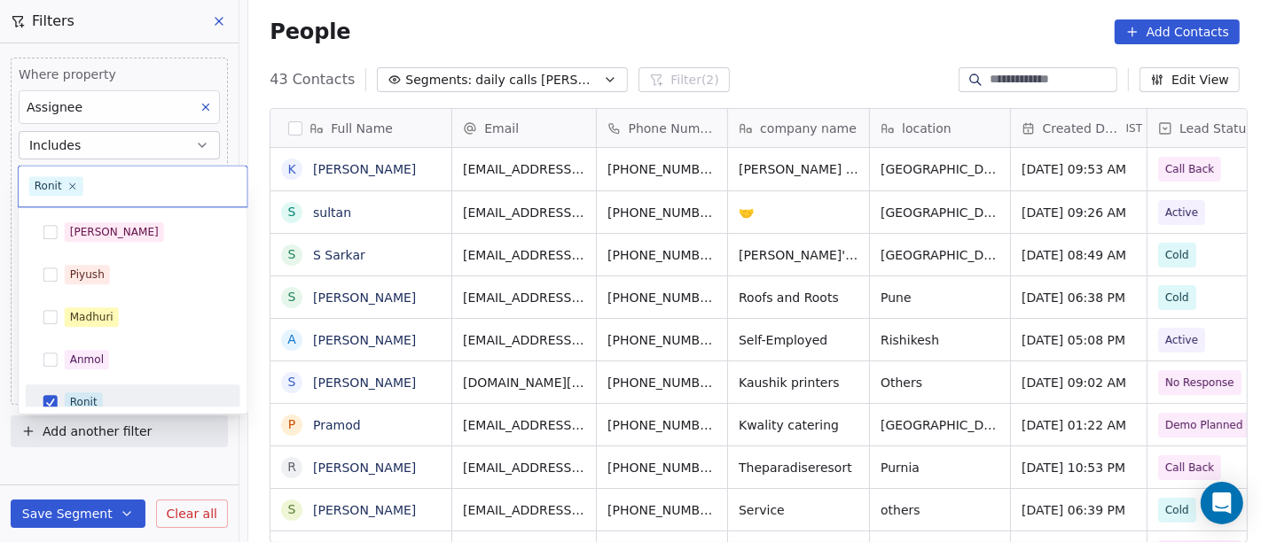
scroll to position [12, 0]
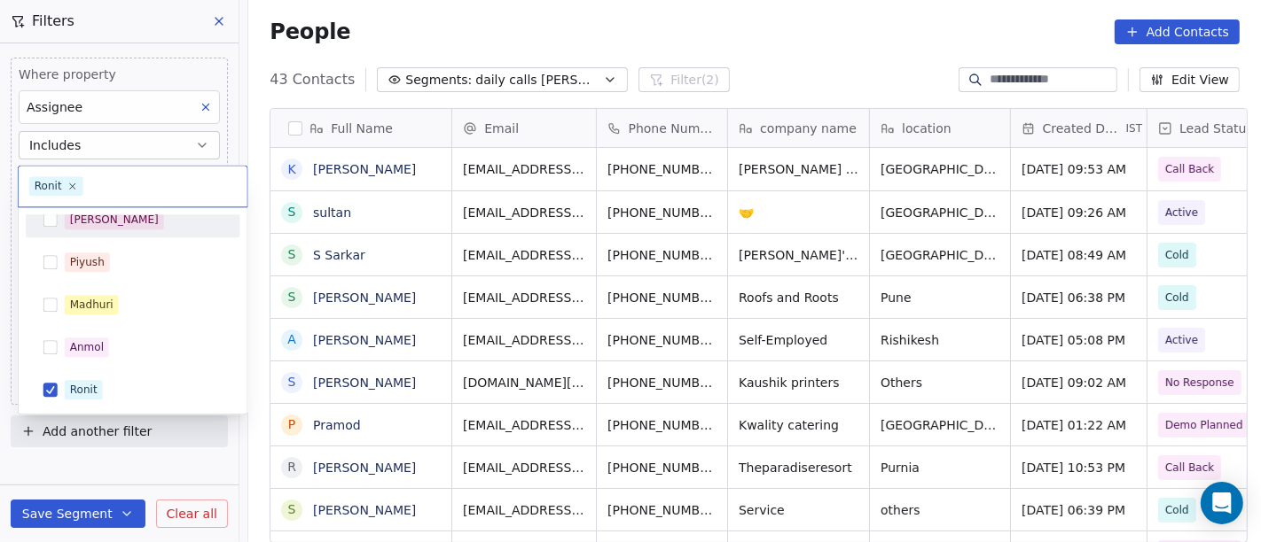
click at [160, 233] on div "[PERSON_NAME]" at bounding box center [133, 219] width 215 height 35
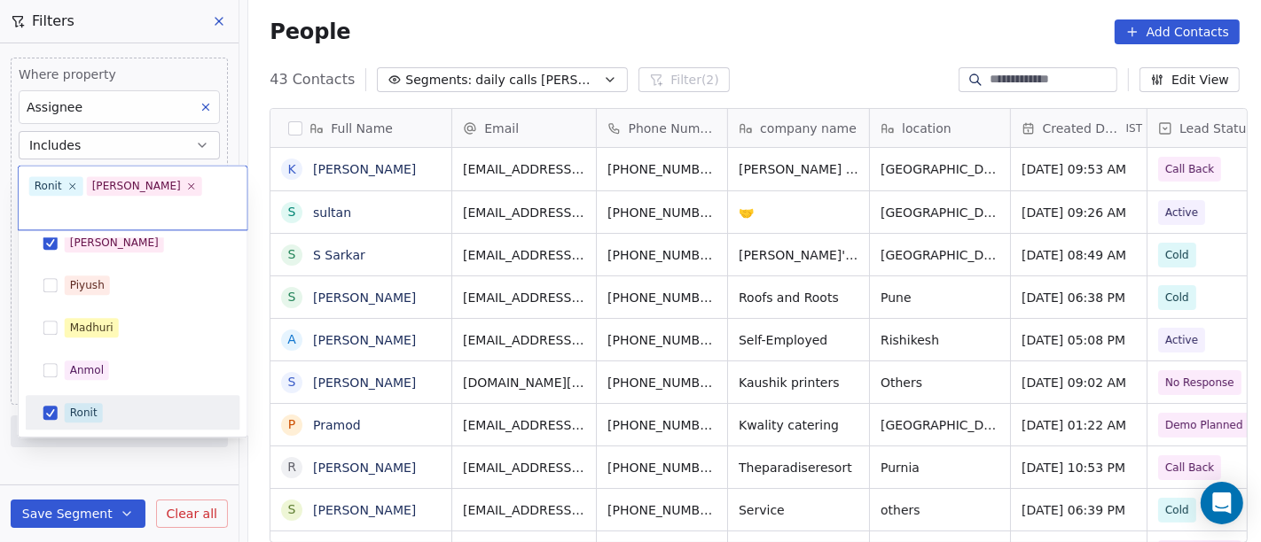
click at [130, 403] on div "Ronit" at bounding box center [144, 413] width 158 height 20
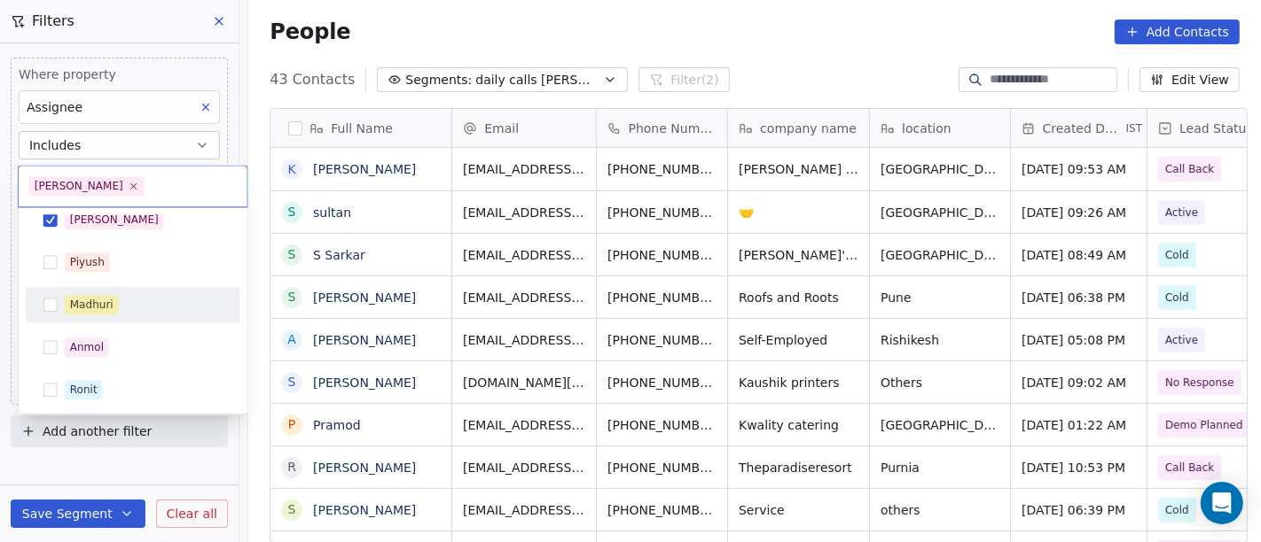
click at [555, 13] on html "On2Cook India Pvt. Ltd. Contacts People Marketing Workflows Campaigns Sales Pip…" at bounding box center [630, 271] width 1261 height 542
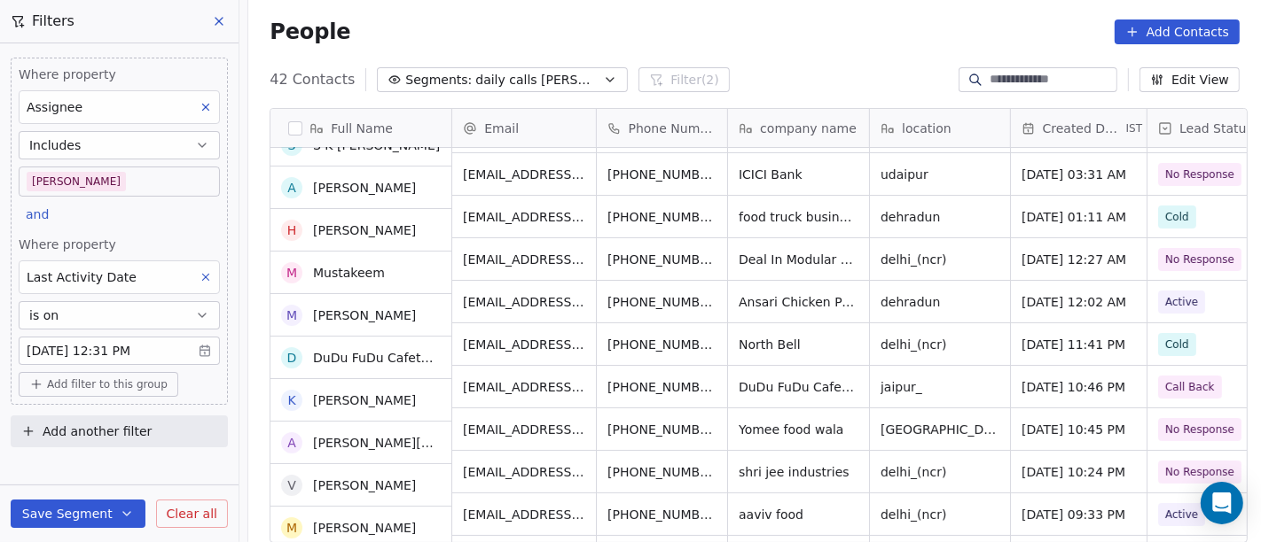
scroll to position [0, 0]
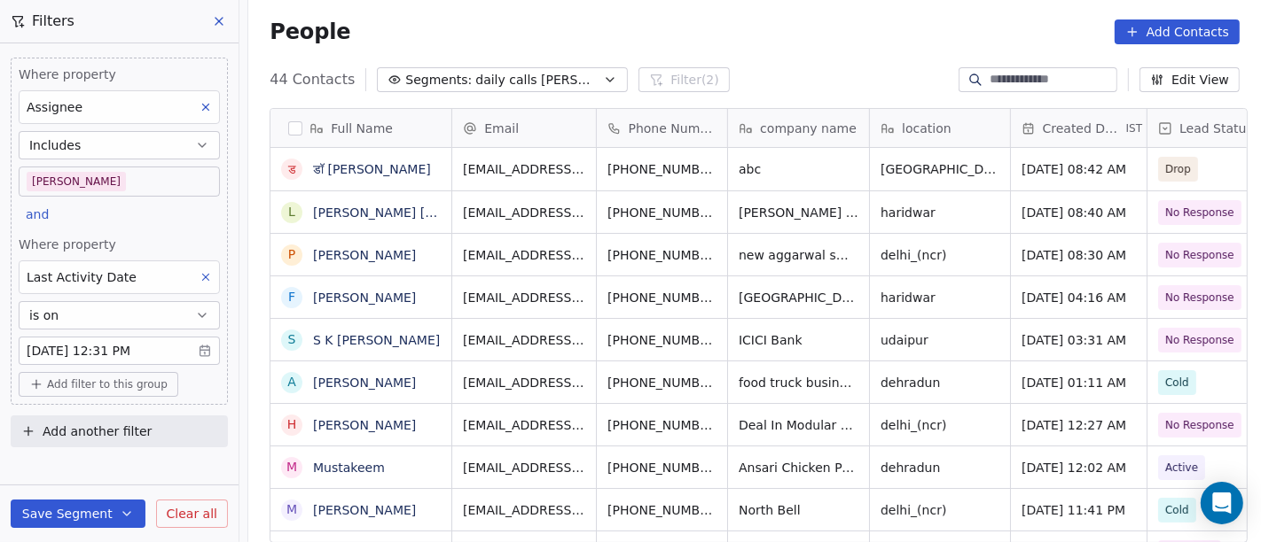
click at [762, 20] on div "People Add Contacts" at bounding box center [754, 32] width 970 height 25
click at [126, 378] on span "Add filter to this group" at bounding box center [107, 385] width 121 height 14
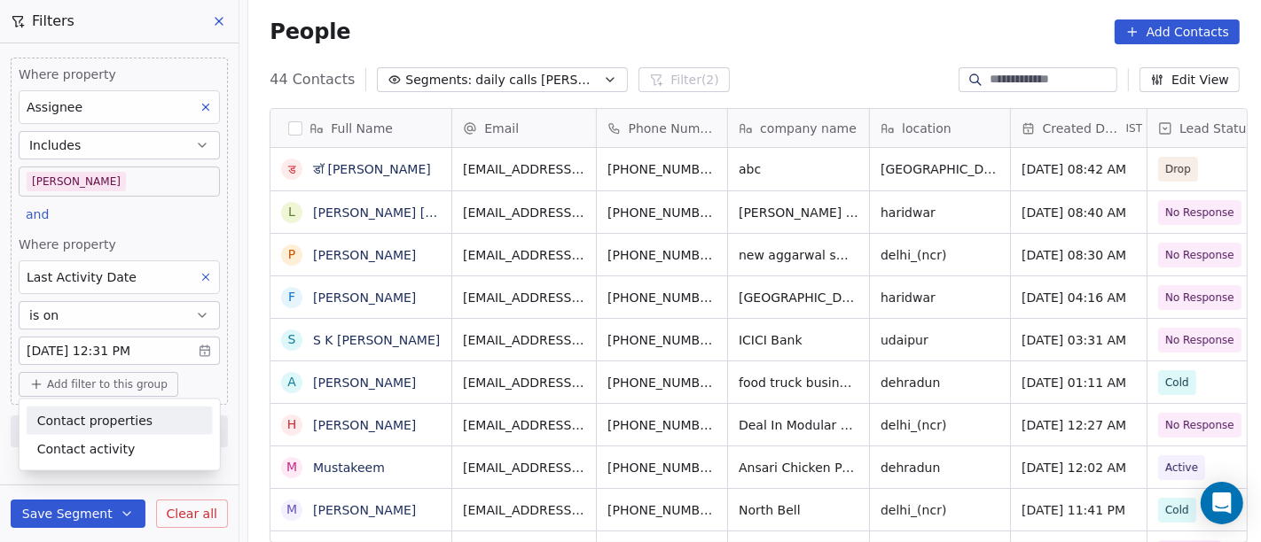
click at [132, 425] on span "Contact properties" at bounding box center [94, 420] width 115 height 19
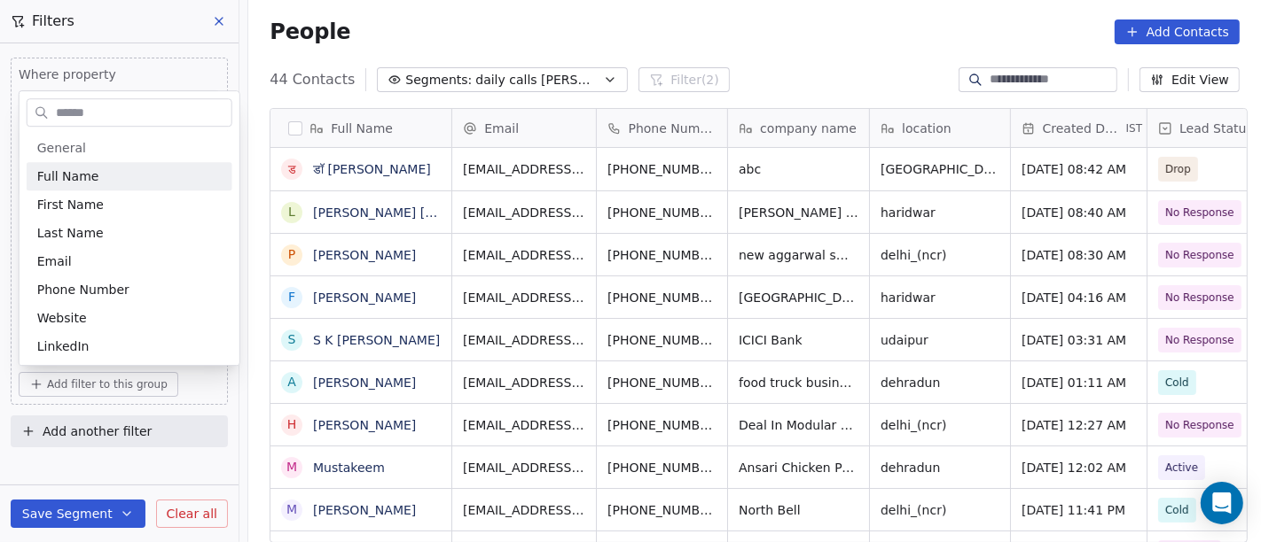
click at [99, 105] on input "text" at bounding box center [141, 113] width 179 height 26
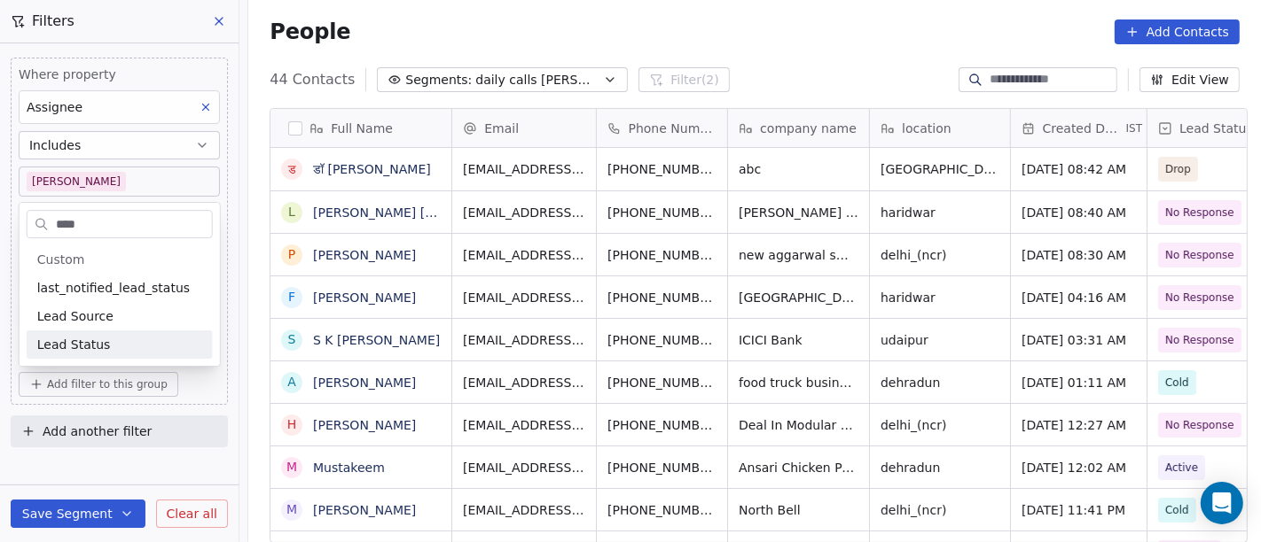
type input "****"
click at [129, 336] on div "Lead Status" at bounding box center [119, 345] width 165 height 18
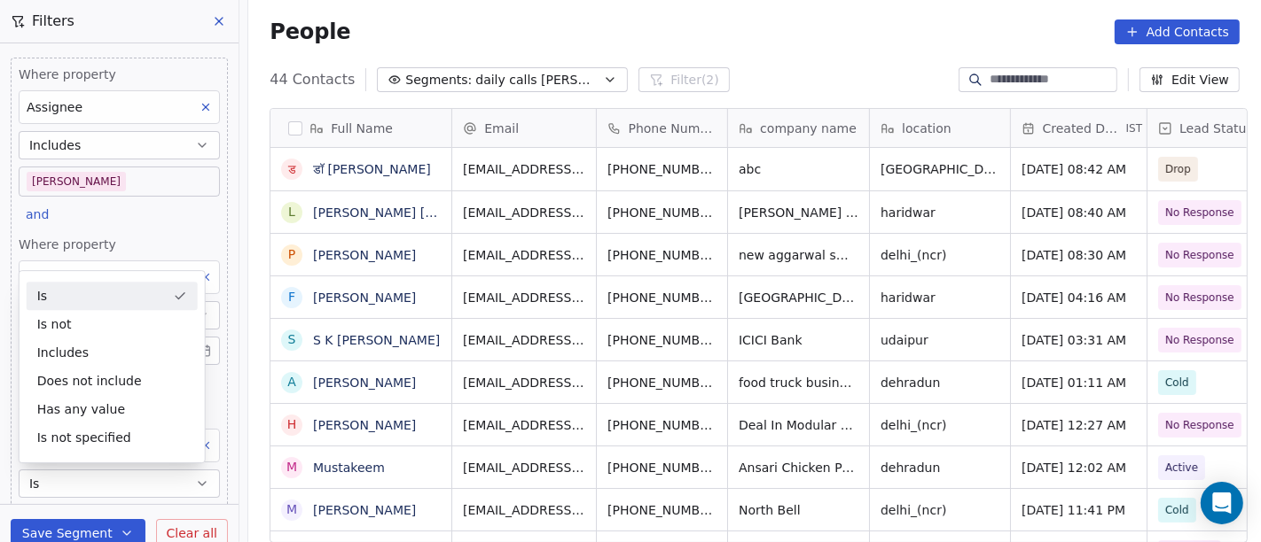
click at [88, 297] on div "Is" at bounding box center [112, 296] width 171 height 28
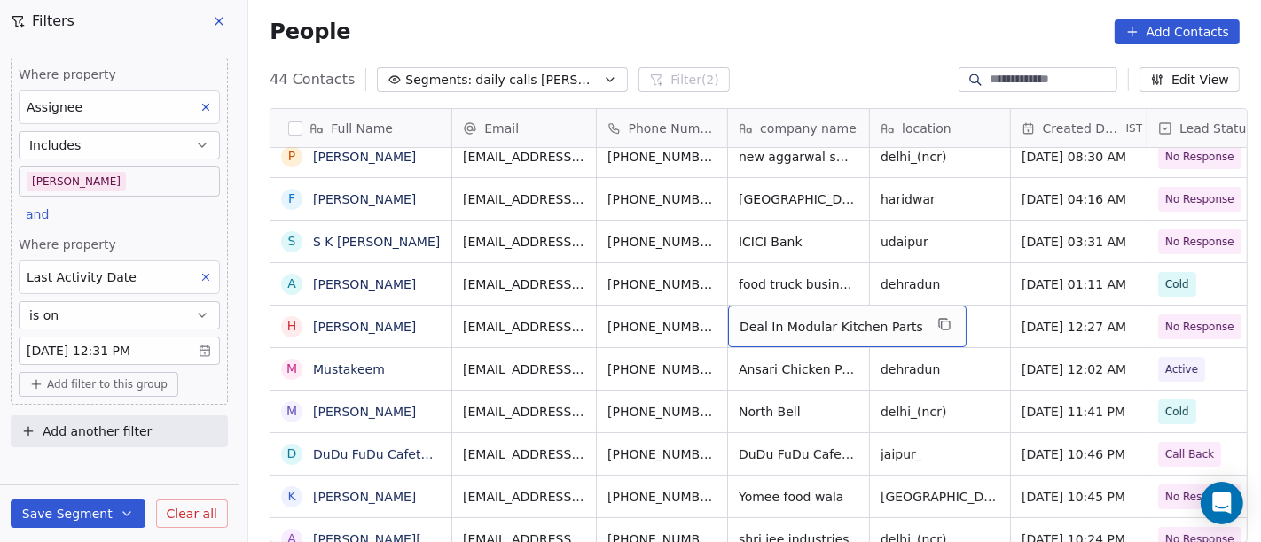
click at [777, 327] on span "Deal In Modular Kitchen Parts" at bounding box center [830, 327] width 183 height 18
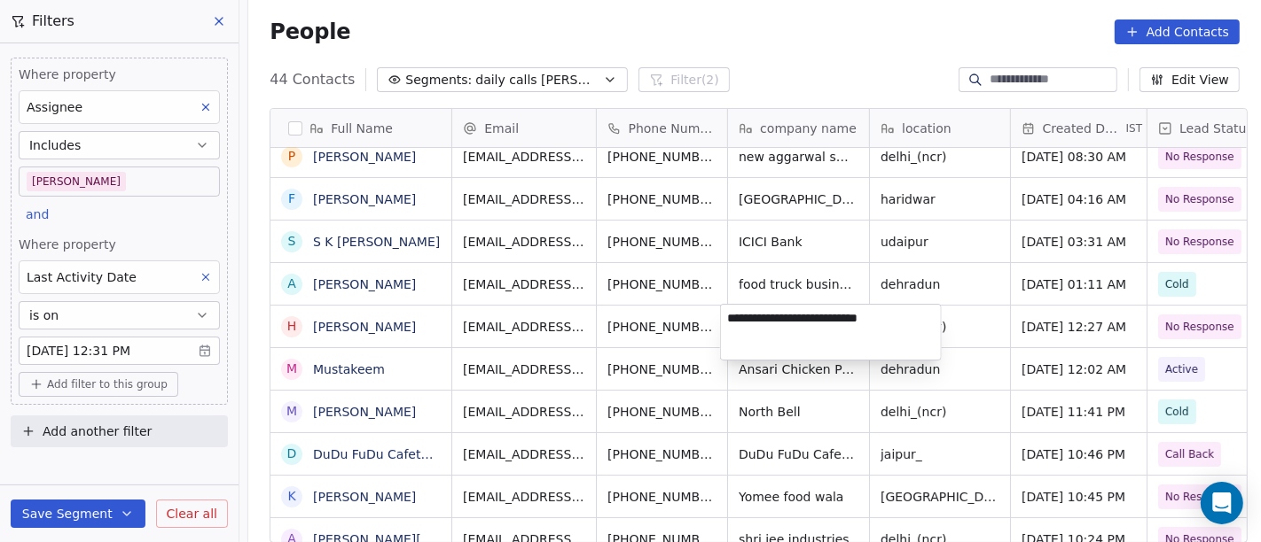
click at [777, 327] on textarea "**********" at bounding box center [831, 332] width 220 height 55
type textarea "**********"
click at [968, 335] on html "On2Cook India Pvt. Ltd. Contacts People Marketing Workflows Campaigns Sales Pip…" at bounding box center [630, 271] width 1261 height 542
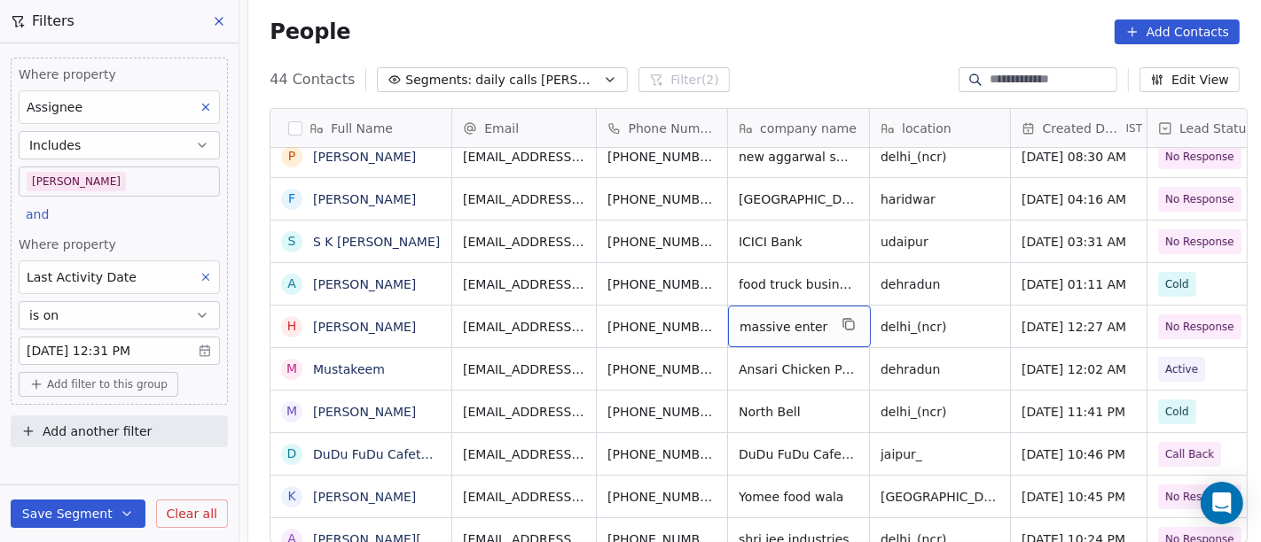
click at [799, 325] on span "massive enter" at bounding box center [783, 327] width 88 height 18
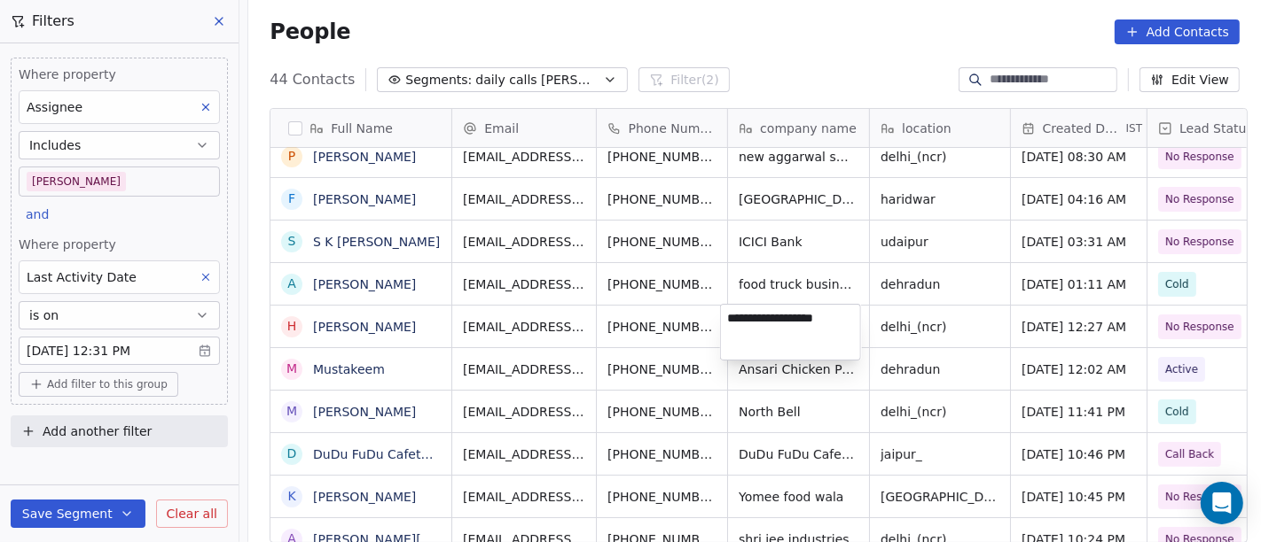
type textarea "**********"
click at [795, 51] on html "On2Cook India Pvt. Ltd. Contacts People Marketing Workflows Campaigns Sales Pip…" at bounding box center [630, 271] width 1261 height 542
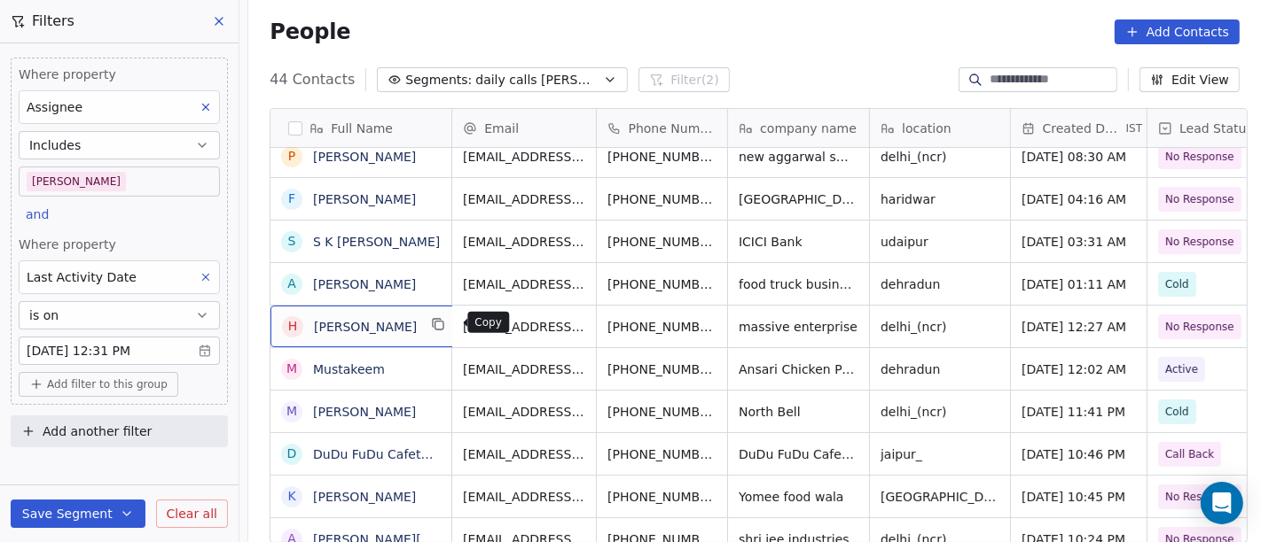
click at [441, 323] on button "grid" at bounding box center [438, 324] width 21 height 21
click at [785, 31] on div "People Add Contacts" at bounding box center [754, 32] width 970 height 25
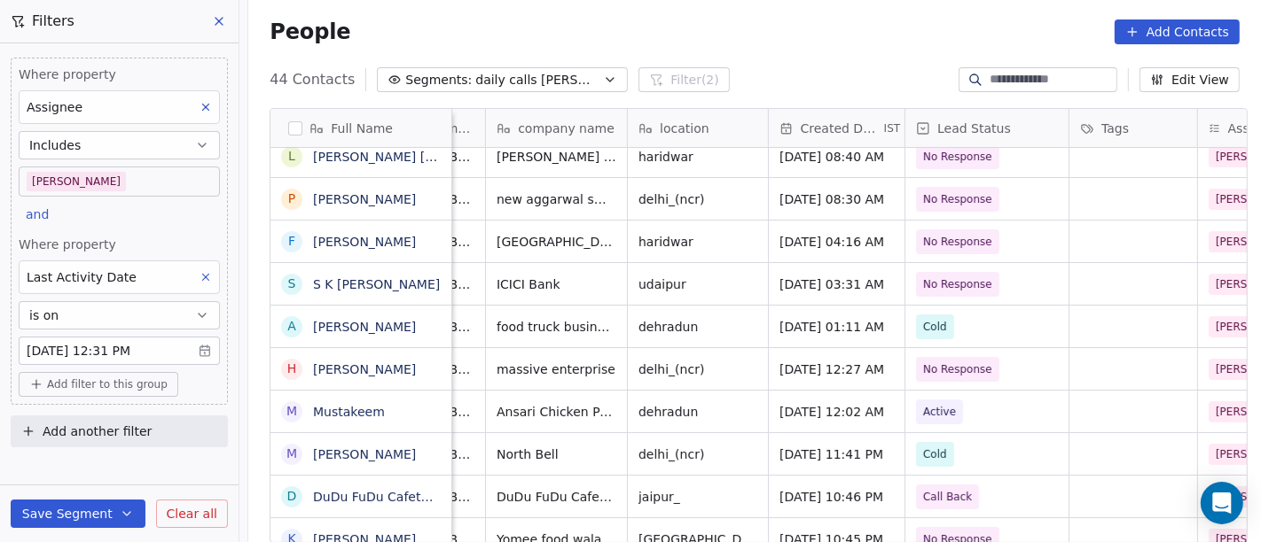
scroll to position [0, 321]
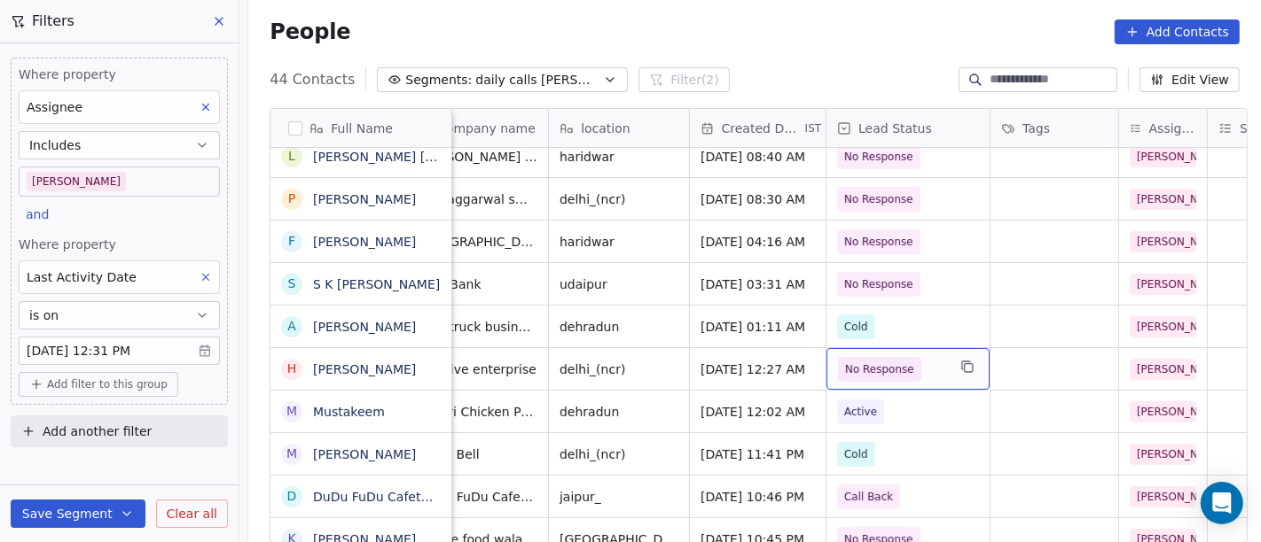
click at [849, 373] on span "No Response" at bounding box center [879, 370] width 69 height 18
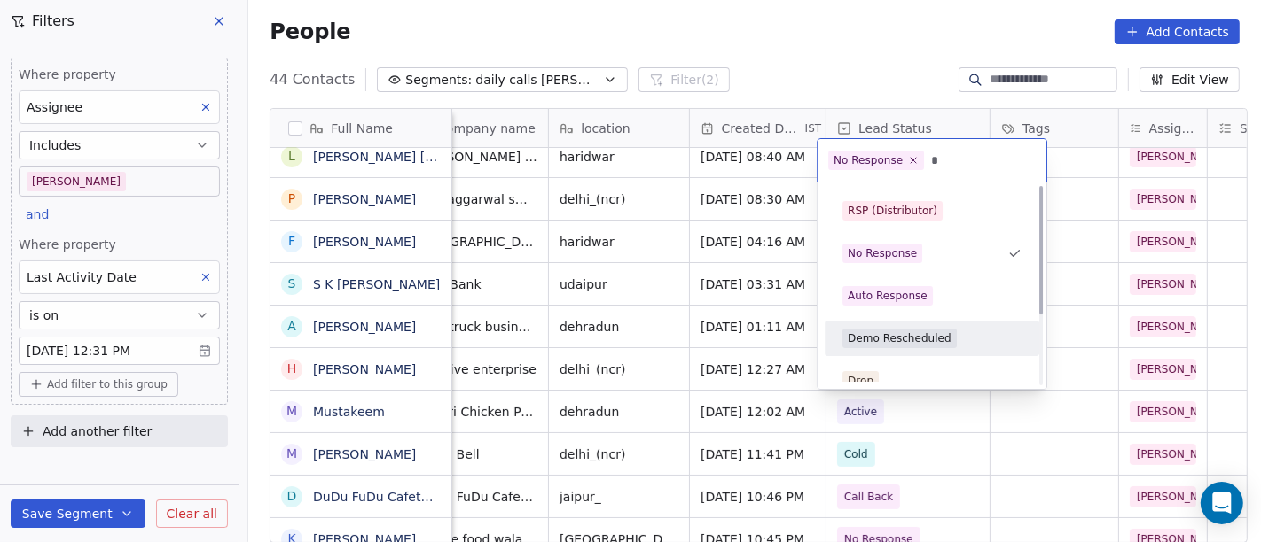
scroll to position [0, 0]
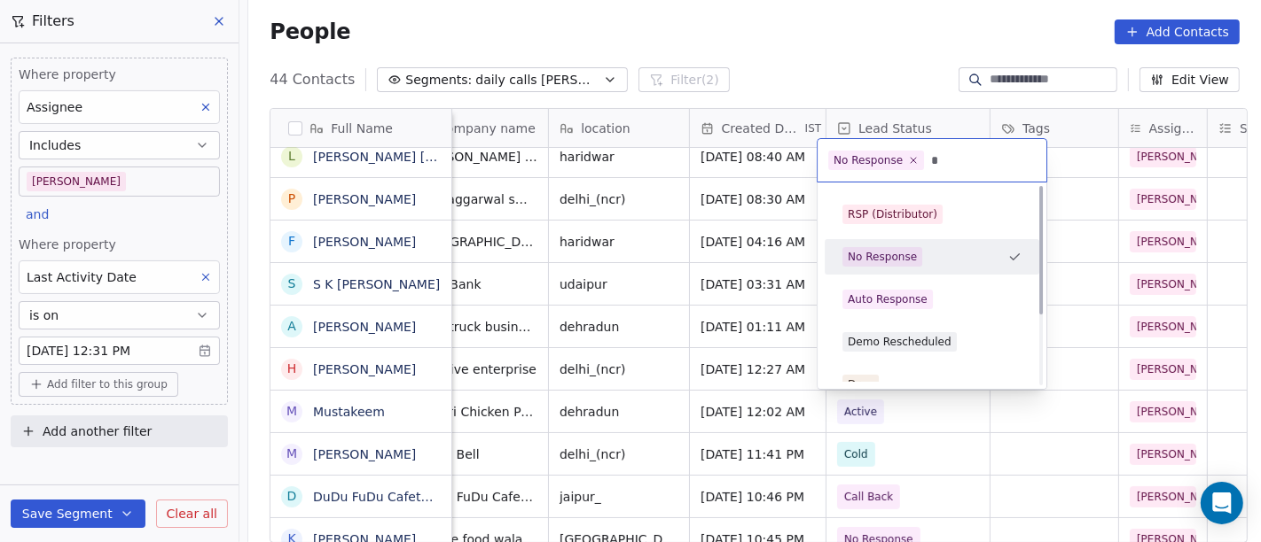
type input "*"
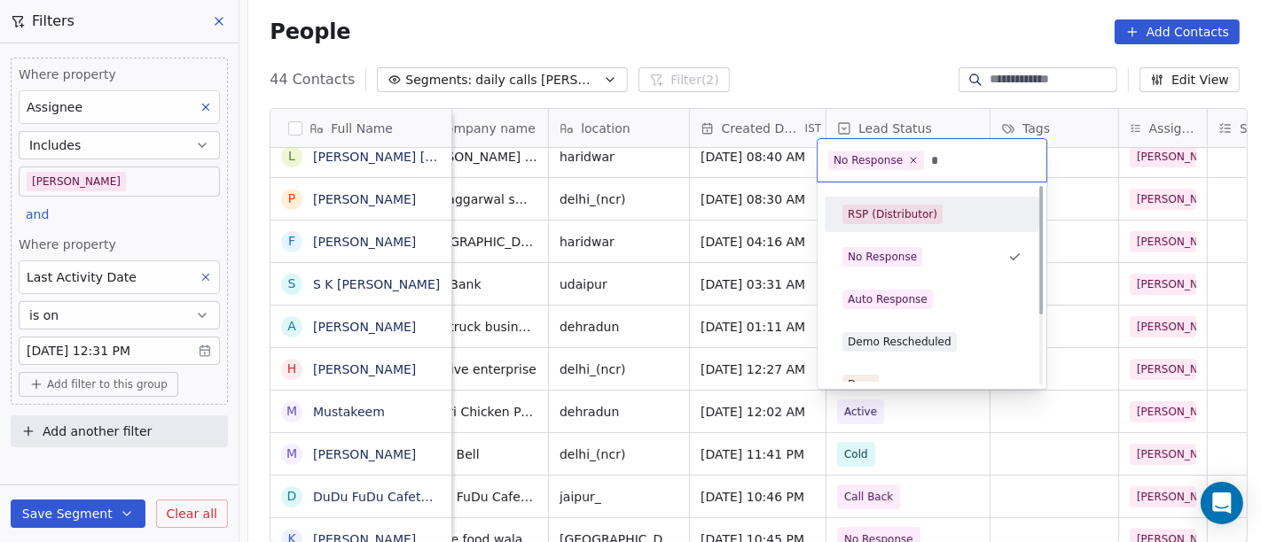
click at [908, 192] on div "RSP (Distributor) No Response Auto Response Demo Rescheduled Drop Converted Con…" at bounding box center [931, 339] width 215 height 298
click at [908, 214] on div "RSP (Distributor)" at bounding box center [892, 215] width 90 height 16
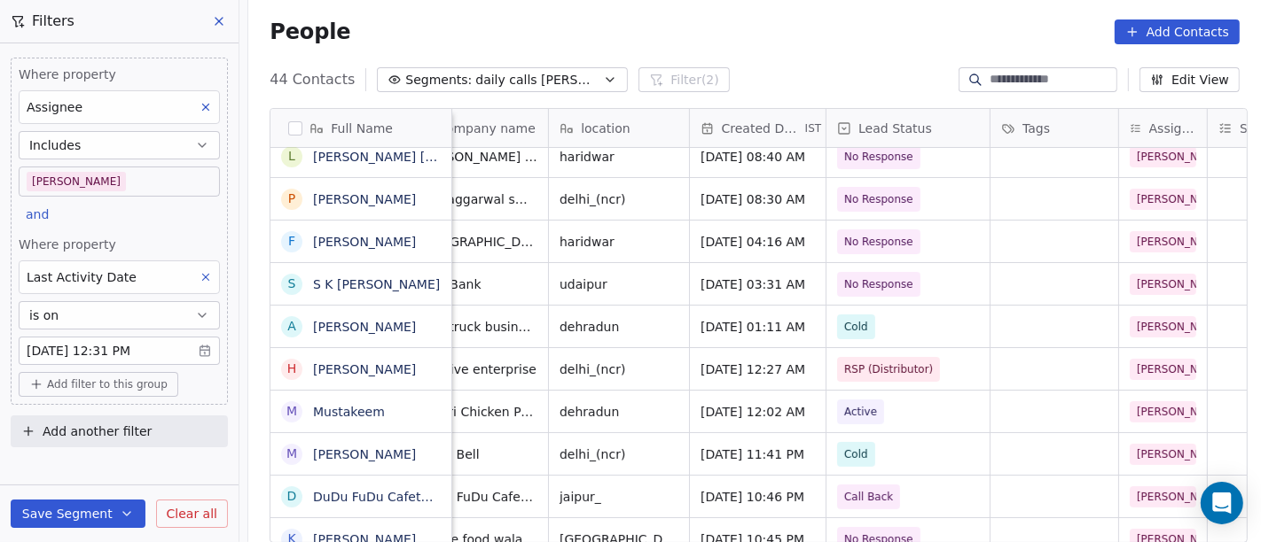
click at [840, 41] on div "People Add Contacts" at bounding box center [754, 32] width 970 height 25
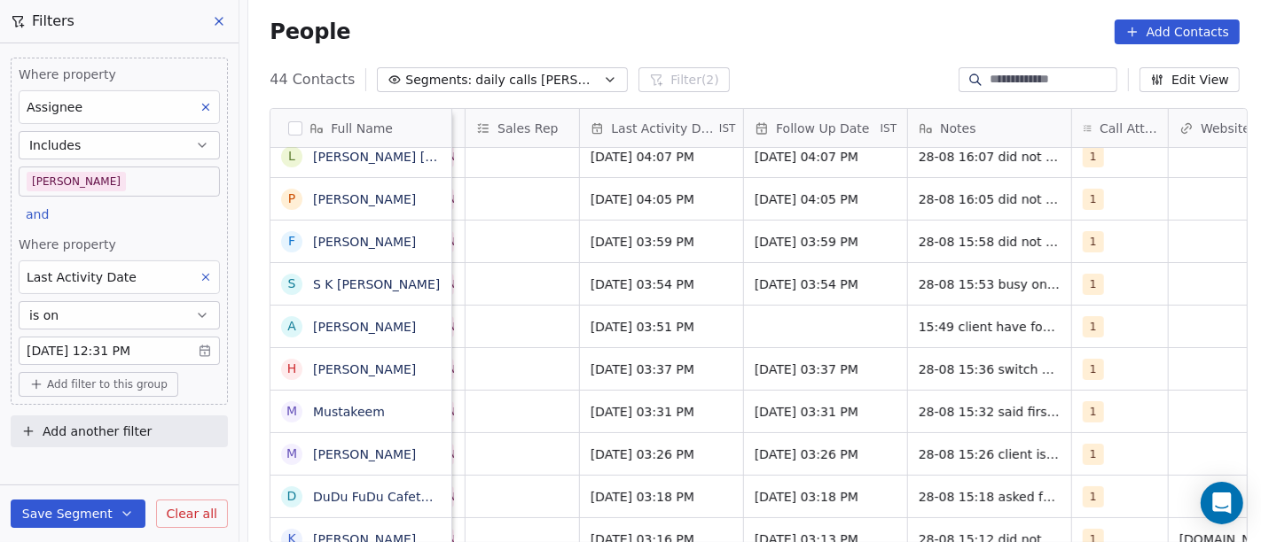
scroll to position [0, 1064]
click at [782, 379] on div "[DATE] 03:37 PM" at bounding box center [824, 369] width 163 height 42
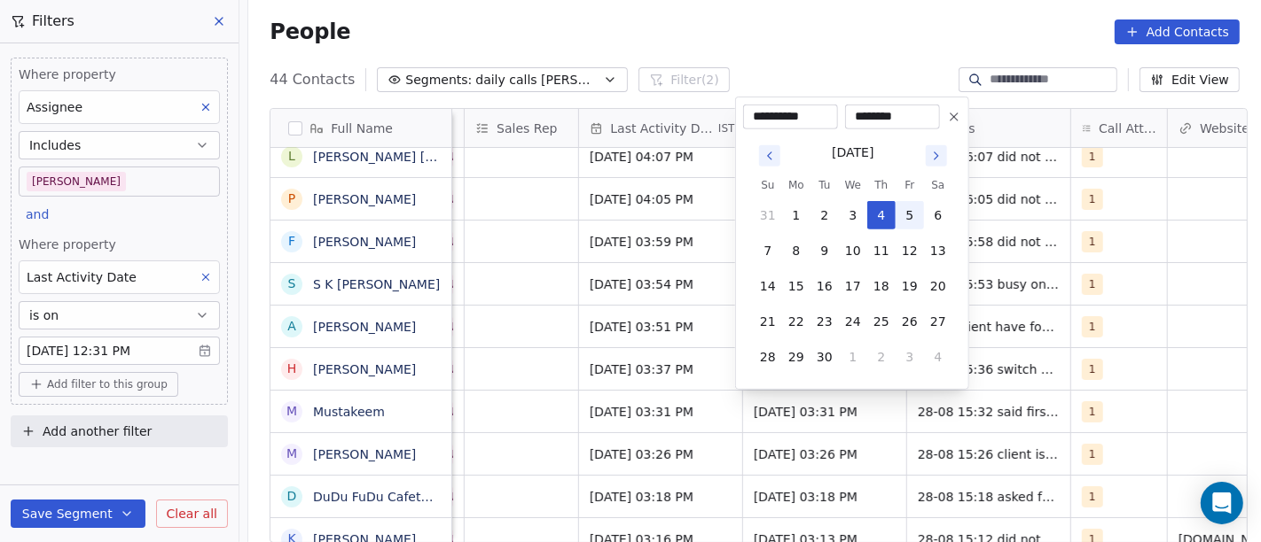
click at [905, 216] on button "5" at bounding box center [909, 215] width 28 height 28
type input "**********"
click at [792, 57] on html "On2Cook India Pvt. Ltd. Contacts People Marketing Workflows Campaigns Sales Pip…" at bounding box center [630, 271] width 1261 height 542
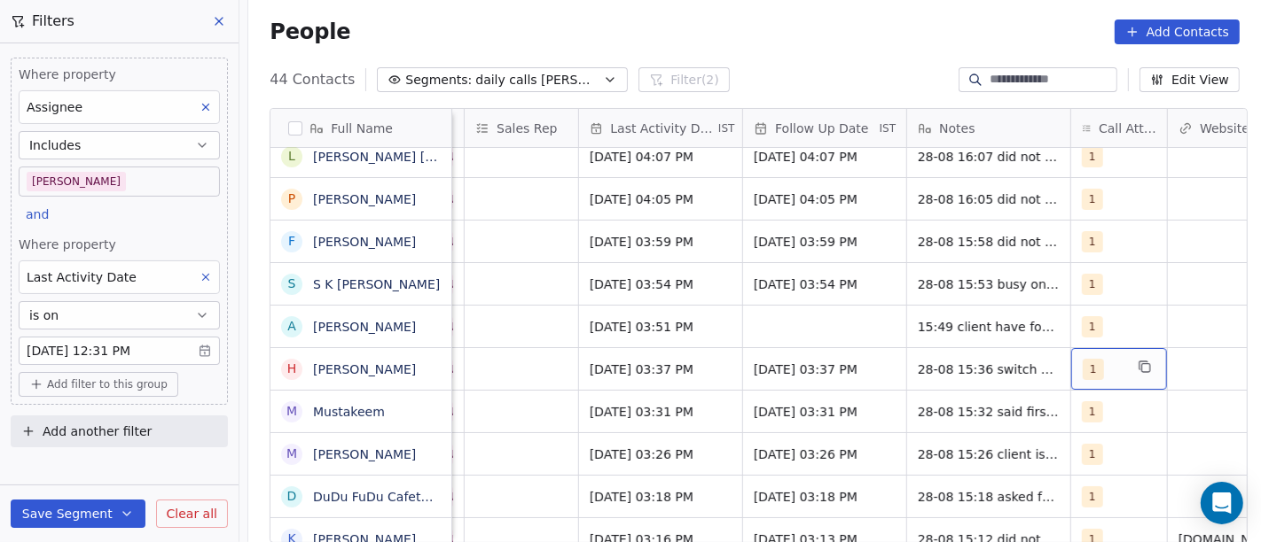
click at [1073, 366] on div "1" at bounding box center [1119, 369] width 96 height 42
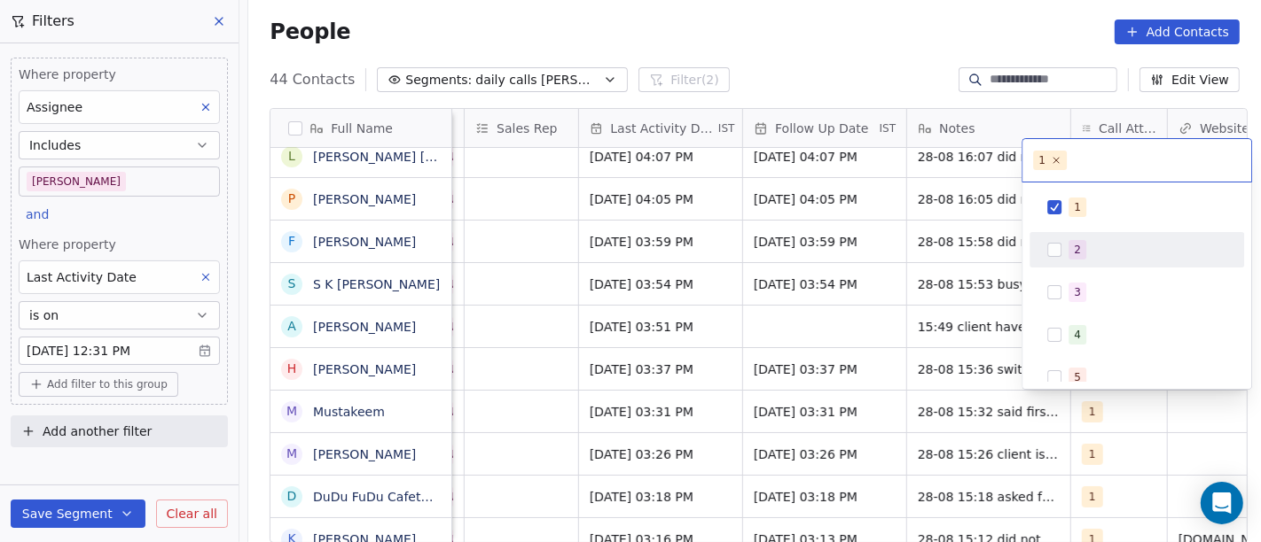
click at [1069, 259] on div "2" at bounding box center [1136, 250] width 200 height 28
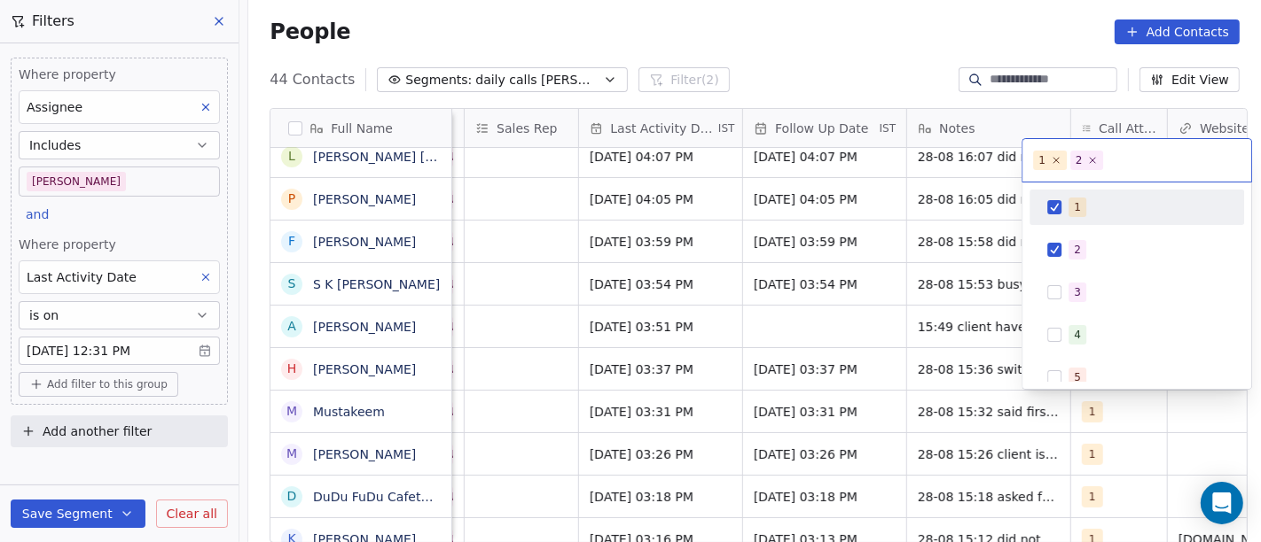
click at [1057, 214] on div "1" at bounding box center [1136, 207] width 200 height 28
click at [837, 35] on html "On2Cook India Pvt. Ltd. Contacts People Marketing Workflows Campaigns Sales Pip…" at bounding box center [630, 271] width 1261 height 542
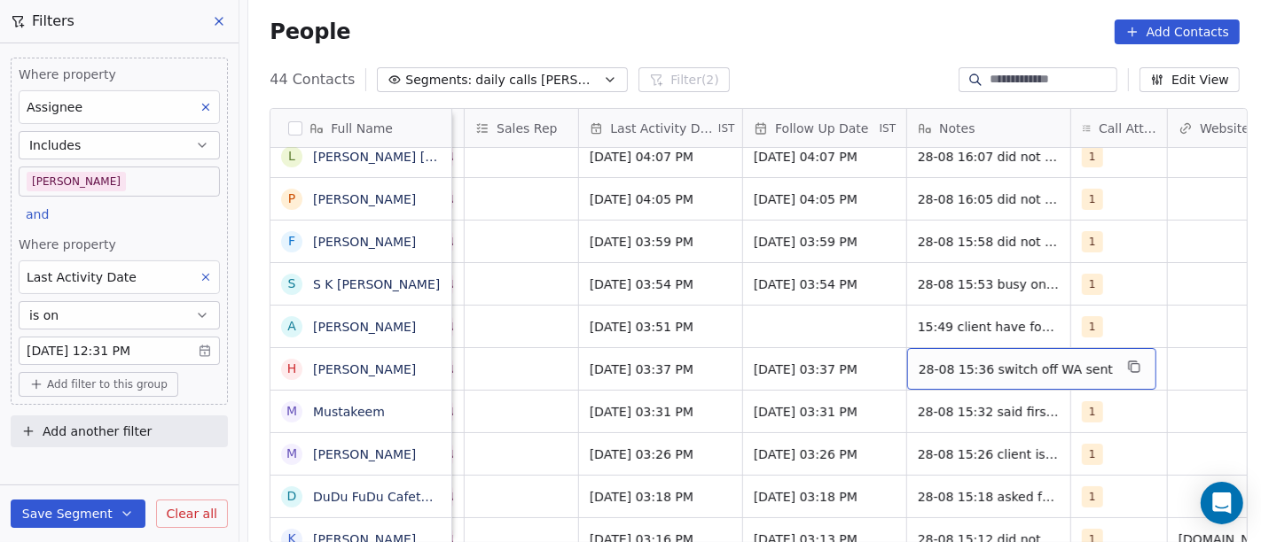
click at [957, 376] on span "28-08 15:36 switch off WA sent" at bounding box center [1015, 370] width 194 height 18
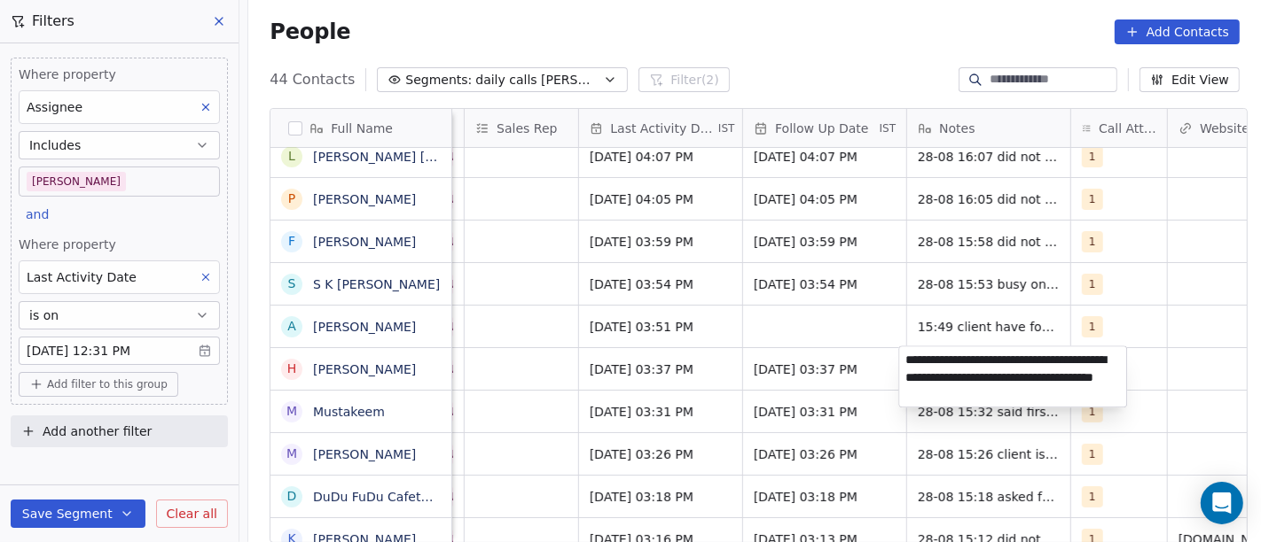
type textarea "**********"
click at [1052, 276] on html "On2Cook India Pvt. Ltd. Contacts People Marketing Workflows Campaigns Sales Pip…" at bounding box center [630, 271] width 1261 height 542
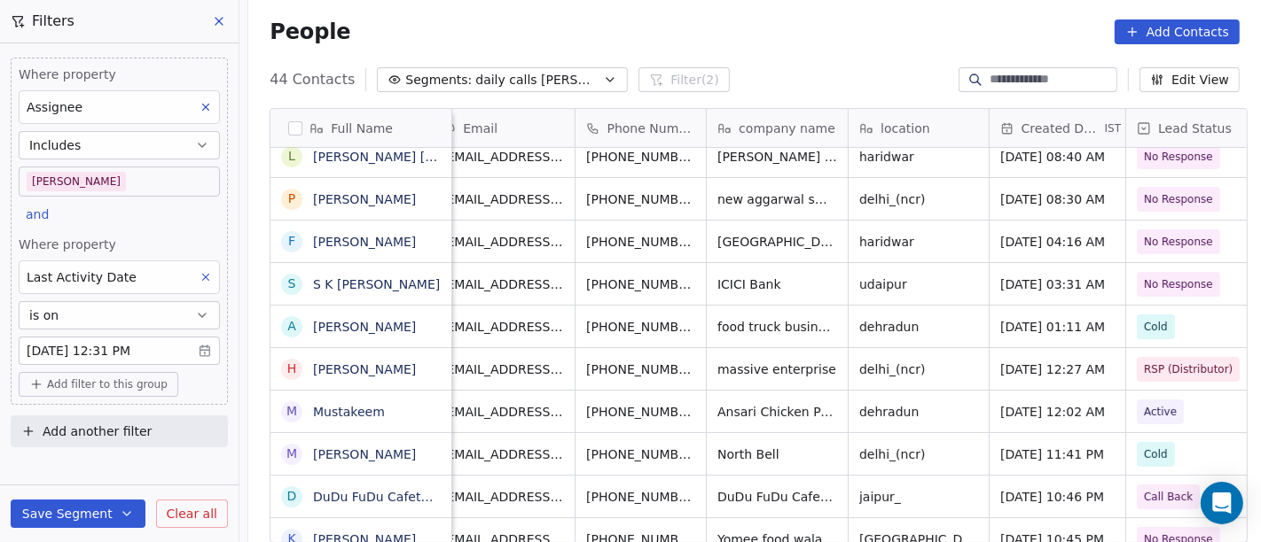
scroll to position [4, 0]
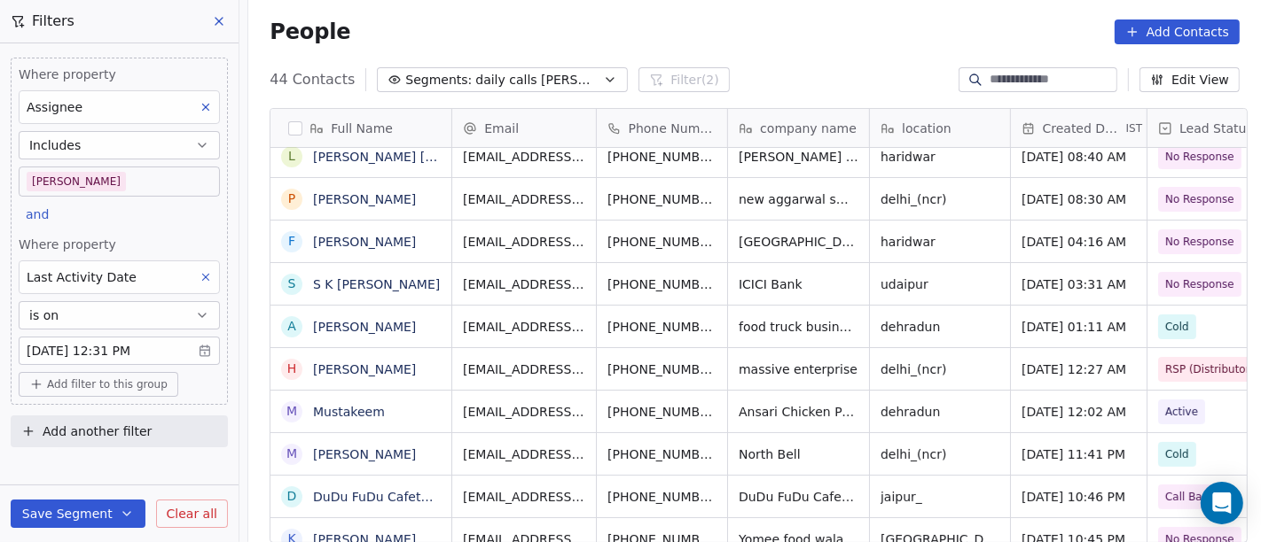
click at [656, 51] on div "People Add Contacts" at bounding box center [754, 31] width 1012 height 67
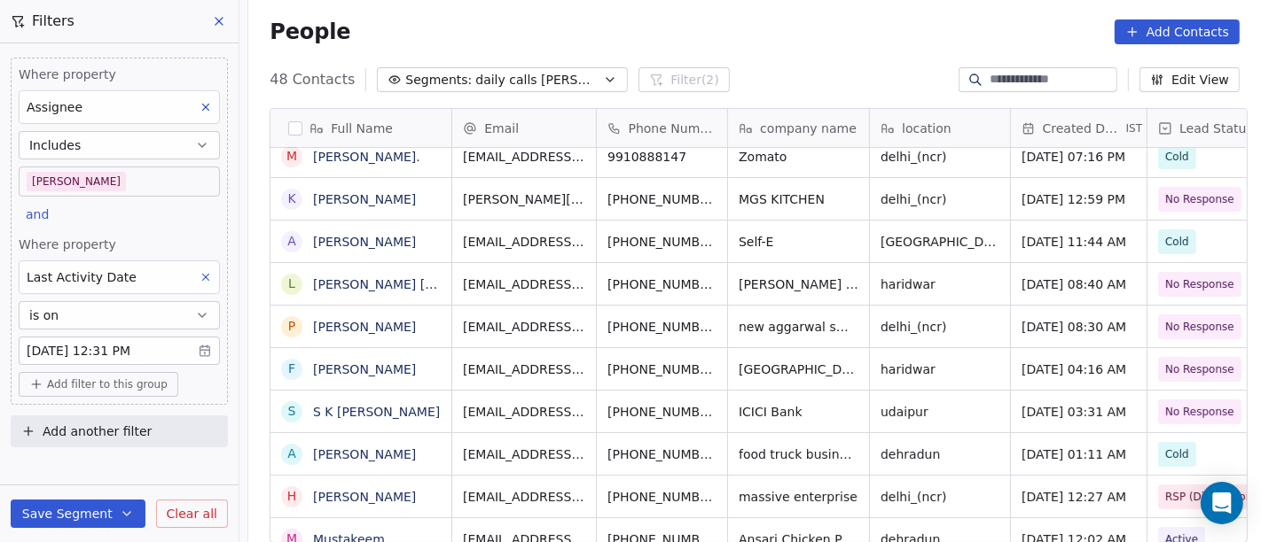
click at [784, 9] on div "People Add Contacts" at bounding box center [754, 31] width 1012 height 67
click at [171, 178] on body "On2Cook India Pvt. Ltd. Contacts People Marketing Workflows Campaigns Sales Pip…" at bounding box center [630, 271] width 1261 height 542
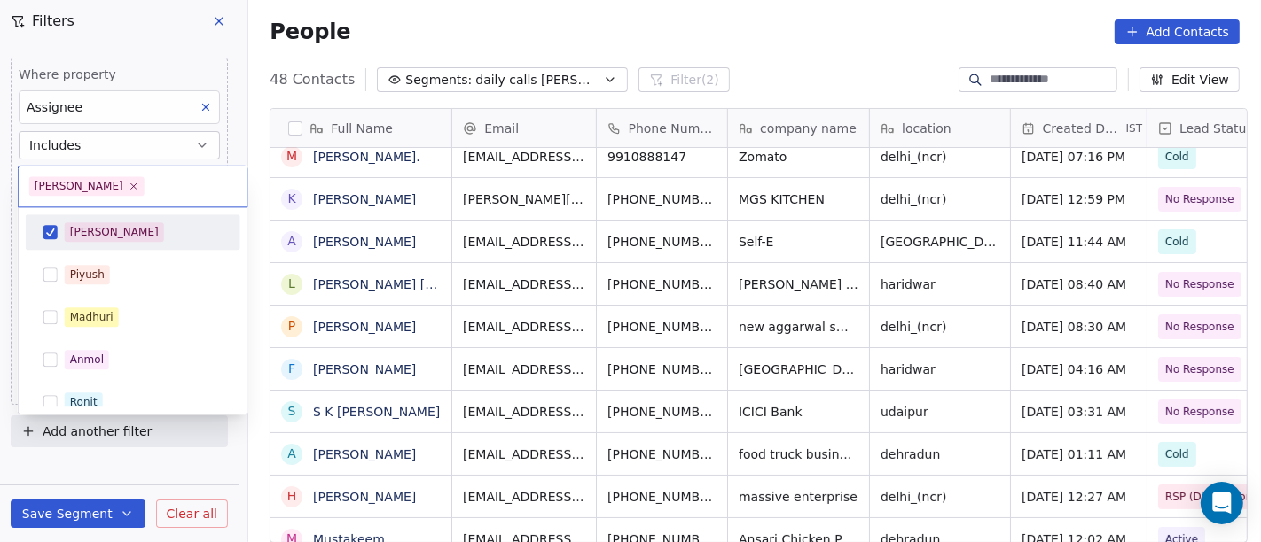
click at [145, 247] on div "[PERSON_NAME]" at bounding box center [133, 232] width 215 height 35
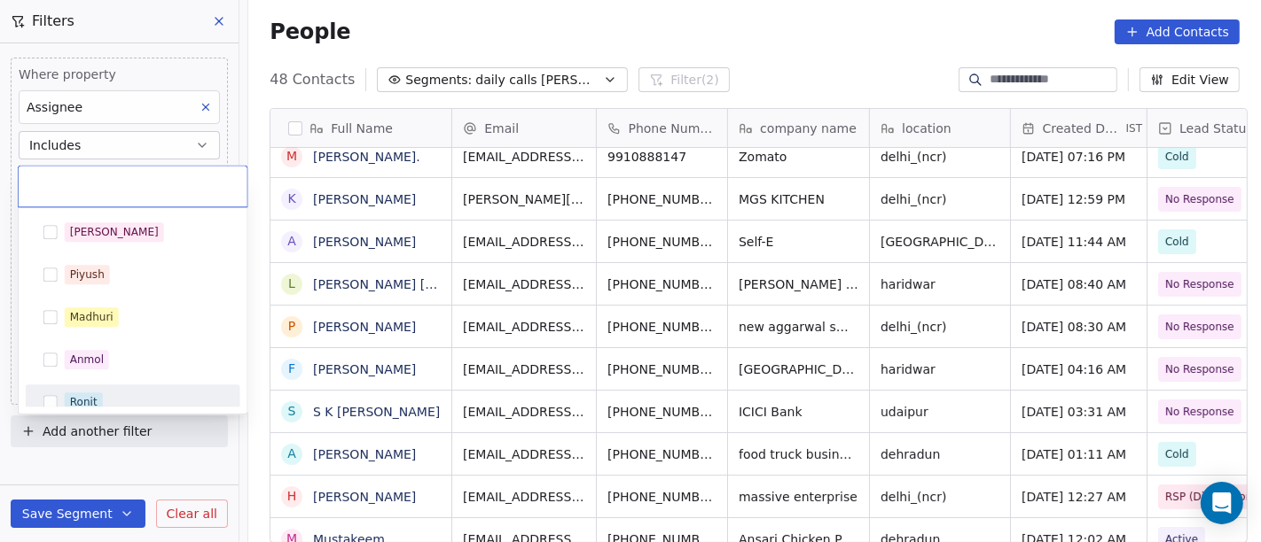
click at [119, 391] on div "Ronit" at bounding box center [133, 402] width 200 height 28
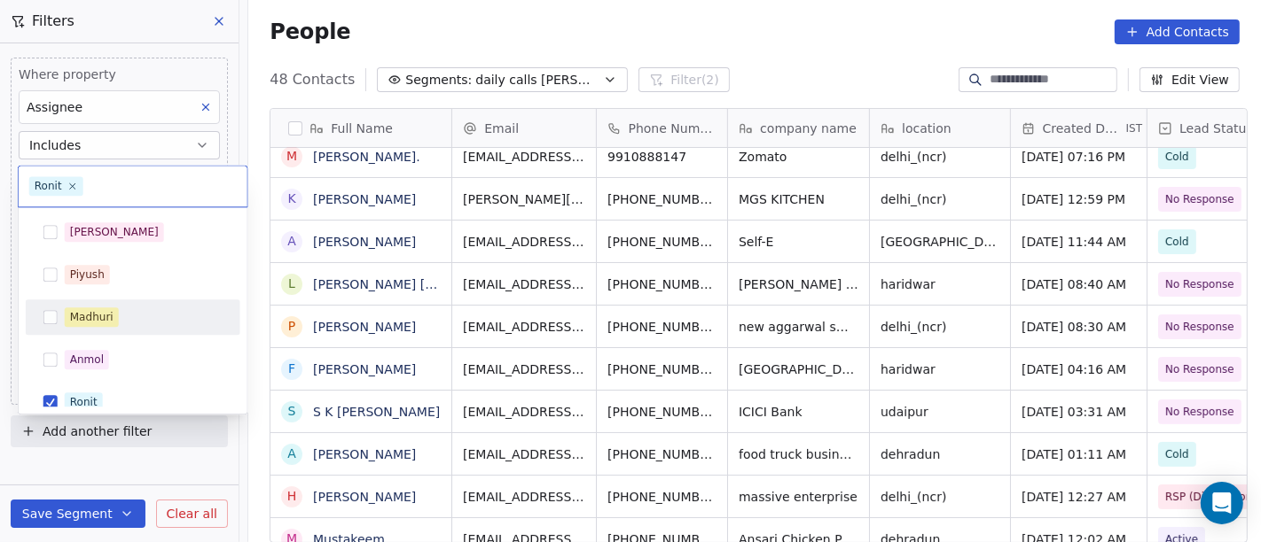
click at [444, 27] on html "On2Cook India Pvt. Ltd. Contacts People Marketing Workflows Campaigns Sales Pip…" at bounding box center [630, 271] width 1261 height 542
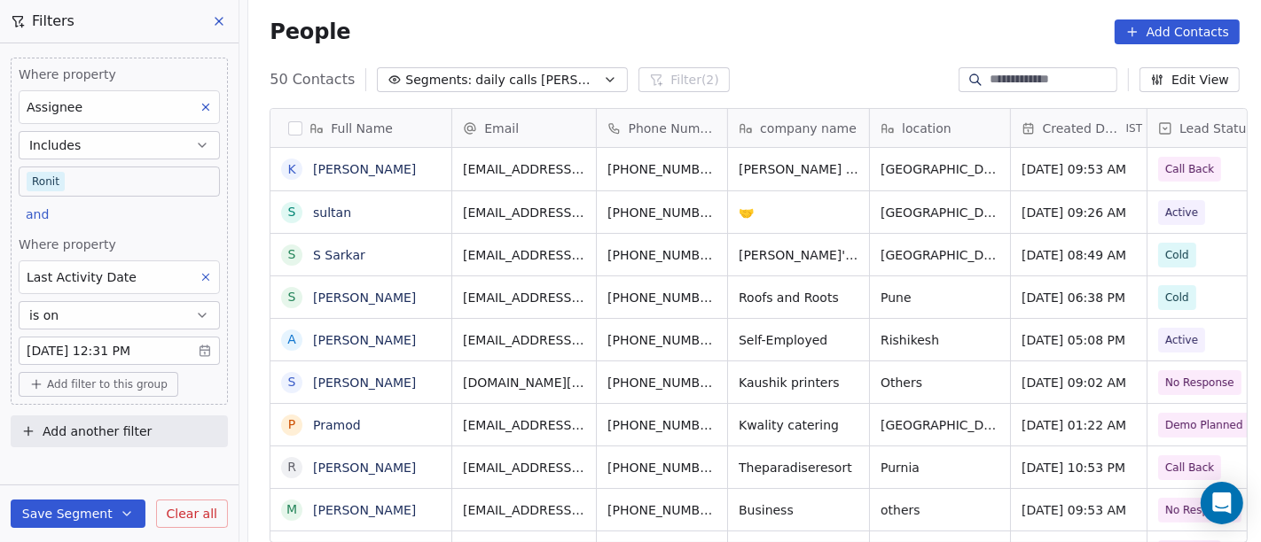
scroll to position [463, 1005]
click at [151, 187] on body "On2Cook India Pvt. Ltd. Contacts People Marketing Workflows Campaigns Sales Pip…" at bounding box center [630, 271] width 1261 height 542
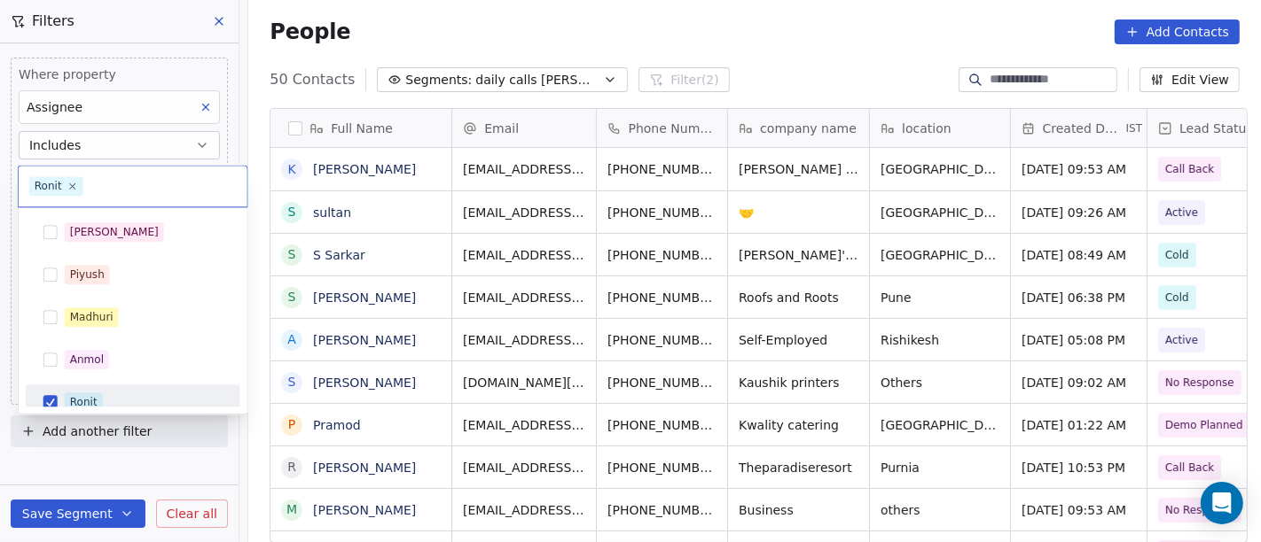
scroll to position [12, 0]
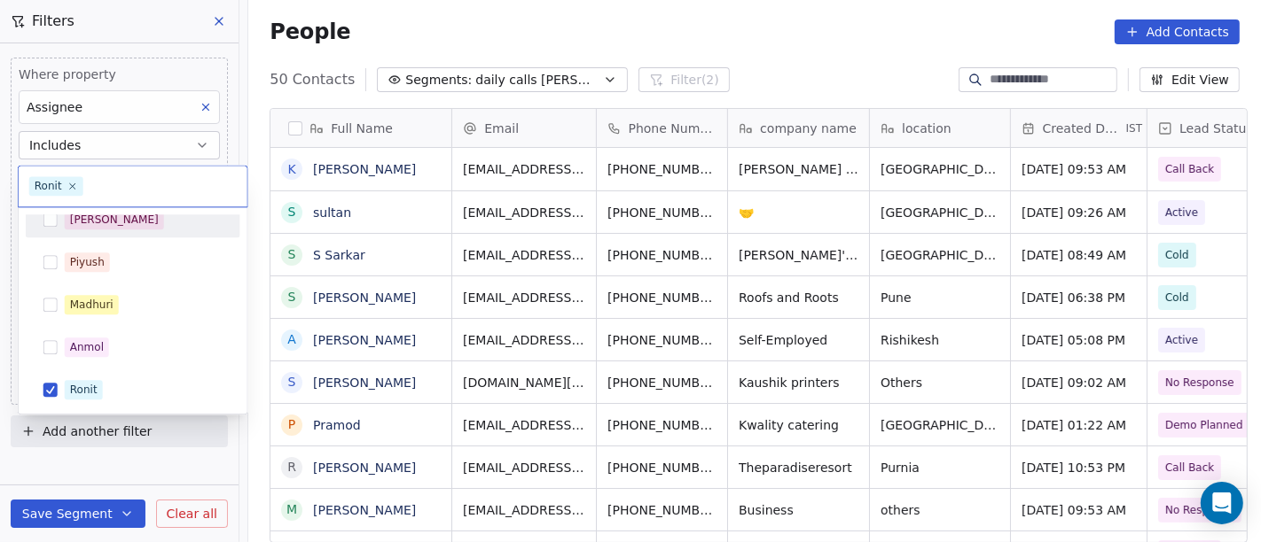
click at [121, 231] on div "[PERSON_NAME]" at bounding box center [133, 220] width 200 height 28
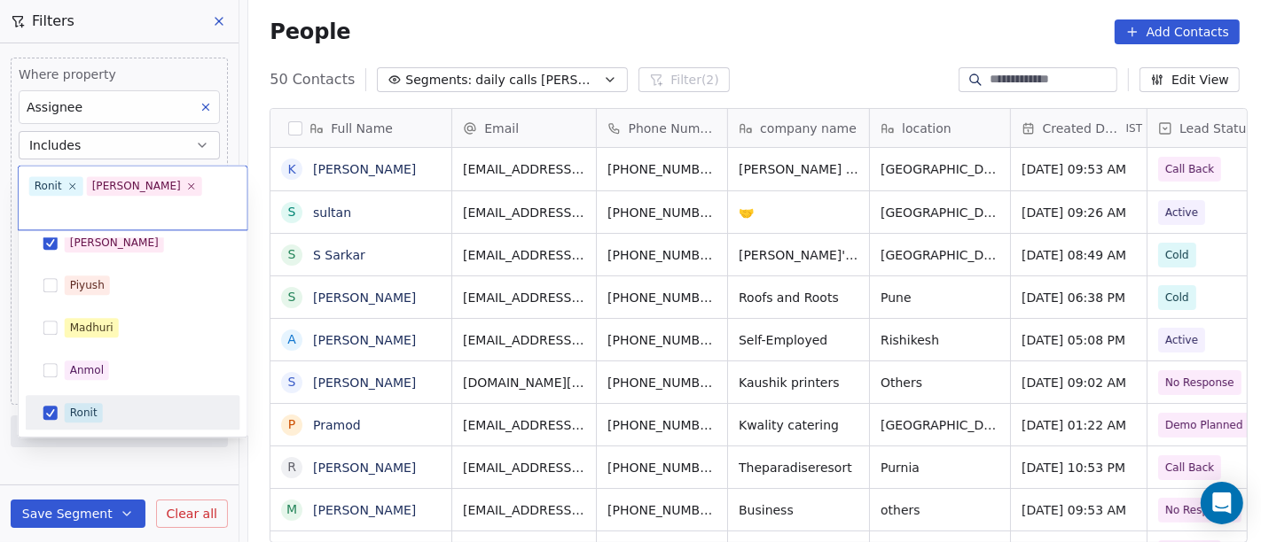
click at [91, 405] on div "Ronit" at bounding box center [83, 413] width 27 height 16
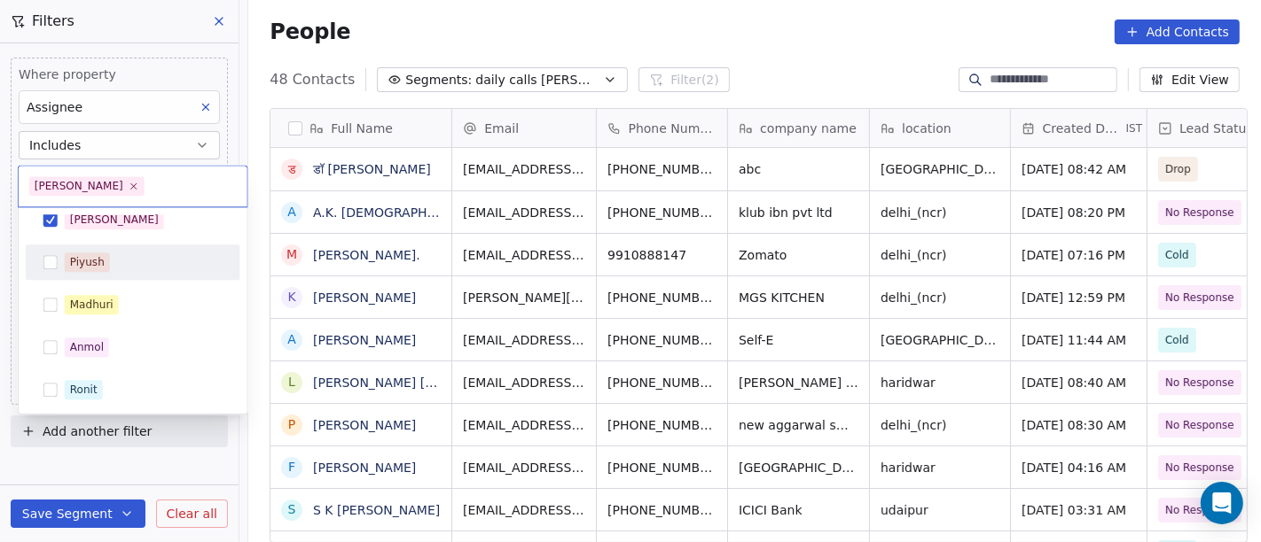
click at [551, 29] on html "On2Cook India Pvt. Ltd. Contacts People Marketing Workflows Campaigns Sales Pip…" at bounding box center [630, 271] width 1261 height 542
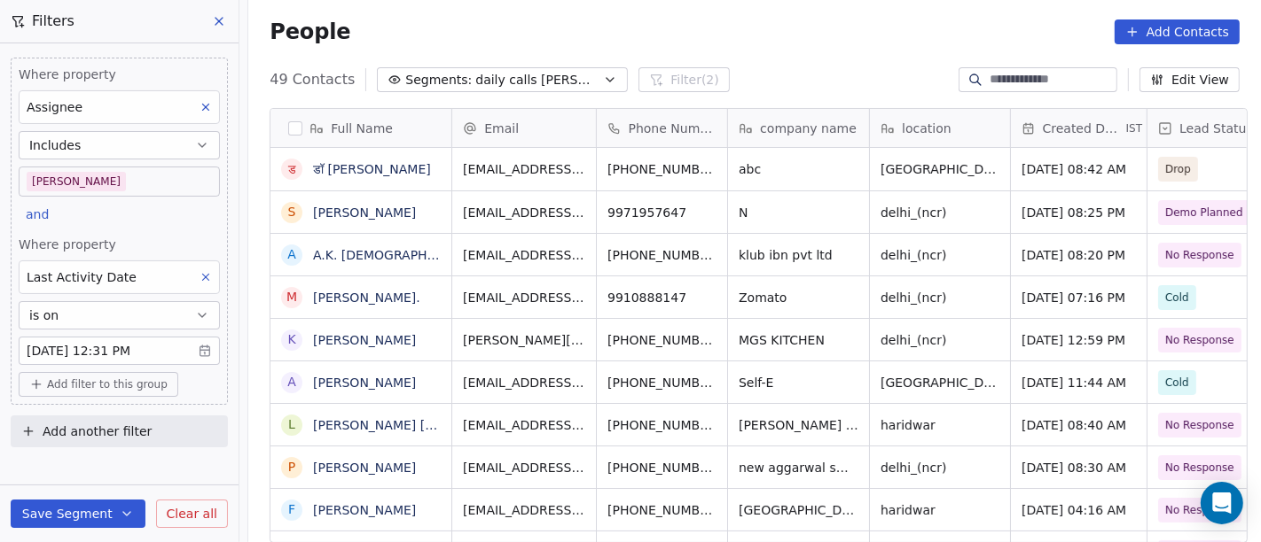
click at [846, 50] on div "People Add Contacts" at bounding box center [754, 31] width 1012 height 67
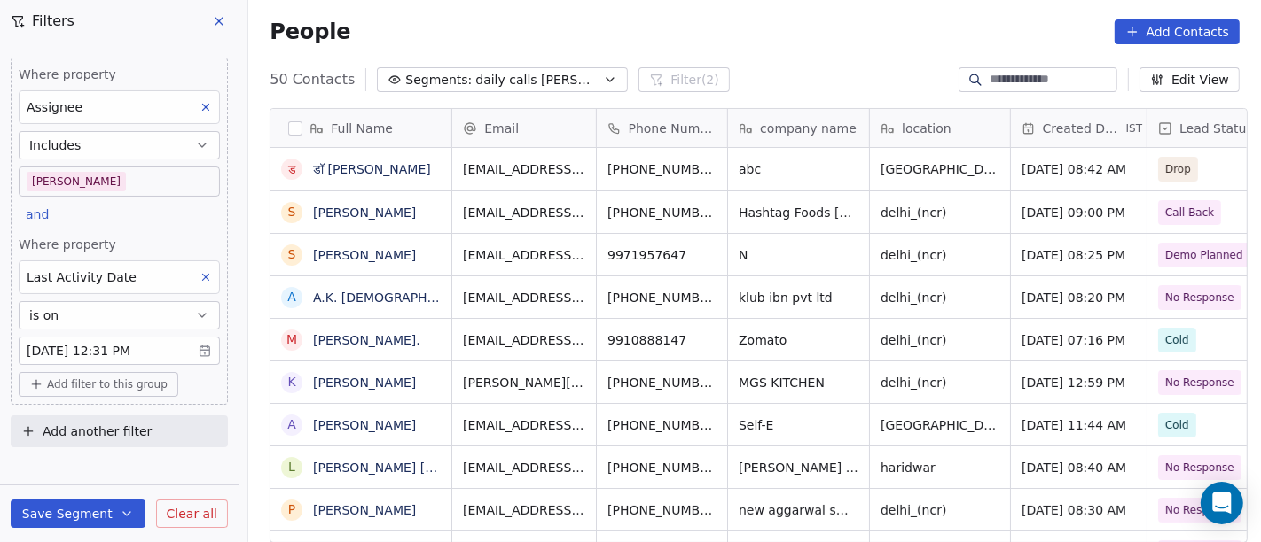
click at [95, 383] on span "Add filter to this group" at bounding box center [107, 385] width 121 height 14
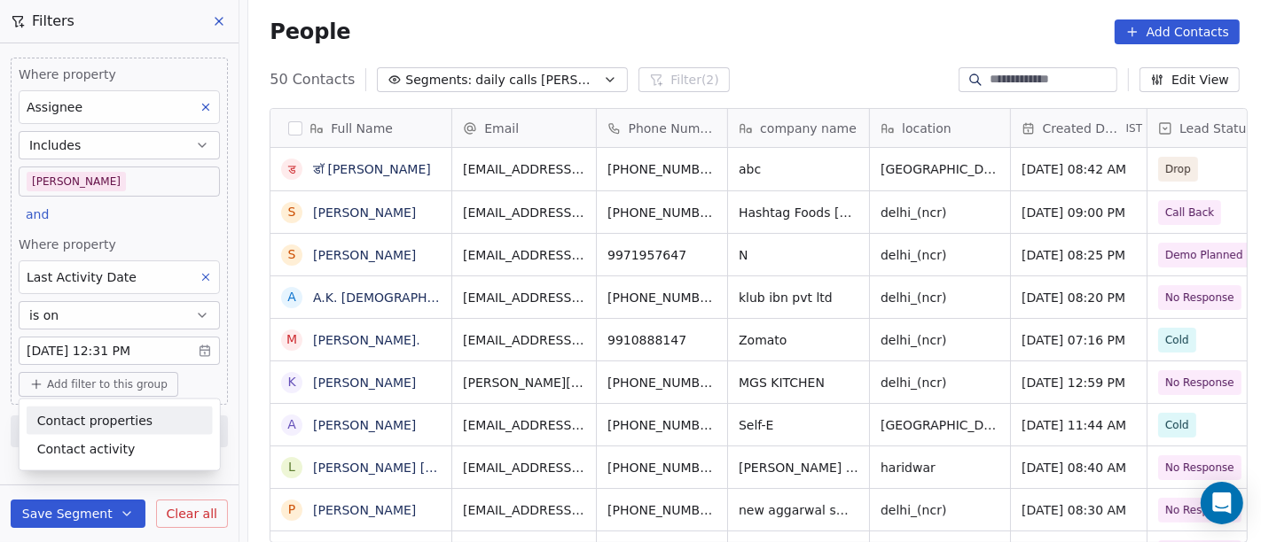
click at [104, 417] on span "Contact properties" at bounding box center [94, 420] width 115 height 19
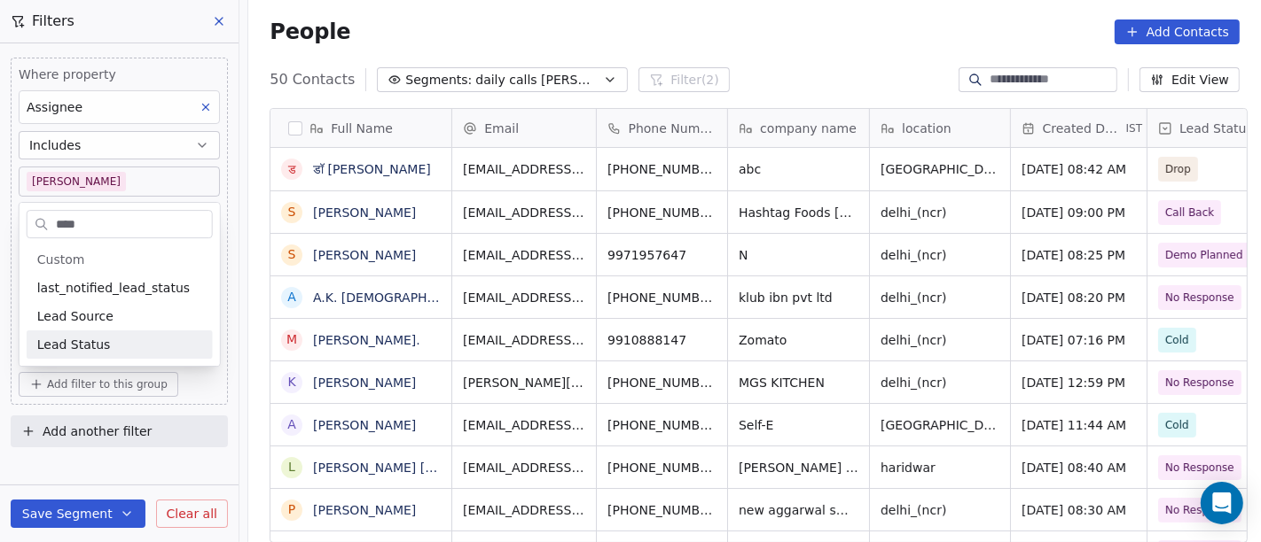
type input "****"
click at [100, 338] on span "Lead Status" at bounding box center [74, 345] width 74 height 18
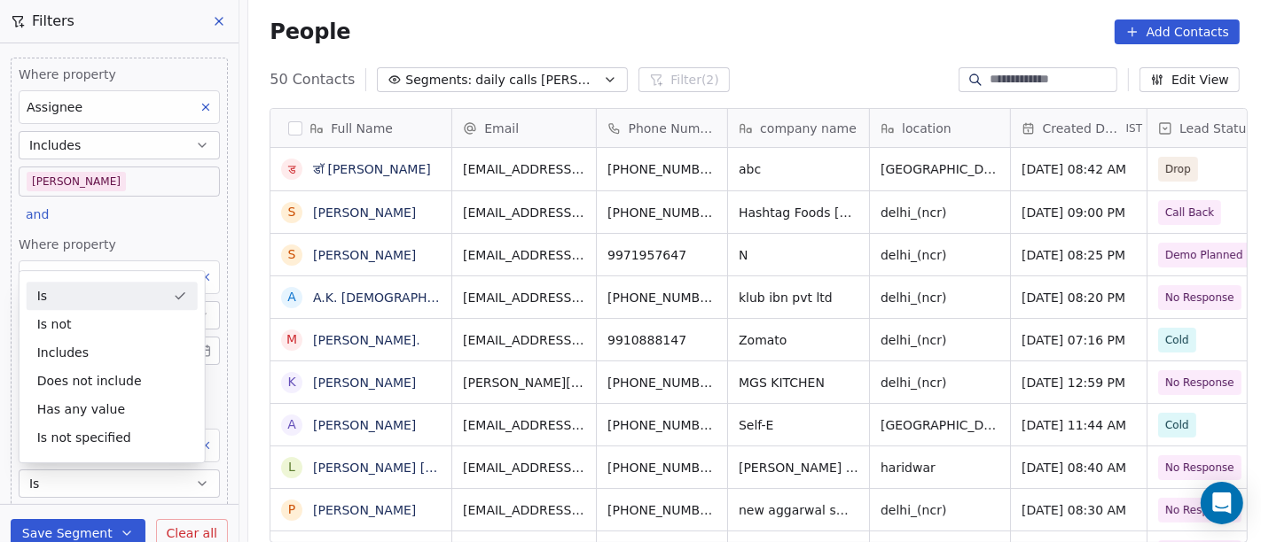
click at [93, 272] on div "Is Is not Includes Does not include Has any value Is not specified" at bounding box center [112, 366] width 187 height 193
click at [92, 287] on div "Is" at bounding box center [112, 296] width 171 height 28
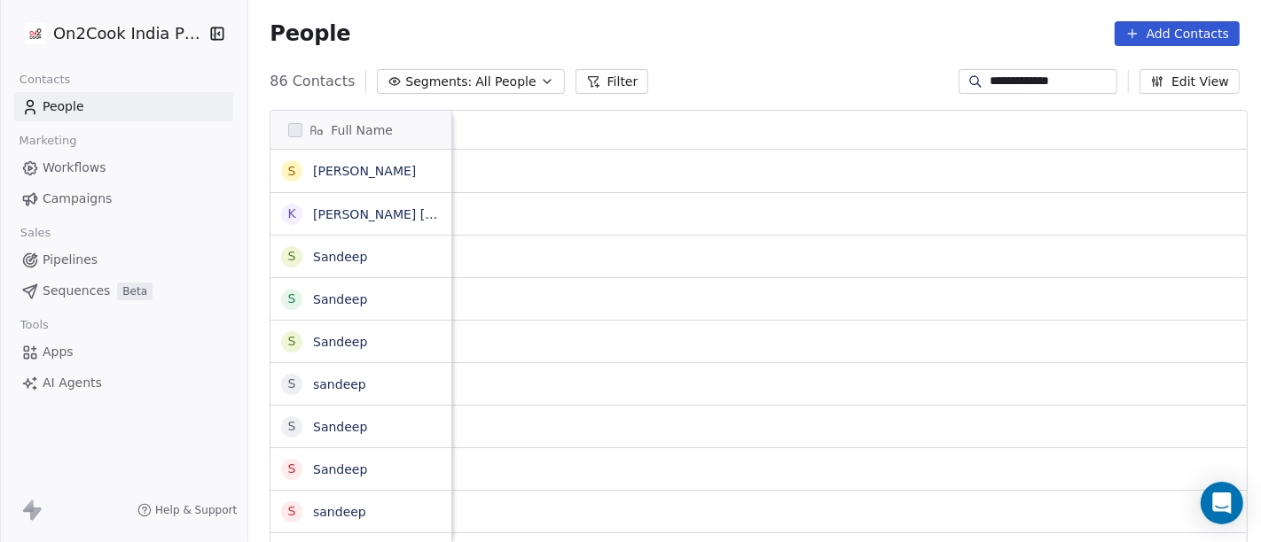
scroll to position [463, 1005]
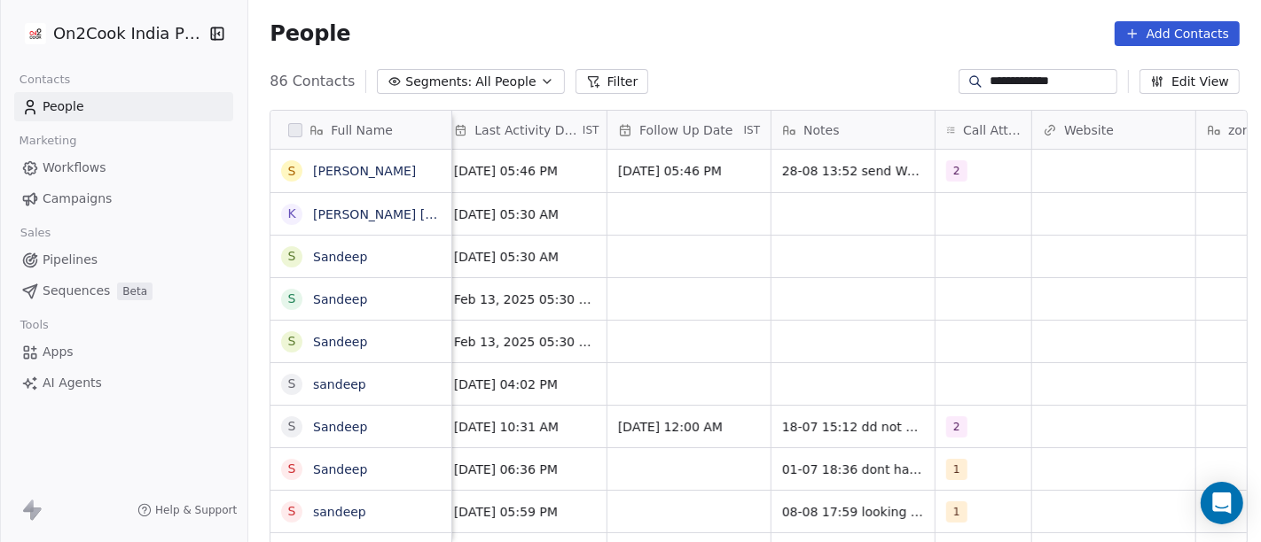
click at [989, 74] on input "**********" at bounding box center [1051, 82] width 124 height 18
paste input "*"
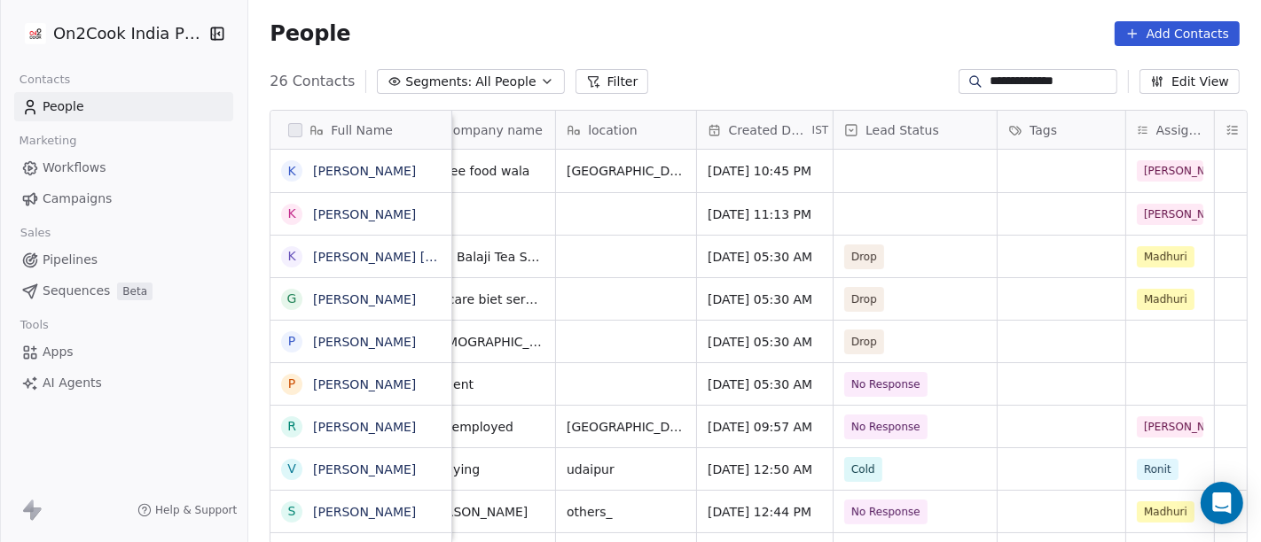
scroll to position [0, 312]
type input "**********"
click at [921, 199] on div "grid" at bounding box center [916, 214] width 163 height 42
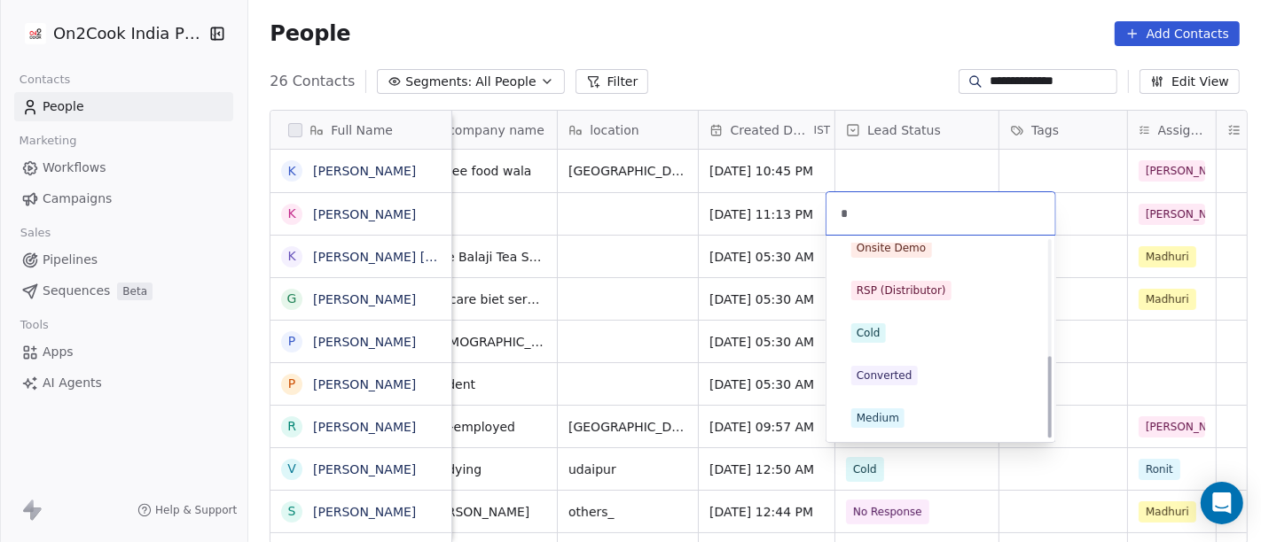
scroll to position [0, 0]
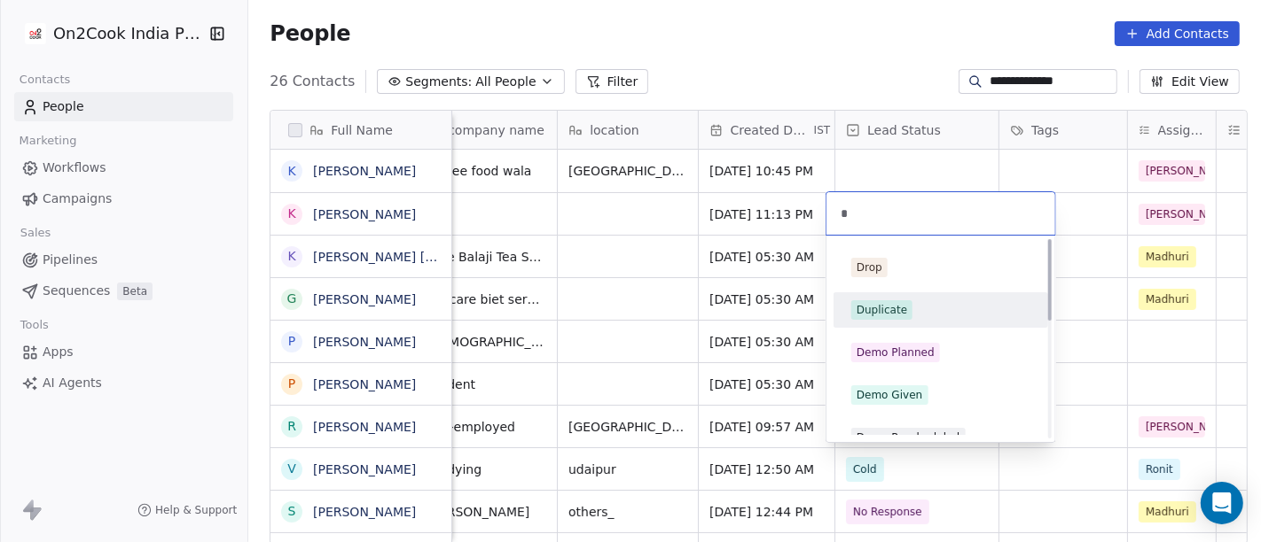
type input "*"
click at [887, 320] on div "Duplicate" at bounding box center [940, 310] width 200 height 28
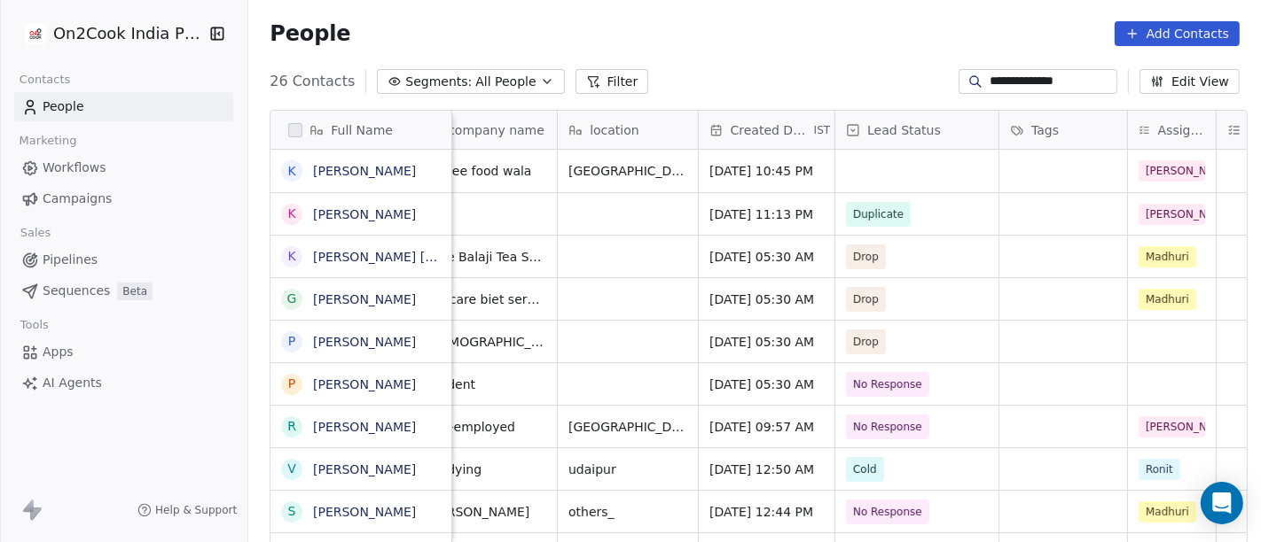
click at [790, 59] on div "People Add Contacts" at bounding box center [754, 33] width 1012 height 67
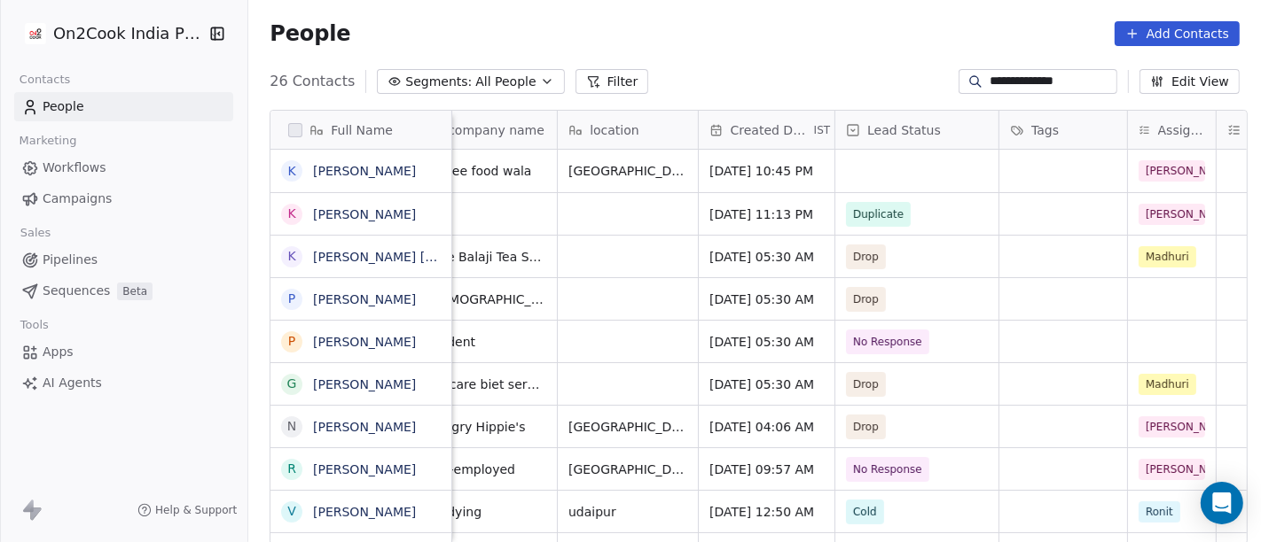
click at [1015, 90] on input "**********" at bounding box center [1051, 82] width 124 height 18
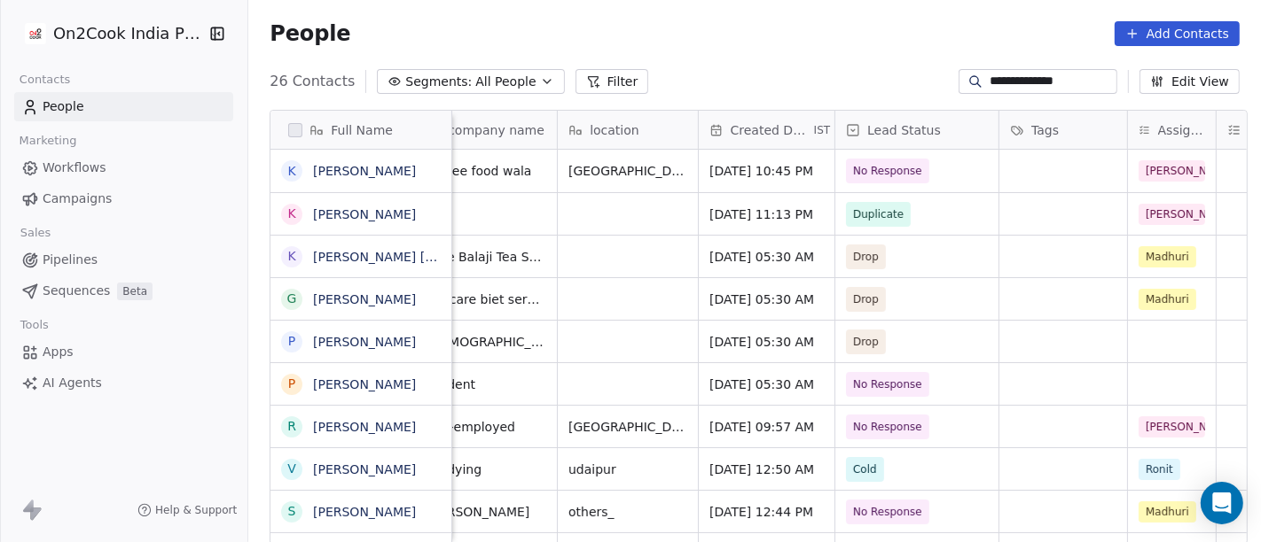
click at [1077, 86] on input "**********" at bounding box center [1051, 82] width 124 height 18
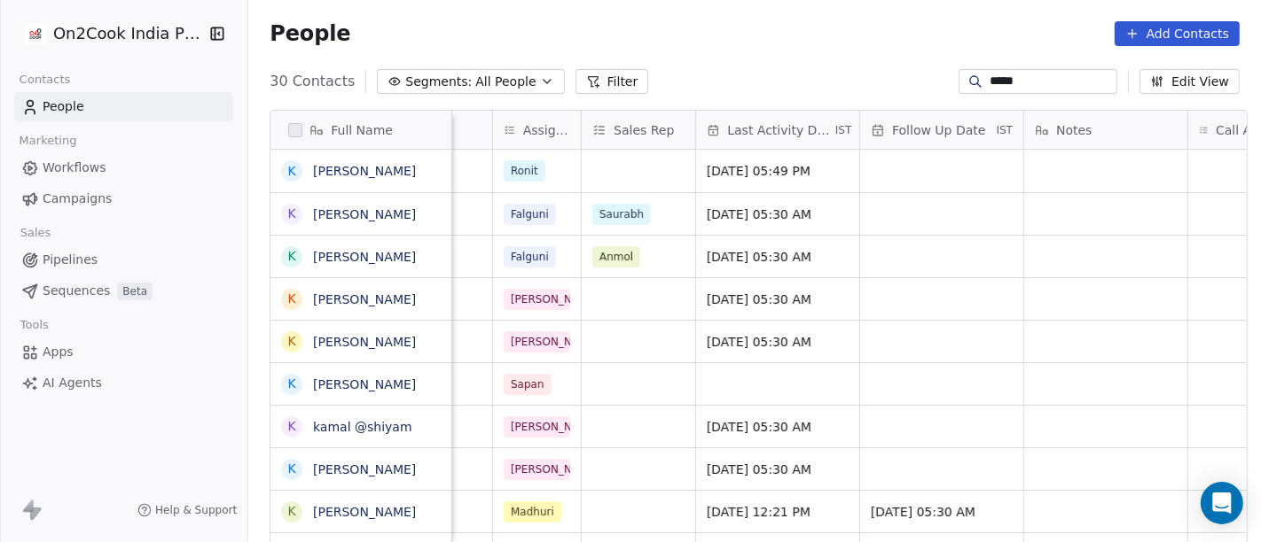
scroll to position [1, 937]
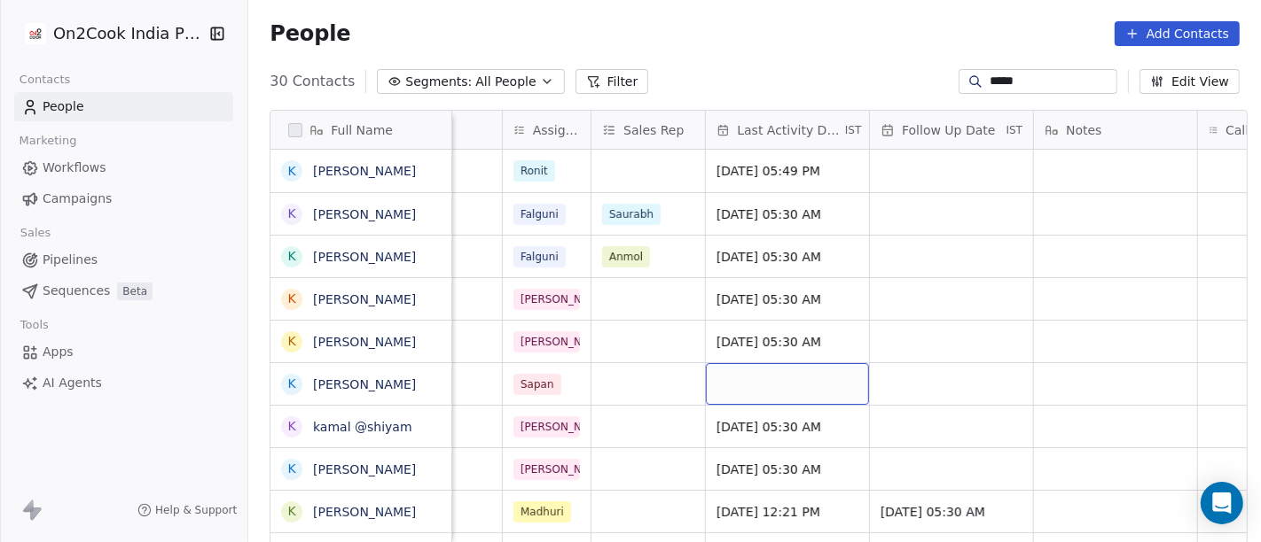
click at [792, 381] on div "grid" at bounding box center [787, 384] width 163 height 42
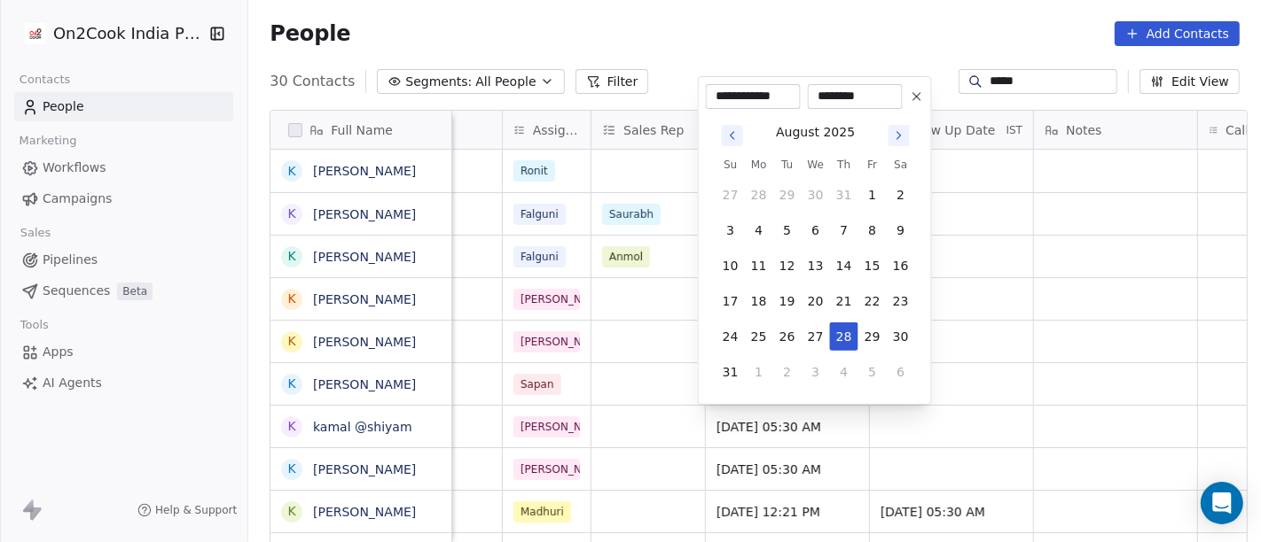
click at [714, 19] on html "On2Cook India Pvt. Ltd. Contacts People Marketing Workflows Campaigns Sales Pip…" at bounding box center [630, 271] width 1261 height 542
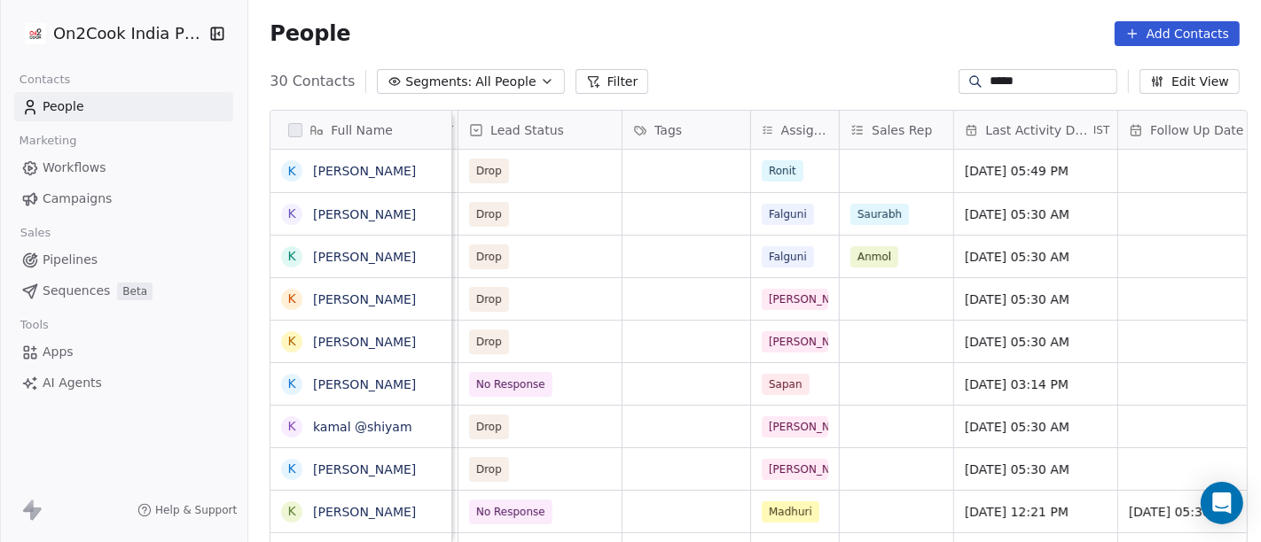
scroll to position [1, 689]
click at [1026, 381] on span "Aug 28, 2025 03:14 PM" at bounding box center [1019, 385] width 108 height 18
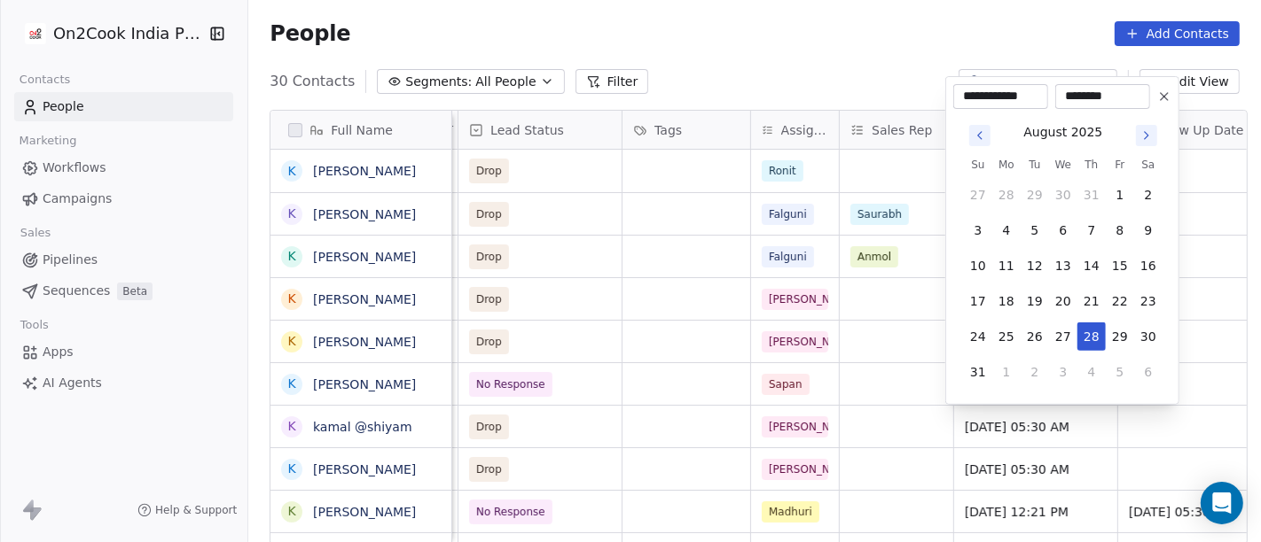
click at [1164, 95] on icon at bounding box center [1163, 96] width 7 height 7
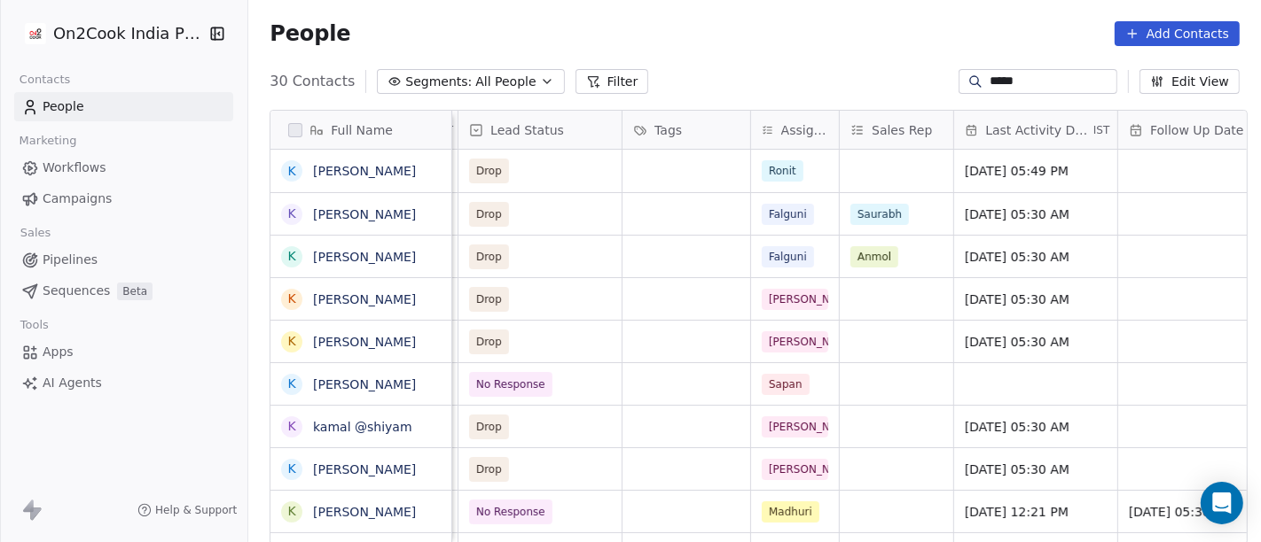
click at [715, 32] on div "People Add Contacts" at bounding box center [754, 33] width 970 height 25
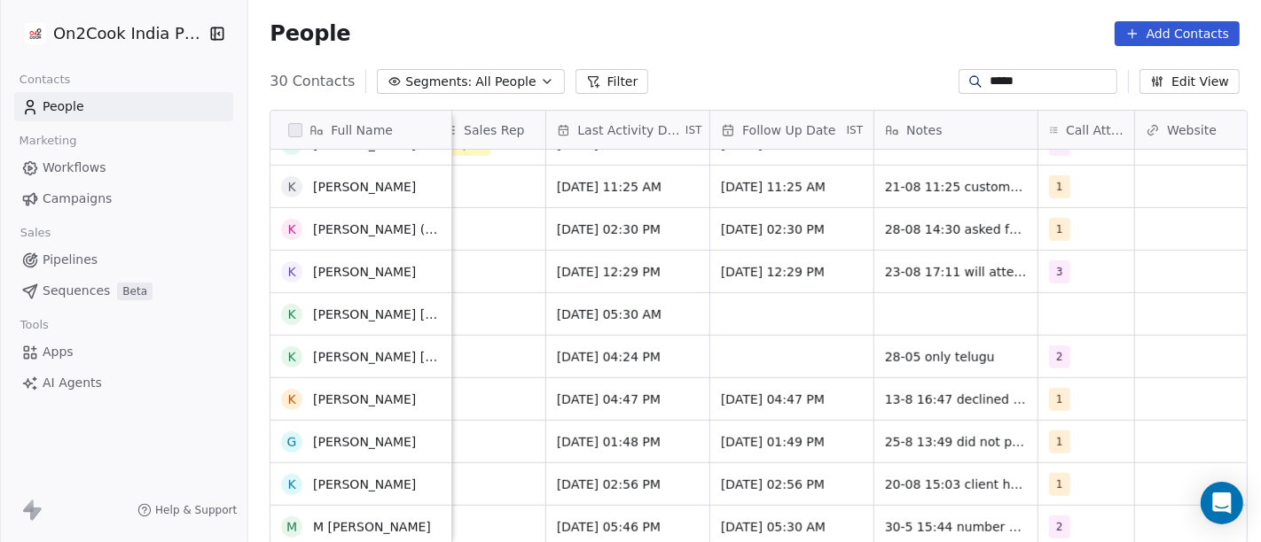
scroll to position [0, 0]
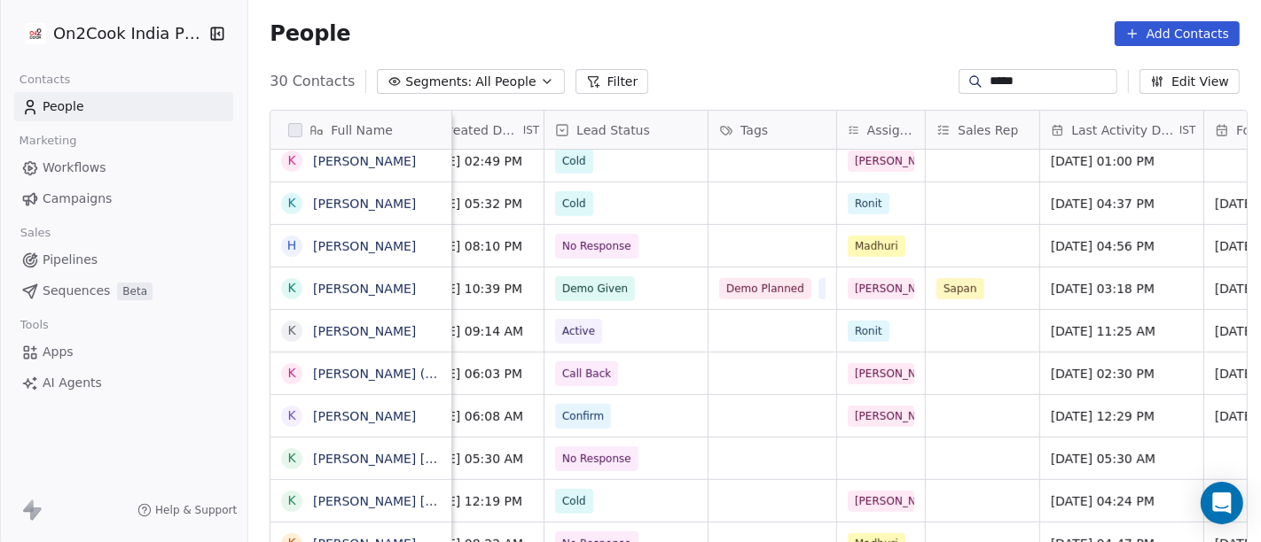
click at [1056, 82] on input "*****" at bounding box center [1051, 82] width 124 height 18
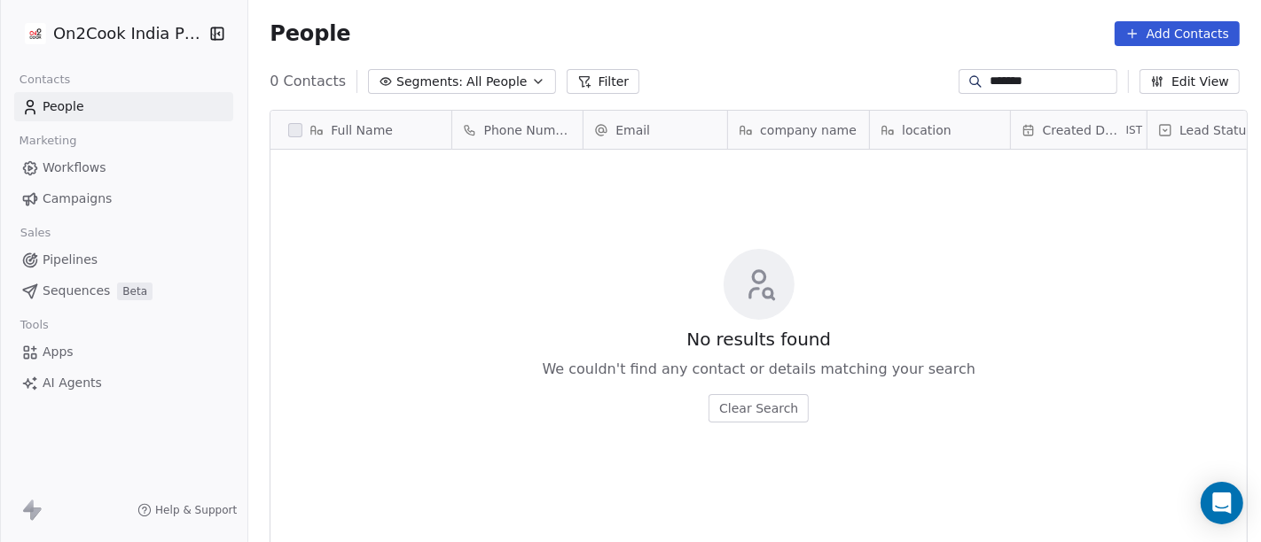
type input "*******"
click at [484, 75] on span "All People" at bounding box center [496, 82] width 60 height 19
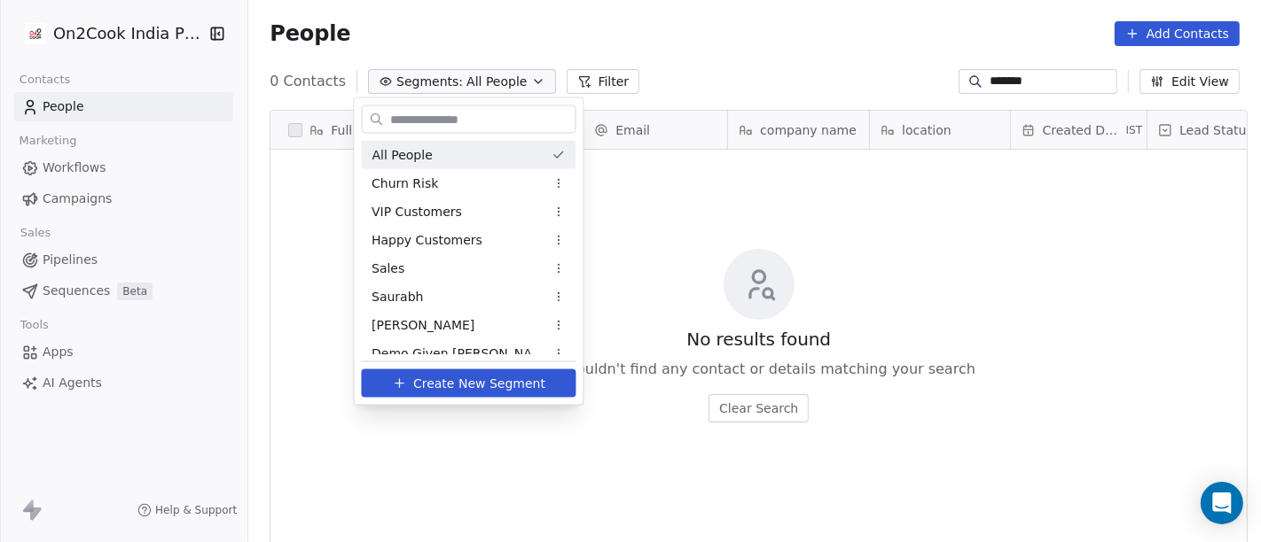
click at [649, 35] on html "On2Cook India Pvt. Ltd. Contacts People Marketing Workflows Campaigns Sales Pip…" at bounding box center [630, 271] width 1261 height 542
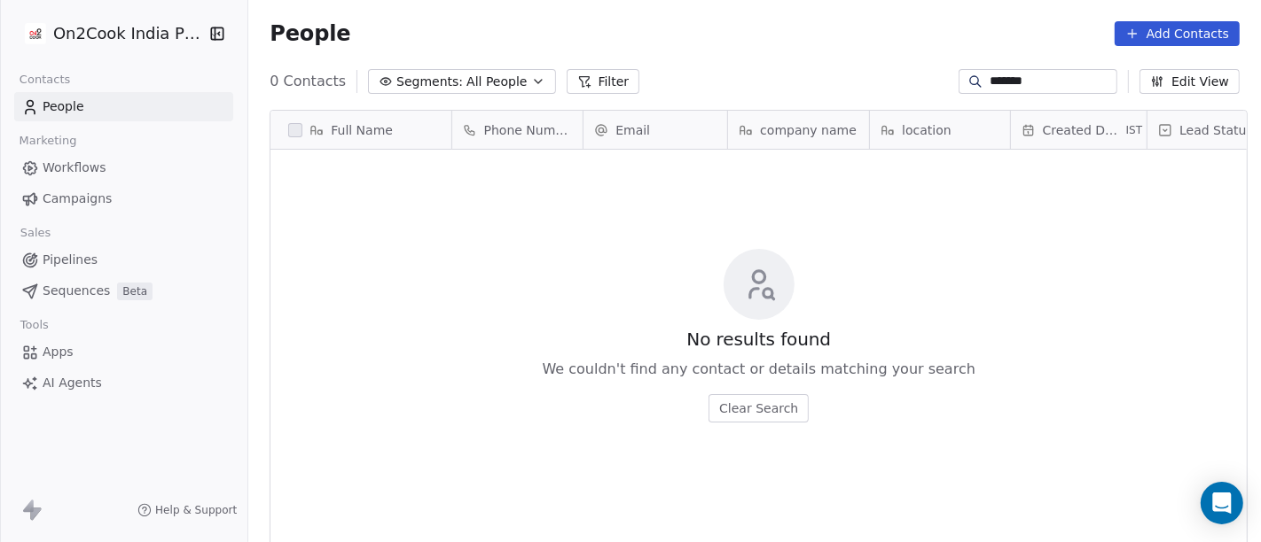
click at [608, 76] on button "Filter" at bounding box center [603, 81] width 74 height 25
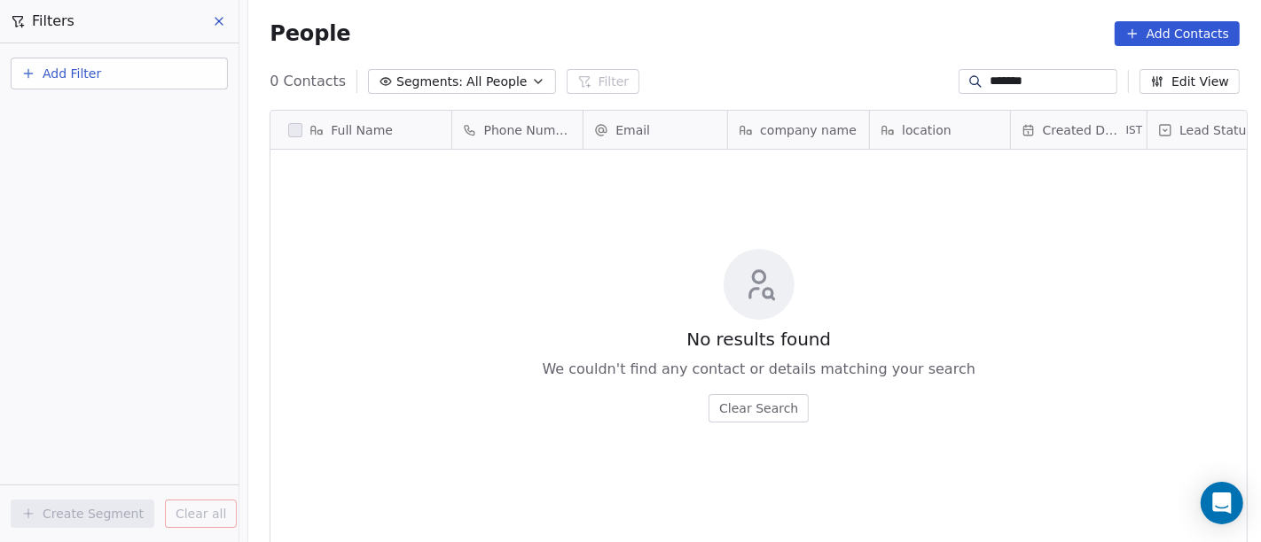
click at [108, 83] on button "Add Filter" at bounding box center [119, 74] width 217 height 32
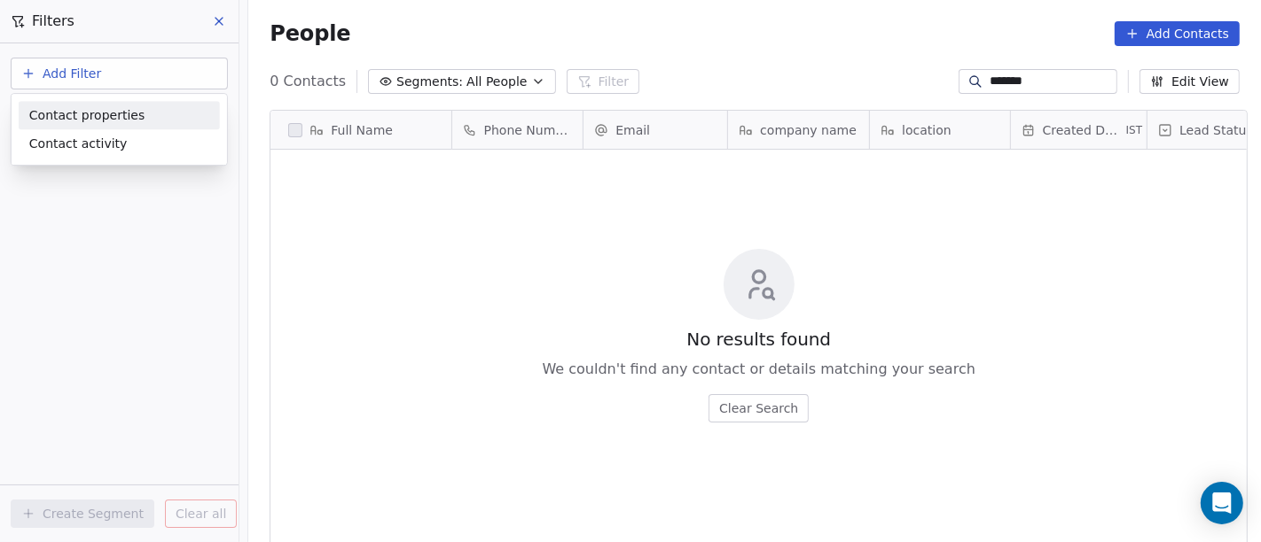
click at [127, 113] on span "Contact properties" at bounding box center [86, 115] width 115 height 19
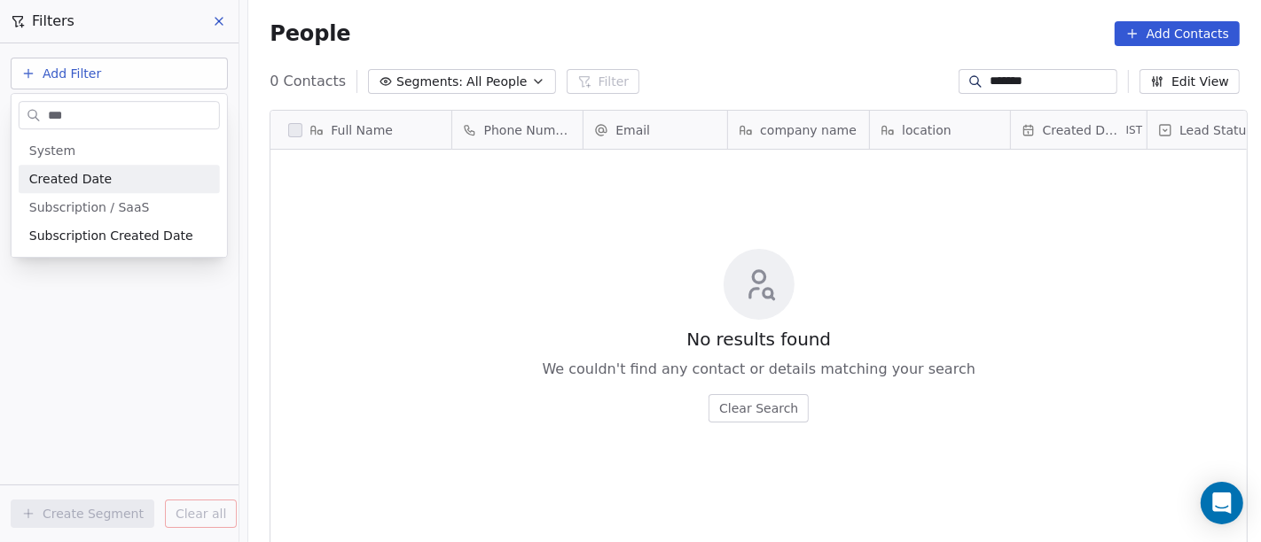
type input "***"
click at [119, 176] on div "Created Date" at bounding box center [119, 179] width 180 height 18
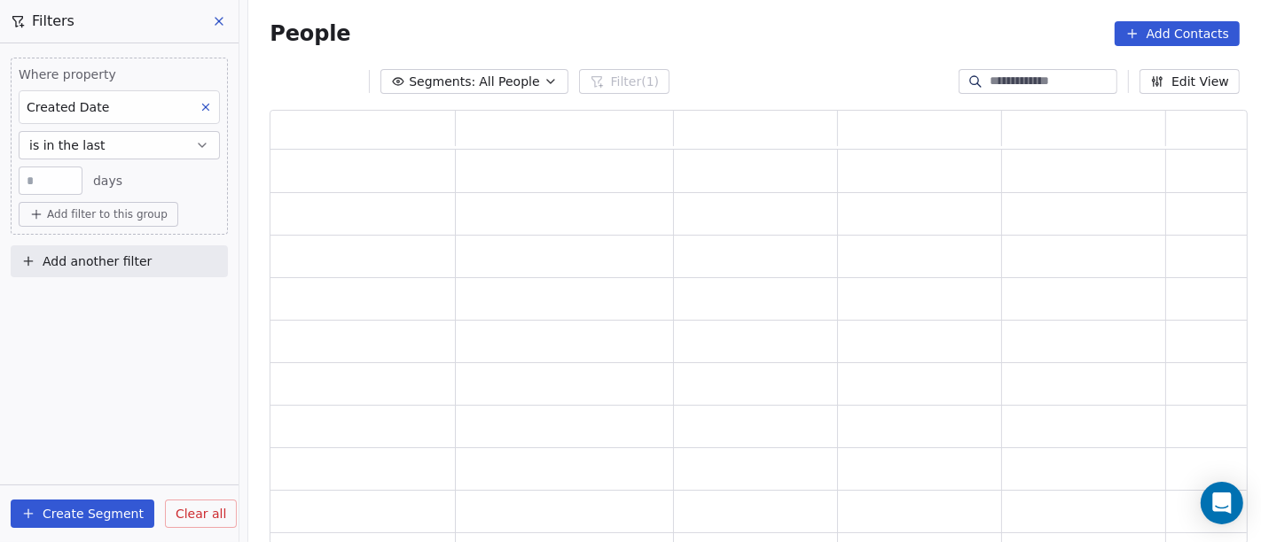
click at [98, 140] on button "is in the last" at bounding box center [119, 145] width 201 height 28
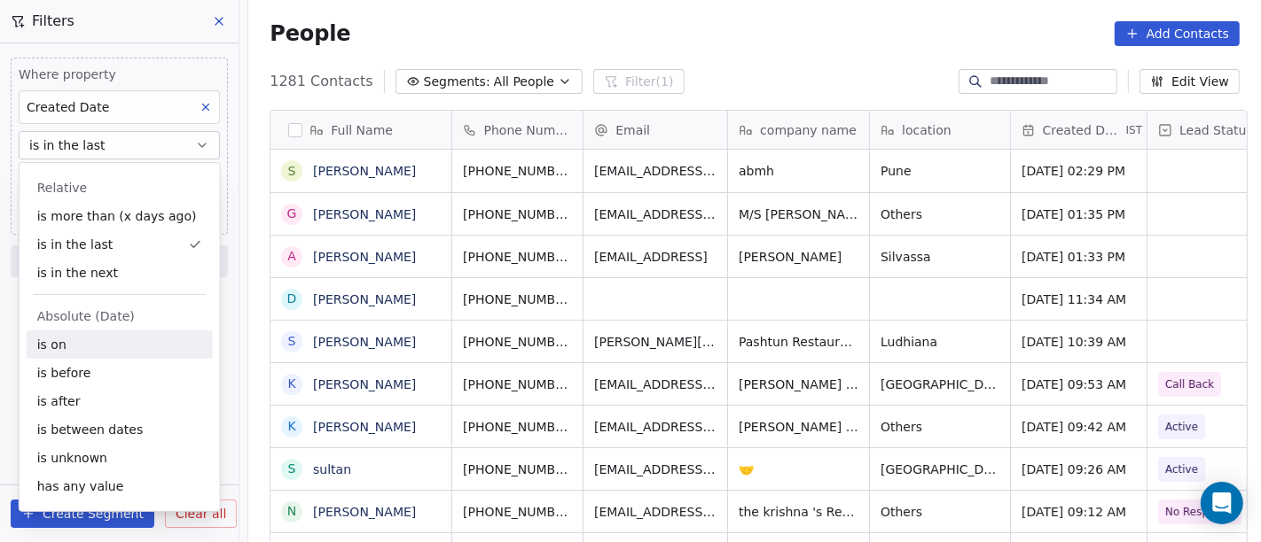
click at [107, 354] on div "is on" at bounding box center [120, 345] width 186 height 28
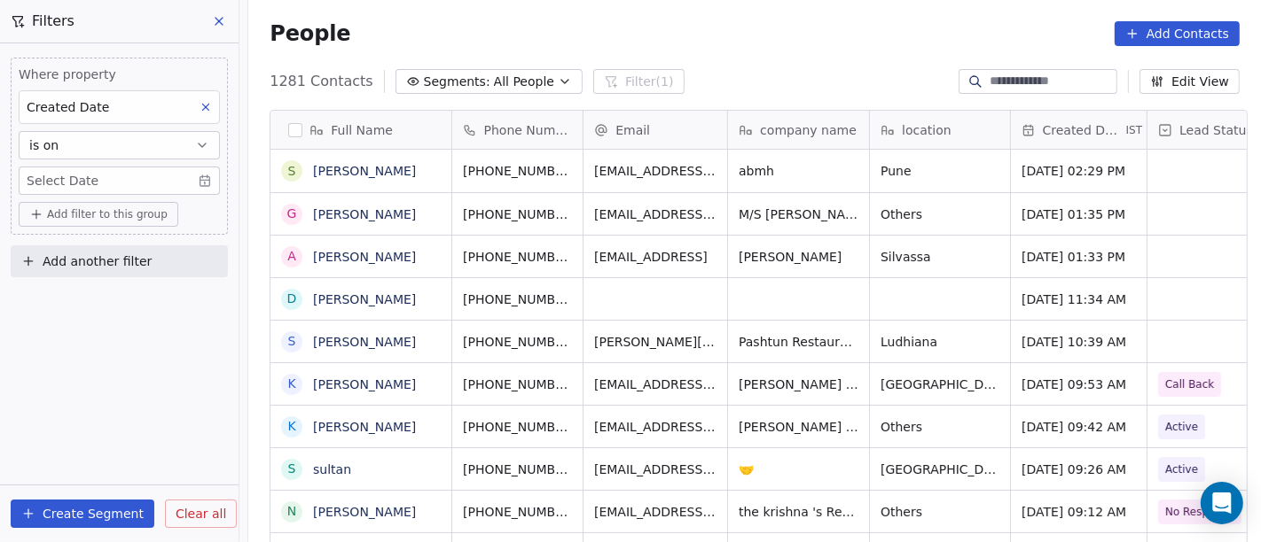
click at [62, 208] on span "Add filter to this group" at bounding box center [107, 214] width 121 height 14
click at [73, 191] on html "On2Cook India Pvt. Ltd. Contacts People Marketing Workflows Campaigns Sales Pip…" at bounding box center [630, 271] width 1261 height 542
click at [79, 182] on body "On2Cook India Pvt. Ltd. Contacts People Marketing Workflows Campaigns Sales Pip…" at bounding box center [630, 271] width 1261 height 542
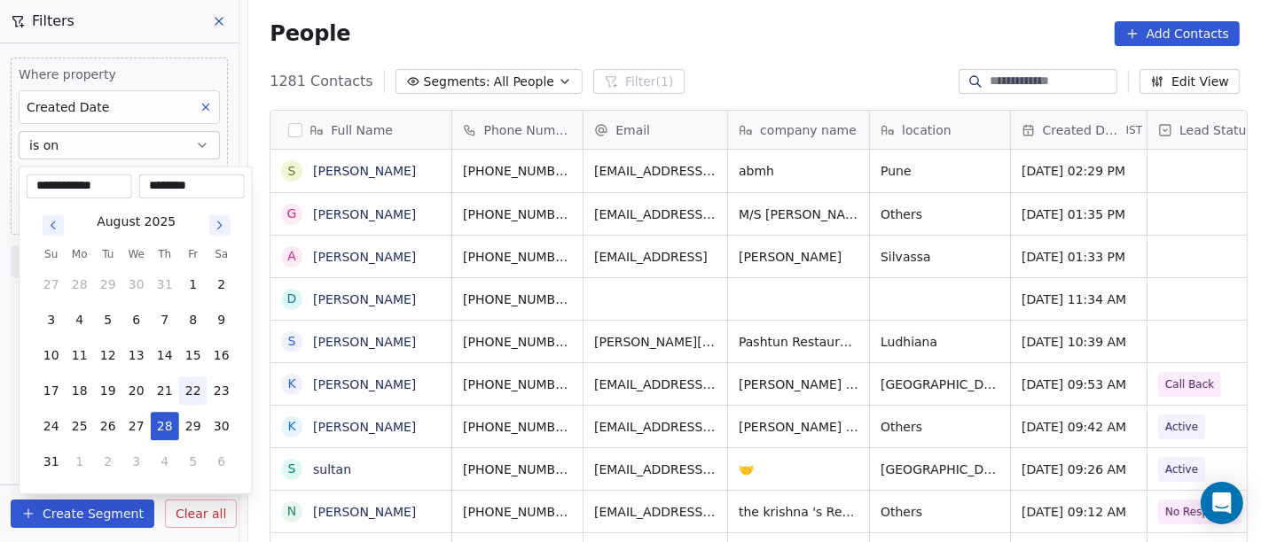
click at [192, 382] on button "22" at bounding box center [193, 391] width 28 height 28
type input "**********"
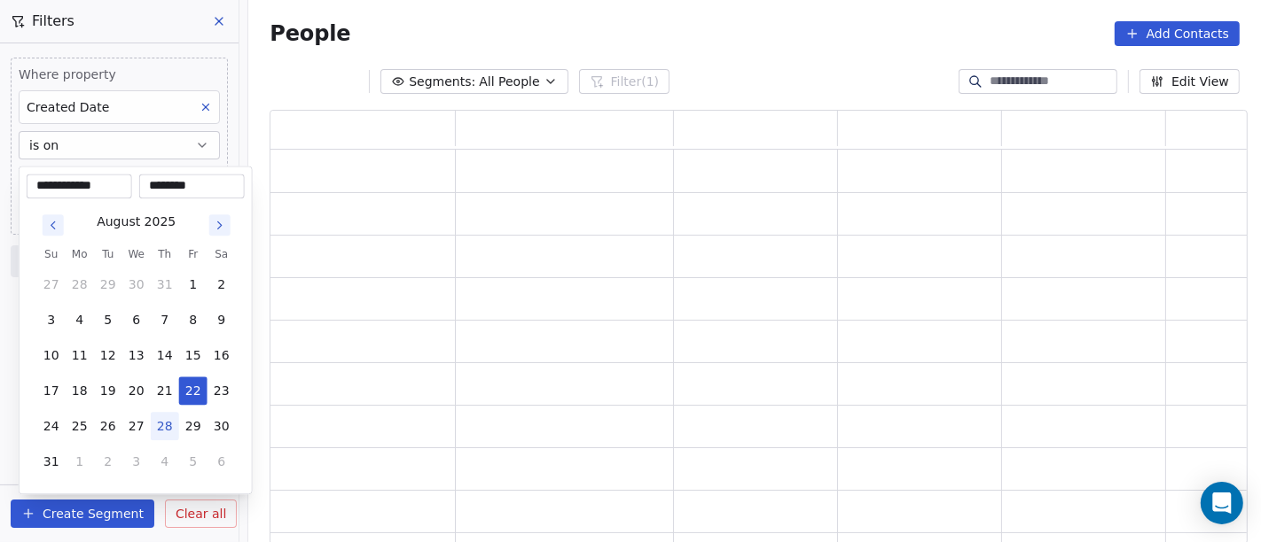
click at [688, 47] on html "**********" at bounding box center [630, 271] width 1261 height 542
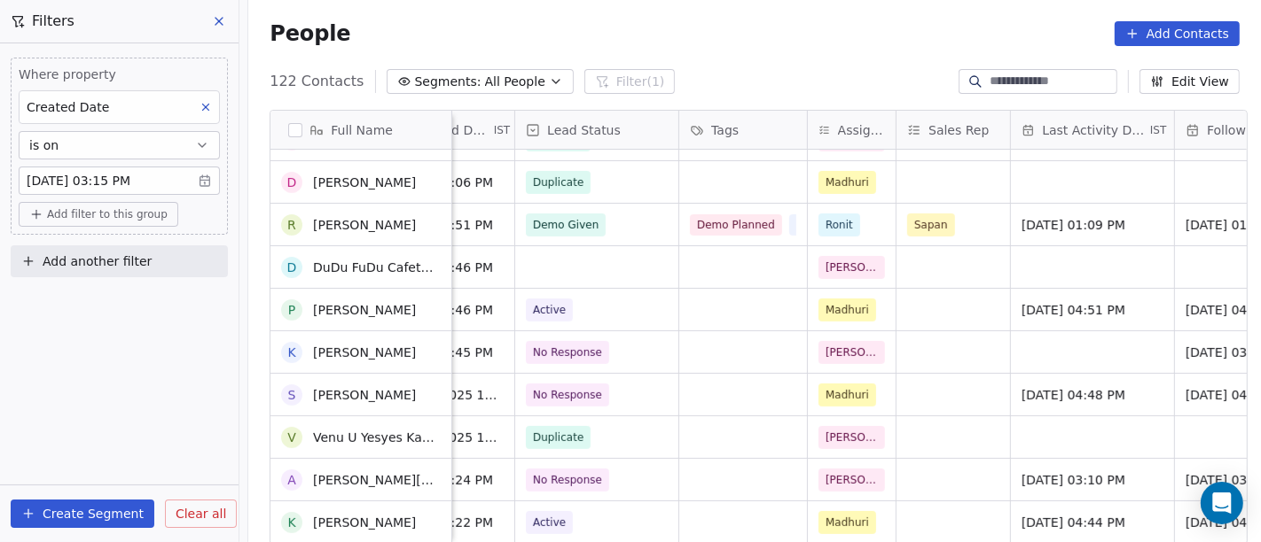
scroll to position [552, 0]
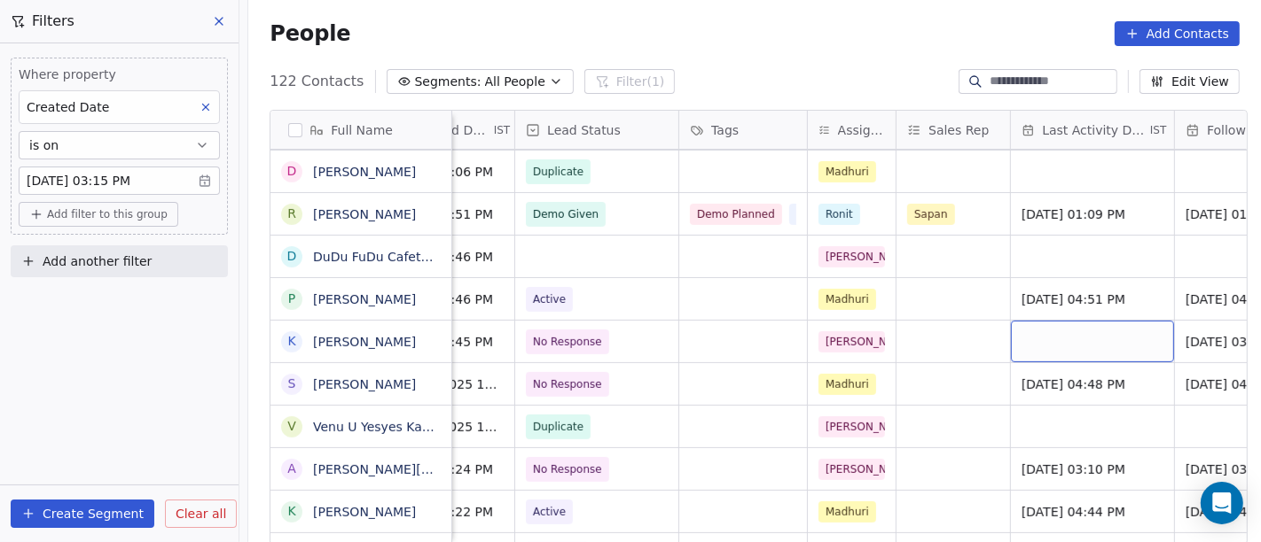
click at [1070, 336] on div "grid" at bounding box center [1092, 342] width 163 height 42
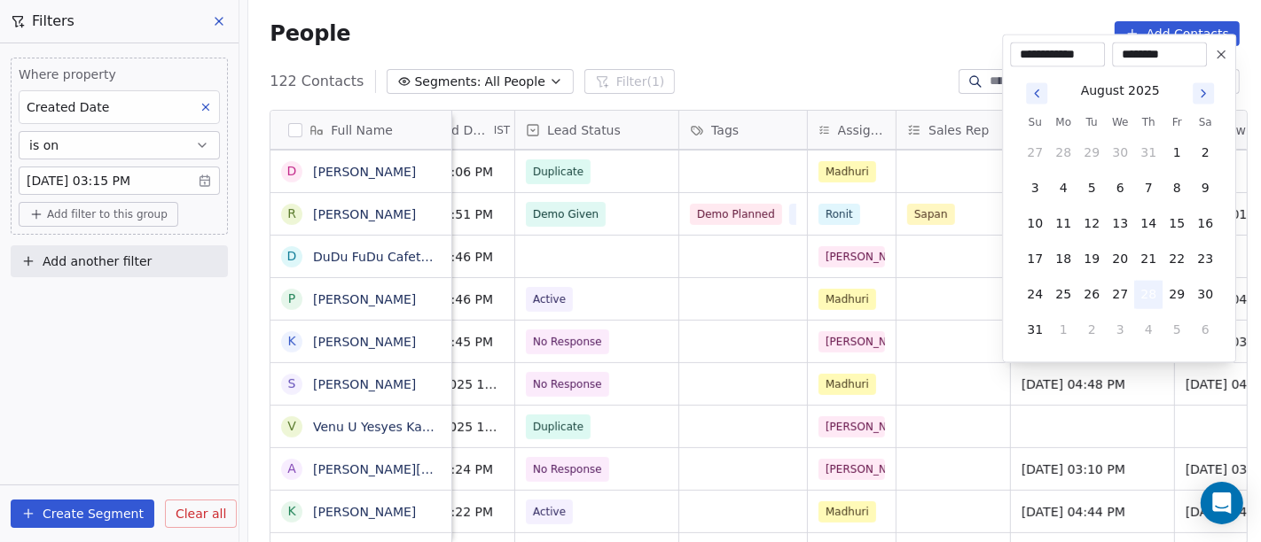
click at [1138, 289] on button "28" at bounding box center [1148, 295] width 28 height 28
click at [899, 323] on html "On2Cook India Pvt. Ltd. Contacts People Marketing Workflows Campaigns Sales Pip…" at bounding box center [630, 271] width 1261 height 542
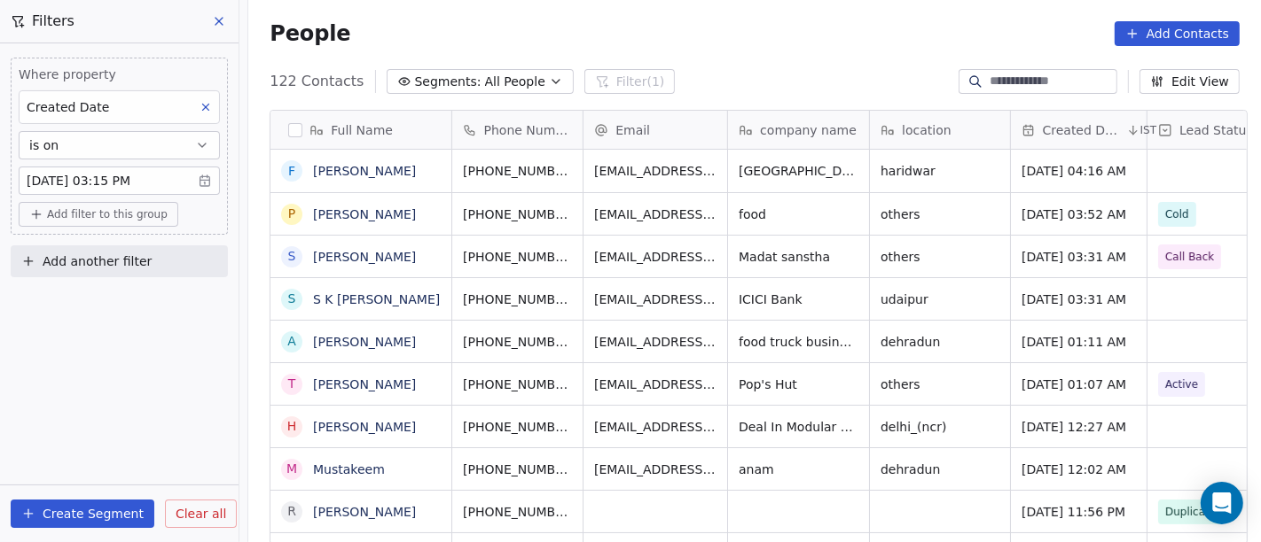
scroll to position [463, 1005]
click at [113, 181] on body "On2Cook India Pvt. Ltd. Contacts People Marketing Workflows Campaigns Sales Pip…" at bounding box center [630, 271] width 1261 height 542
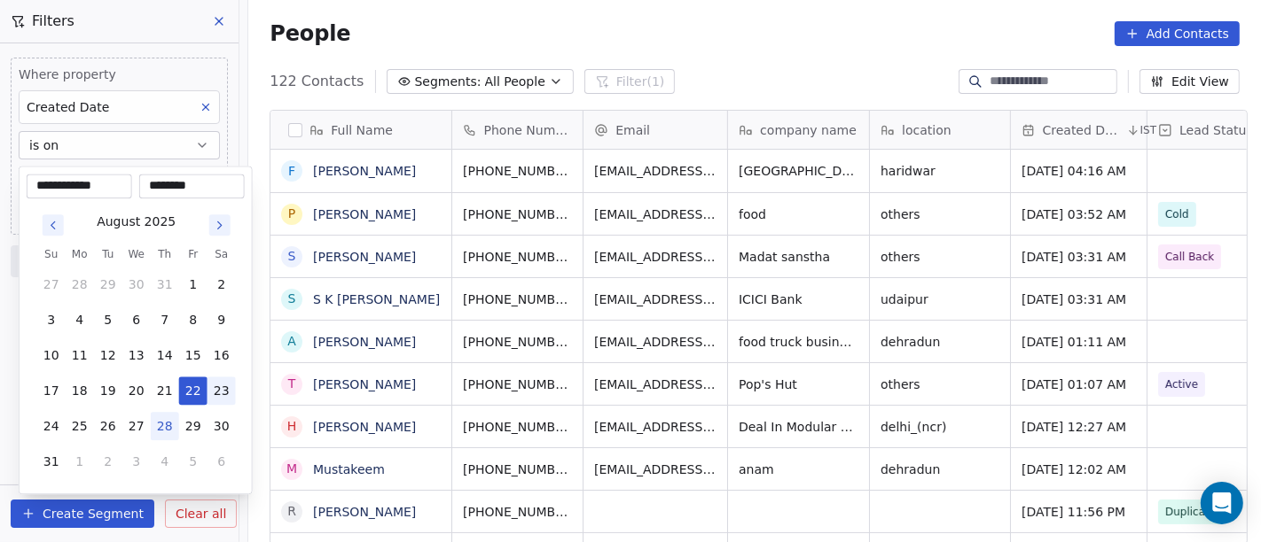
click at [213, 386] on button "23" at bounding box center [221, 391] width 28 height 28
type input "**********"
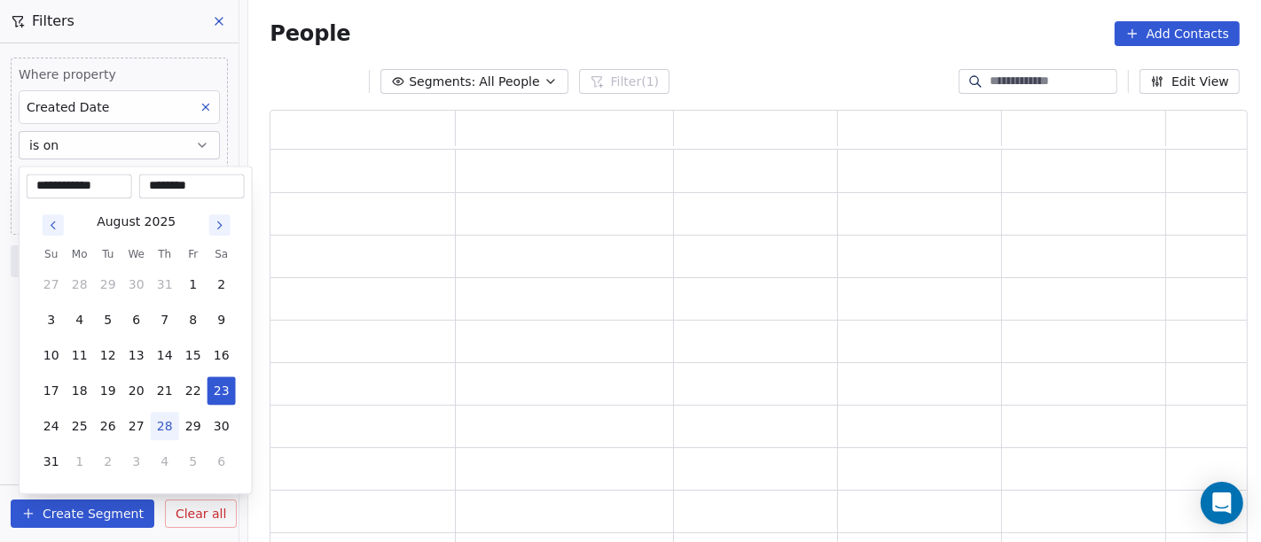
click at [716, 29] on html "**********" at bounding box center [630, 271] width 1261 height 542
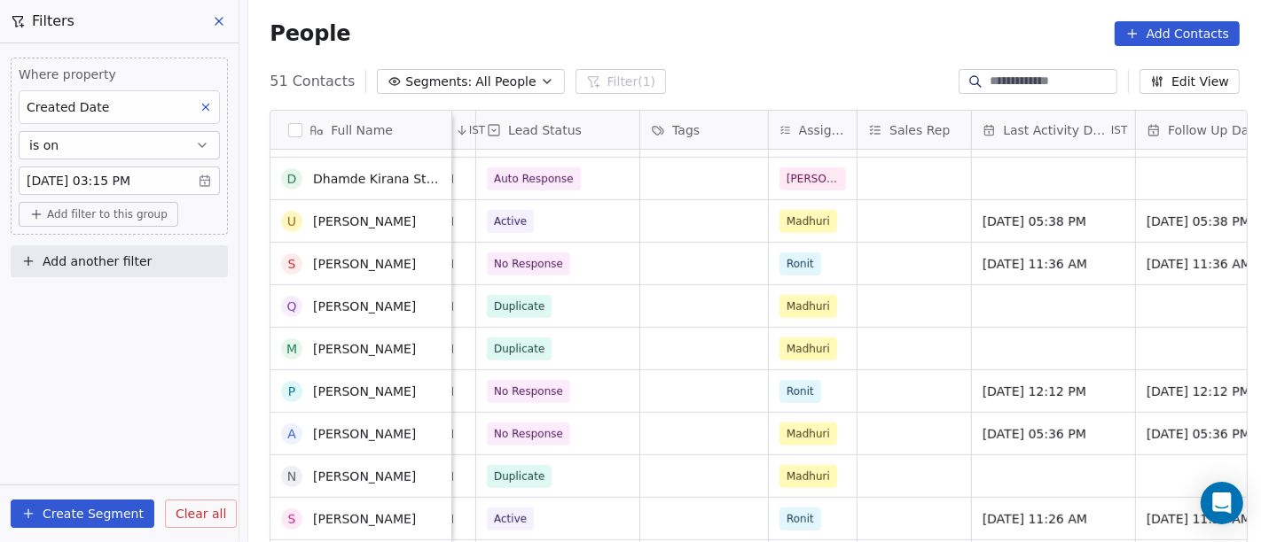
scroll to position [911, 0]
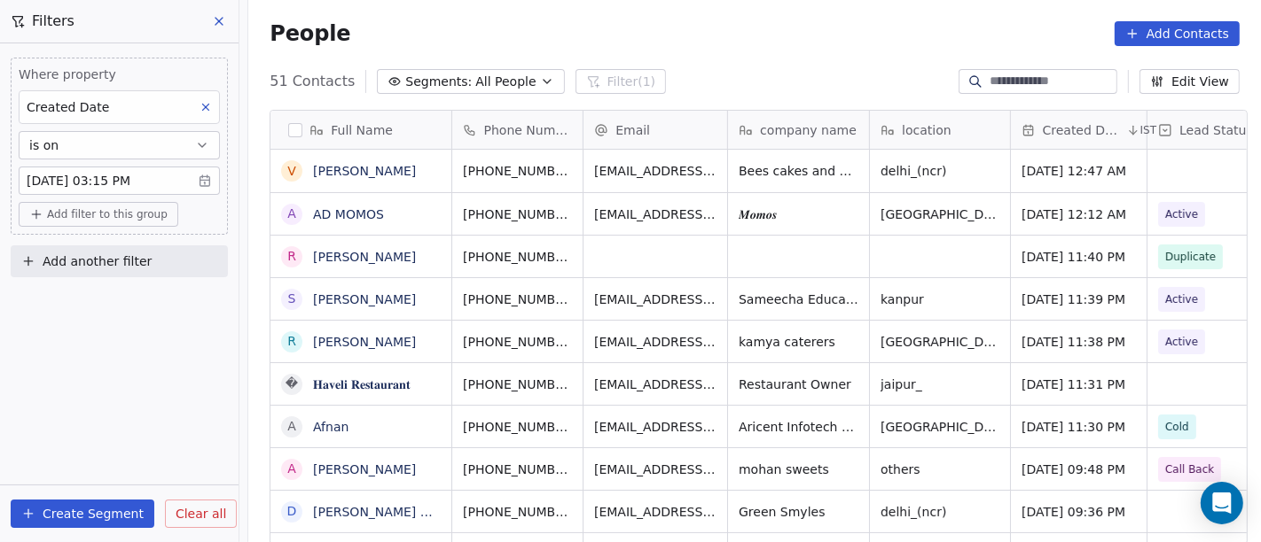
click at [109, 188] on body "On2Cook India Pvt. Ltd. Contacts People Marketing Workflows Campaigns Sales Pip…" at bounding box center [630, 271] width 1261 height 542
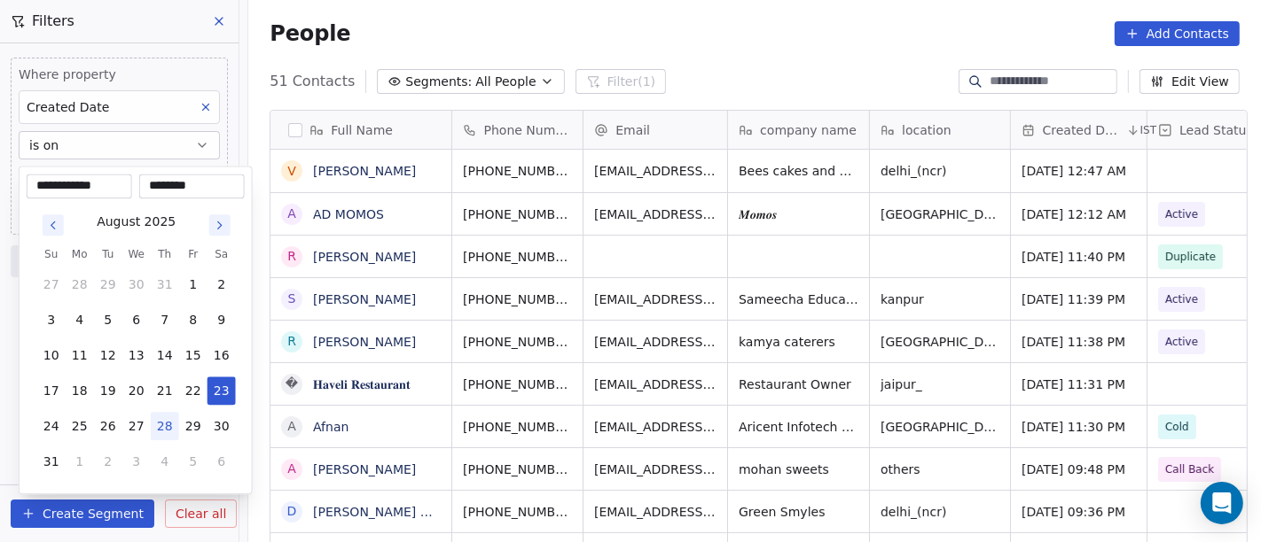
drag, startPoint x: 193, startPoint y: 390, endPoint x: 269, endPoint y: 363, distance: 81.0
click at [196, 390] on button "22" at bounding box center [193, 391] width 28 height 28
type input "**********"
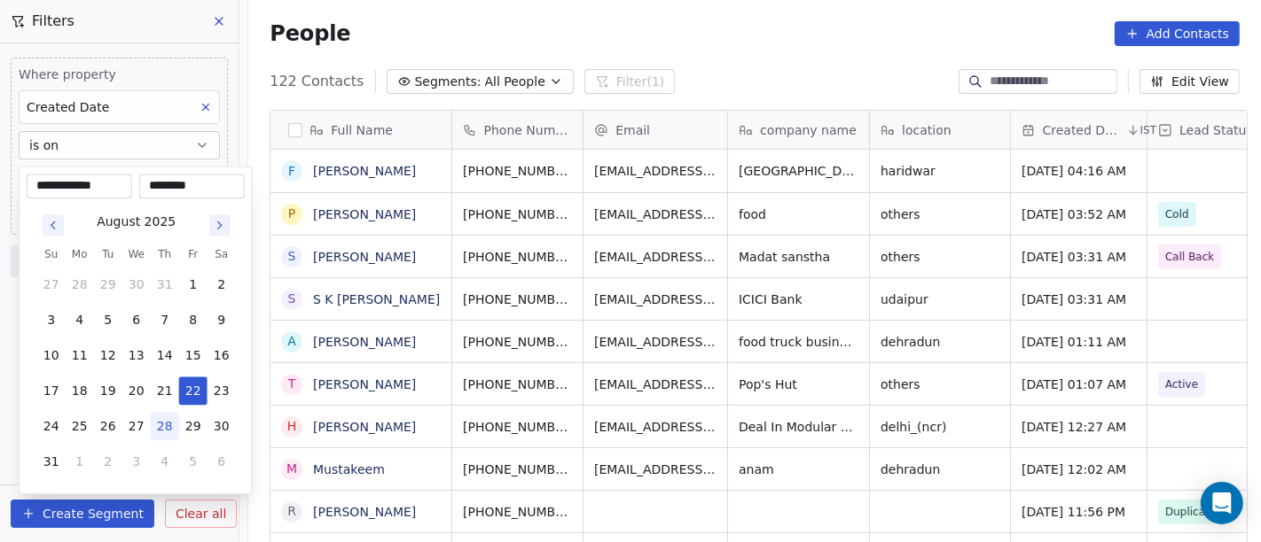
click at [791, 43] on html "On2Cook India Pvt. Ltd. Contacts People Marketing Workflows Campaigns Sales Pip…" at bounding box center [630, 271] width 1261 height 542
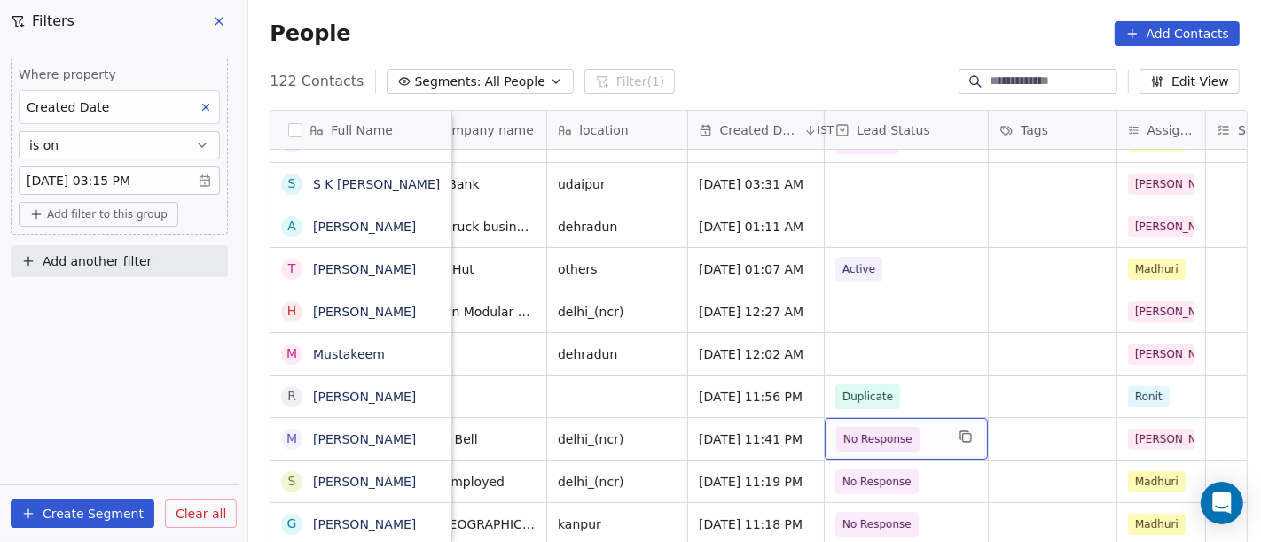
click at [902, 427] on span "No Response" at bounding box center [877, 439] width 83 height 25
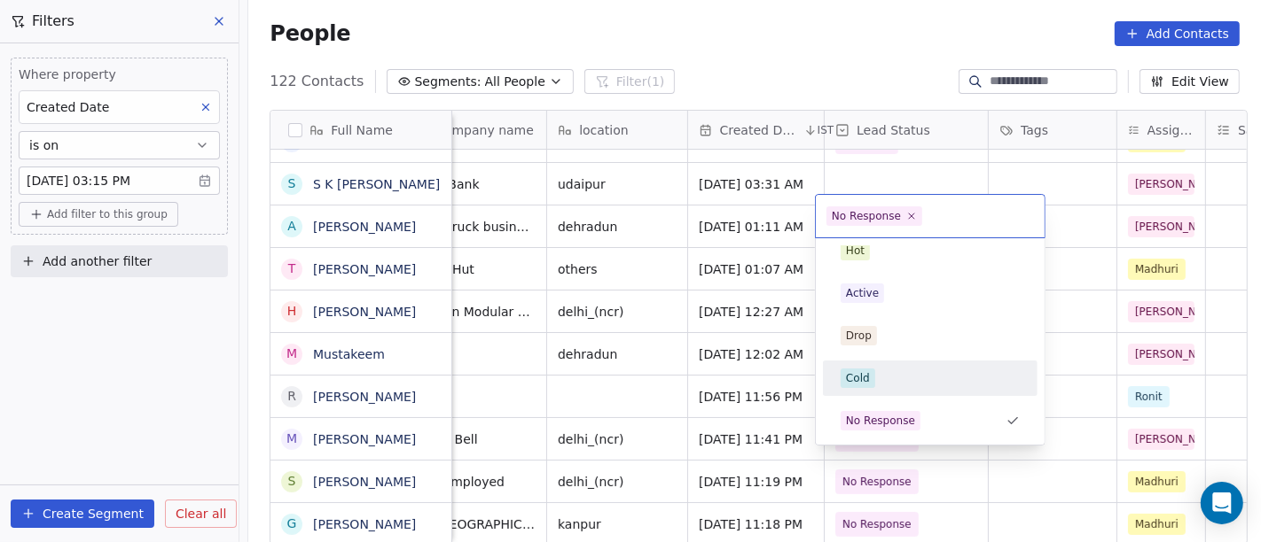
click at [869, 378] on span "Cold" at bounding box center [857, 379] width 35 height 20
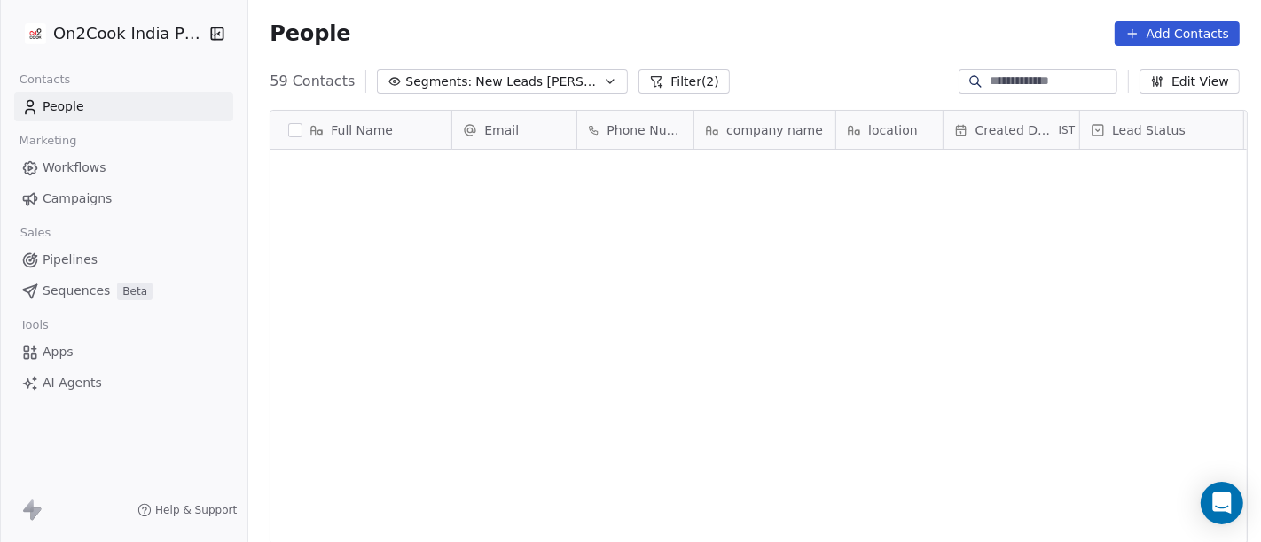
scroll to position [463, 1005]
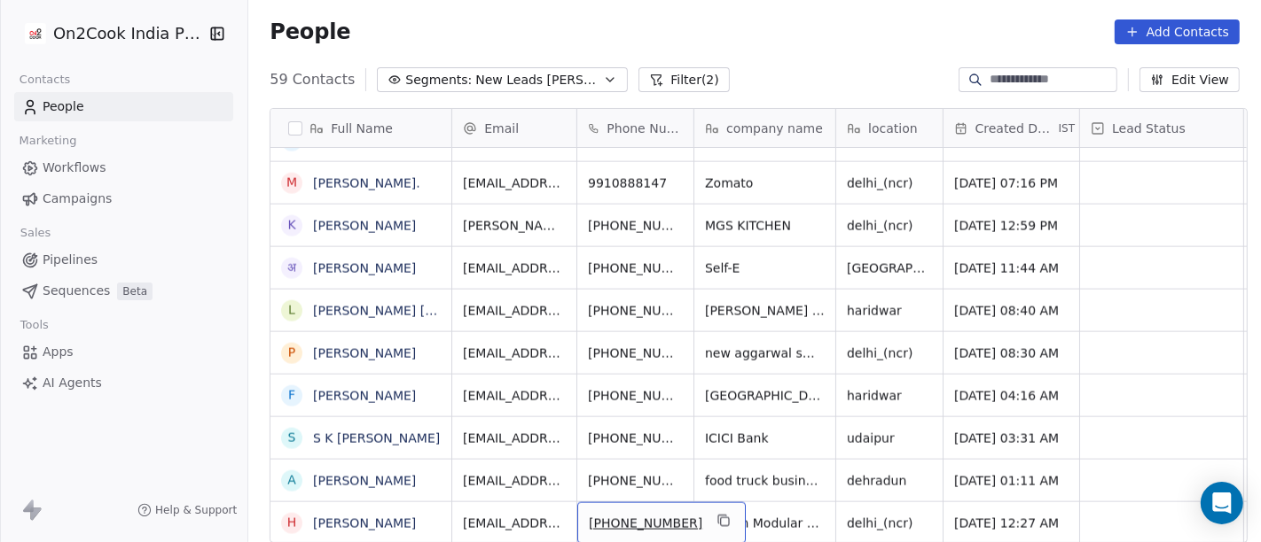
click at [705, 505] on div "[PHONE_NUMBER]" at bounding box center [661, 524] width 168 height 42
click at [721, 519] on icon "grid" at bounding box center [725, 523] width 8 height 8
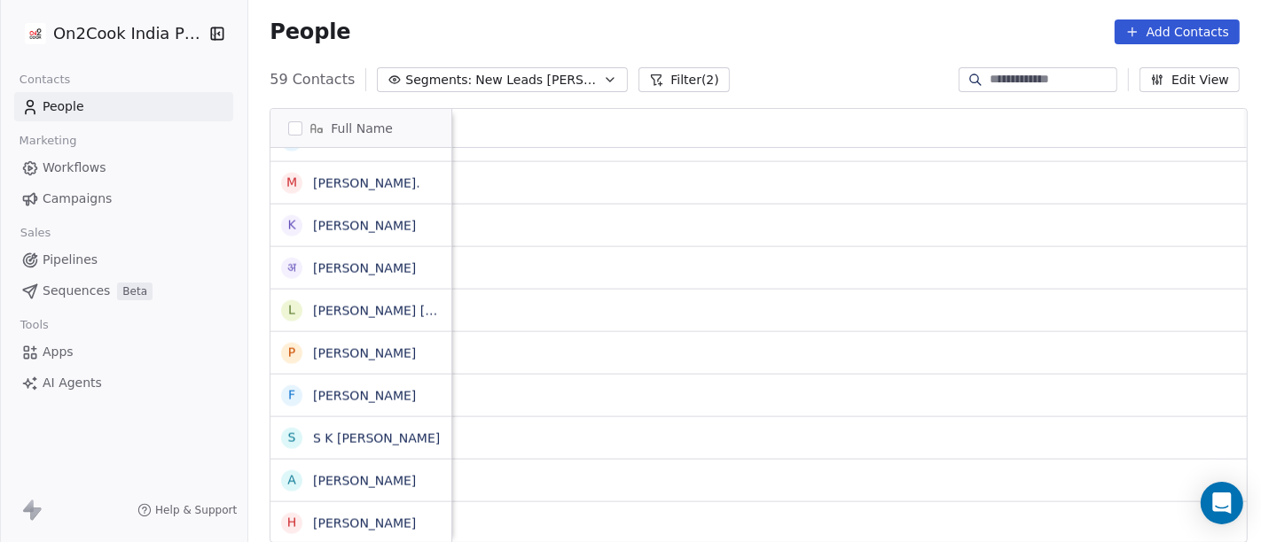
scroll to position [15, 1416]
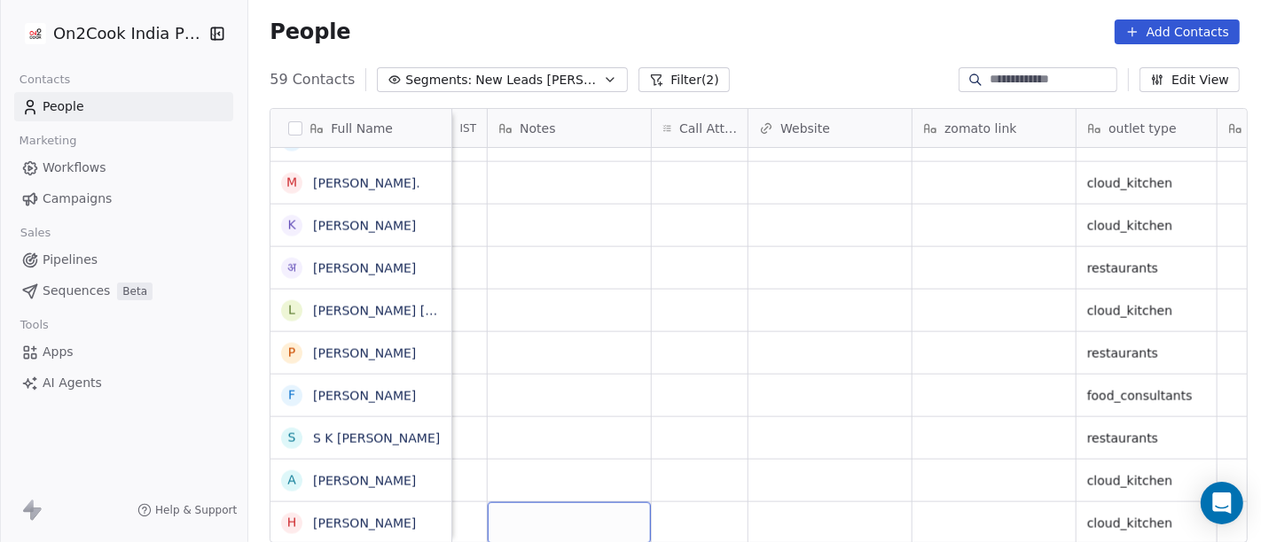
click at [636, 514] on div "grid" at bounding box center [569, 524] width 163 height 42
click at [685, 503] on html "On2Cook India Pvt. Ltd. Contacts People Marketing Workflows Campaigns Sales Pip…" at bounding box center [630, 271] width 1261 height 542
click at [685, 503] on div "grid" at bounding box center [700, 524] width 96 height 42
click at [689, 504] on div "grid" at bounding box center [700, 524] width 96 height 42
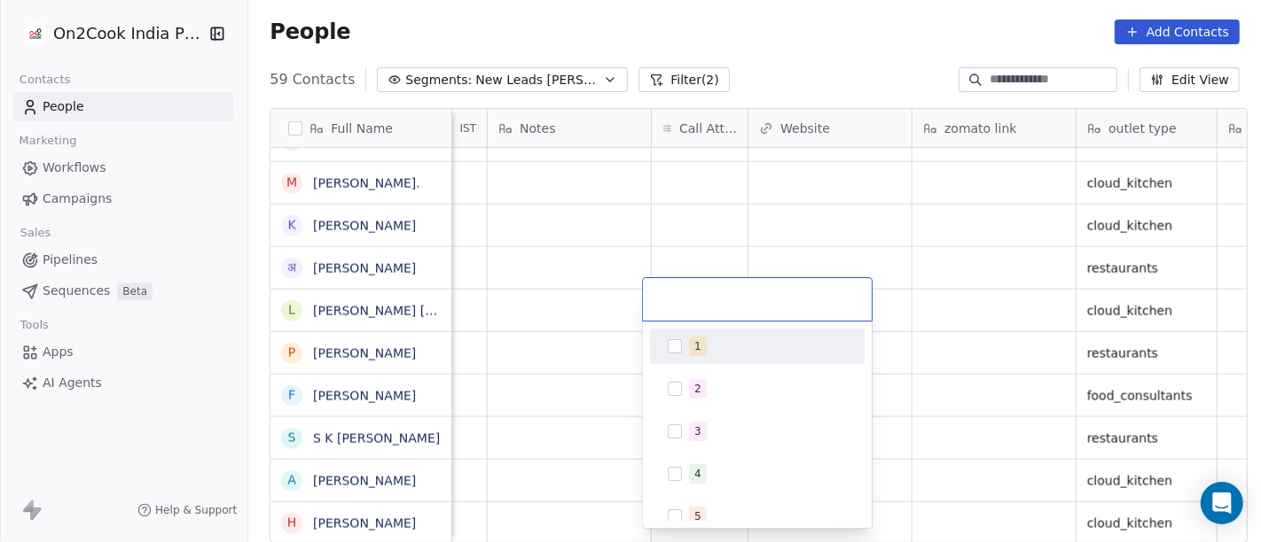
click at [699, 358] on div "1" at bounding box center [757, 346] width 200 height 28
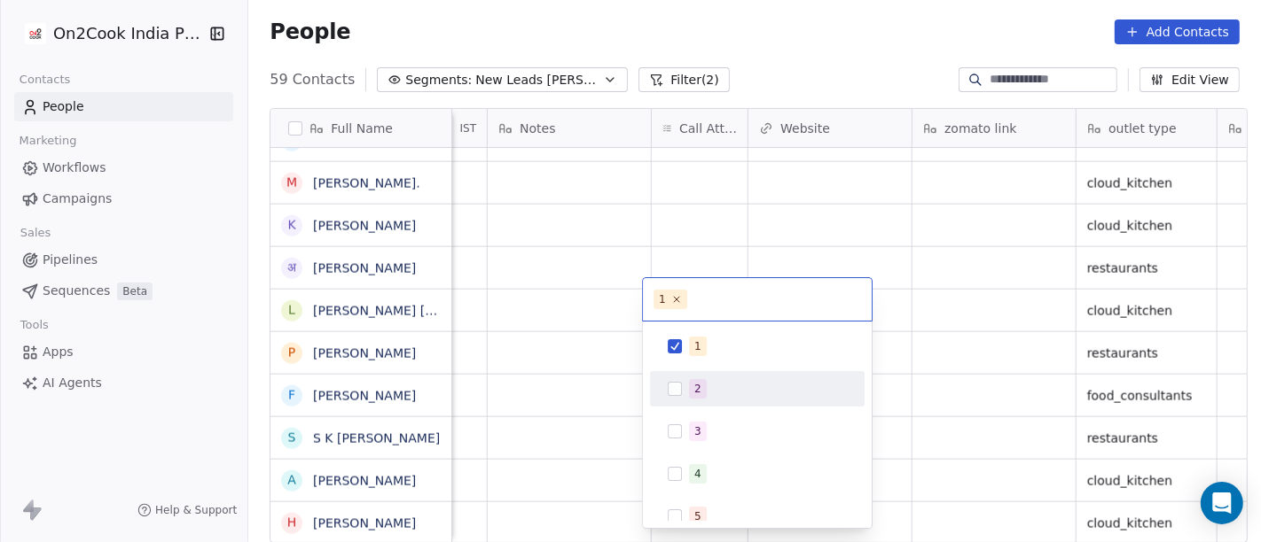
click at [541, 434] on html "On2Cook India Pvt. Ltd. Contacts People Marketing Workflows Campaigns Sales Pip…" at bounding box center [630, 271] width 1261 height 542
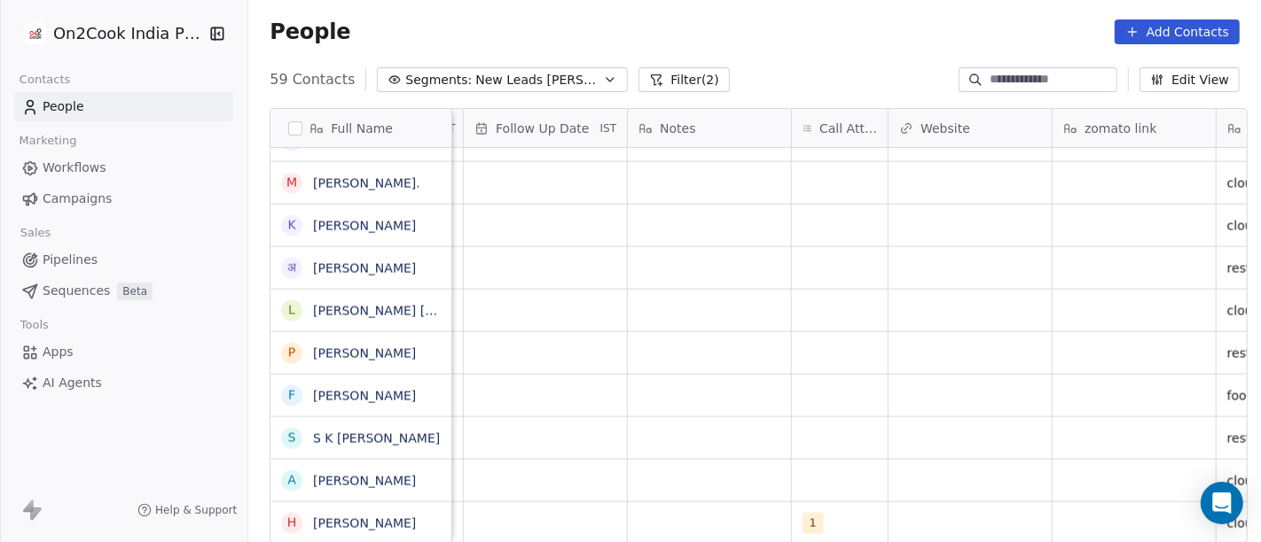
scroll to position [15, 1121]
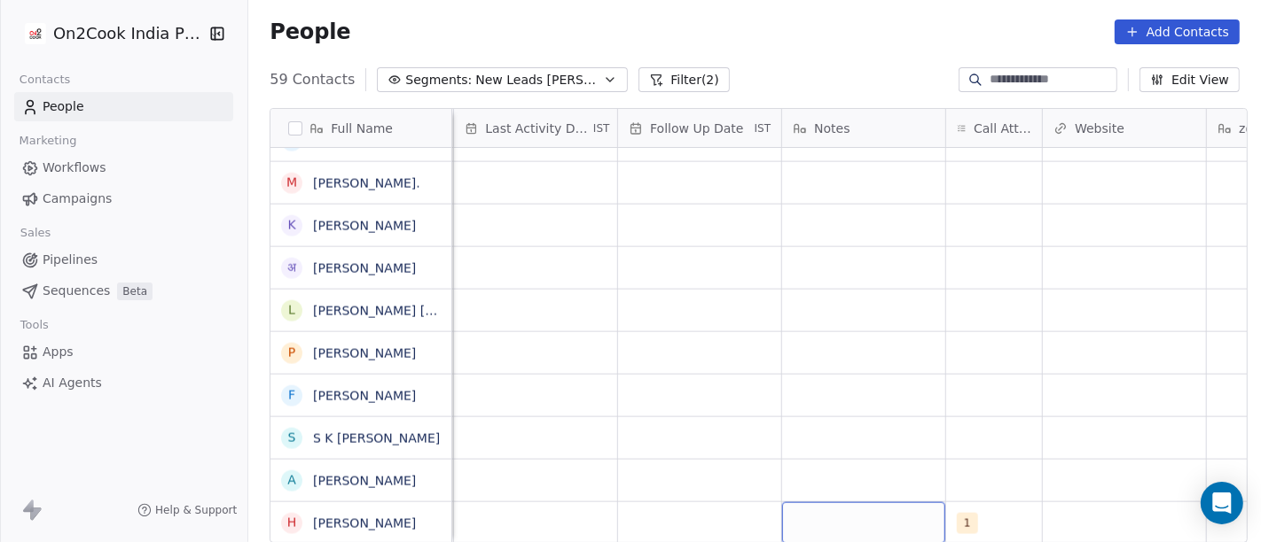
click at [896, 507] on div "grid" at bounding box center [863, 524] width 163 height 42
type textarea "**********"
click at [881, 379] on html "On2Cook India Pvt. Ltd. Contacts People Marketing Workflows Campaigns Sales Pip…" at bounding box center [630, 271] width 1261 height 542
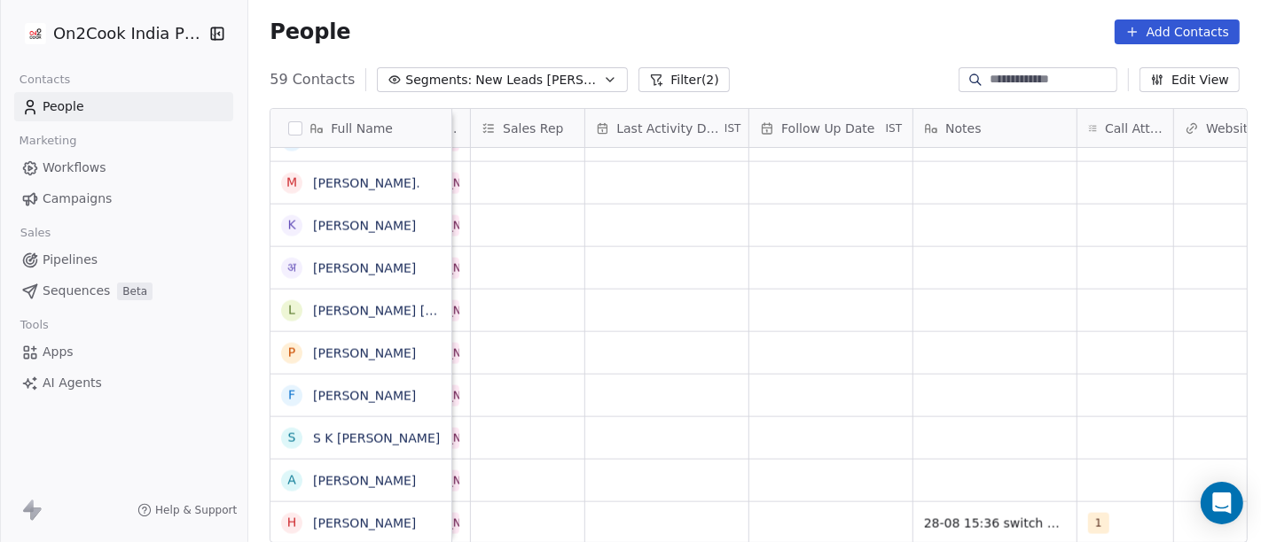
scroll to position [15, 994]
click at [818, 517] on div "grid" at bounding box center [826, 524] width 163 height 42
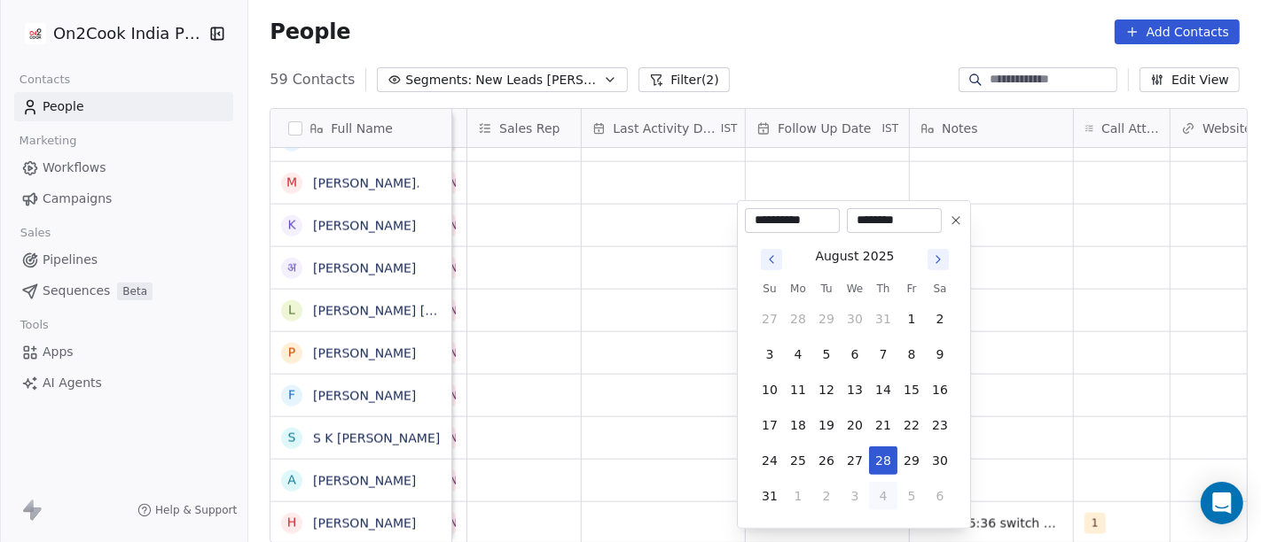
click at [885, 501] on button "4" at bounding box center [883, 496] width 28 height 28
type input "**********"
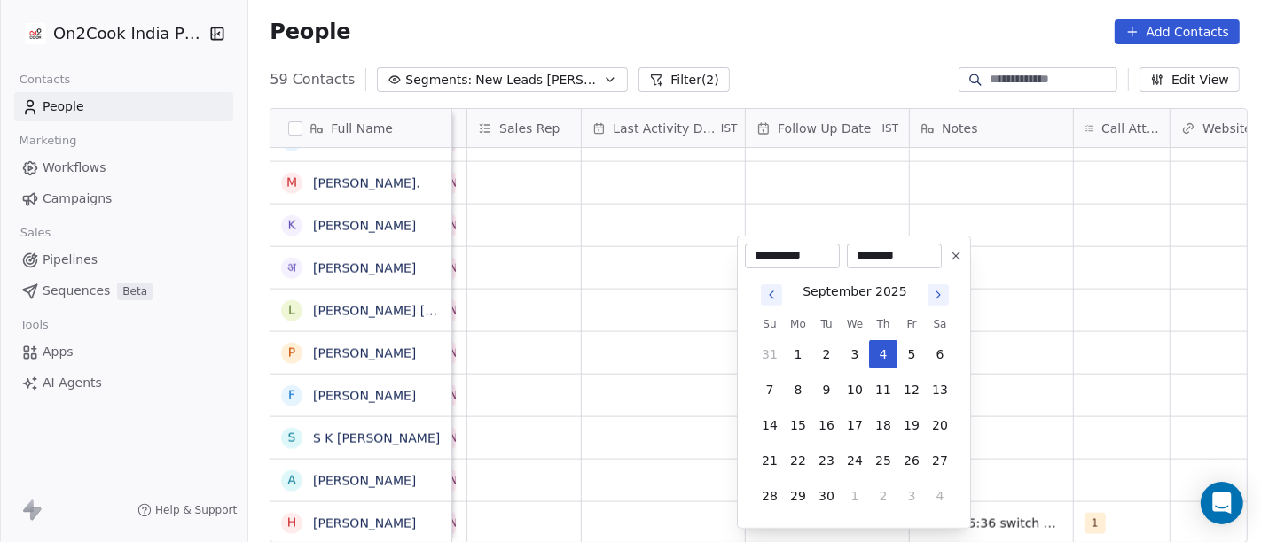
click at [1003, 429] on html "On2Cook India Pvt. Ltd. Contacts People Marketing Workflows Campaigns Sales Pip…" at bounding box center [630, 271] width 1261 height 542
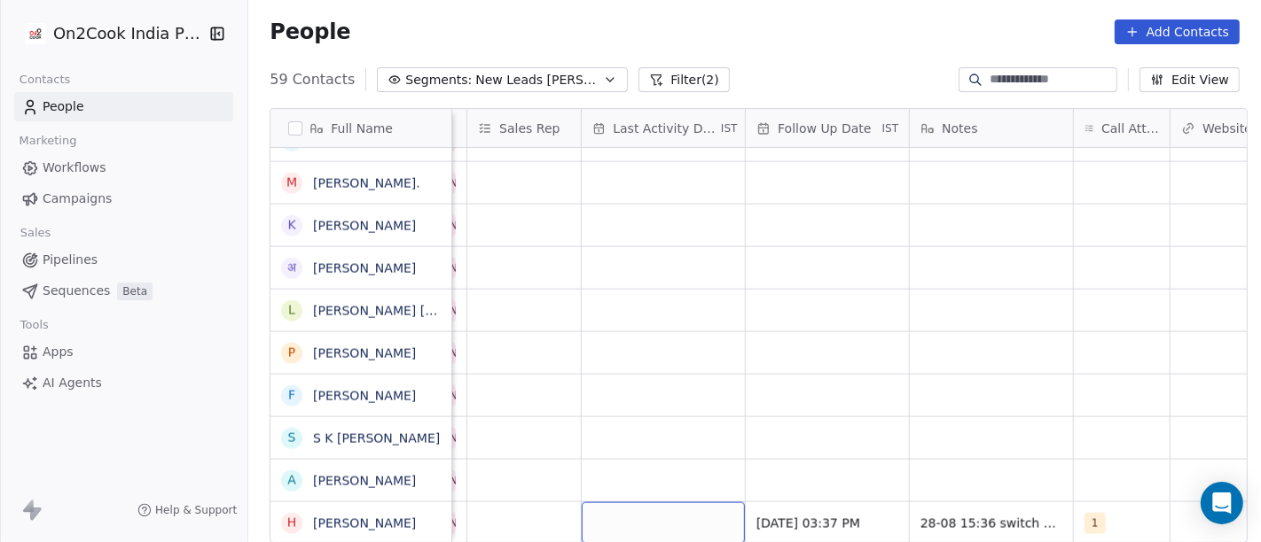
click at [720, 503] on div "grid" at bounding box center [662, 524] width 163 height 42
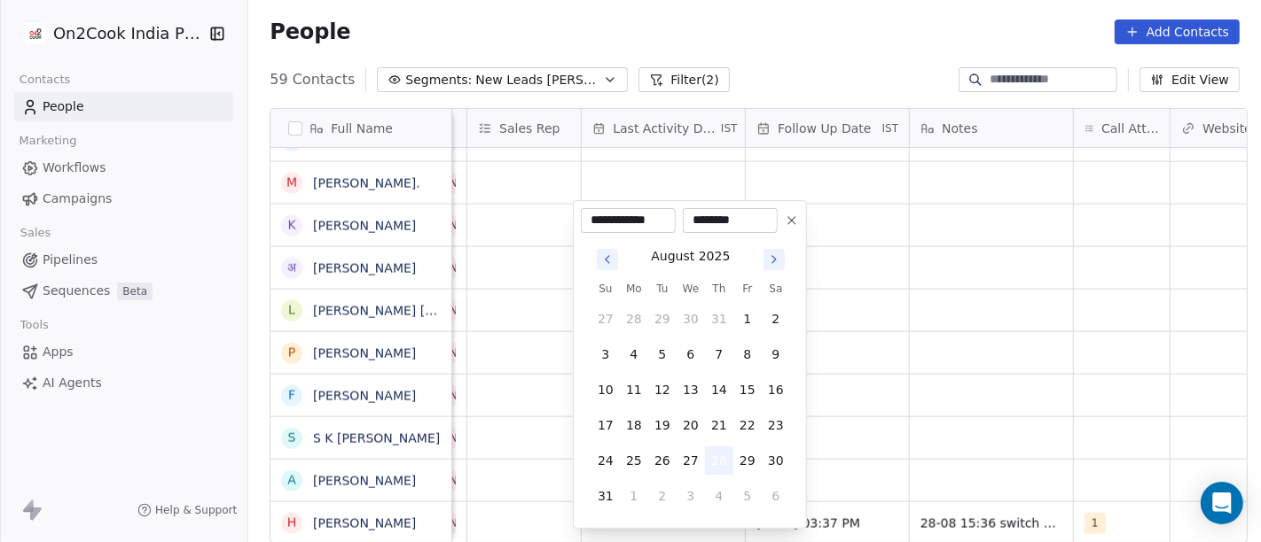
click at [716, 451] on button "28" at bounding box center [719, 461] width 28 height 28
click at [816, 429] on html "On2Cook India Pvt. Ltd. Contacts People Marketing Workflows Campaigns Sales Pip…" at bounding box center [630, 271] width 1261 height 542
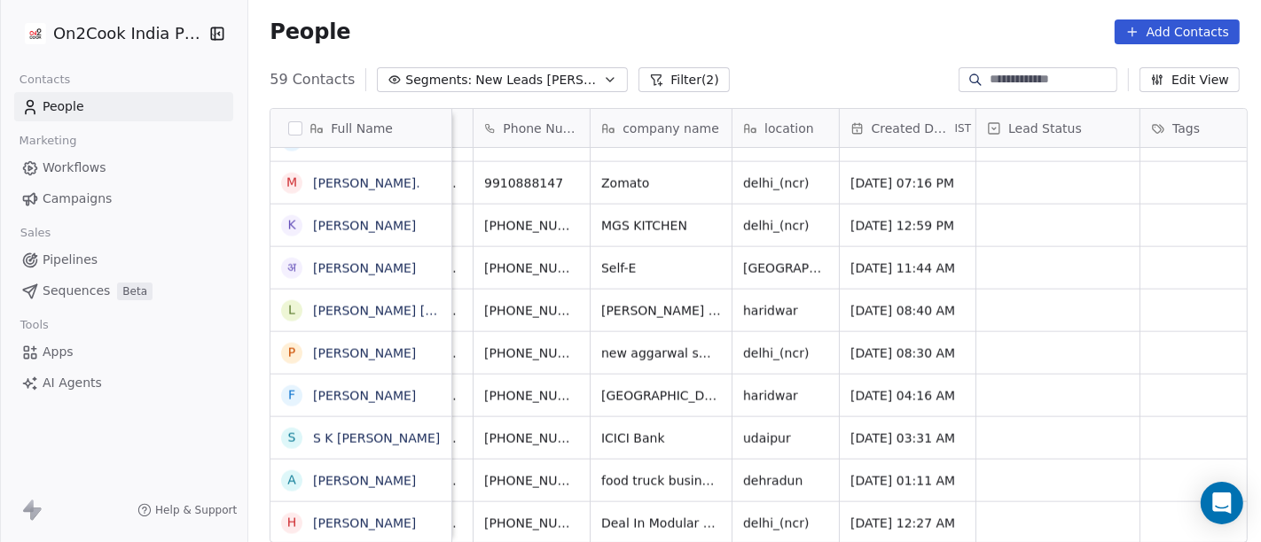
scroll to position [15, 104]
click at [613, 514] on icon "grid" at bounding box center [620, 521] width 14 height 14
click at [1015, 510] on div "grid" at bounding box center [1057, 524] width 163 height 42
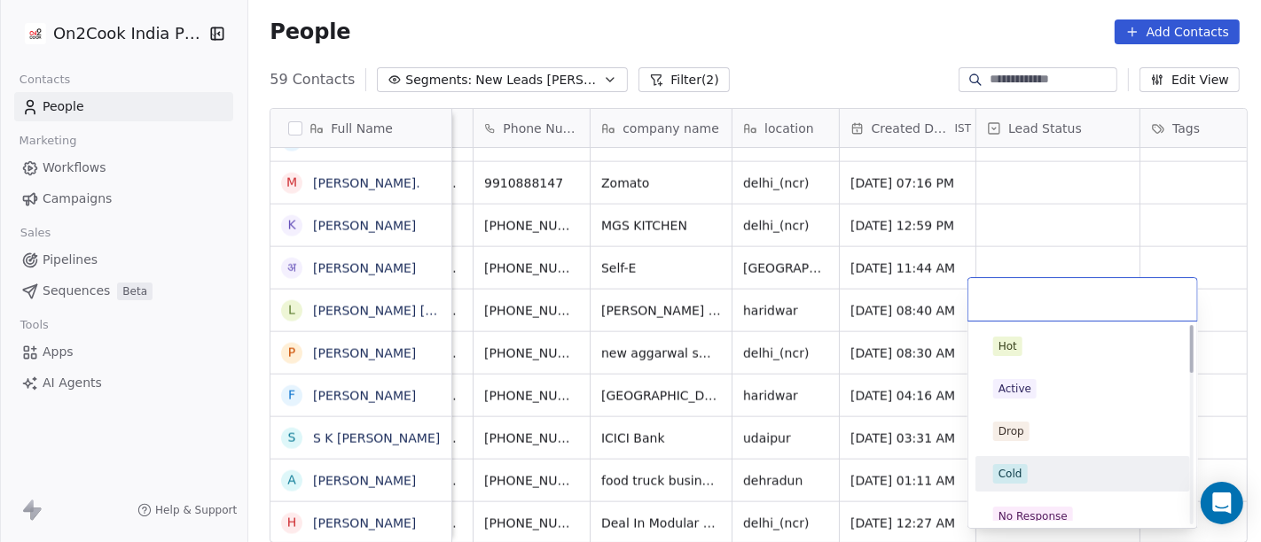
scroll to position [0, 0]
click at [1025, 505] on div "No Response" at bounding box center [1082, 517] width 200 height 28
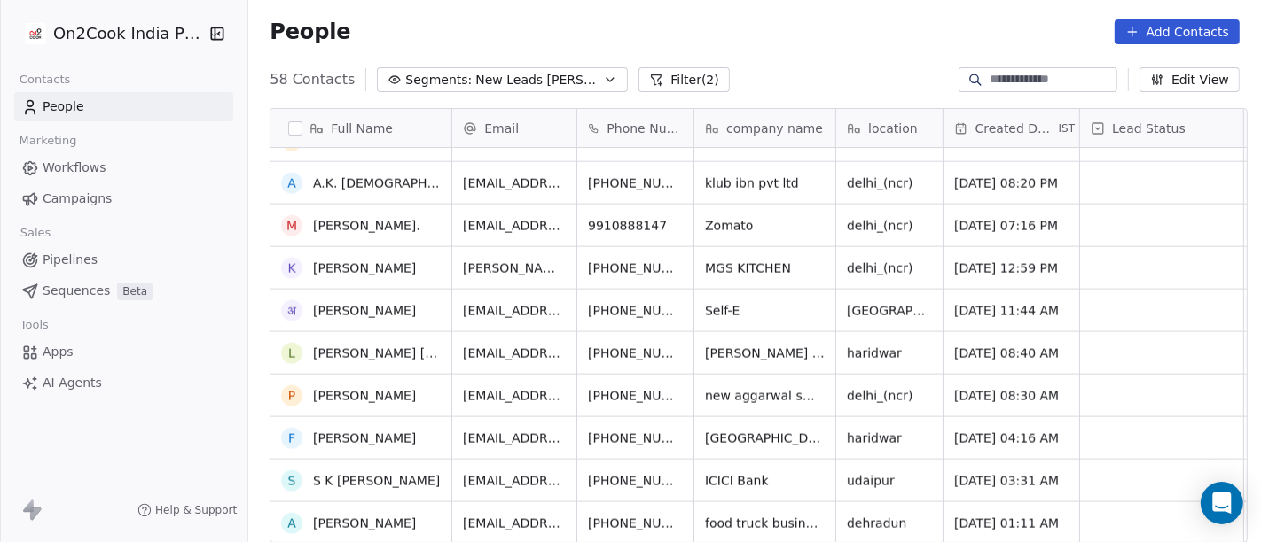
scroll to position [2072, 0]
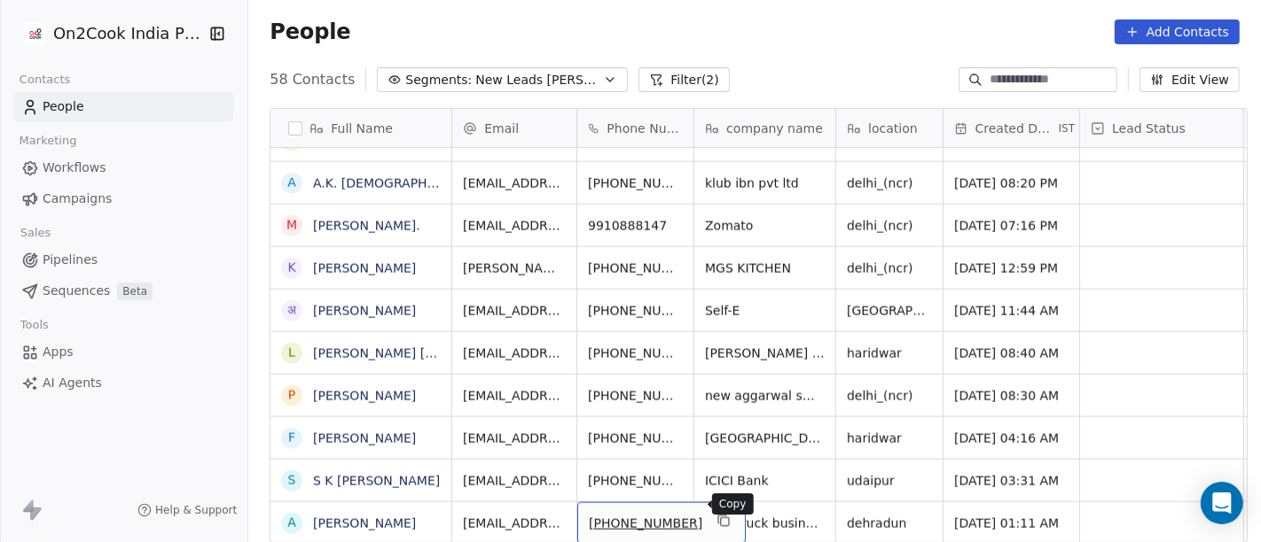
click at [713, 511] on button "grid" at bounding box center [723, 521] width 21 height 21
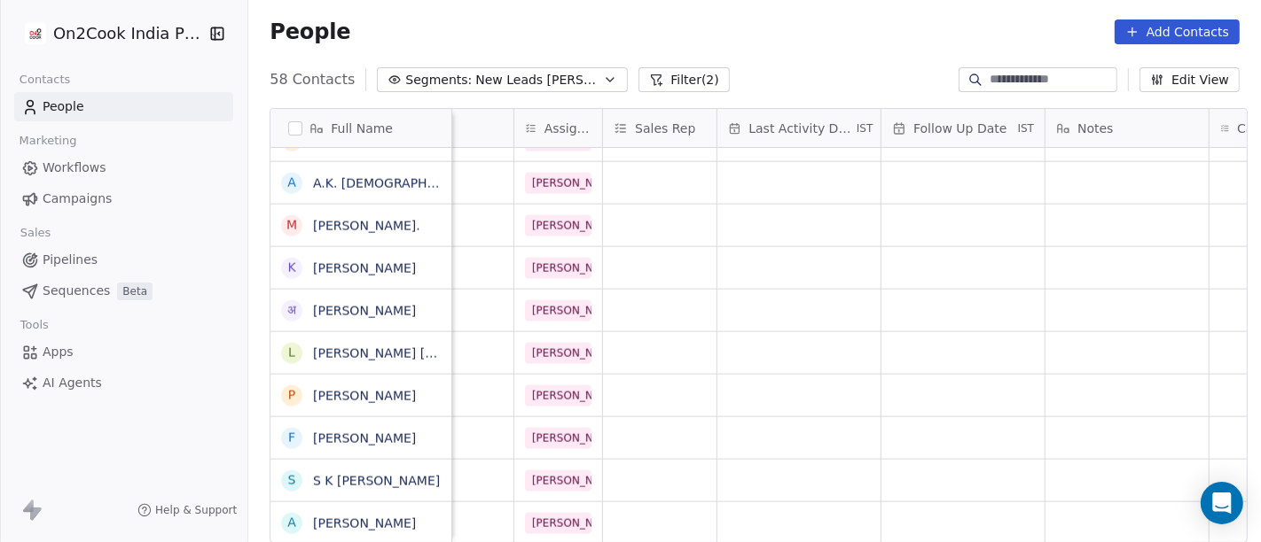
scroll to position [15, 1012]
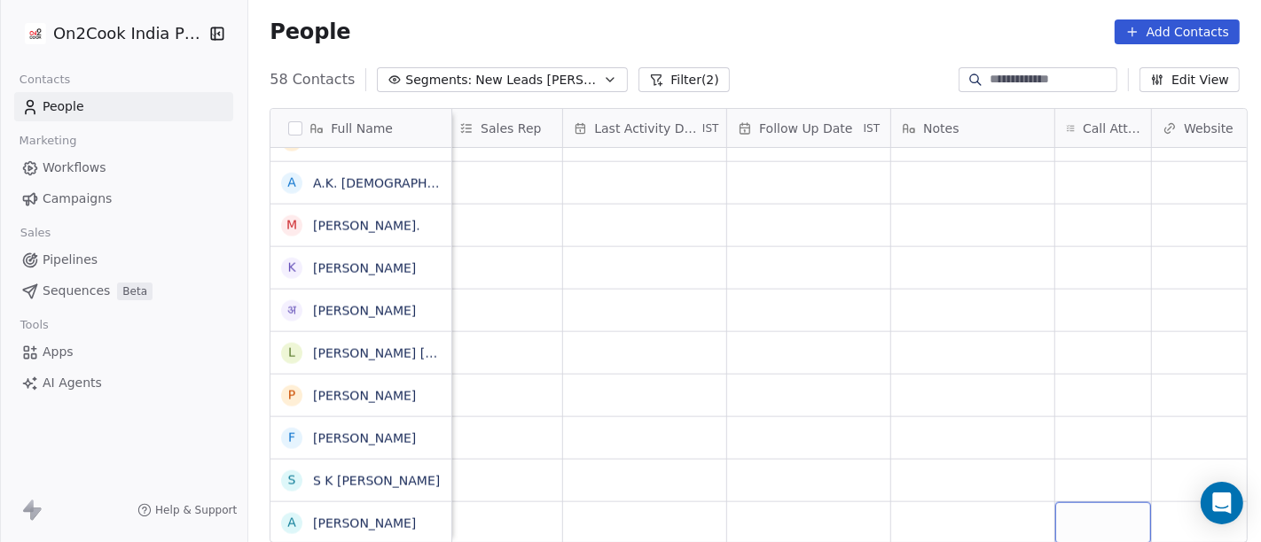
click at [1081, 503] on div "grid" at bounding box center [1103, 524] width 96 height 42
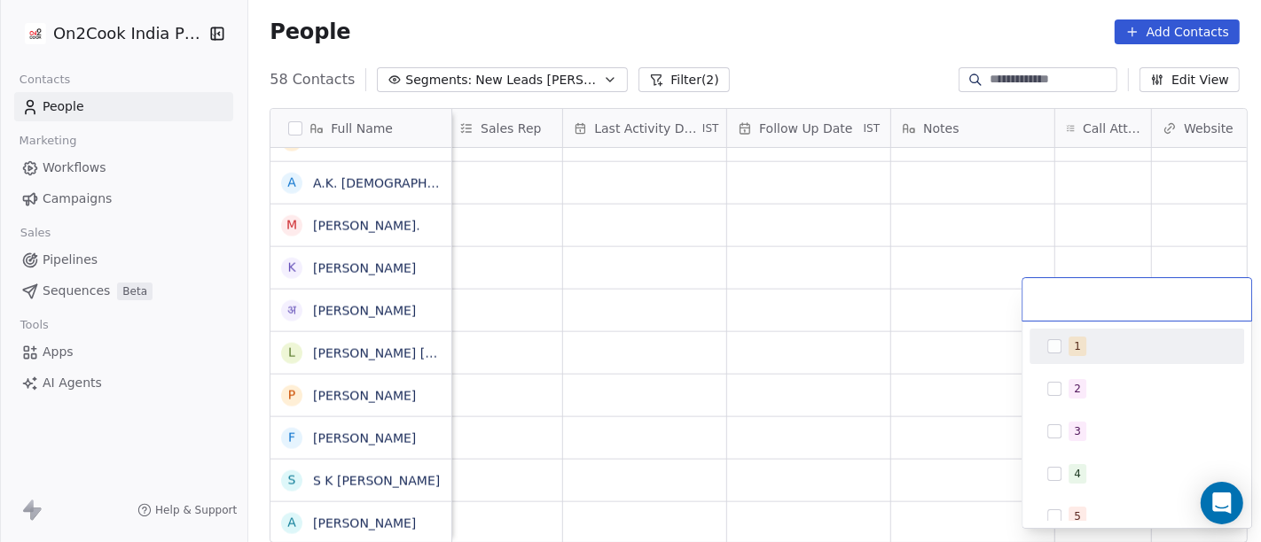
click at [1098, 339] on div "1" at bounding box center [1147, 347] width 158 height 20
click at [982, 332] on html "On2Cook India Pvt. Ltd. Contacts People Marketing Workflows Campaigns Sales Pip…" at bounding box center [630, 271] width 1261 height 542
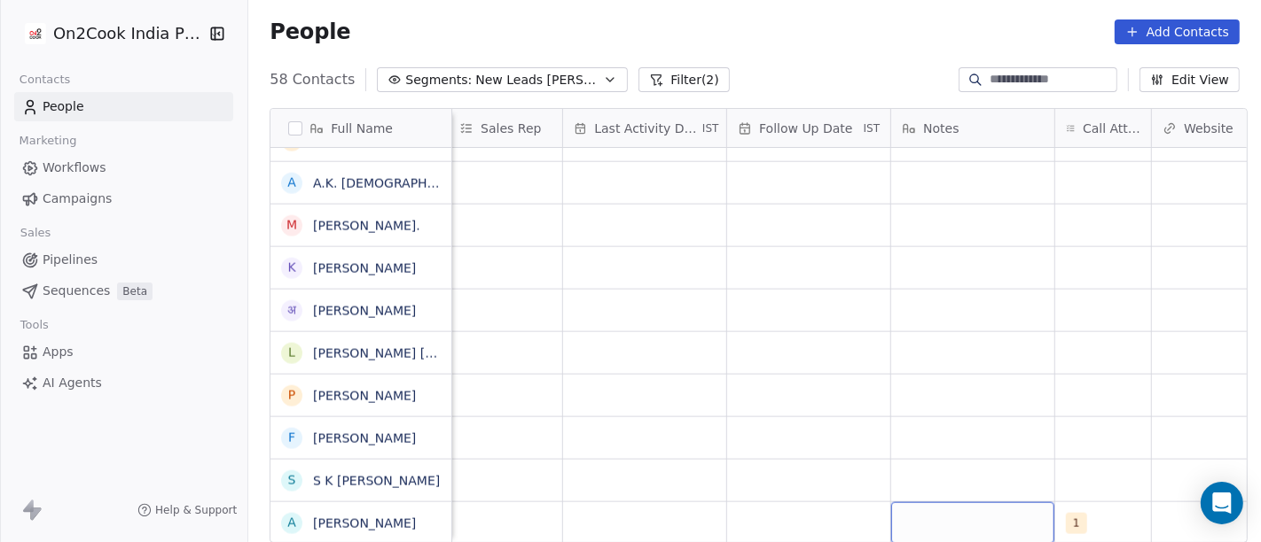
click at [962, 503] on div "grid" at bounding box center [972, 524] width 163 height 42
click at [1020, 488] on textarea "**********" at bounding box center [964, 500] width 161 height 55
click at [966, 511] on textarea "**********" at bounding box center [964, 500] width 161 height 55
type textarea "**********"
click at [919, 434] on html "On2Cook India Pvt. Ltd. Contacts People Marketing Workflows Campaigns Sales Pip…" at bounding box center [630, 271] width 1261 height 542
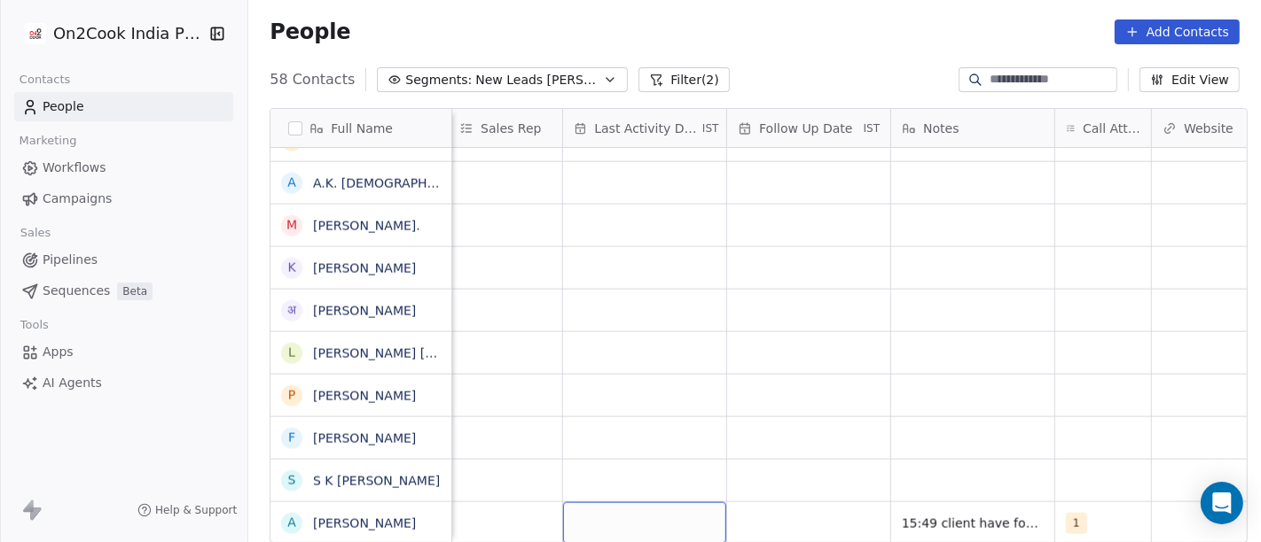
click at [705, 503] on div "grid" at bounding box center [644, 524] width 163 height 42
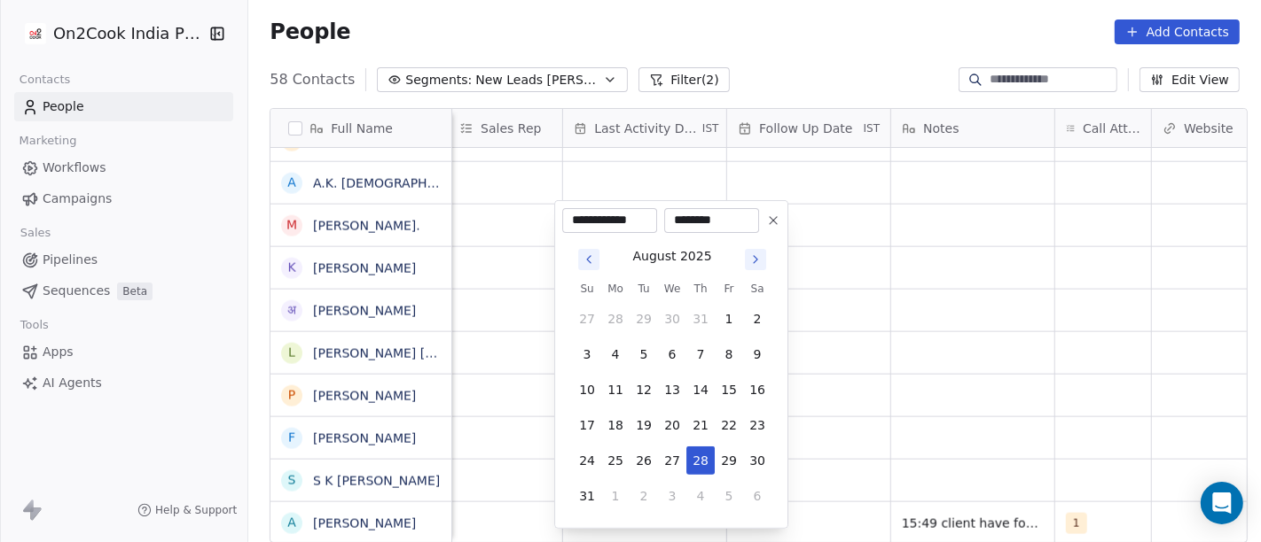
click at [861, 381] on html "On2Cook India Pvt. Ltd. Contacts People Marketing Workflows Campaigns Sales Pip…" at bounding box center [630, 271] width 1261 height 542
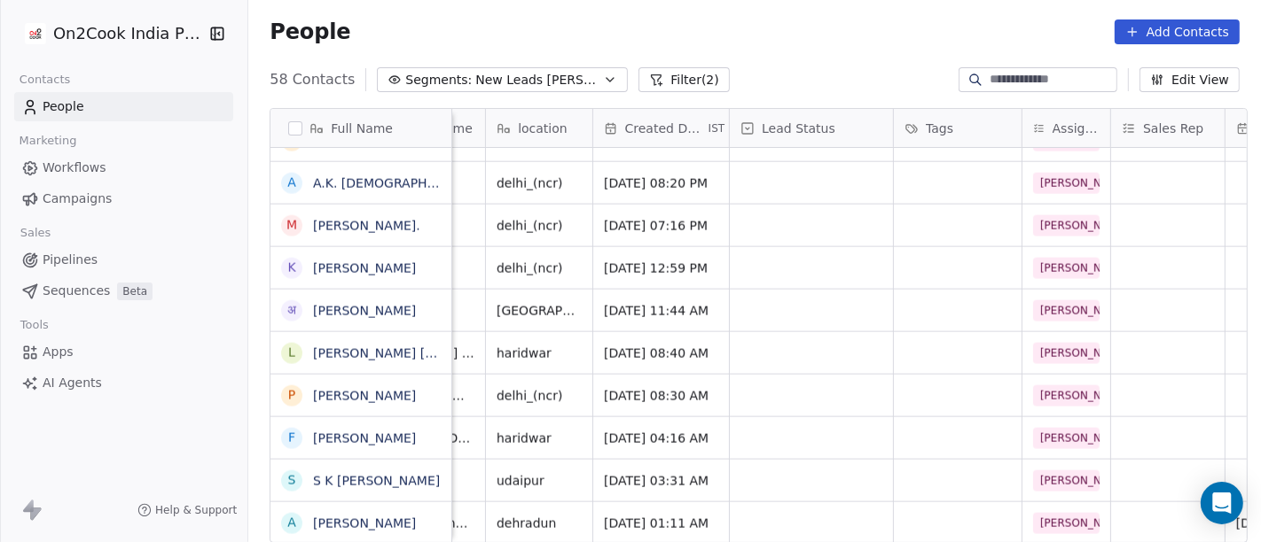
scroll to position [12, 350]
click at [788, 505] on div "grid" at bounding box center [811, 524] width 163 height 42
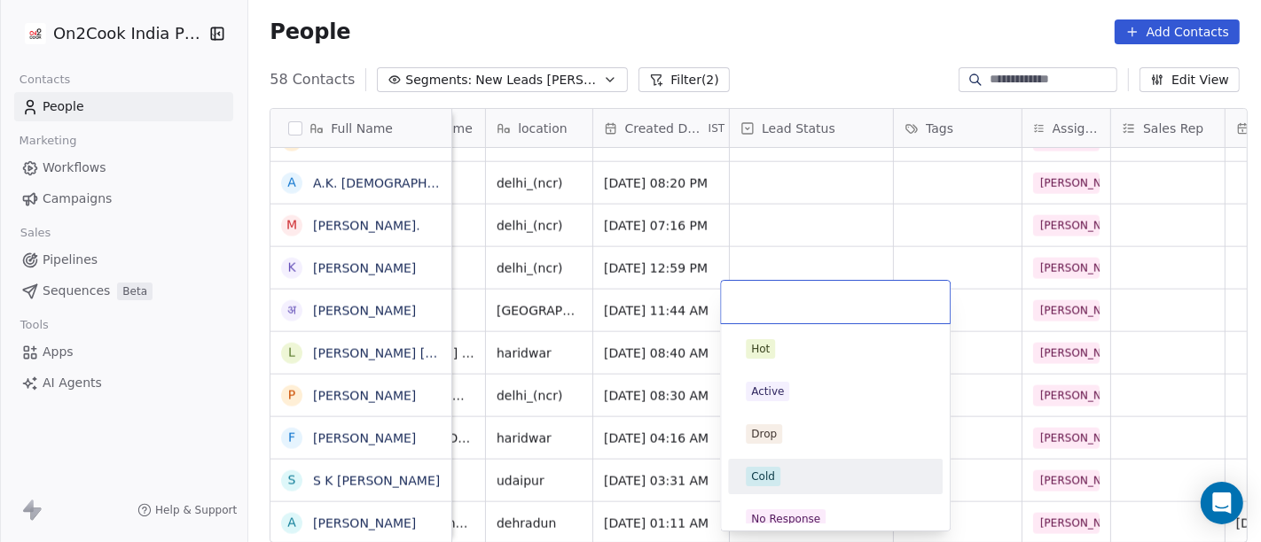
click at [805, 472] on div "Cold" at bounding box center [834, 477] width 179 height 20
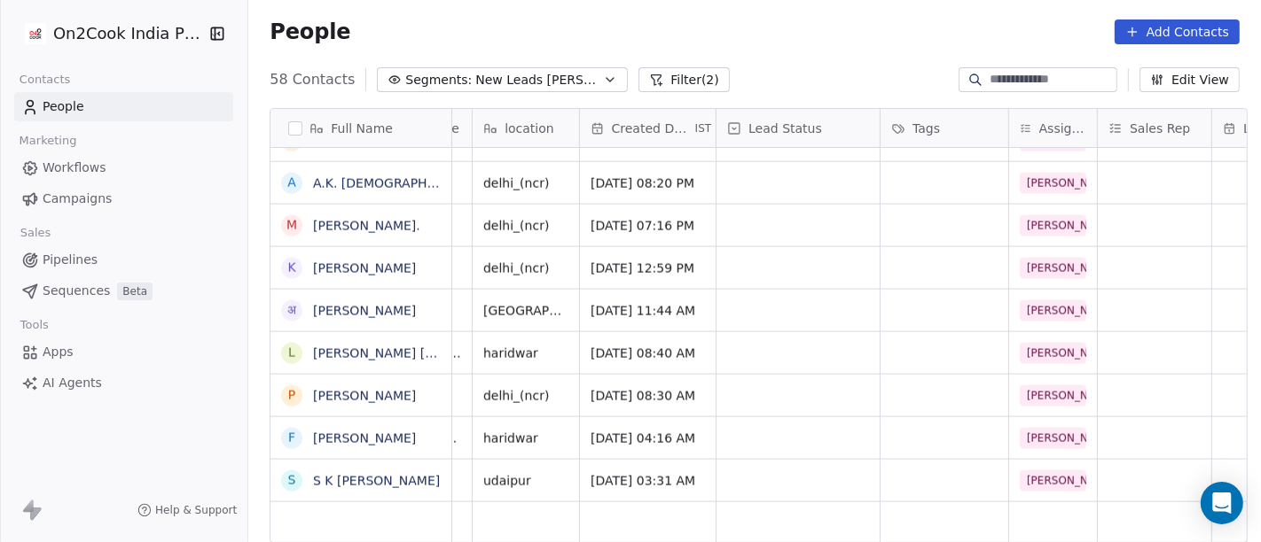
scroll to position [12, 0]
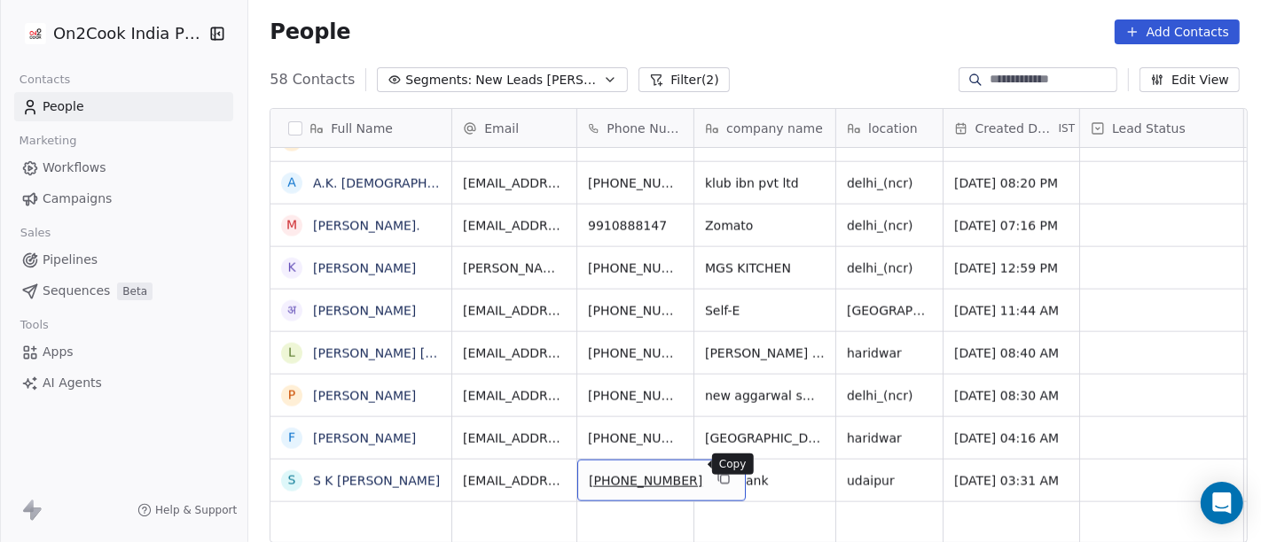
click at [713, 474] on button "grid" at bounding box center [723, 478] width 21 height 21
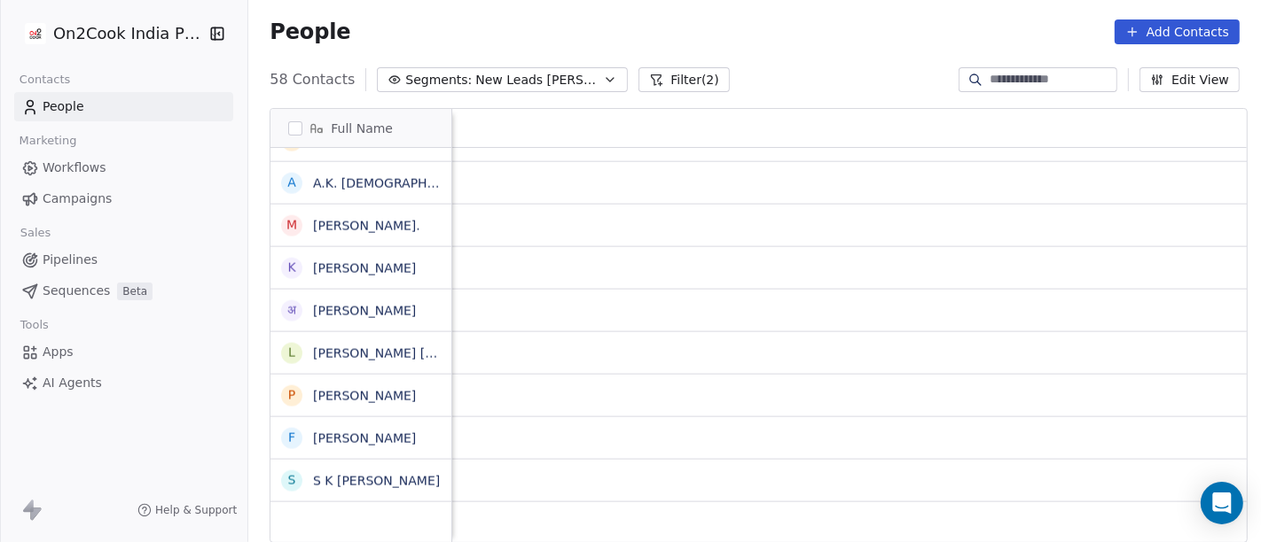
scroll to position [12, 1461]
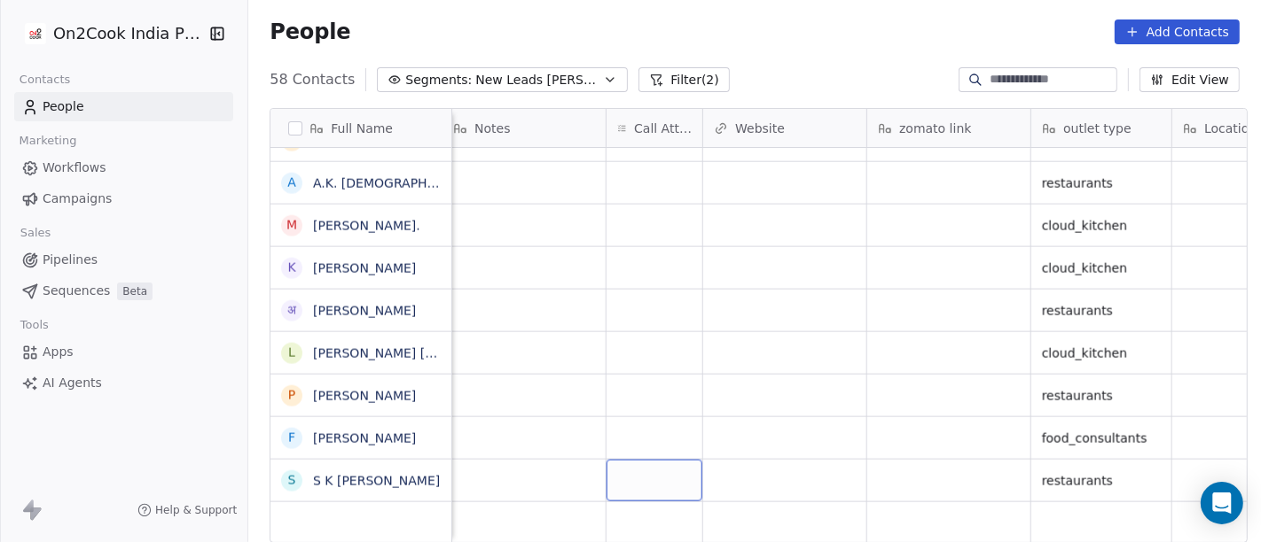
click at [628, 472] on div "grid" at bounding box center [654, 481] width 96 height 42
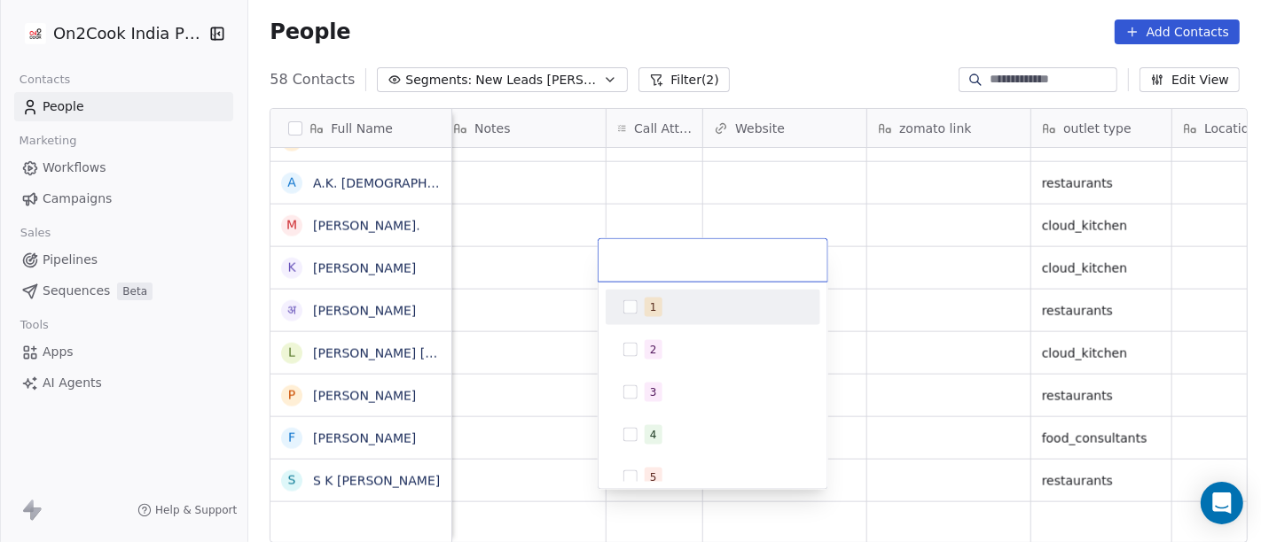
click at [653, 301] on span "1" at bounding box center [653, 308] width 18 height 20
click at [826, 191] on html "On2Cook India Pvt. Ltd. Contacts People Marketing Workflows Campaigns Sales Pip…" at bounding box center [630, 271] width 1261 height 542
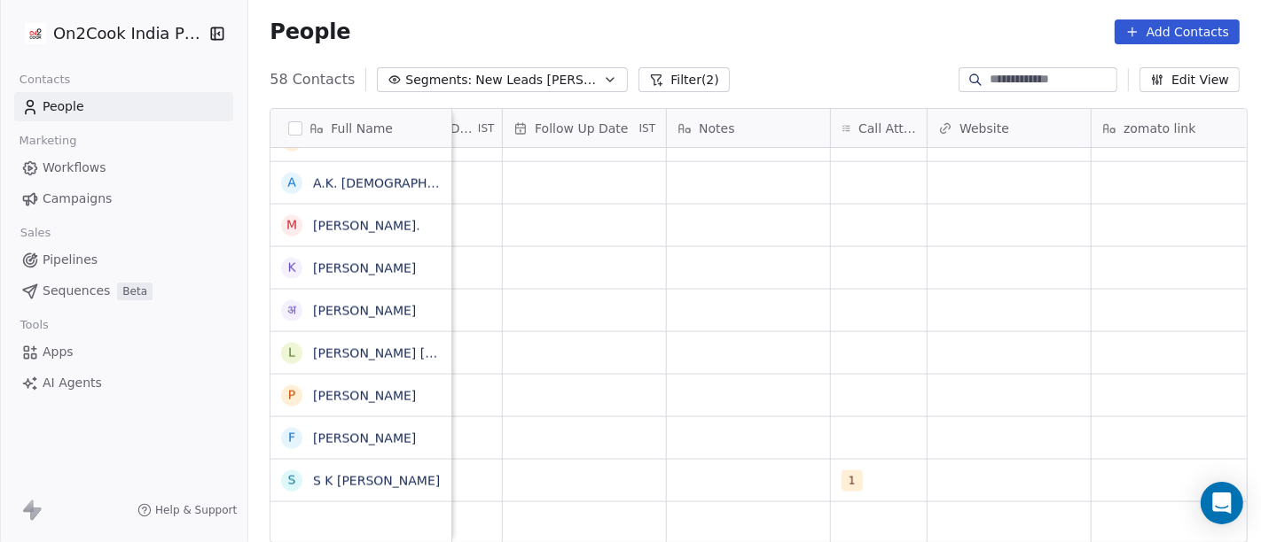
scroll to position [12, 1230]
click at [729, 464] on div "grid" at bounding box center [754, 481] width 163 height 42
type textarea "**********"
click at [769, 332] on html "On2Cook India Pvt. Ltd. Contacts People Marketing Workflows Campaigns Sales Pip…" at bounding box center [630, 271] width 1261 height 542
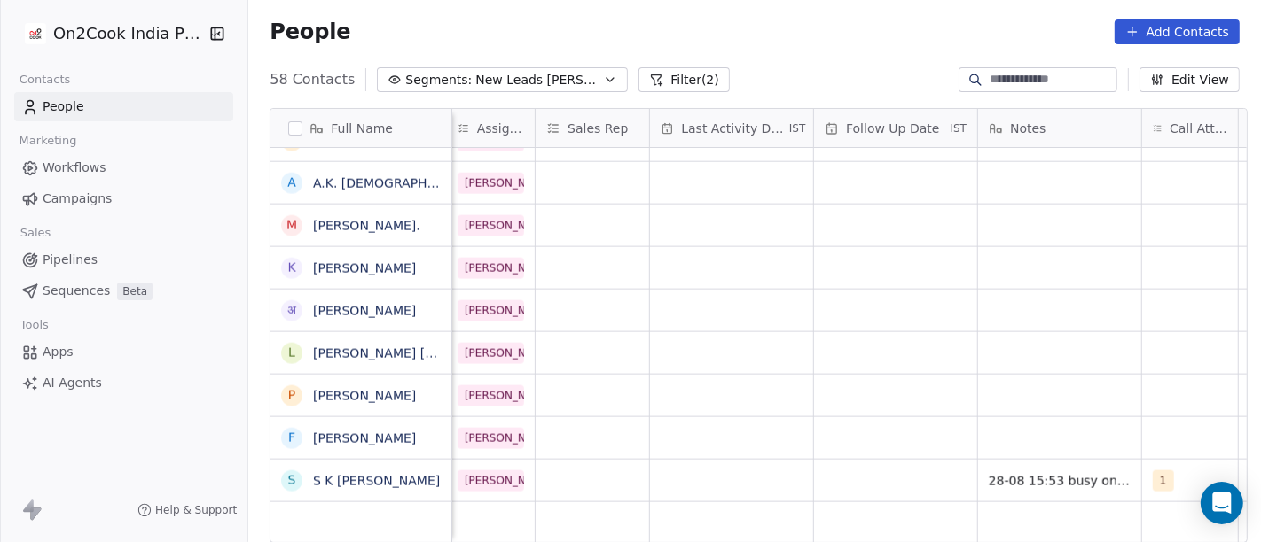
scroll to position [12, 902]
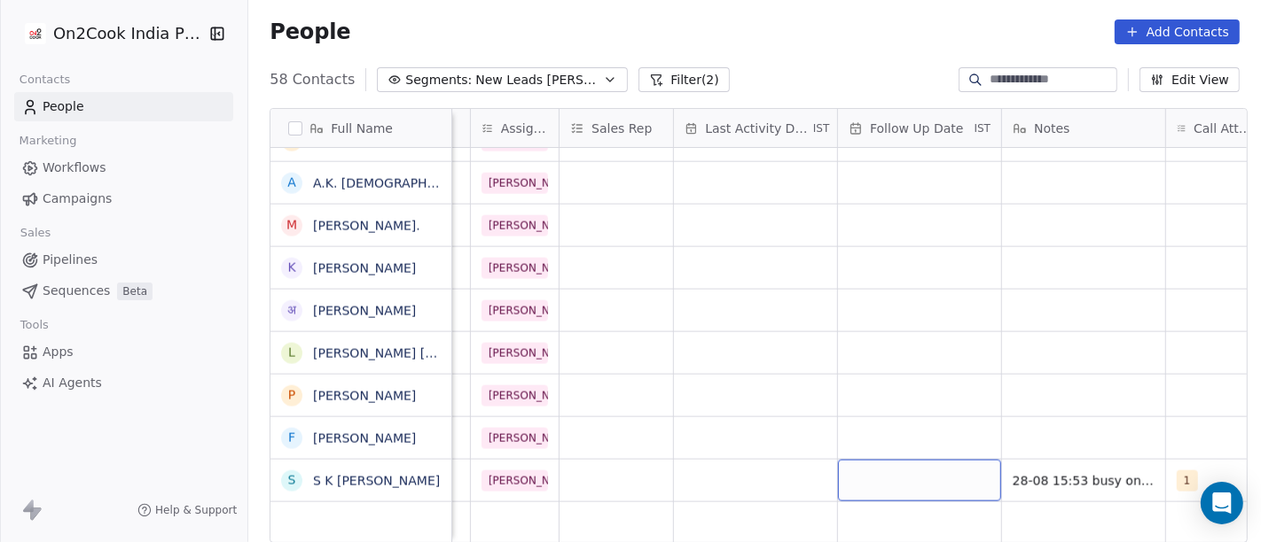
click at [909, 462] on div "grid" at bounding box center [919, 481] width 163 height 42
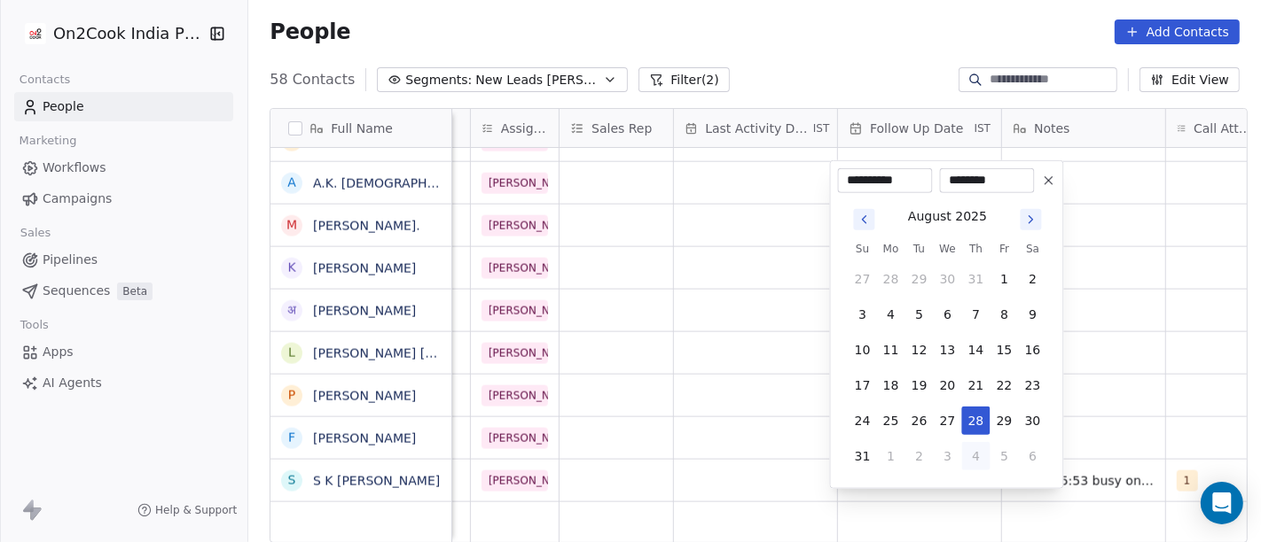
click at [979, 444] on button "4" at bounding box center [976, 456] width 28 height 28
type input "**********"
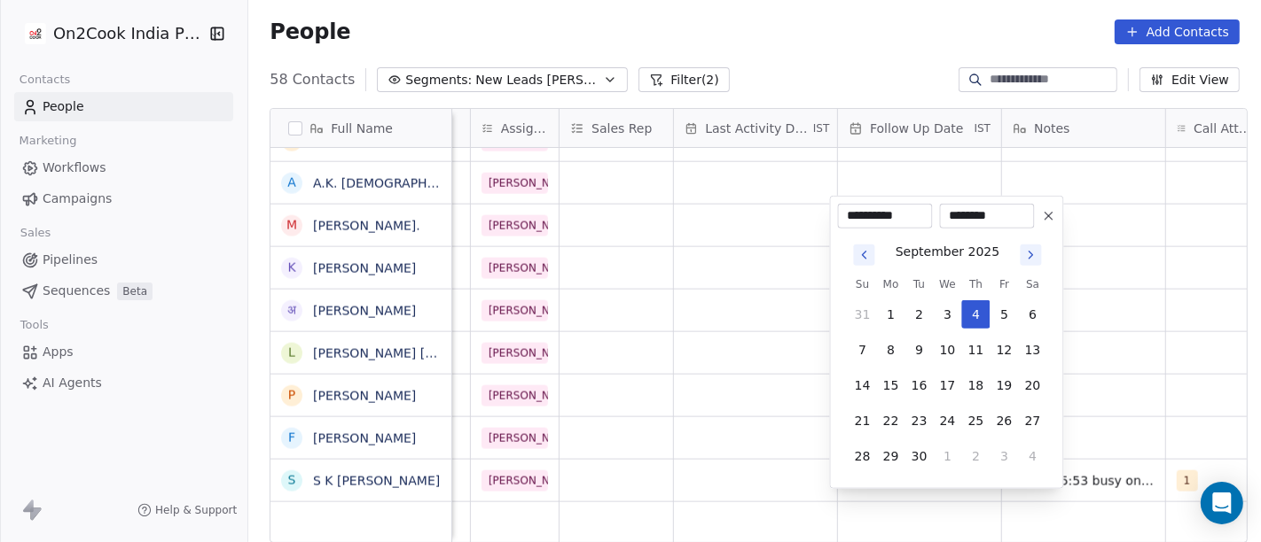
click at [800, 365] on html "On2Cook India Pvt. Ltd. Contacts People Marketing Workflows Campaigns Sales Pip…" at bounding box center [630, 271] width 1261 height 542
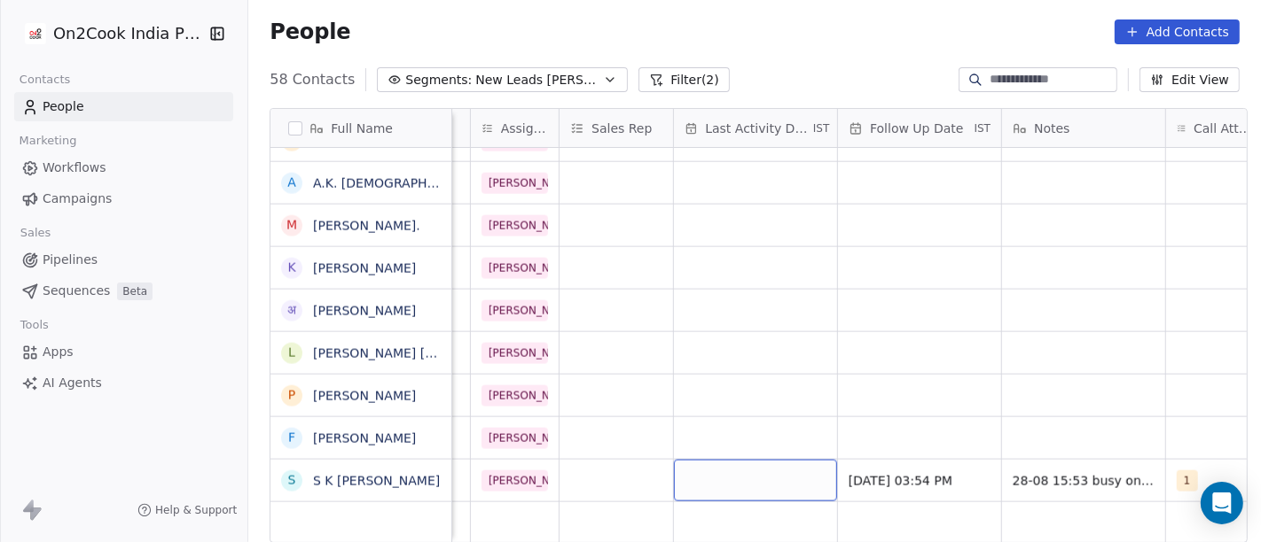
click at [791, 460] on div "grid" at bounding box center [755, 481] width 163 height 42
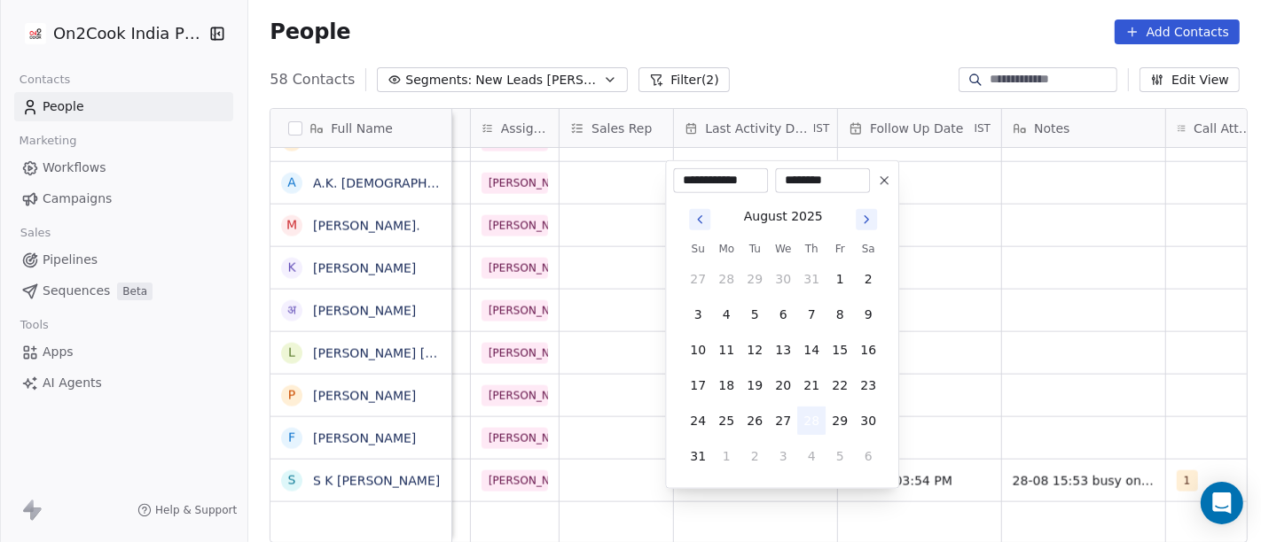
click at [808, 419] on button "28" at bounding box center [811, 421] width 28 height 28
click at [930, 409] on html "On2Cook India Pvt. Ltd. Contacts People Marketing Workflows Campaigns Sales Pip…" at bounding box center [630, 271] width 1261 height 542
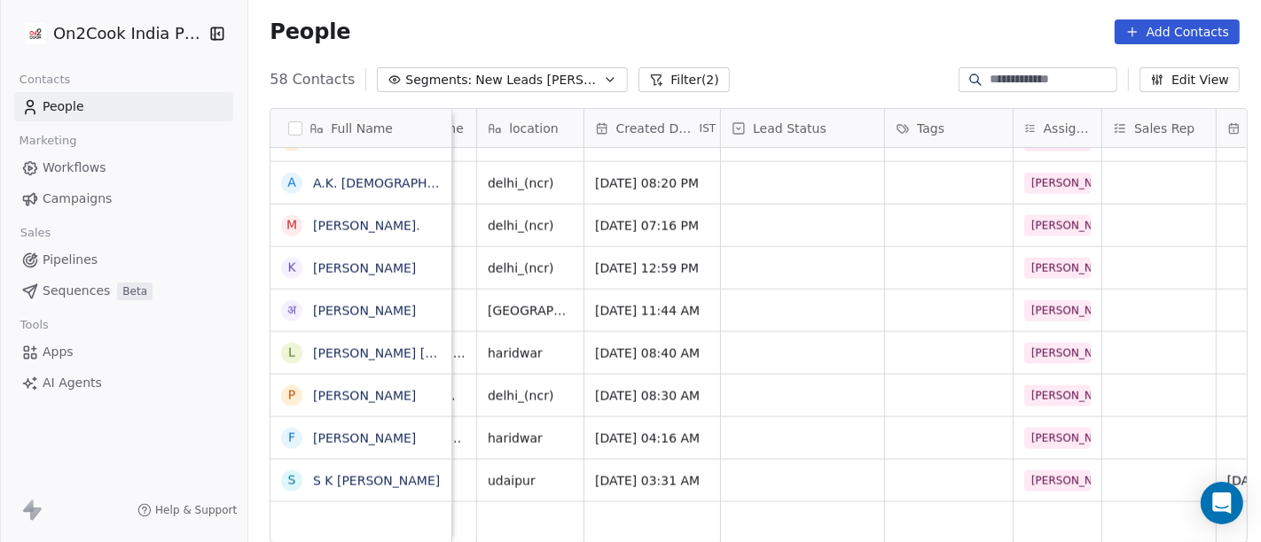
scroll to position [12, 321]
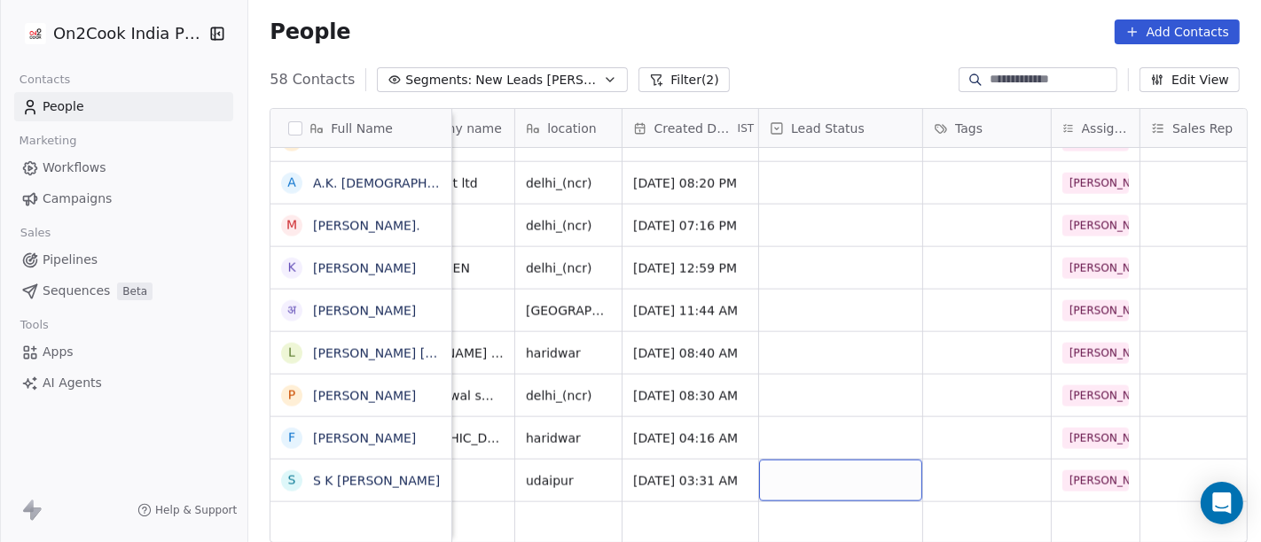
click at [825, 460] on div "grid" at bounding box center [840, 481] width 163 height 42
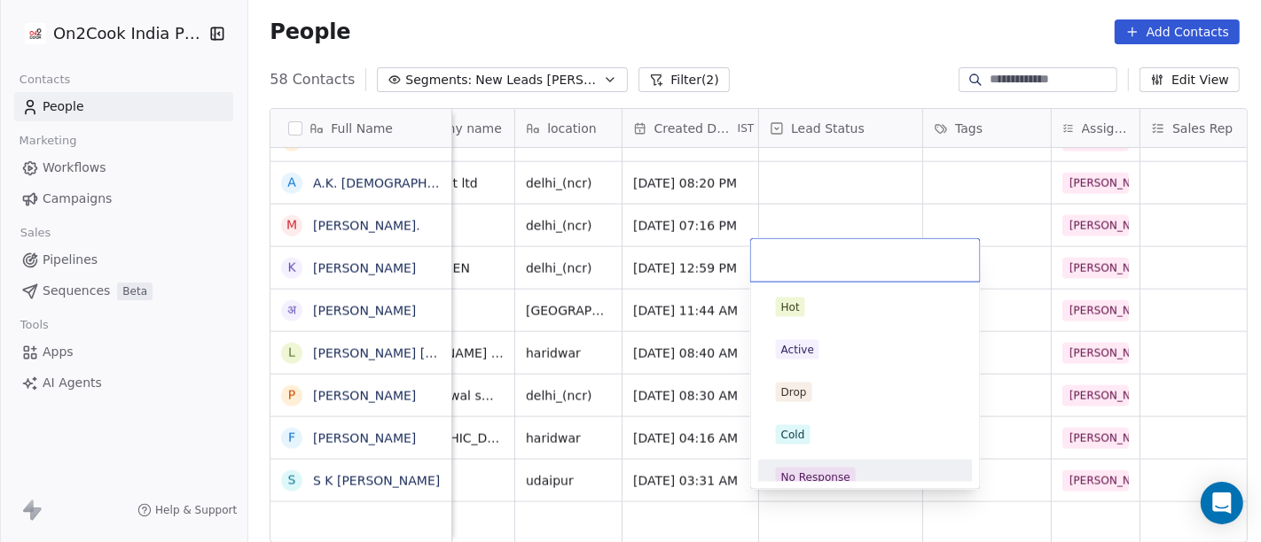
click at [817, 470] on div "No Response" at bounding box center [815, 478] width 69 height 16
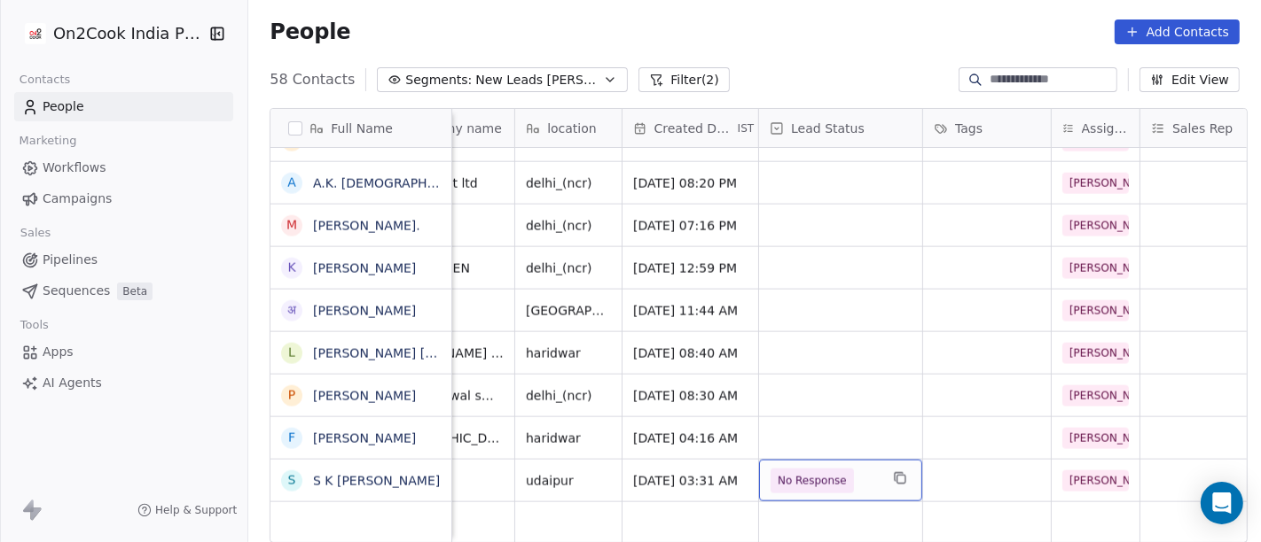
drag, startPoint x: 817, startPoint y: 469, endPoint x: 664, endPoint y: 410, distance: 164.1
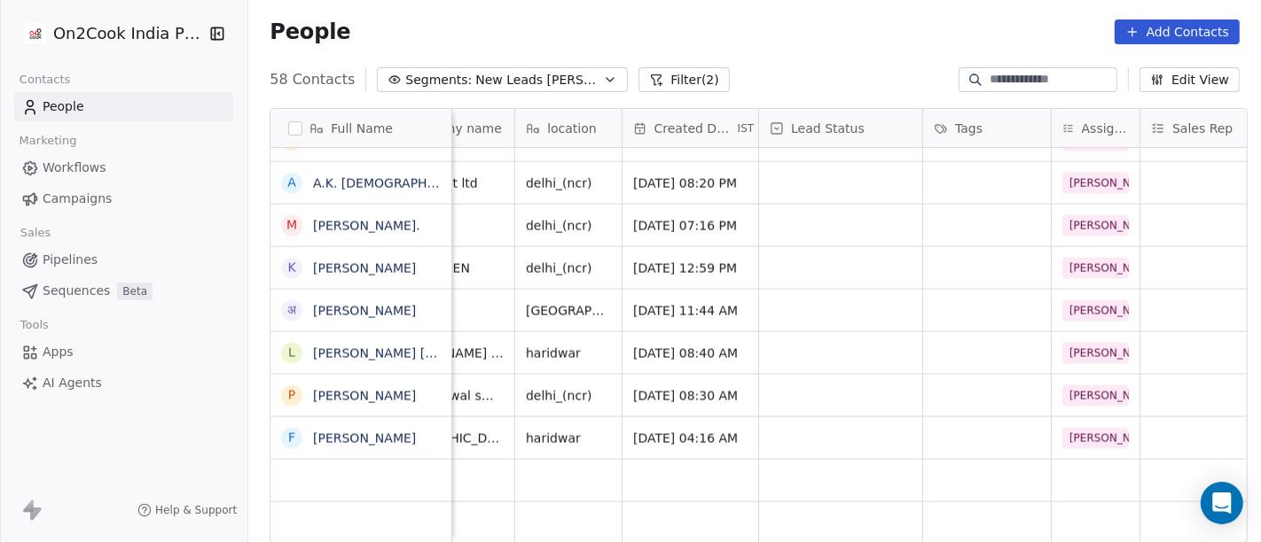
scroll to position [12, 0]
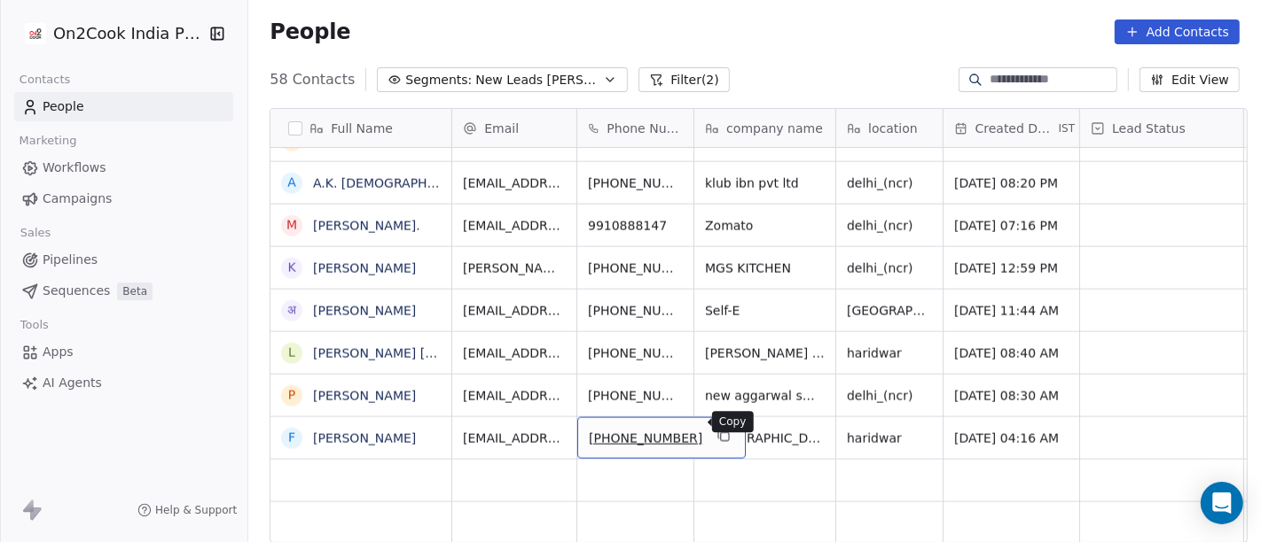
click at [716, 429] on icon "grid" at bounding box center [723, 436] width 14 height 14
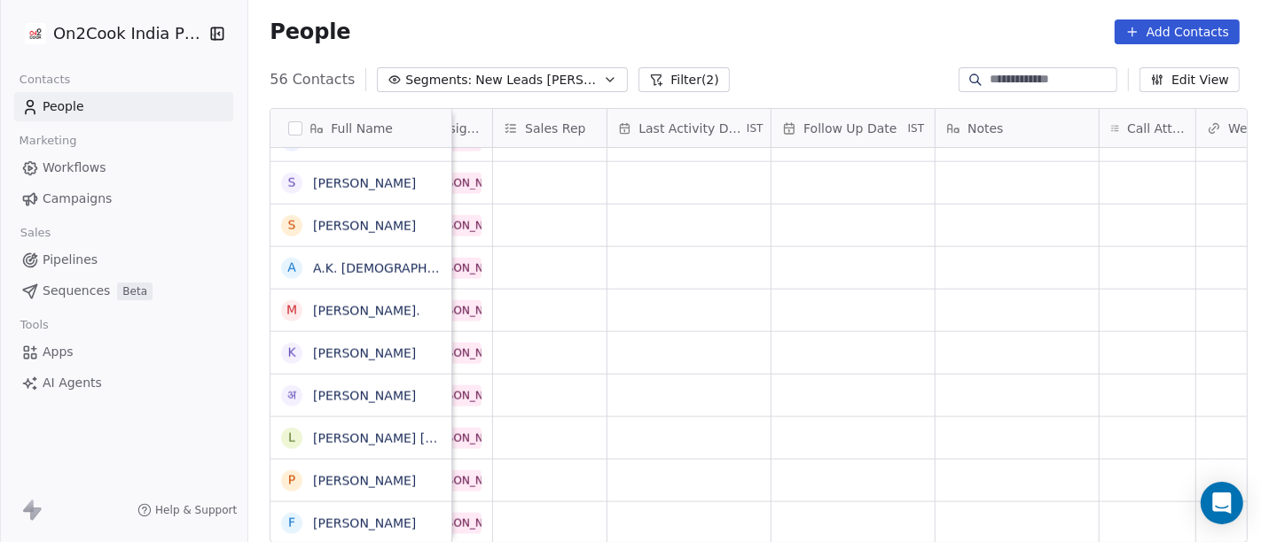
scroll to position [15, 968]
click at [1119, 503] on div "grid" at bounding box center [1147, 524] width 96 height 42
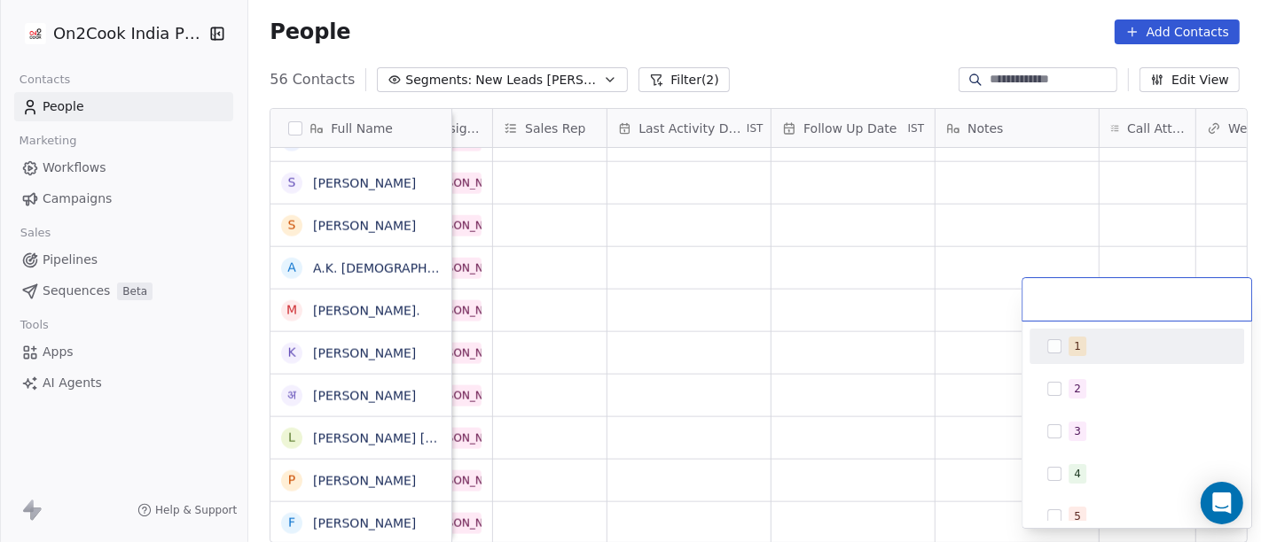
click at [1124, 353] on div "1" at bounding box center [1147, 347] width 158 height 20
click at [948, 327] on html "On2Cook India Pvt. Ltd. Contacts People Marketing Workflows Campaigns Sales Pip…" at bounding box center [630, 271] width 1261 height 542
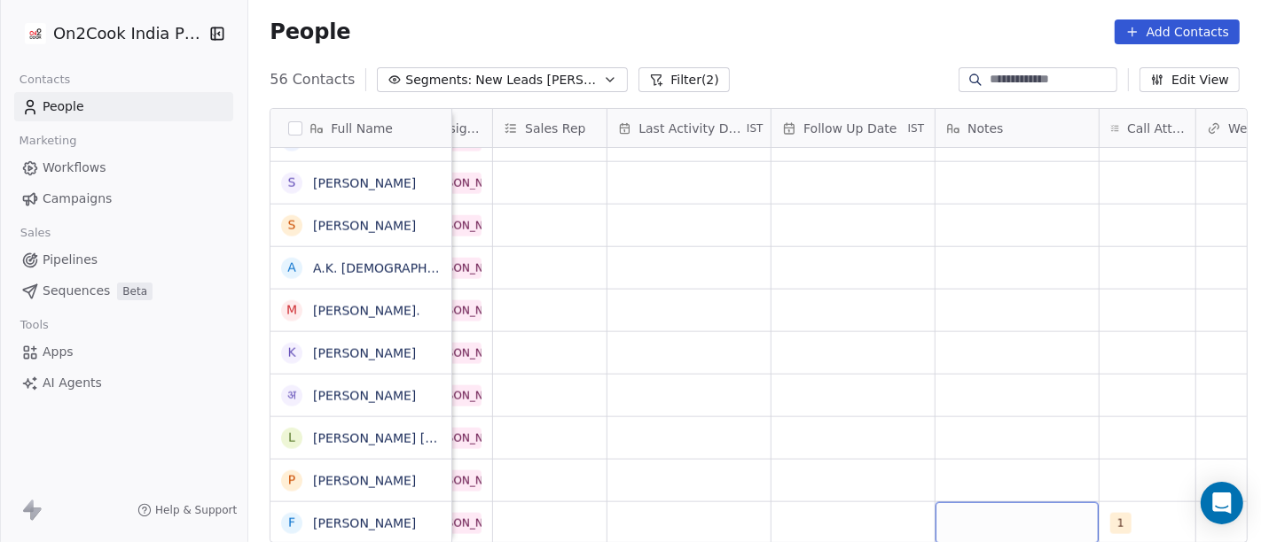
click at [986, 522] on div "grid" at bounding box center [1016, 524] width 163 height 42
type textarea "**********"
click at [1075, 389] on html "On2Cook India Pvt. Ltd. Contacts People Marketing Workflows Campaigns Sales Pip…" at bounding box center [630, 271] width 1261 height 542
click at [861, 503] on div "grid" at bounding box center [852, 524] width 163 height 42
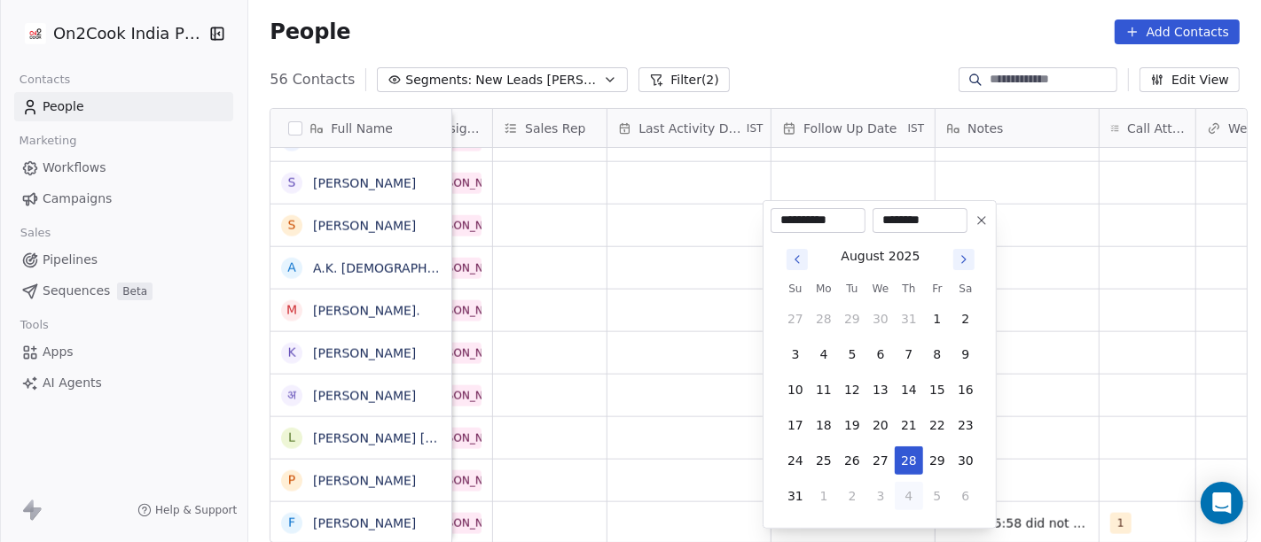
click at [903, 489] on button "4" at bounding box center [908, 496] width 28 height 28
type input "**********"
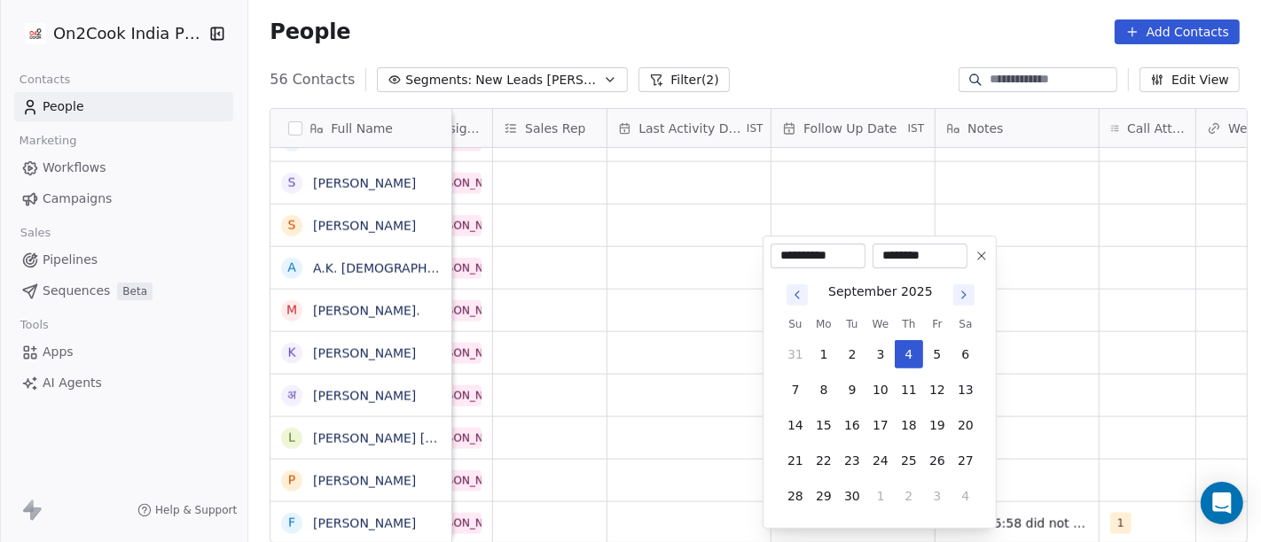
click at [1175, 332] on html "On2Cook India Pvt. Ltd. Contacts People Marketing Workflows Campaigns Sales Pip…" at bounding box center [630, 271] width 1261 height 542
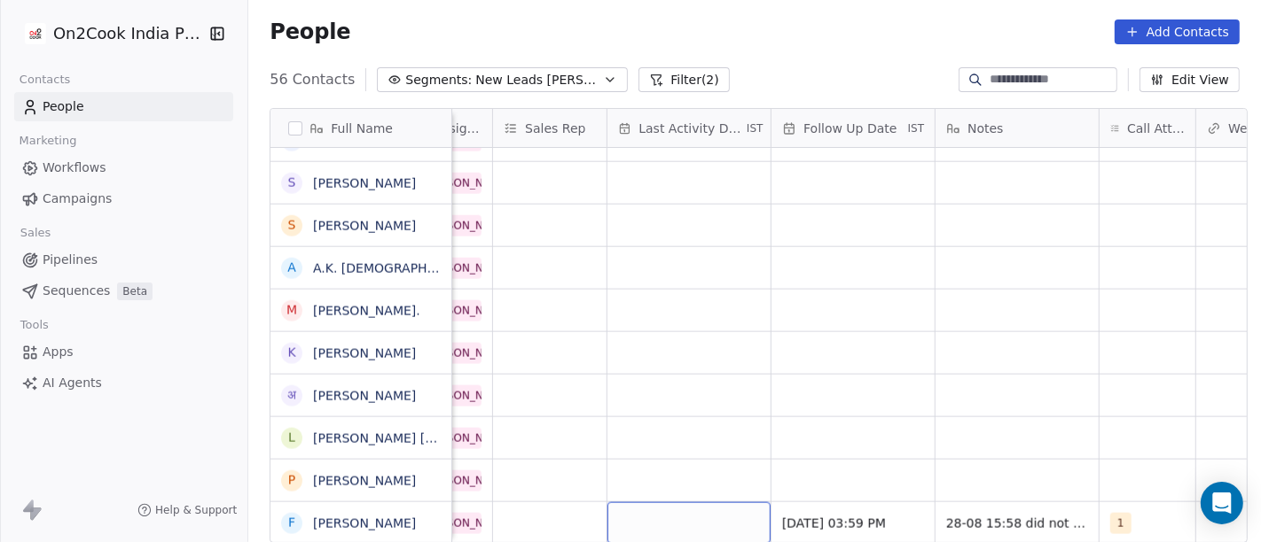
click at [648, 526] on div "grid" at bounding box center [688, 524] width 163 height 42
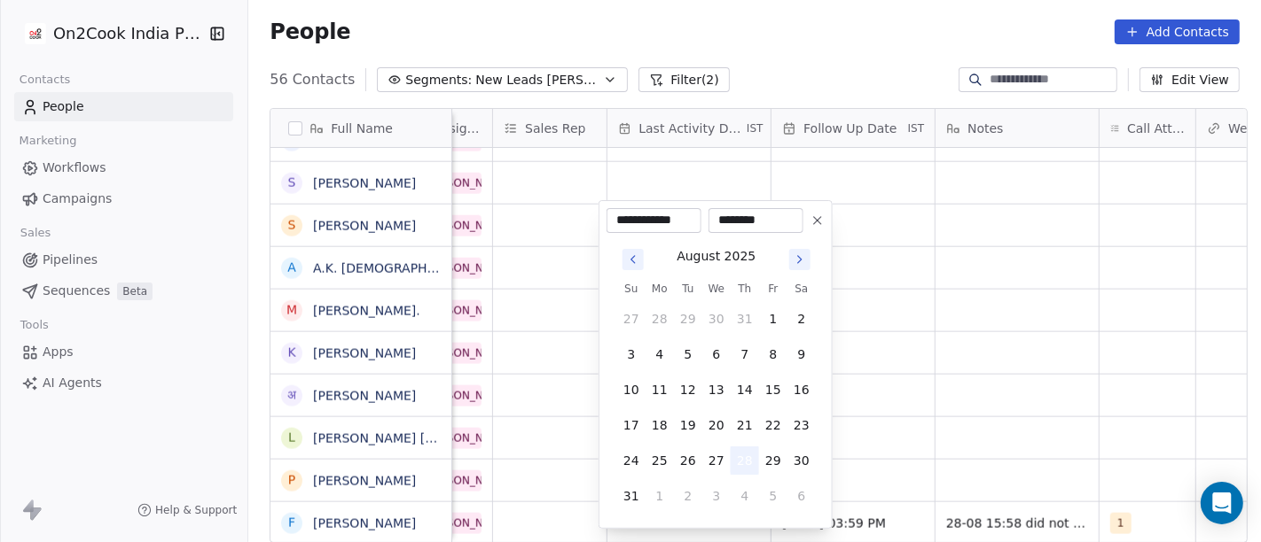
click at [746, 464] on button "28" at bounding box center [744, 461] width 28 height 28
click at [1260, 356] on html "On2Cook India Pvt. Ltd. Contacts People Marketing Workflows Campaigns Sales Pip…" at bounding box center [630, 271] width 1261 height 542
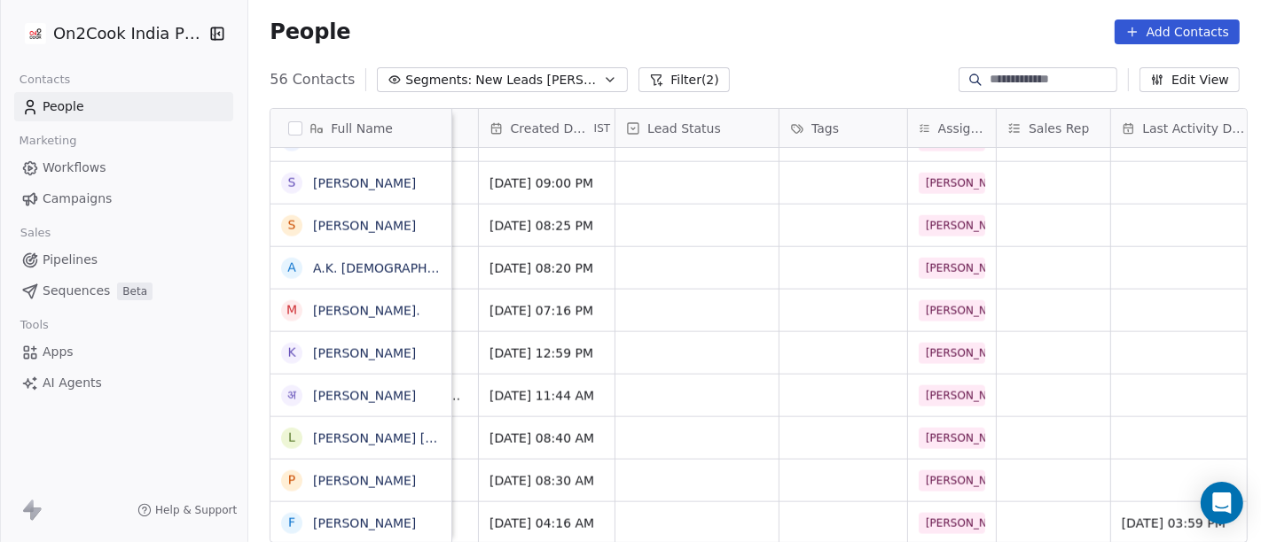
scroll to position [15, 464]
click at [698, 503] on div "grid" at bounding box center [697, 524] width 163 height 42
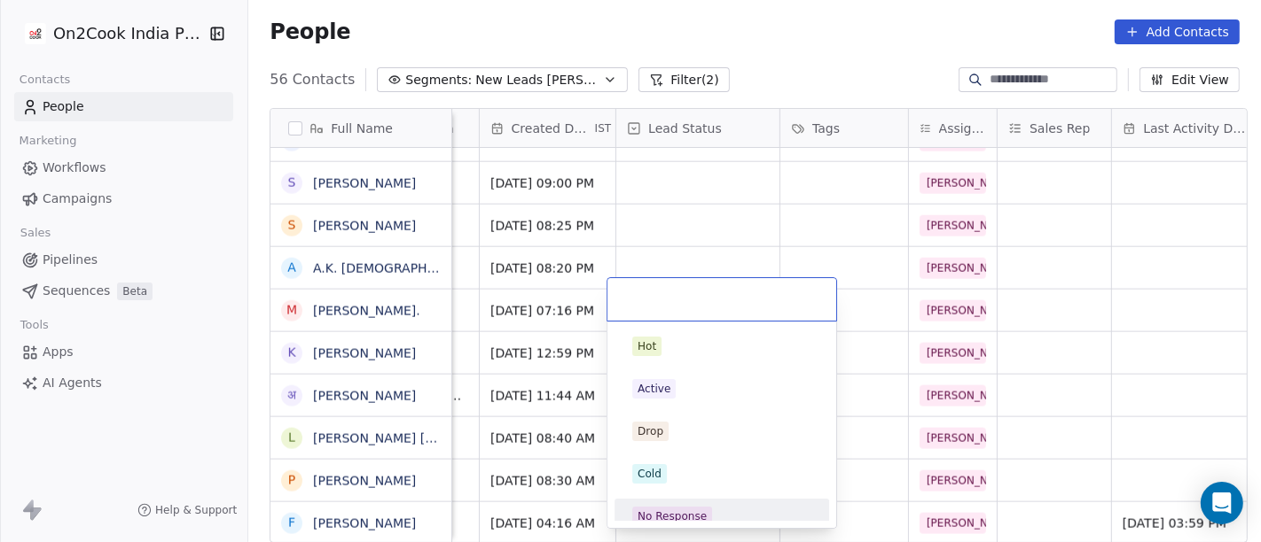
click at [703, 519] on span "No Response" at bounding box center [672, 517] width 80 height 20
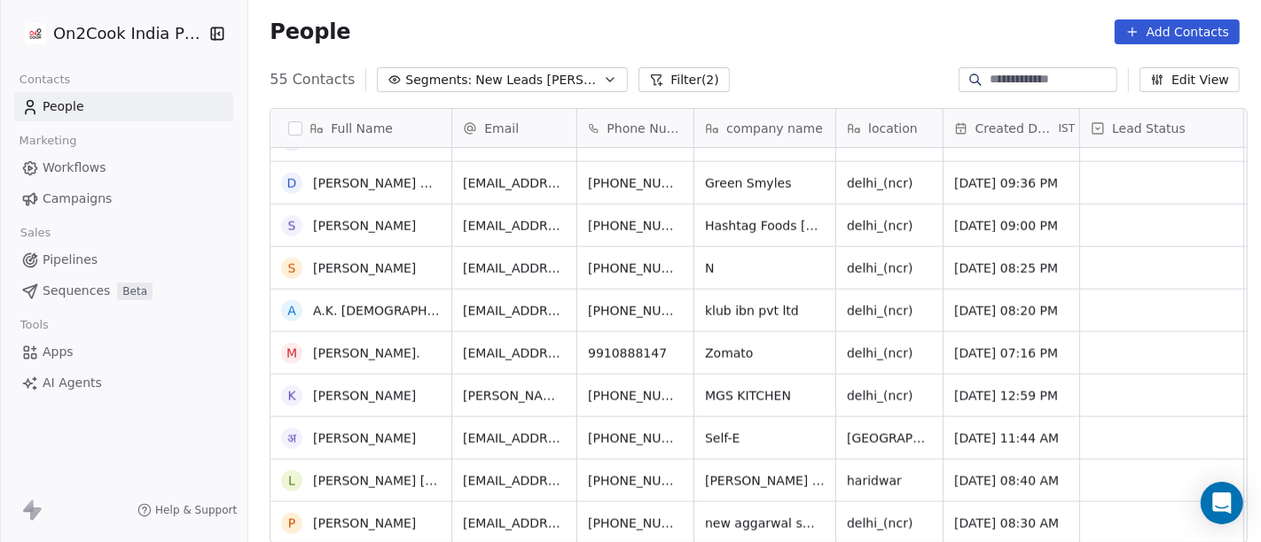
scroll to position [1944, 0]
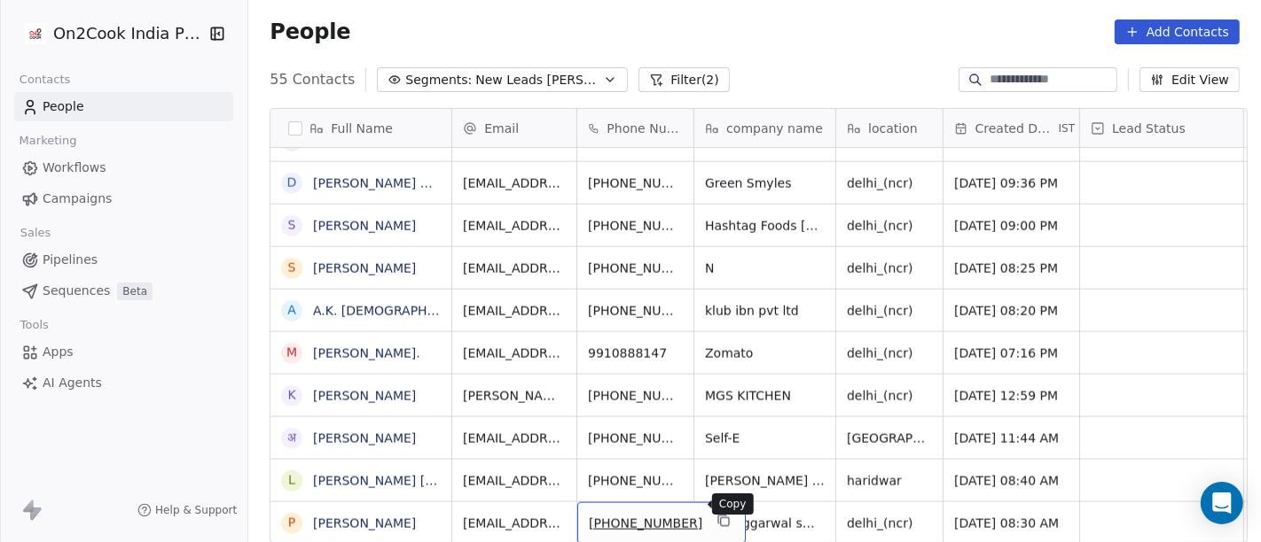
click at [716, 514] on icon "grid" at bounding box center [723, 521] width 14 height 14
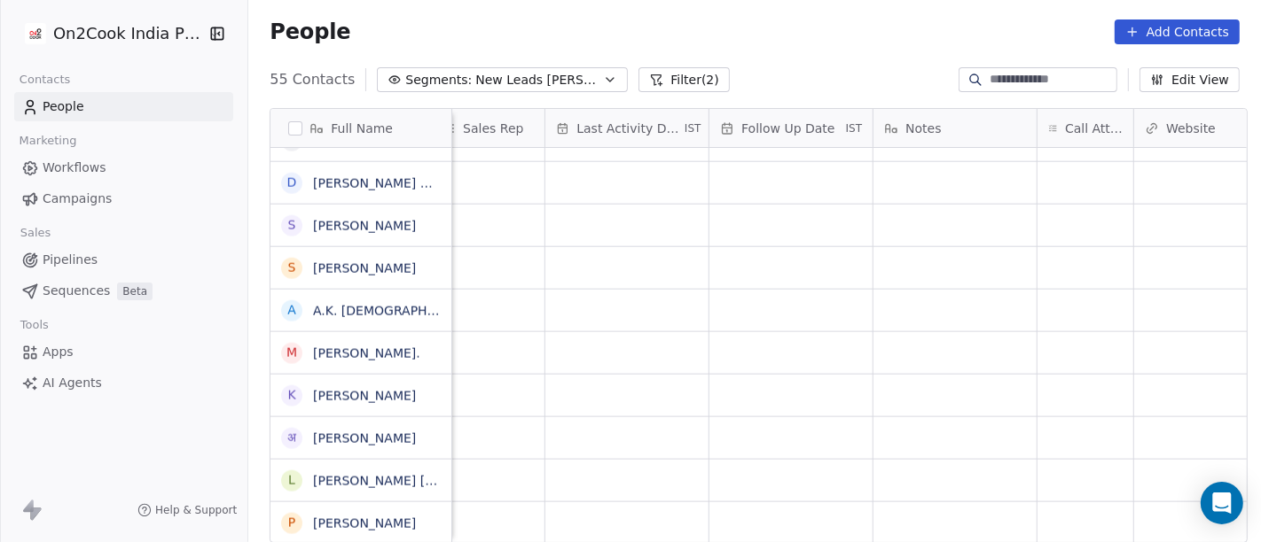
scroll to position [15, 1154]
click at [913, 503] on div "grid" at bounding box center [961, 524] width 96 height 42
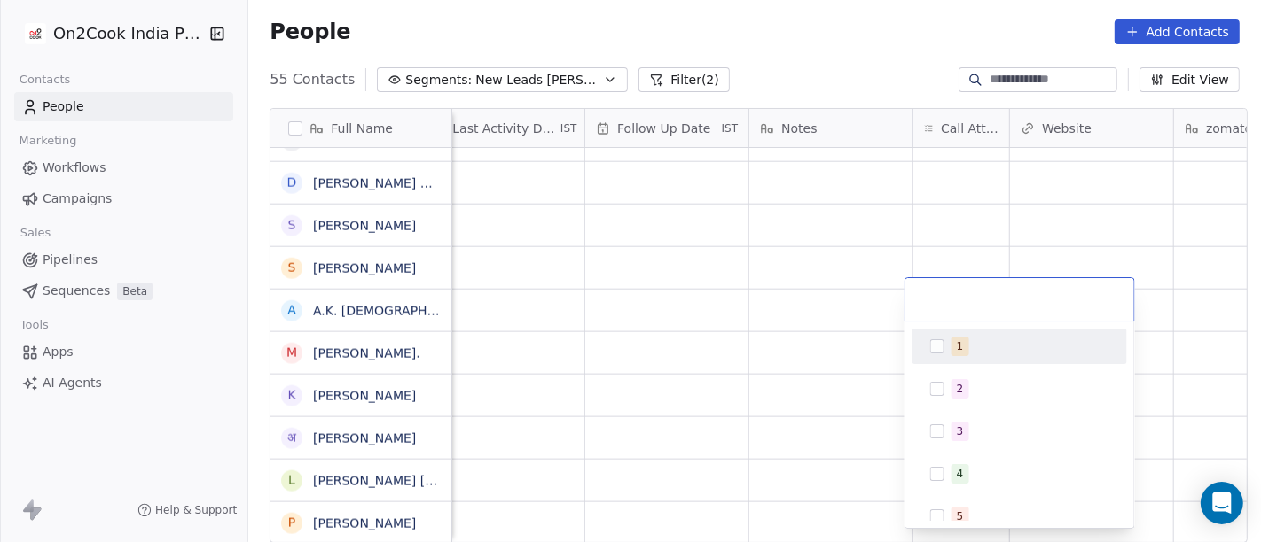
click at [946, 347] on div "1" at bounding box center [1019, 346] width 200 height 28
click at [813, 301] on html "On2Cook India Pvt. Ltd. Contacts People Marketing Workflows Campaigns Sales Pip…" at bounding box center [630, 271] width 1261 height 542
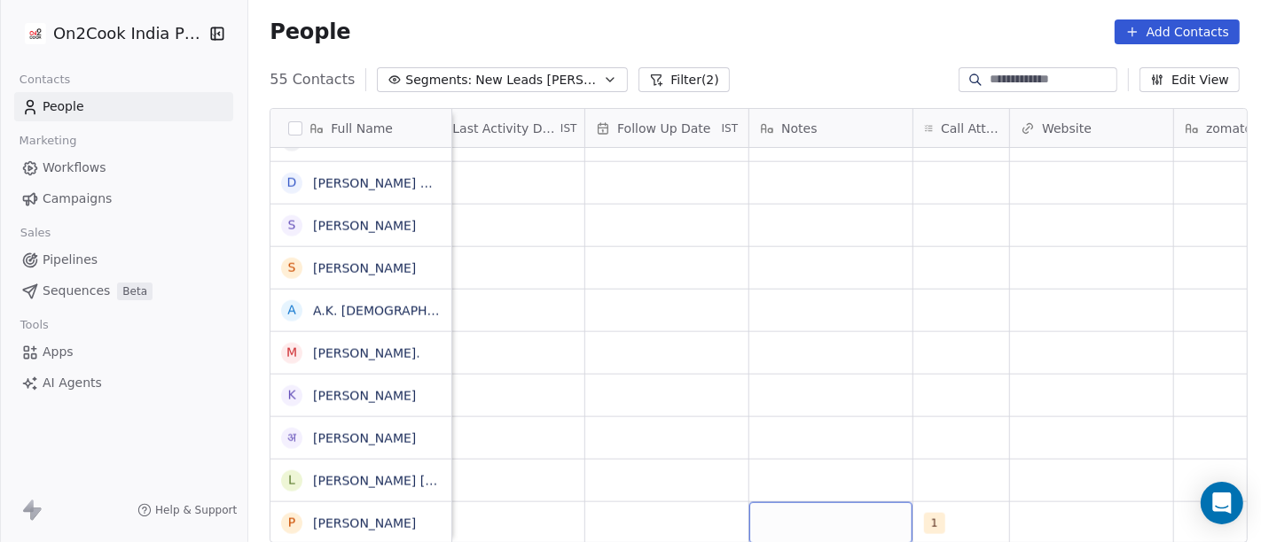
click at [784, 507] on div "grid" at bounding box center [830, 524] width 163 height 42
type textarea "**********"
click at [825, 430] on html "On2Cook India Pvt. Ltd. Contacts People Marketing Workflows Campaigns Sales Pip…" at bounding box center [630, 271] width 1261 height 542
click at [684, 503] on div "grid" at bounding box center [666, 524] width 163 height 42
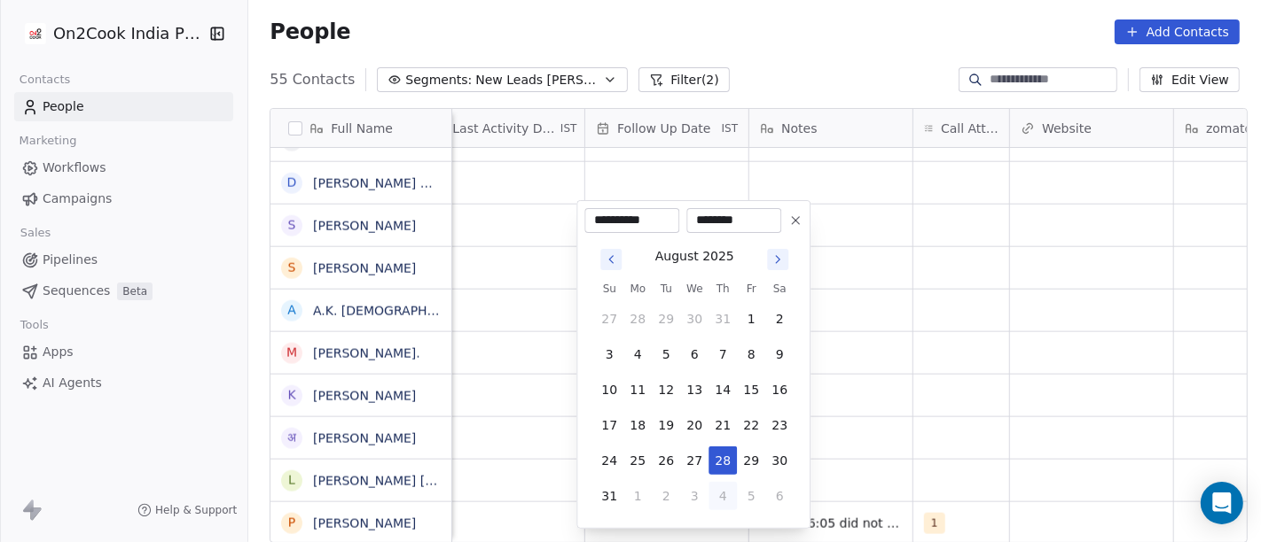
click at [724, 492] on button "4" at bounding box center [722, 496] width 28 height 28
type input "**********"
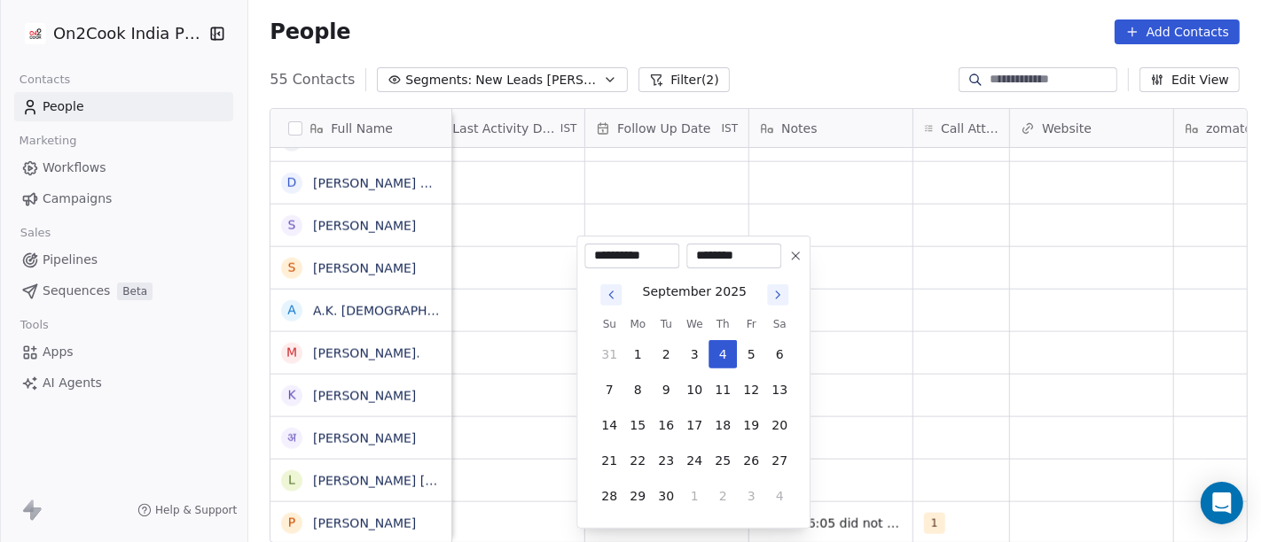
click at [937, 436] on html "On2Cook India Pvt. Ltd. Contacts People Marketing Workflows Campaigns Sales Pip…" at bounding box center [630, 271] width 1261 height 542
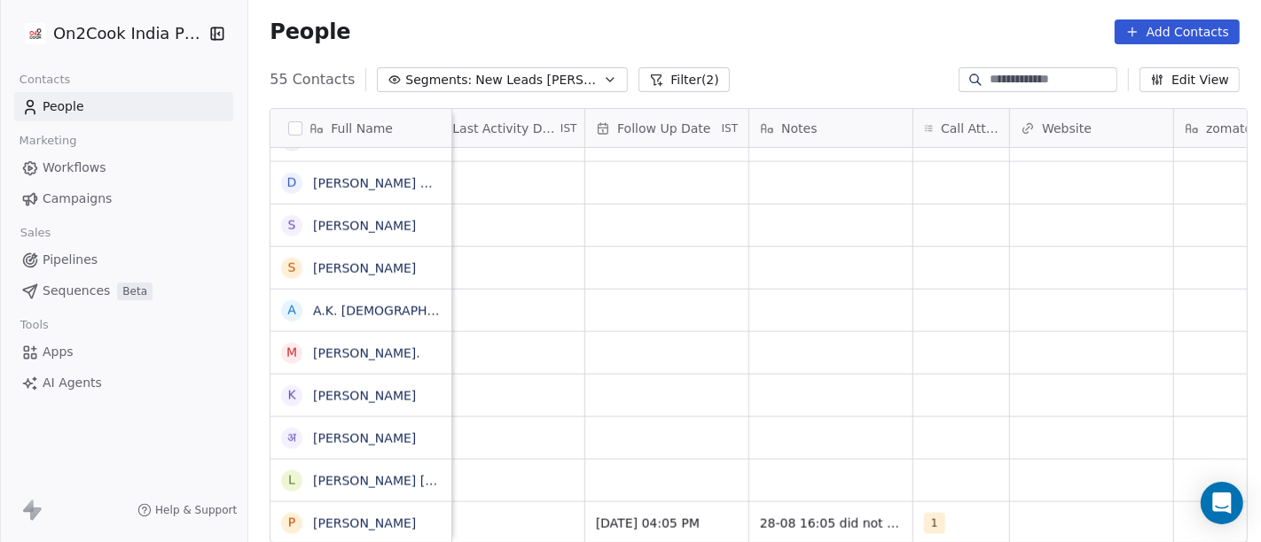
scroll to position [15, 1122]
click at [486, 510] on div "grid" at bounding box center [534, 524] width 163 height 42
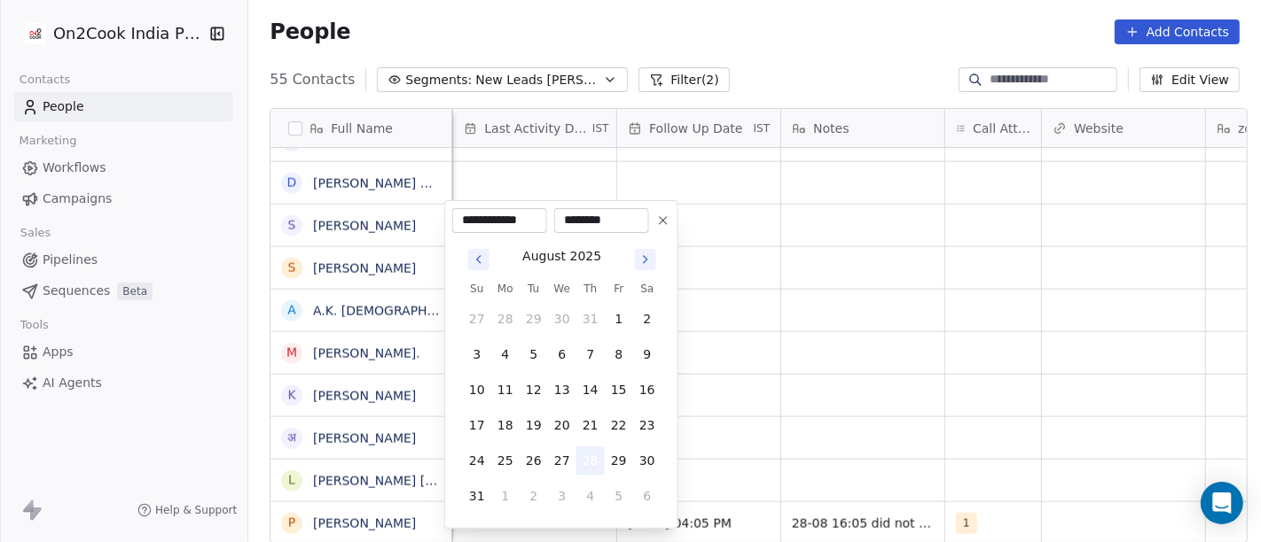
click at [580, 465] on button "28" at bounding box center [590, 461] width 28 height 28
click at [964, 406] on html "On2Cook India Pvt. Ltd. Contacts People Marketing Workflows Campaigns Sales Pip…" at bounding box center [630, 271] width 1261 height 542
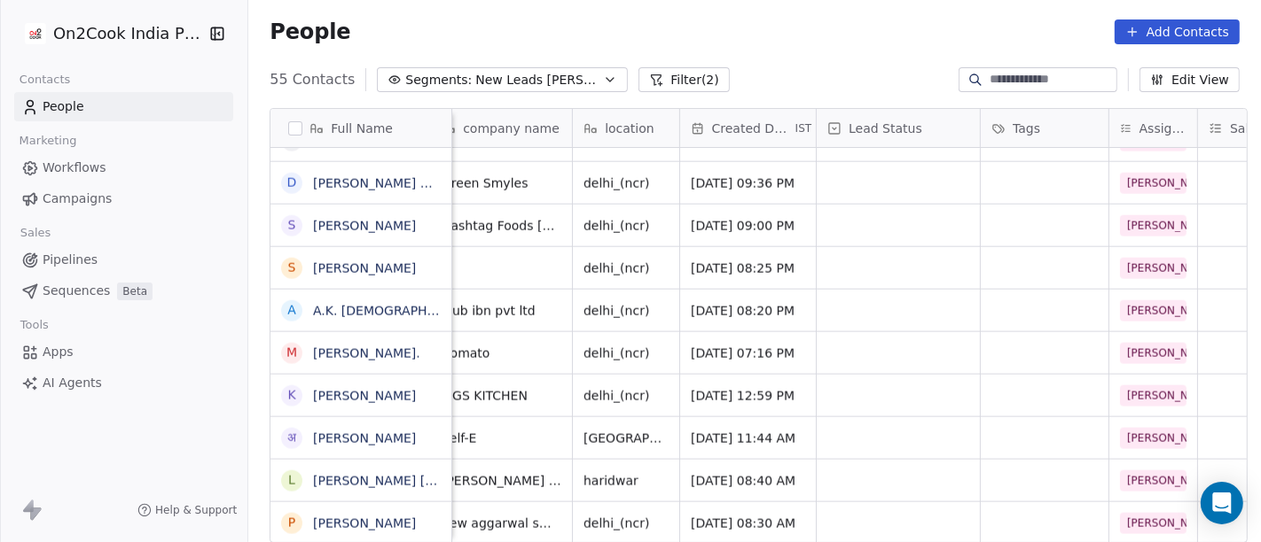
scroll to position [15, 261]
click at [880, 503] on div "grid" at bounding box center [899, 524] width 163 height 42
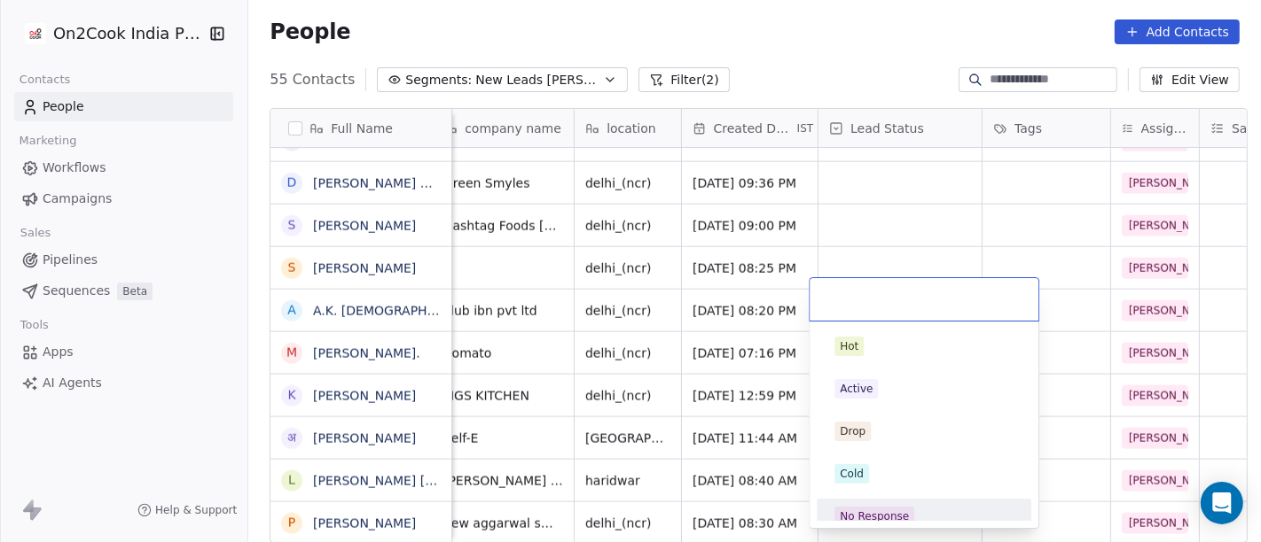
click at [866, 503] on div "No Response" at bounding box center [923, 517] width 200 height 28
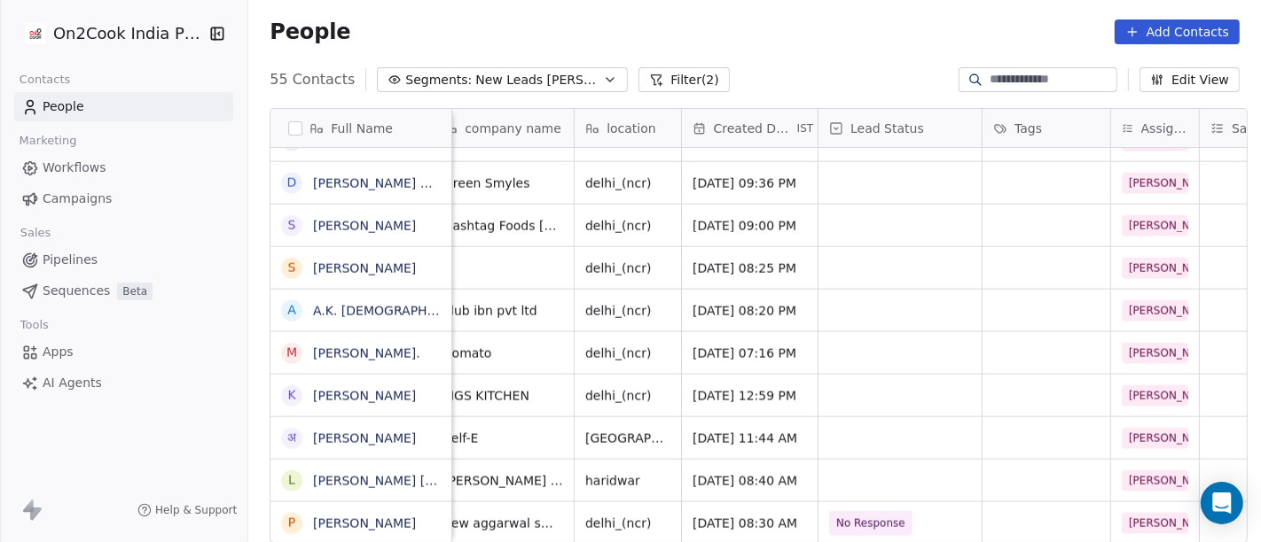
scroll to position [15, 0]
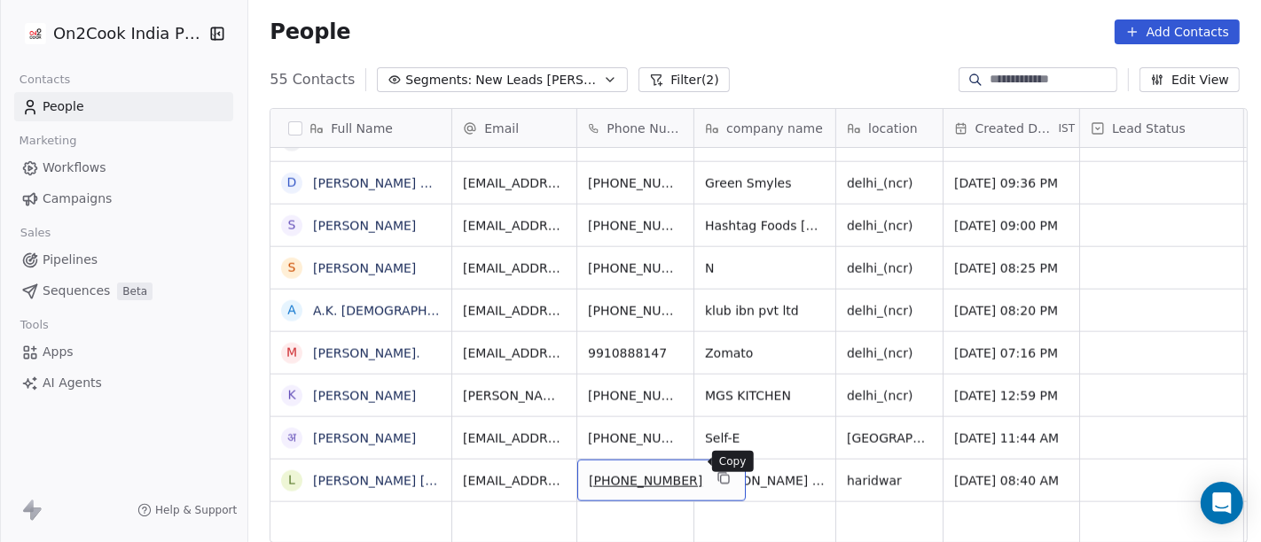
click at [716, 472] on icon "grid" at bounding box center [723, 479] width 14 height 14
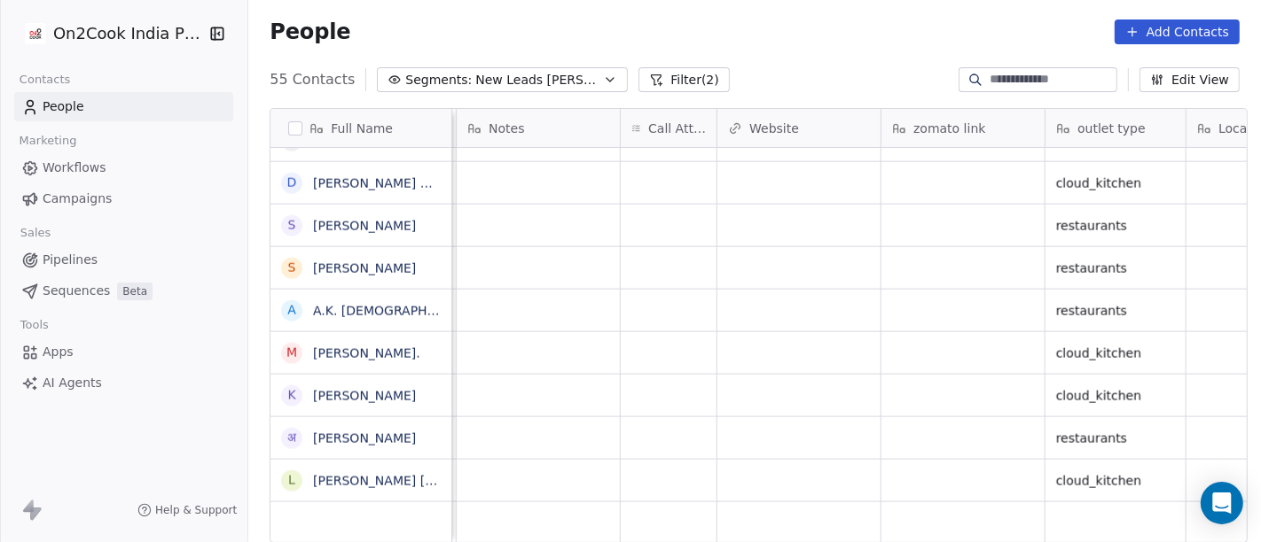
scroll to position [15, 1447]
click at [648, 480] on div "grid" at bounding box center [669, 481] width 96 height 42
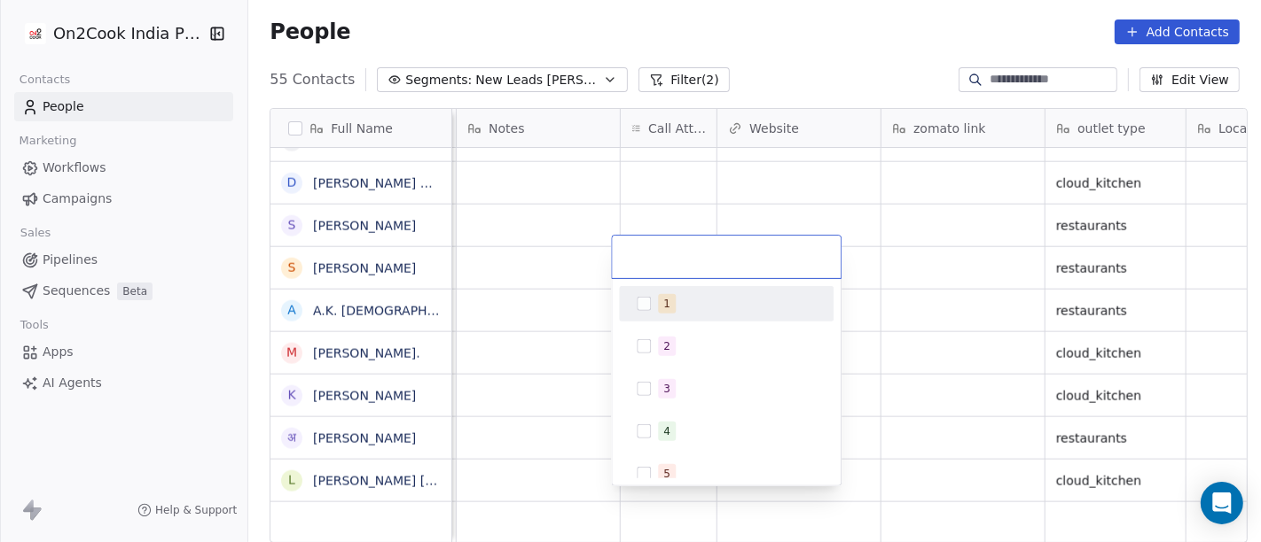
click at [677, 287] on div "1" at bounding box center [726, 303] width 215 height 35
click at [768, 170] on html "On2Cook India Pvt. Ltd. Contacts People Marketing Workflows Campaigns Sales Pip…" at bounding box center [630, 271] width 1261 height 542
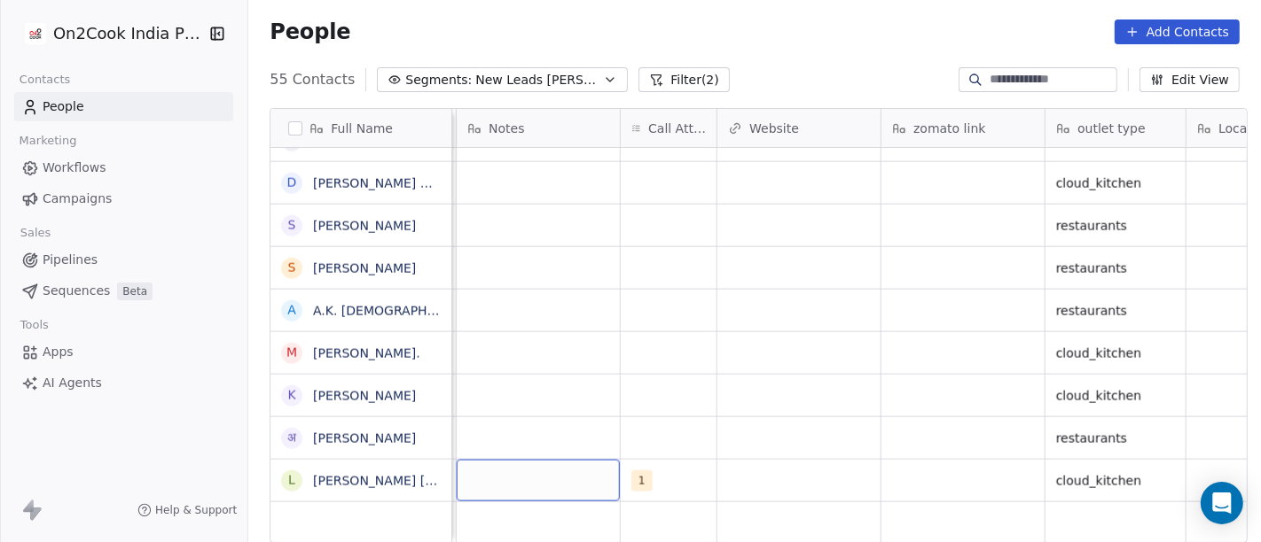
click at [570, 471] on div "grid" at bounding box center [538, 481] width 163 height 42
type textarea "**********"
click at [754, 426] on html "On2Cook India Pvt. Ltd. Contacts People Marketing Workflows Campaigns Sales Pip…" at bounding box center [630, 271] width 1261 height 542
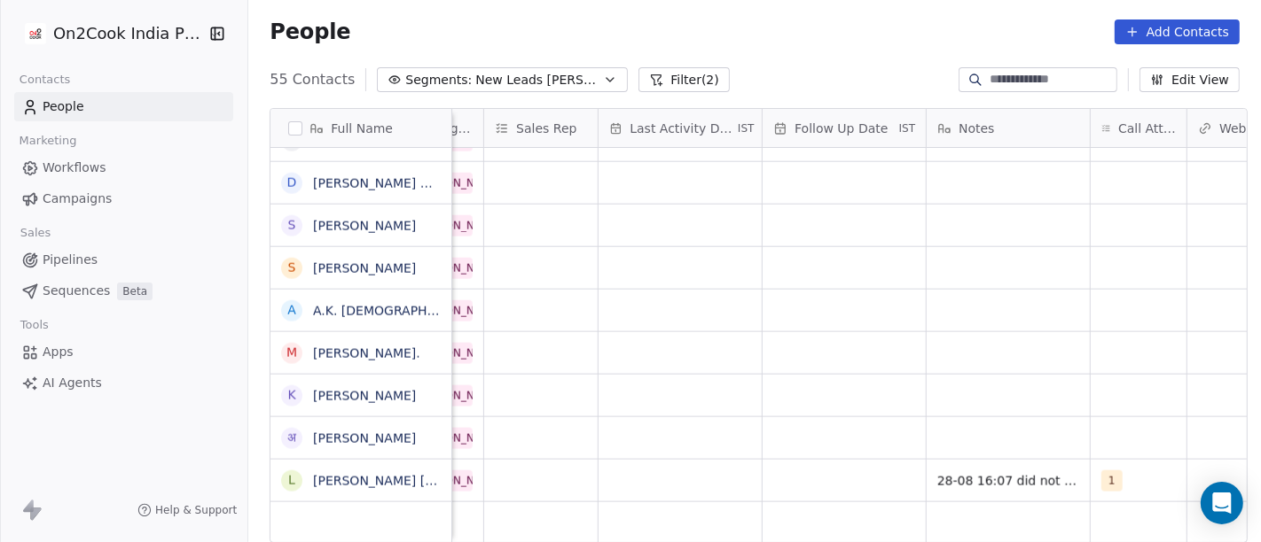
scroll to position [15, 972]
click at [828, 460] on div "grid" at bounding box center [848, 481] width 163 height 42
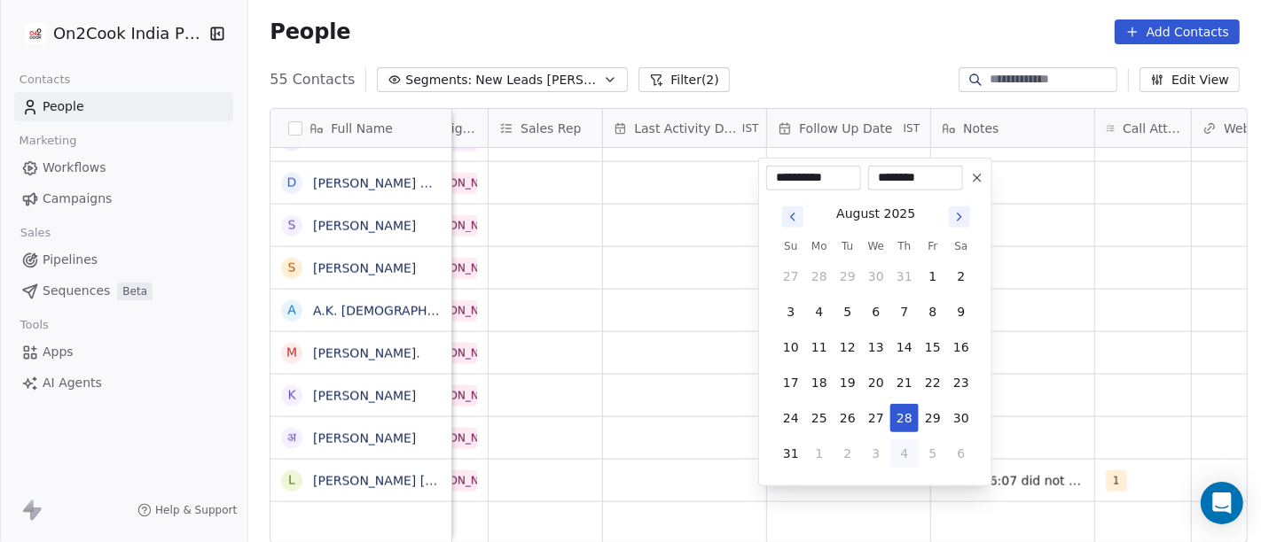
click at [906, 458] on button "4" at bounding box center [904, 454] width 28 height 28
type input "**********"
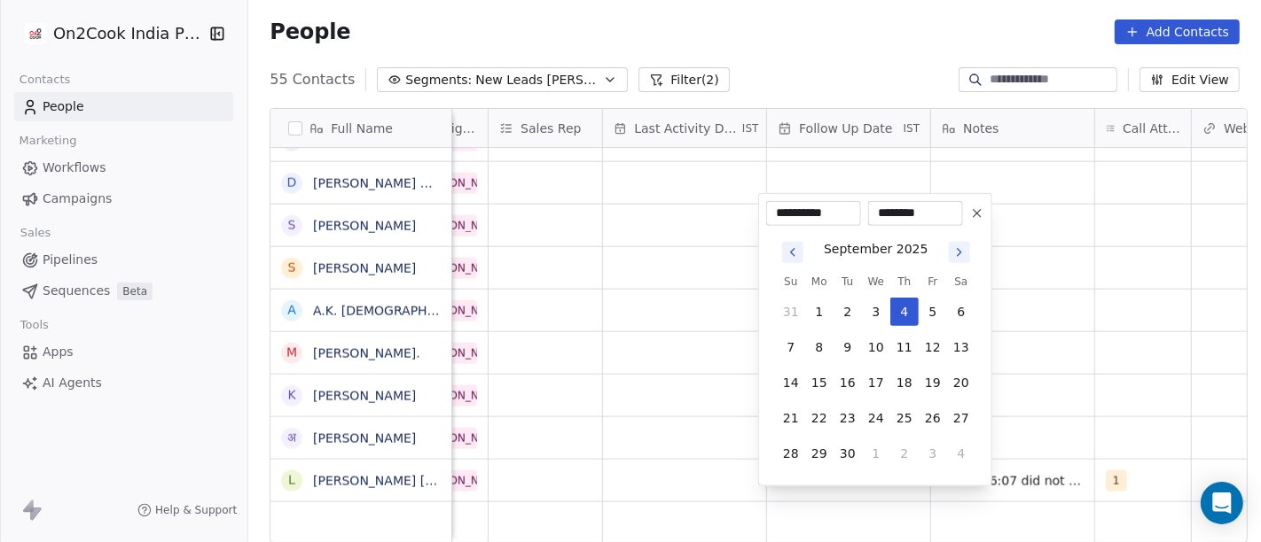
click at [1026, 403] on html "On2Cook India Pvt. Ltd. Contacts People Marketing Workflows Campaigns Sales Pip…" at bounding box center [630, 271] width 1261 height 542
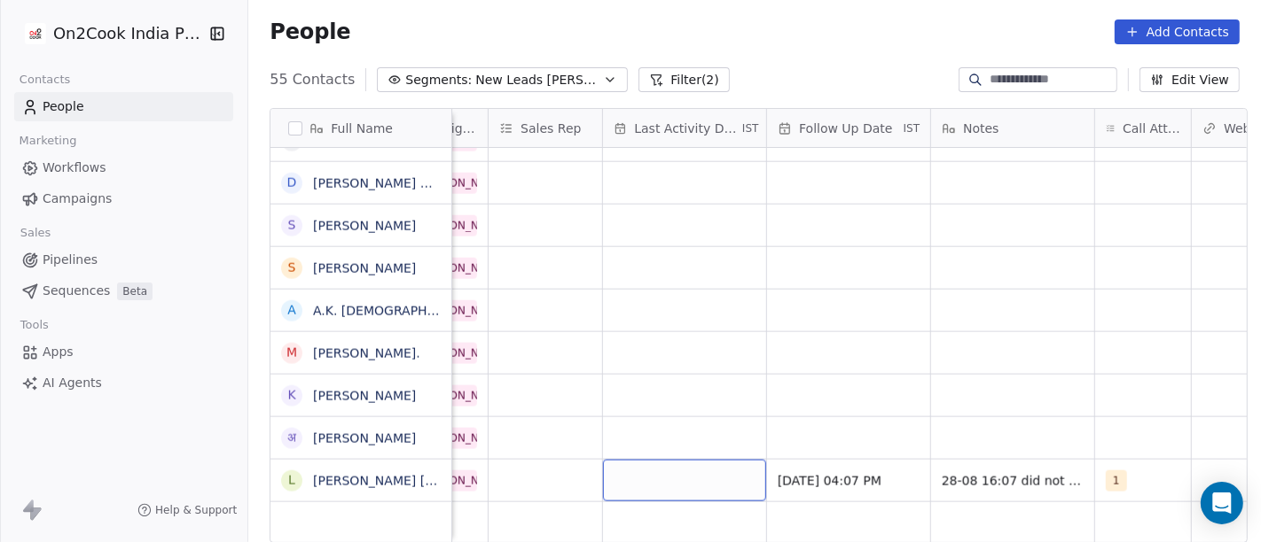
click at [669, 470] on div "grid" at bounding box center [684, 481] width 163 height 42
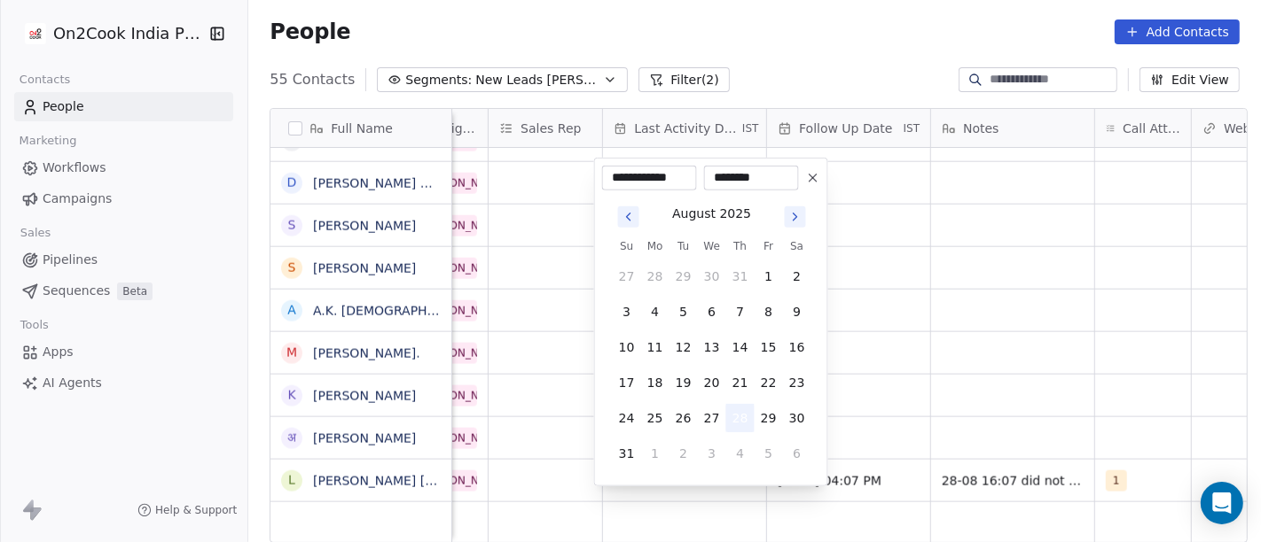
click at [744, 415] on button "28" at bounding box center [740, 418] width 28 height 28
click at [1068, 360] on html "On2Cook India Pvt. Ltd. Contacts People Marketing Workflows Campaigns Sales Pip…" at bounding box center [630, 271] width 1261 height 542
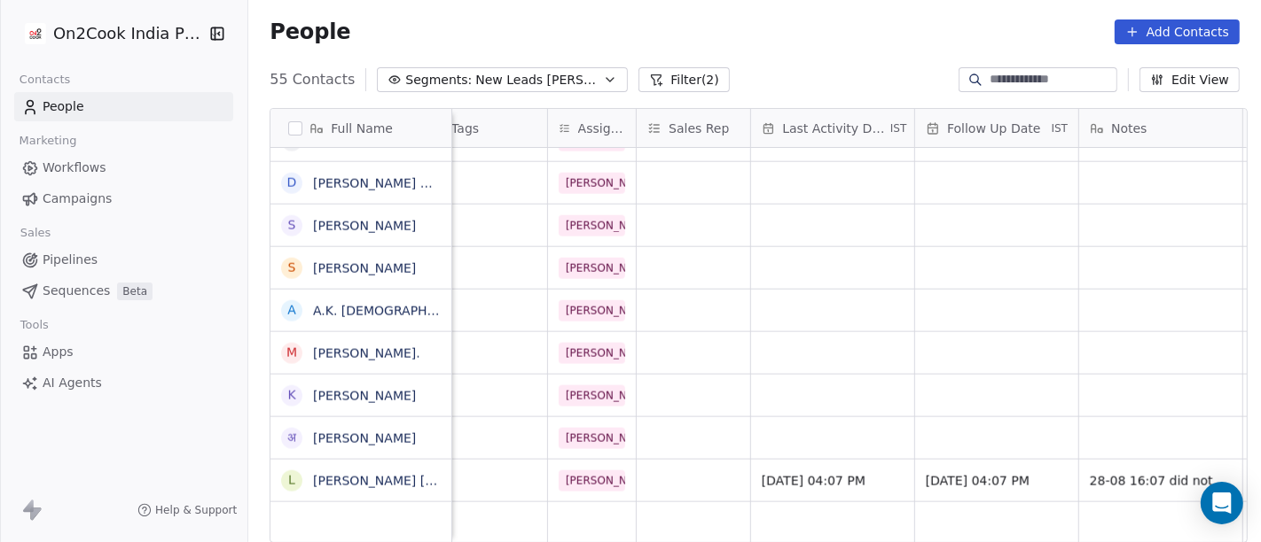
scroll to position [15, 820]
click at [696, 464] on div "grid" at bounding box center [697, 481] width 113 height 42
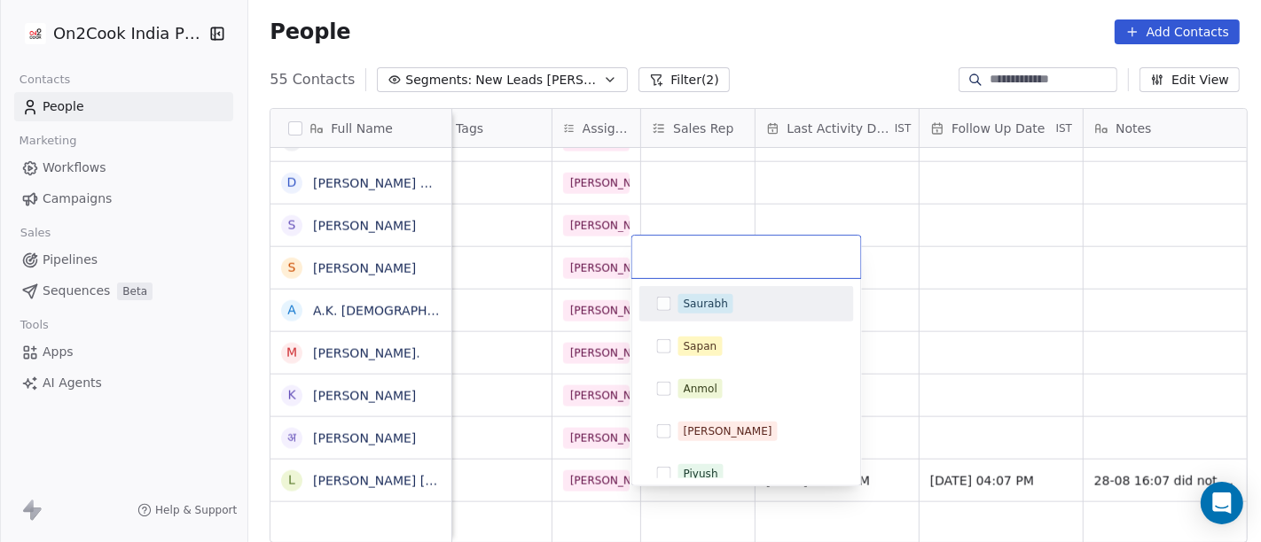
click at [1032, 247] on html "On2Cook India Pvt. Ltd. Contacts People Marketing Workflows Campaigns Sales Pip…" at bounding box center [630, 271] width 1261 height 542
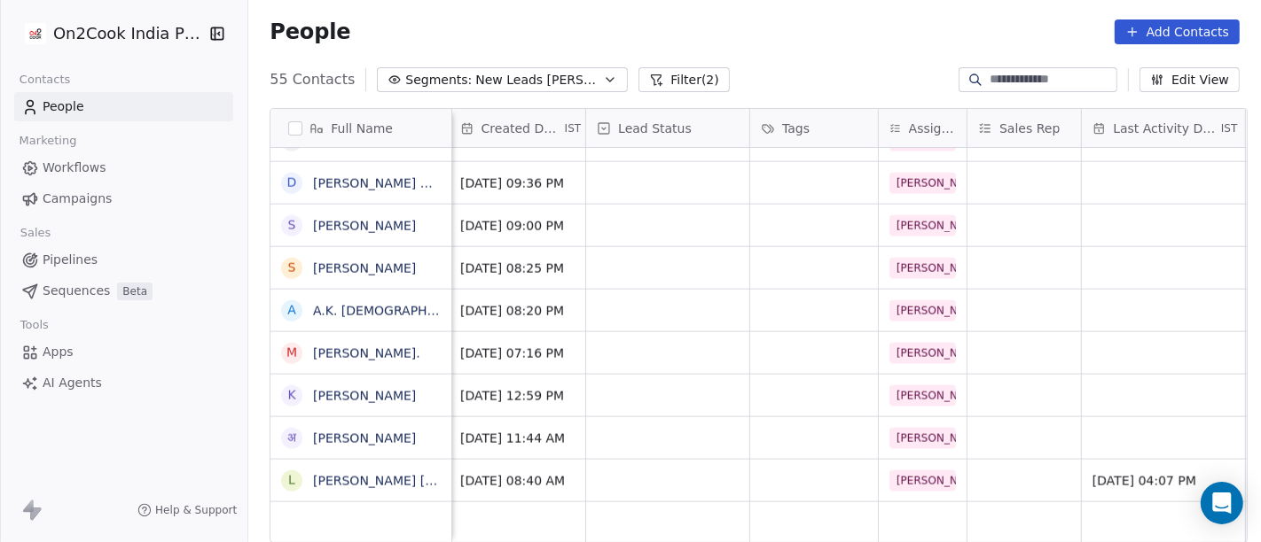
scroll to position [15, 491]
click at [635, 469] on div "grid" at bounding box center [670, 481] width 163 height 42
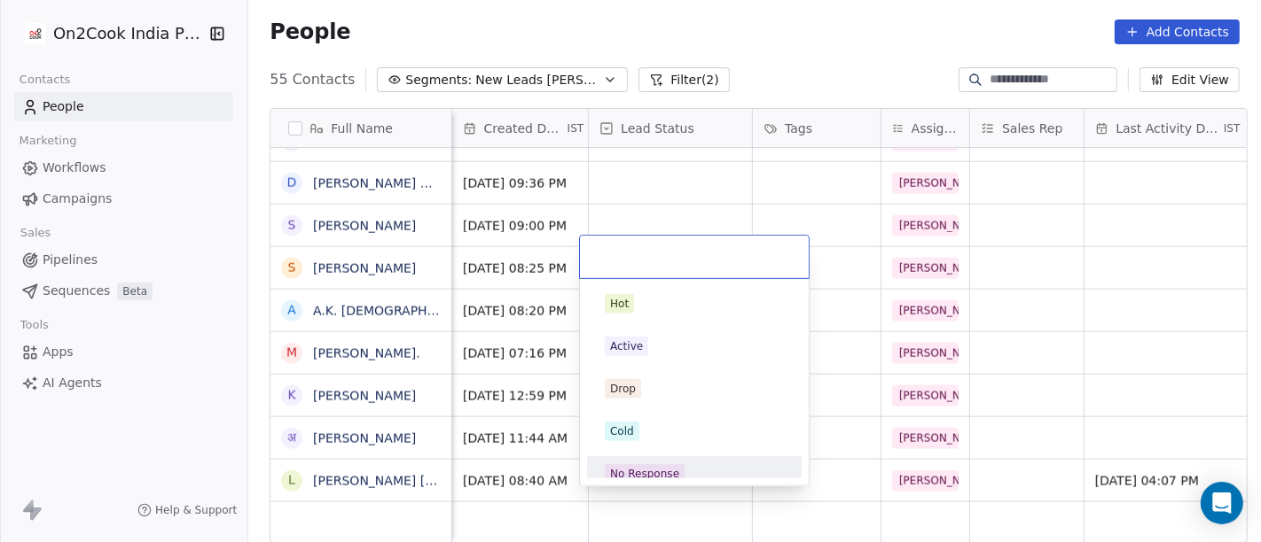
click at [660, 467] on div "No Response" at bounding box center [644, 474] width 69 height 16
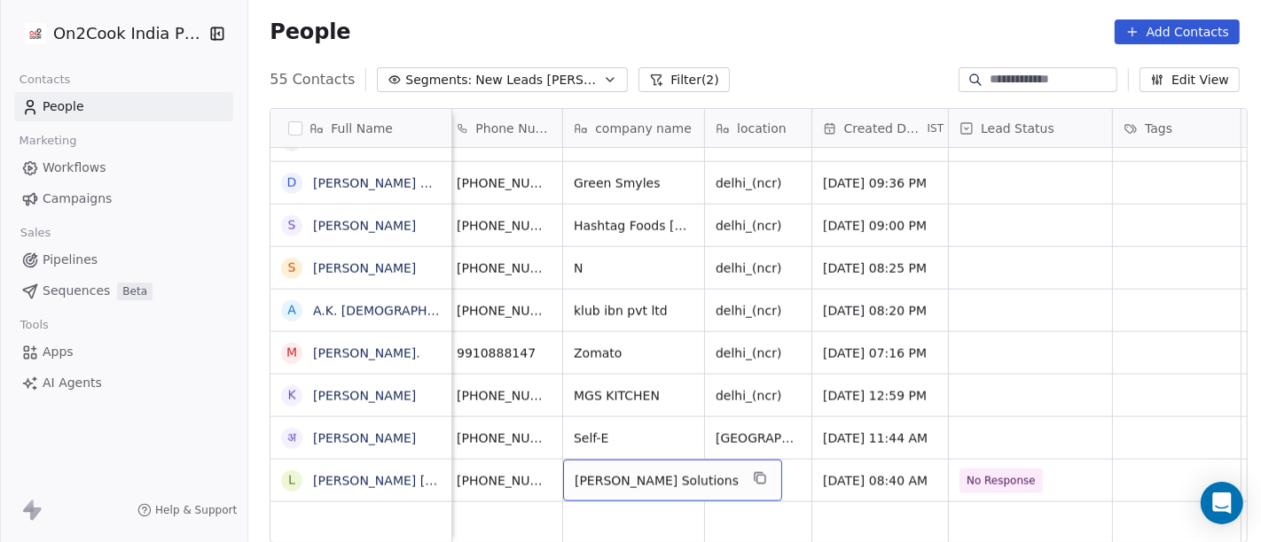
scroll to position [15, 124]
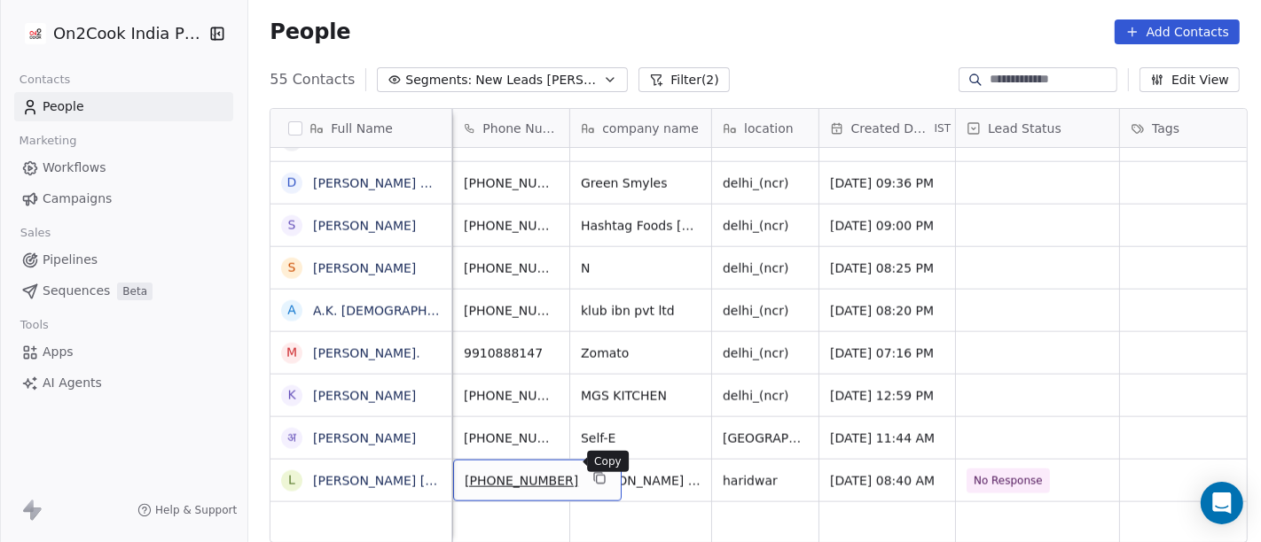
click at [597, 476] on icon "grid" at bounding box center [601, 480] width 8 height 8
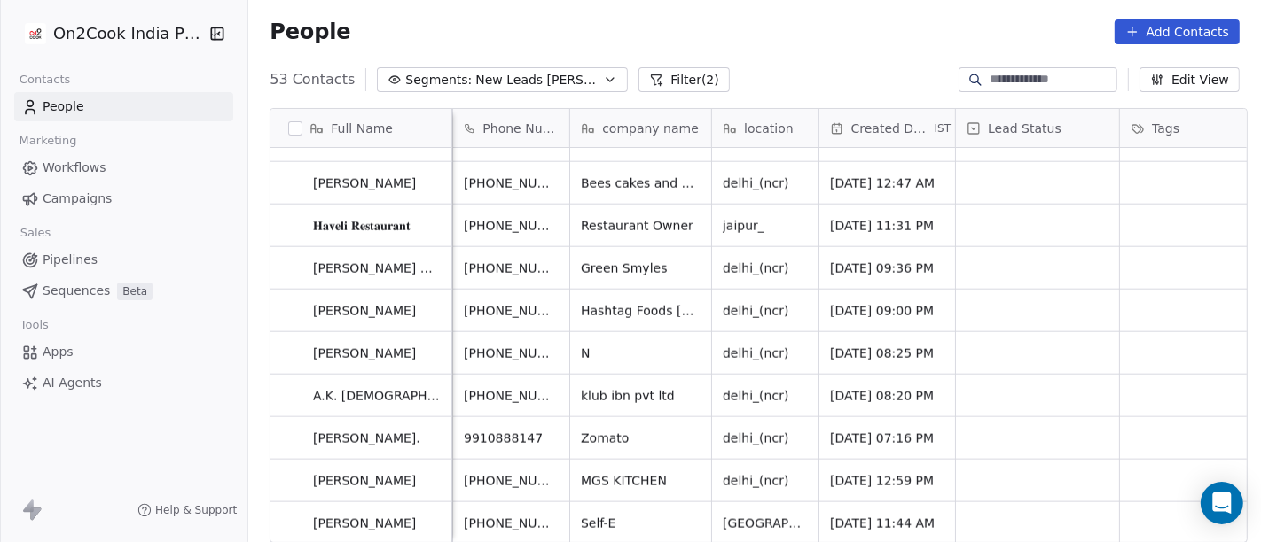
scroll to position [1859, 0]
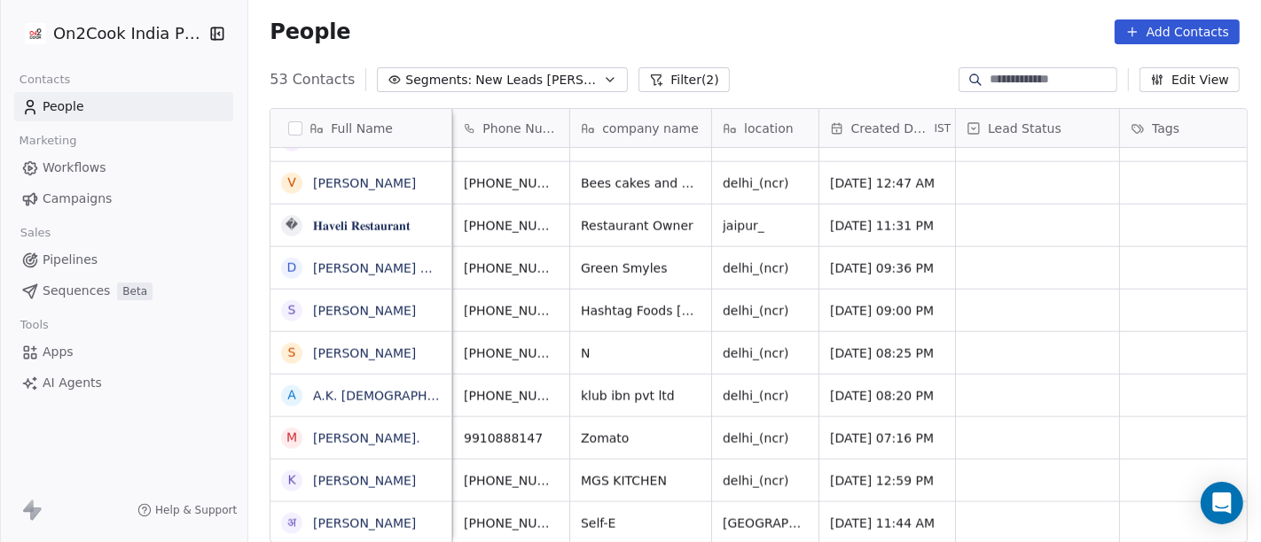
click at [781, 28] on div "People Add Contacts" at bounding box center [754, 32] width 970 height 25
click at [402, 525] on div "अ [PERSON_NAME]" at bounding box center [365, 524] width 190 height 42
click at [402, 525] on textarea "**********" at bounding box center [352, 515] width 179 height 55
click at [394, 511] on textarea "*****" at bounding box center [352, 515] width 179 height 55
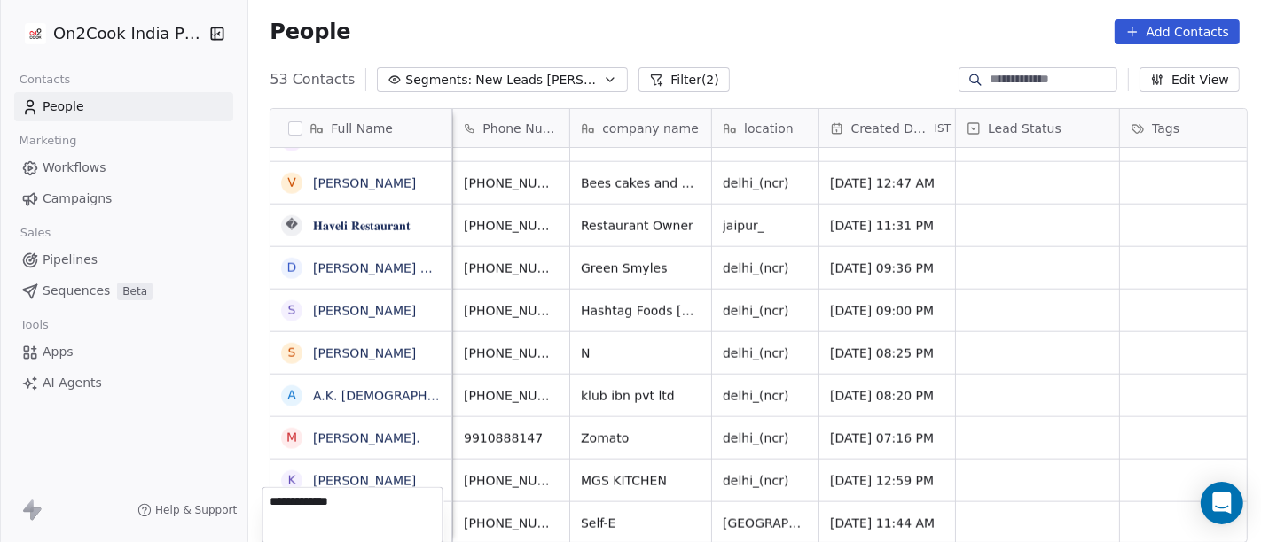
type textarea "**********"
click at [746, 30] on html "On2Cook India Pvt. Ltd. Contacts People Marketing Workflows Campaigns Sales Pip…" at bounding box center [630, 271] width 1261 height 542
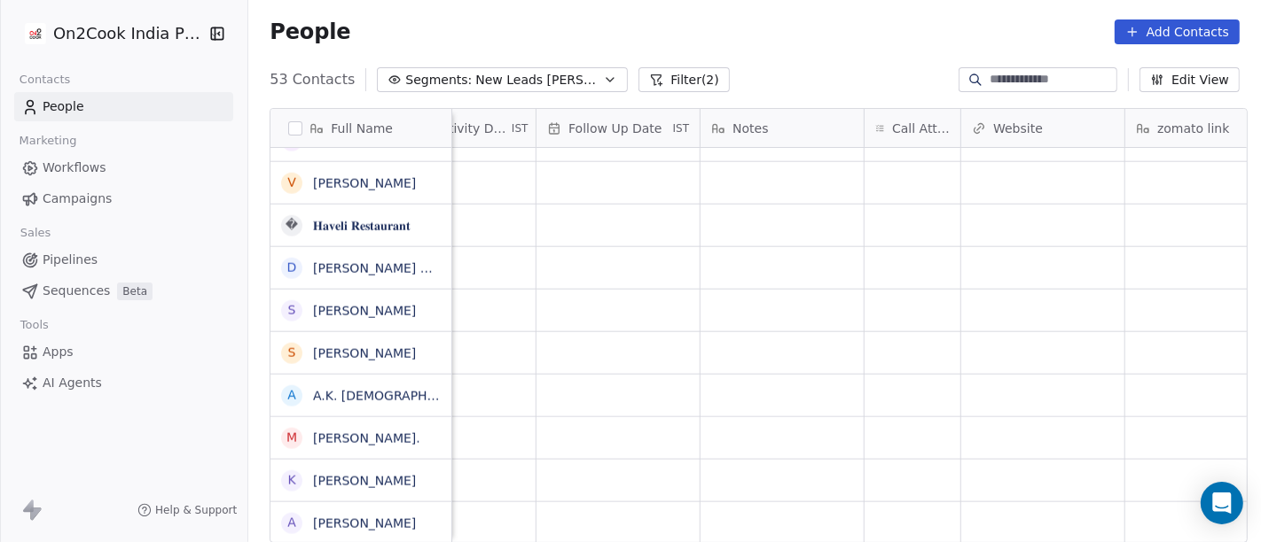
scroll to position [15, 1206]
click at [882, 503] on div "grid" at bounding box center [910, 524] width 96 height 42
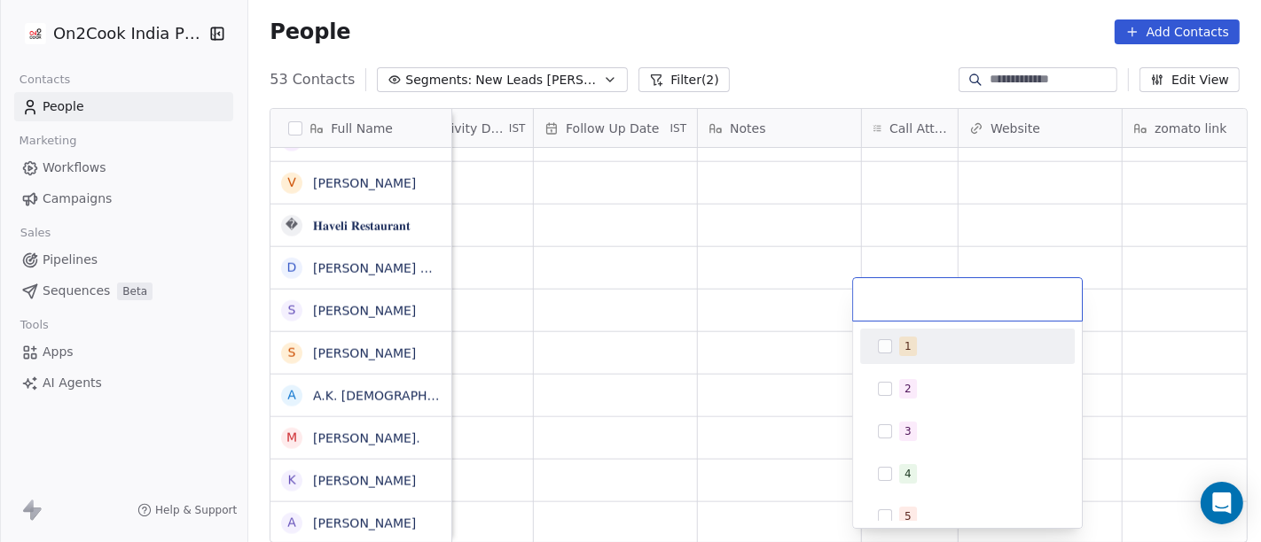
click at [899, 338] on div "1" at bounding box center [978, 347] width 158 height 20
click at [690, 300] on html "On2Cook India Pvt. Ltd. Contacts People Marketing Workflows Campaigns Sales Pip…" at bounding box center [630, 271] width 1261 height 542
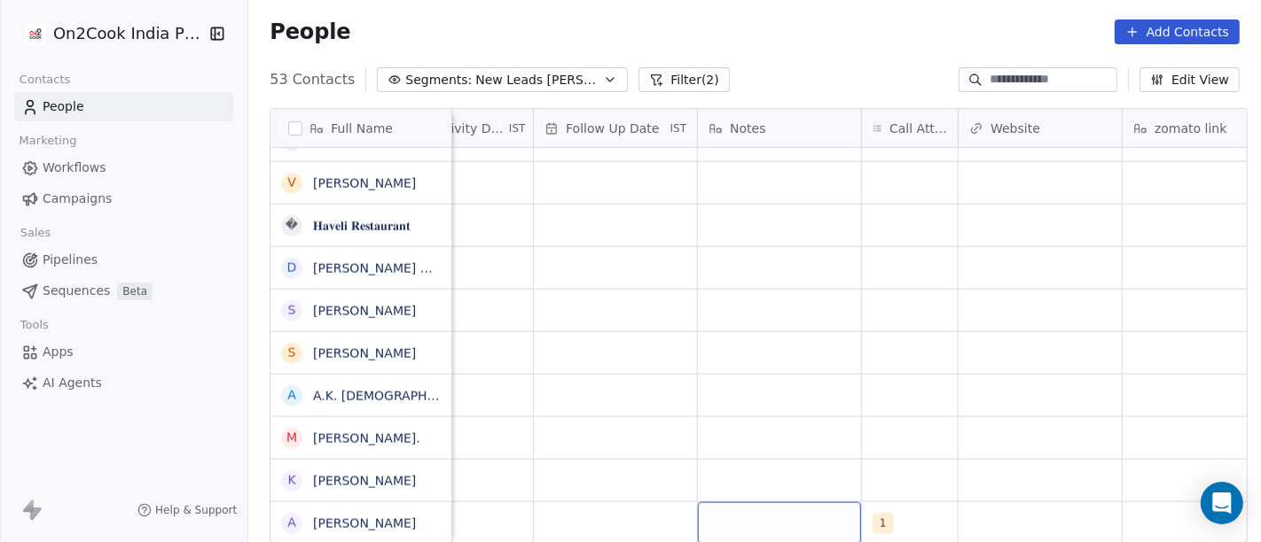
click at [762, 503] on div "grid" at bounding box center [779, 524] width 163 height 42
click at [754, 510] on textarea "**********" at bounding box center [770, 500] width 161 height 55
type textarea "**********"
click at [1090, 408] on html "On2Cook India Pvt. Ltd. Contacts People Marketing Workflows Campaigns Sales Pip…" at bounding box center [630, 271] width 1261 height 542
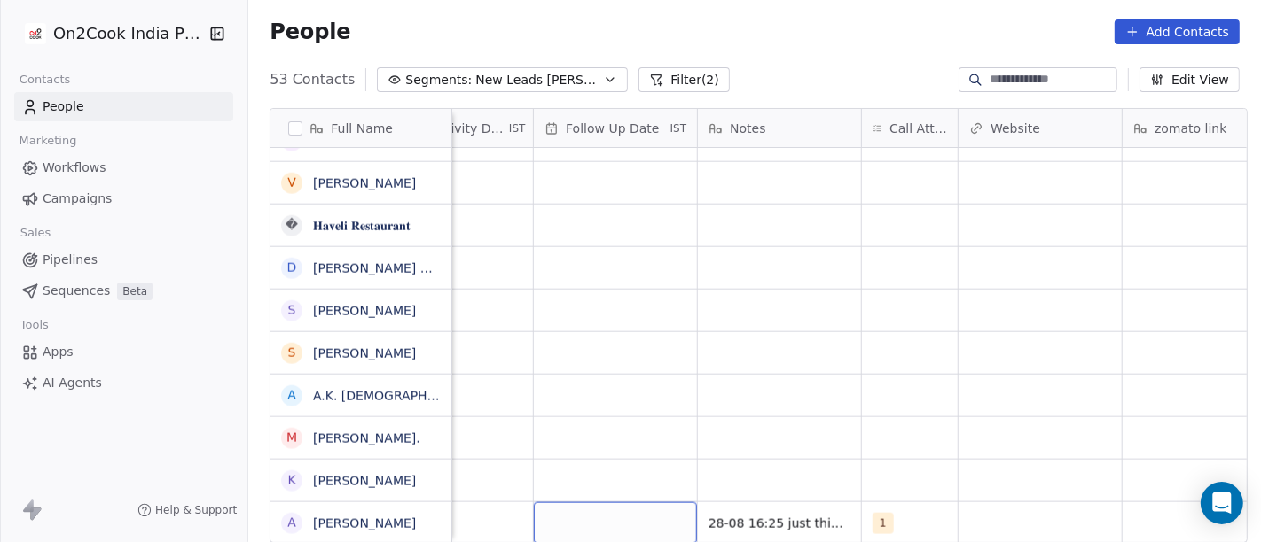
click at [567, 507] on div "grid" at bounding box center [615, 524] width 163 height 42
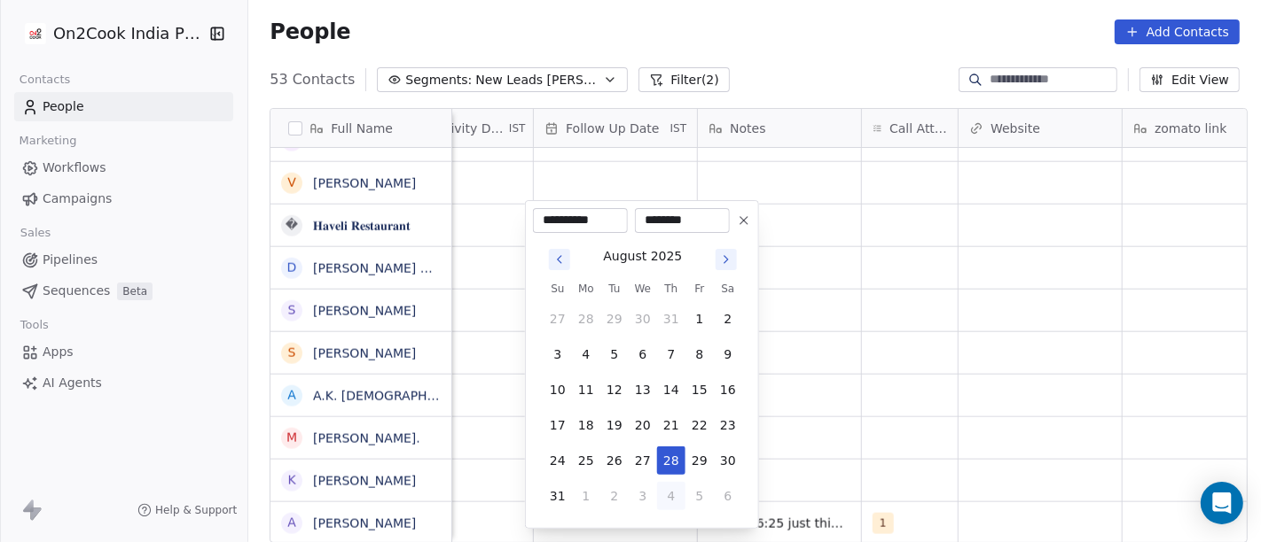
click at [671, 494] on button "4" at bounding box center [671, 496] width 28 height 28
type input "**********"
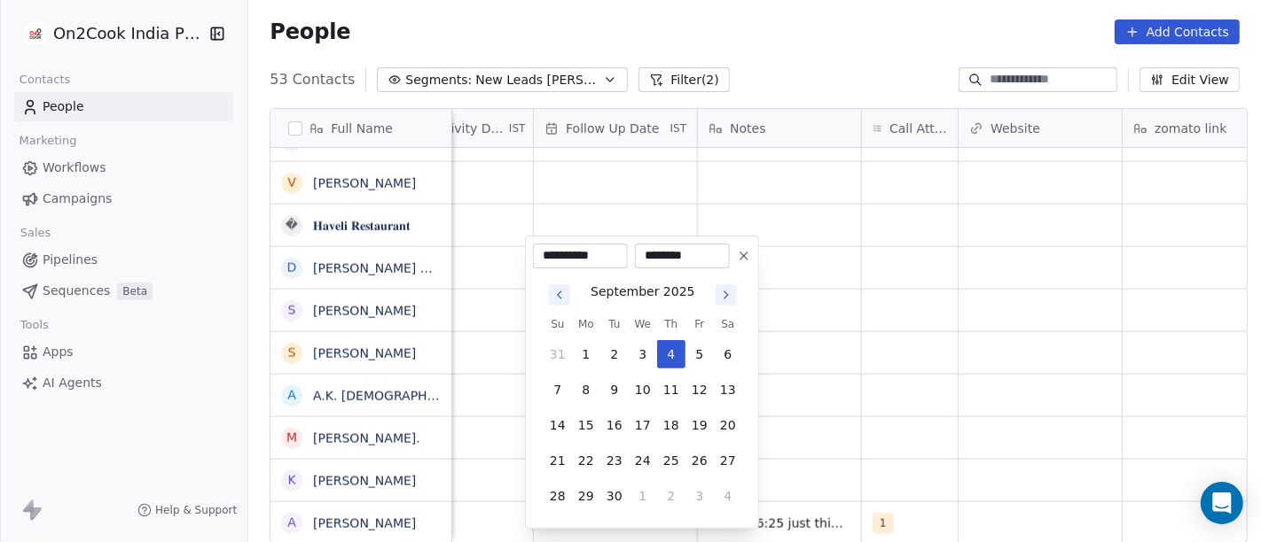
click at [917, 441] on html "On2Cook India Pvt. Ltd. Contacts People Marketing Workflows Campaigns Sales Pip…" at bounding box center [630, 271] width 1261 height 542
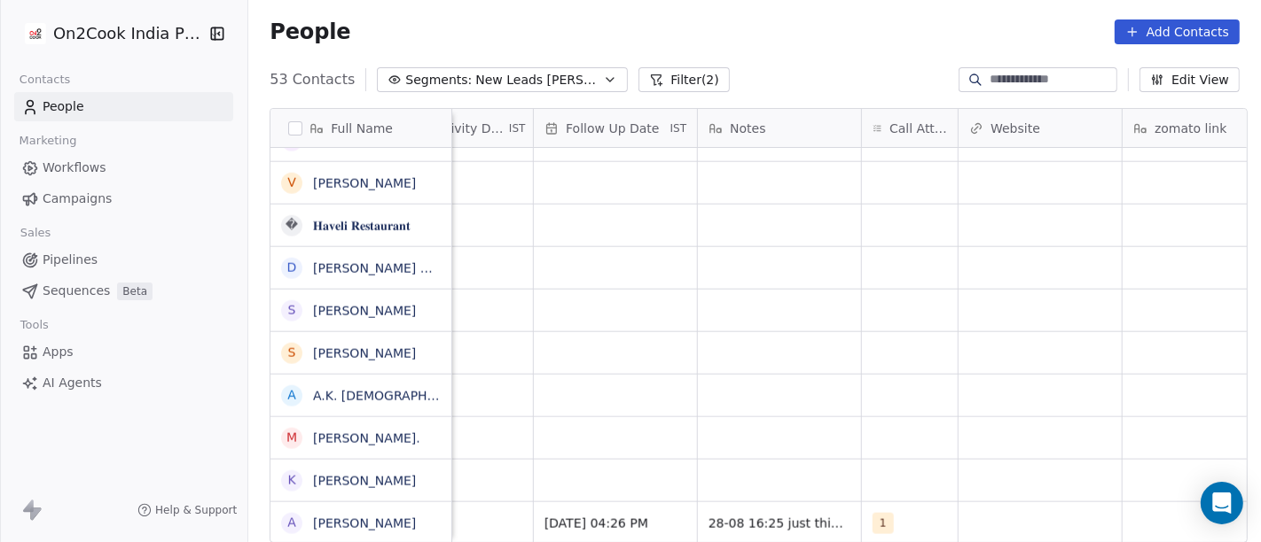
scroll to position [15, 938]
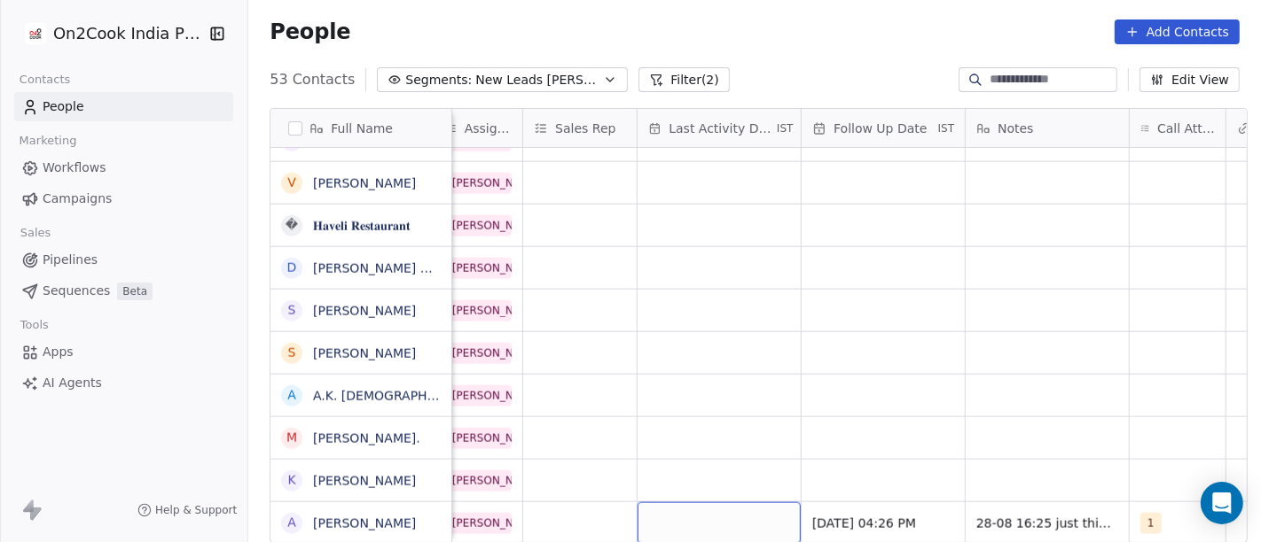
click at [663, 515] on div "grid" at bounding box center [718, 524] width 163 height 42
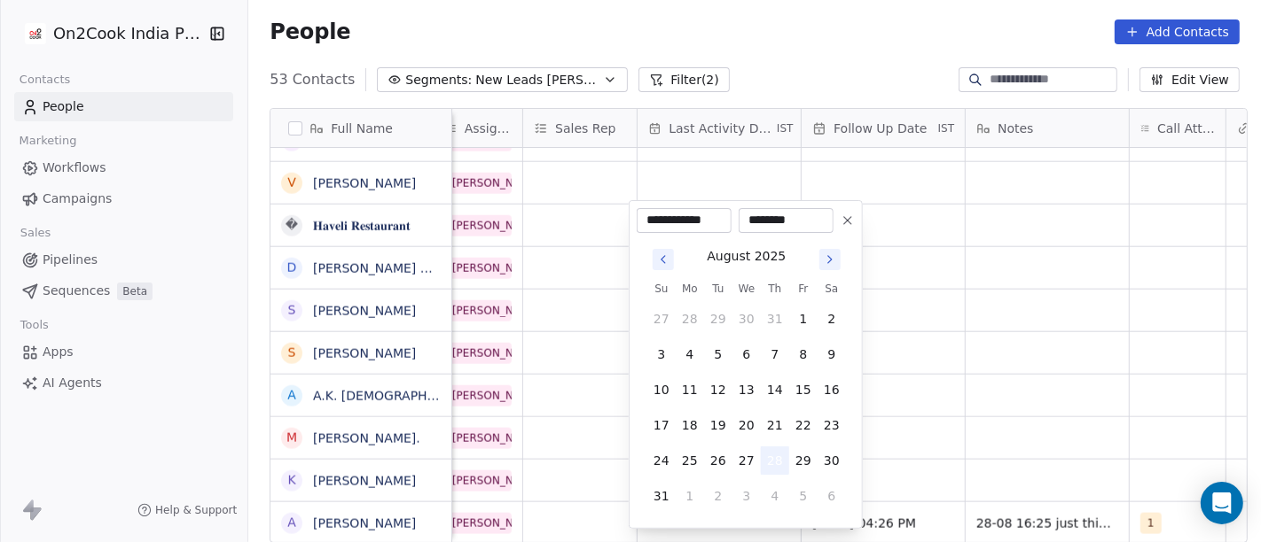
click at [772, 457] on button "28" at bounding box center [775, 461] width 28 height 28
drag, startPoint x: 1022, startPoint y: 421, endPoint x: 909, endPoint y: 465, distance: 121.0
click at [1023, 421] on html "On2Cook India Pvt. Ltd. Contacts People Marketing Workflows Campaigns Sales Pip…" at bounding box center [630, 271] width 1261 height 542
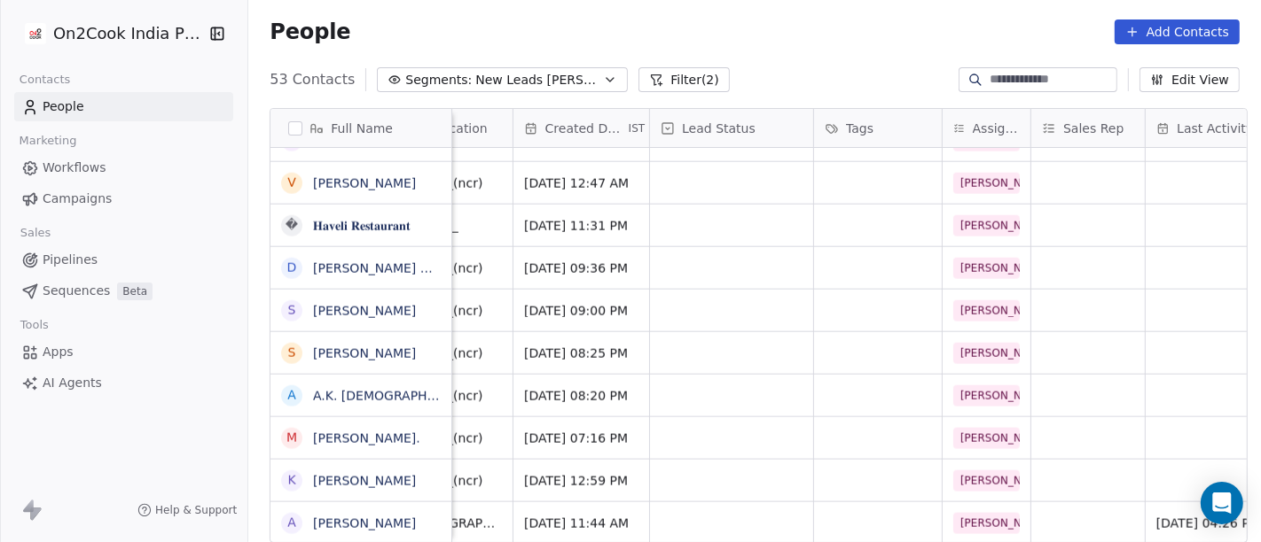
scroll to position [15, 425]
click at [742, 503] on div "grid" at bounding box center [735, 524] width 163 height 42
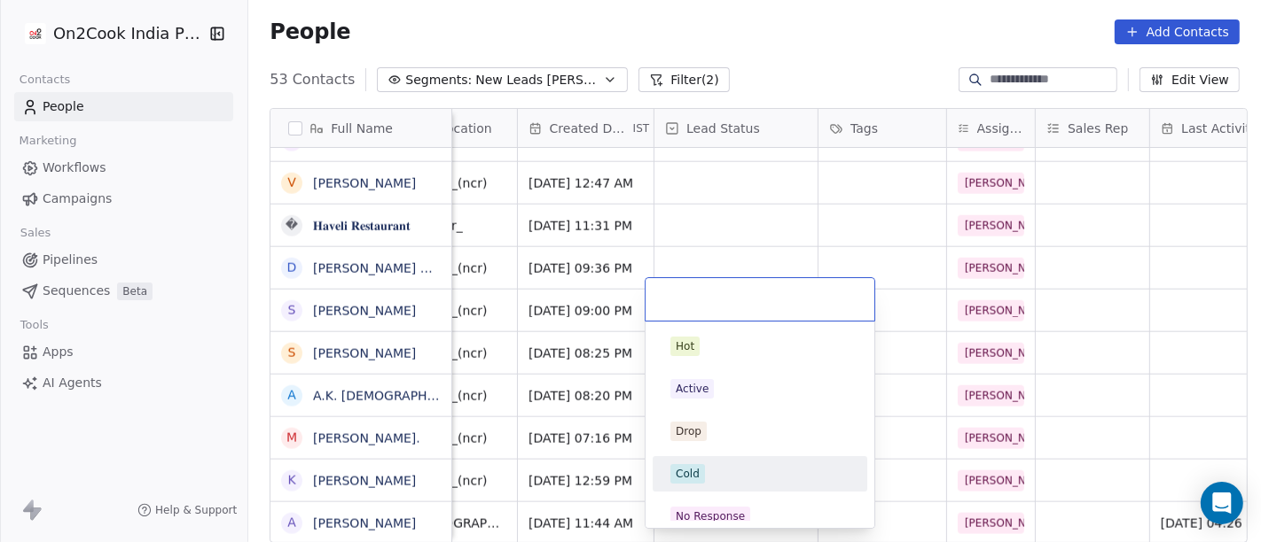
click at [706, 469] on div "Cold" at bounding box center [759, 474] width 179 height 20
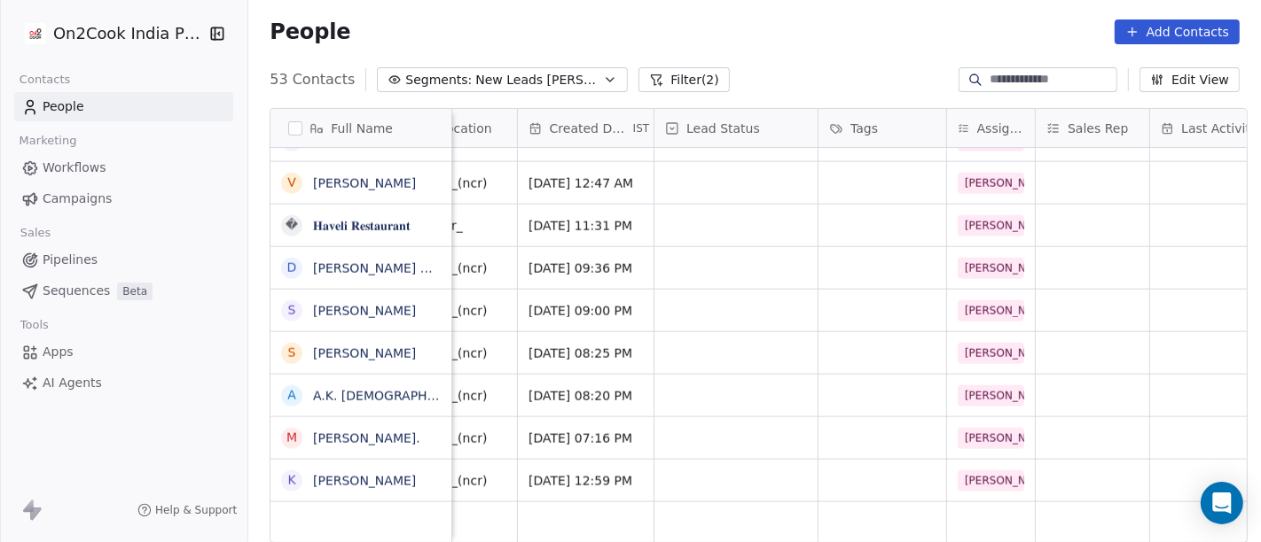
scroll to position [15, 0]
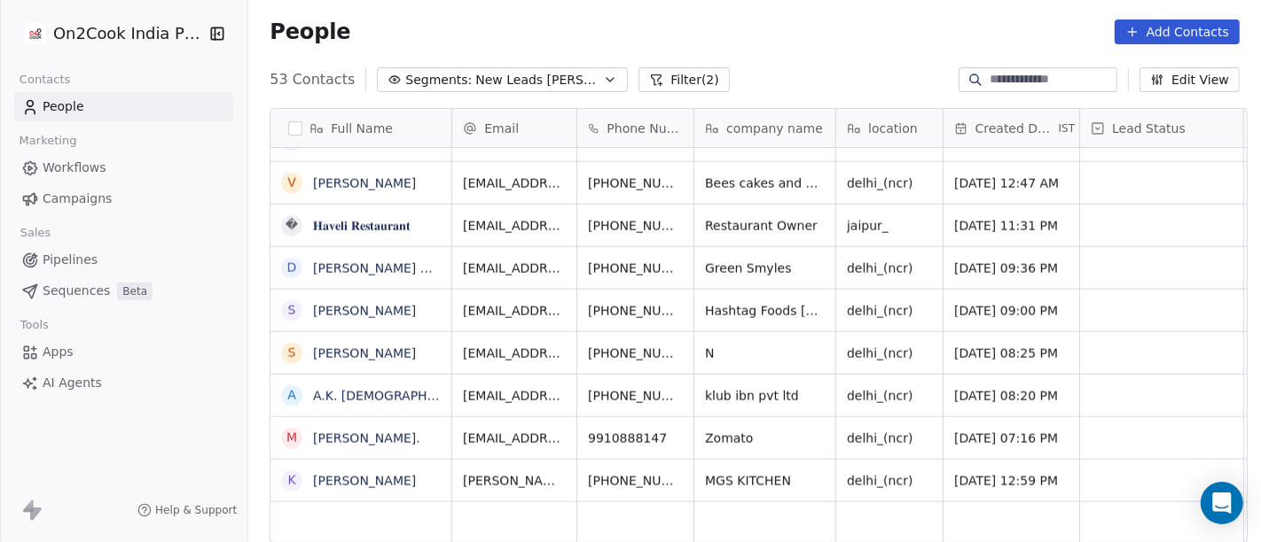
click at [813, 22] on div "People Add Contacts" at bounding box center [754, 32] width 970 height 25
click at [742, 57] on div "People Add Contacts" at bounding box center [754, 31] width 1012 height 67
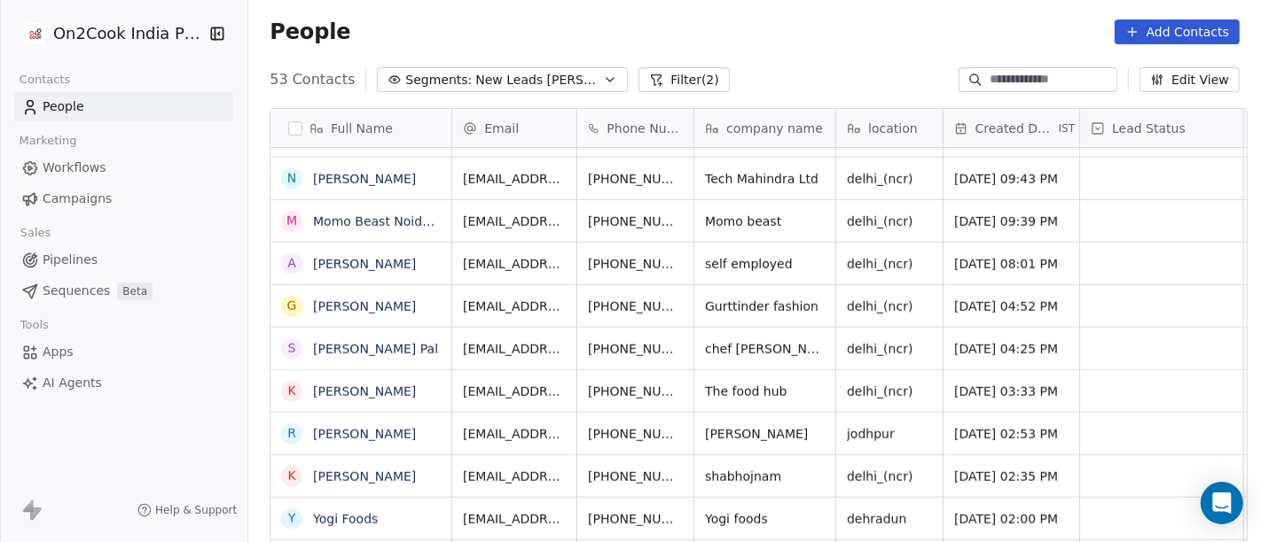
click at [638, 79] on button "Filter (2)" at bounding box center [683, 79] width 91 height 25
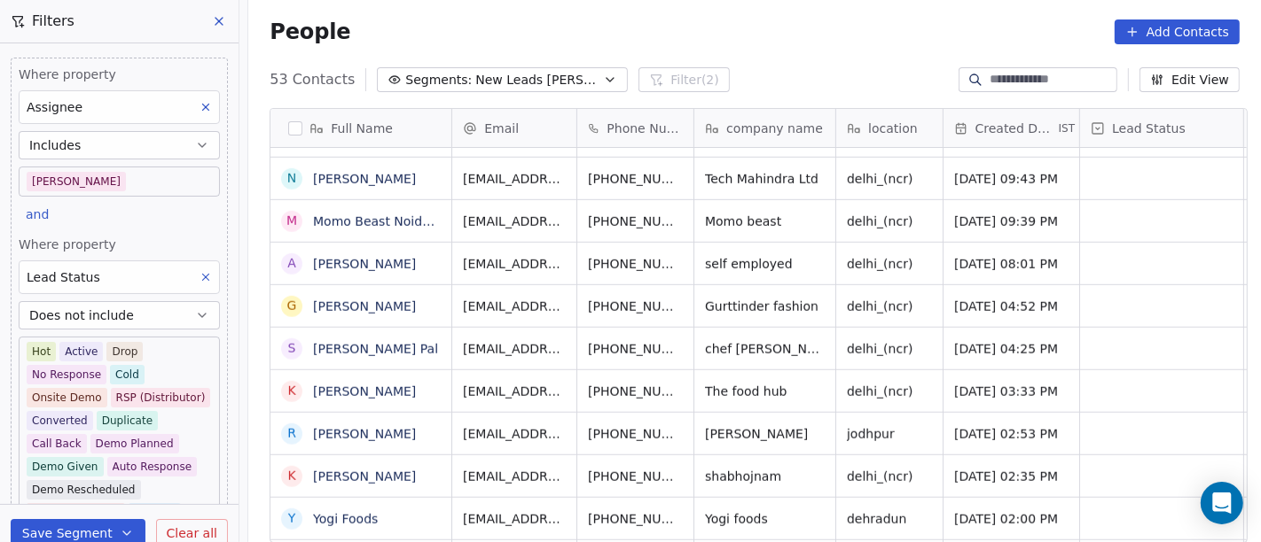
click at [732, 36] on div "People Add Contacts" at bounding box center [754, 32] width 970 height 25
click at [689, 9] on div "People Add Contacts" at bounding box center [754, 31] width 1012 height 67
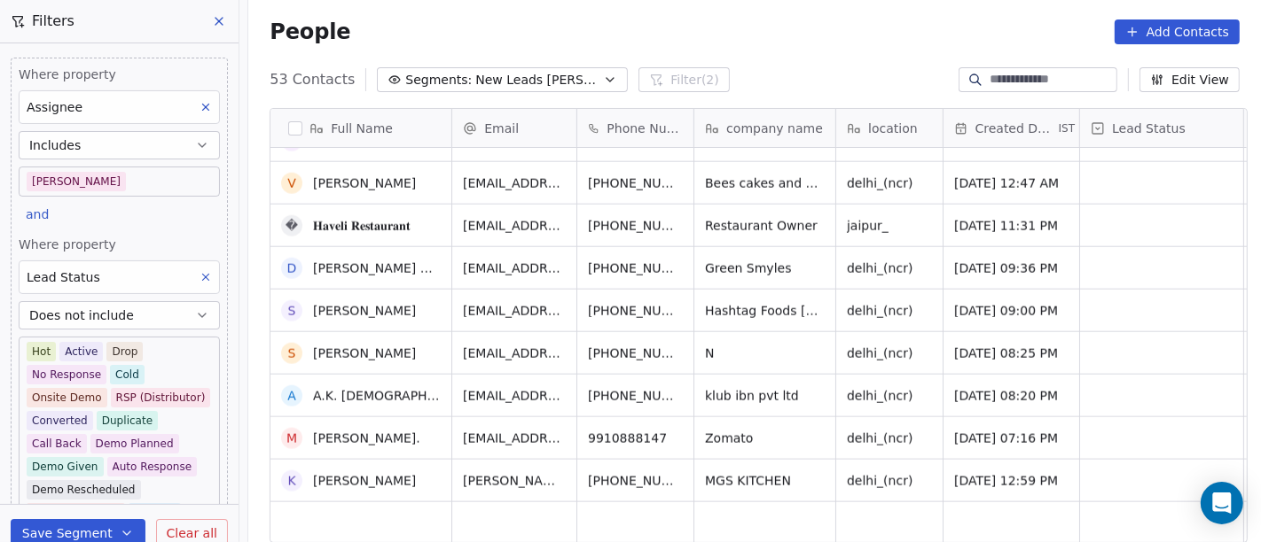
scroll to position [1859, 0]
click at [595, 28] on div "People Add Contacts" at bounding box center [754, 32] width 970 height 25
click at [215, 20] on icon at bounding box center [219, 21] width 14 height 14
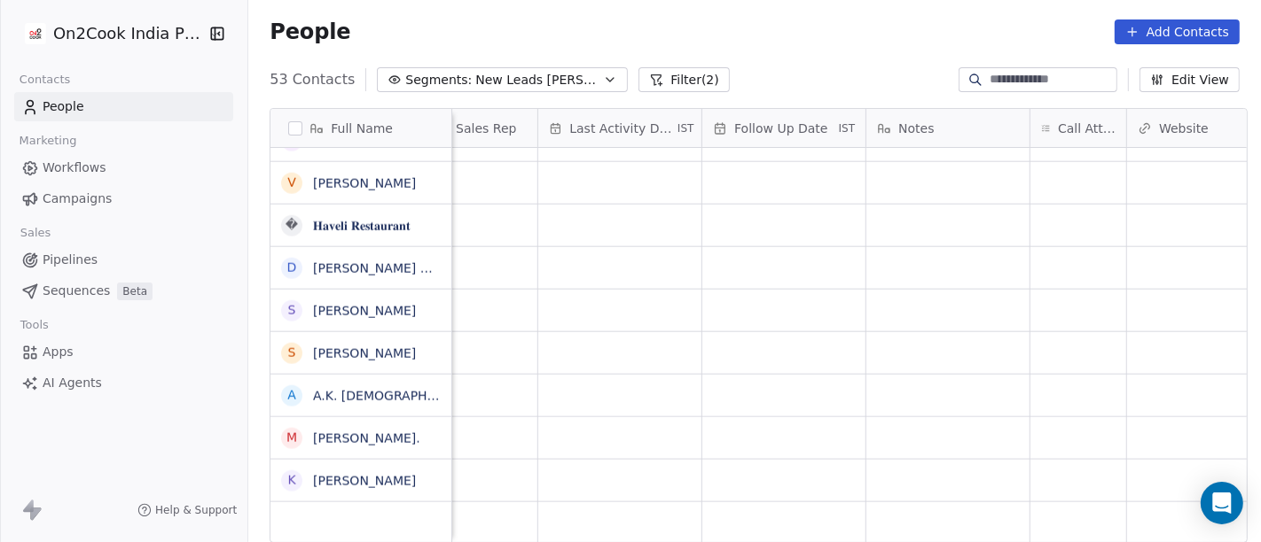
scroll to position [15, 1038]
click at [1029, 460] on div "grid" at bounding box center [1077, 481] width 96 height 42
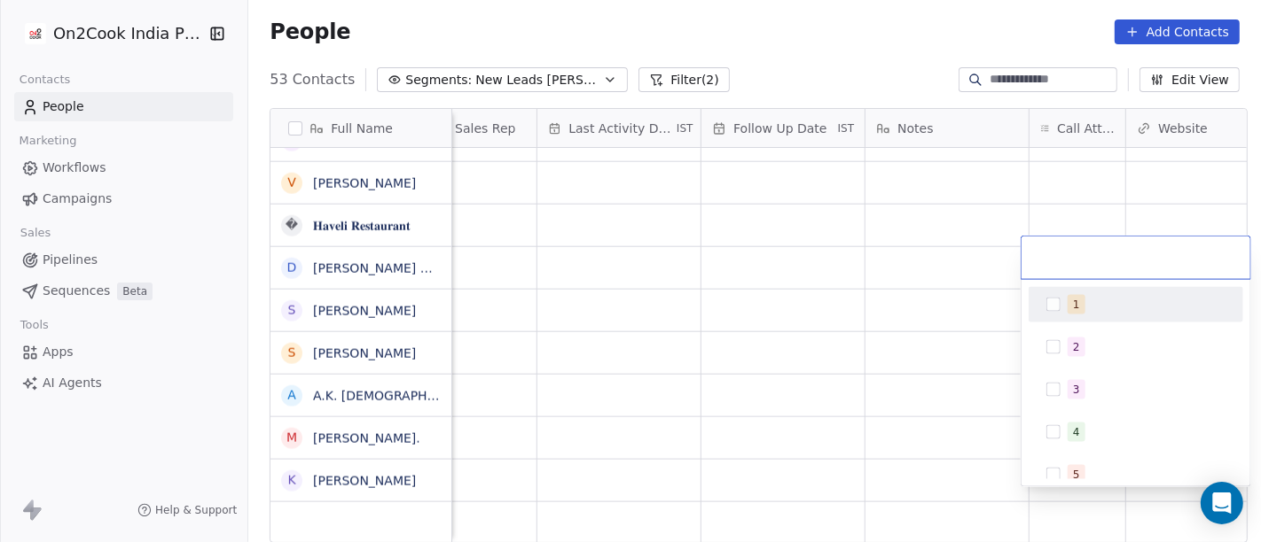
click at [1064, 292] on div "1" at bounding box center [1135, 305] width 200 height 28
click at [816, 27] on html "On2Cook India Pvt. Ltd. Contacts People Marketing Workflows Campaigns Sales Pip…" at bounding box center [630, 271] width 1261 height 542
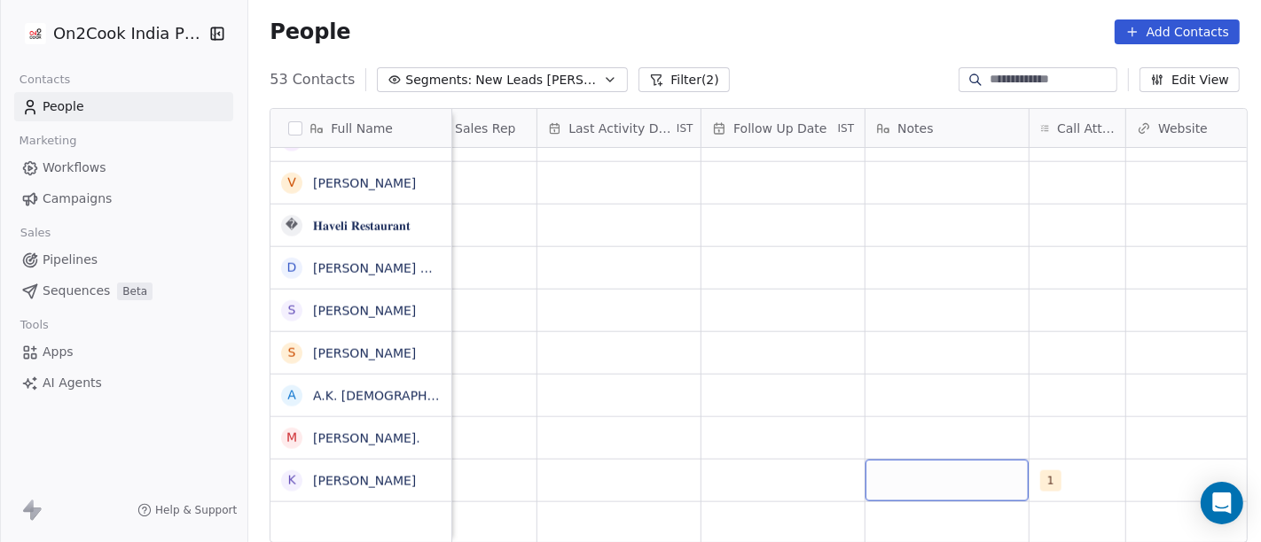
click at [928, 464] on div "grid" at bounding box center [946, 481] width 163 height 42
type textarea "**********"
click at [750, 371] on html "On2Cook India Pvt. Ltd. Contacts People Marketing Workflows Campaigns Sales Pip…" at bounding box center [630, 271] width 1261 height 542
click at [775, 469] on div "grid" at bounding box center [782, 481] width 163 height 42
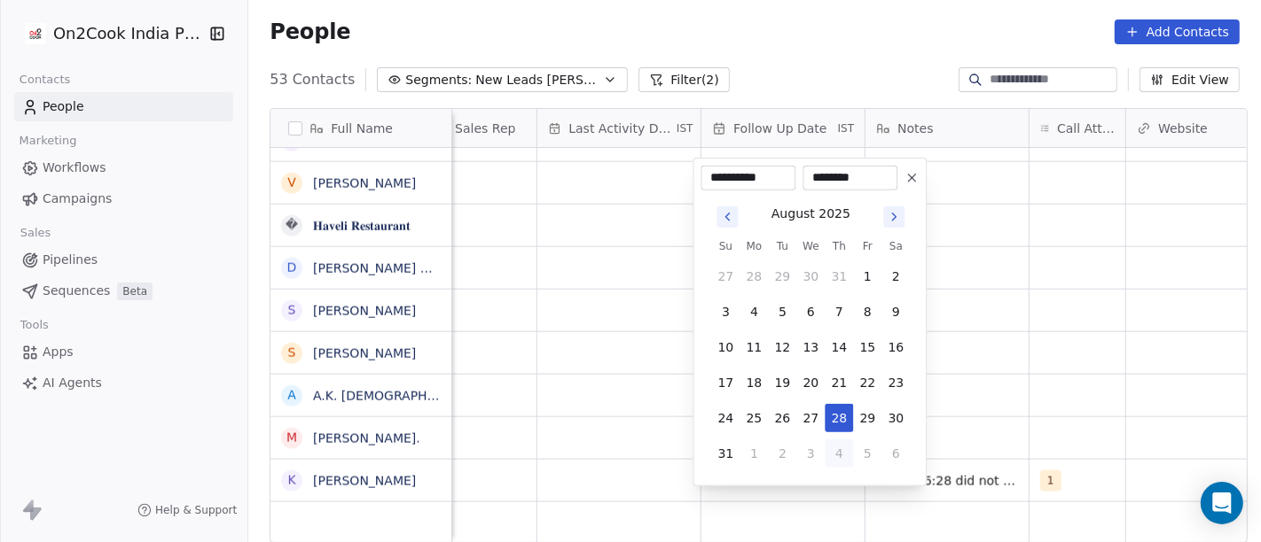
click at [839, 443] on button "4" at bounding box center [838, 454] width 28 height 28
type input "**********"
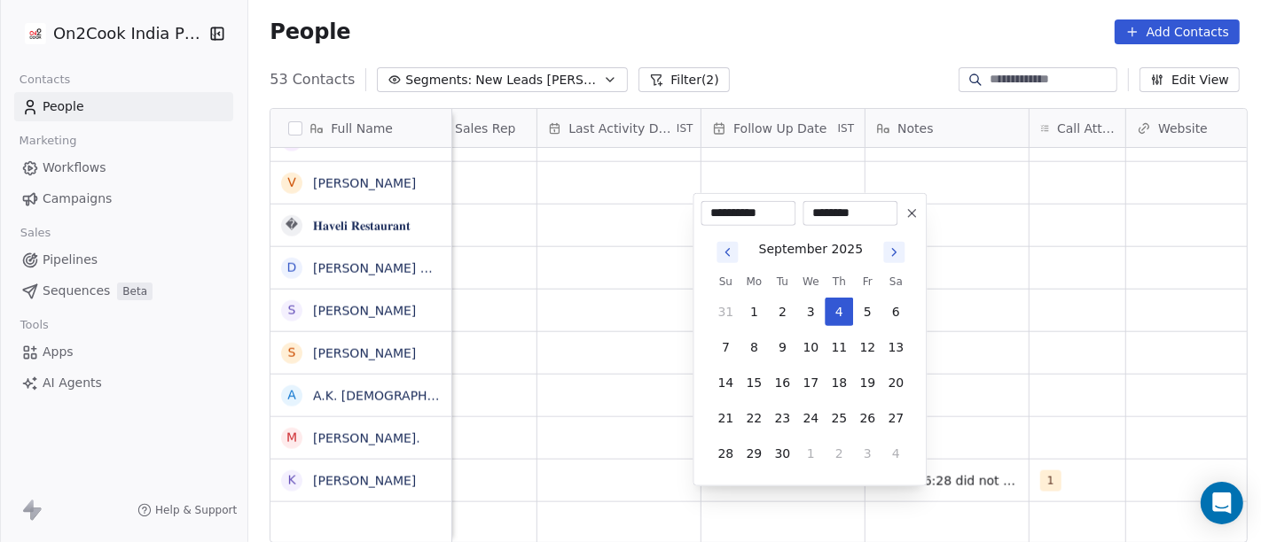
click at [1003, 394] on html "On2Cook India Pvt. Ltd. Contacts People Marketing Workflows Campaigns Sales Pip…" at bounding box center [630, 271] width 1261 height 542
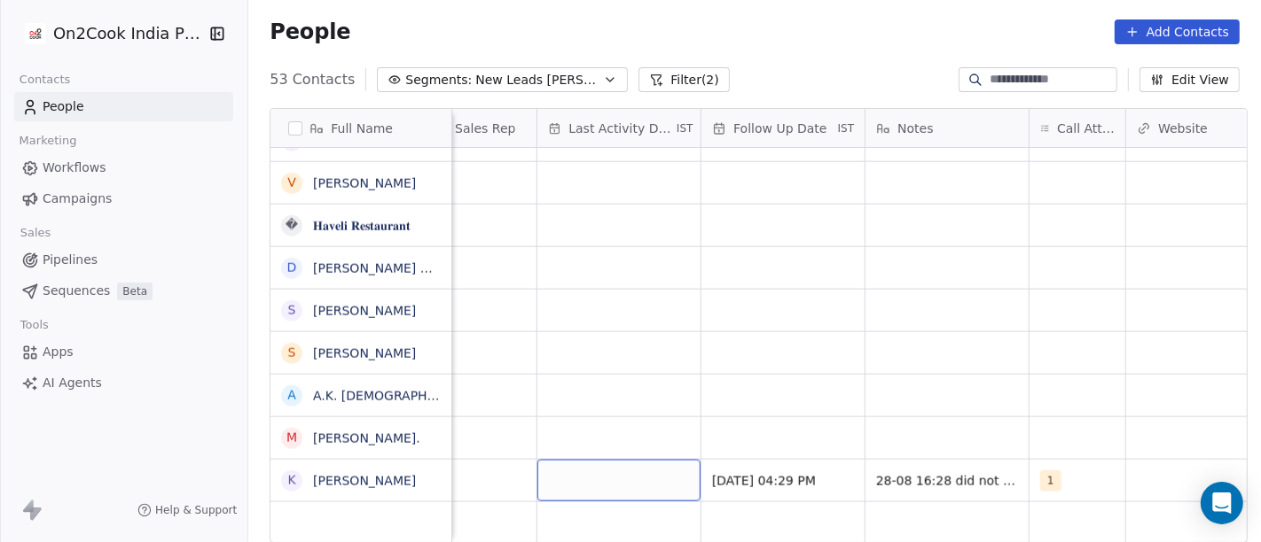
click at [611, 460] on div "grid" at bounding box center [618, 481] width 163 height 42
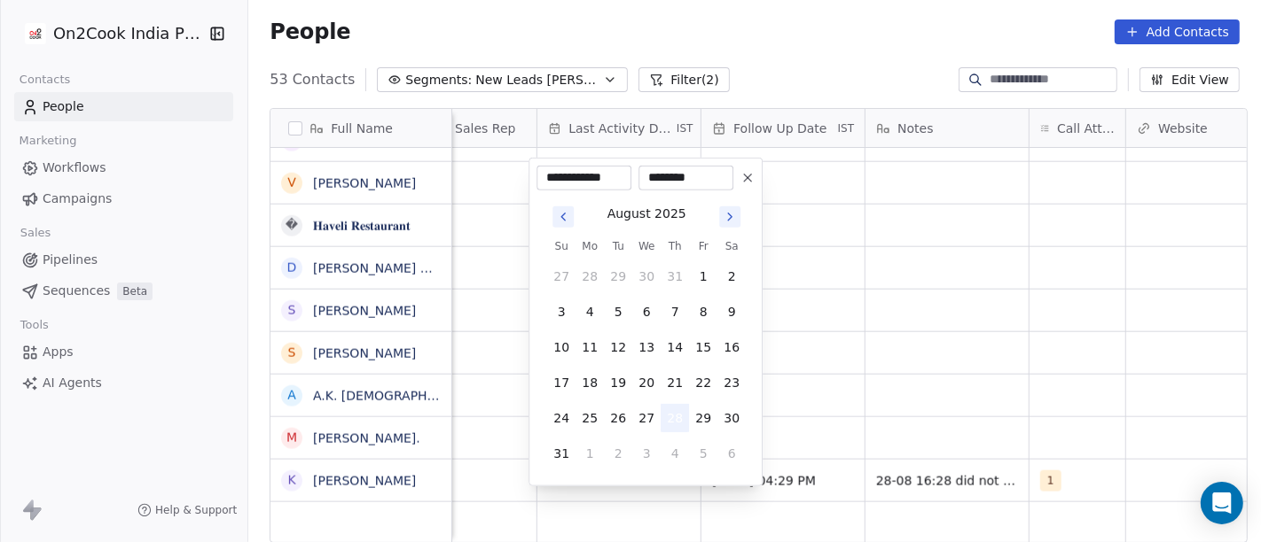
click at [686, 418] on button "28" at bounding box center [674, 418] width 28 height 28
click at [977, 378] on html "On2Cook India Pvt. Ltd. Contacts People Marketing Workflows Campaigns Sales Pip…" at bounding box center [630, 271] width 1261 height 542
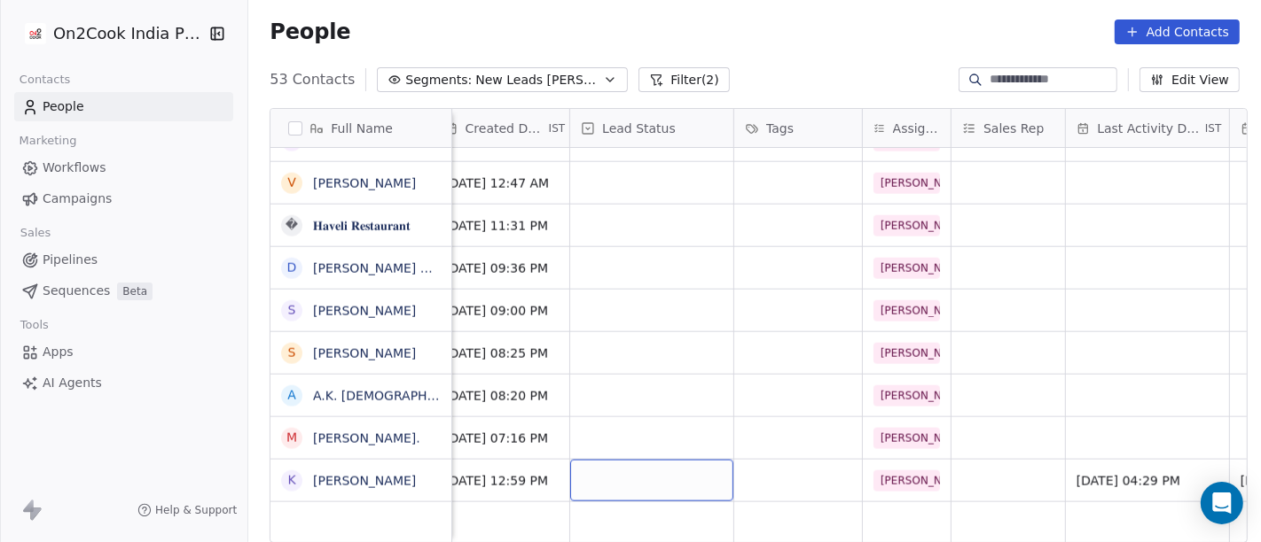
scroll to position [12, 510]
click at [607, 468] on div "grid" at bounding box center [651, 481] width 163 height 42
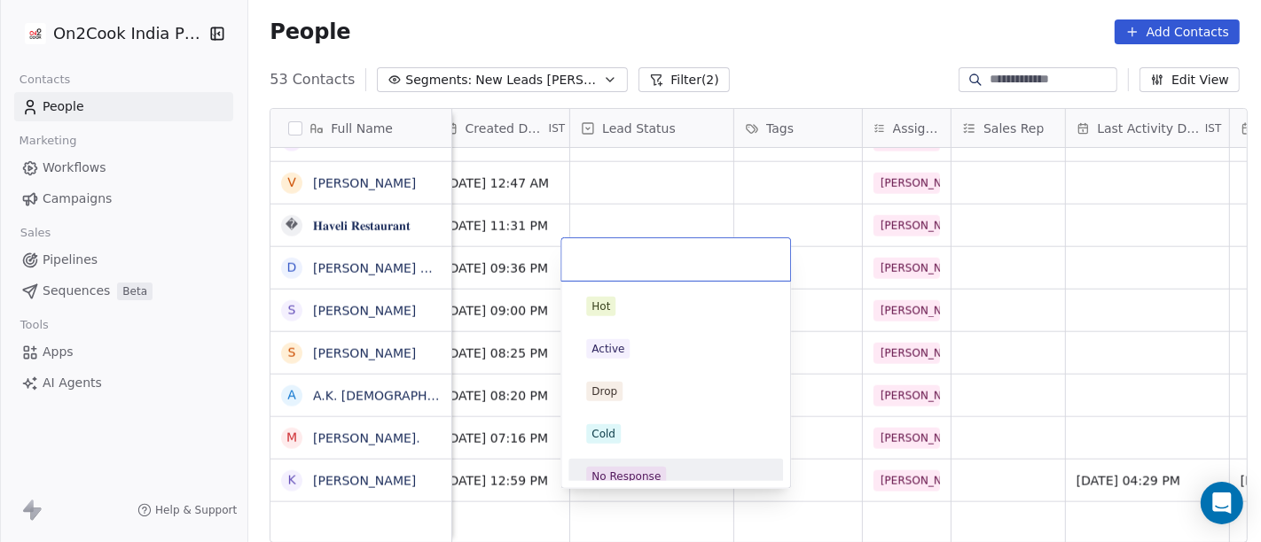
click at [625, 464] on div "No Response" at bounding box center [675, 477] width 200 height 28
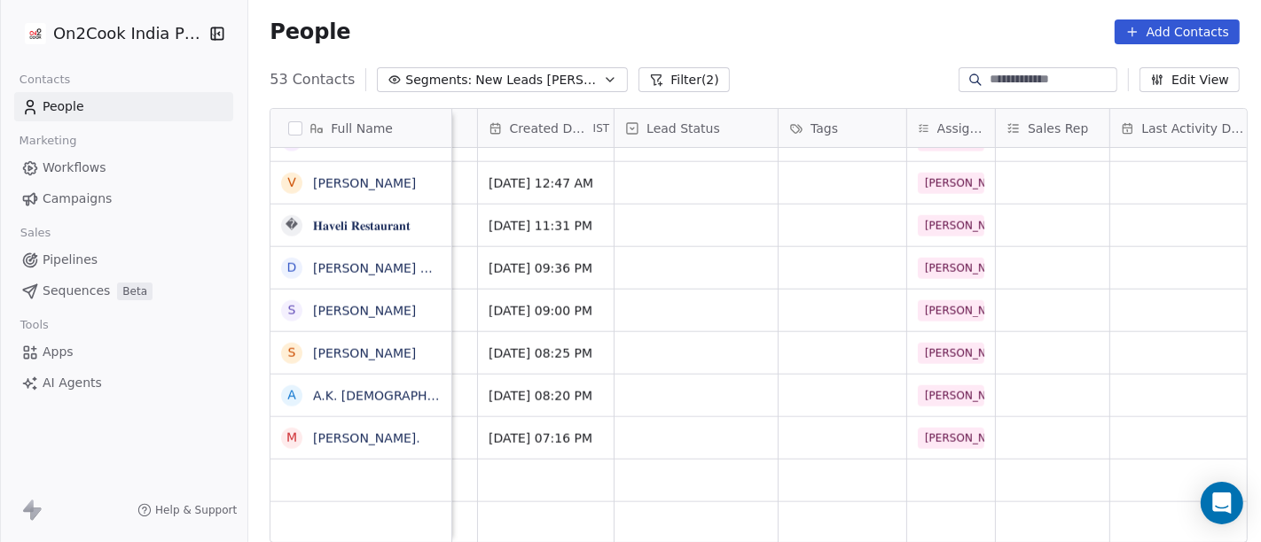
scroll to position [12, 466]
click at [809, 418] on div "grid" at bounding box center [841, 439] width 128 height 42
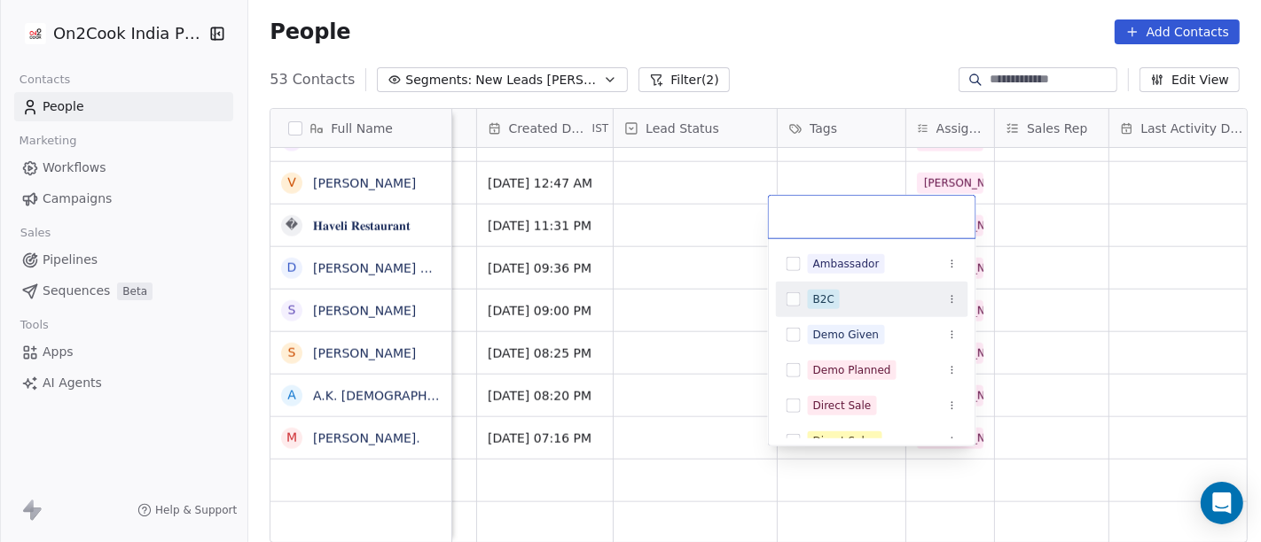
click at [814, 299] on div "B2C" at bounding box center [823, 300] width 21 height 16
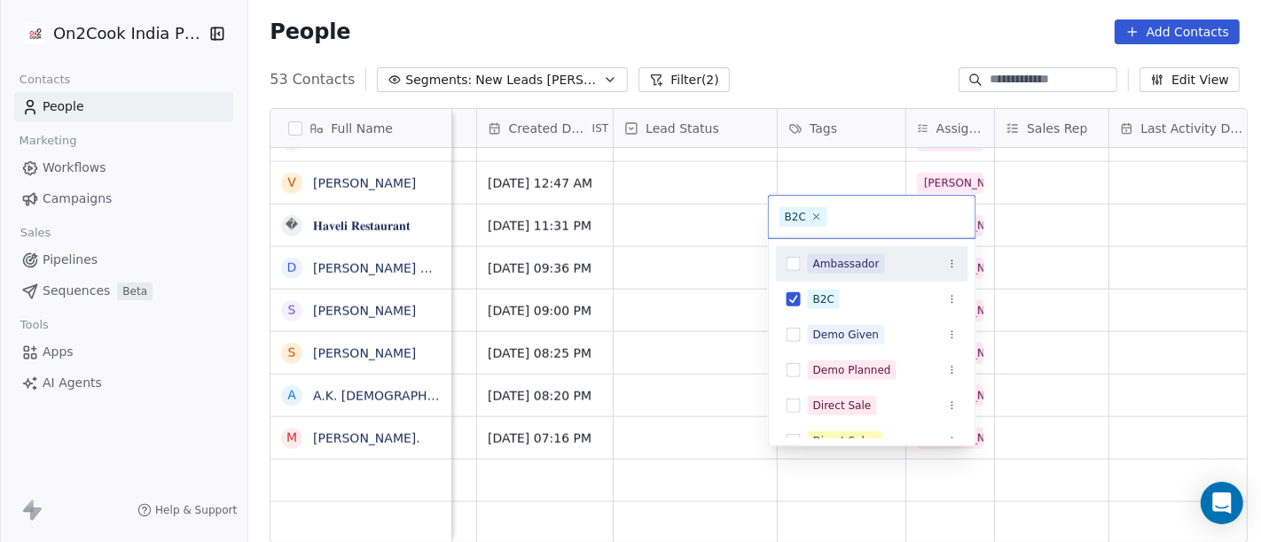
click at [781, 59] on html "On2Cook India Pvt. Ltd. Contacts People Marketing Workflows Campaigns Sales Pip…" at bounding box center [630, 271] width 1261 height 542
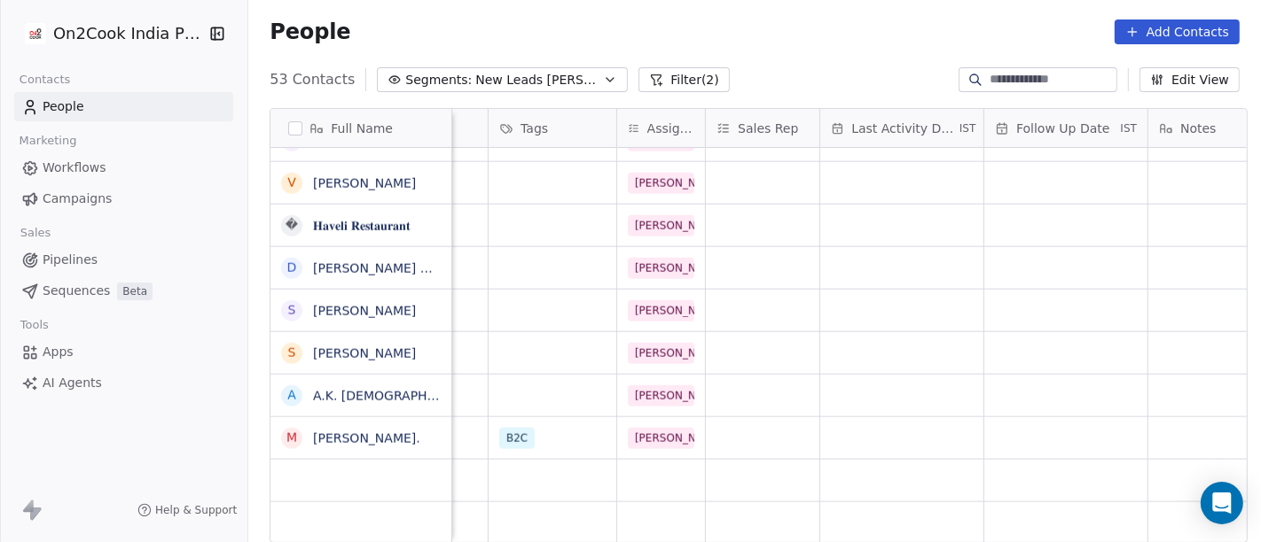
scroll to position [12, 762]
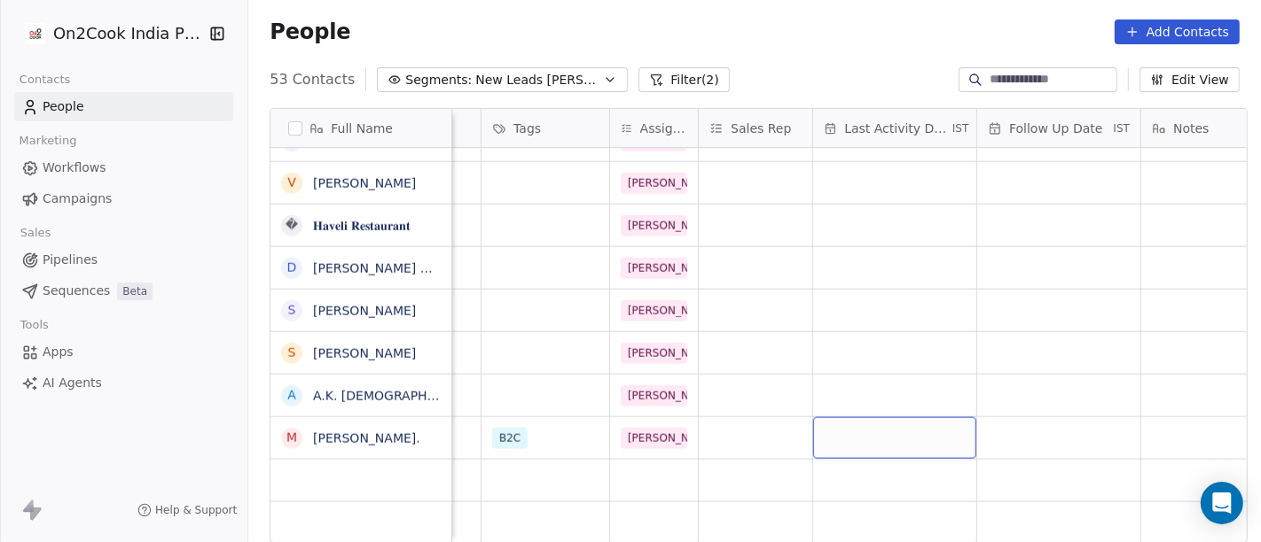
click at [862, 421] on div "grid" at bounding box center [894, 439] width 163 height 42
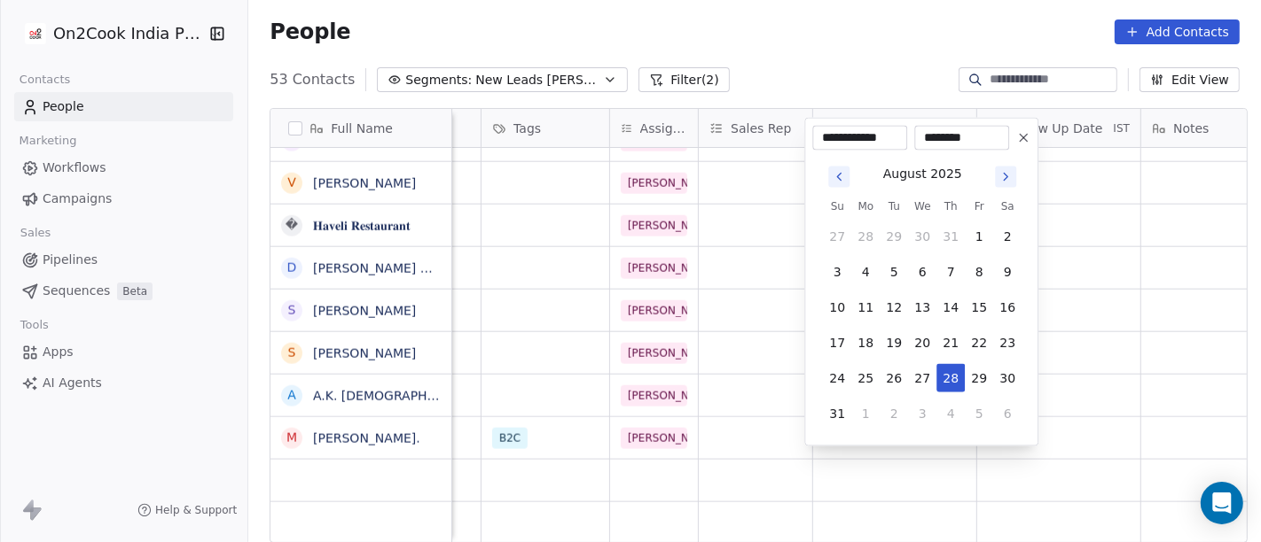
drag, startPoint x: 946, startPoint y: 371, endPoint x: 958, endPoint y: 254, distance: 117.7
click at [947, 371] on button "28" at bounding box center [950, 378] width 28 height 28
click at [868, 27] on html "On2Cook India Pvt. Ltd. Contacts People Marketing Workflows Campaigns Sales Pip…" at bounding box center [630, 271] width 1261 height 542
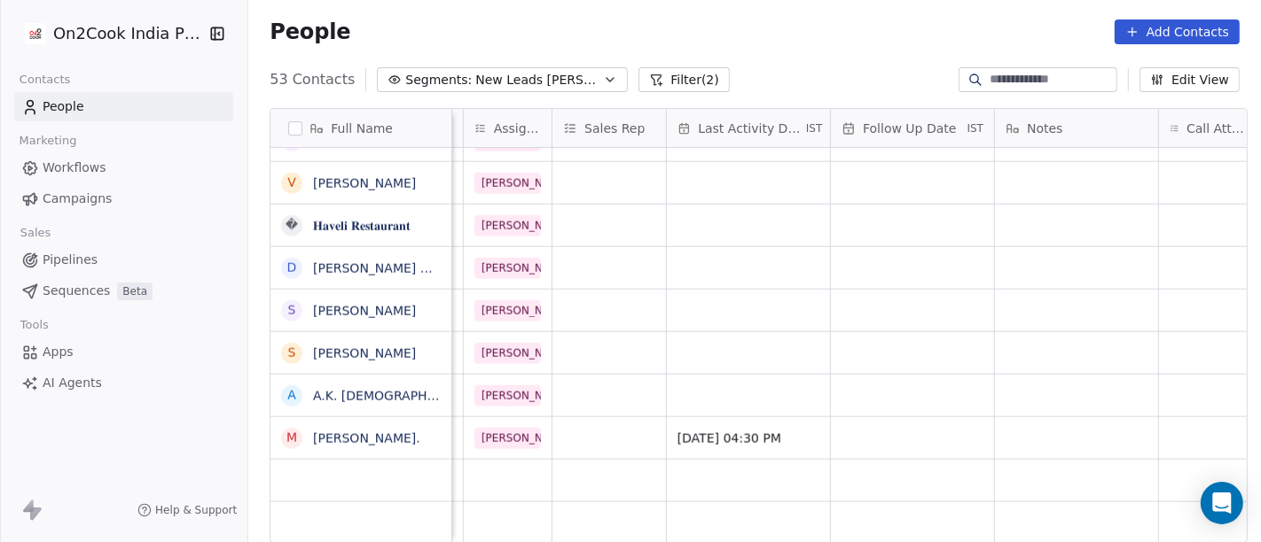
scroll to position [12, 909]
click at [886, 418] on div "grid" at bounding box center [911, 439] width 163 height 42
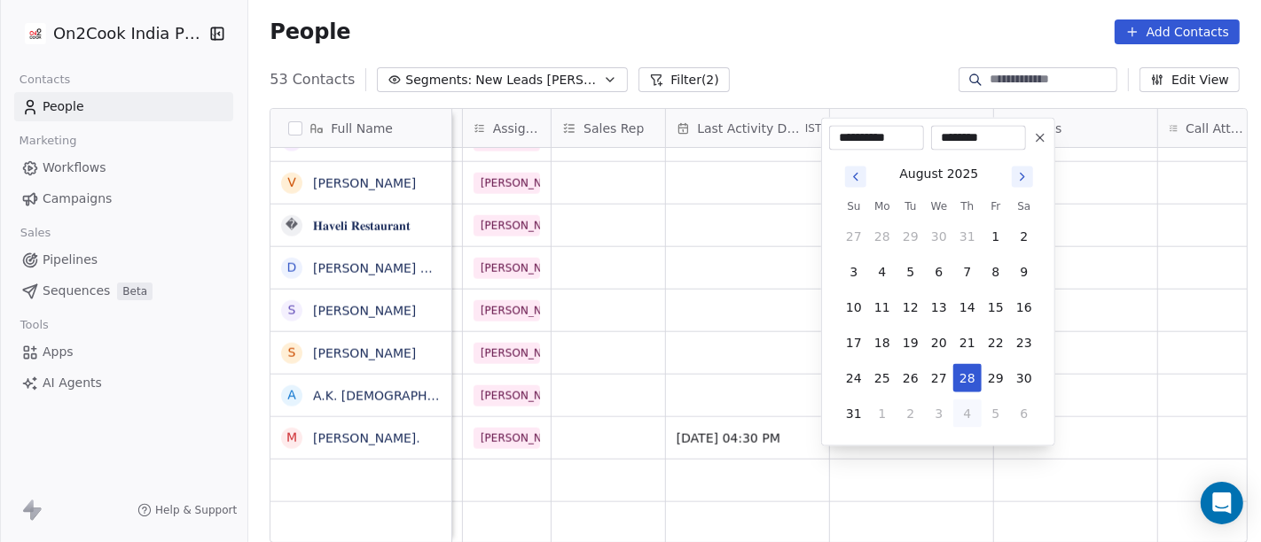
click at [972, 416] on button "4" at bounding box center [967, 414] width 28 height 28
type input "**********"
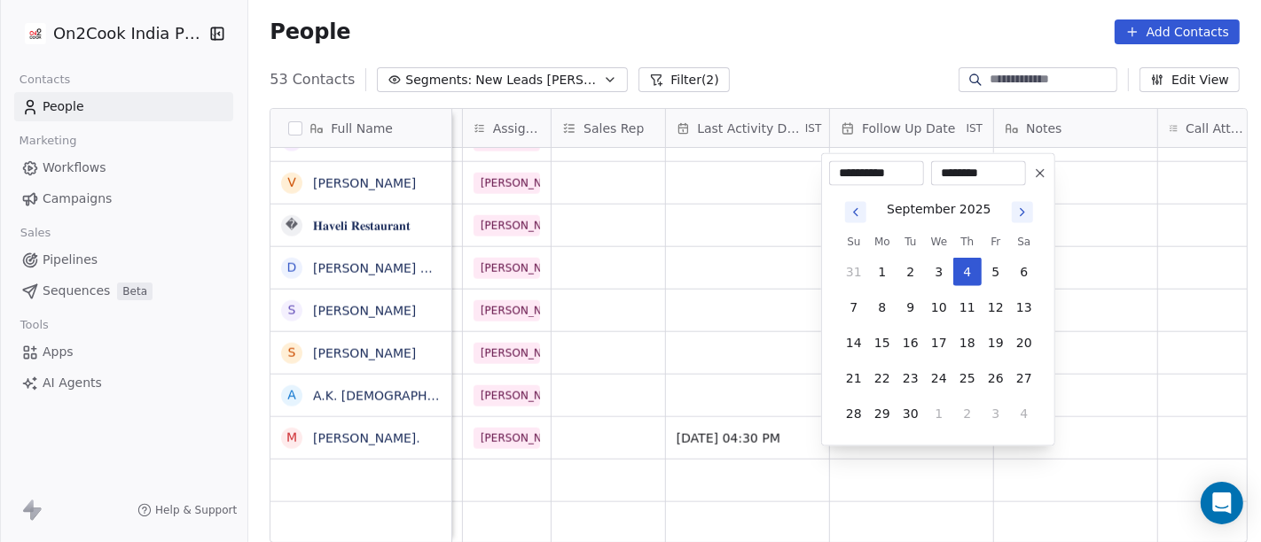
click at [848, 13] on html "On2Cook India Pvt. Ltd. Contacts People Marketing Workflows Campaigns Sales Pip…" at bounding box center [630, 271] width 1261 height 542
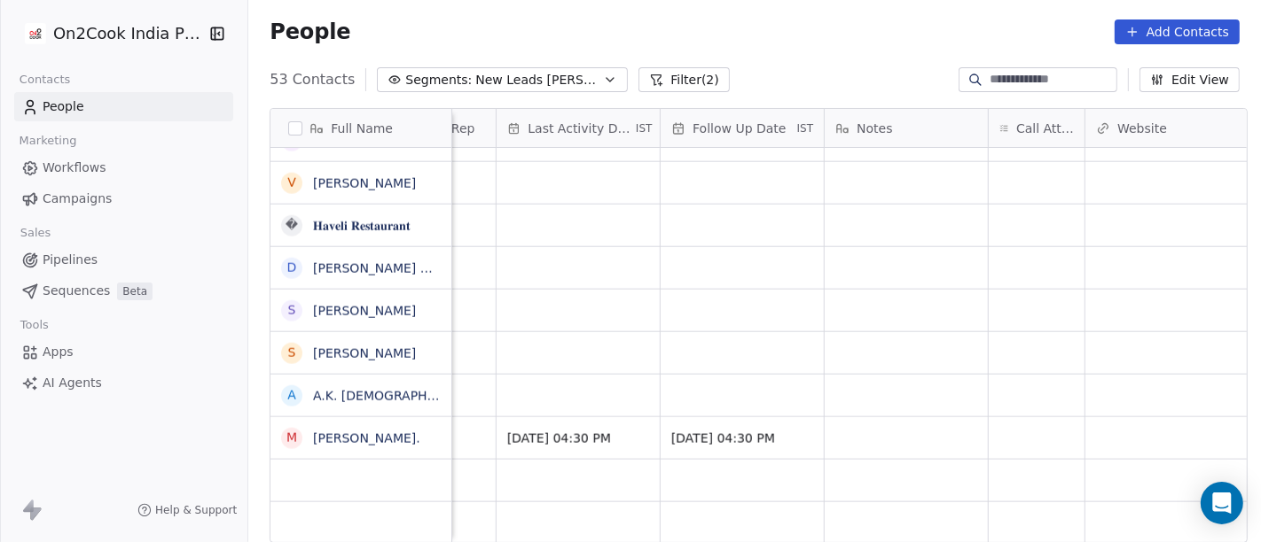
scroll to position [12, 1079]
click at [1020, 434] on div "grid" at bounding box center [1036, 439] width 96 height 42
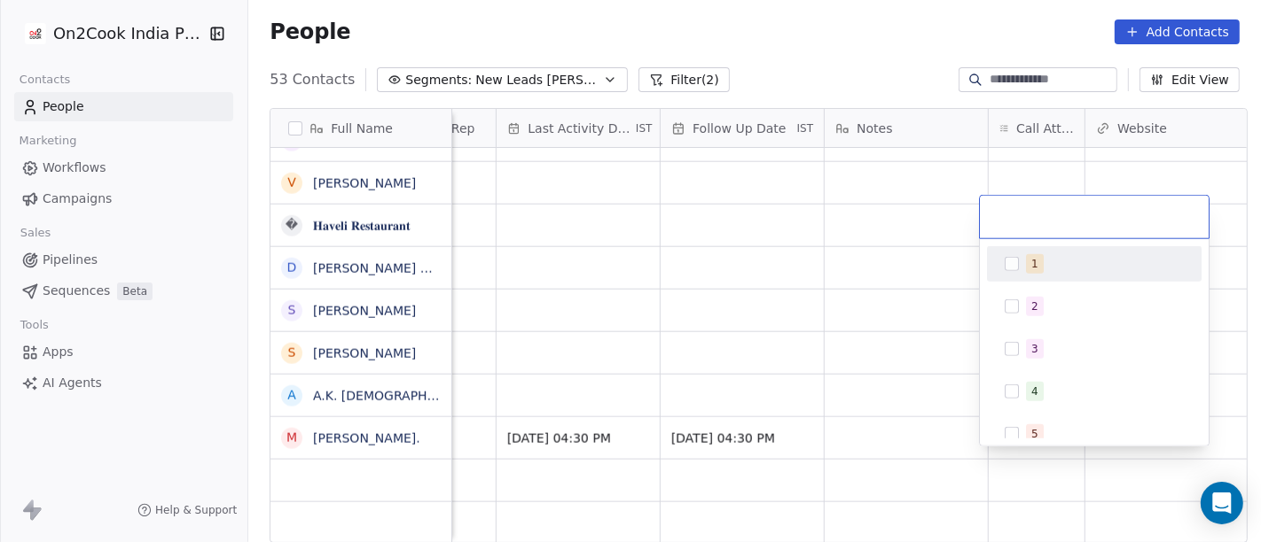
click at [1039, 269] on span "1" at bounding box center [1035, 264] width 18 height 20
click at [869, 48] on html "On2Cook India Pvt. Ltd. Contacts People Marketing Workflows Campaigns Sales Pip…" at bounding box center [630, 271] width 1261 height 542
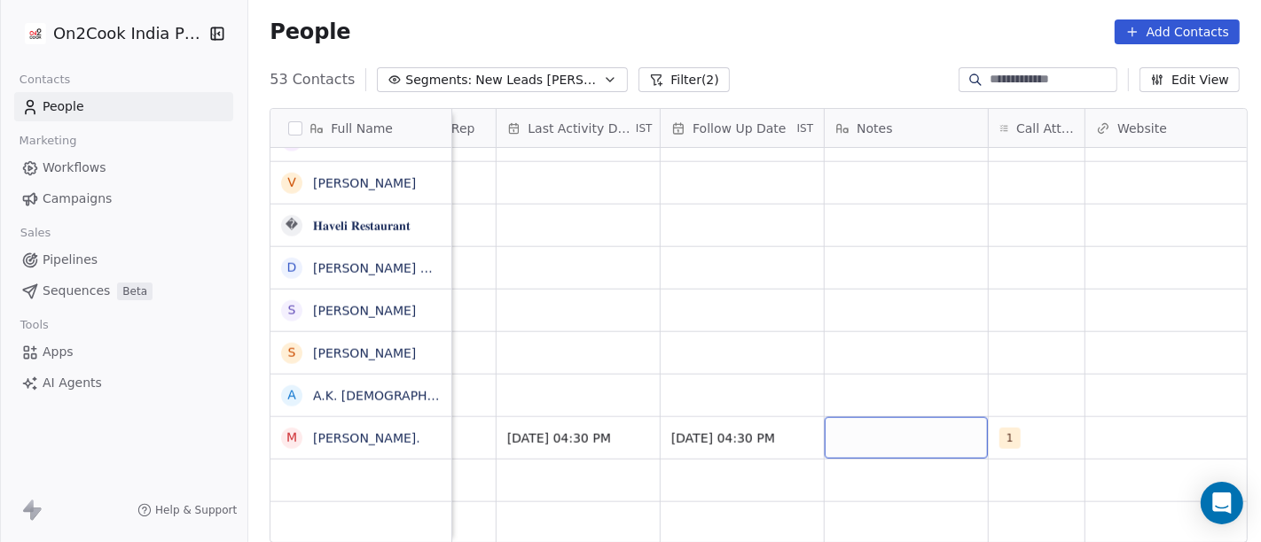
click at [892, 418] on div "grid" at bounding box center [905, 439] width 163 height 42
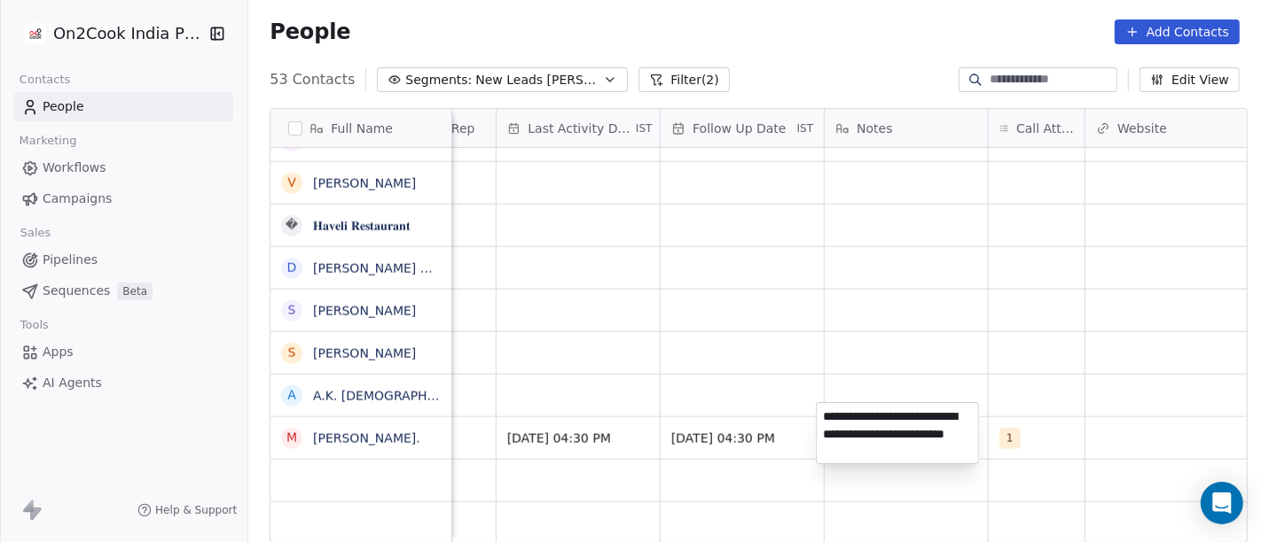
click at [918, 454] on textarea "**********" at bounding box center [896, 433] width 161 height 60
type textarea "**********"
click at [966, 253] on html "On2Cook India Pvt. Ltd. Contacts People Marketing Workflows Campaigns Sales Pip…" at bounding box center [630, 271] width 1261 height 542
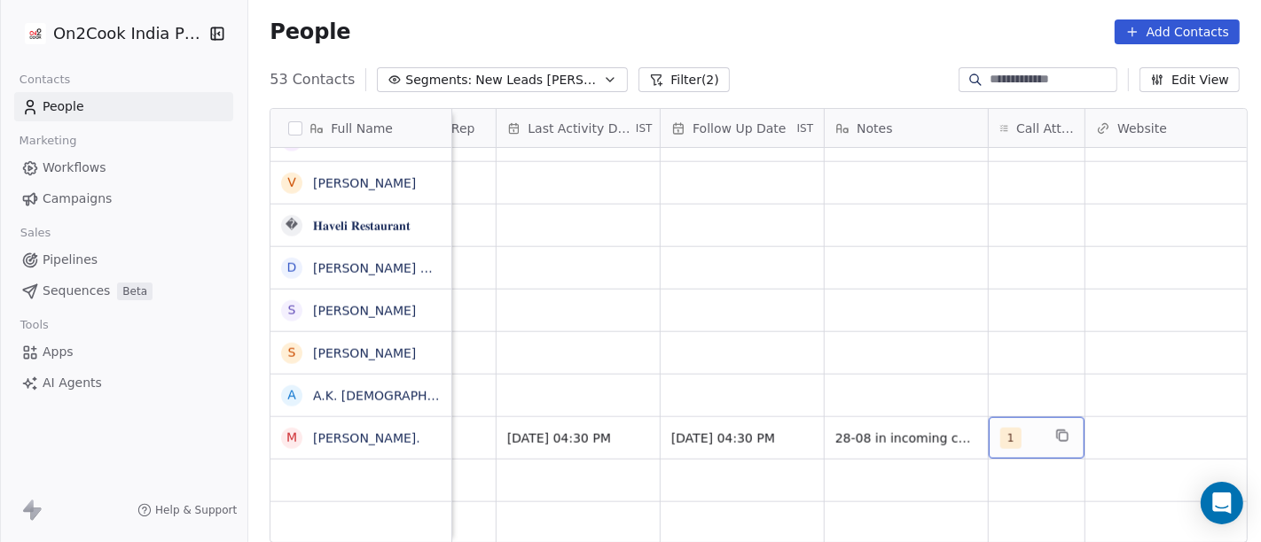
click at [1000, 428] on span "1" at bounding box center [1010, 438] width 21 height 21
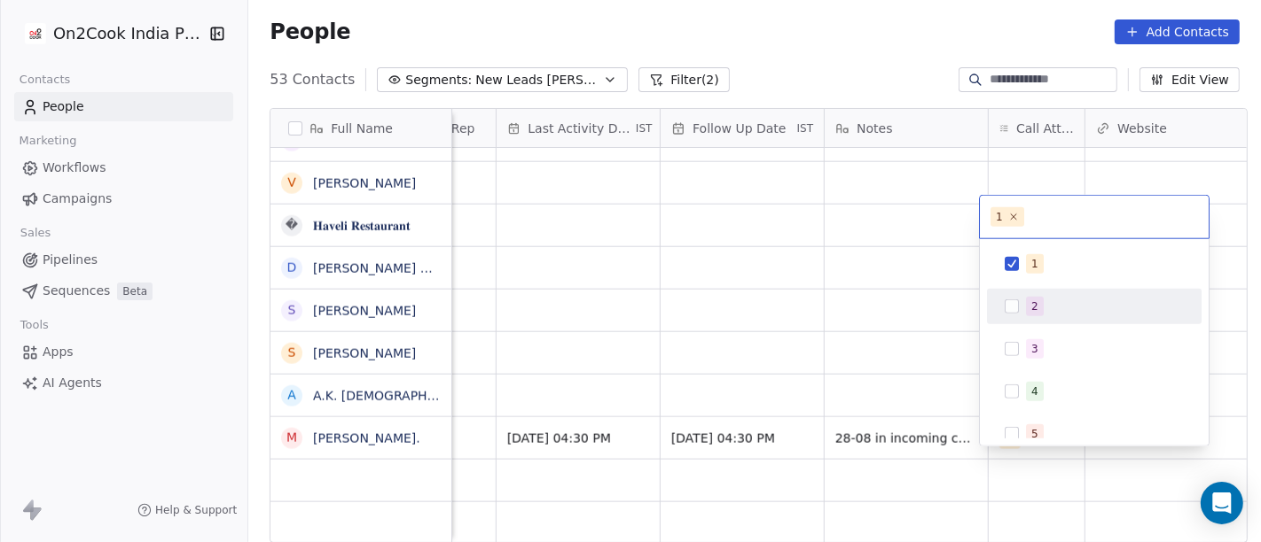
click at [1022, 305] on div "2" at bounding box center [1094, 307] width 200 height 28
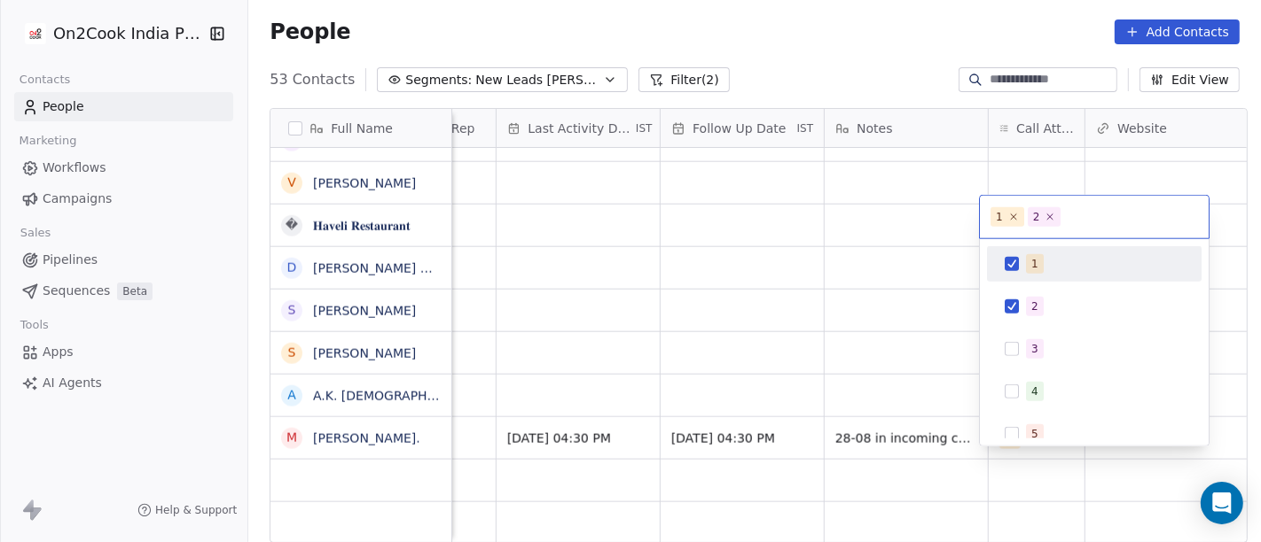
click at [1016, 267] on button "Suggestions" at bounding box center [1011, 264] width 14 height 14
click at [893, 271] on html "On2Cook India Pvt. Ltd. Contacts People Marketing Workflows Campaigns Sales Pip…" at bounding box center [630, 271] width 1261 height 542
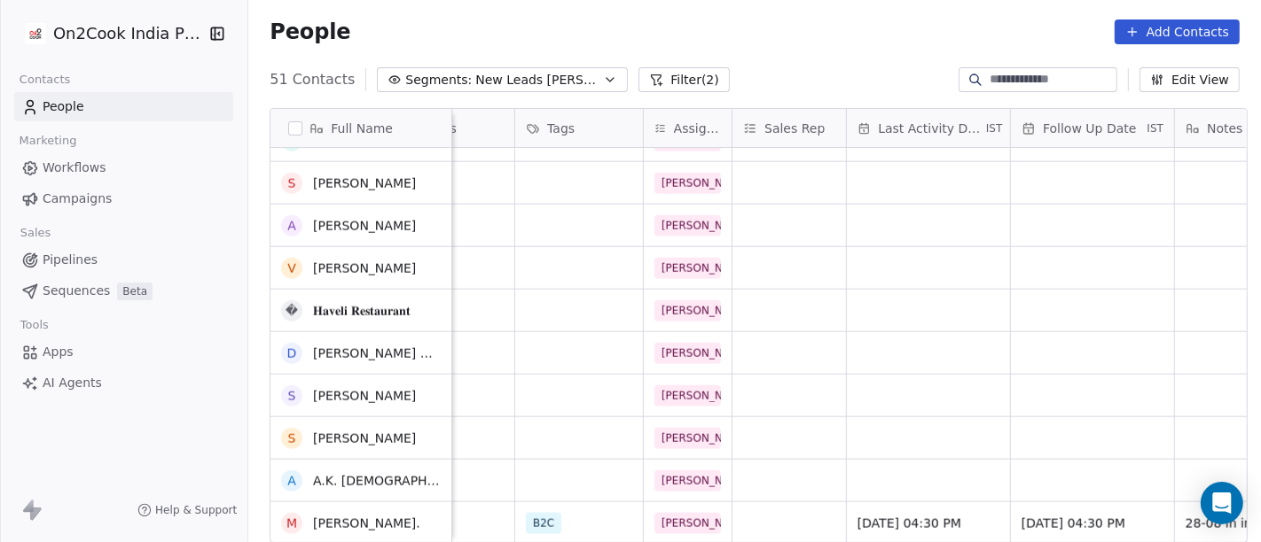
scroll to position [1774, 0]
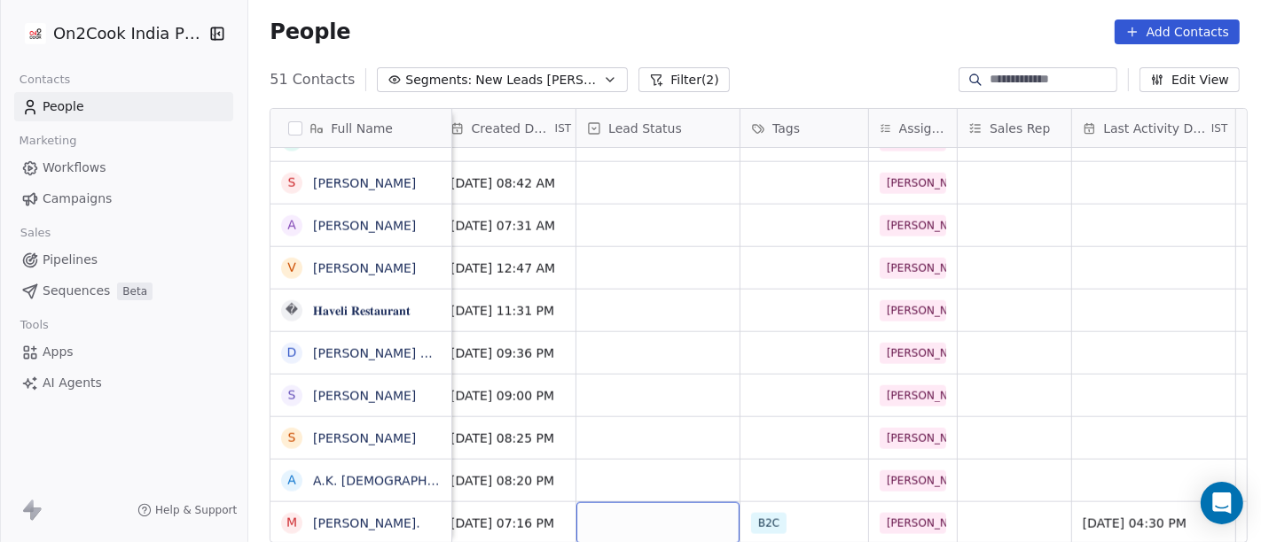
click at [666, 503] on div "grid" at bounding box center [657, 524] width 163 height 42
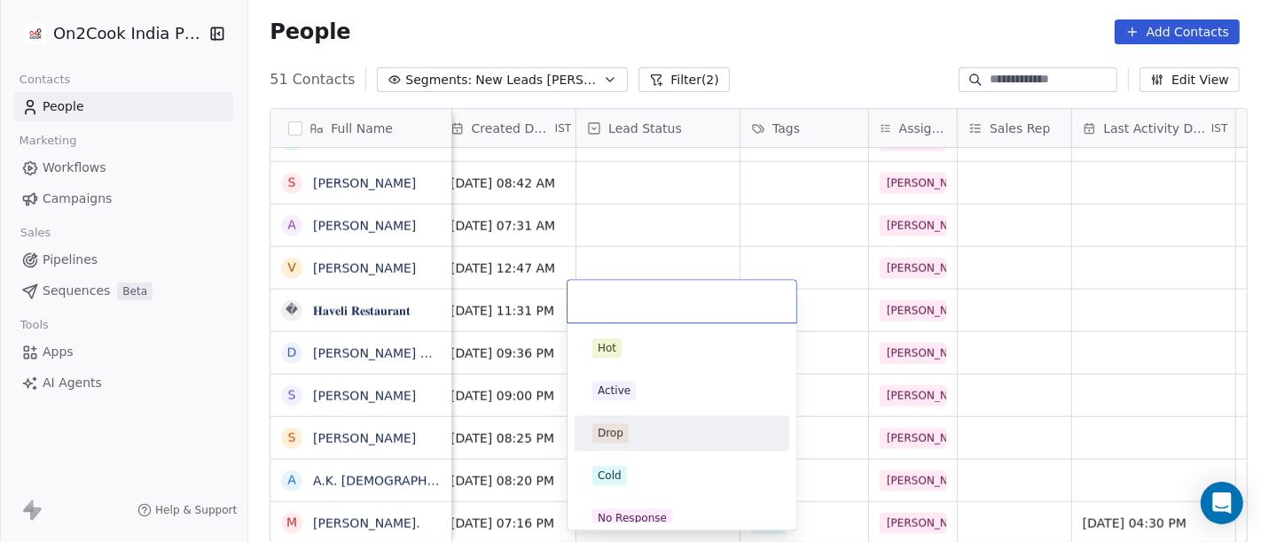
click at [1110, 335] on html "On2Cook India Pvt. Ltd. Contacts People Marketing Workflows Campaigns Sales Pip…" at bounding box center [630, 271] width 1261 height 542
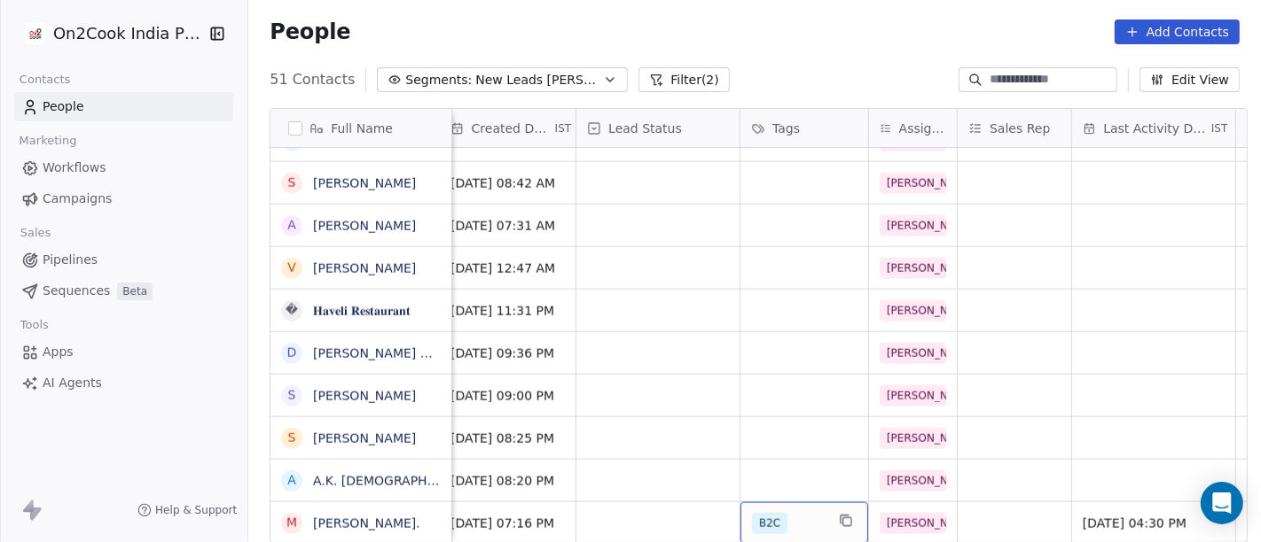
click at [740, 505] on div "B2C" at bounding box center [804, 524] width 128 height 42
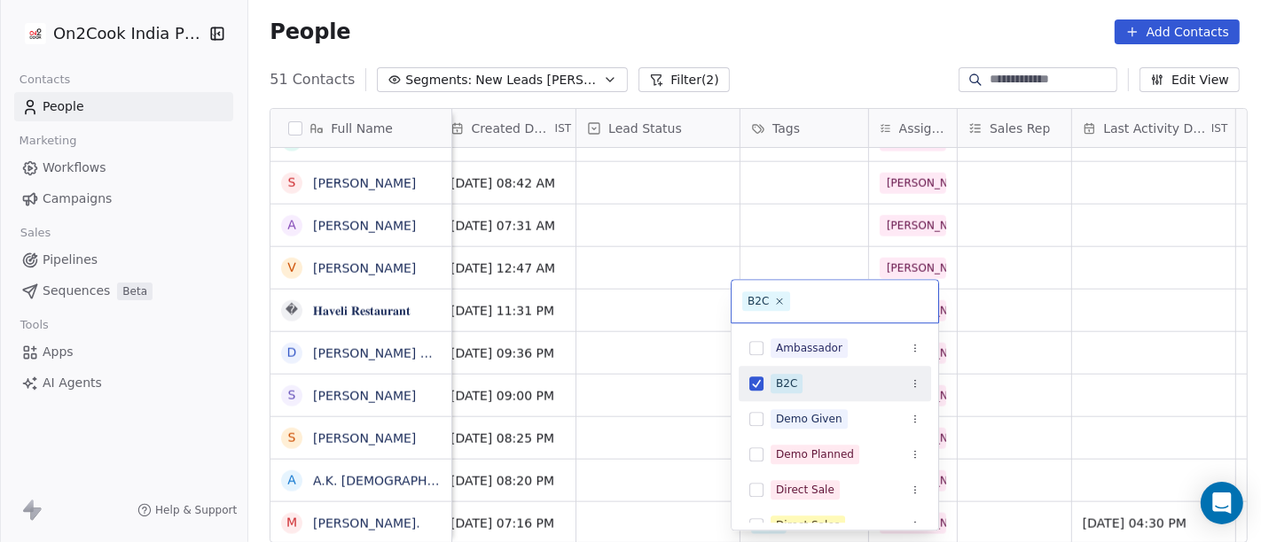
click at [821, 392] on div "B2C" at bounding box center [845, 384] width 150 height 20
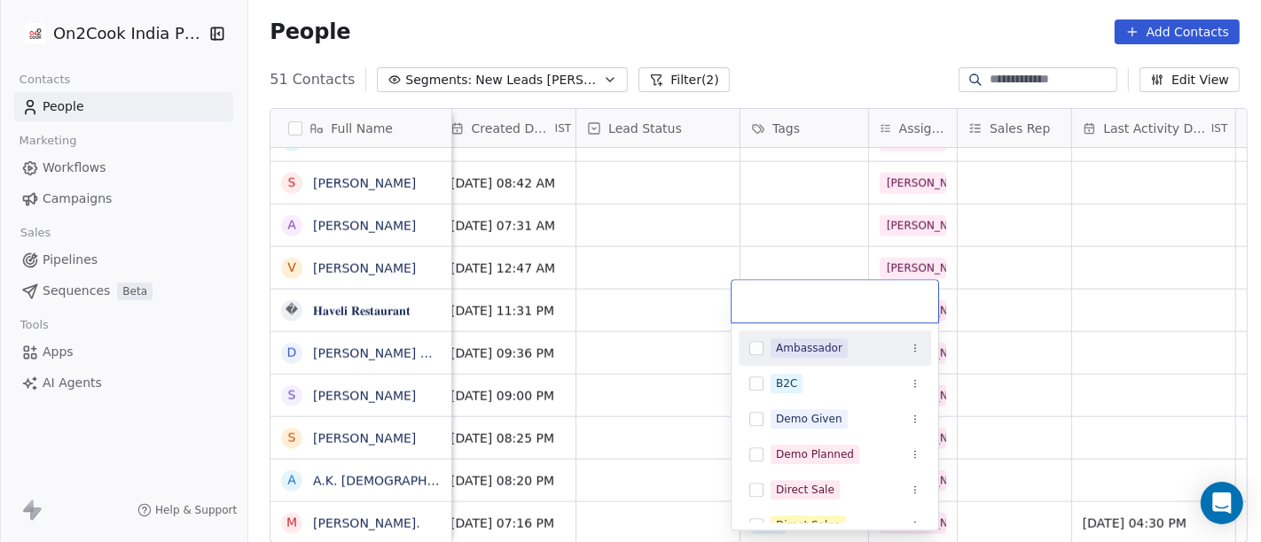
click at [767, 244] on html "On2Cook India Pvt. Ltd. Contacts People Marketing Workflows Campaigns Sales Pip…" at bounding box center [630, 271] width 1261 height 542
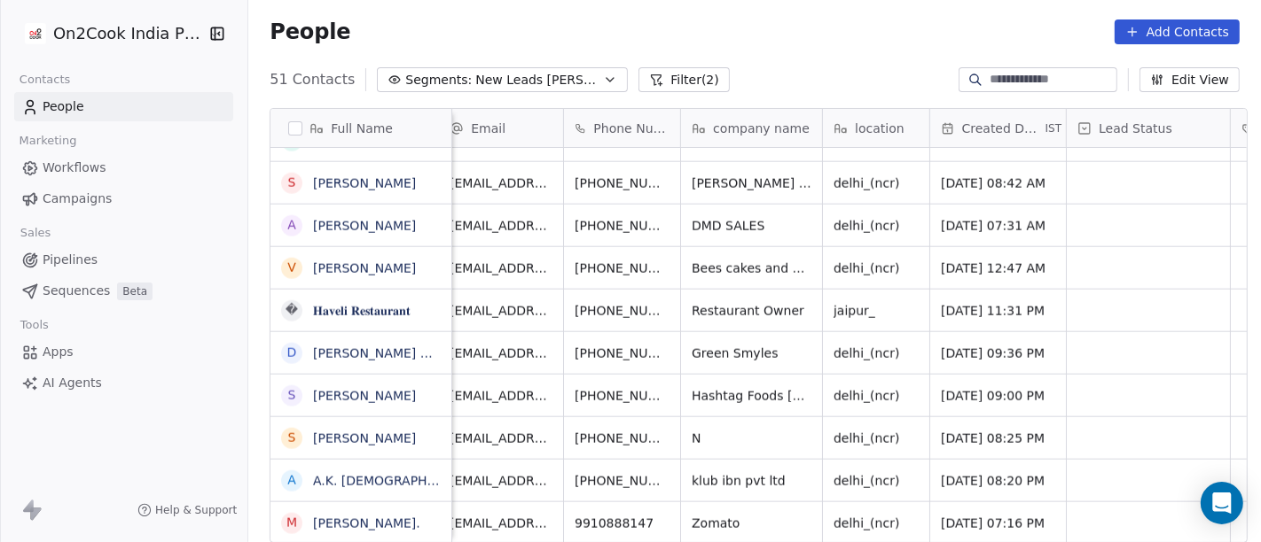
scroll to position [12, 0]
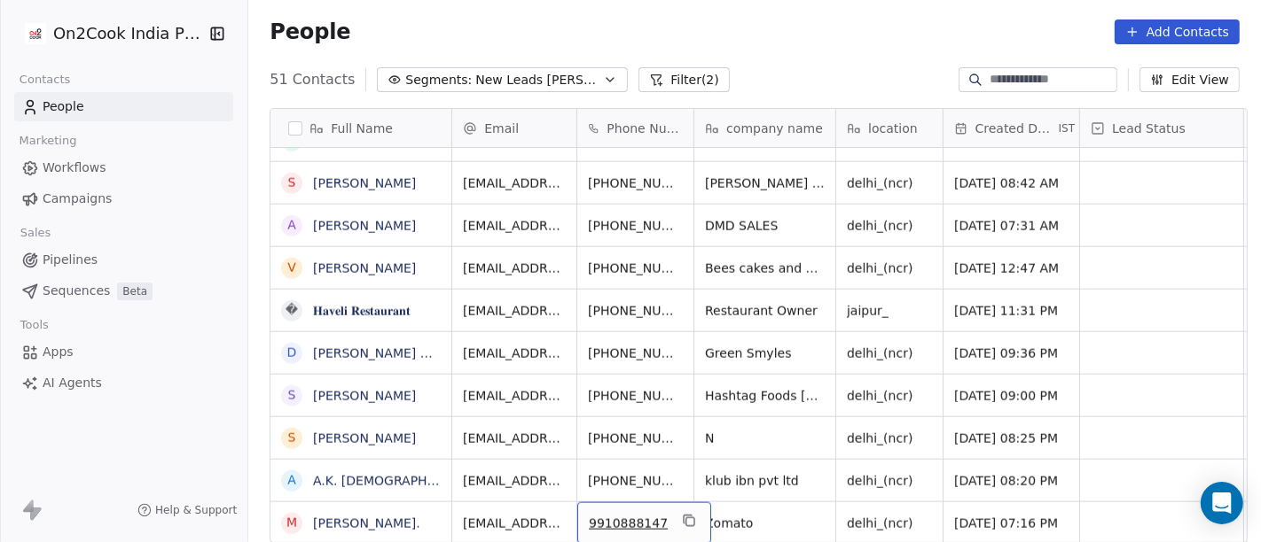
click at [686, 503] on div "9910888147" at bounding box center [644, 524] width 134 height 42
click at [682, 514] on icon "grid" at bounding box center [689, 521] width 14 height 14
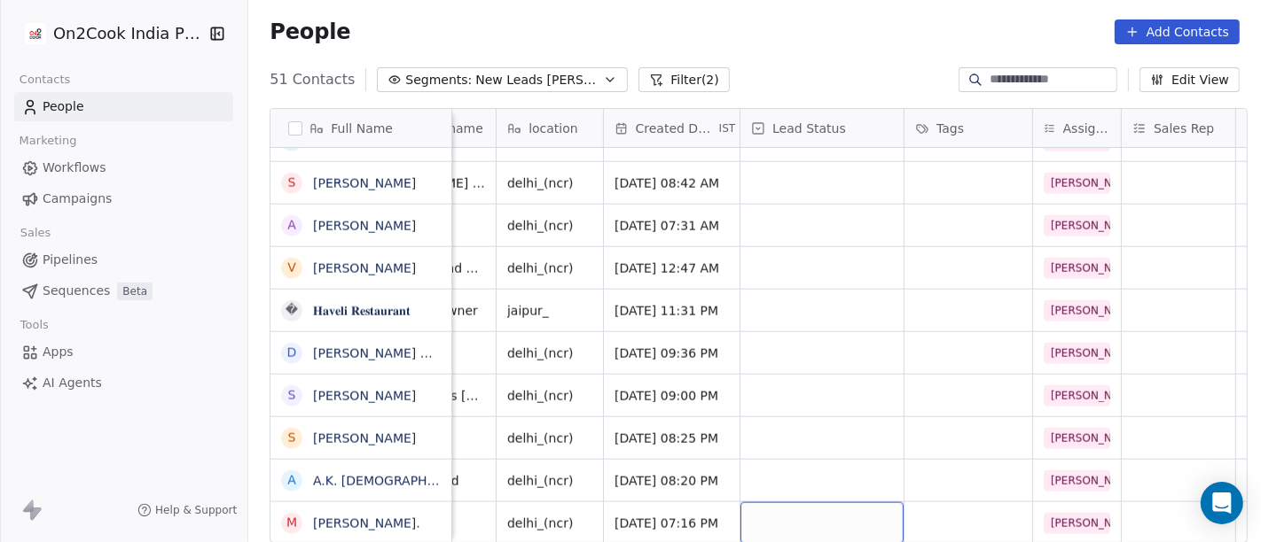
scroll to position [15, 339]
click at [798, 507] on div "grid" at bounding box center [822, 524] width 163 height 42
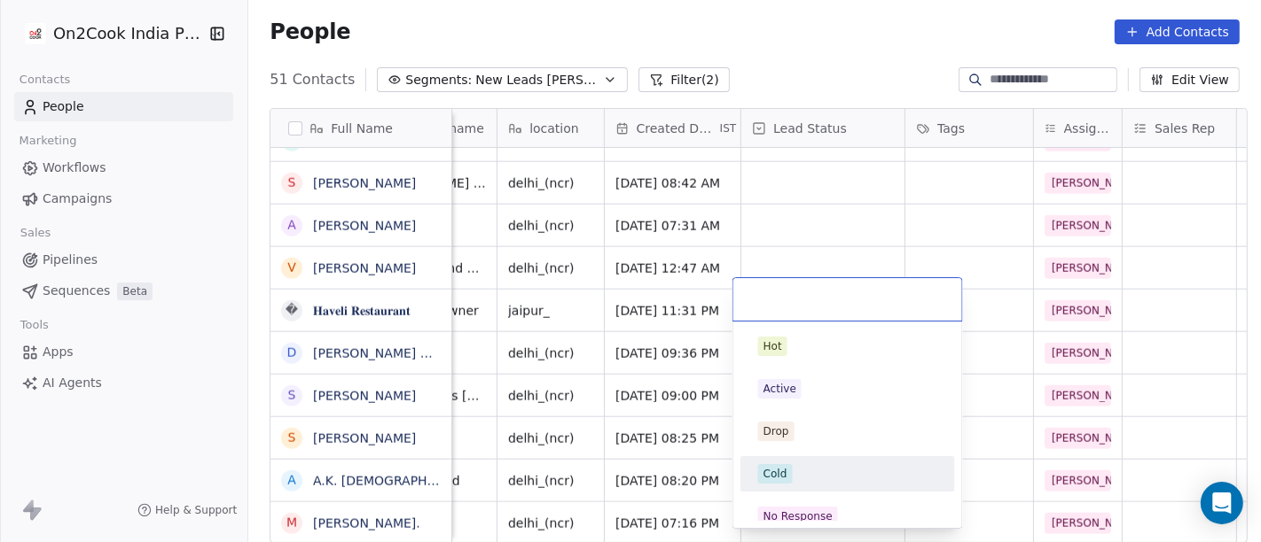
click at [815, 472] on div "Cold" at bounding box center [847, 474] width 179 height 20
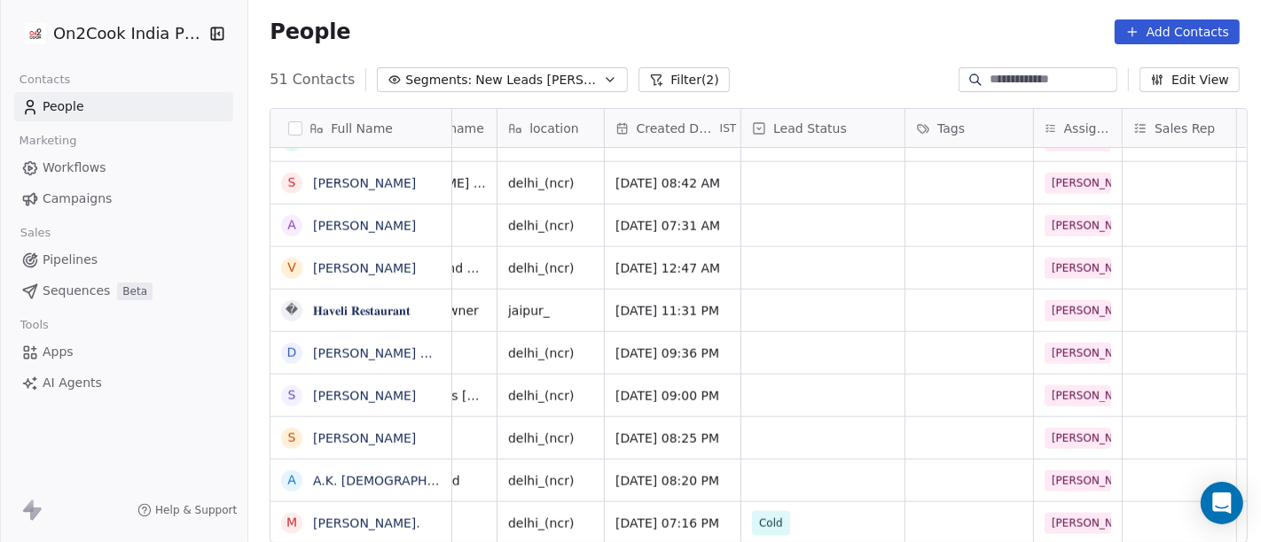
scroll to position [15, 0]
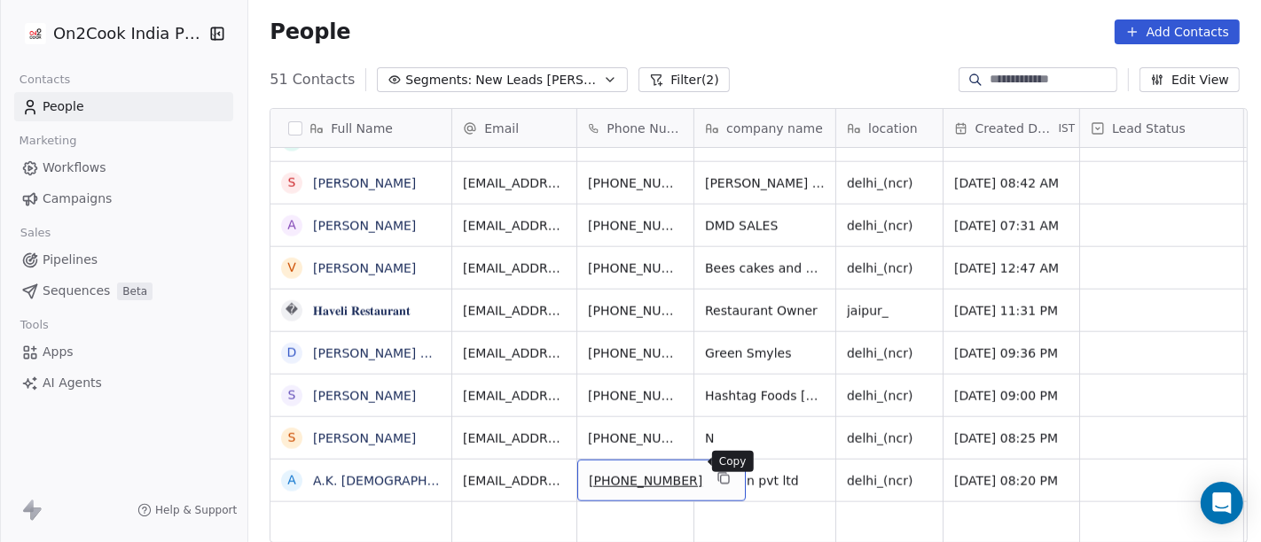
click at [716, 472] on icon "grid" at bounding box center [723, 479] width 14 height 14
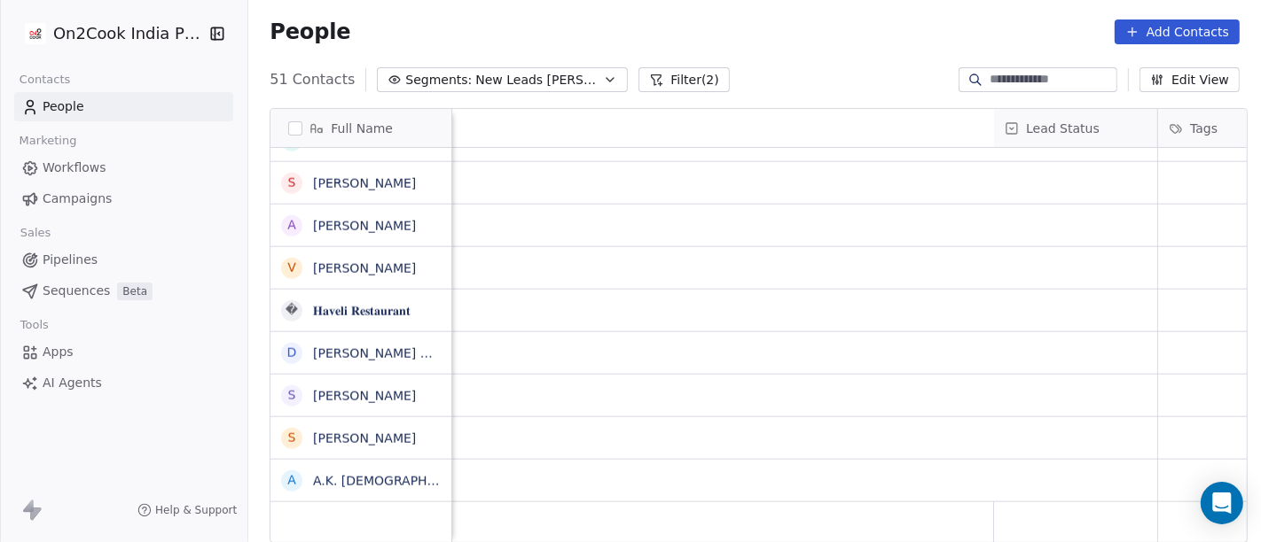
scroll to position [0, 1117]
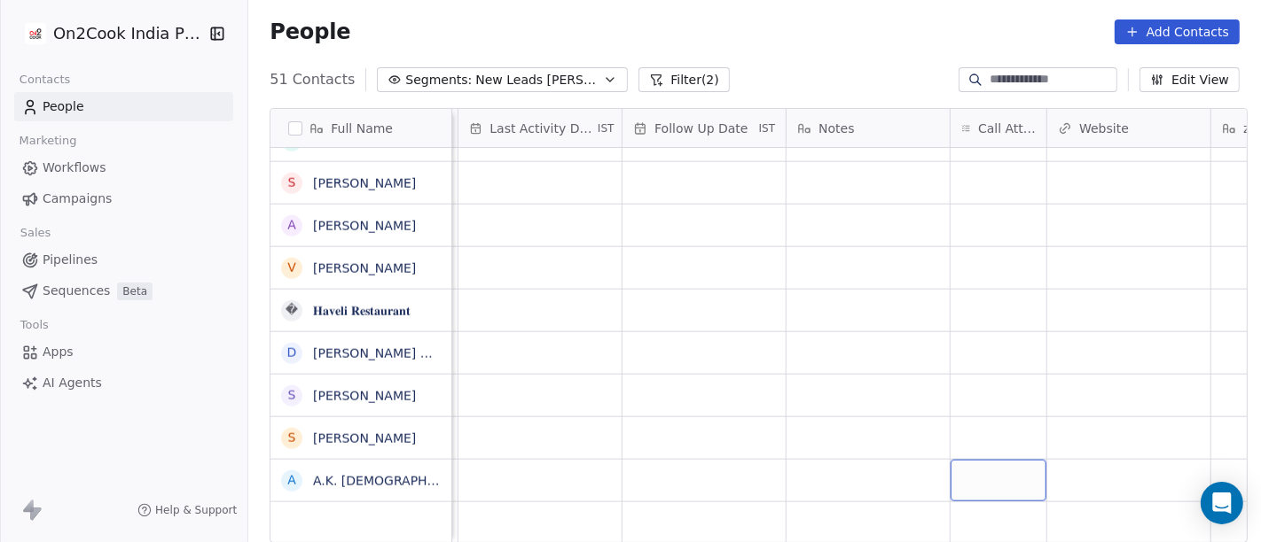
click at [984, 483] on div "grid" at bounding box center [998, 481] width 96 height 42
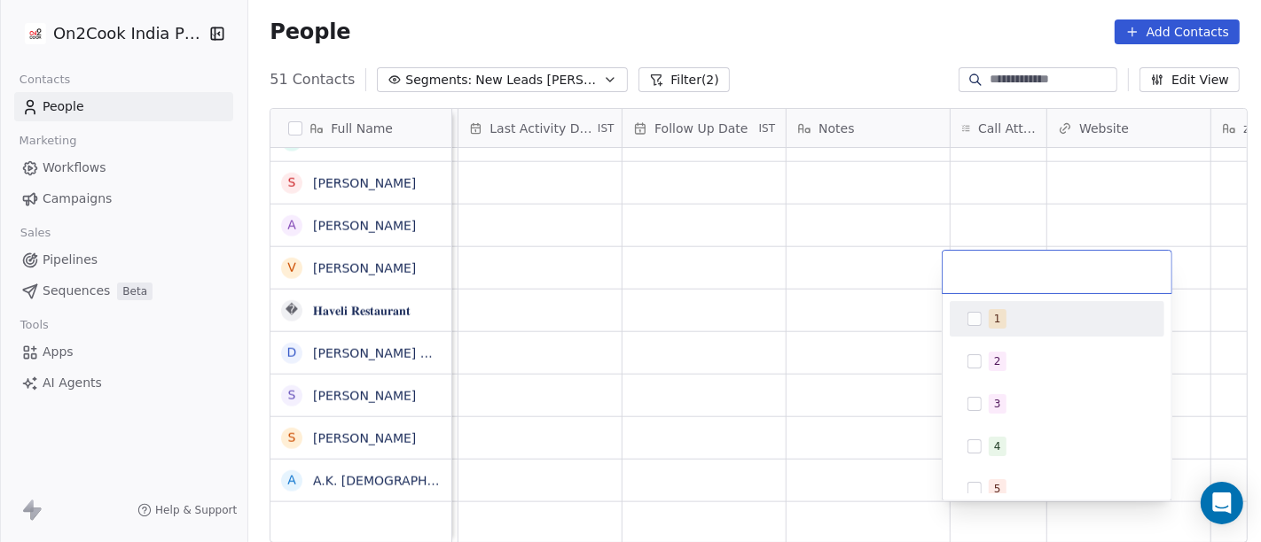
click at [1008, 313] on div "1" at bounding box center [1067, 319] width 158 height 20
click at [719, 328] on html "On2Cook India Pvt. Ltd. Contacts People Marketing Workflows Campaigns Sales Pip…" at bounding box center [630, 271] width 1261 height 542
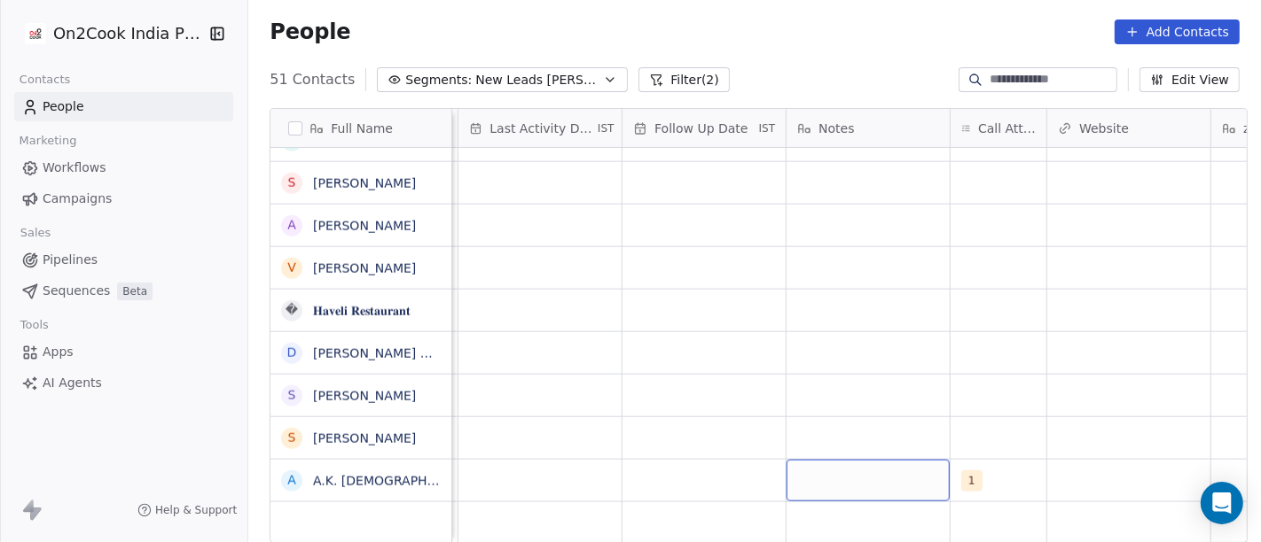
click at [864, 495] on div "grid" at bounding box center [867, 481] width 163 height 42
type textarea "**********"
click at [820, 365] on html "On2Cook India Pvt. Ltd. Contacts People Marketing Workflows Campaigns Sales Pip…" at bounding box center [630, 271] width 1261 height 542
click at [720, 487] on div "grid" at bounding box center [703, 481] width 163 height 42
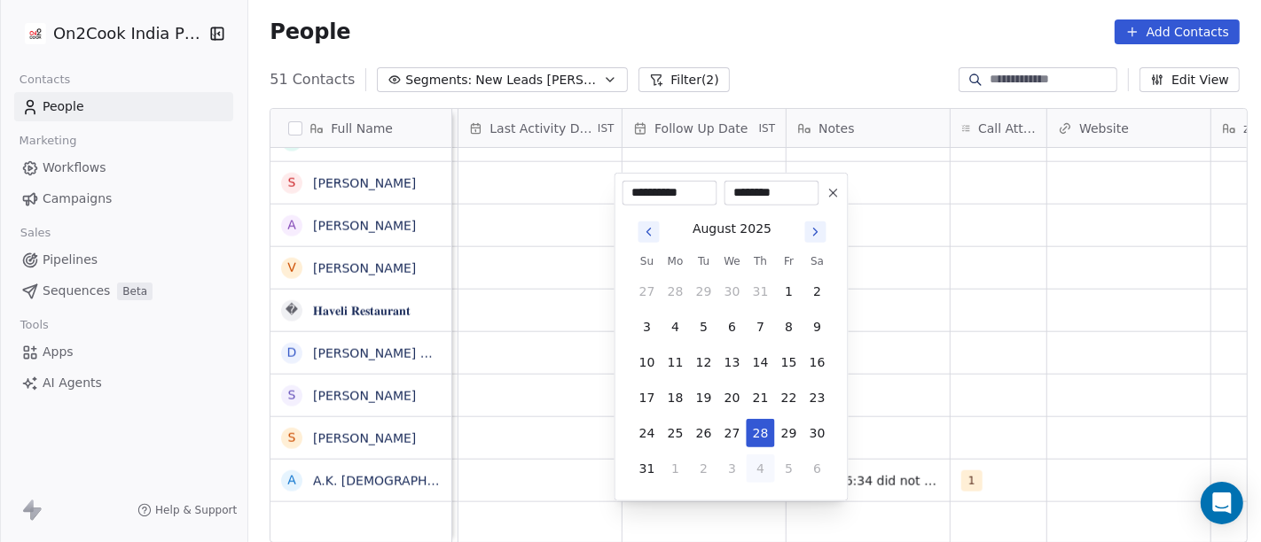
click at [761, 470] on button "4" at bounding box center [760, 469] width 28 height 28
type input "**********"
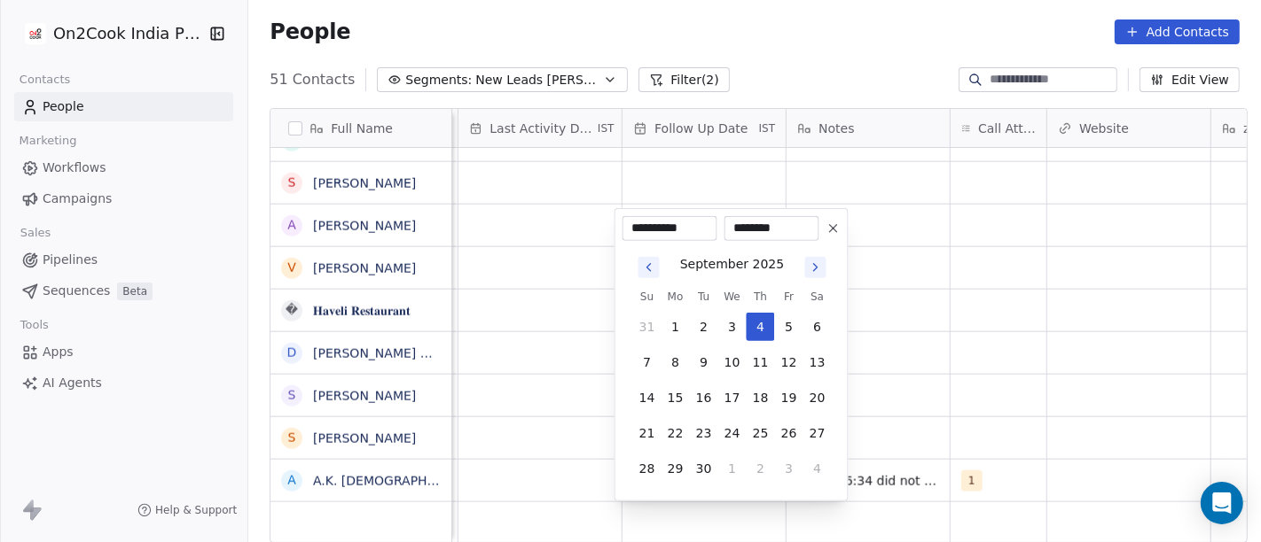
click at [1039, 393] on html "On2Cook India Pvt. Ltd. Contacts People Marketing Workflows Campaigns Sales Pip…" at bounding box center [630, 271] width 1261 height 542
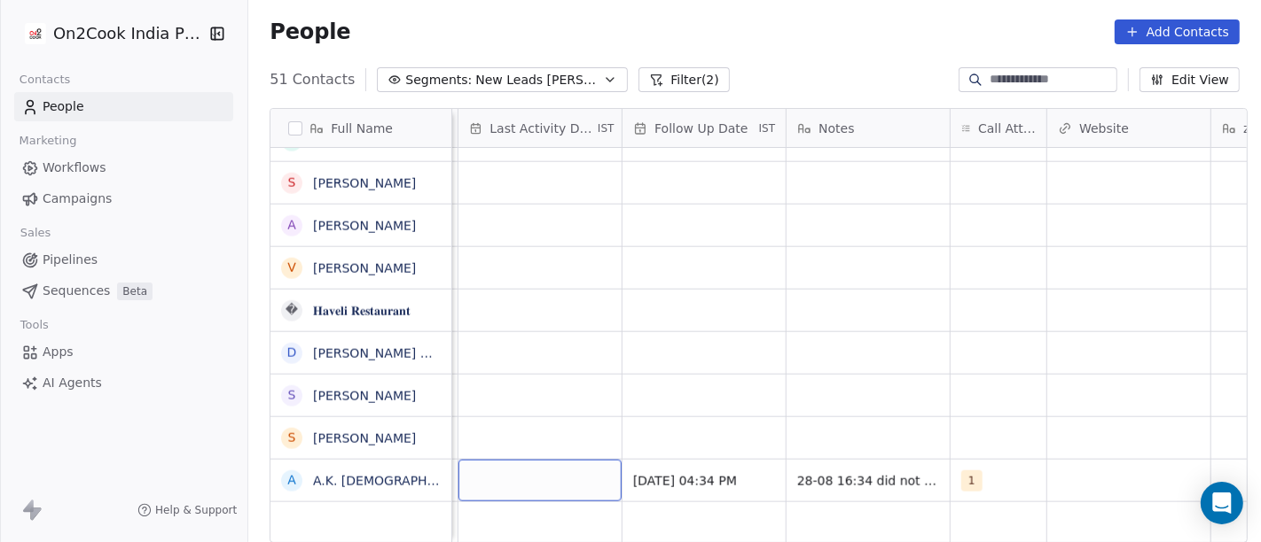
click at [522, 471] on div "grid" at bounding box center [539, 481] width 163 height 42
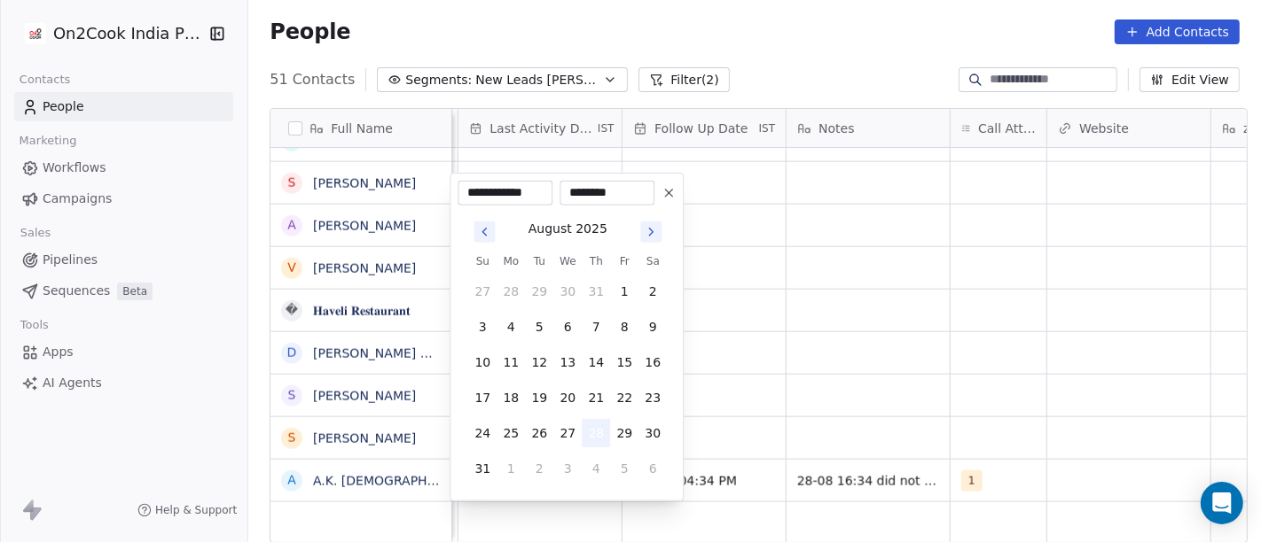
click at [593, 431] on button "28" at bounding box center [595, 433] width 28 height 28
click at [956, 414] on html "On2Cook India Pvt. Ltd. Contacts People Marketing Workflows Campaigns Sales Pip…" at bounding box center [630, 271] width 1261 height 542
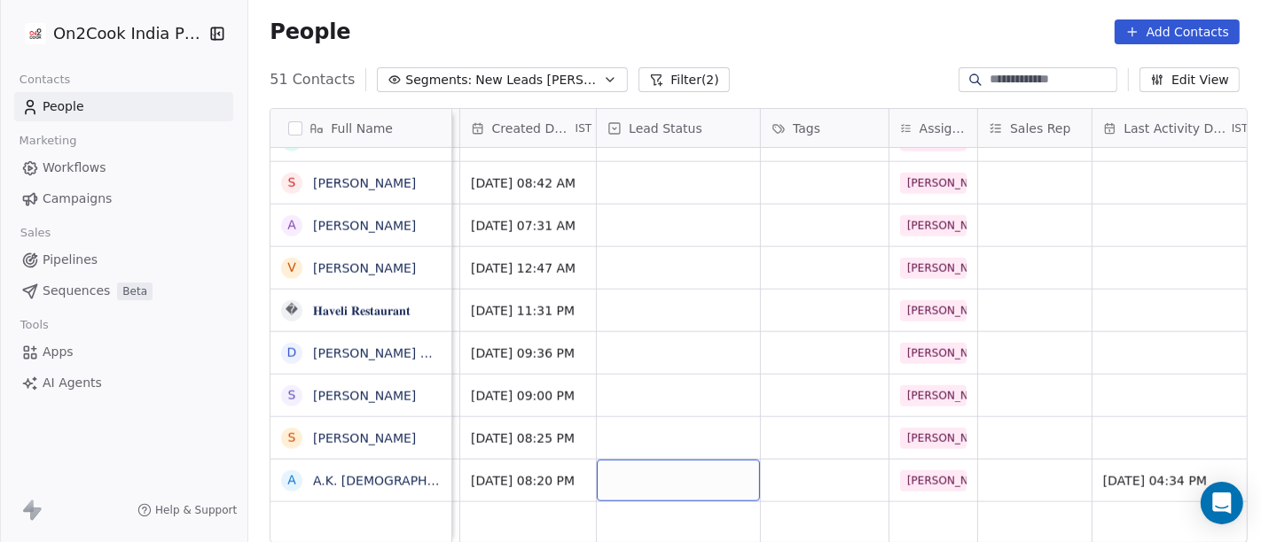
scroll to position [0, 482]
click at [610, 483] on div "grid" at bounding box center [678, 481] width 163 height 42
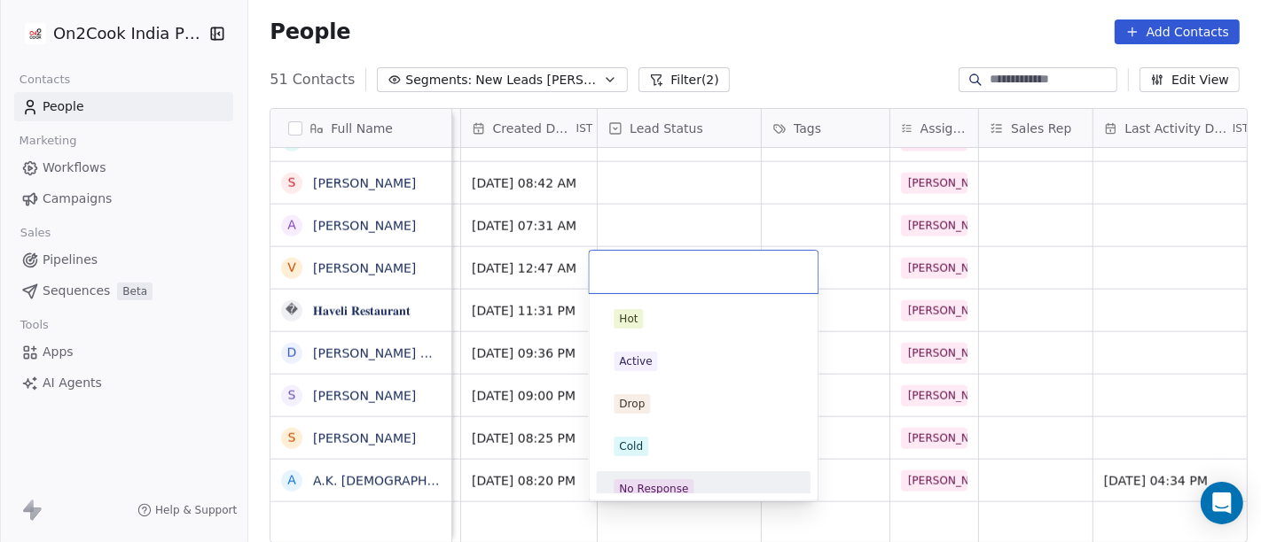
click at [652, 480] on span "No Response" at bounding box center [653, 490] width 80 height 20
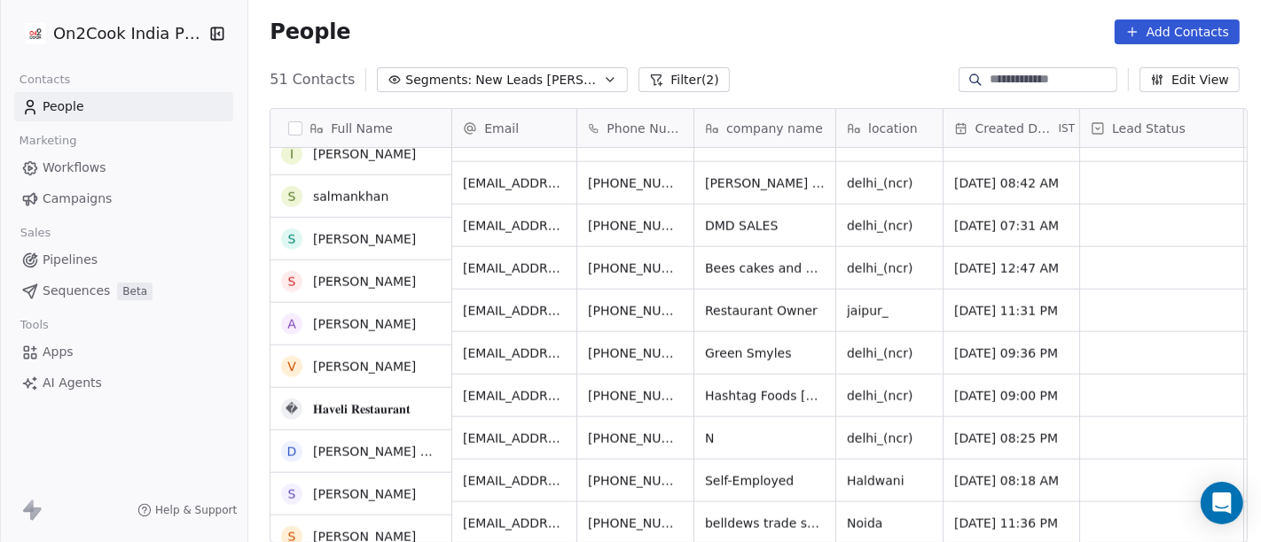
scroll to position [1774, 0]
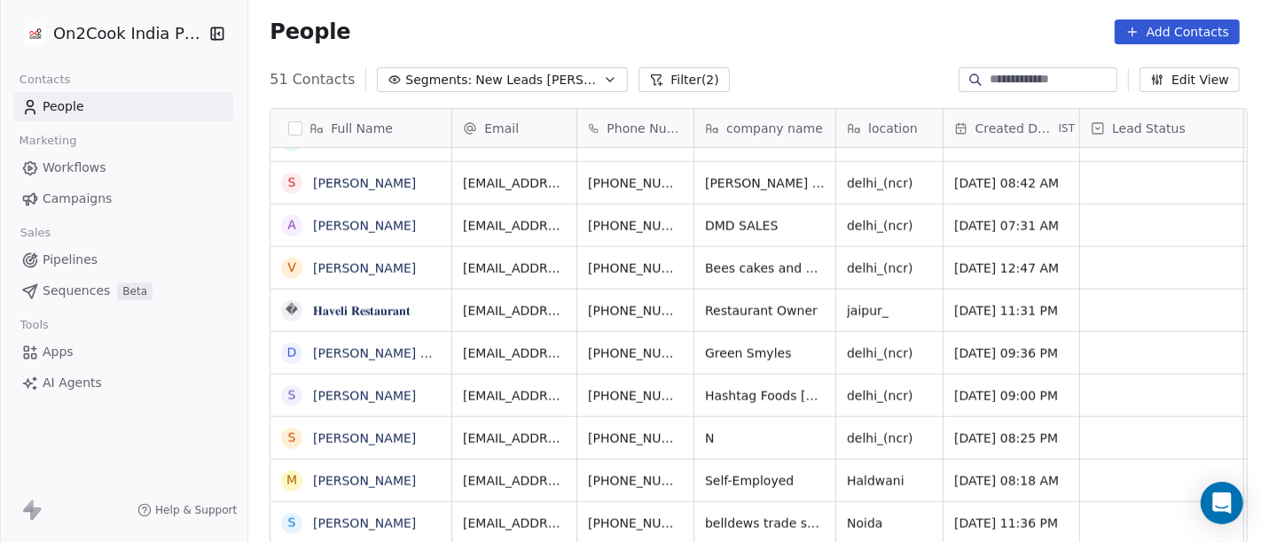
click at [734, 5] on div "People Add Contacts" at bounding box center [754, 31] width 1012 height 67
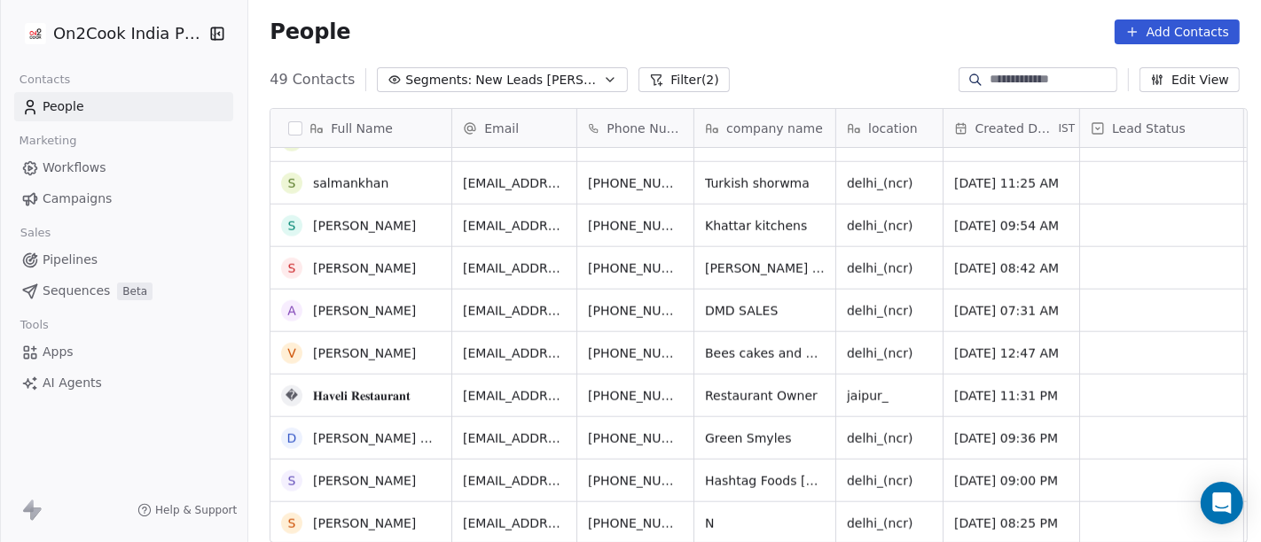
scroll to position [1689, 0]
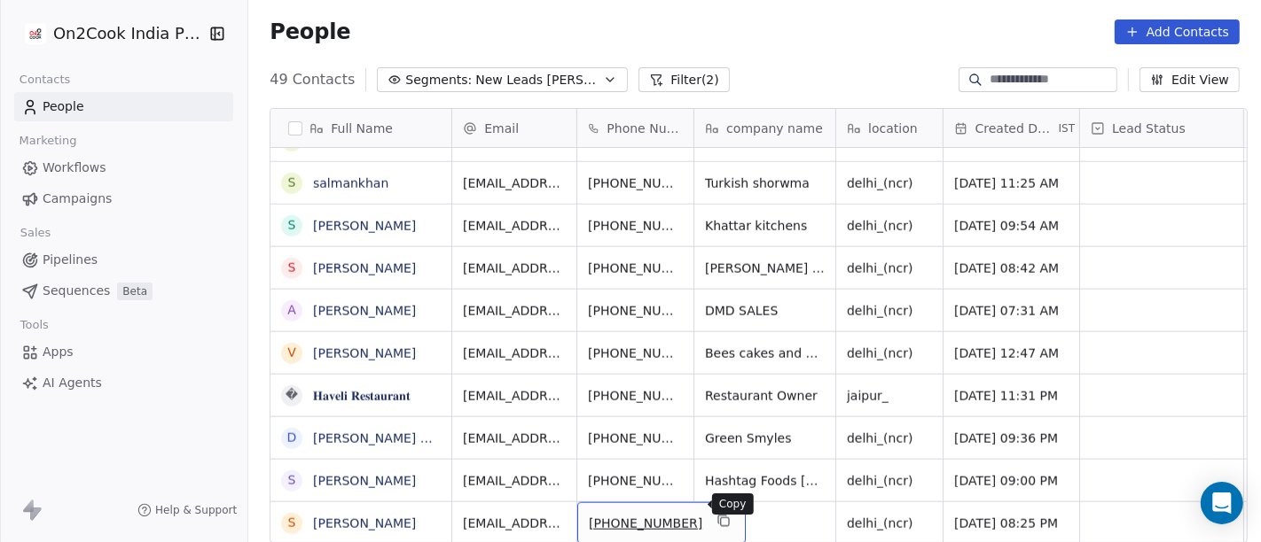
click at [716, 514] on icon "grid" at bounding box center [723, 521] width 14 height 14
click at [713, 511] on button "grid" at bounding box center [723, 521] width 21 height 21
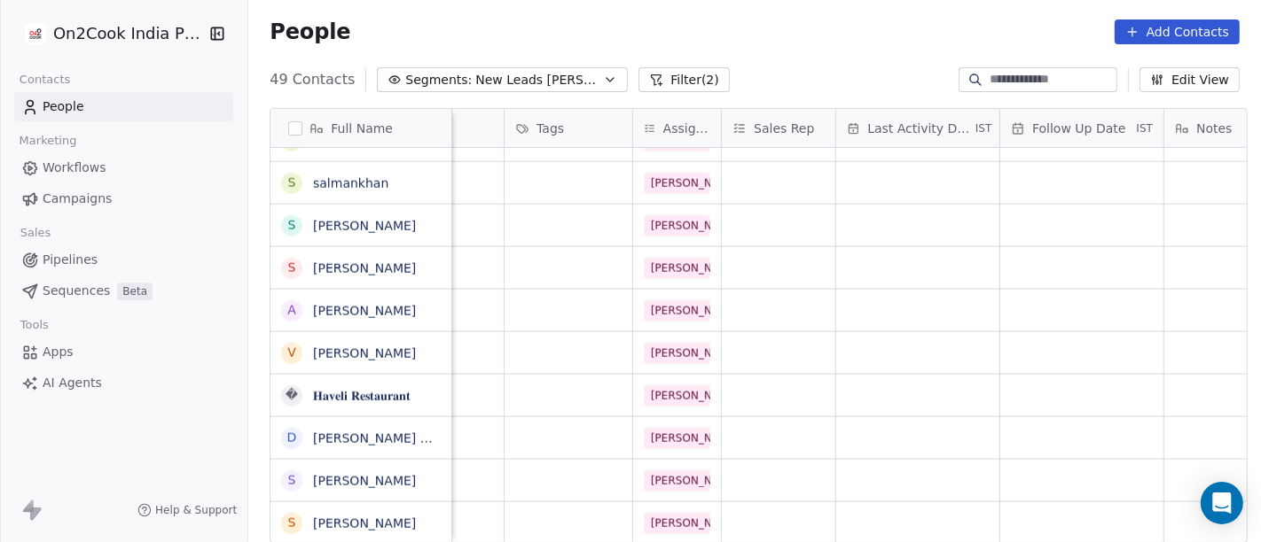
scroll to position [15, 744]
click at [432, 525] on icon "grid" at bounding box center [439, 521] width 14 height 14
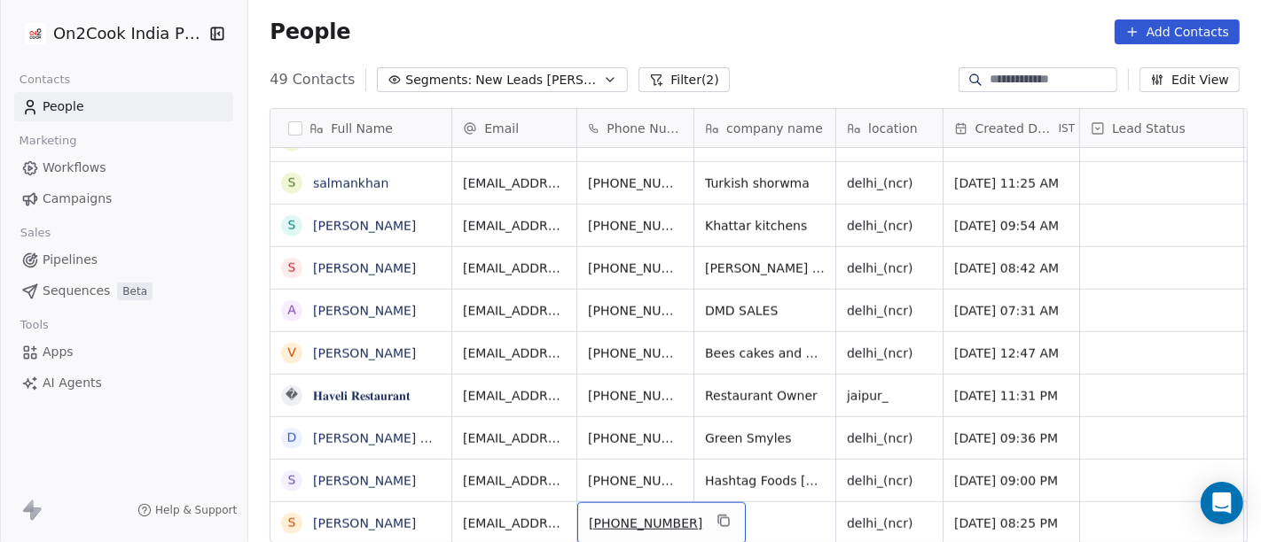
click at [600, 515] on span "[PHONE_NUMBER]" at bounding box center [645, 524] width 113 height 18
click at [601, 506] on input "**********" at bounding box center [641, 506] width 139 height 35
type input "**********"
click at [752, 527] on html "On2Cook India Pvt. Ltd. Contacts People Marketing Workflows Campaigns Sales Pip…" at bounding box center [630, 271] width 1261 height 542
click at [678, 511] on button "grid" at bounding box center [688, 521] width 21 height 21
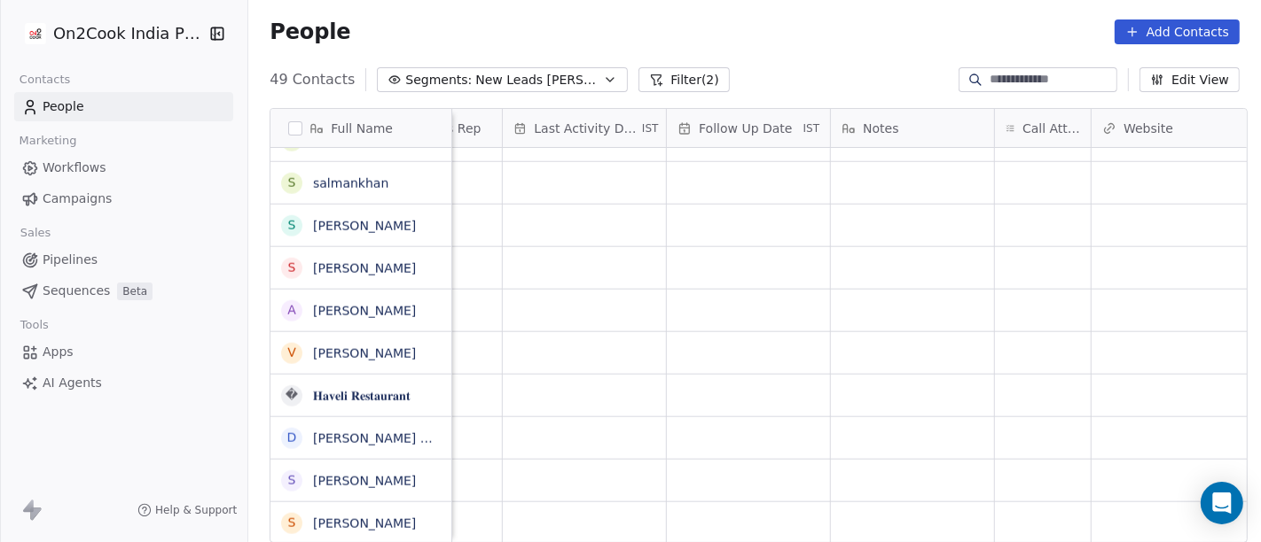
scroll to position [15, 1137]
click at [964, 510] on div "grid" at bounding box center [978, 524] width 96 height 42
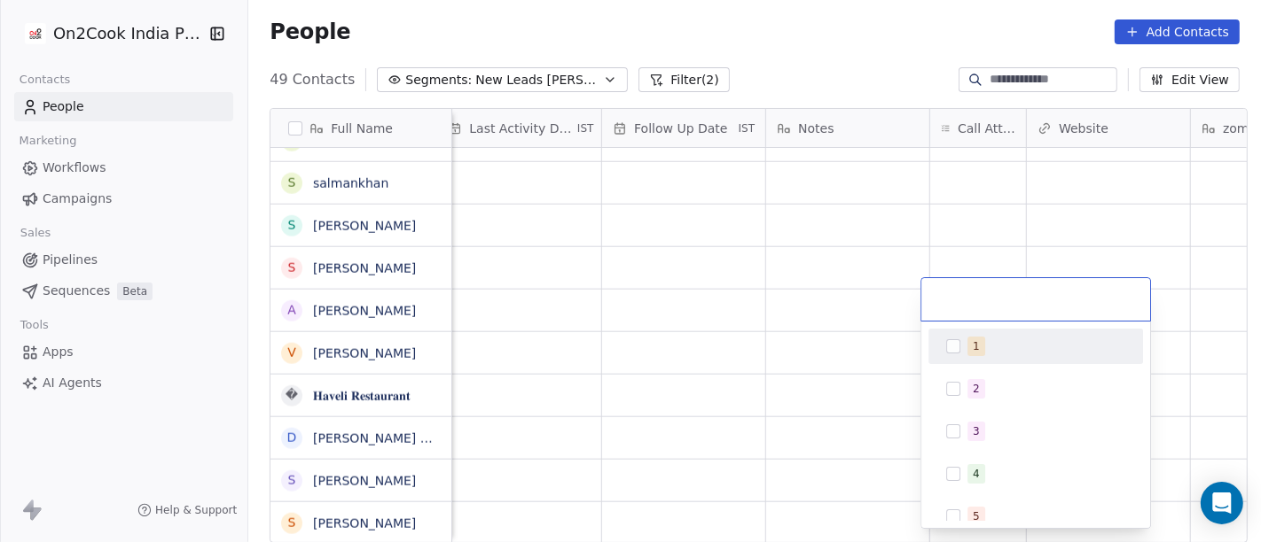
click at [975, 355] on div "1" at bounding box center [1035, 346] width 200 height 28
click at [894, 341] on html "On2Cook India Pvt. Ltd. Contacts People Marketing Workflows Campaigns Sales Pip…" at bounding box center [630, 271] width 1261 height 542
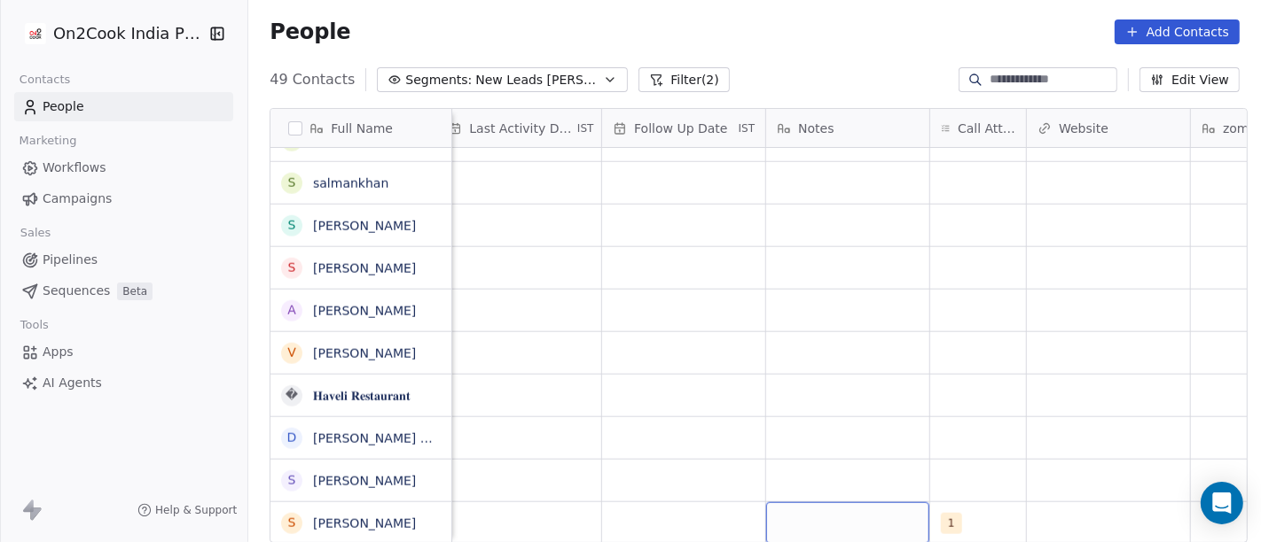
click at [861, 503] on div "grid" at bounding box center [847, 524] width 163 height 42
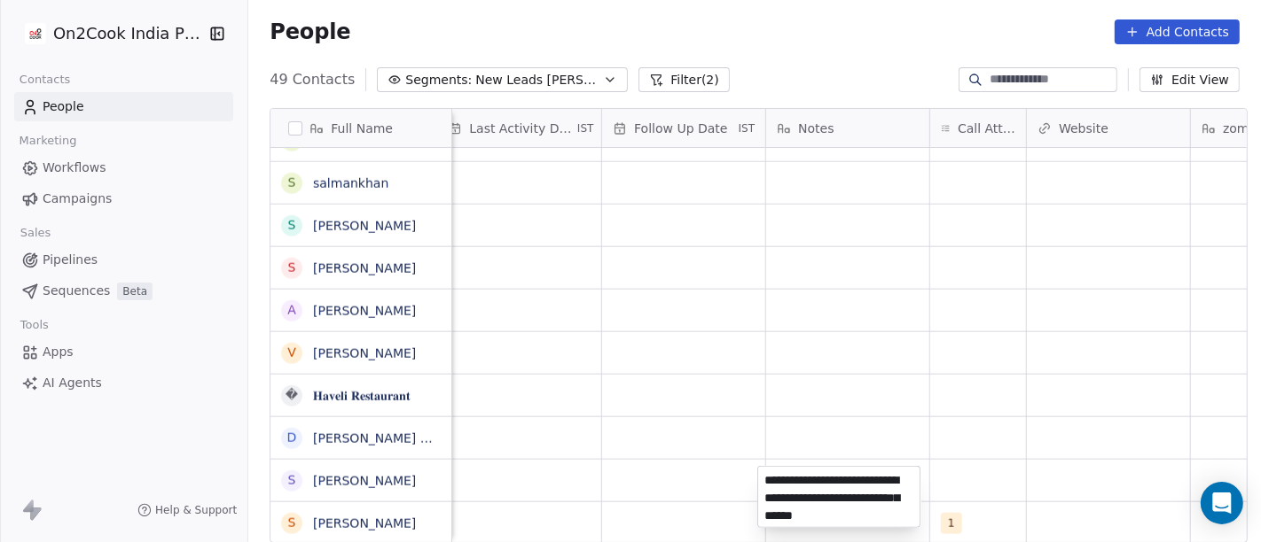
type textarea "**********"
click at [926, 354] on html "On2Cook India Pvt. Ltd. Contacts People Marketing Workflows Campaigns Sales Pip…" at bounding box center [630, 271] width 1261 height 542
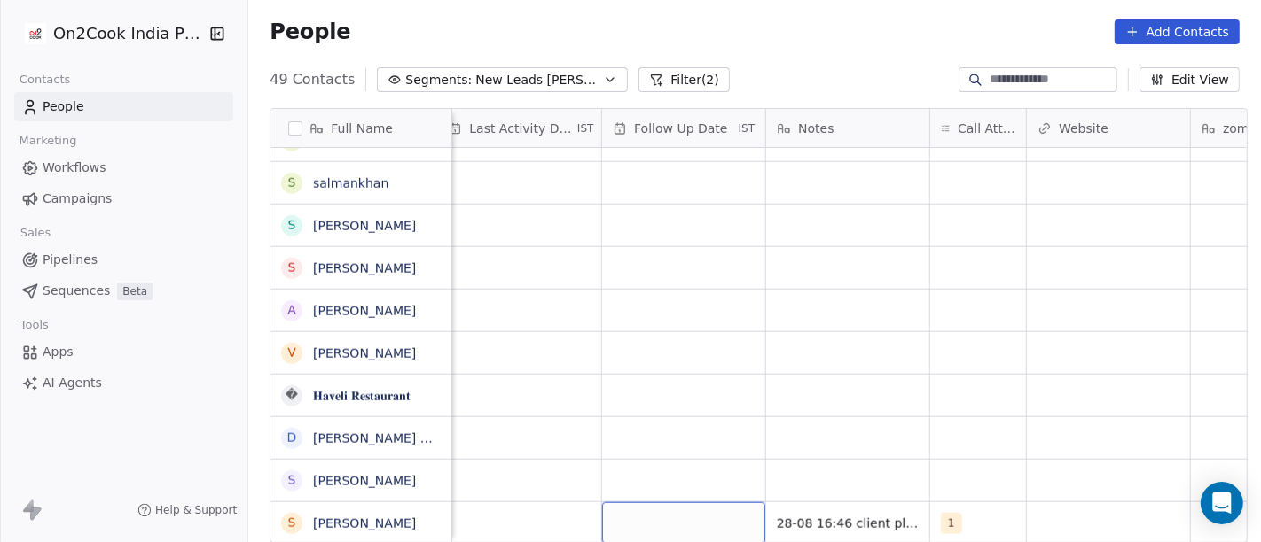
click at [691, 527] on div "grid" at bounding box center [683, 524] width 163 height 42
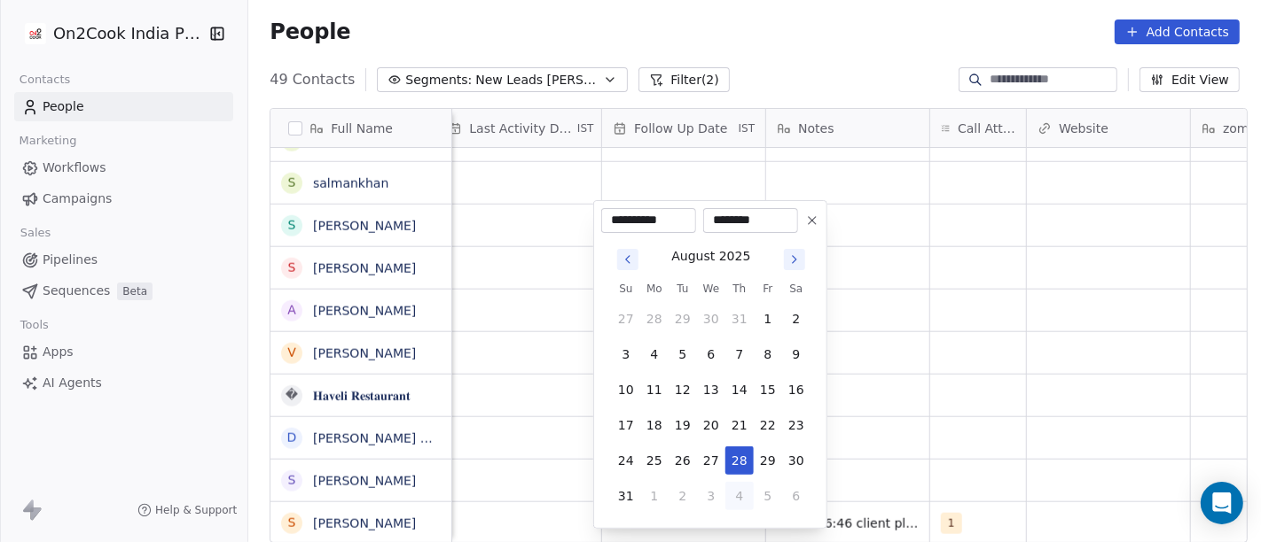
click at [745, 497] on button "4" at bounding box center [739, 496] width 28 height 28
type input "**********"
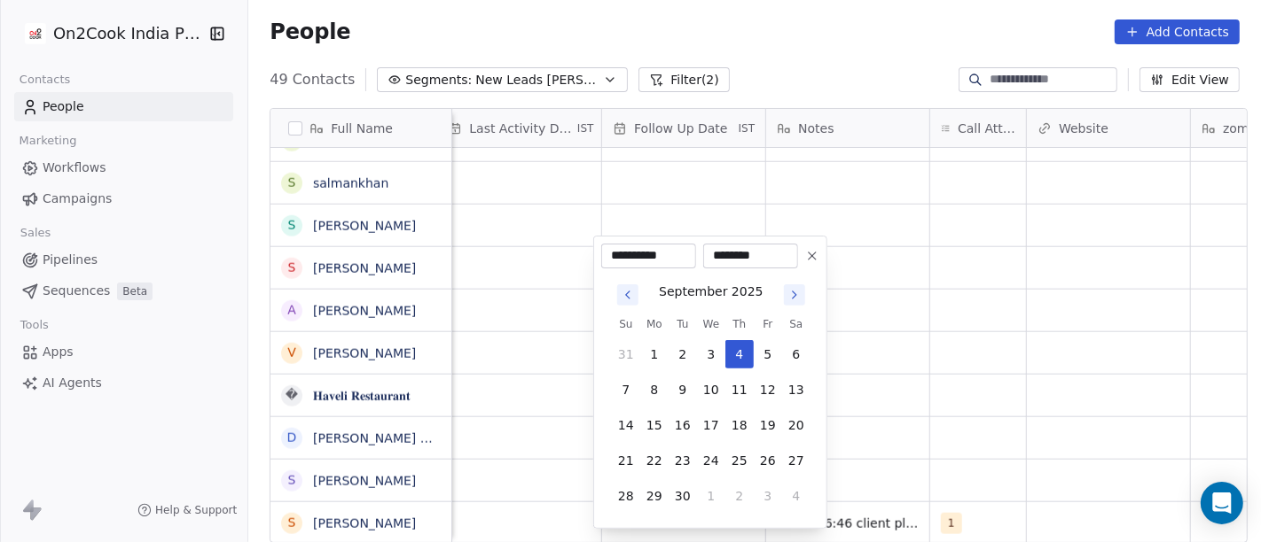
click at [886, 456] on html "On2Cook India Pvt. Ltd. Contacts People Marketing Workflows Campaigns Sales Pip…" at bounding box center [630, 271] width 1261 height 542
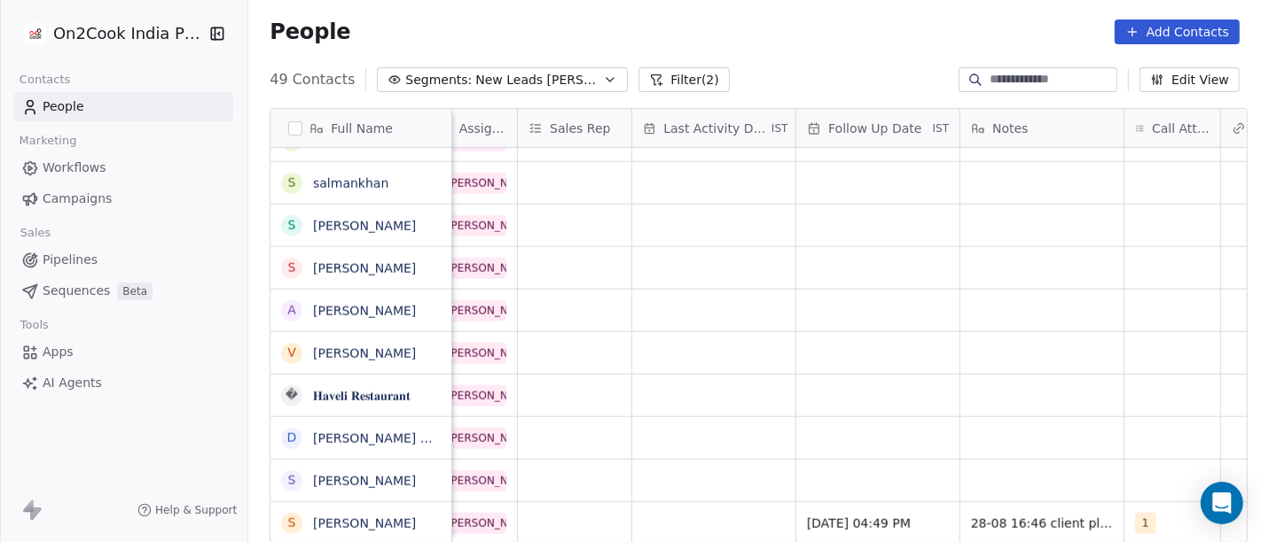
scroll to position [15, 940]
click at [706, 511] on div "grid" at bounding box center [717, 524] width 163 height 42
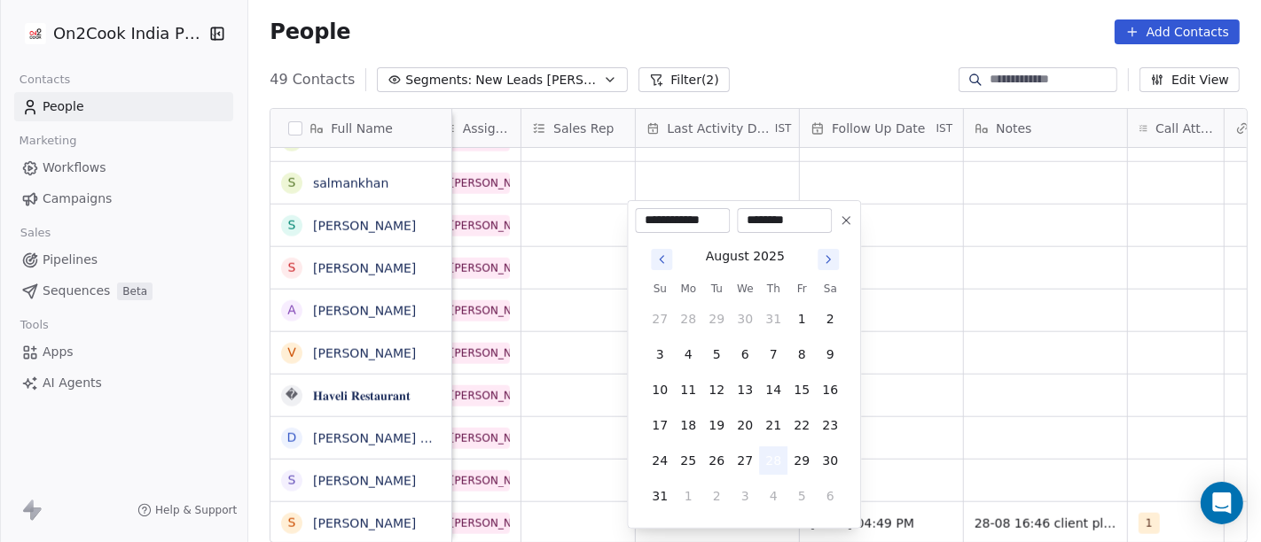
click at [771, 464] on button "28" at bounding box center [773, 461] width 28 height 28
click at [969, 400] on html "On2Cook India Pvt. Ltd. Contacts People Marketing Workflows Campaigns Sales Pip…" at bounding box center [630, 271] width 1261 height 542
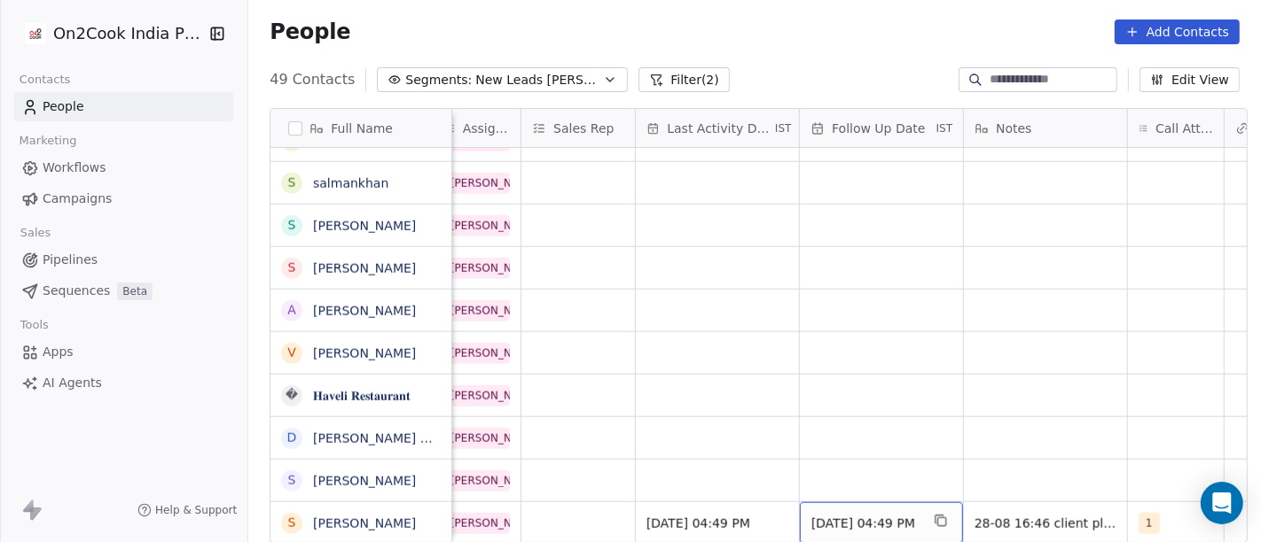
click at [864, 515] on span "[DATE] 04:49 PM" at bounding box center [865, 524] width 108 height 18
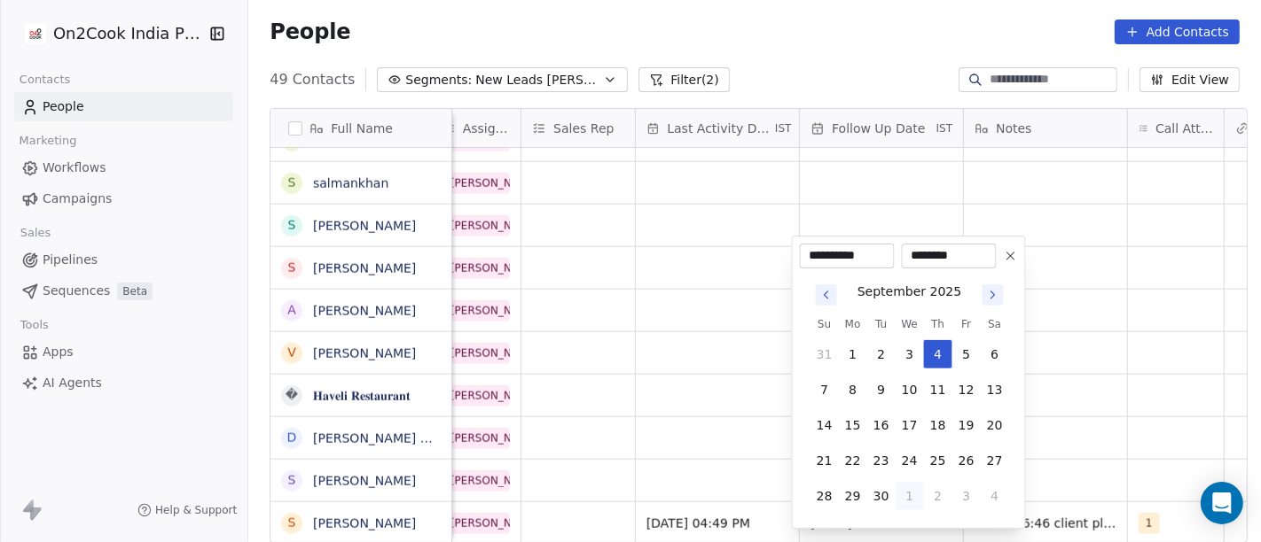
click at [909, 492] on button "1" at bounding box center [909, 496] width 28 height 28
click at [829, 302] on button "Go to previous month" at bounding box center [826, 295] width 21 height 21
click at [851, 358] on button "1" at bounding box center [853, 354] width 28 height 28
type input "**********"
click at [1122, 347] on html "On2Cook India Pvt. Ltd. Contacts People Marketing Workflows Campaigns Sales Pip…" at bounding box center [630, 271] width 1261 height 542
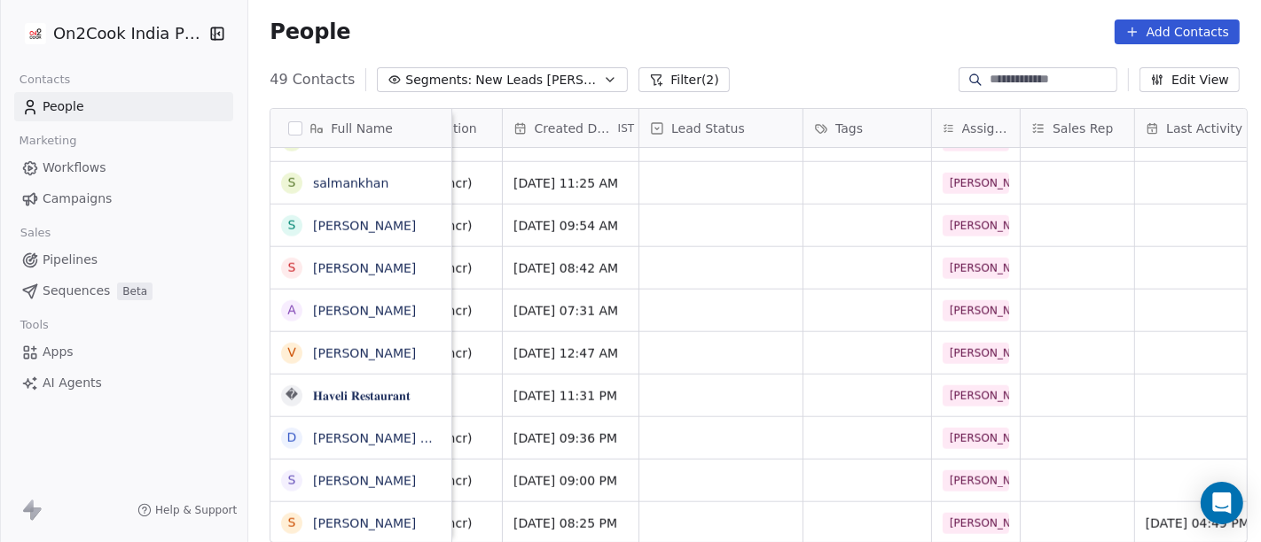
scroll to position [15, 439]
click at [742, 503] on div "grid" at bounding box center [722, 524] width 163 height 42
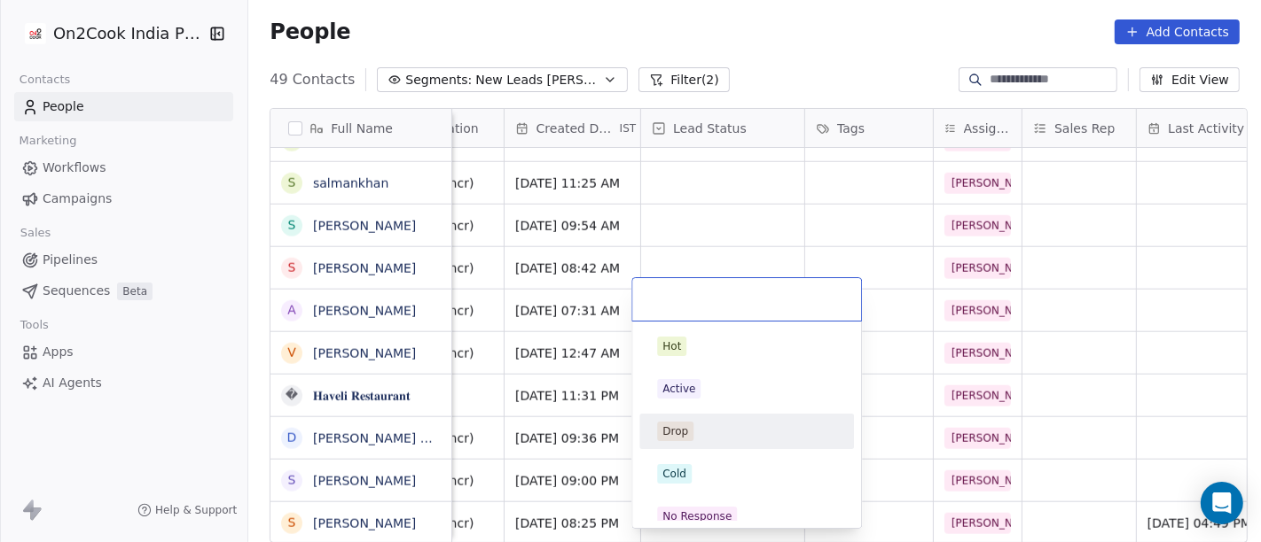
click at [899, 195] on html "On2Cook India Pvt. Ltd. Contacts People Marketing Workflows Campaigns Sales Pip…" at bounding box center [630, 271] width 1261 height 542
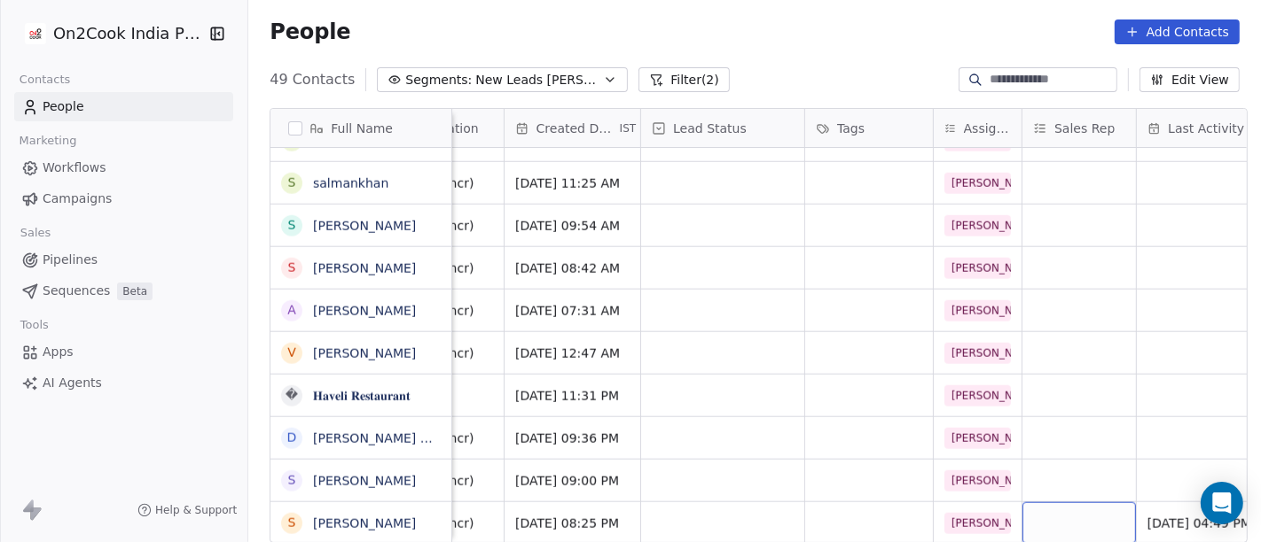
click at [1084, 503] on div "grid" at bounding box center [1078, 524] width 113 height 42
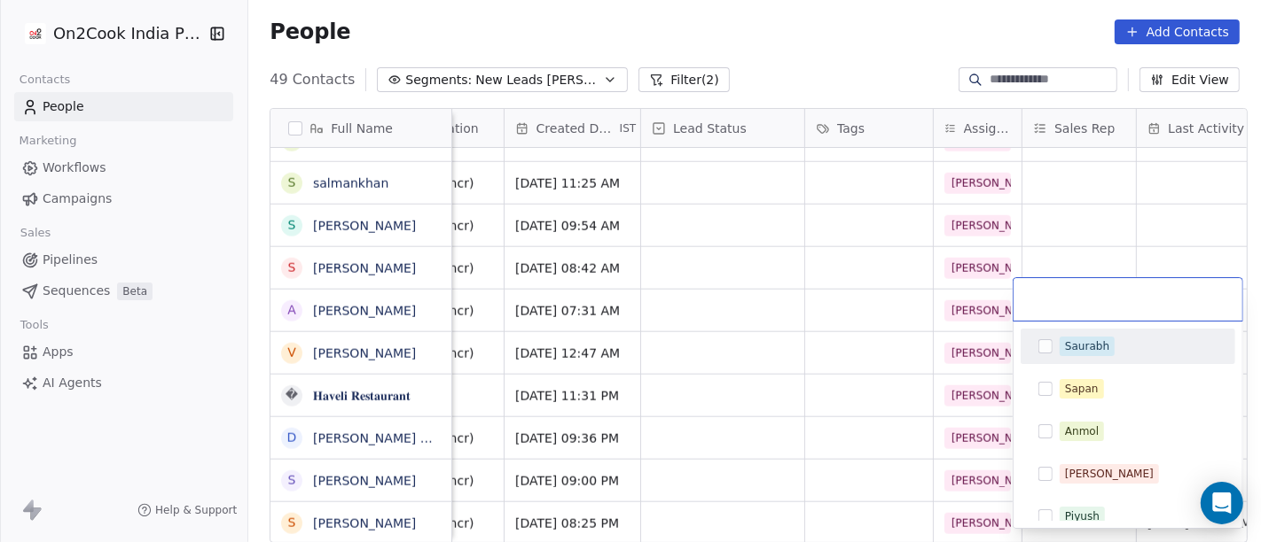
click at [1109, 337] on span "Saurabh" at bounding box center [1086, 347] width 55 height 20
click at [842, 277] on html "On2Cook India Pvt. Ltd. Contacts People Marketing Workflows Campaigns Sales Pip…" at bounding box center [630, 271] width 1261 height 542
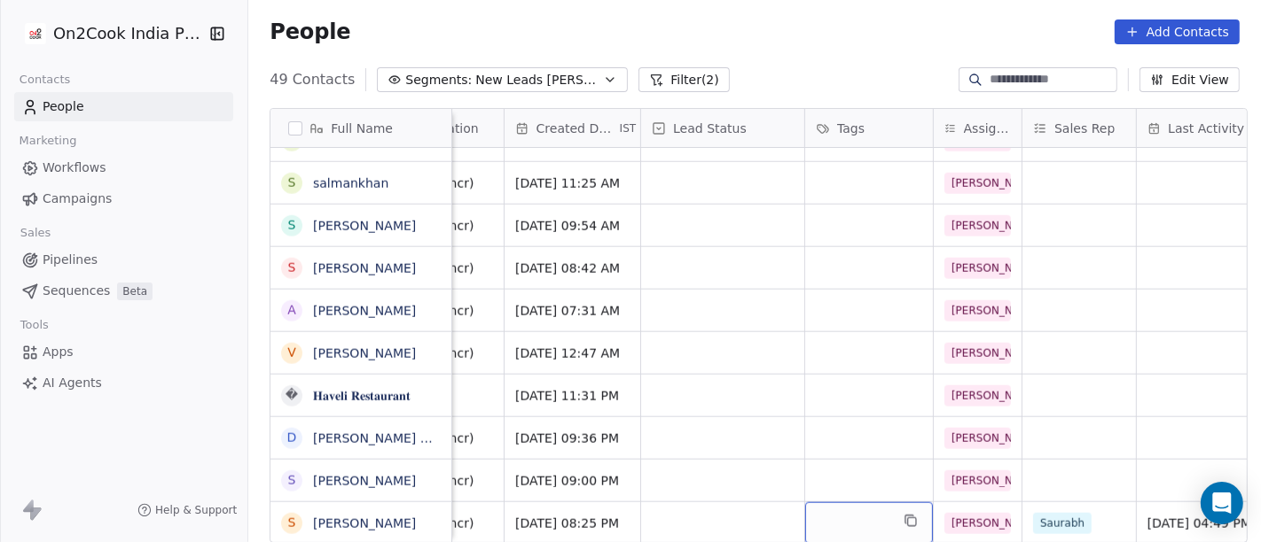
click at [832, 523] on div "grid" at bounding box center [869, 524] width 128 height 42
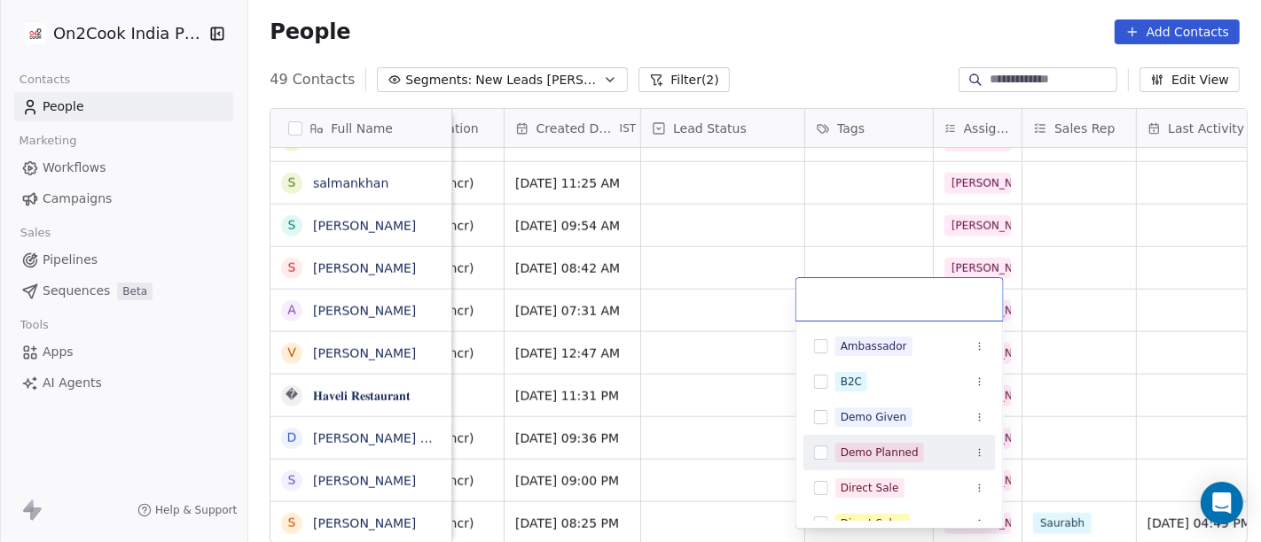
click at [894, 449] on div "Demo Planned" at bounding box center [879, 453] width 78 height 16
click at [1129, 408] on html "On2Cook India Pvt. Ltd. Contacts People Marketing Workflows Campaigns Sales Pip…" at bounding box center [630, 271] width 1261 height 542
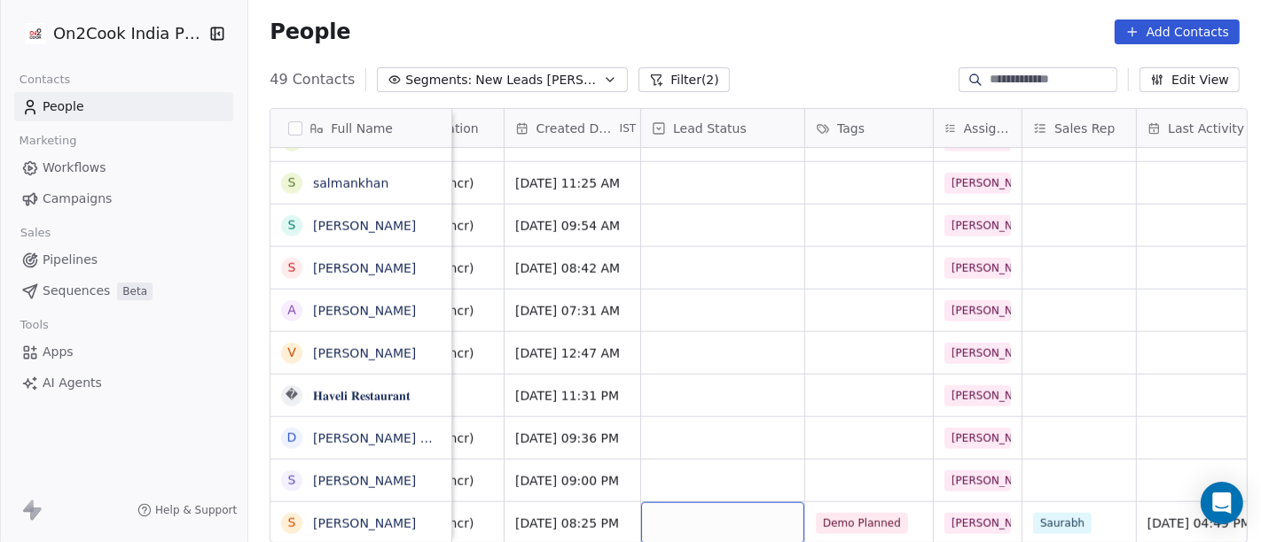
click at [710, 510] on div "grid" at bounding box center [722, 524] width 163 height 42
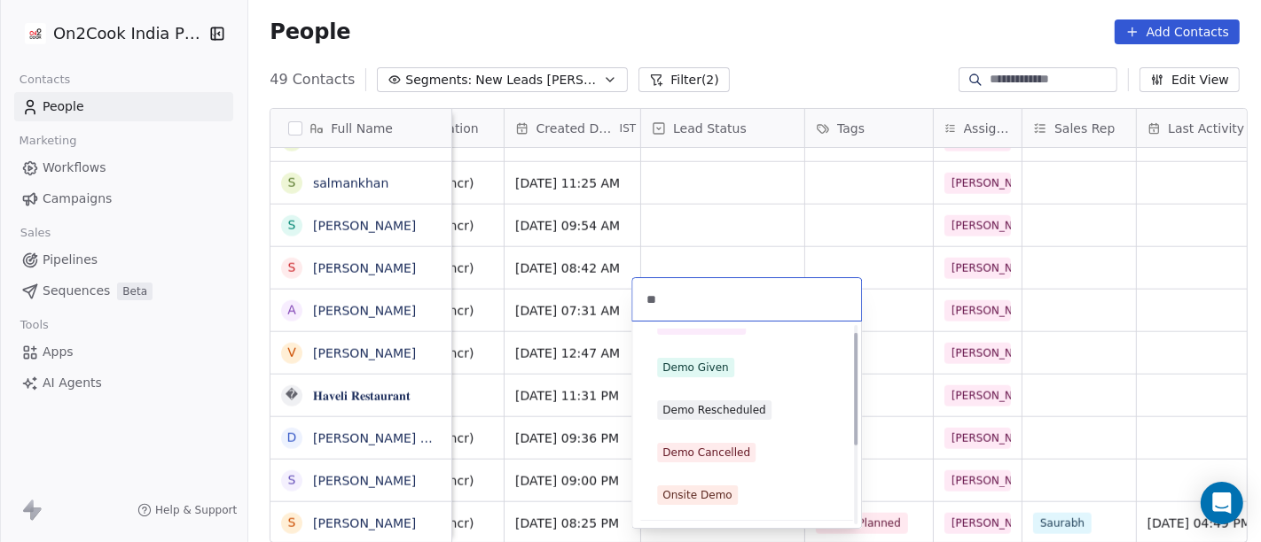
scroll to position [0, 0]
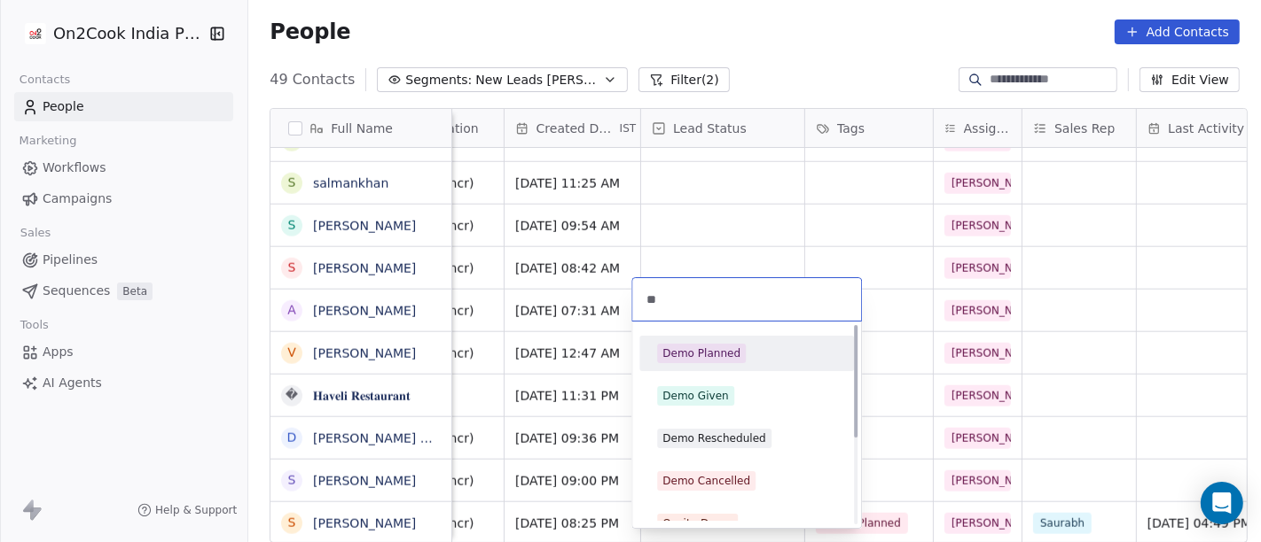
type input "**"
click at [735, 347] on div "Demo Planned" at bounding box center [701, 354] width 78 height 16
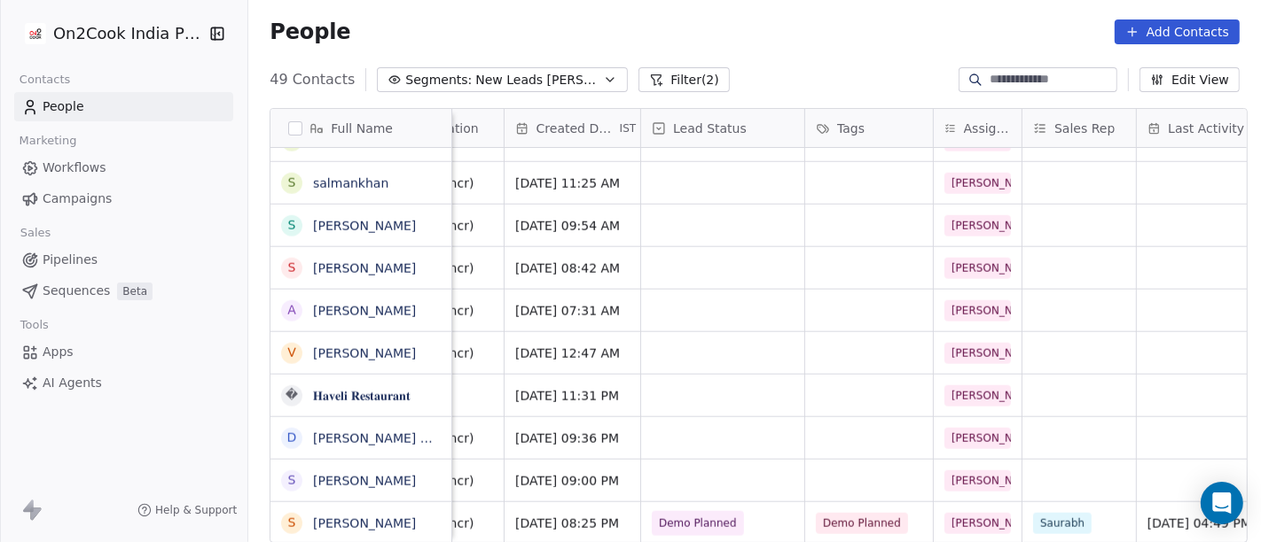
scroll to position [15, 0]
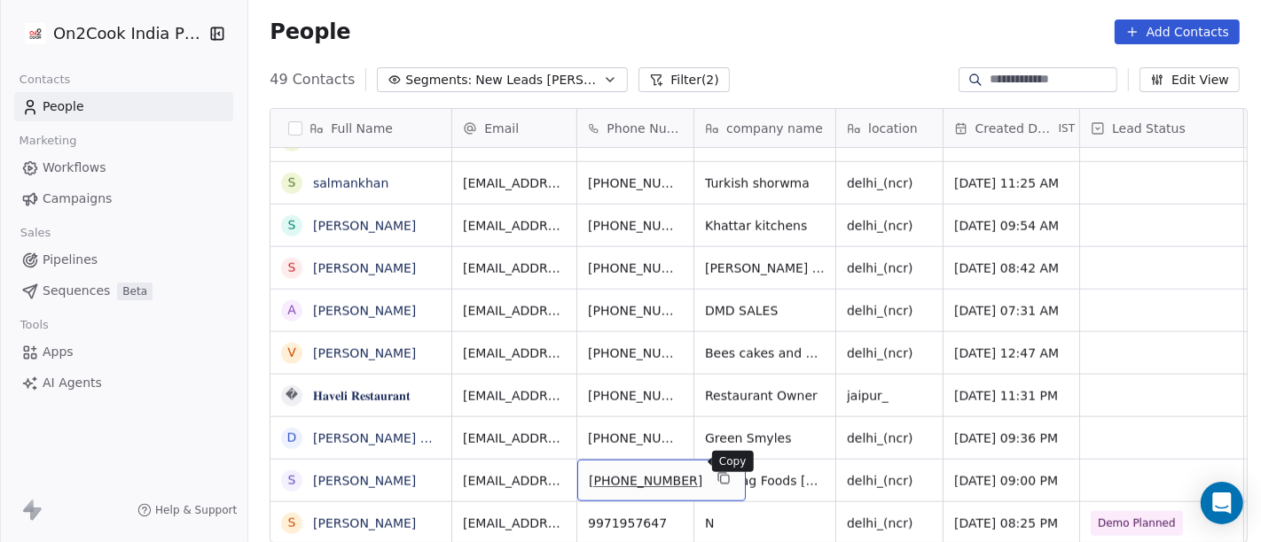
click at [716, 472] on icon "grid" at bounding box center [723, 479] width 14 height 14
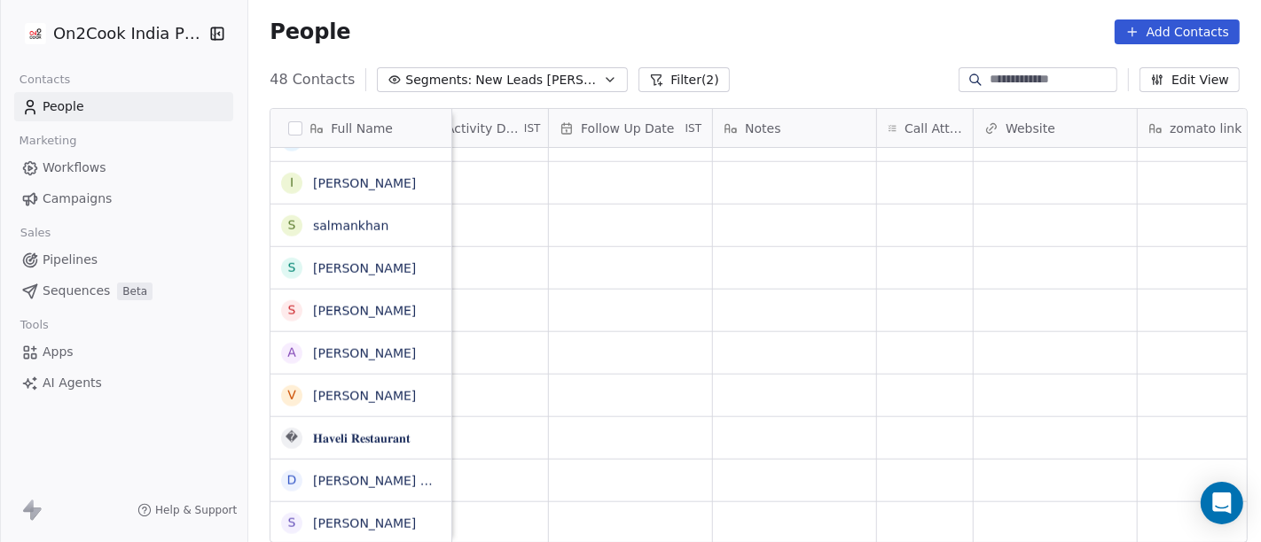
scroll to position [15, 1191]
click at [915, 503] on div "grid" at bounding box center [924, 524] width 96 height 42
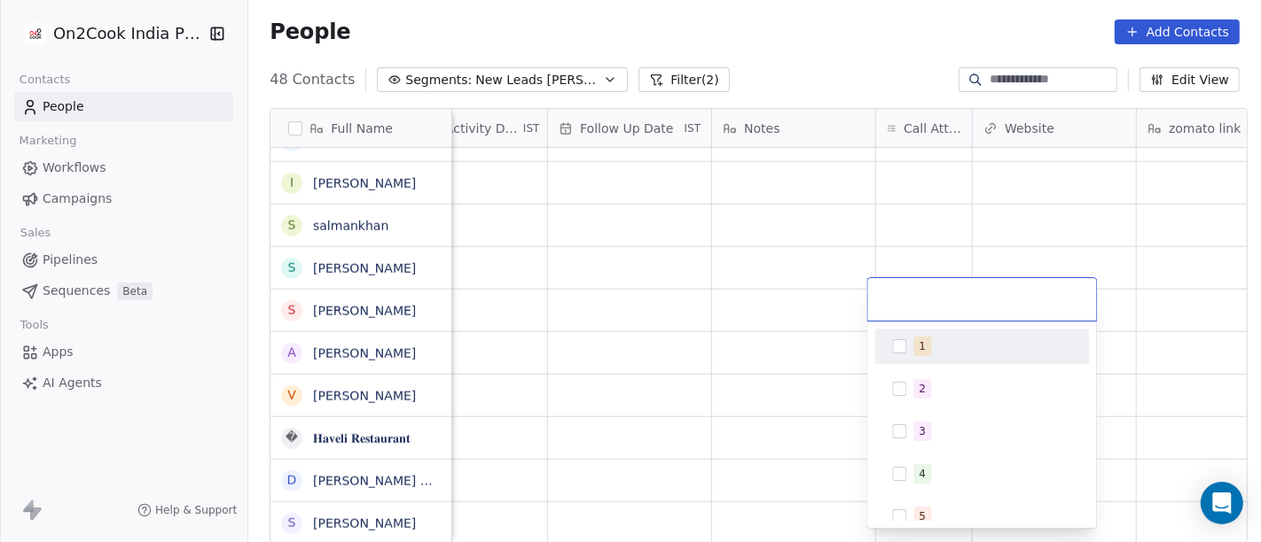
click at [902, 361] on div "1" at bounding box center [982, 346] width 215 height 35
click at [894, 206] on html "On2Cook India Pvt. Ltd. Contacts People Marketing Workflows Campaigns Sales Pip…" at bounding box center [630, 271] width 1261 height 542
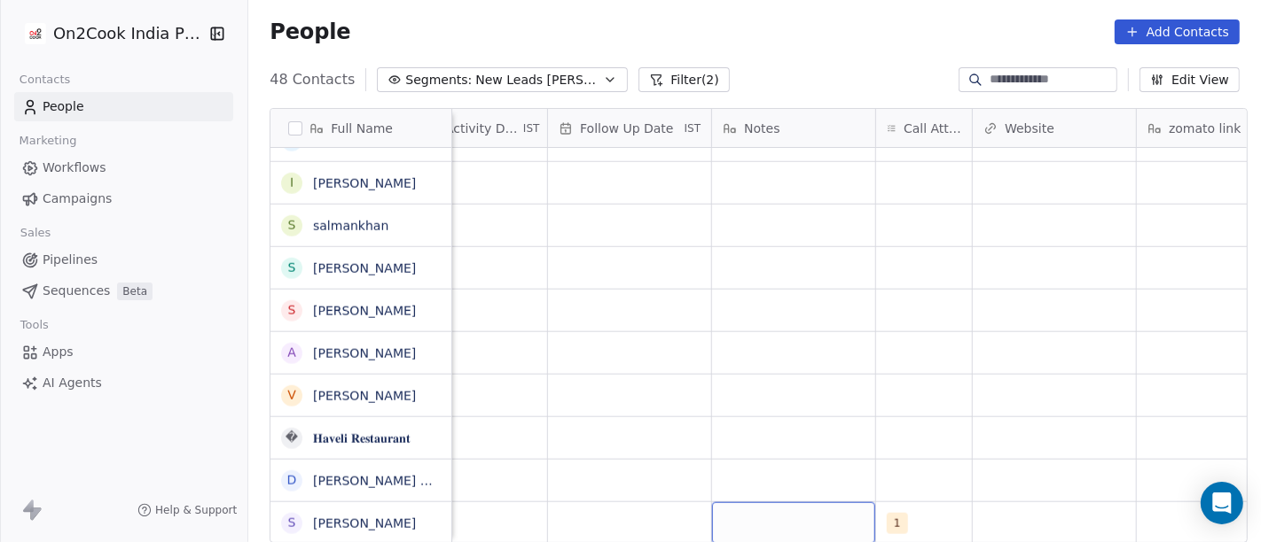
click at [795, 514] on div "grid" at bounding box center [793, 524] width 163 height 42
type textarea "**********"
click at [869, 411] on html "On2Cook India Pvt. Ltd. Contacts People Marketing Workflows Campaigns Sales Pip…" at bounding box center [630, 271] width 1261 height 542
click at [595, 507] on div "grid" at bounding box center [629, 524] width 163 height 42
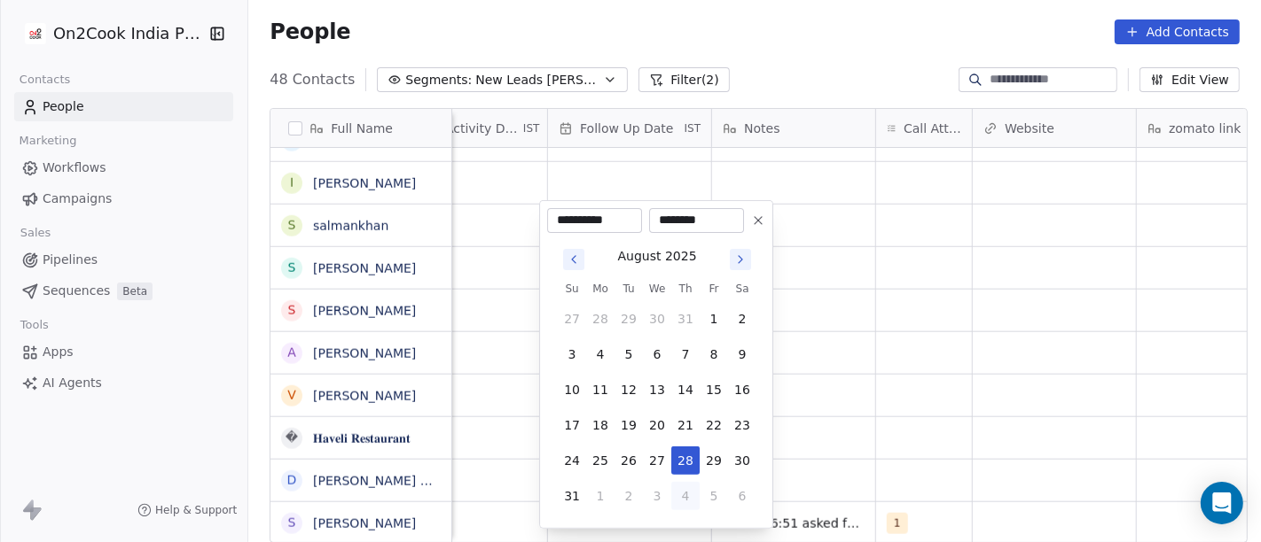
click at [694, 497] on button "4" at bounding box center [685, 496] width 28 height 28
type input "**********"
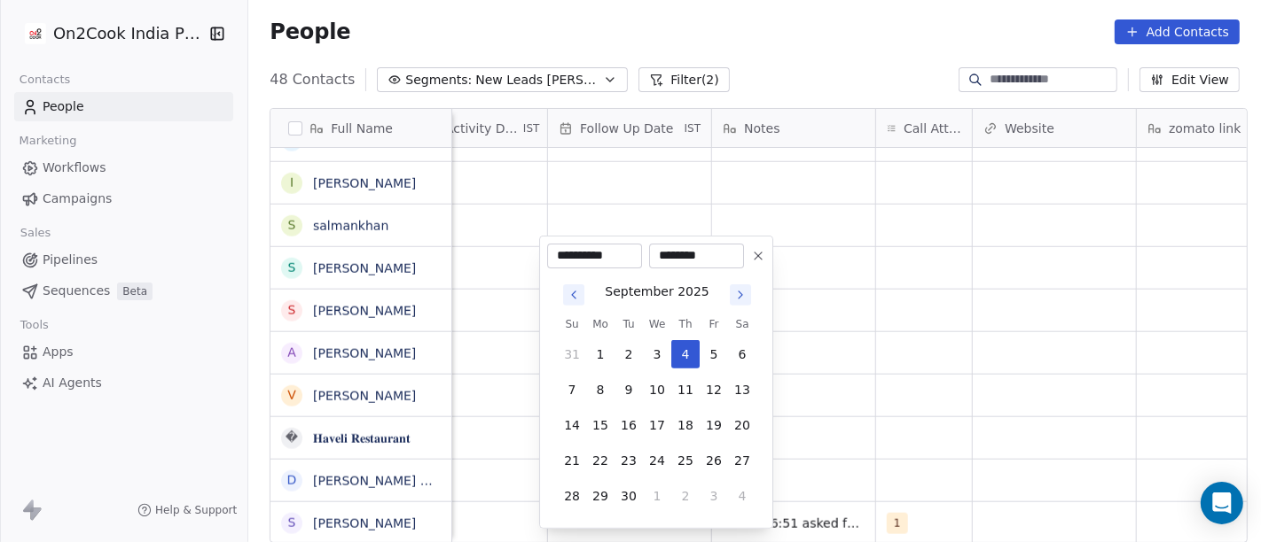
click at [1024, 387] on html "On2Cook India Pvt. Ltd. Contacts People Marketing Workflows Campaigns Sales Pip…" at bounding box center [630, 271] width 1261 height 542
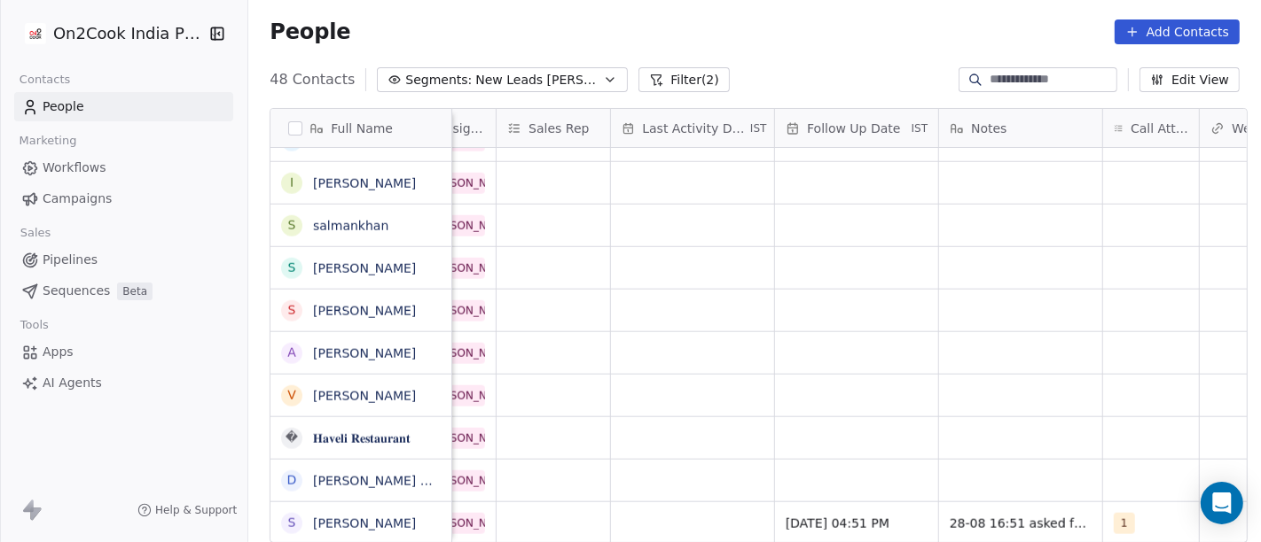
scroll to position [15, 960]
click at [677, 509] on div "grid" at bounding box center [696, 524] width 163 height 42
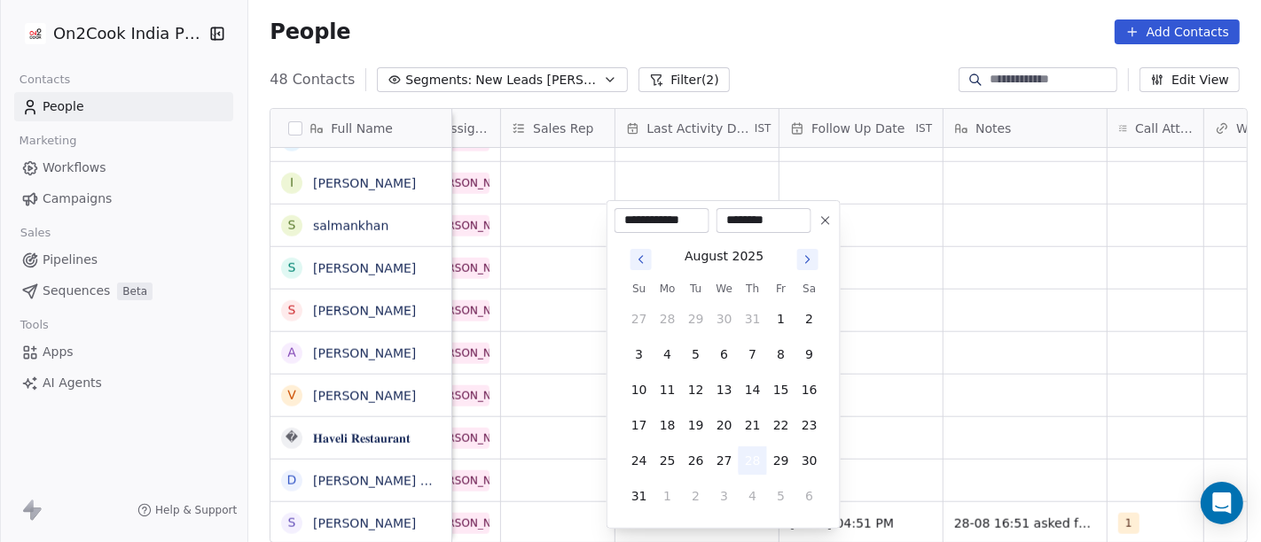
click at [748, 459] on button "28" at bounding box center [752, 461] width 28 height 28
click at [1081, 410] on html "On2Cook India Pvt. Ltd. Contacts People Marketing Workflows Campaigns Sales Pip…" at bounding box center [630, 271] width 1261 height 542
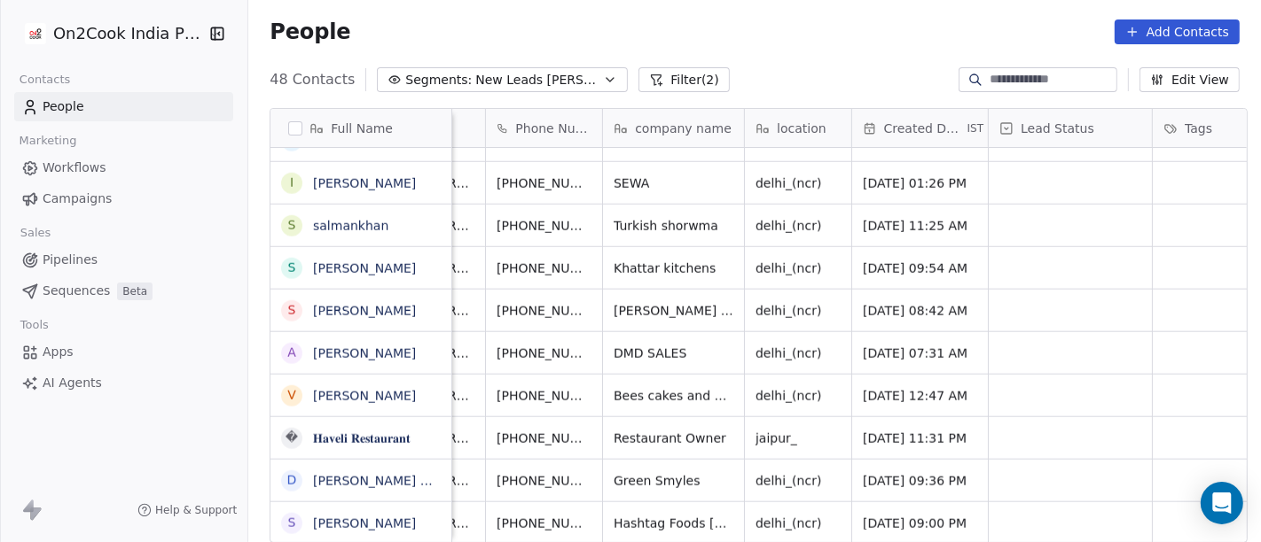
scroll to position [15, 90]
click at [627, 514] on icon "grid" at bounding box center [634, 521] width 14 height 14
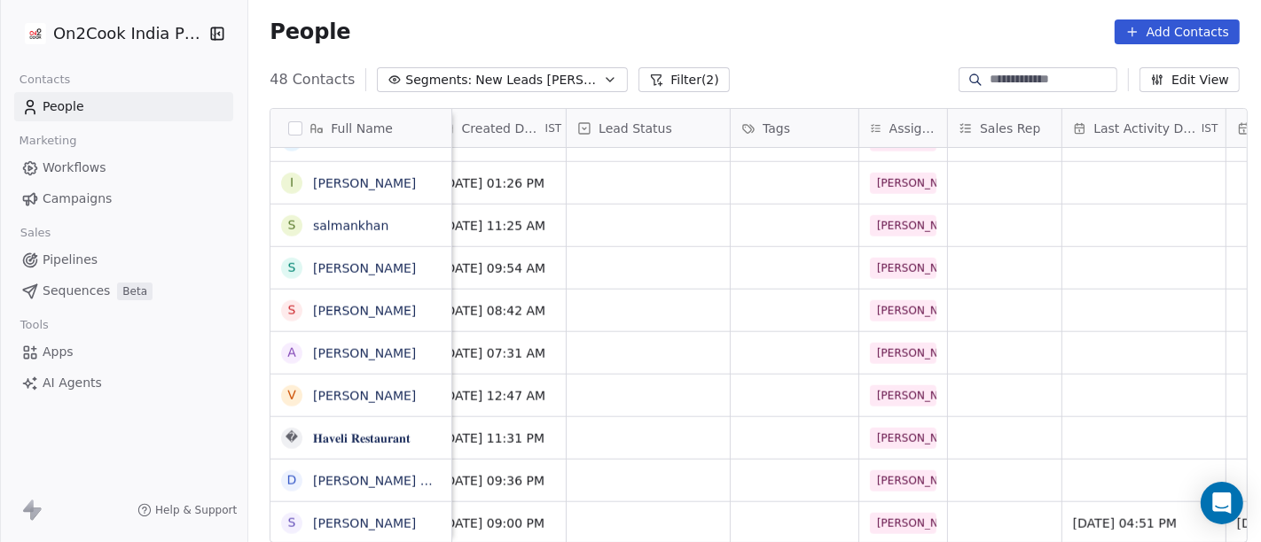
scroll to position [15, 505]
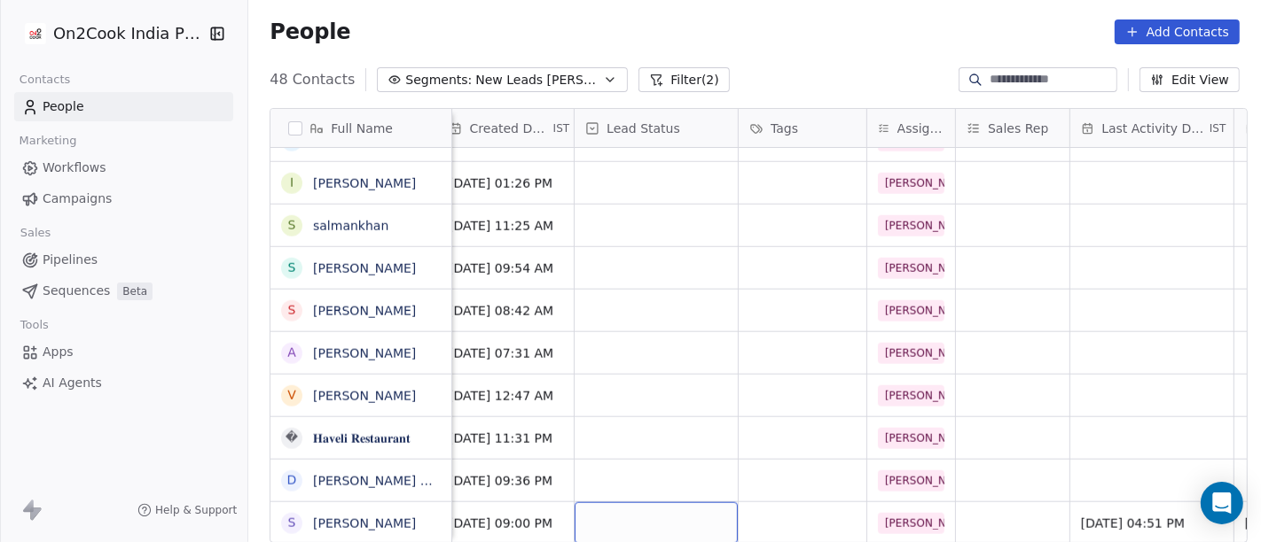
click at [678, 503] on div "grid" at bounding box center [655, 524] width 163 height 42
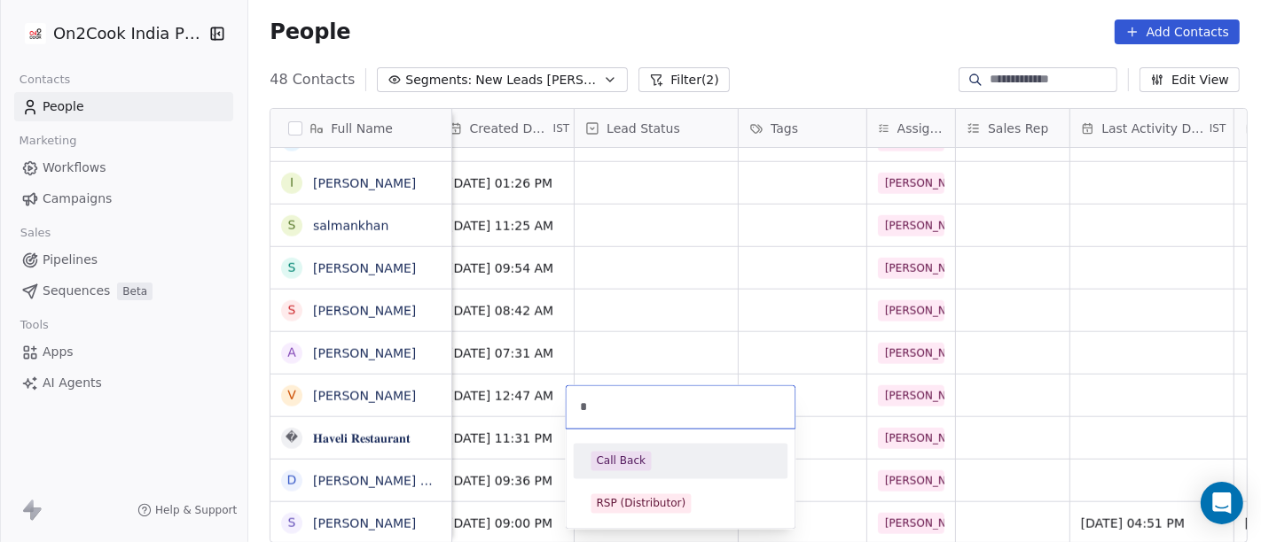
type input "*"
click at [667, 459] on div "Call Back" at bounding box center [680, 462] width 179 height 20
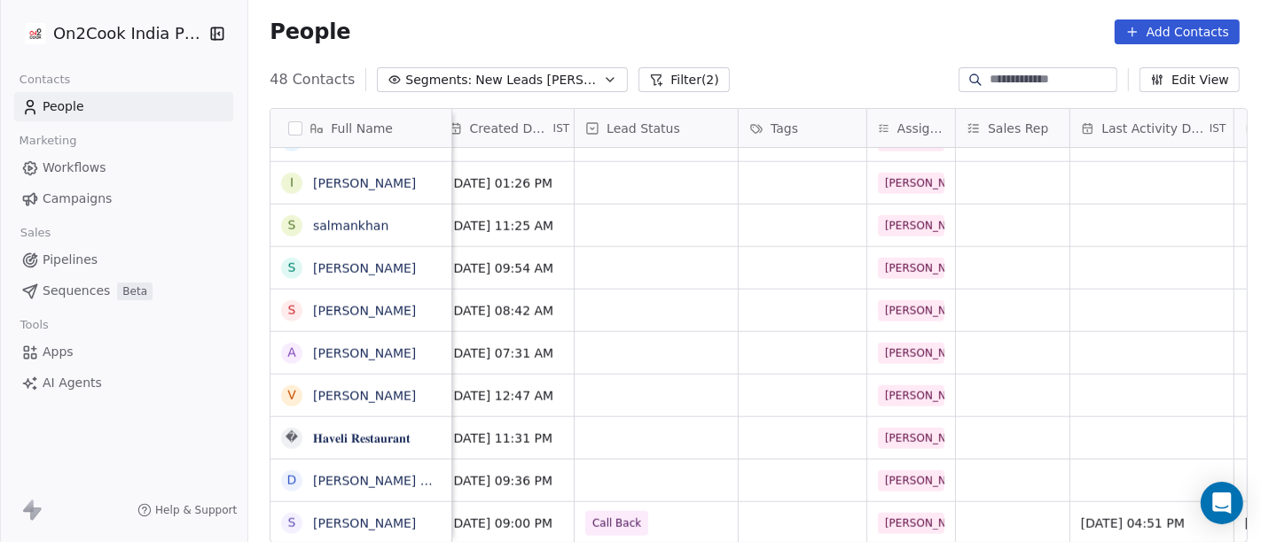
click at [754, 43] on div "People Add Contacts" at bounding box center [754, 31] width 1012 height 67
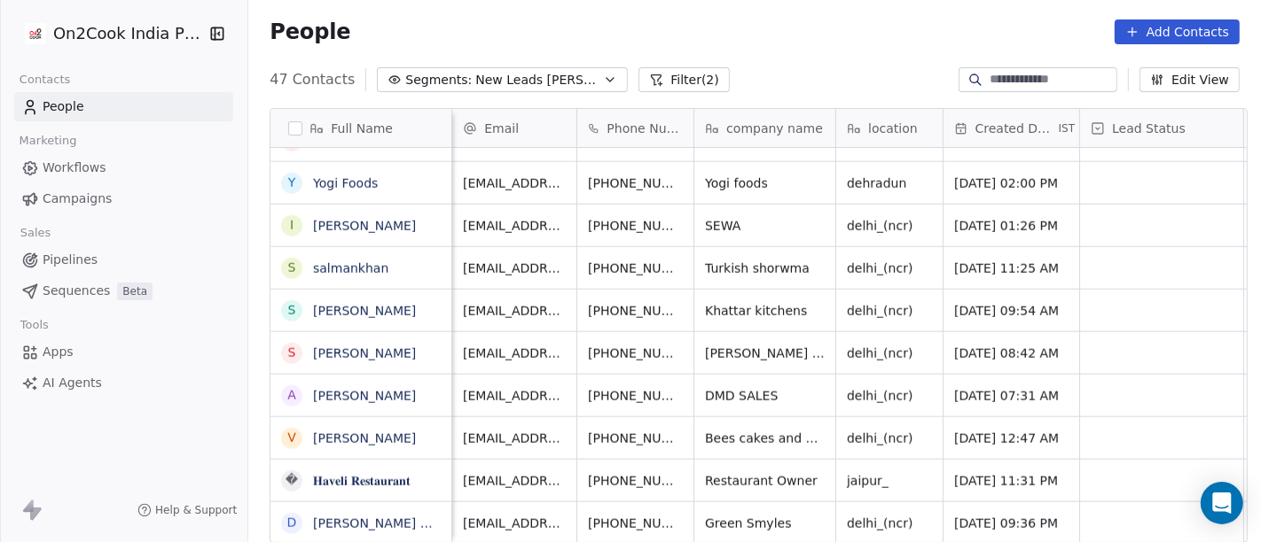
scroll to position [15, 0]
click at [775, 515] on span "Green Smyles" at bounding box center [749, 524] width 86 height 18
click at [775, 505] on textarea "**********" at bounding box center [756, 499] width 139 height 55
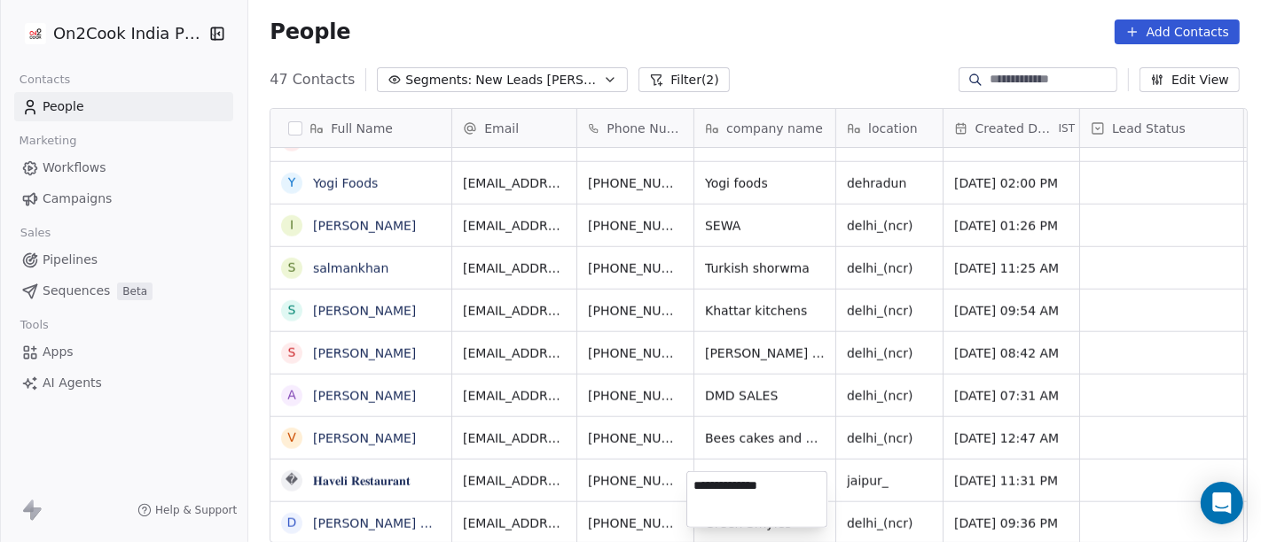
type textarea "**********"
click at [860, 447] on html "On2Cook India Pvt. Ltd. Contacts People Marketing Workflows Campaigns Sales Pip…" at bounding box center [630, 271] width 1261 height 542
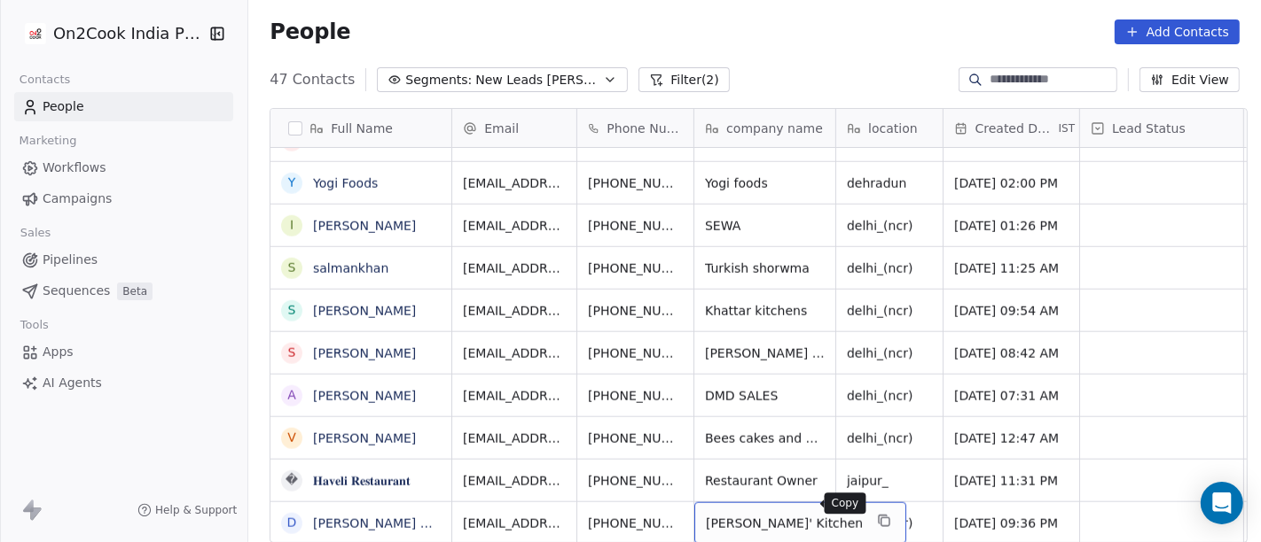
click at [877, 514] on icon "grid" at bounding box center [884, 521] width 14 height 14
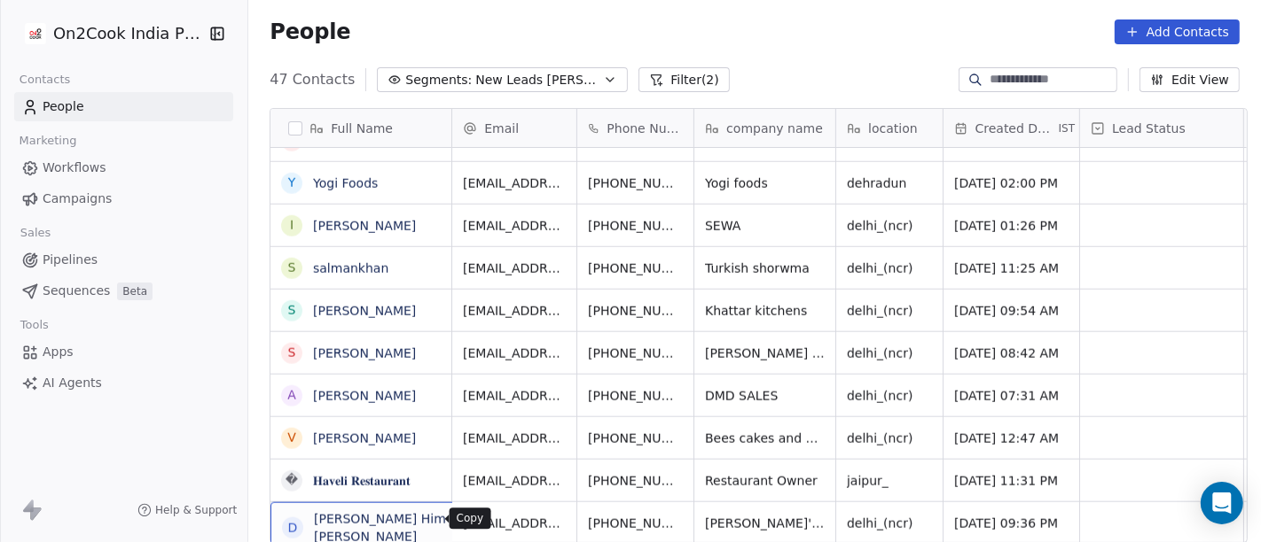
click at [511, 525] on icon "grid" at bounding box center [515, 523] width 8 height 8
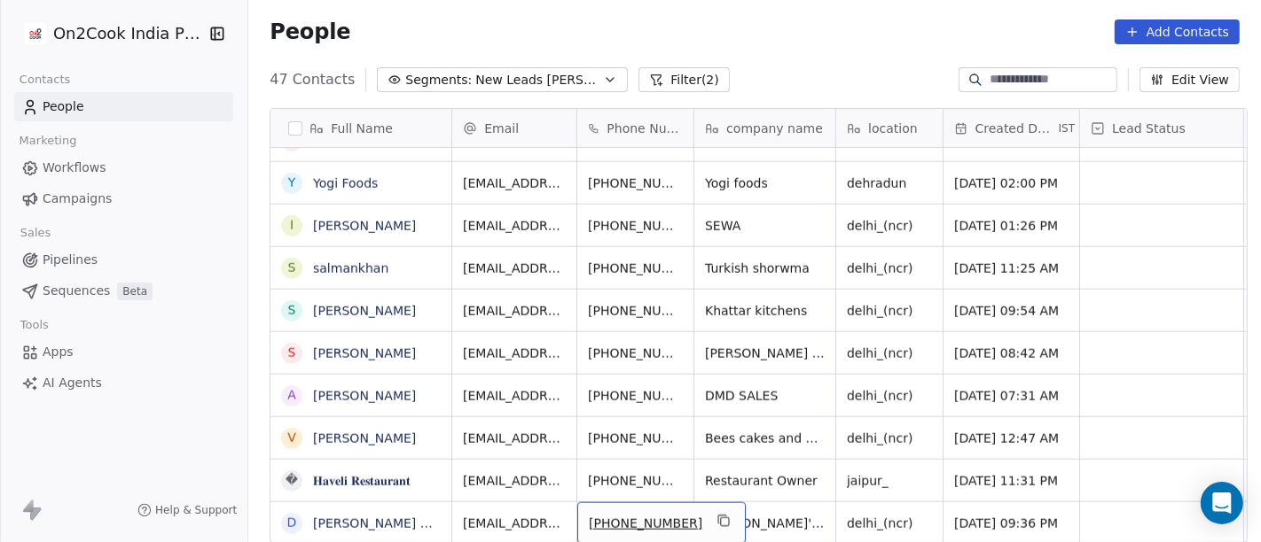
click at [631, 515] on span "[PHONE_NUMBER]" at bounding box center [645, 524] width 113 height 18
click at [604, 505] on input "**********" at bounding box center [641, 506] width 139 height 35
type input "**********"
click at [778, 496] on html "On2Cook India Pvt. Ltd. Contacts People Marketing Workflows Campaigns Sales Pip…" at bounding box center [630, 271] width 1261 height 542
click at [888, 515] on span "delhi_(ncr)" at bounding box center [880, 524] width 66 height 18
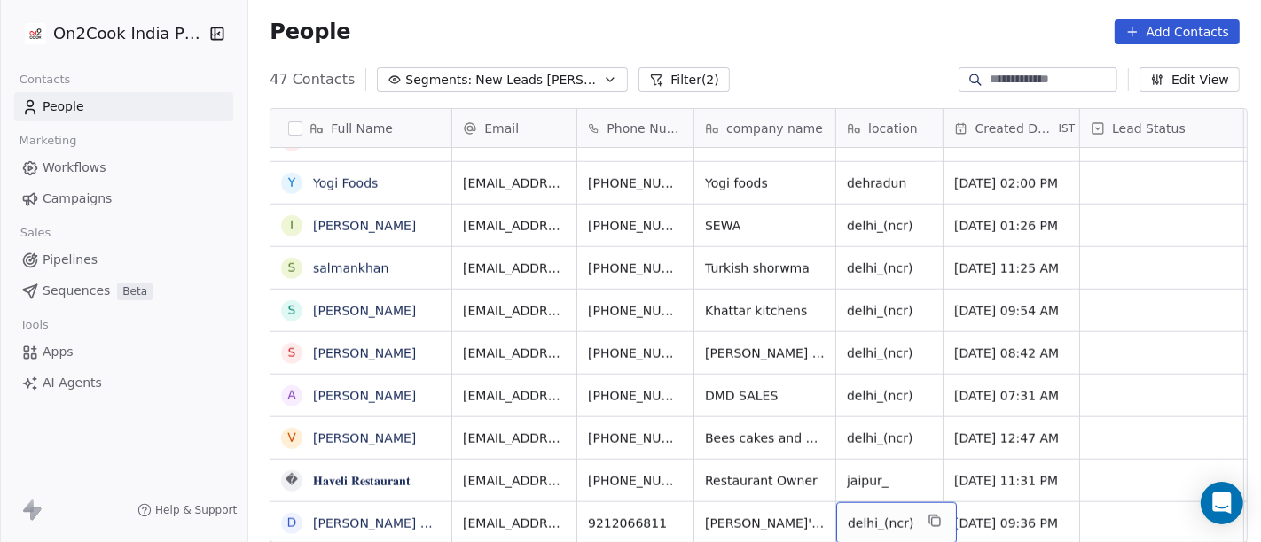
click at [888, 515] on span "delhi_(ncr)" at bounding box center [880, 524] width 66 height 18
click at [855, 481] on textarea "**********" at bounding box center [884, 499] width 111 height 55
